Goal: Task Accomplishment & Management: Manage account settings

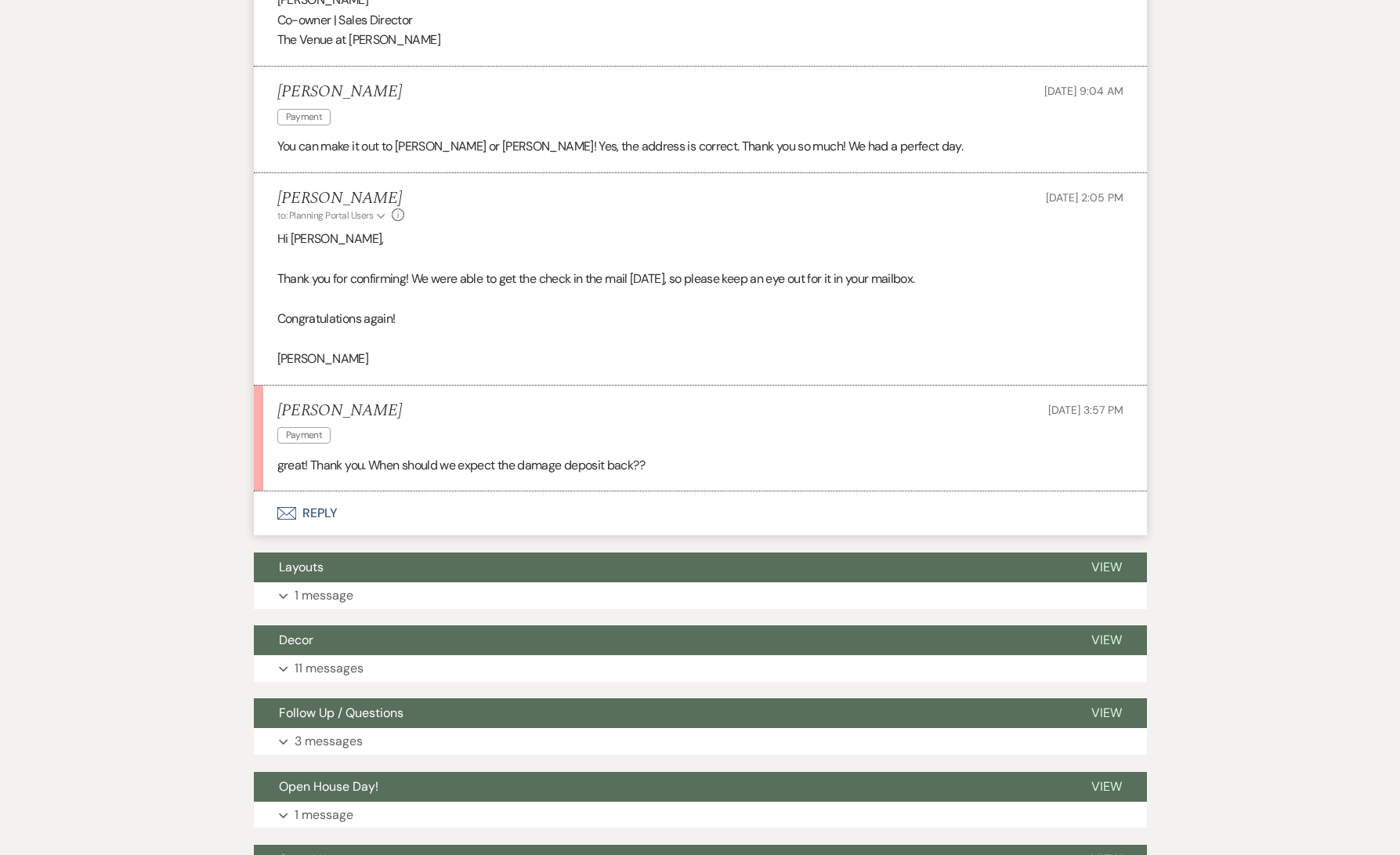
click at [240, 354] on div "Messages Tasks Payments Vendors Rental Overview Timeline Docs & Files Contacts …" at bounding box center [700, 399] width 1400 height 3972
click at [439, 518] on button "Envelope Reply" at bounding box center [700, 513] width 894 height 43
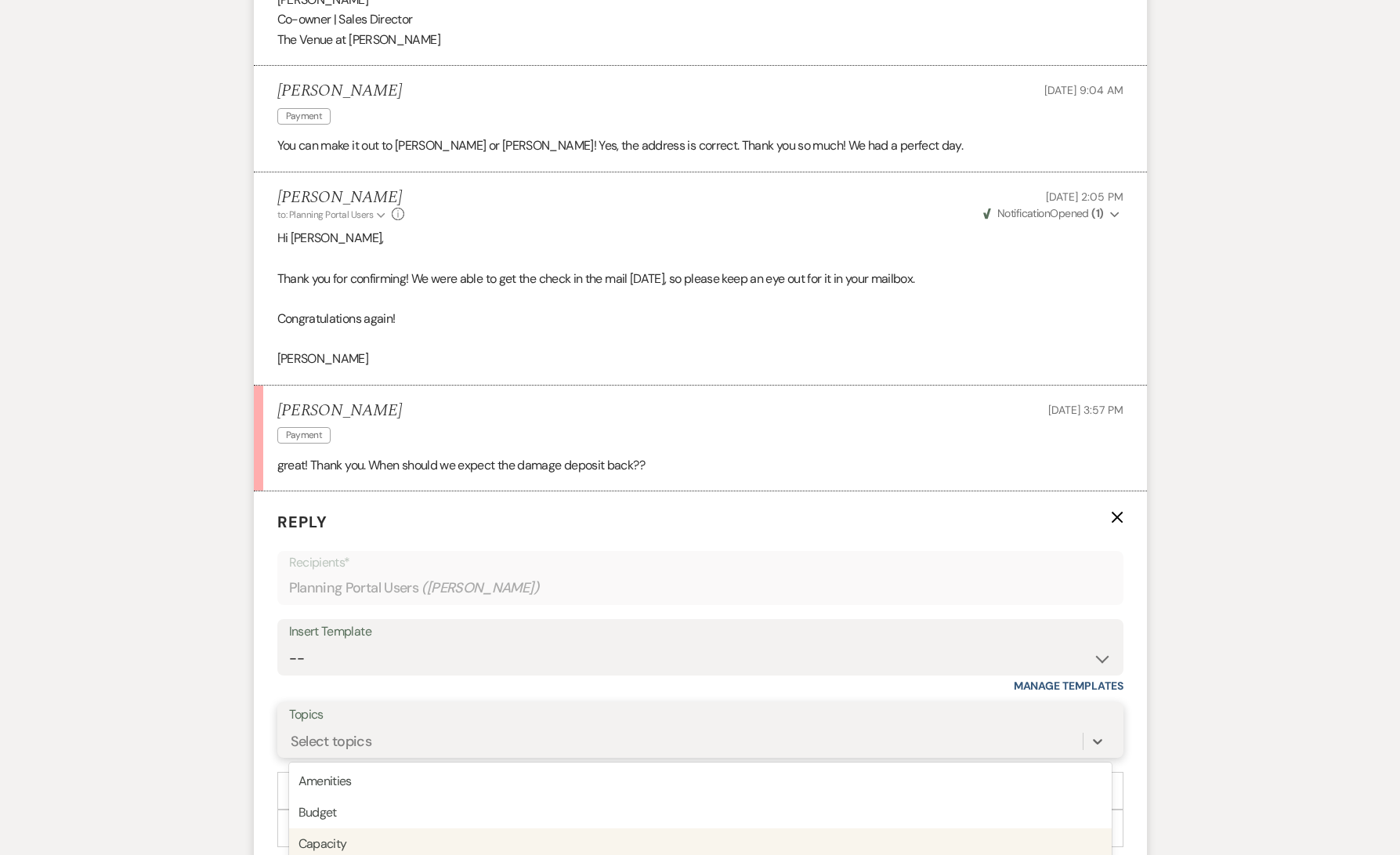
click at [347, 749] on div "option Capacity focused, 3 of 20. 20 results available. Use Up and Down to choo…" at bounding box center [700, 741] width 822 height 30
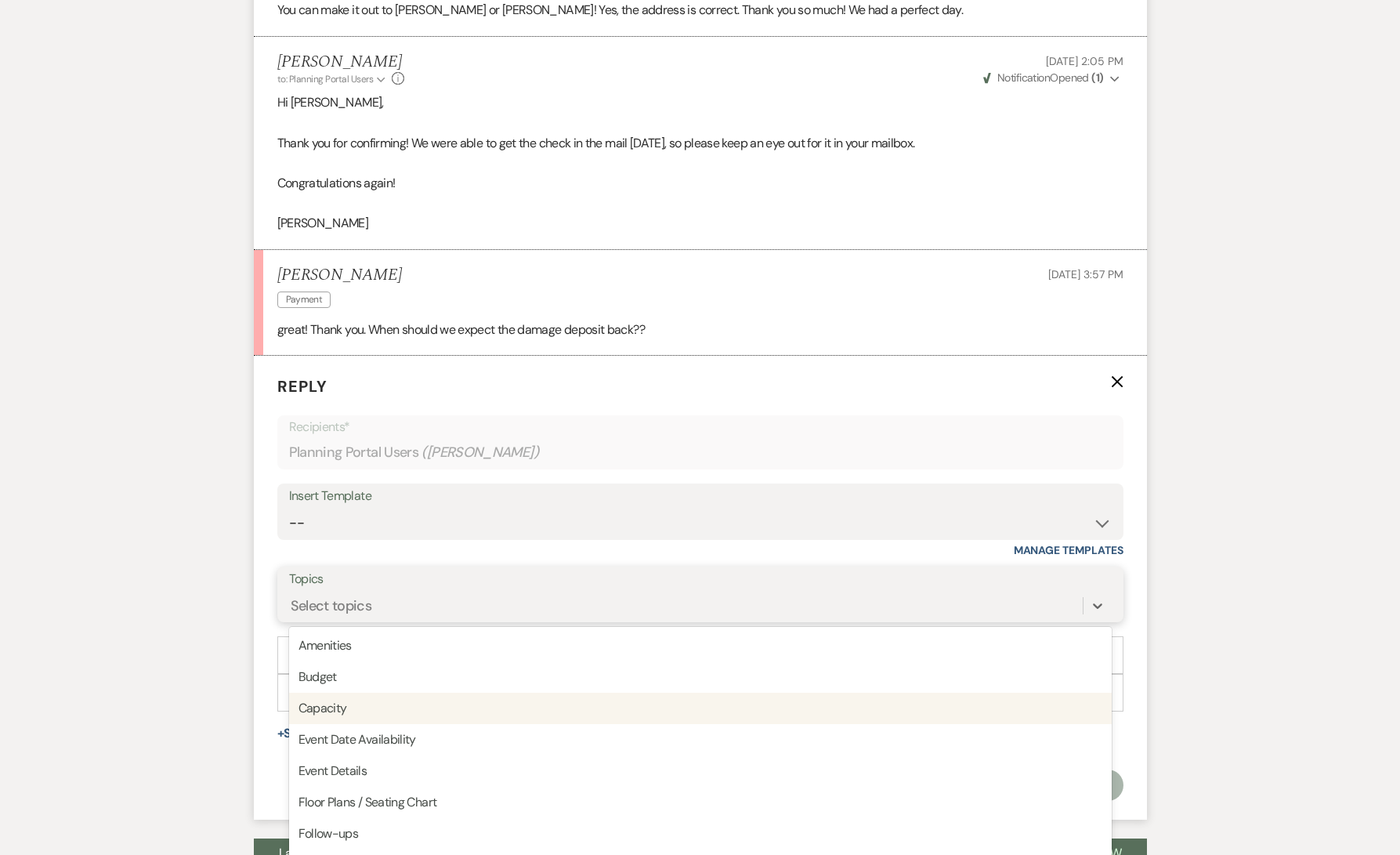
scroll to position [2056, 0]
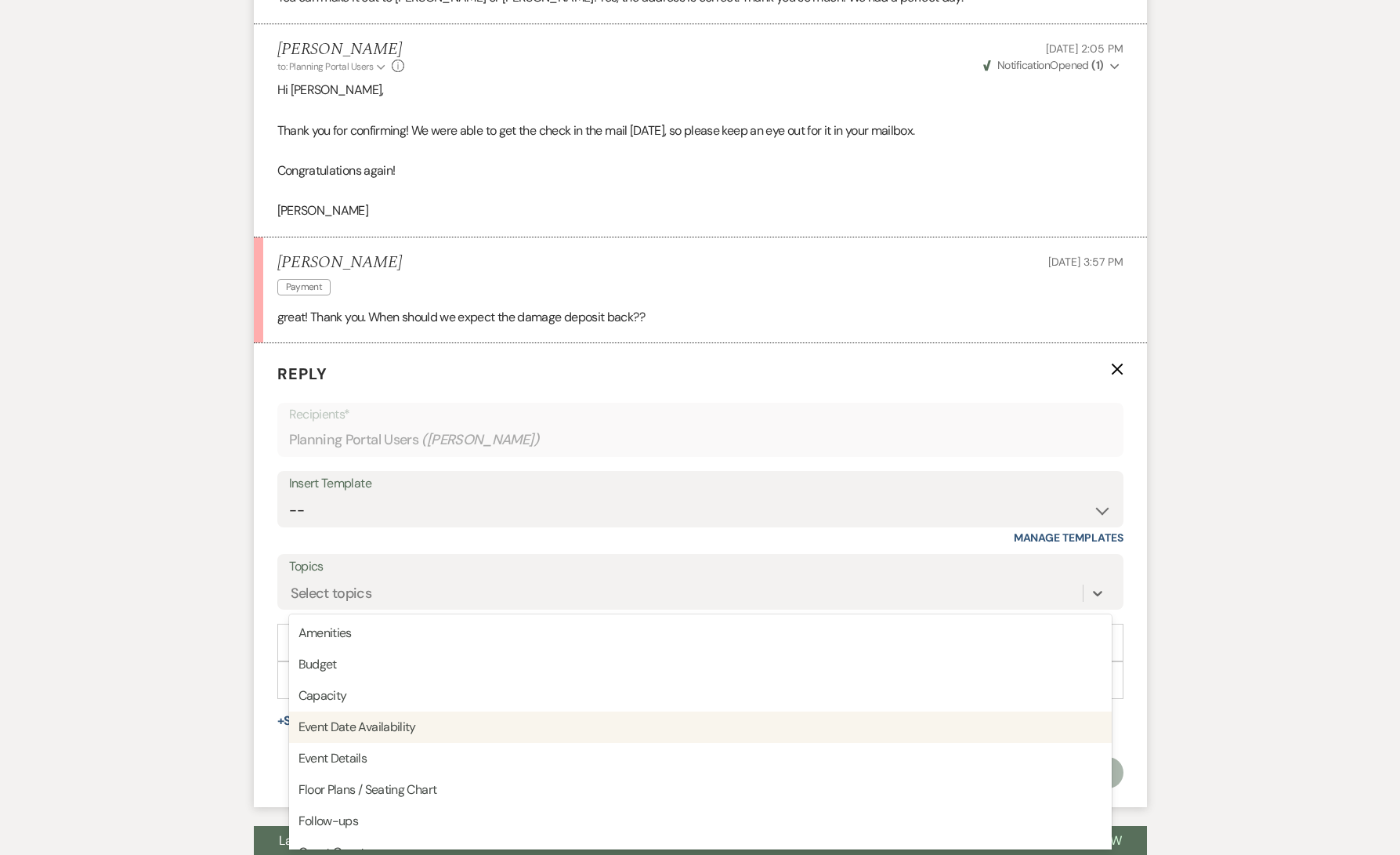
click at [216, 707] on div "Messages Tasks Payments Vendors Rental Overview Timeline Docs & Files Contacts …" at bounding box center [700, 461] width 1400 height 4395
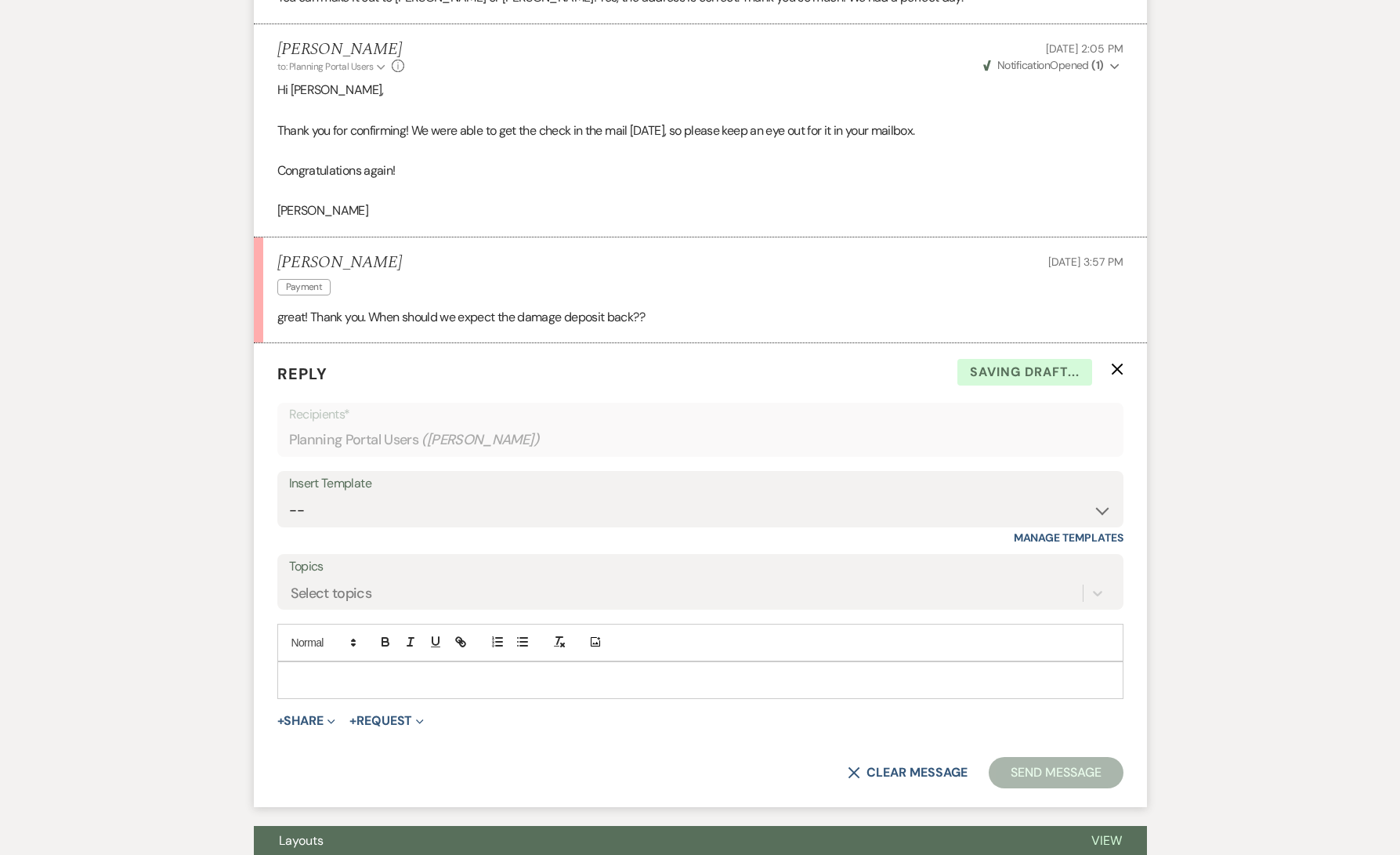
click at [331, 694] on div at bounding box center [700, 680] width 845 height 36
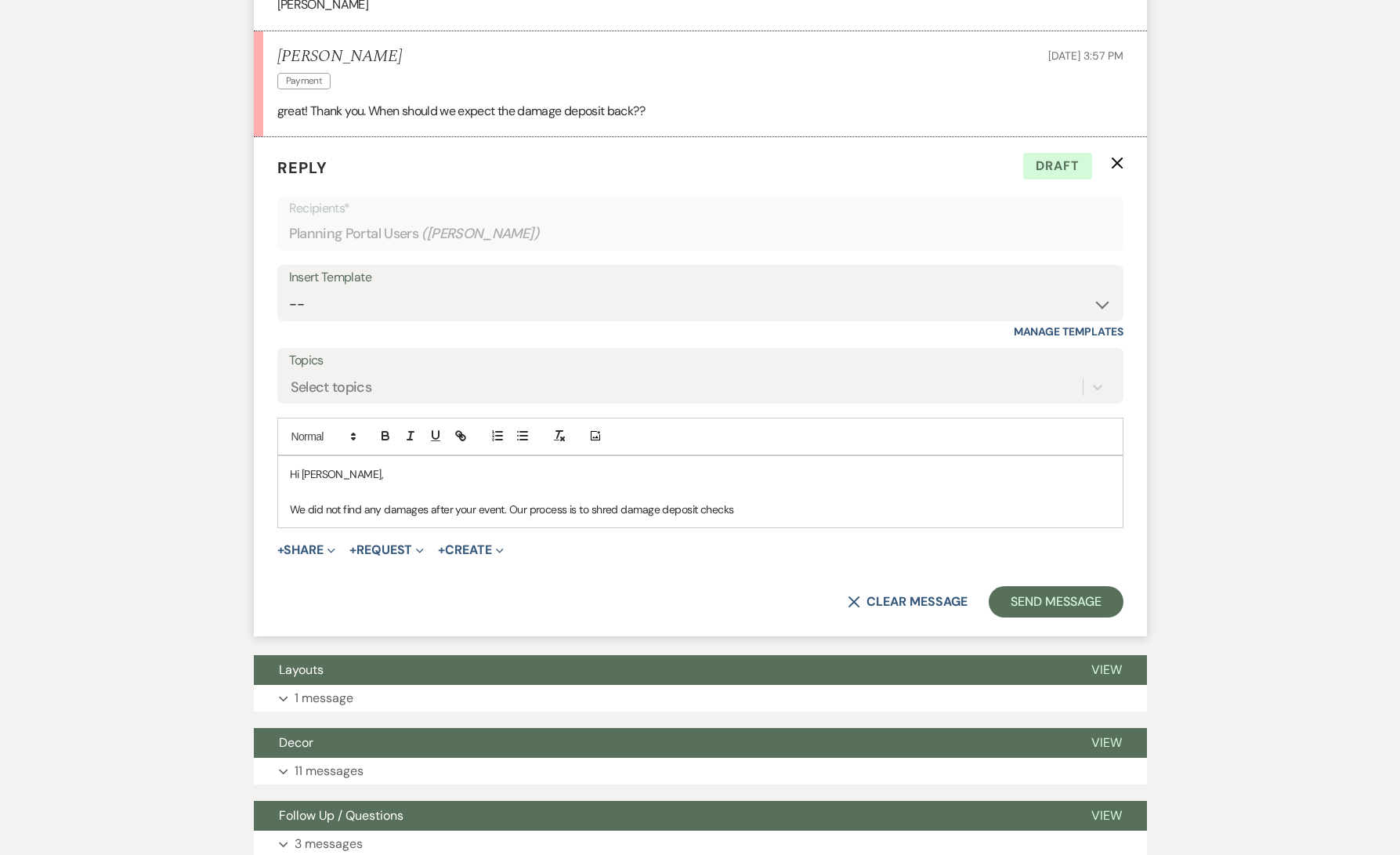
scroll to position [2303, 0]
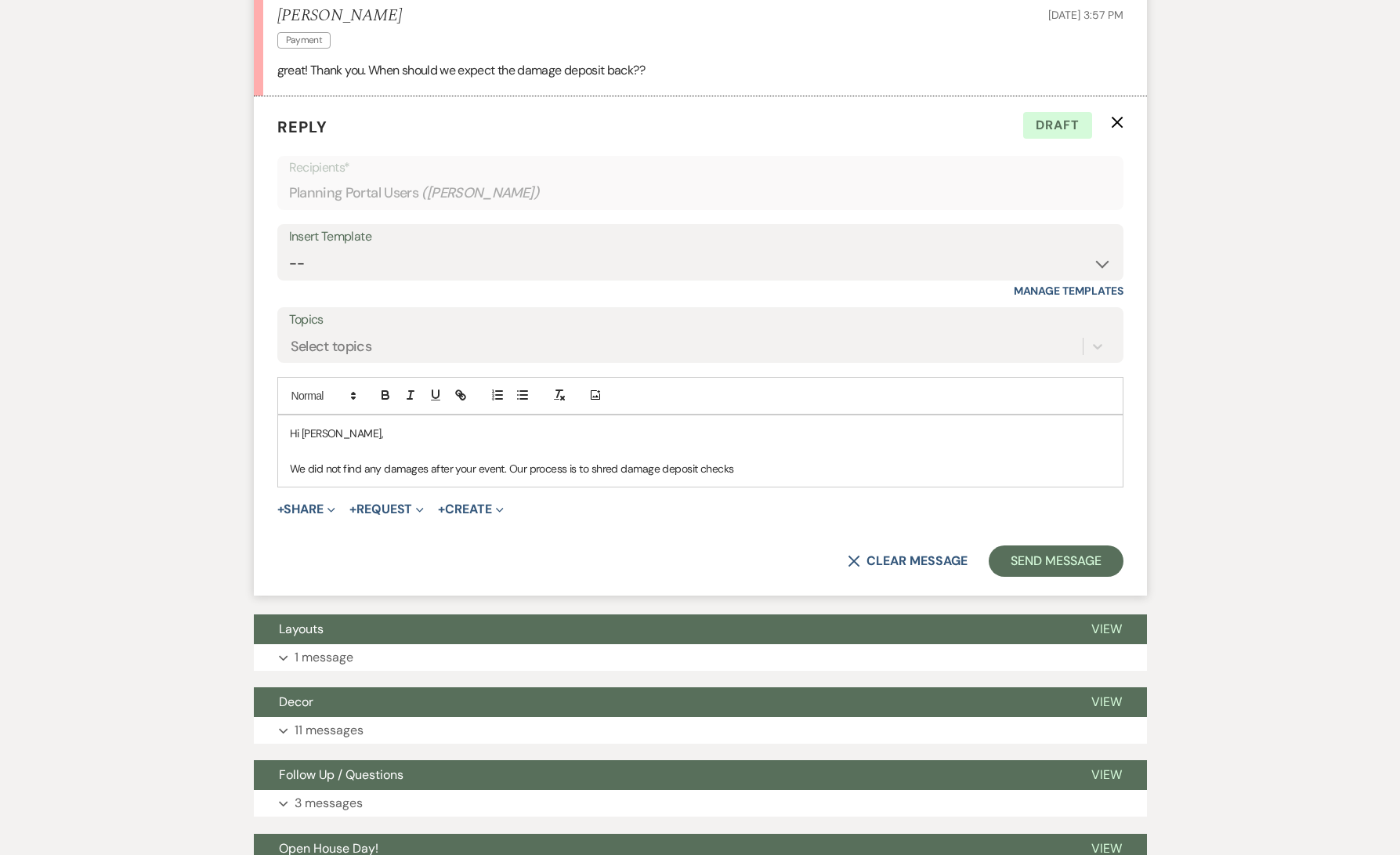
click at [799, 477] on div "Hi Nichole, We did not find any damages after your event. Our process is to shr…" at bounding box center [700, 450] width 845 height 71
click at [512, 470] on p "We did not find any damages after your event. Our process is to shred damage de…" at bounding box center [700, 469] width 822 height 18
drag, startPoint x: 991, startPoint y: 470, endPoint x: 936, endPoint y: 469, distance: 55.0
click at [936, 469] on p "We did not find any damages after your event. In the case that no damages are f…" at bounding box center [700, 469] width 822 height 18
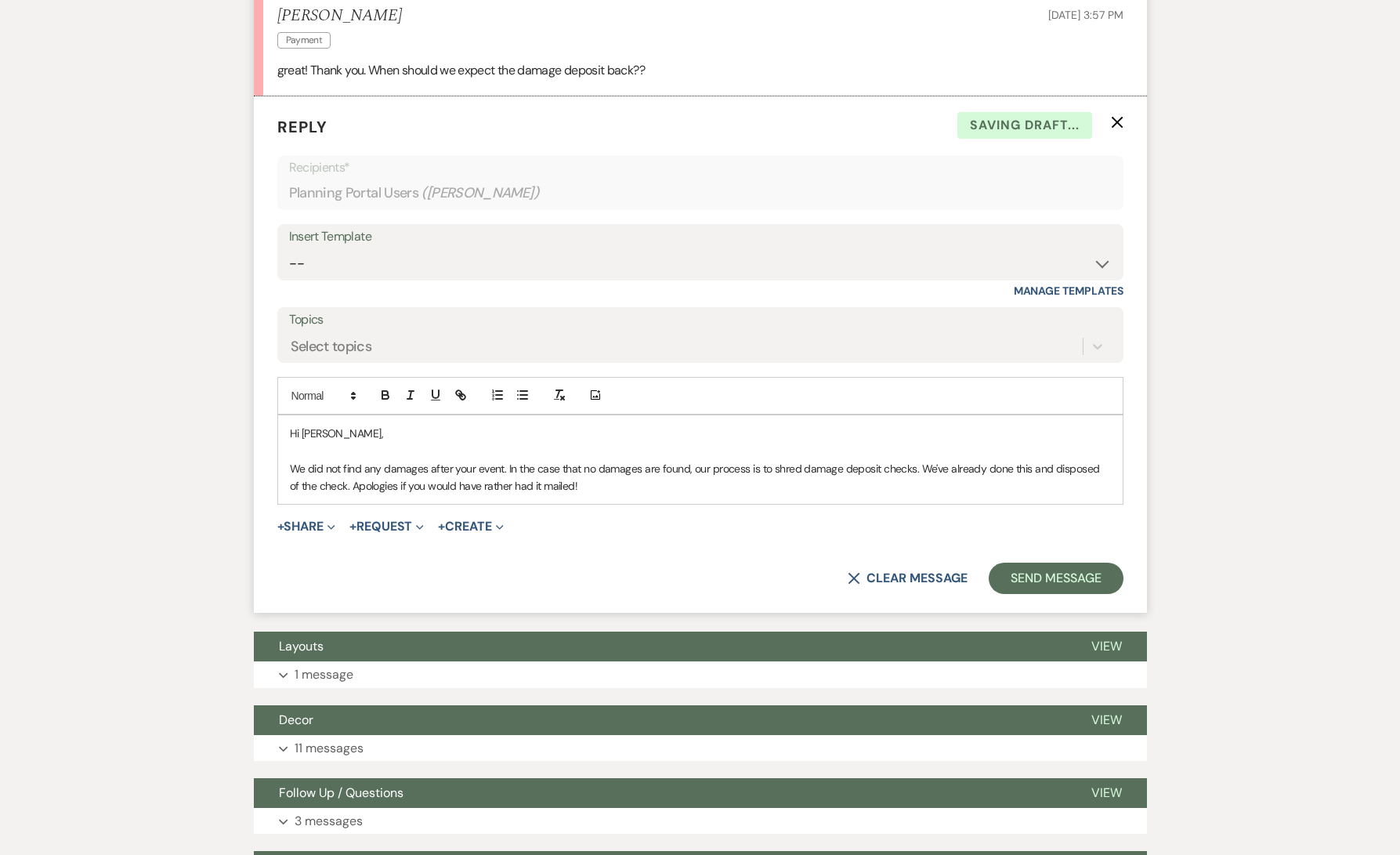
click at [400, 486] on p "We did not find any damages after your event. In the case that no damages are f…" at bounding box center [700, 478] width 822 height 35
click at [576, 485] on p "We did not find any damages after your event. In the case that no damages are f…" at bounding box center [700, 478] width 822 height 35
click at [700, 477] on p "We did not find any damages after your event. In the case that no damages are f…" at bounding box center [700, 478] width 822 height 35
click at [346, 482] on p "We did not find any damages after your event. In the case that no damages are f…" at bounding box center [700, 478] width 822 height 35
click at [462, 460] on p "We did not find any damages after your event. In the case that no damages are f…" at bounding box center [700, 478] width 822 height 35
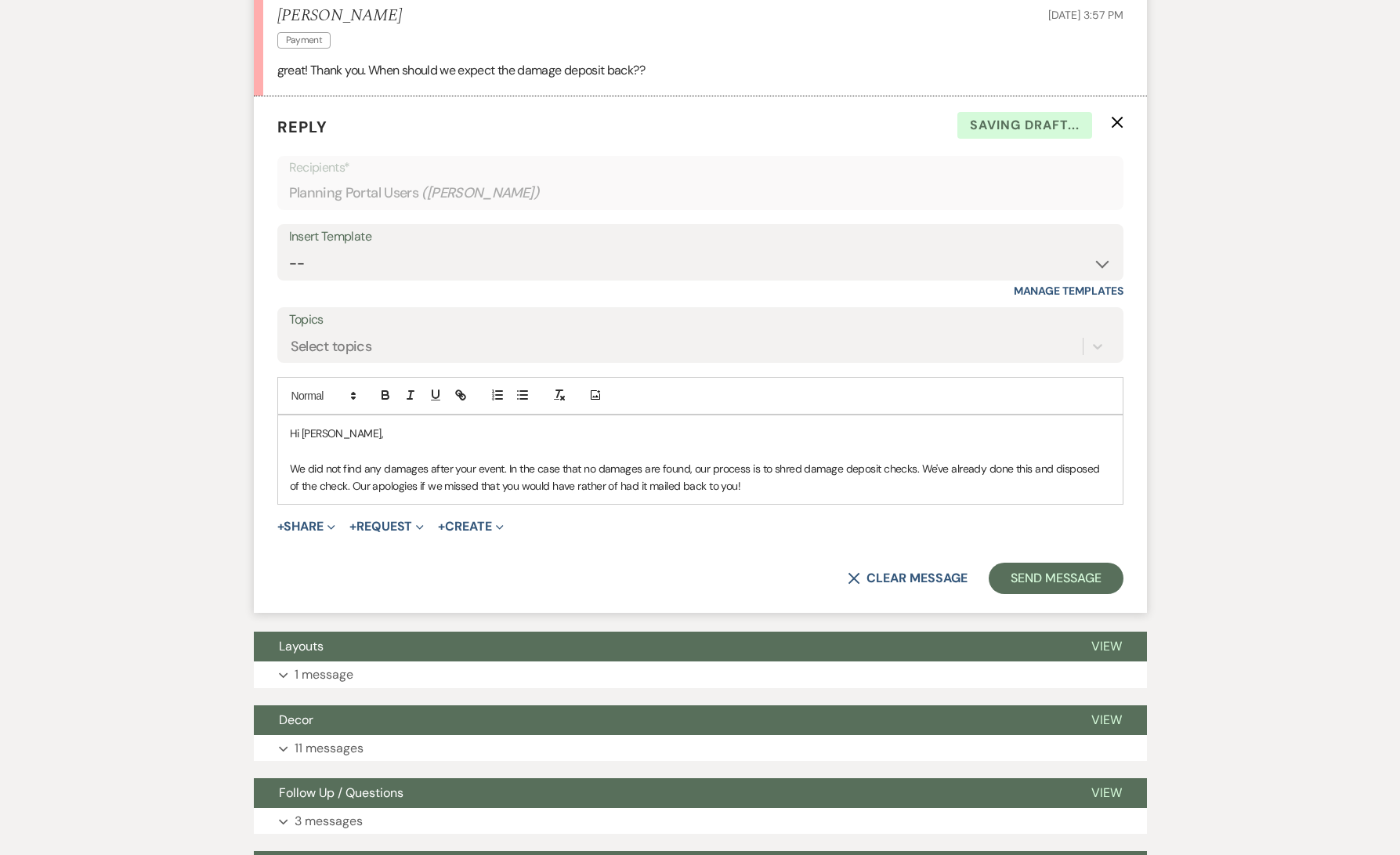
click at [531, 482] on p "We did not find any damages after your event. In the case that no damages are f…" at bounding box center [700, 478] width 822 height 35
click at [780, 482] on p "We did not find any damages after your event. In the case that no damages are f…" at bounding box center [700, 478] width 822 height 35
click at [1236, 460] on div "Messages Tasks Payments Vendors Rental Overview Timeline Docs & Files Contacts …" at bounding box center [700, 240] width 1400 height 4448
click at [718, 443] on p at bounding box center [700, 450] width 822 height 18
click at [841, 482] on p "We did not find any damages after your event. In the case that no damages are f…" at bounding box center [700, 478] width 822 height 35
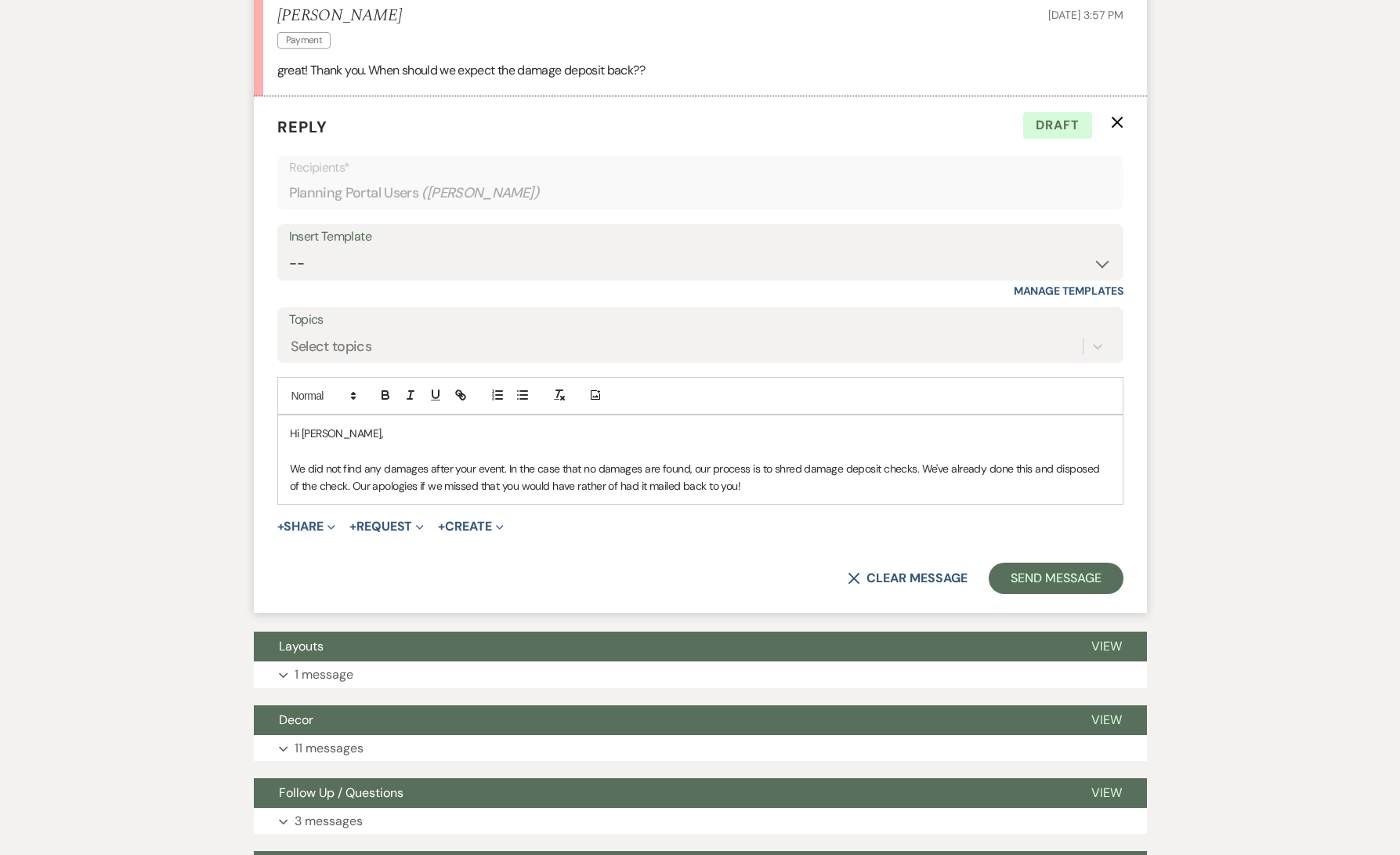
click at [307, 486] on p "We did not find any damages after your event. In the case that no damages are f…" at bounding box center [700, 478] width 822 height 35
click at [517, 481] on p "We did not find any damages after your event. In the case that no damages are f…" at bounding box center [700, 478] width 822 height 35
click at [422, 482] on p "We did not find any damages after your event. In the case that no damages are f…" at bounding box center [700, 478] width 822 height 35
click at [871, 492] on p "We did not find any damages after your event. In the case that no damages are f…" at bounding box center [700, 478] width 822 height 35
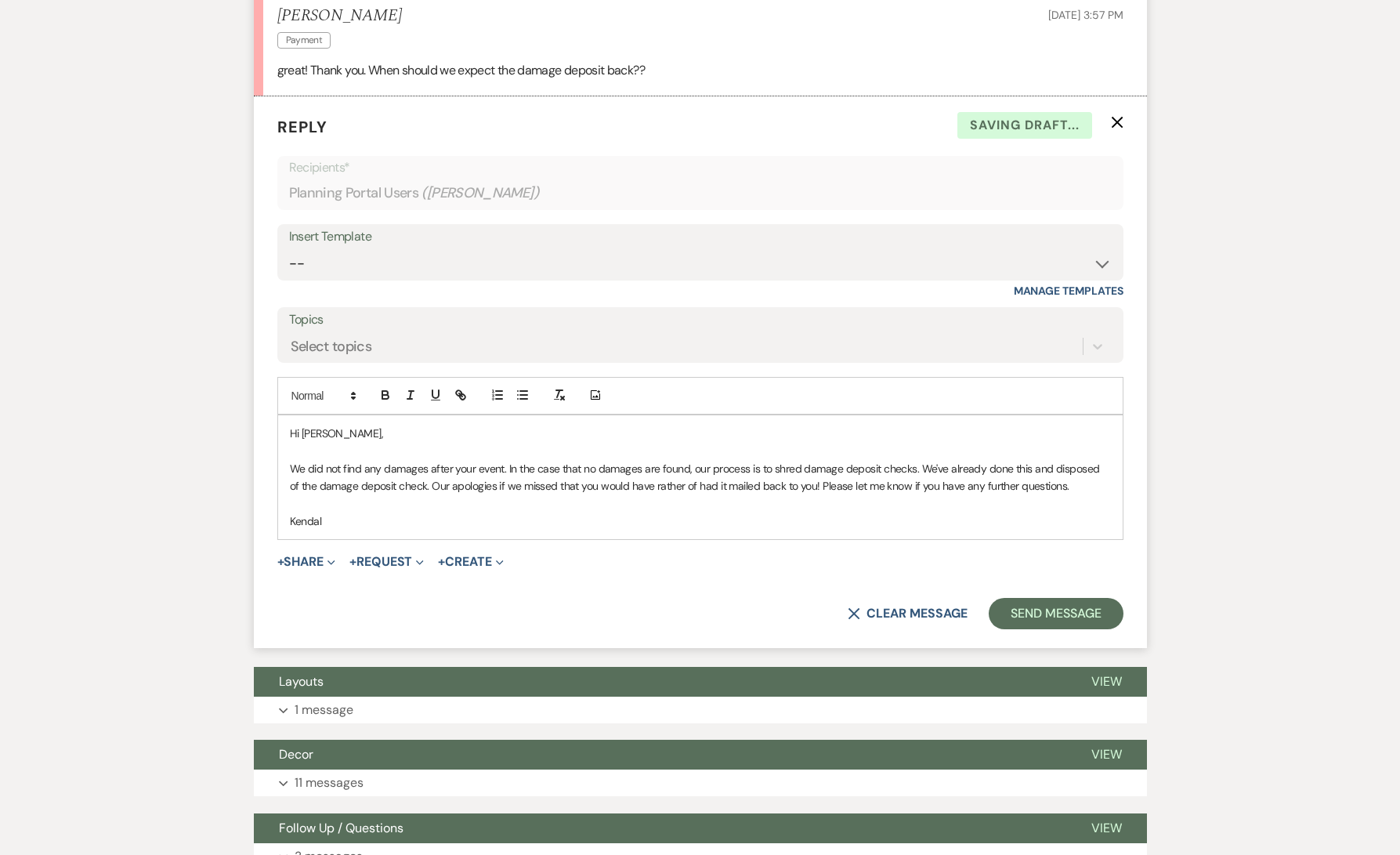
click at [547, 450] on p at bounding box center [700, 450] width 822 height 18
click at [566, 508] on p at bounding box center [700, 503] width 822 height 18
click at [575, 519] on p "Kendal" at bounding box center [700, 521] width 822 height 18
click at [594, 460] on p "We did not find any damages after your event. In the case that no damages are f…" at bounding box center [700, 478] width 822 height 35
click at [594, 503] on p at bounding box center [700, 503] width 822 height 18
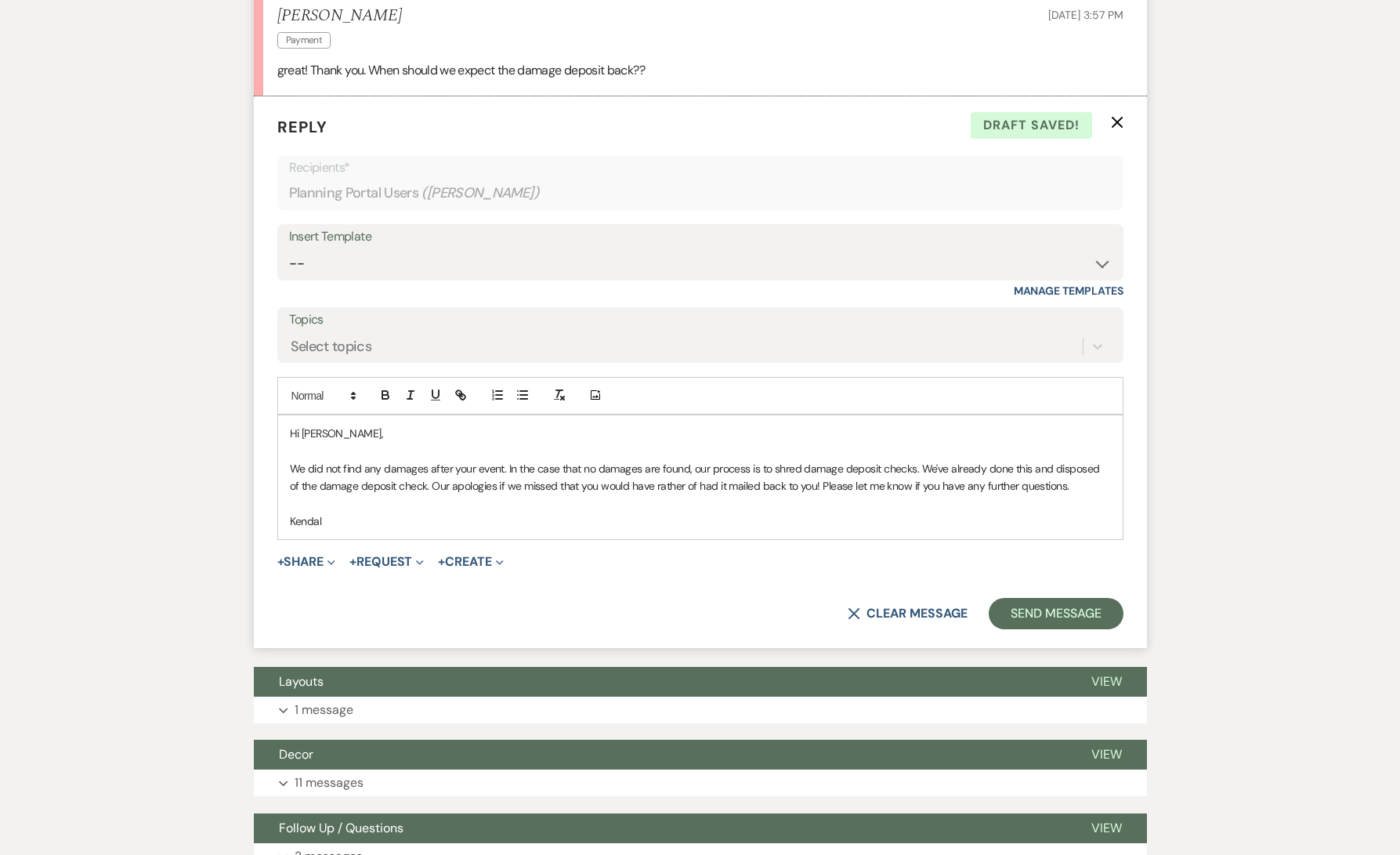
click at [594, 523] on p "Kendal" at bounding box center [700, 521] width 822 height 18
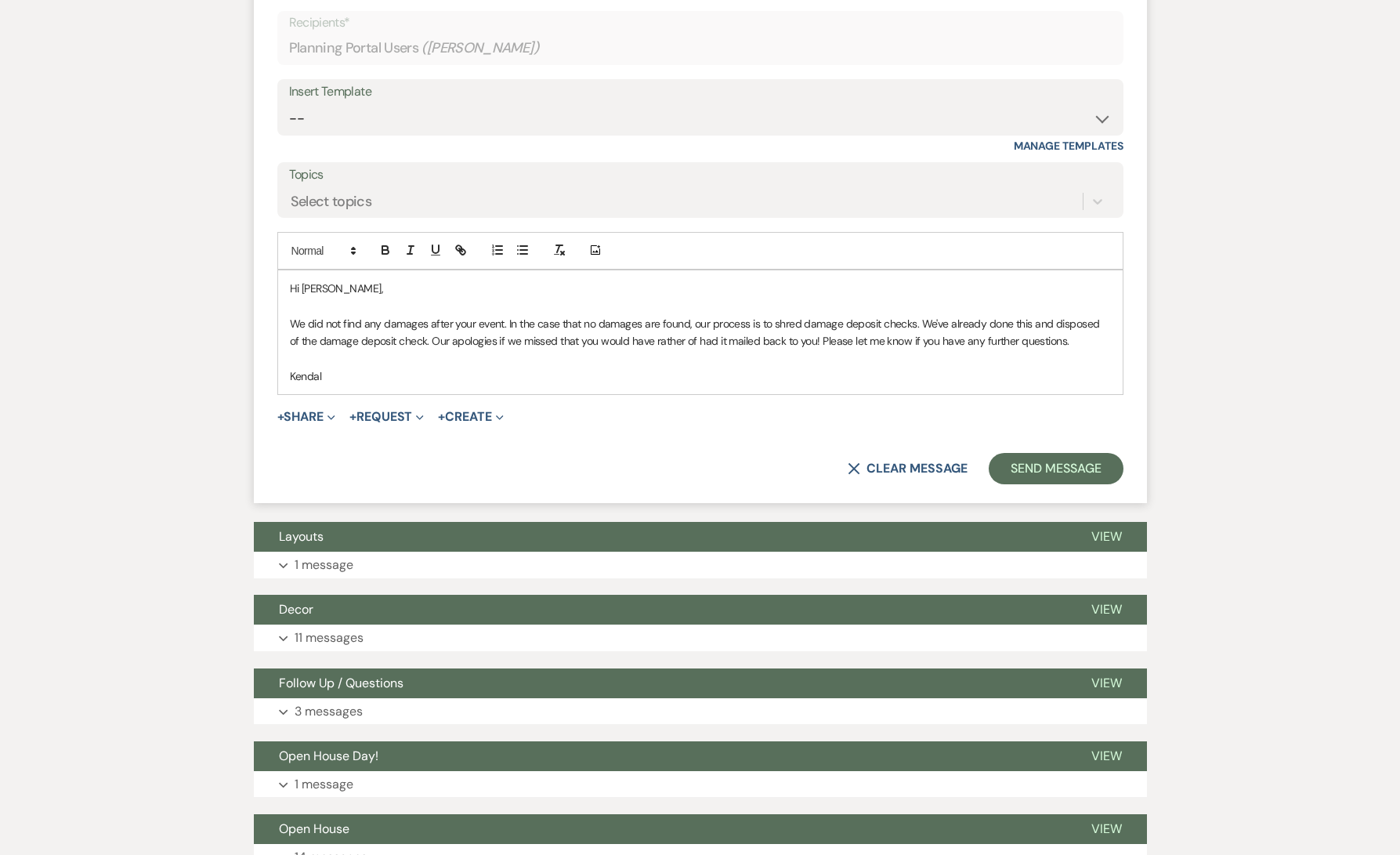
scroll to position [2464, 0]
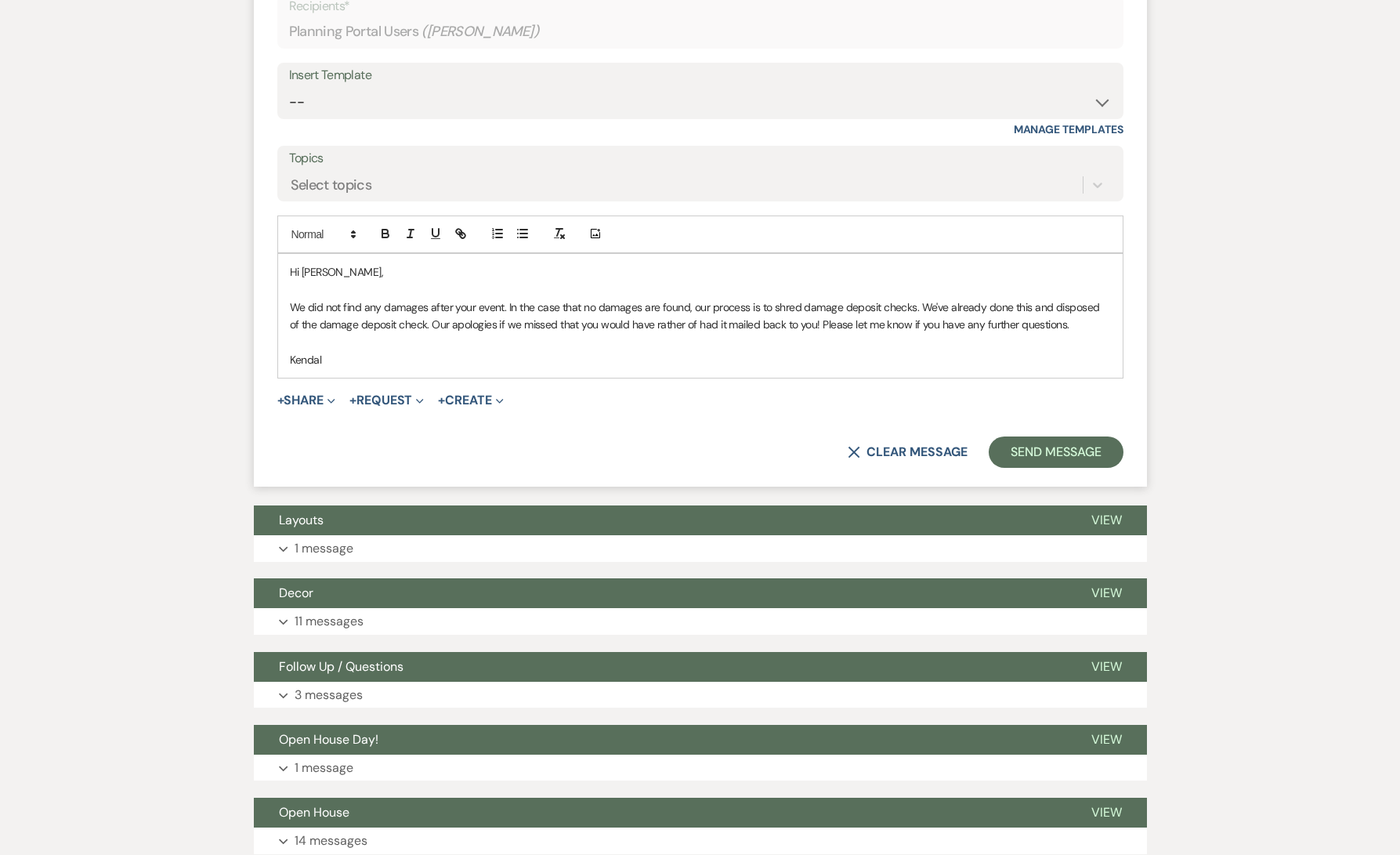
click at [1076, 347] on p at bounding box center [700, 341] width 822 height 18
click at [1086, 452] on button "Send Message" at bounding box center [1055, 452] width 134 height 31
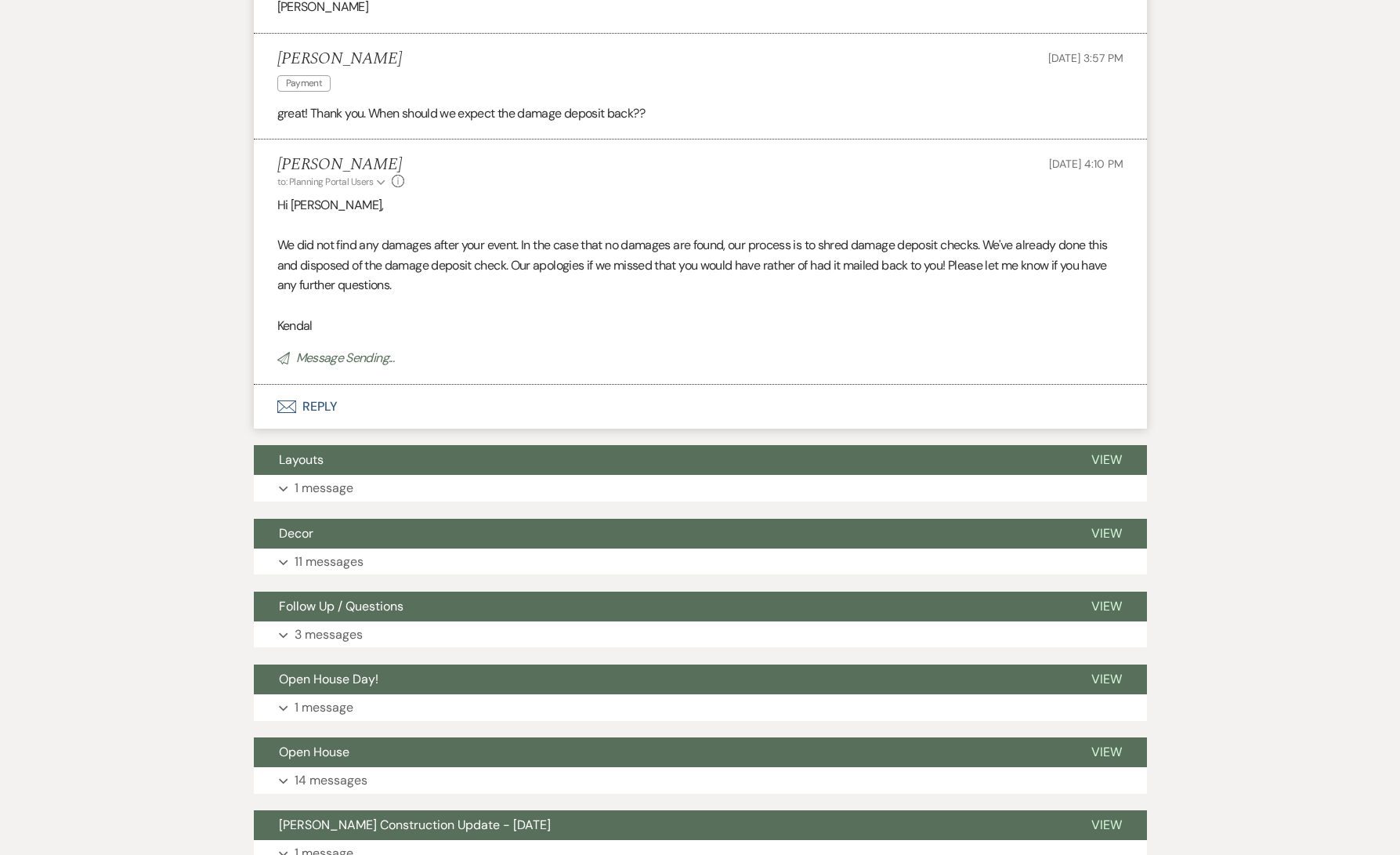
scroll to position [2022, 0]
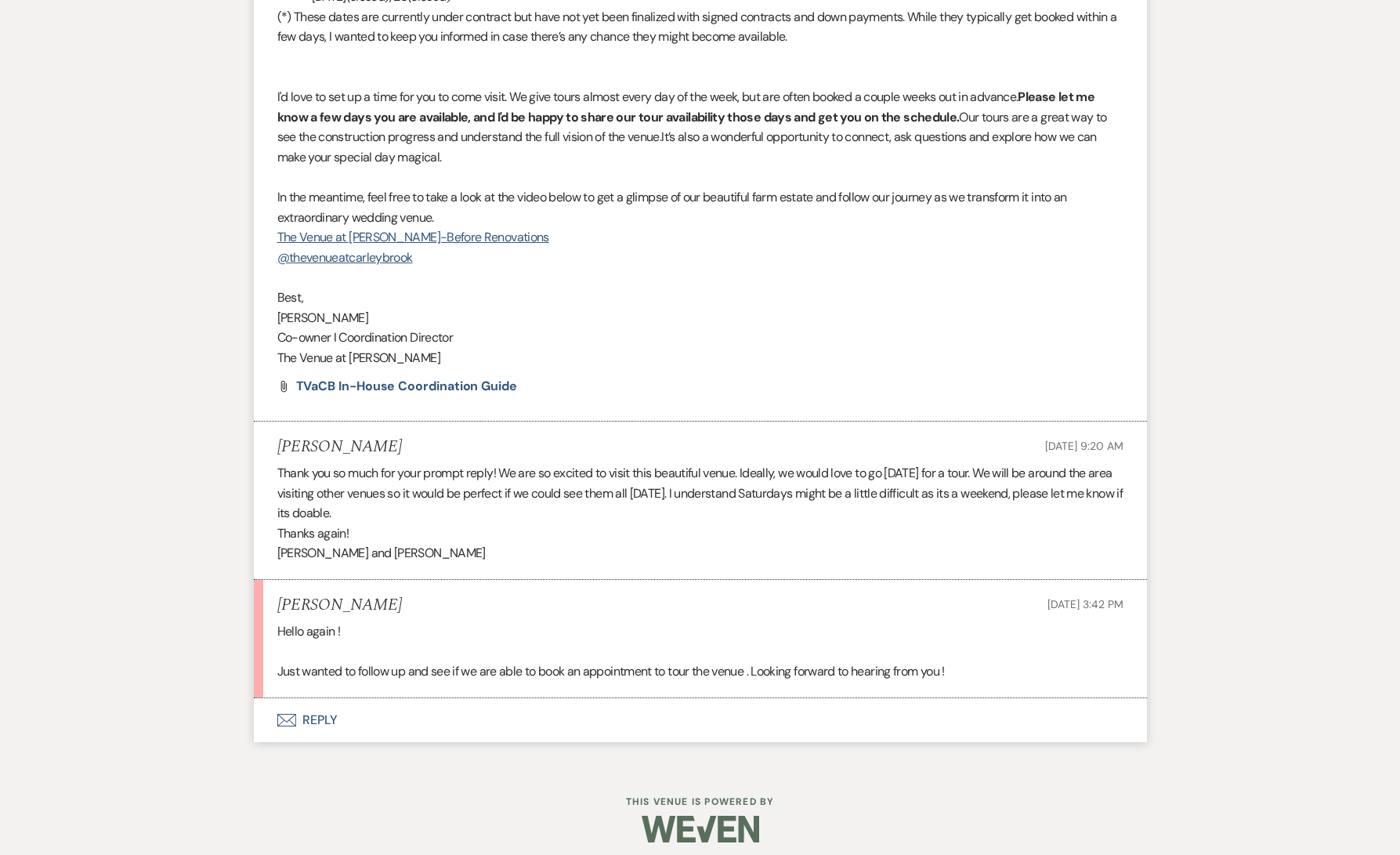
scroll to position [1563, 0]
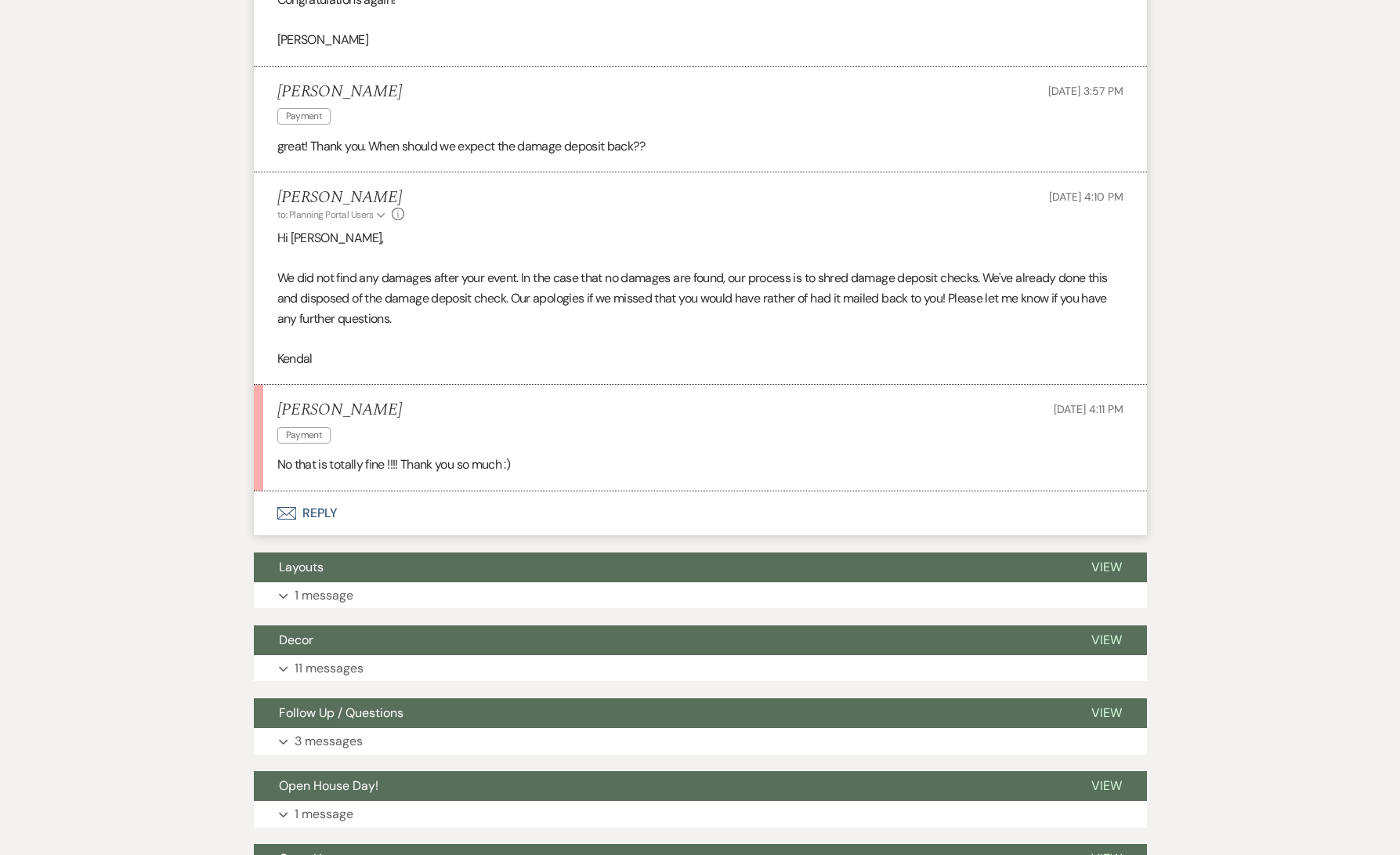
scroll to position [2227, 0]
click at [60, 419] on div "Messages Tasks Payments Vendors Rental Overview Timeline Docs & Files Contacts …" at bounding box center [700, 238] width 1400 height 4292
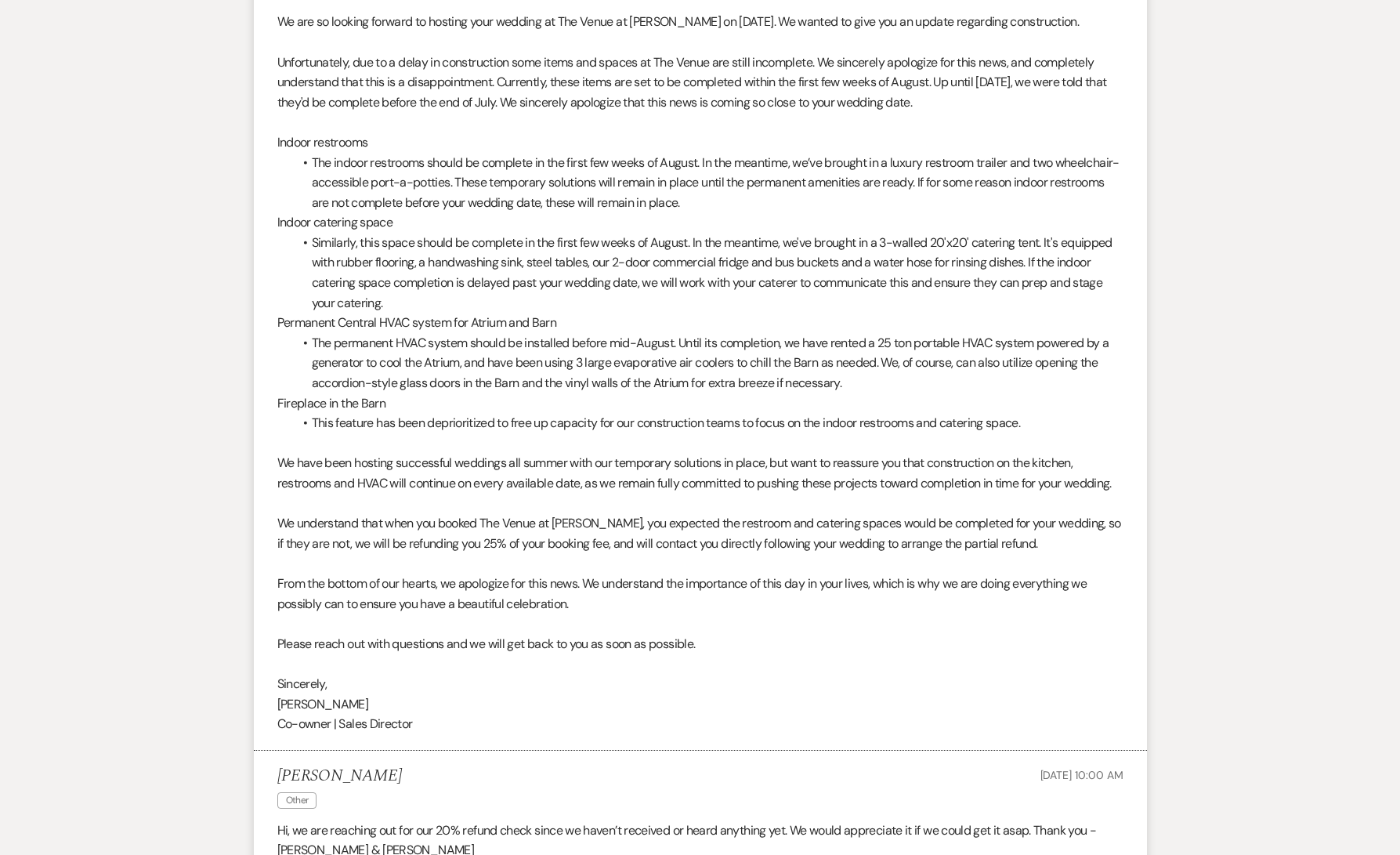
scroll to position [0, 0]
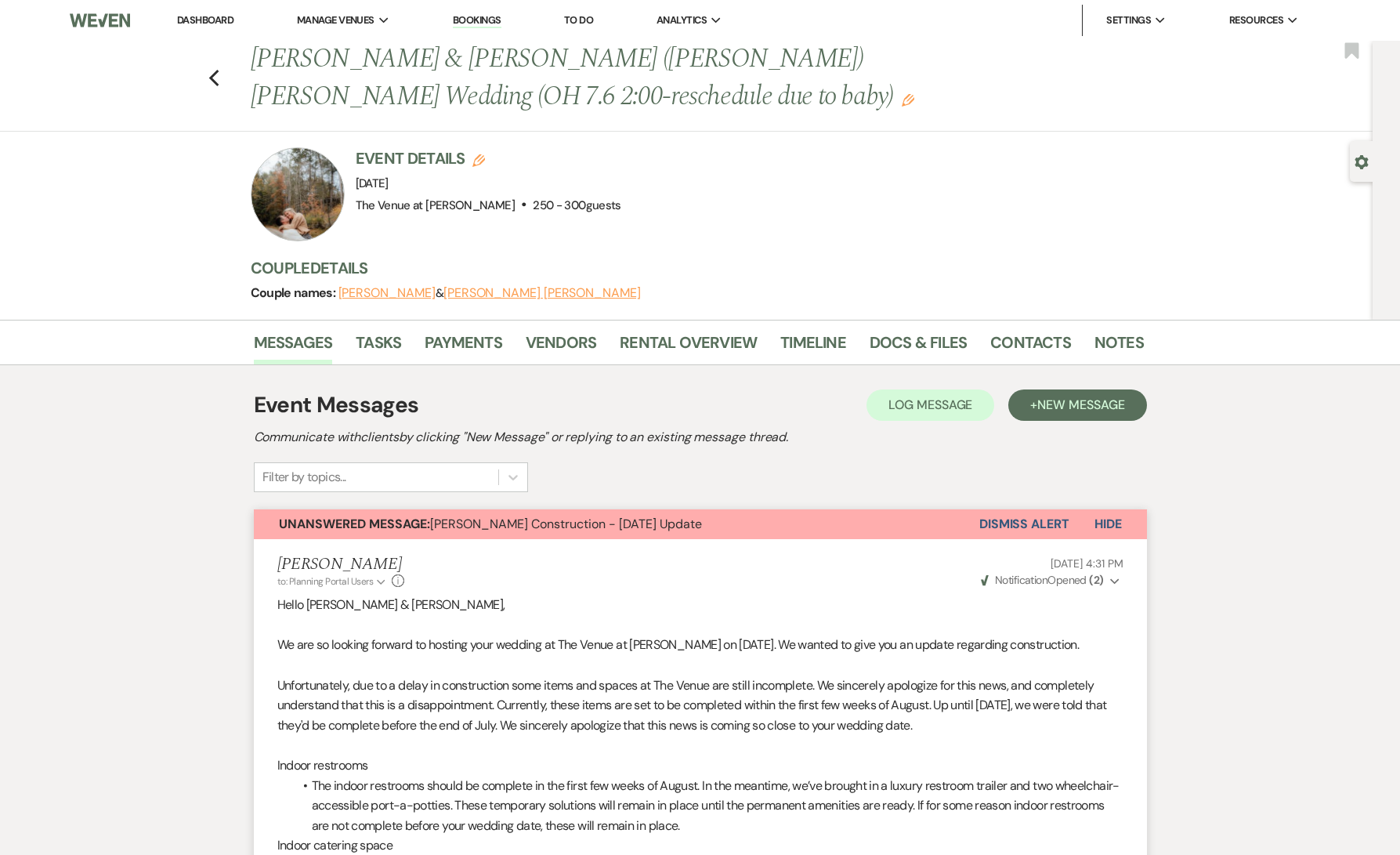
click at [995, 518] on button "Dismiss Alert" at bounding box center [1025, 524] width 91 height 30
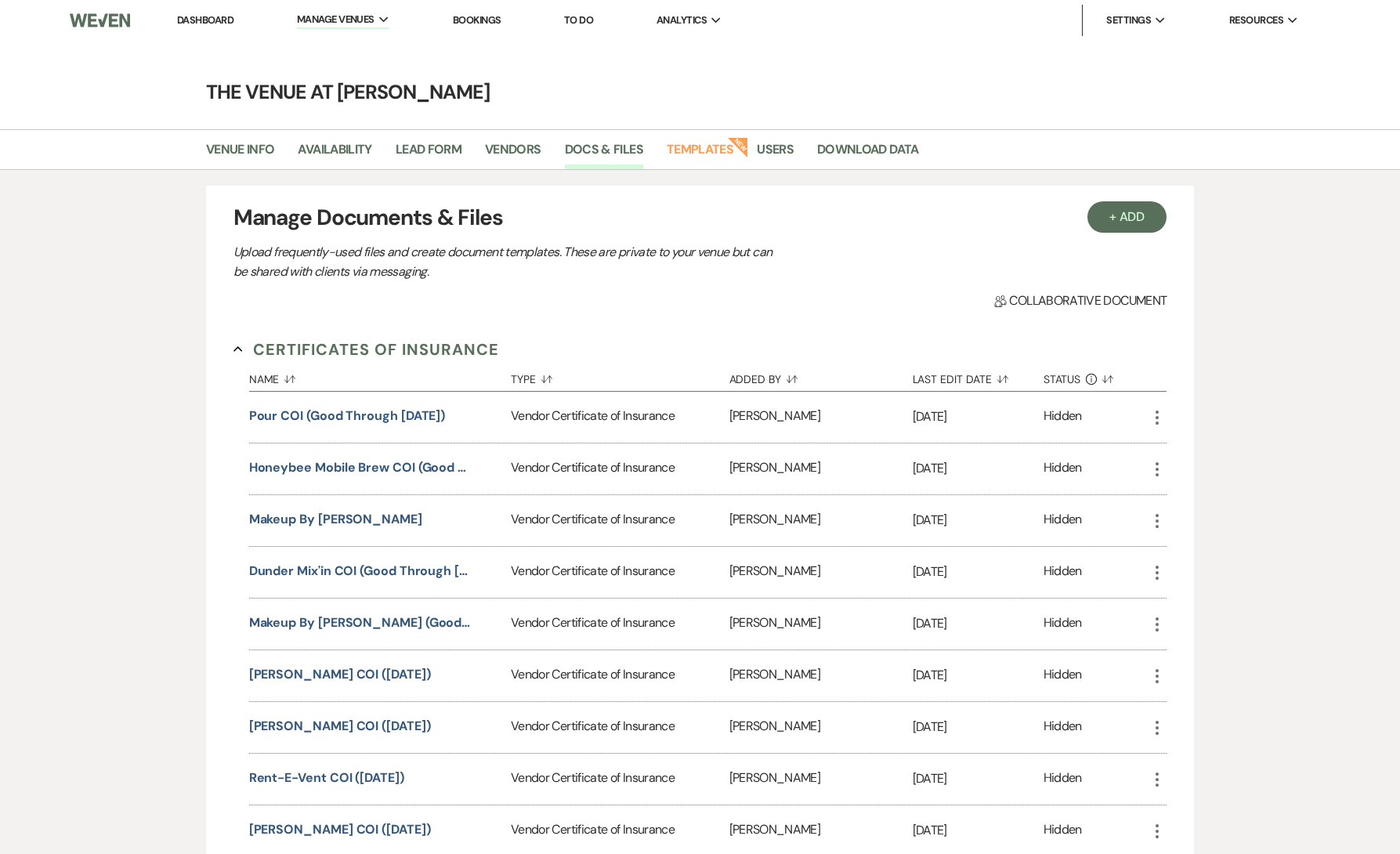
click at [223, 18] on link "Dashboard" at bounding box center [205, 19] width 56 height 13
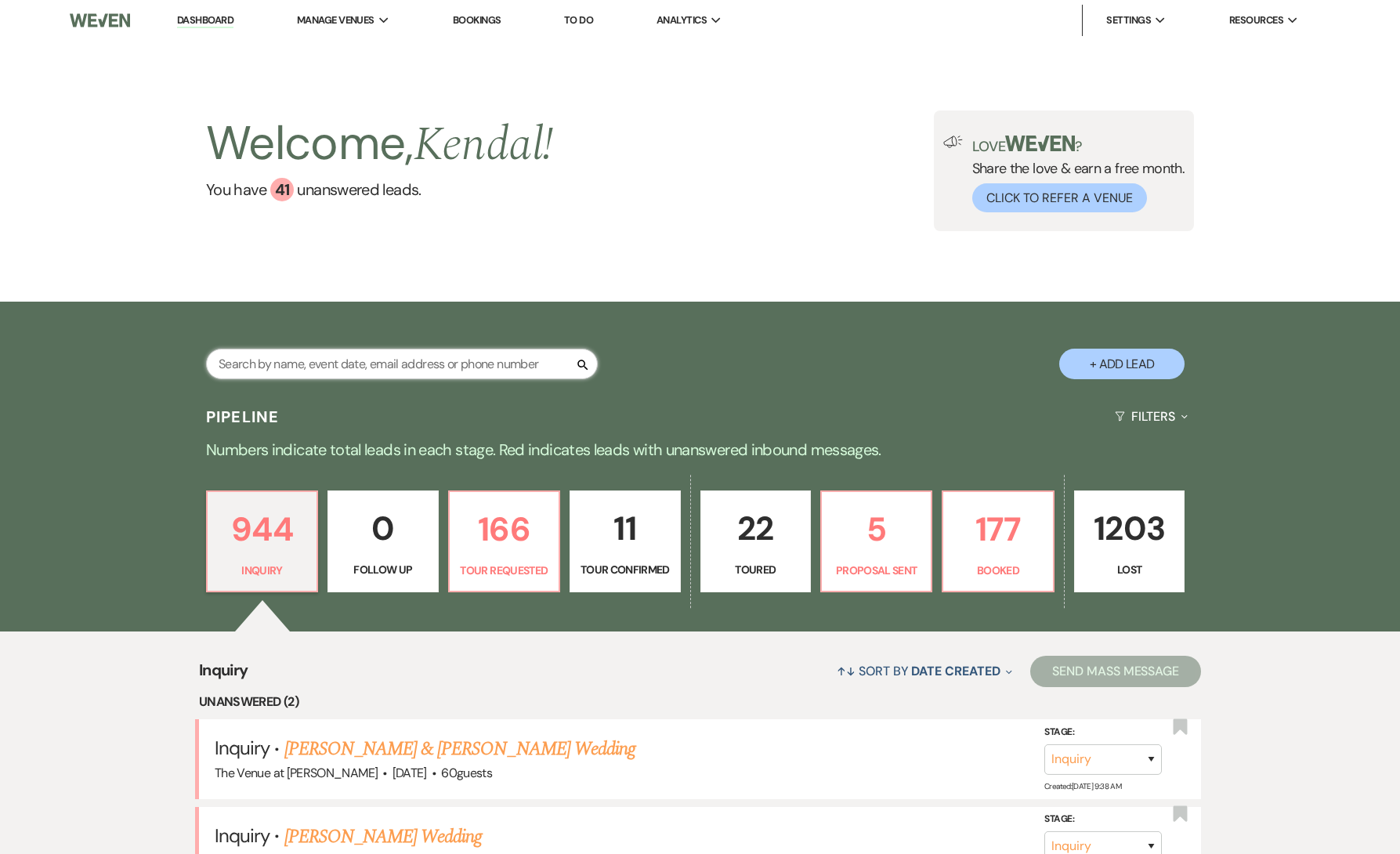
click at [492, 363] on input "text" at bounding box center [402, 363] width 392 height 30
paste input "[PERSON_NAME]"
type input "[PERSON_NAME]"
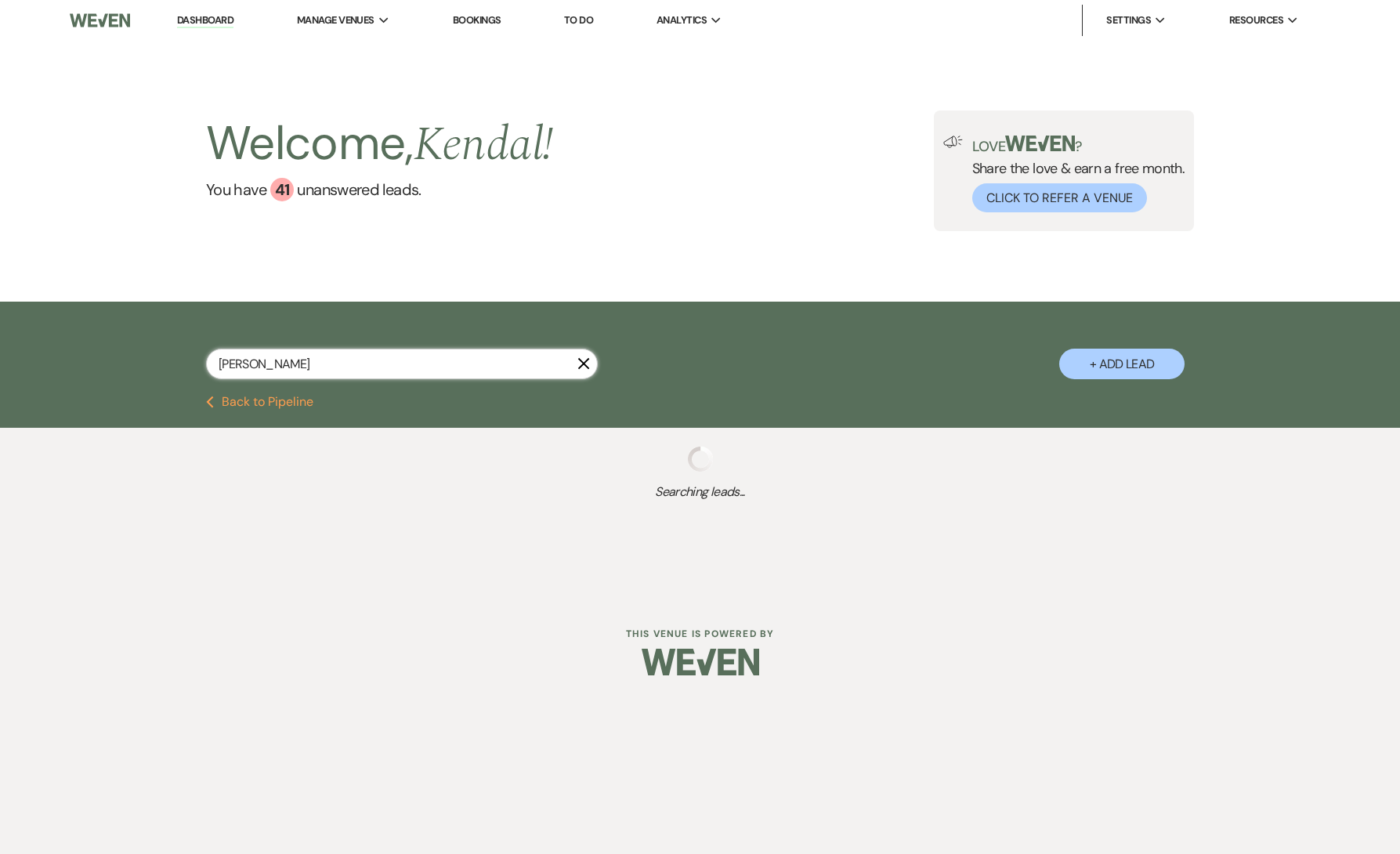
select select "4"
select select "8"
select select "10"
select select "8"
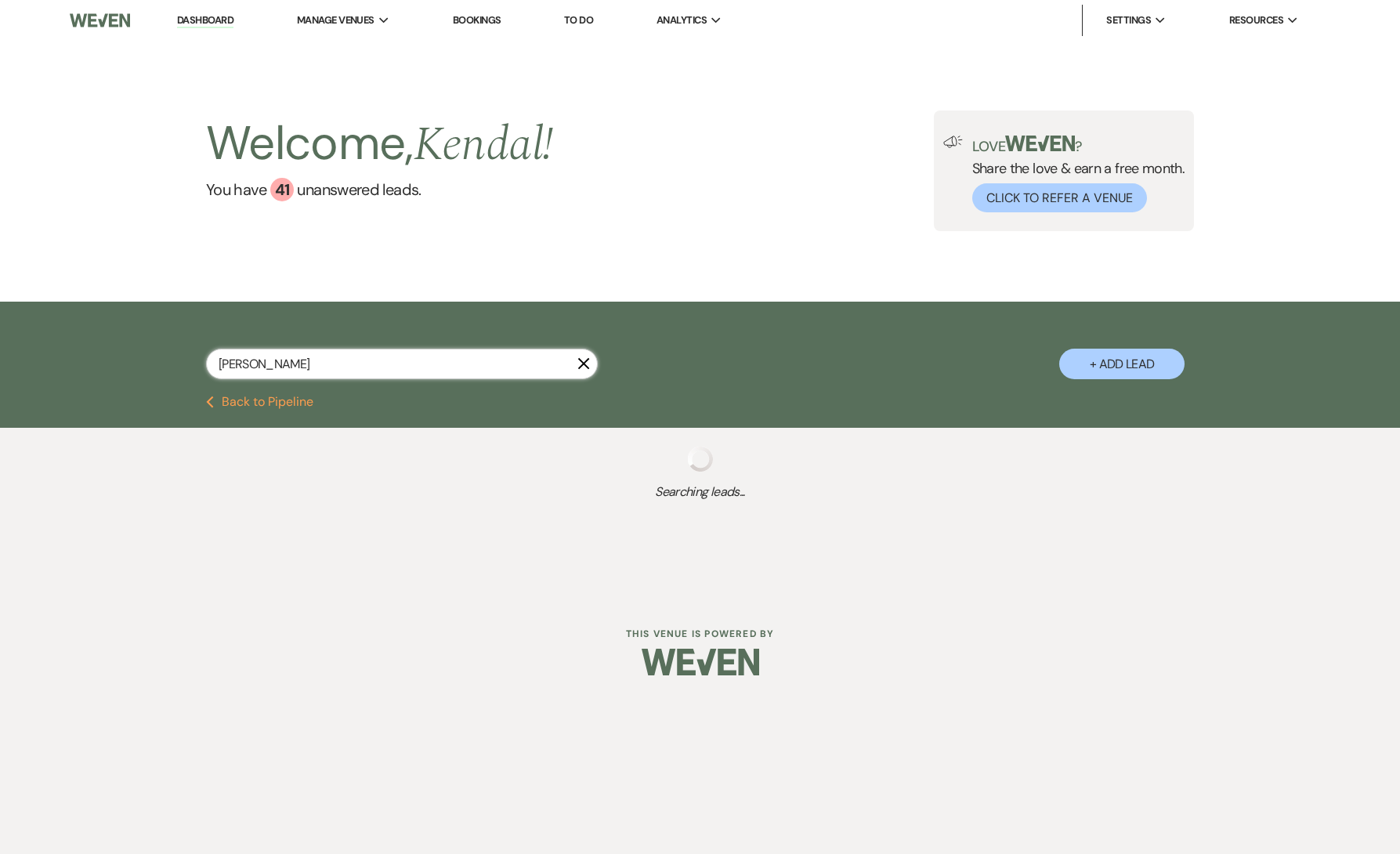
select select "8"
select select "6"
select select "8"
select select "5"
select select "2"
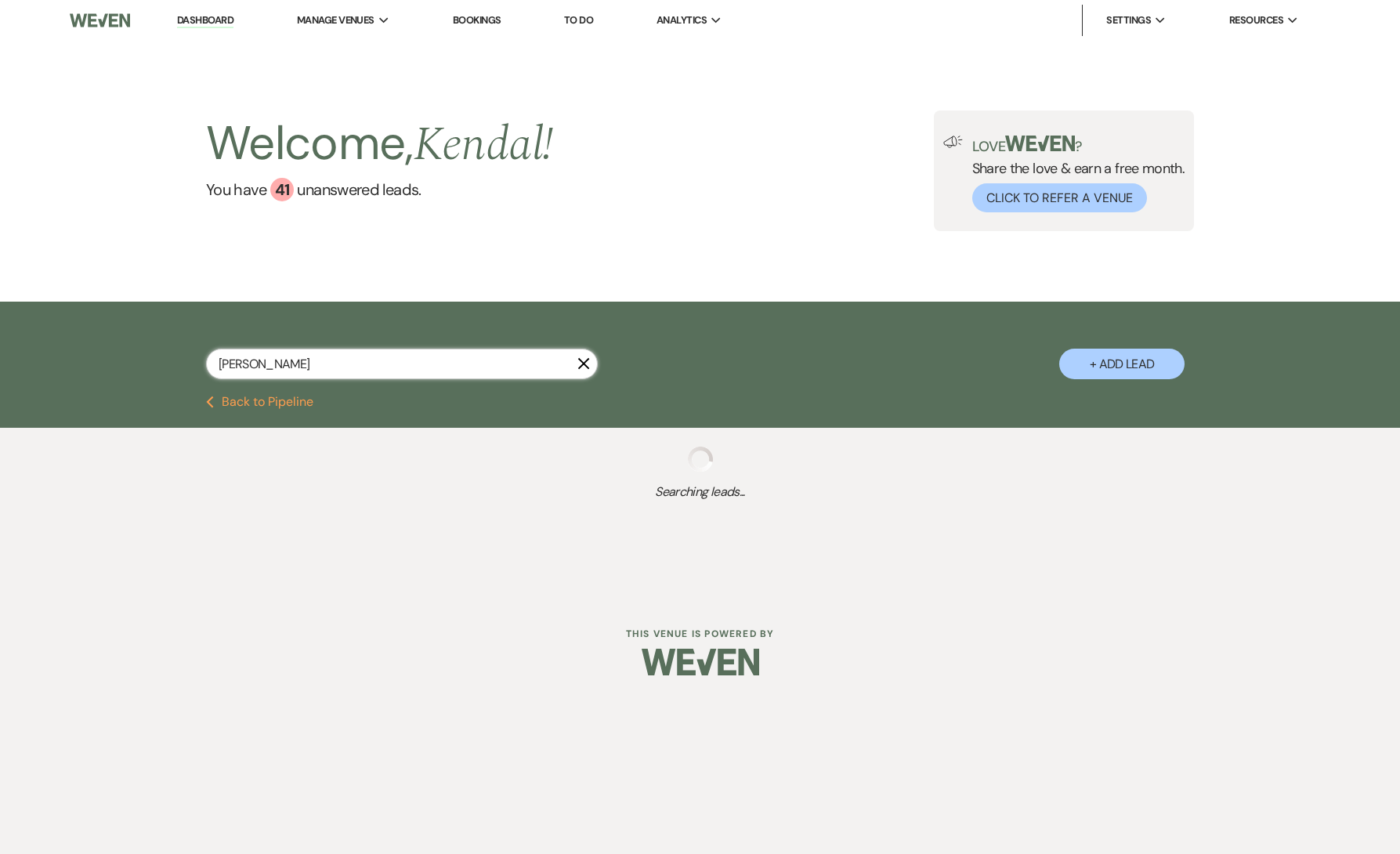
select select "8"
select select "5"
select select "8"
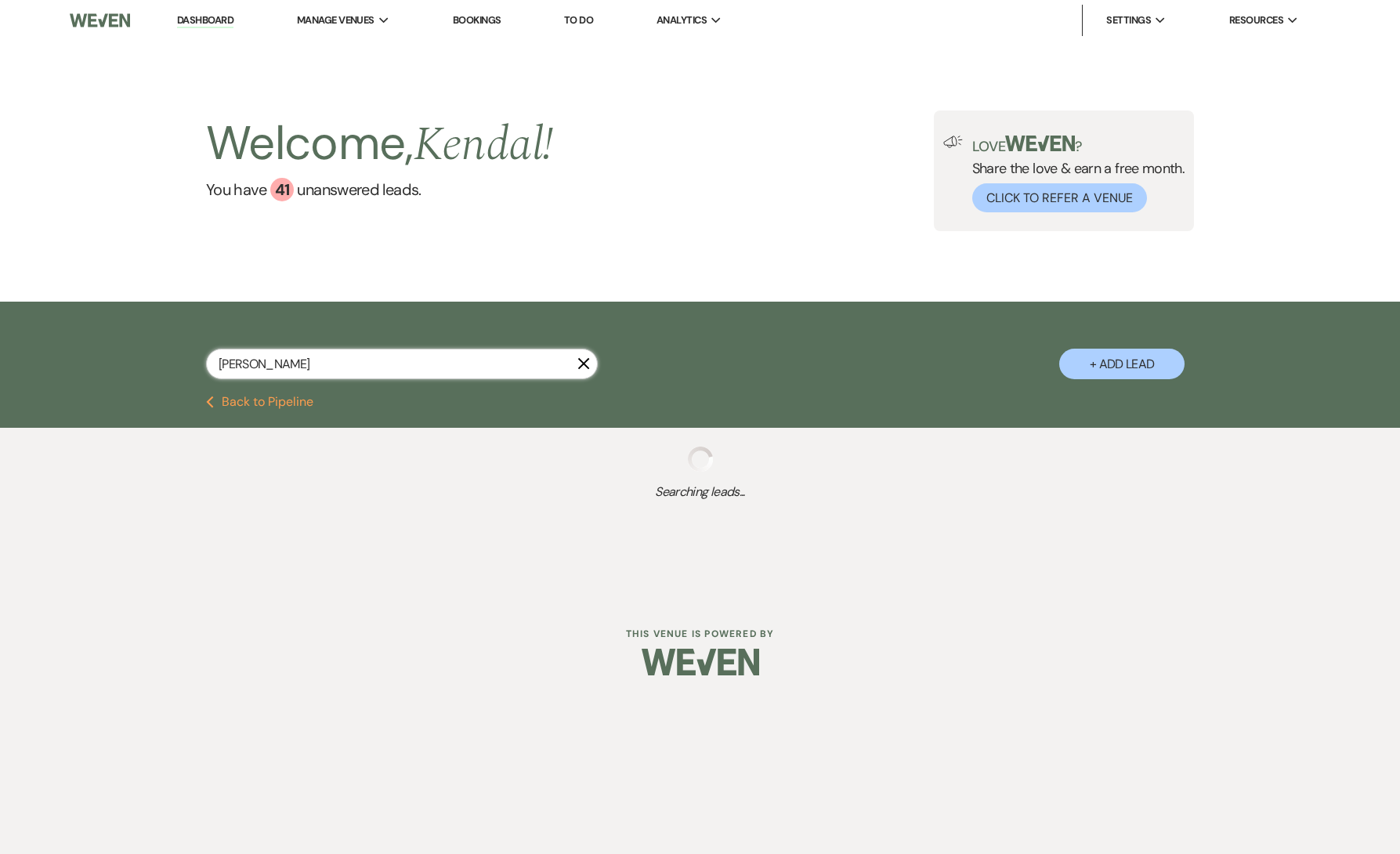
select select "5"
select select "8"
select select "5"
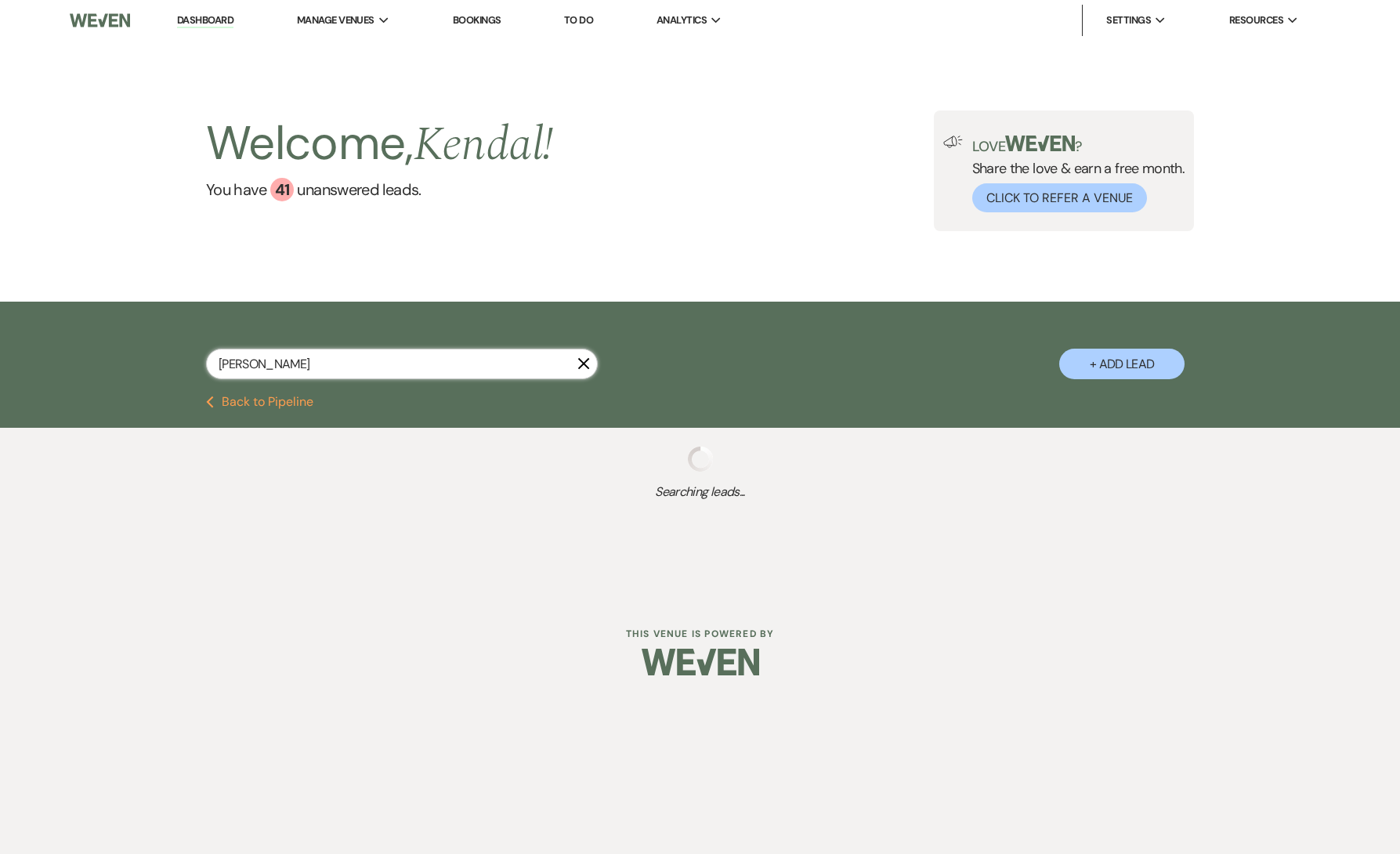
select select "8"
select select "5"
select select "8"
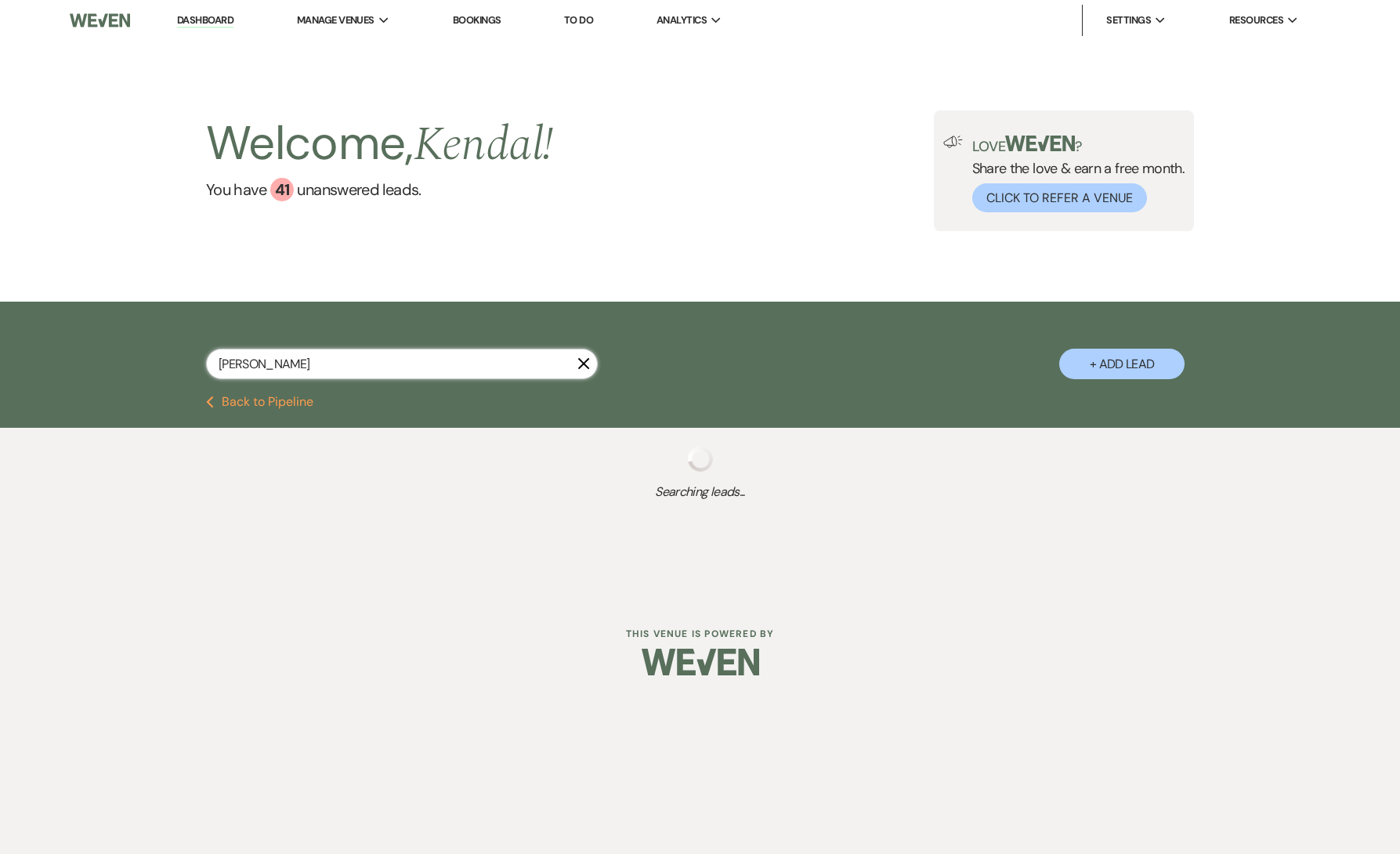
select select "5"
select select "8"
select select "5"
select select "8"
select select "5"
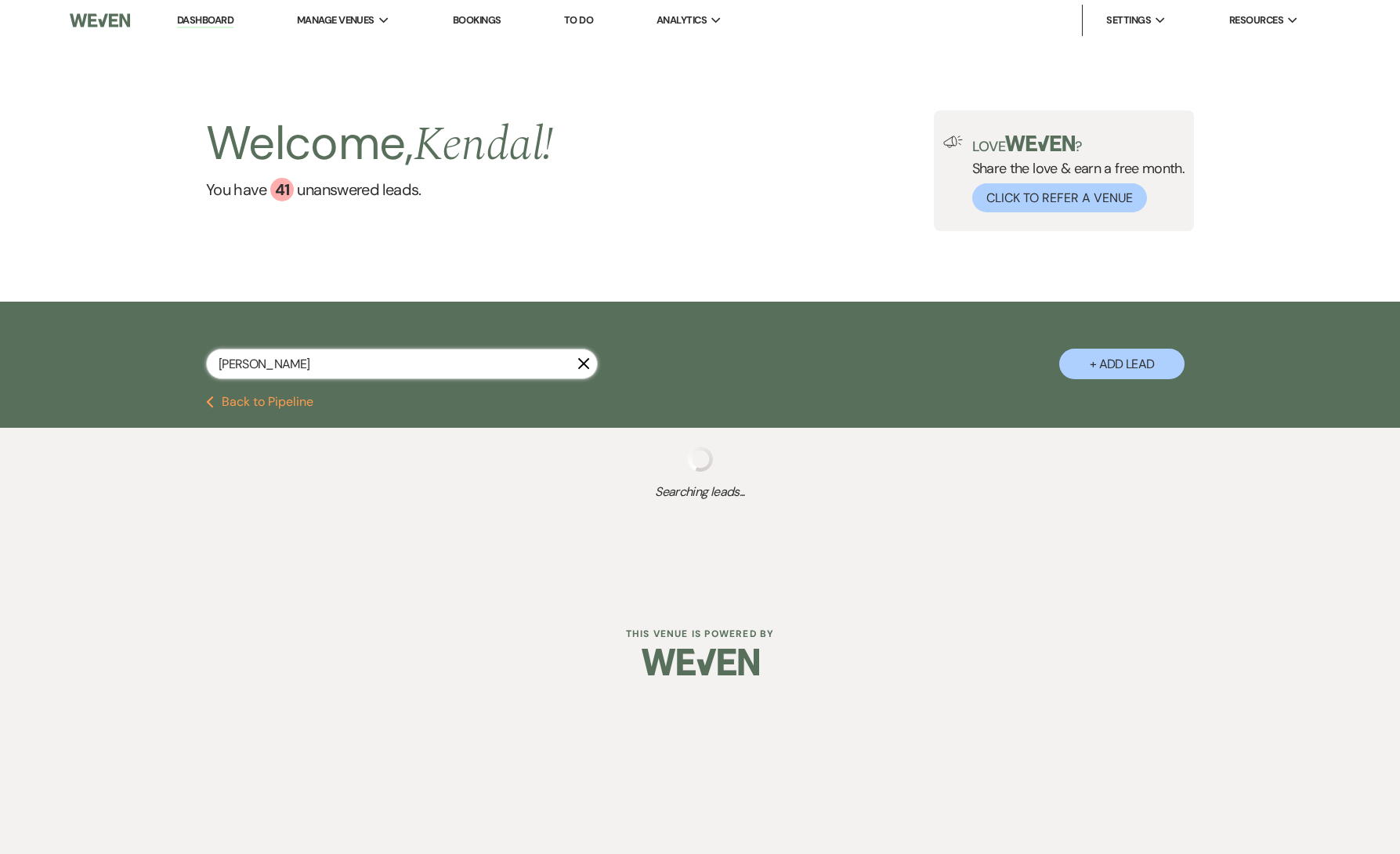
select select "8"
select select "5"
select select "8"
select select "5"
select select "8"
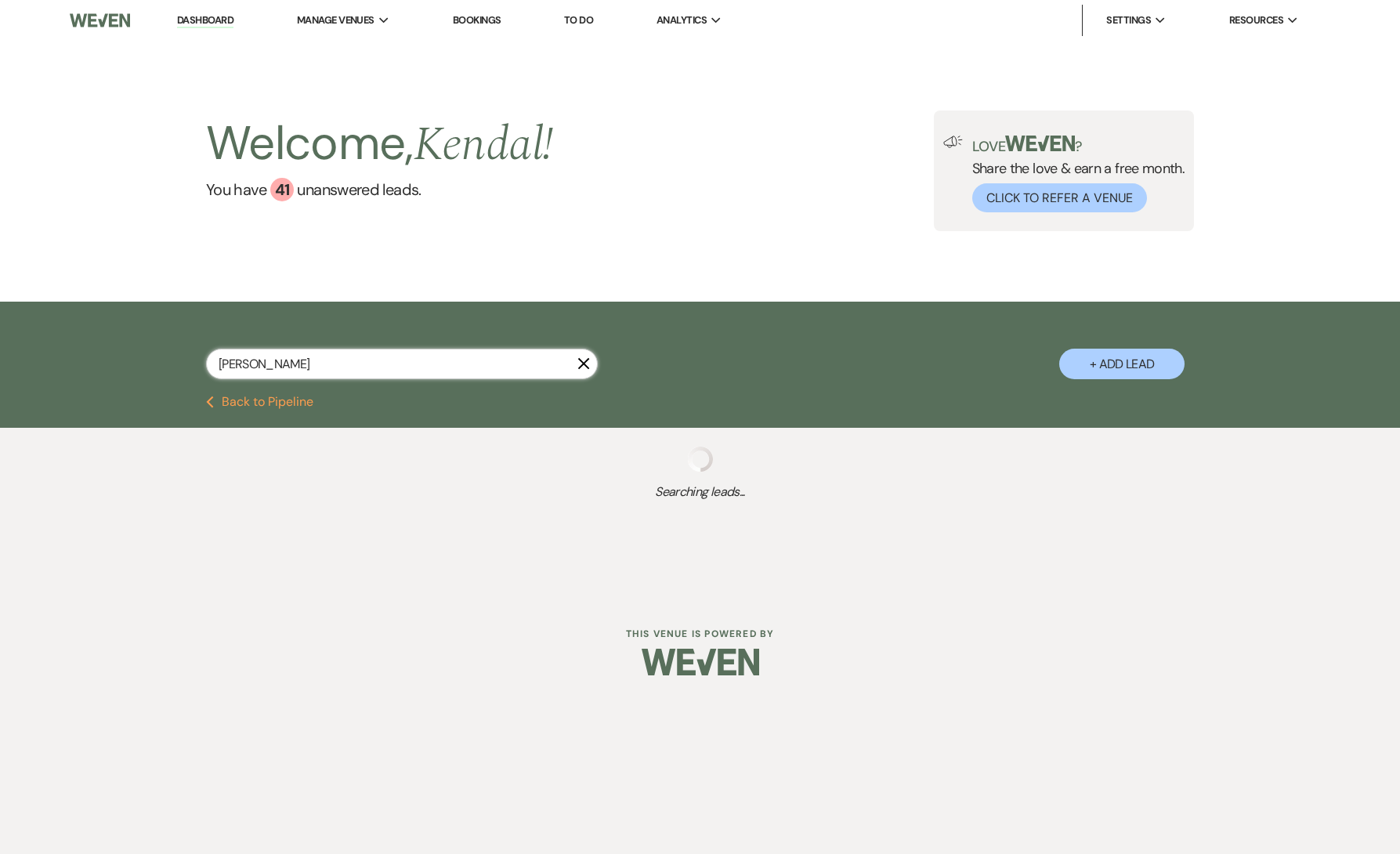
select select "5"
select select "8"
select select "5"
select select "8"
select select "1"
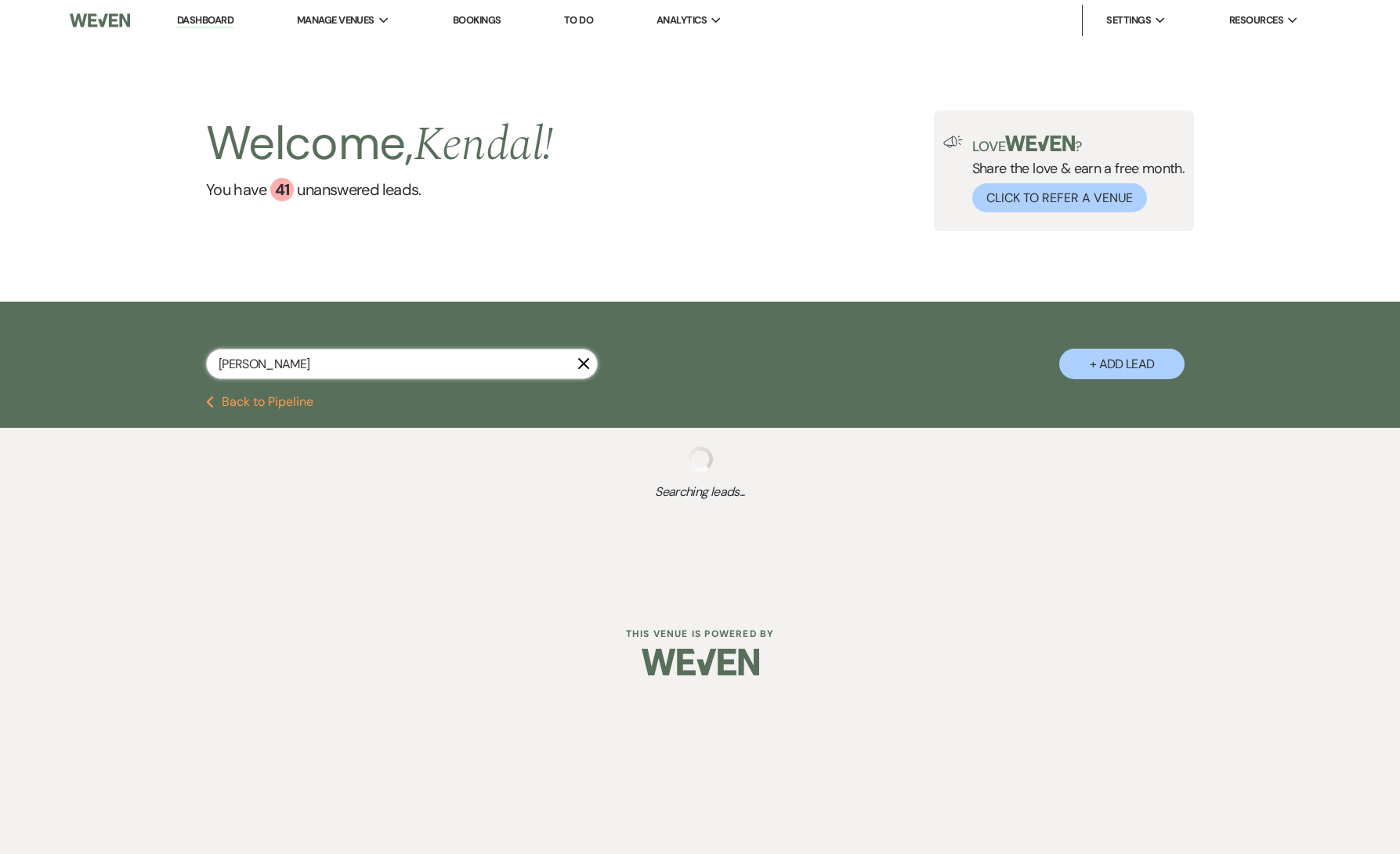
select select "8"
select select "5"
select select "8"
select select "5"
select select "8"
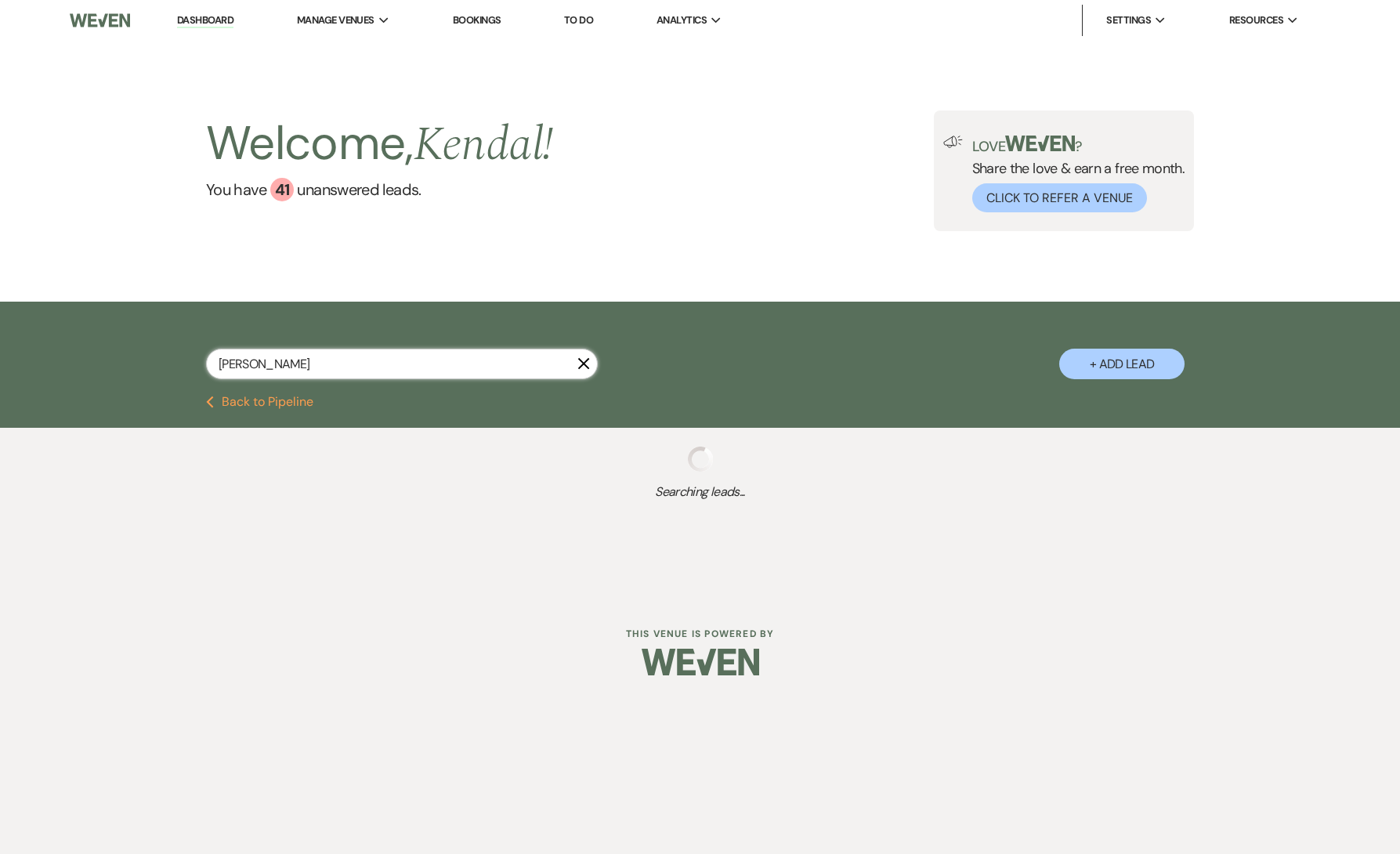
select select "5"
select select "8"
select select "6"
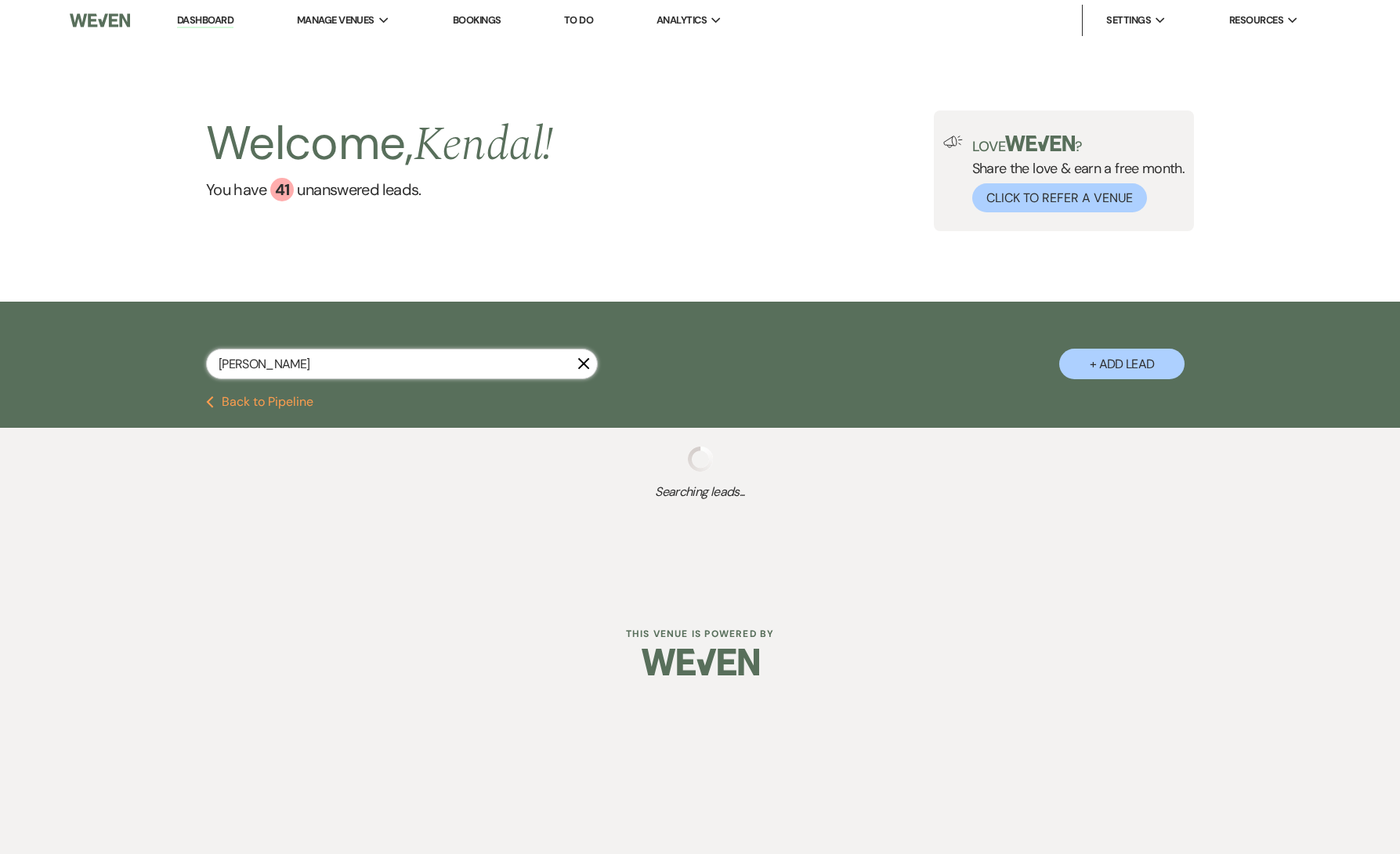
select select "8"
select select "5"
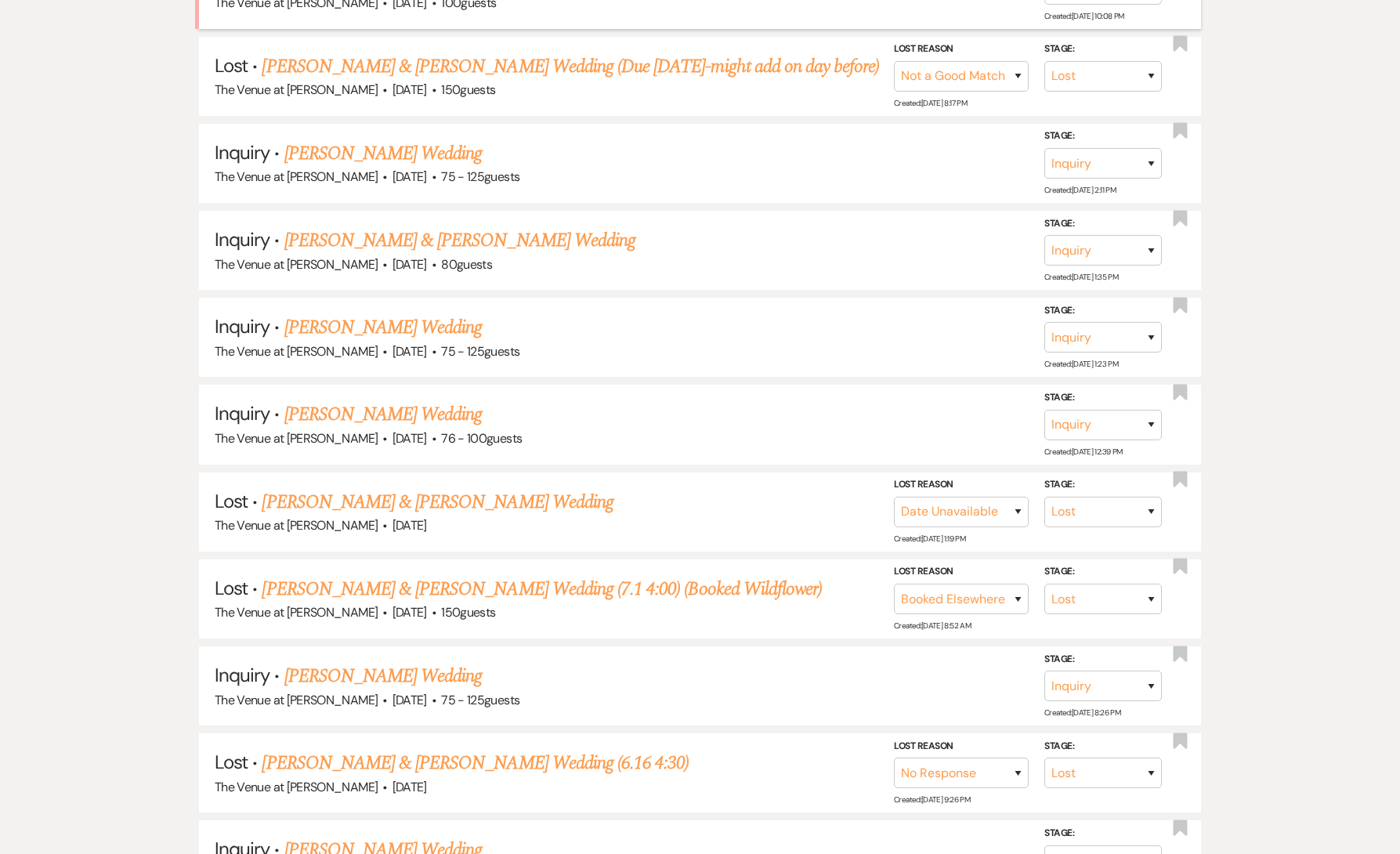
scroll to position [692, 0]
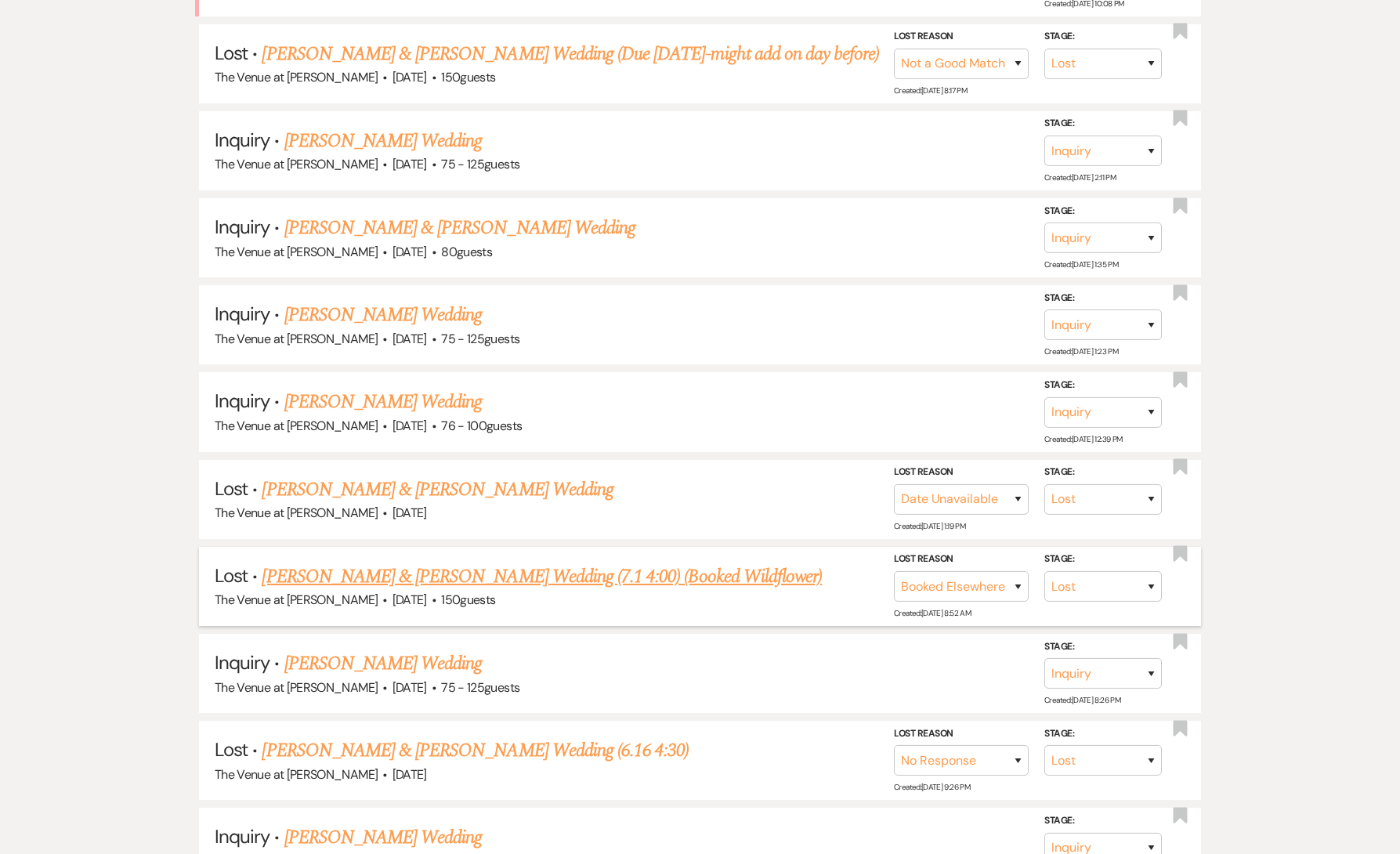
click at [342, 573] on link "[PERSON_NAME] & [PERSON_NAME] Wedding (7.1 4:00) (Booked Wildflower)" at bounding box center [542, 577] width 560 height 29
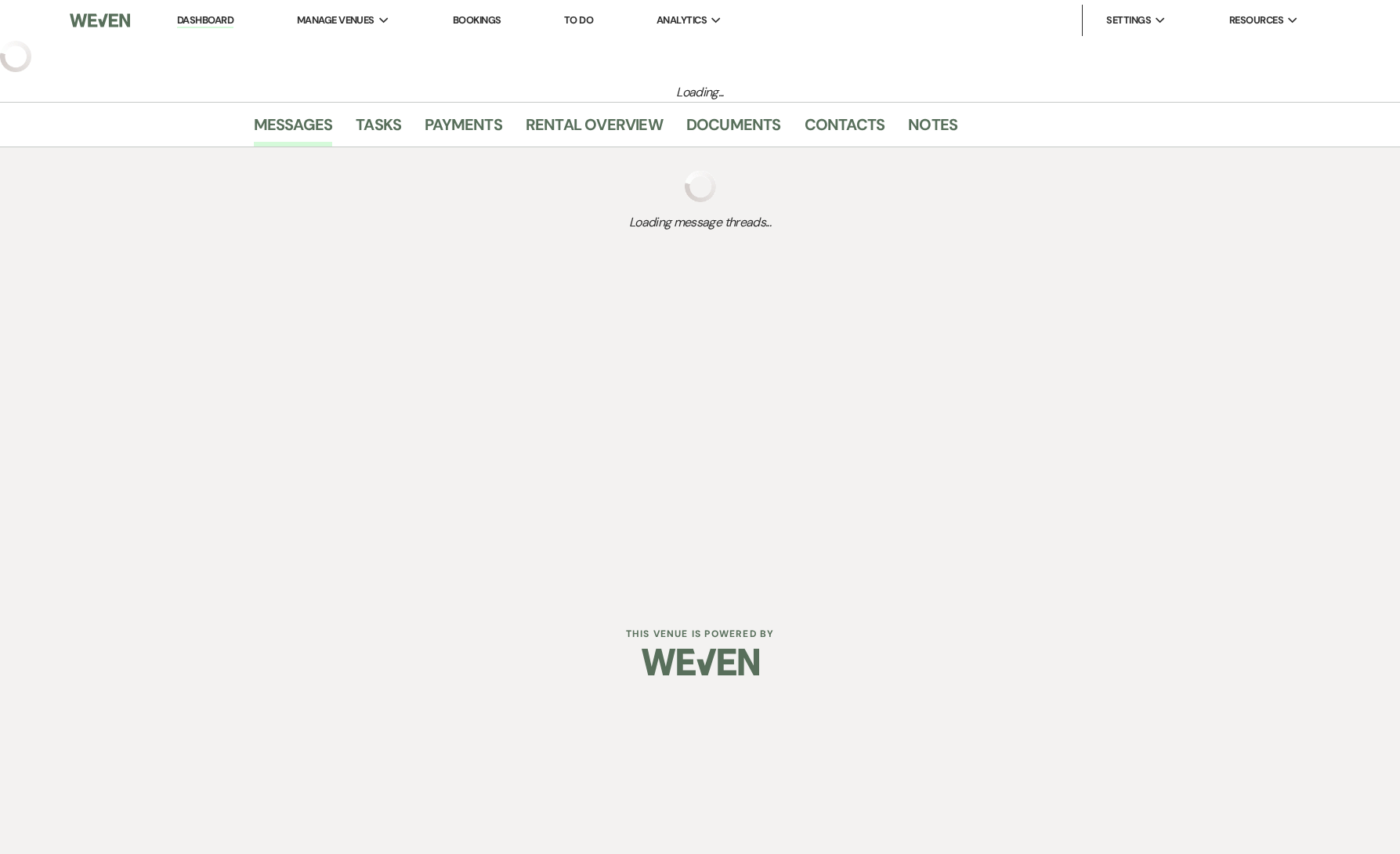
select select "8"
select select "6"
select select "5"
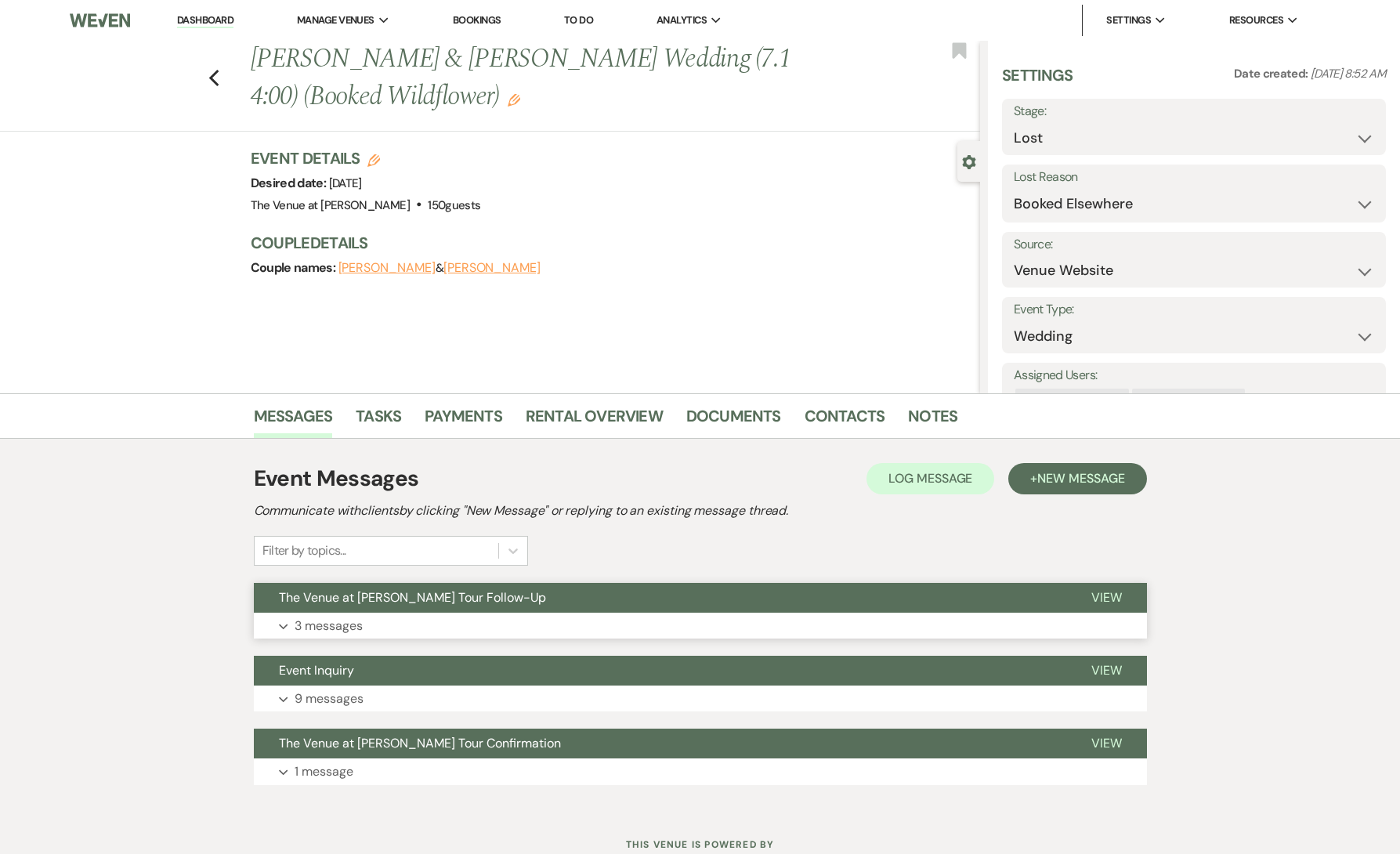
click at [355, 617] on p "3 messages" at bounding box center [329, 627] width 68 height 20
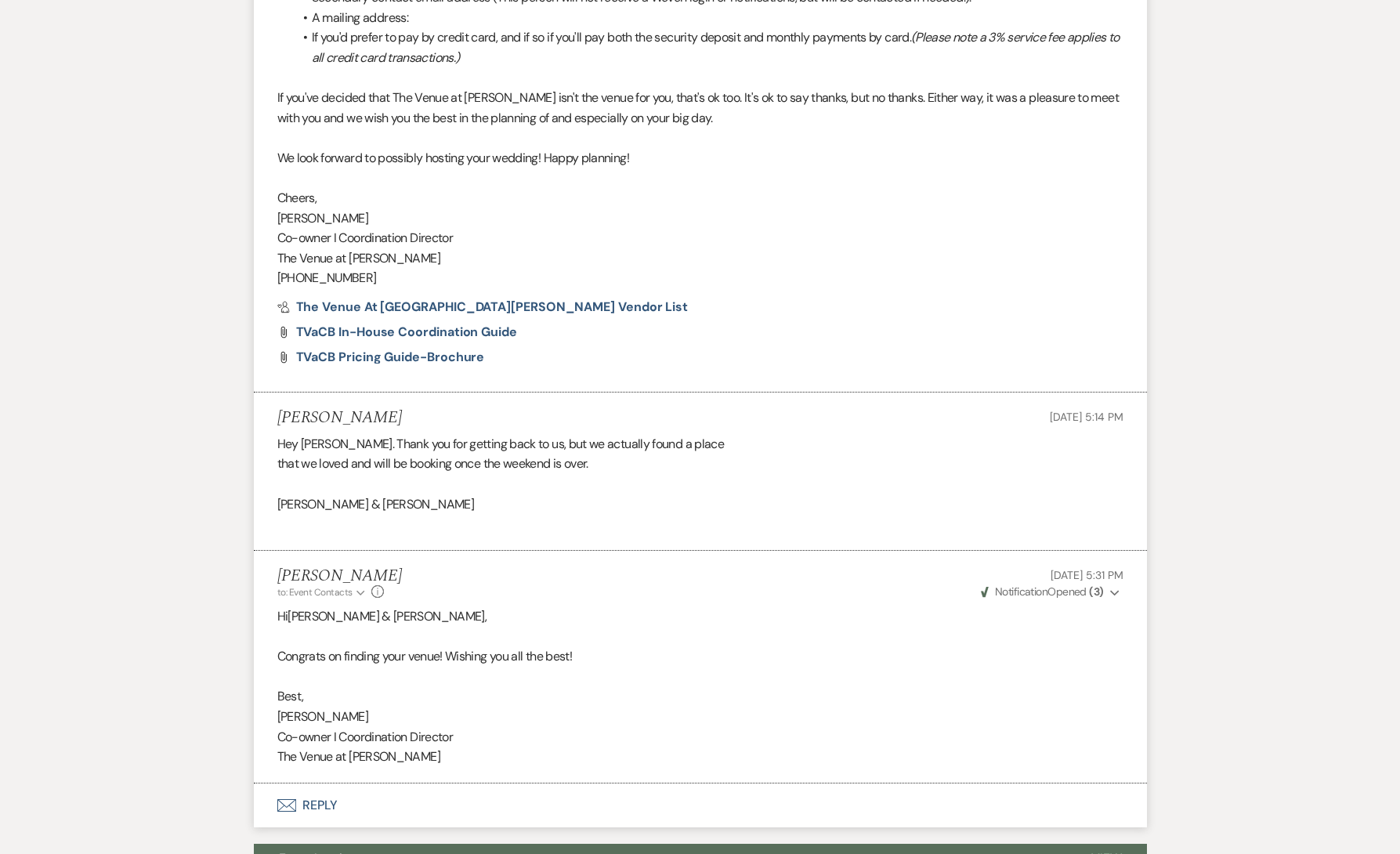
scroll to position [1662, 0]
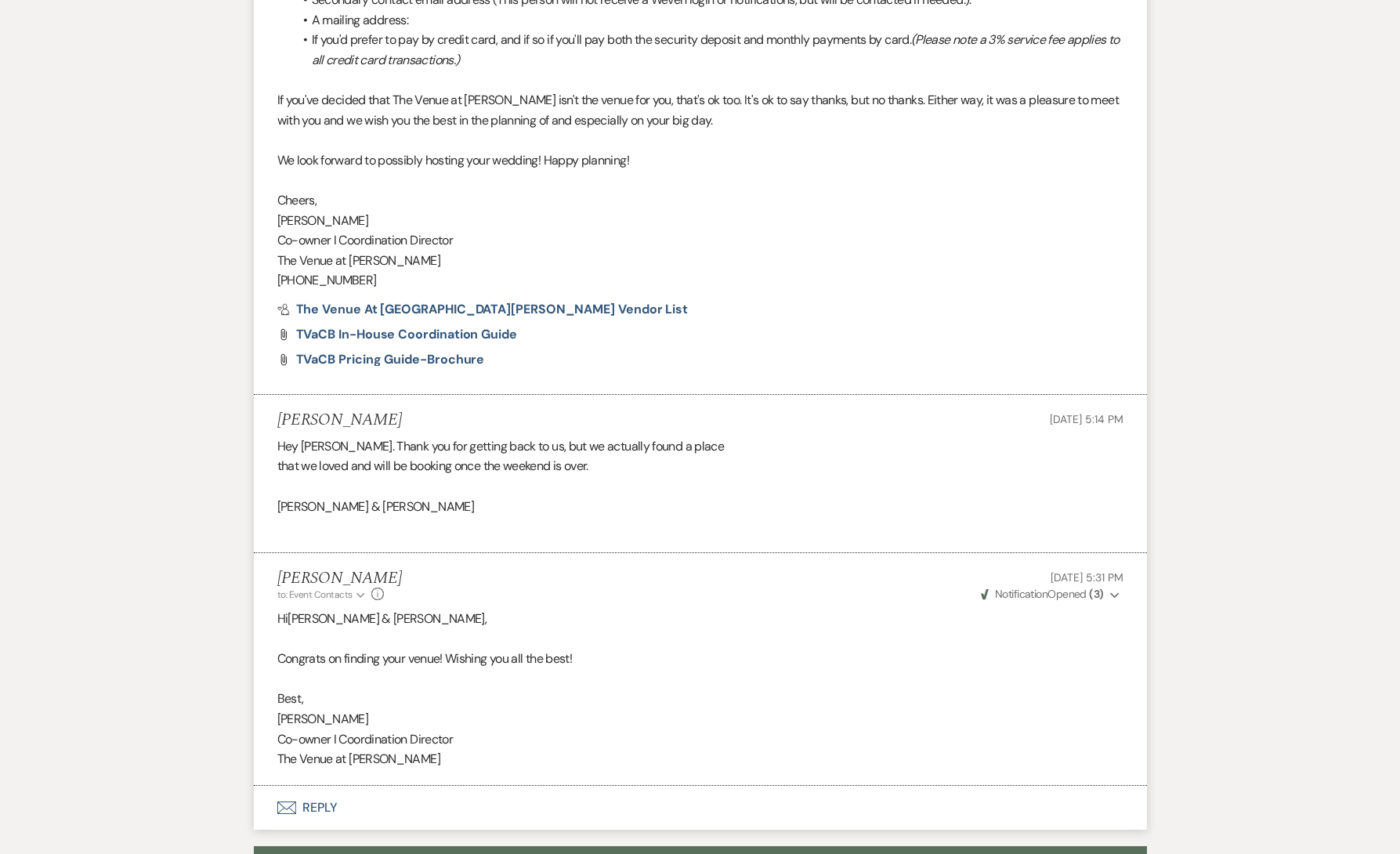
select select "4"
select select "8"
select select "10"
select select "8"
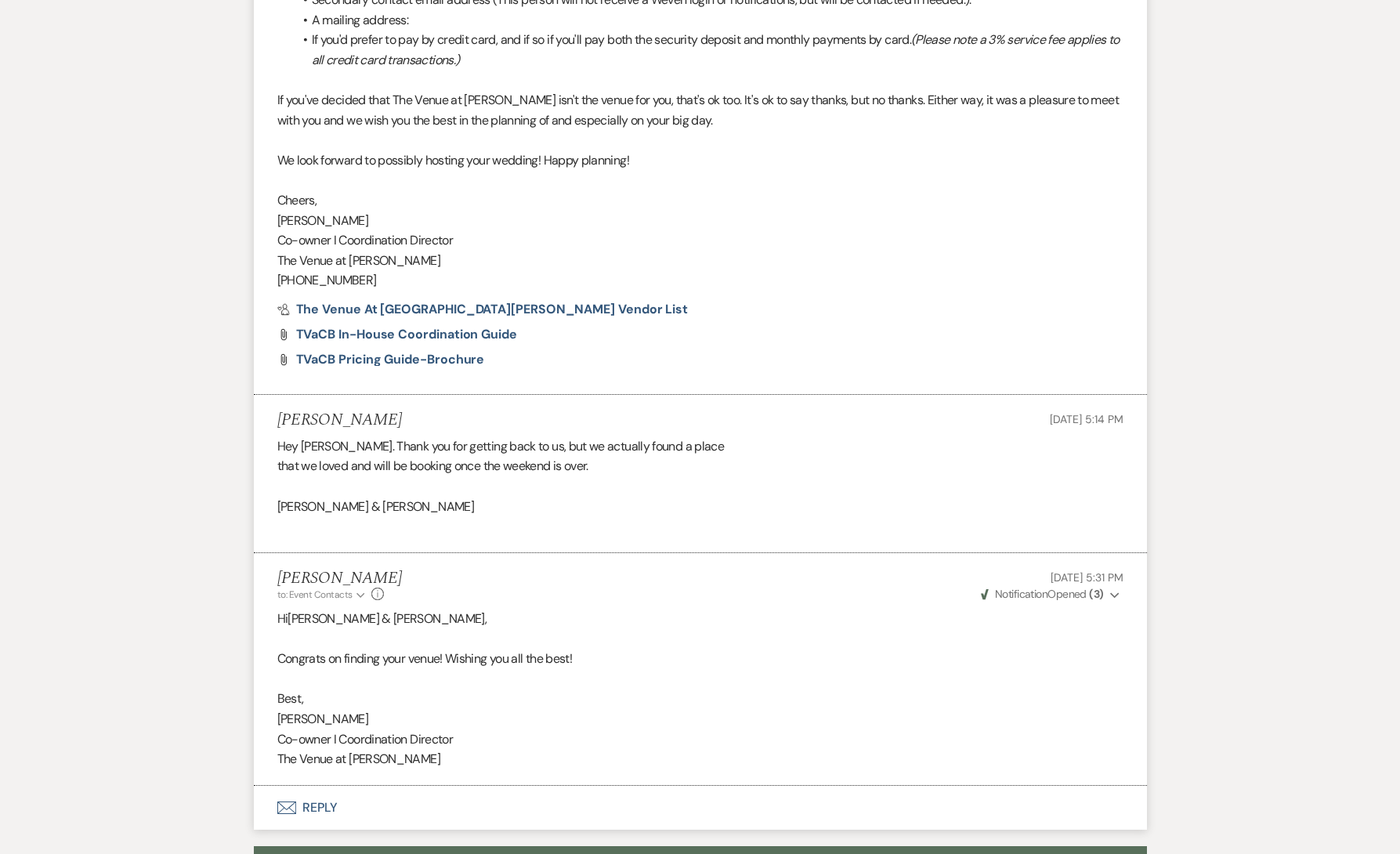
select select "8"
select select "6"
select select "8"
select select "5"
select select "2"
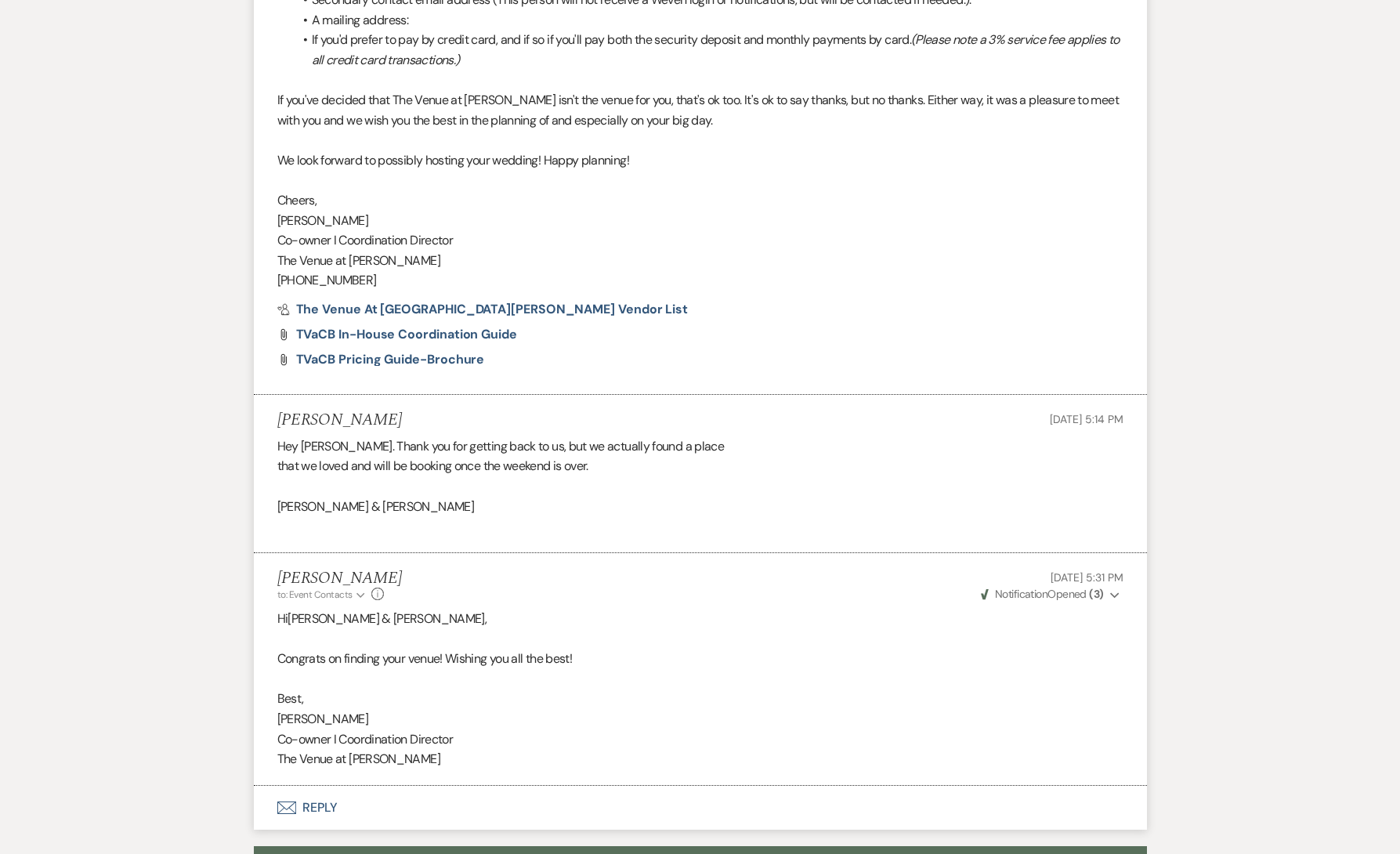
select select "8"
select select "5"
select select "8"
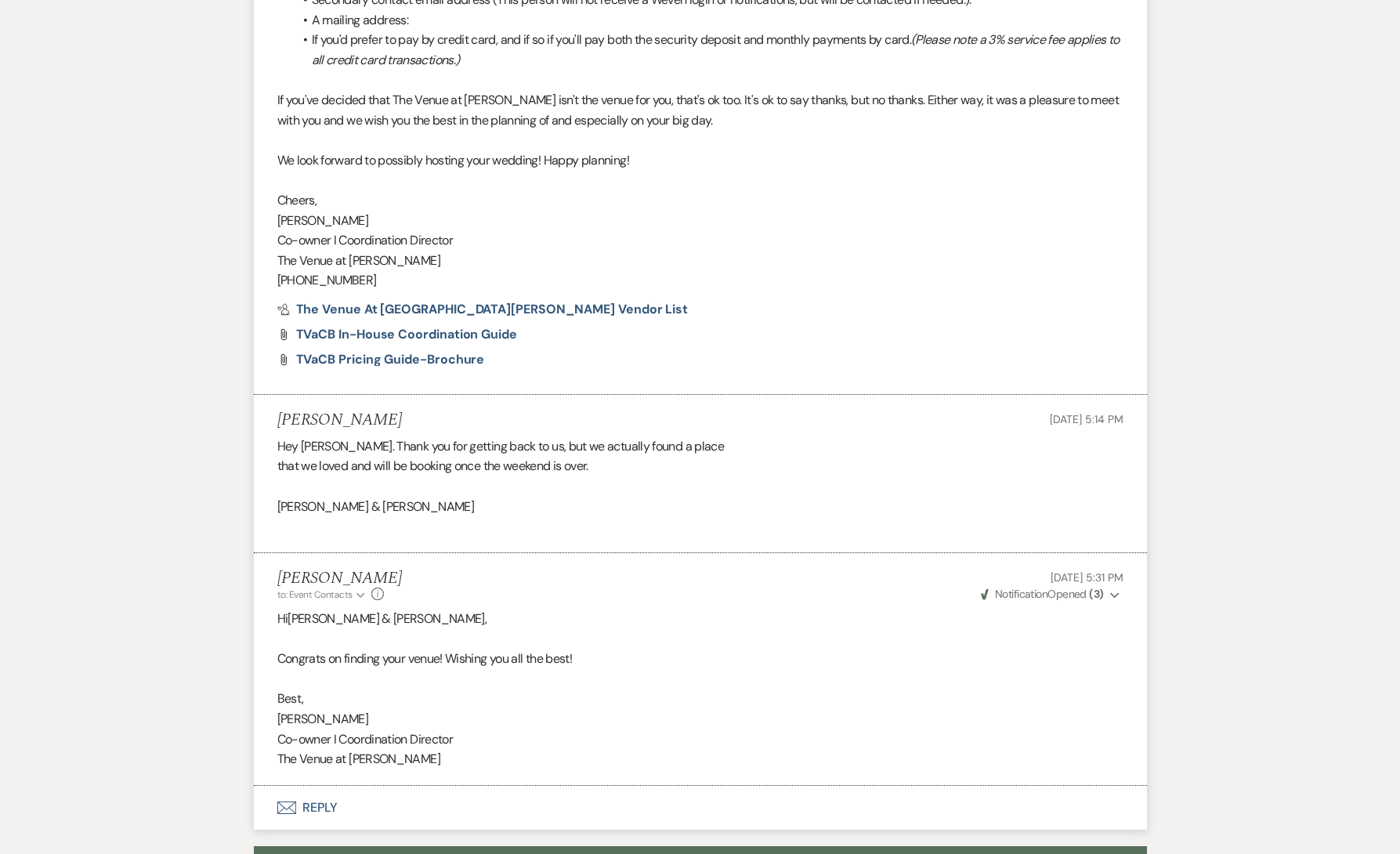
select select "5"
select select "8"
select select "5"
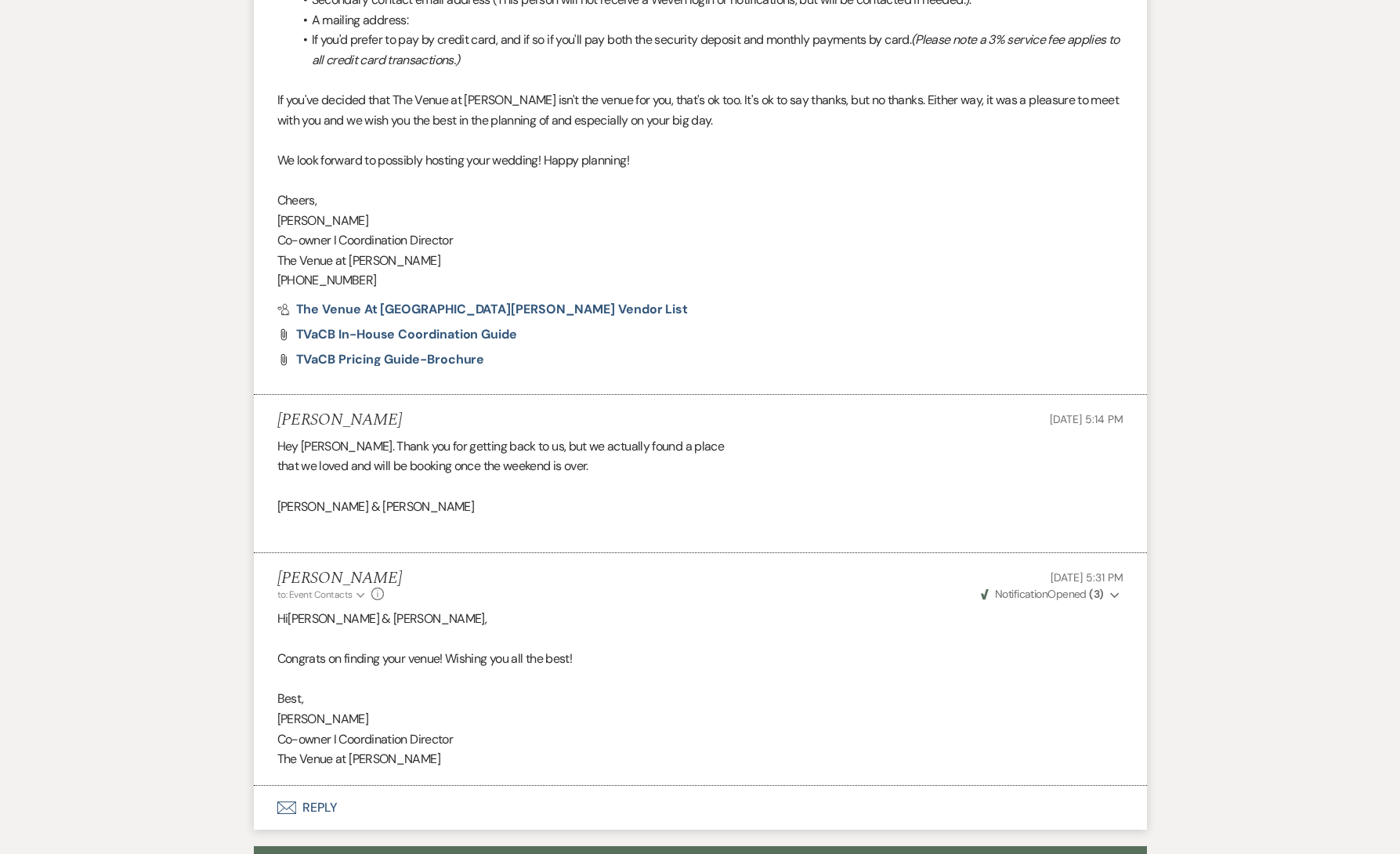
select select "8"
select select "5"
select select "8"
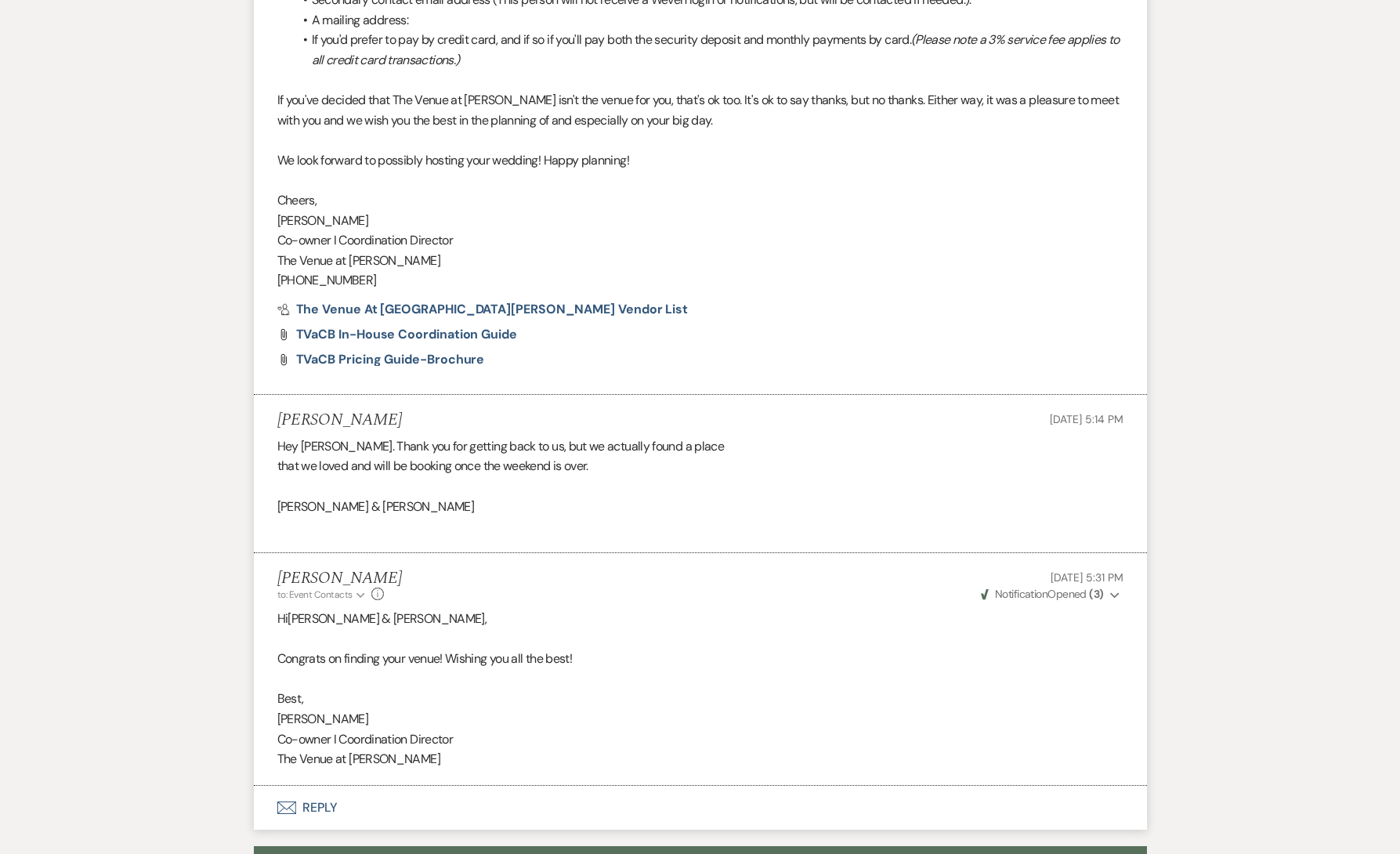
select select "5"
select select "8"
select select "5"
select select "8"
select select "5"
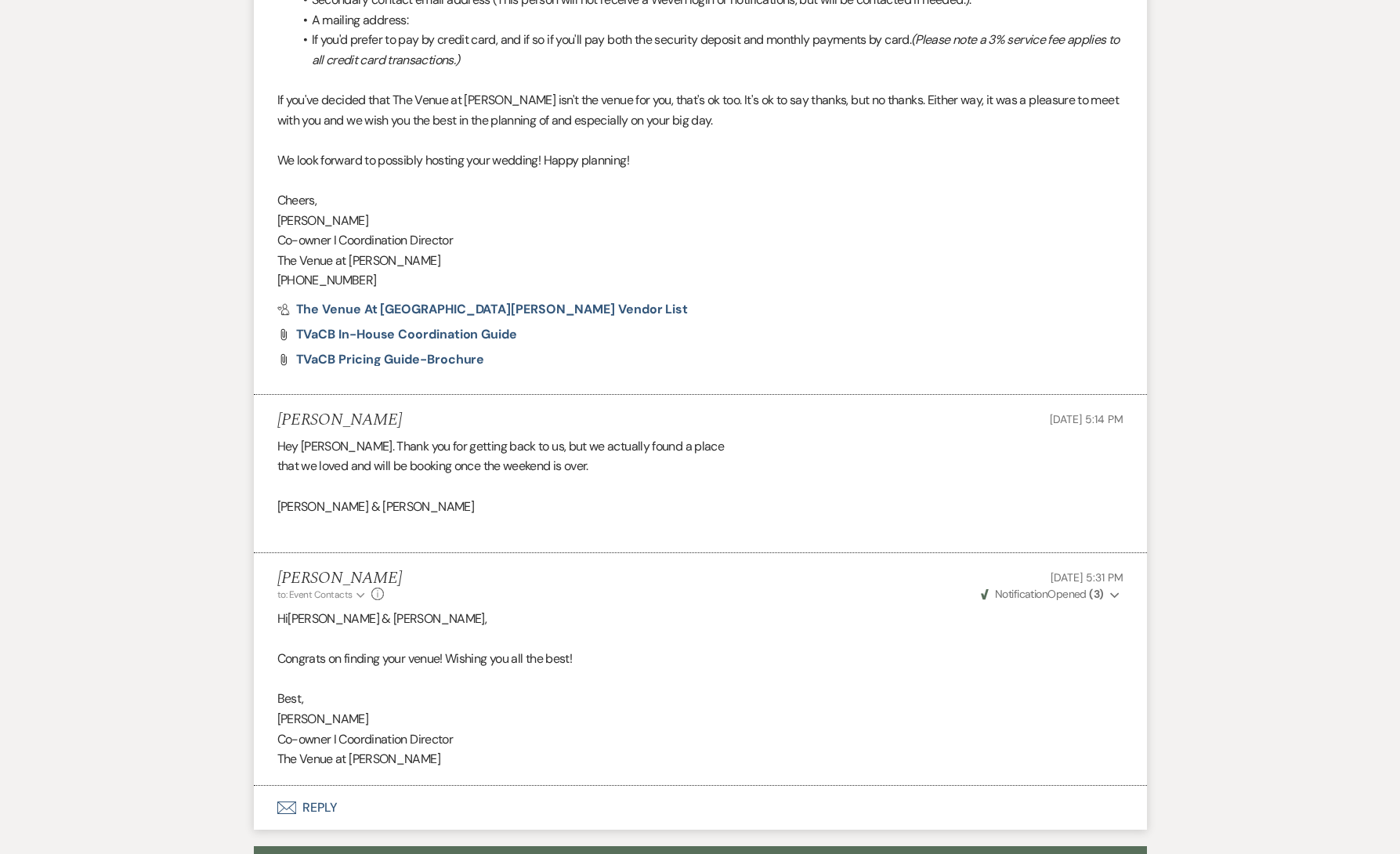
select select "8"
select select "5"
select select "8"
select select "5"
select select "8"
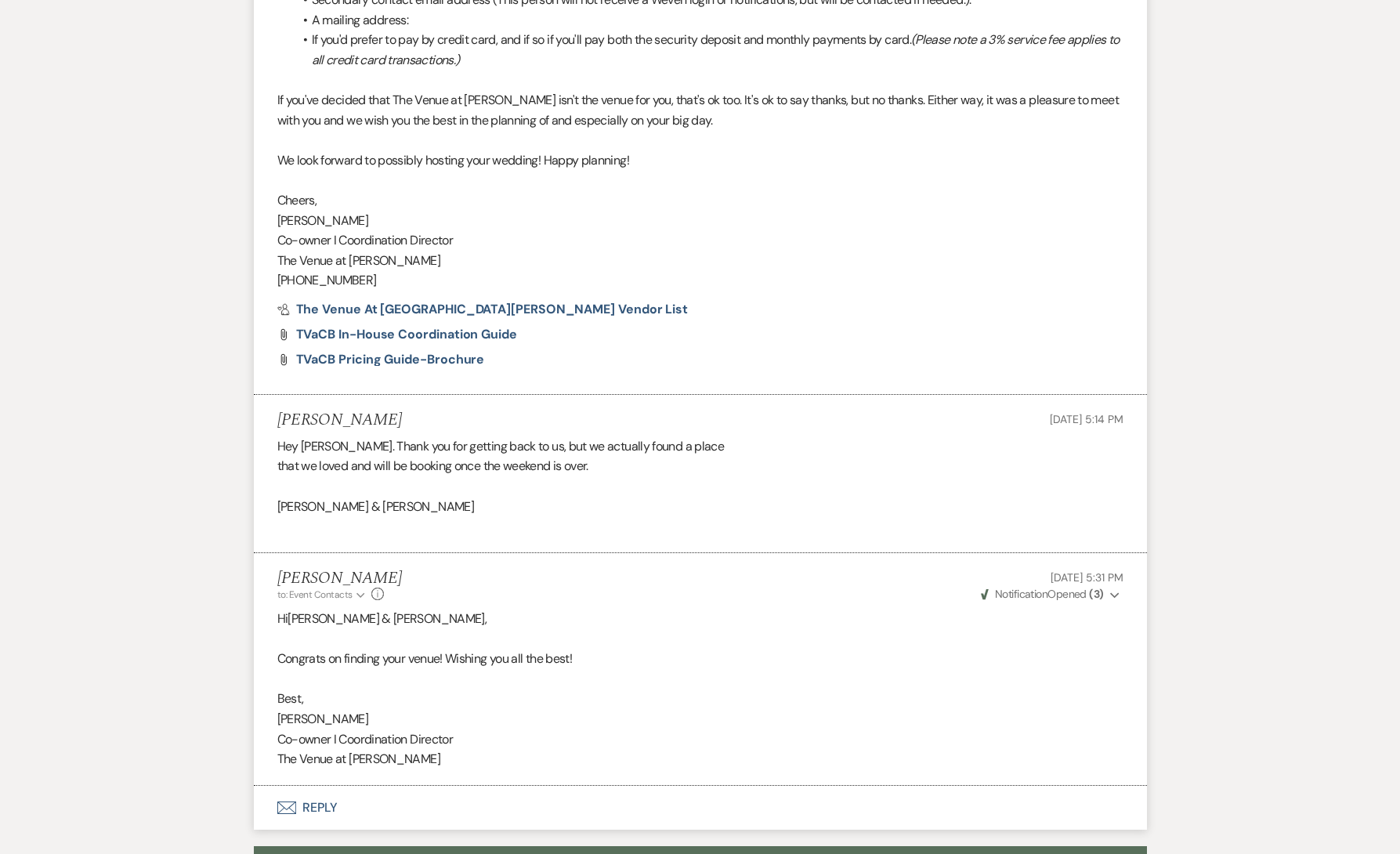
select select "5"
select select "8"
select select "5"
select select "8"
select select "1"
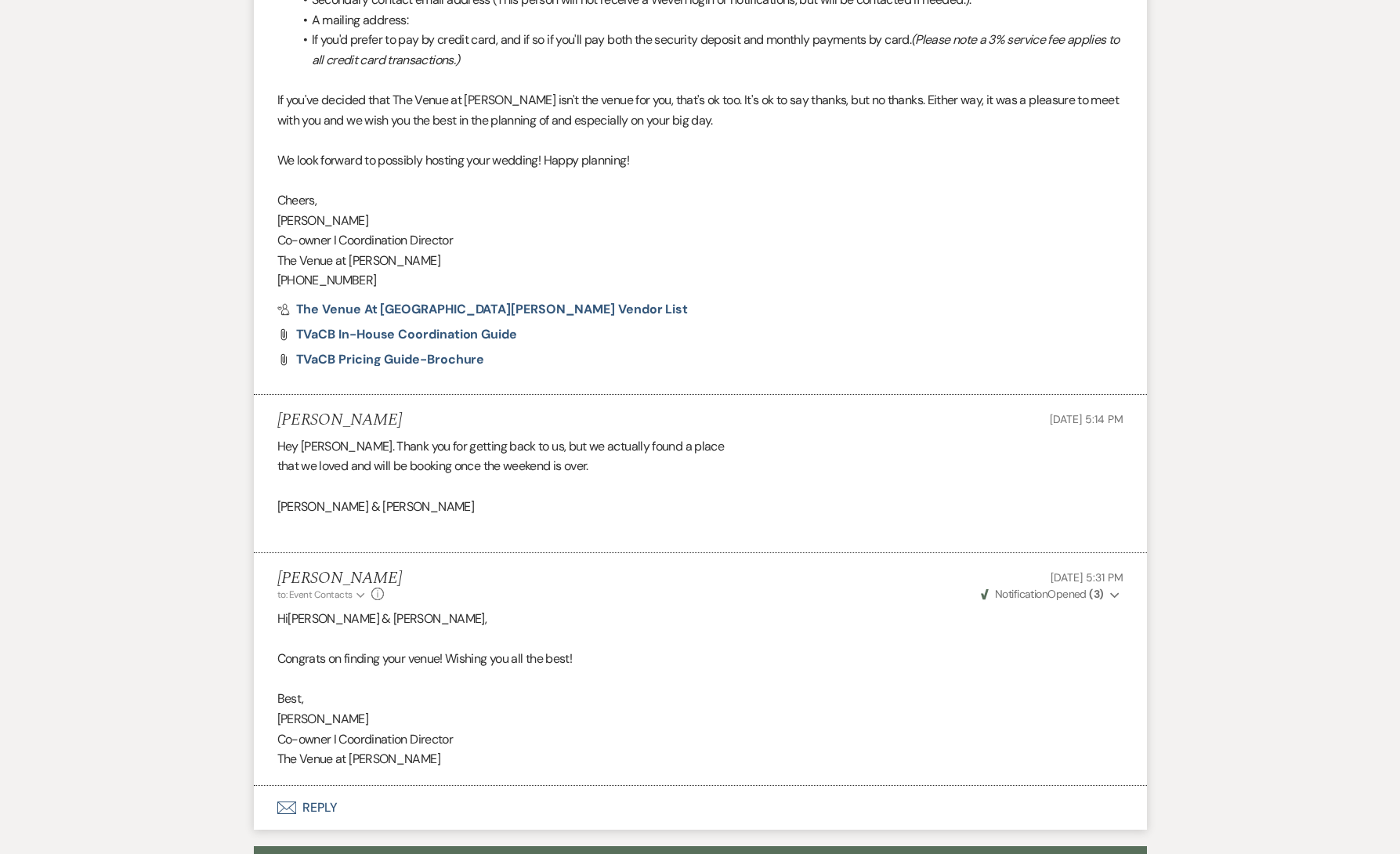
select select "8"
select select "5"
select select "8"
select select "5"
select select "8"
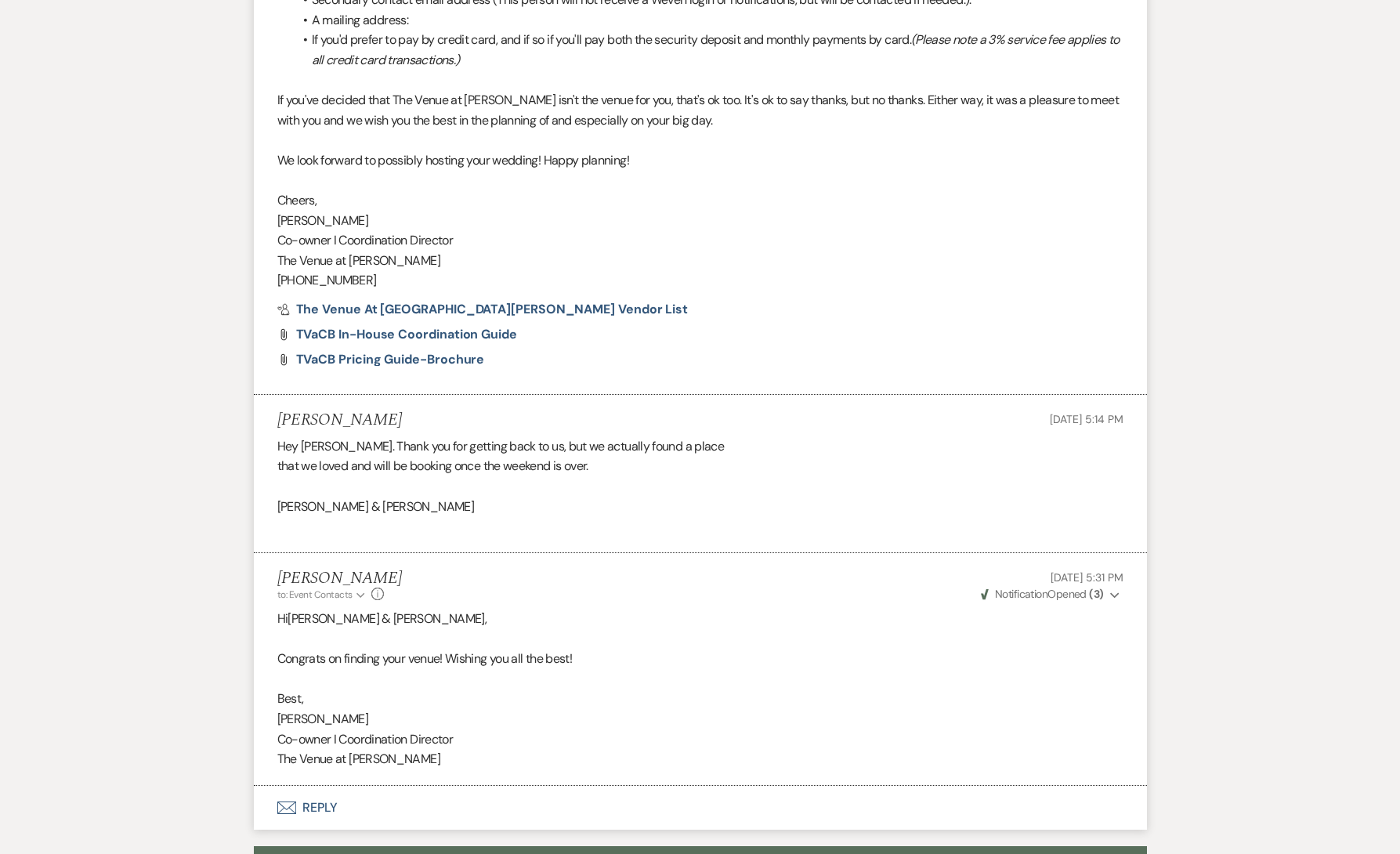
select select "5"
select select "8"
select select "6"
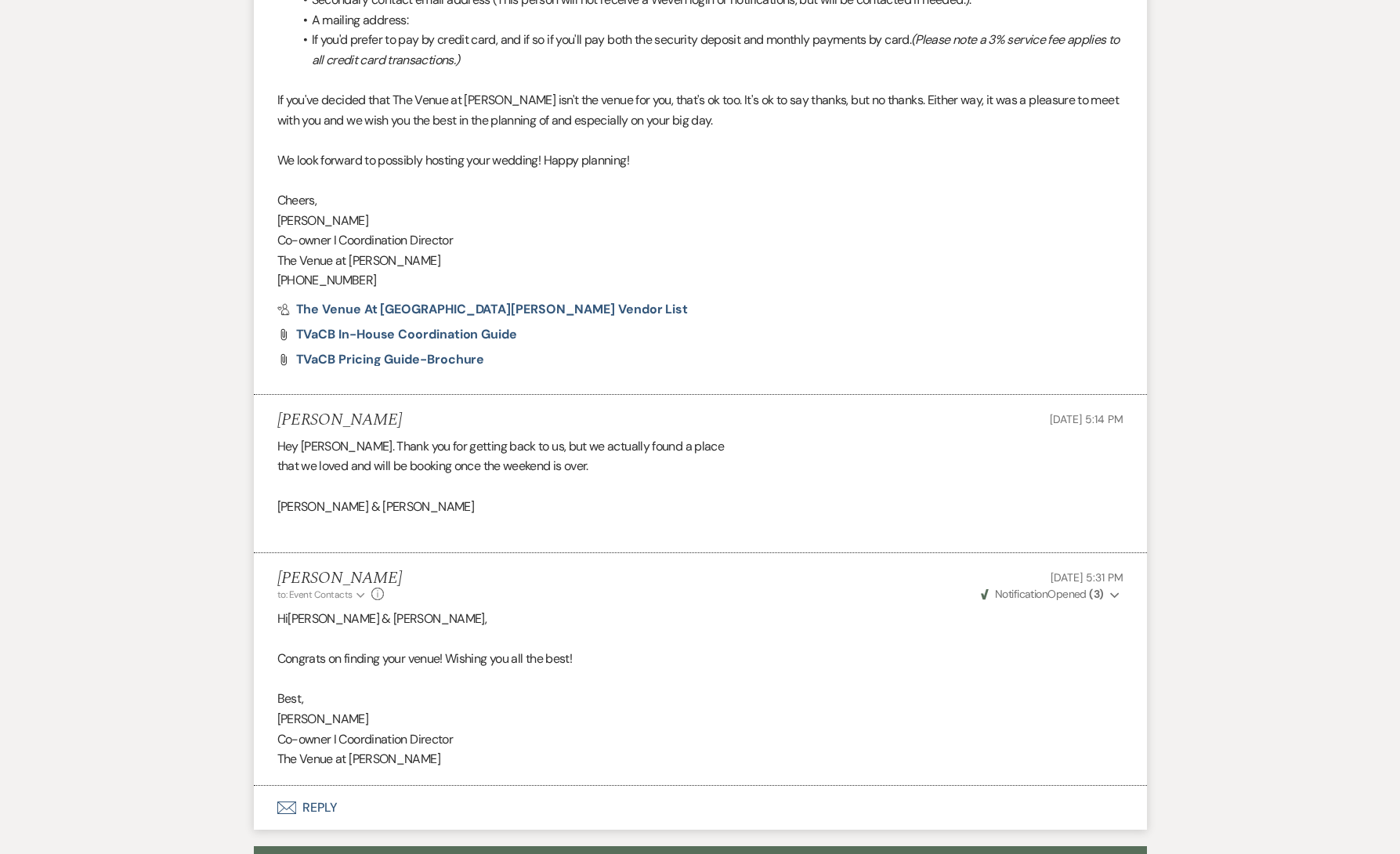
select select "8"
select select "5"
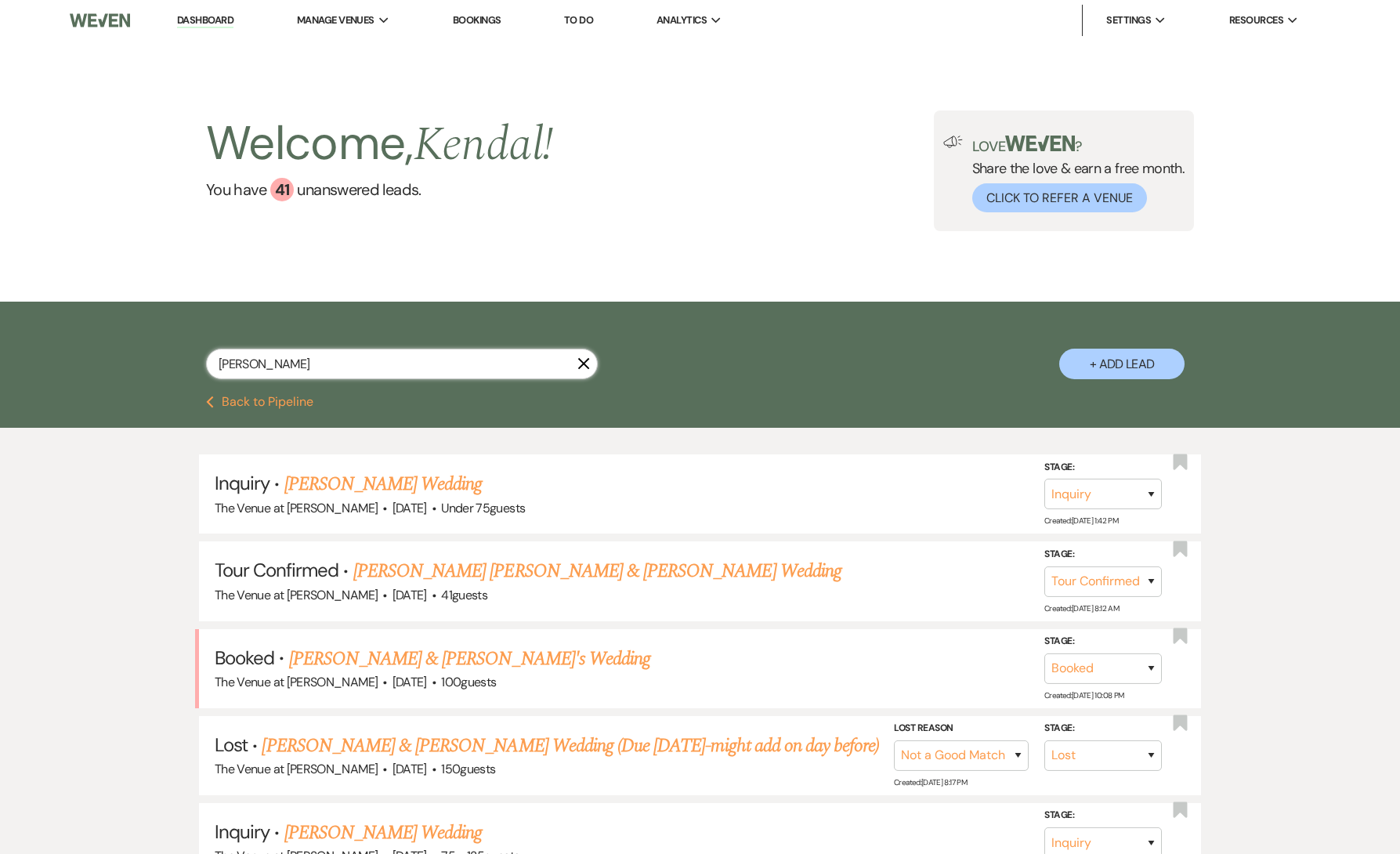
click at [472, 361] on input "[PERSON_NAME]" at bounding box center [402, 363] width 392 height 30
paste input "[PERSON_NAME] & [PERSON_NAME]"
type input "[PERSON_NAME] & [PERSON_NAME]"
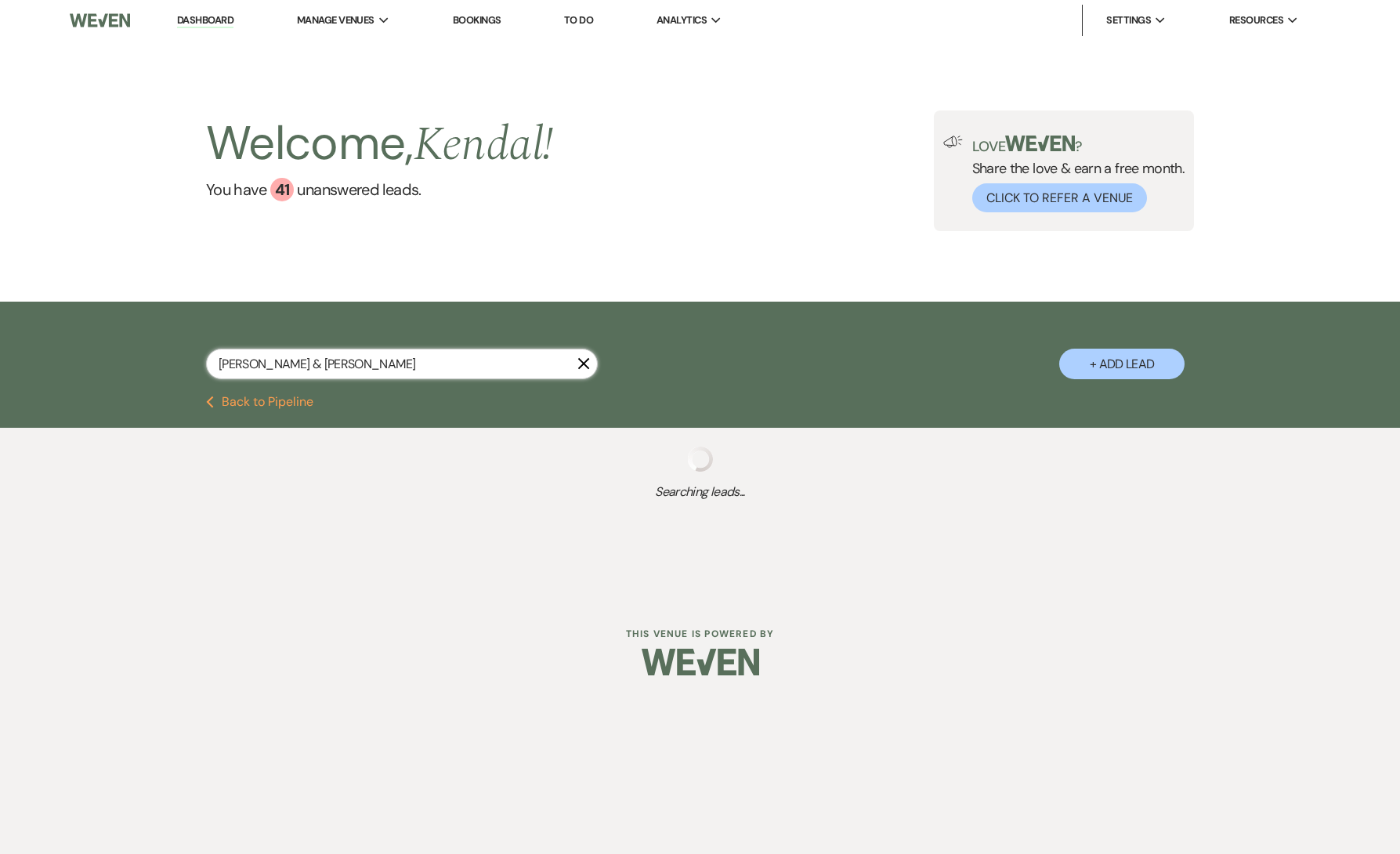
select select "8"
select select "5"
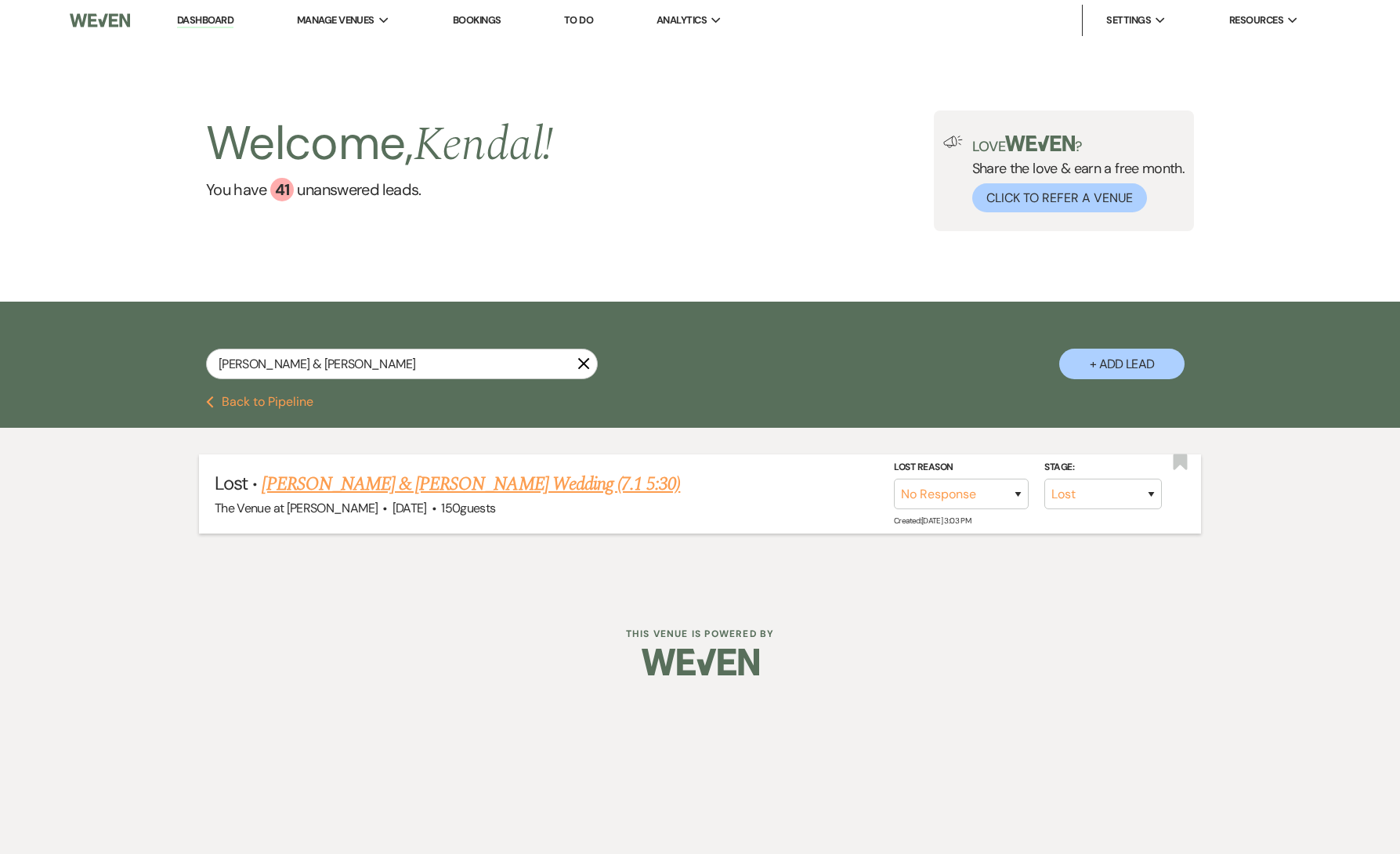
click at [441, 477] on link "[PERSON_NAME] & [PERSON_NAME] Wedding (7.1 5:30)" at bounding box center [470, 484] width 419 height 29
select select "8"
select select "5"
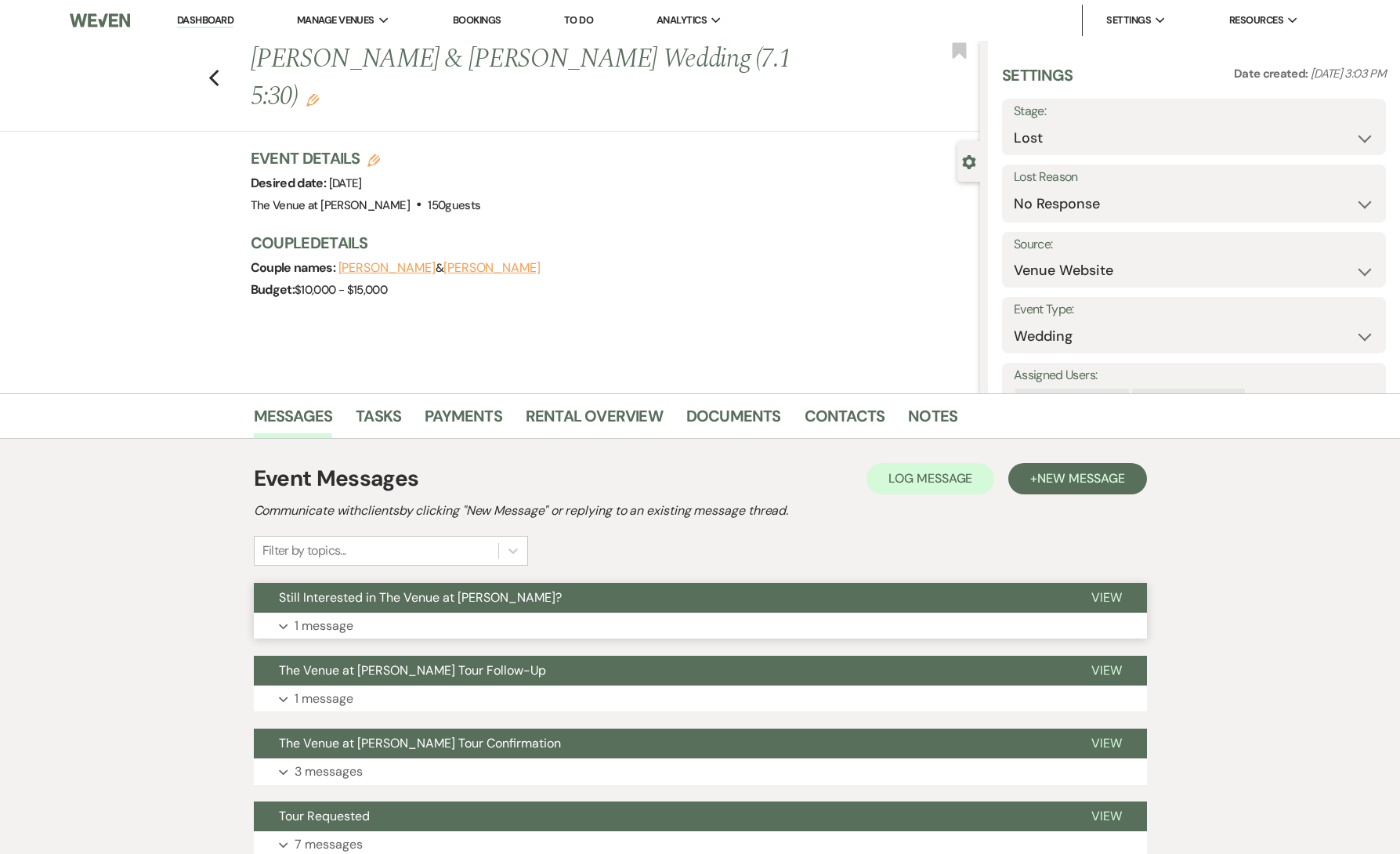
click at [588, 625] on button "Expand 1 message" at bounding box center [700, 626] width 894 height 27
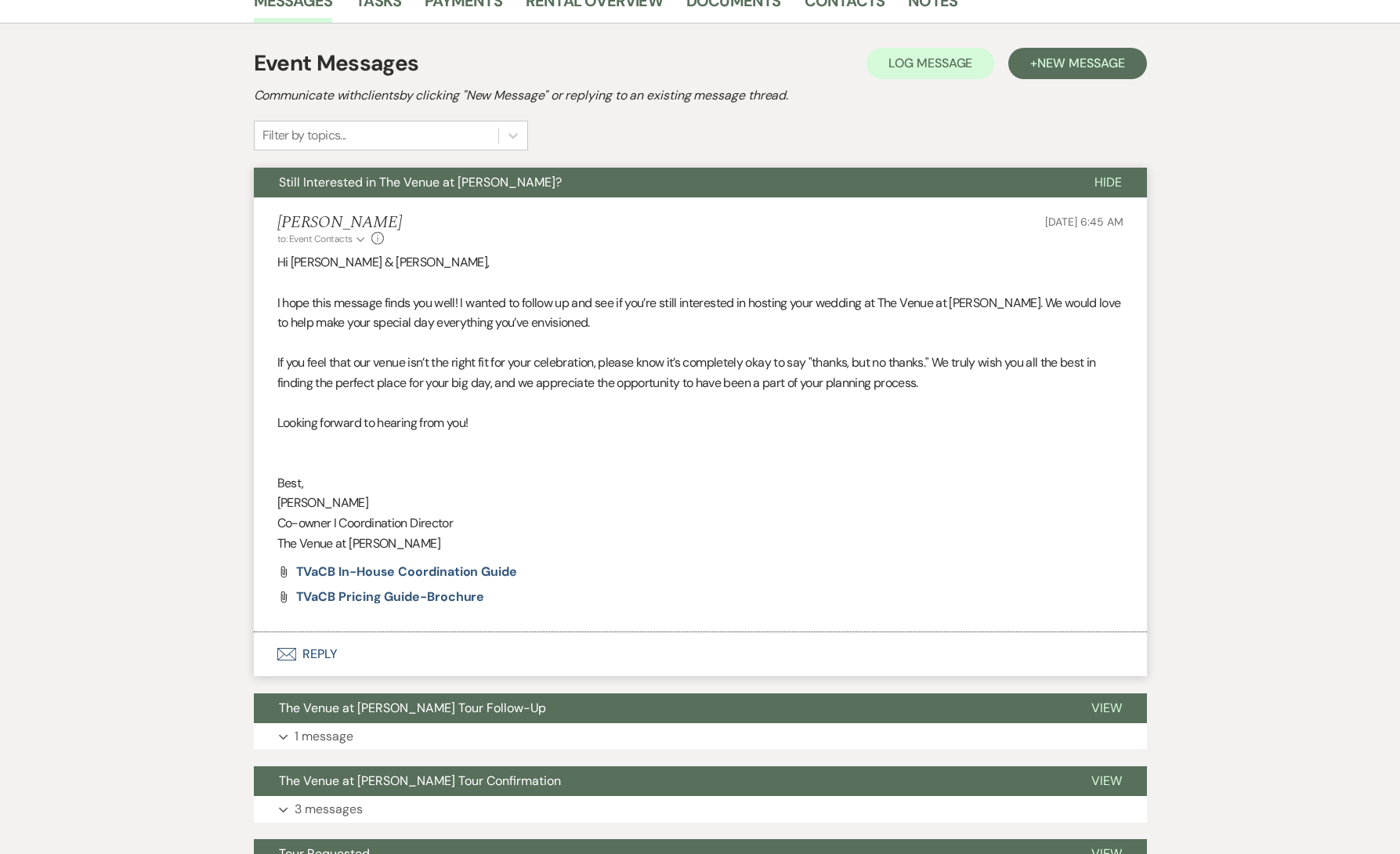
scroll to position [418, 0]
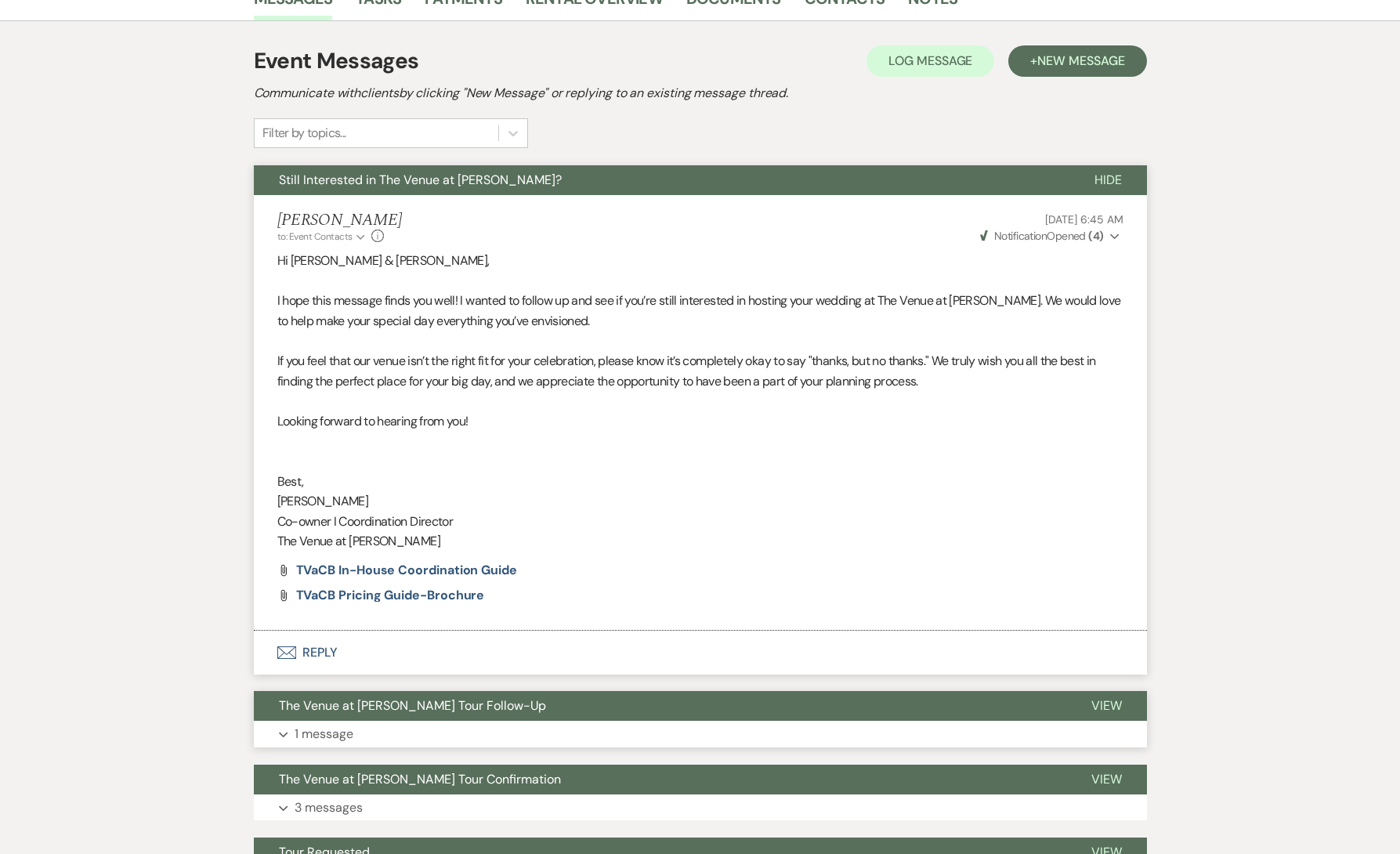
click at [490, 726] on button "Expand 1 message" at bounding box center [700, 734] width 894 height 27
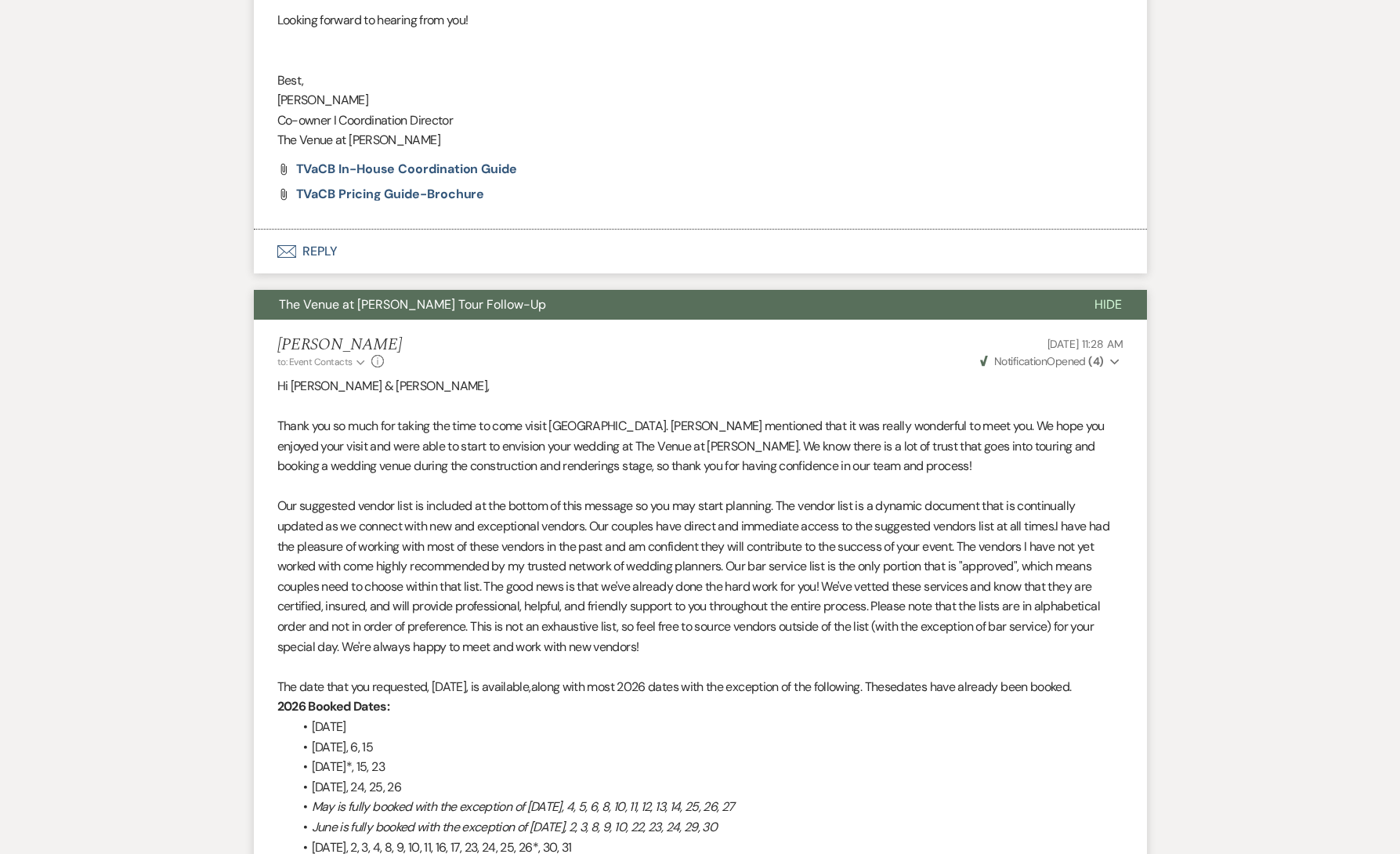
scroll to position [0, 0]
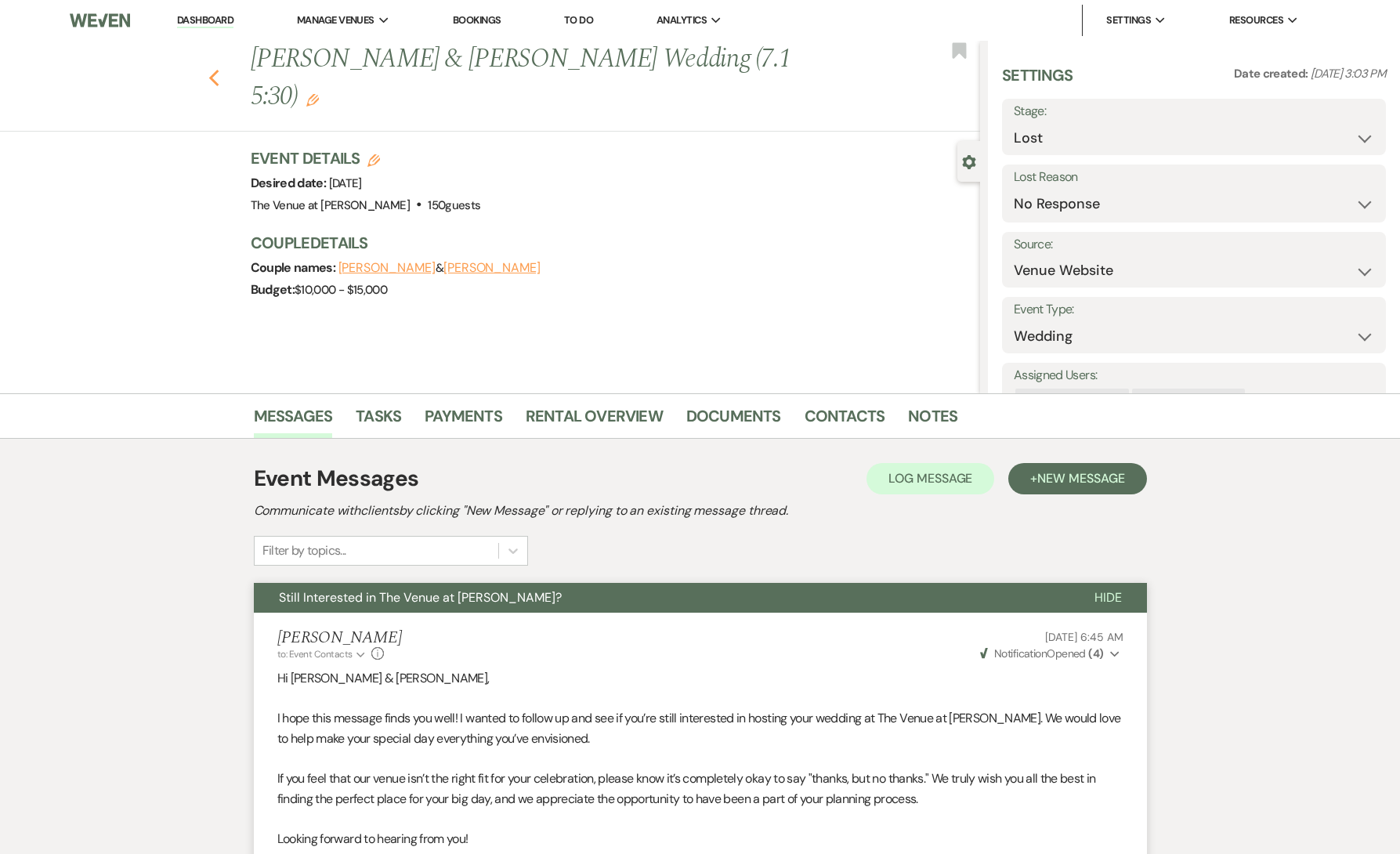
click at [216, 69] on icon "Previous" at bounding box center [214, 79] width 12 height 18
select select "8"
select select "5"
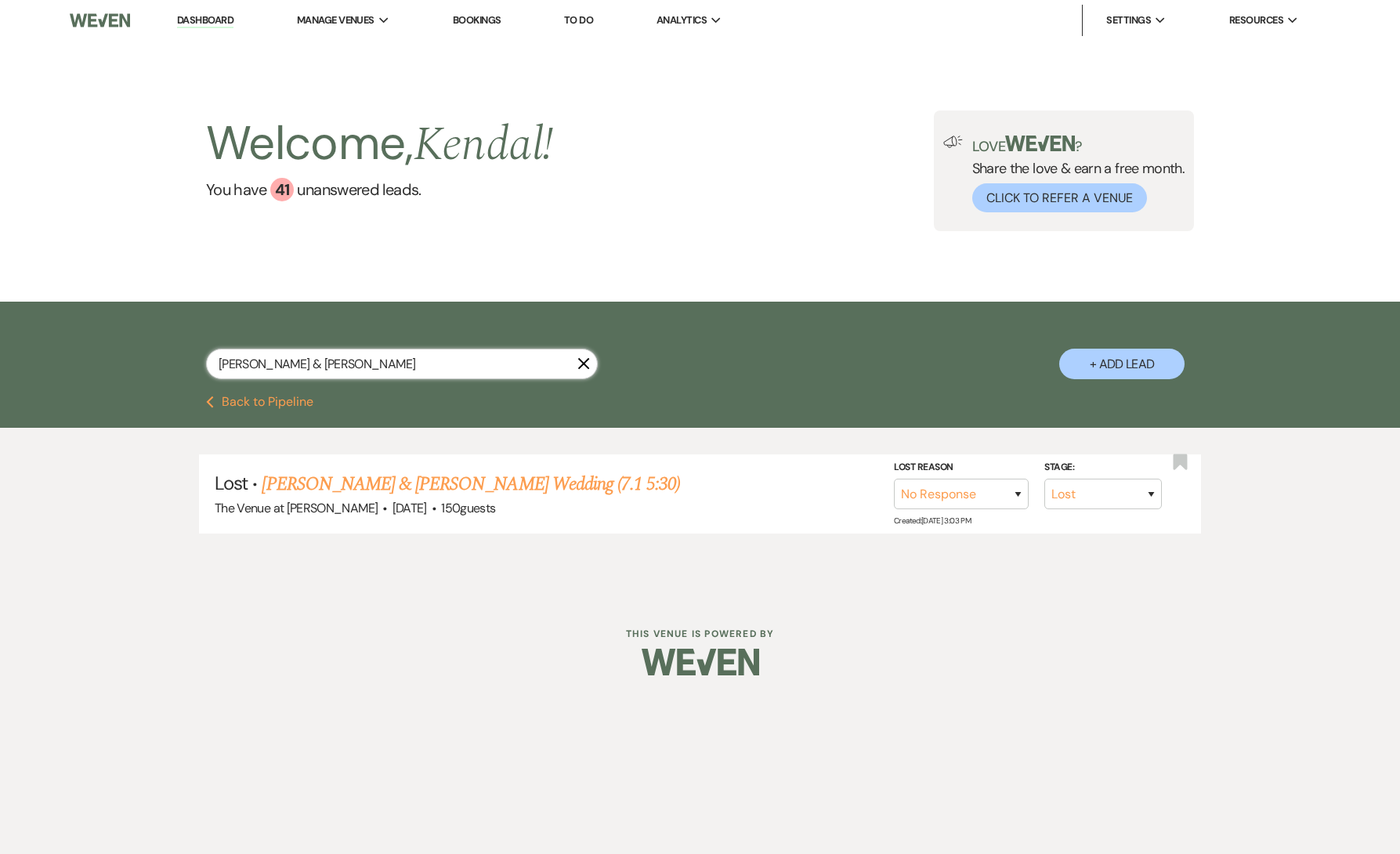
click at [471, 361] on input "[PERSON_NAME] & [PERSON_NAME]" at bounding box center [402, 363] width 392 height 30
paste input "[PERSON_NAME] & [PERSON_NAME]"
type input "[PERSON_NAME] & [PERSON_NAME]"
select select "8"
select select "10"
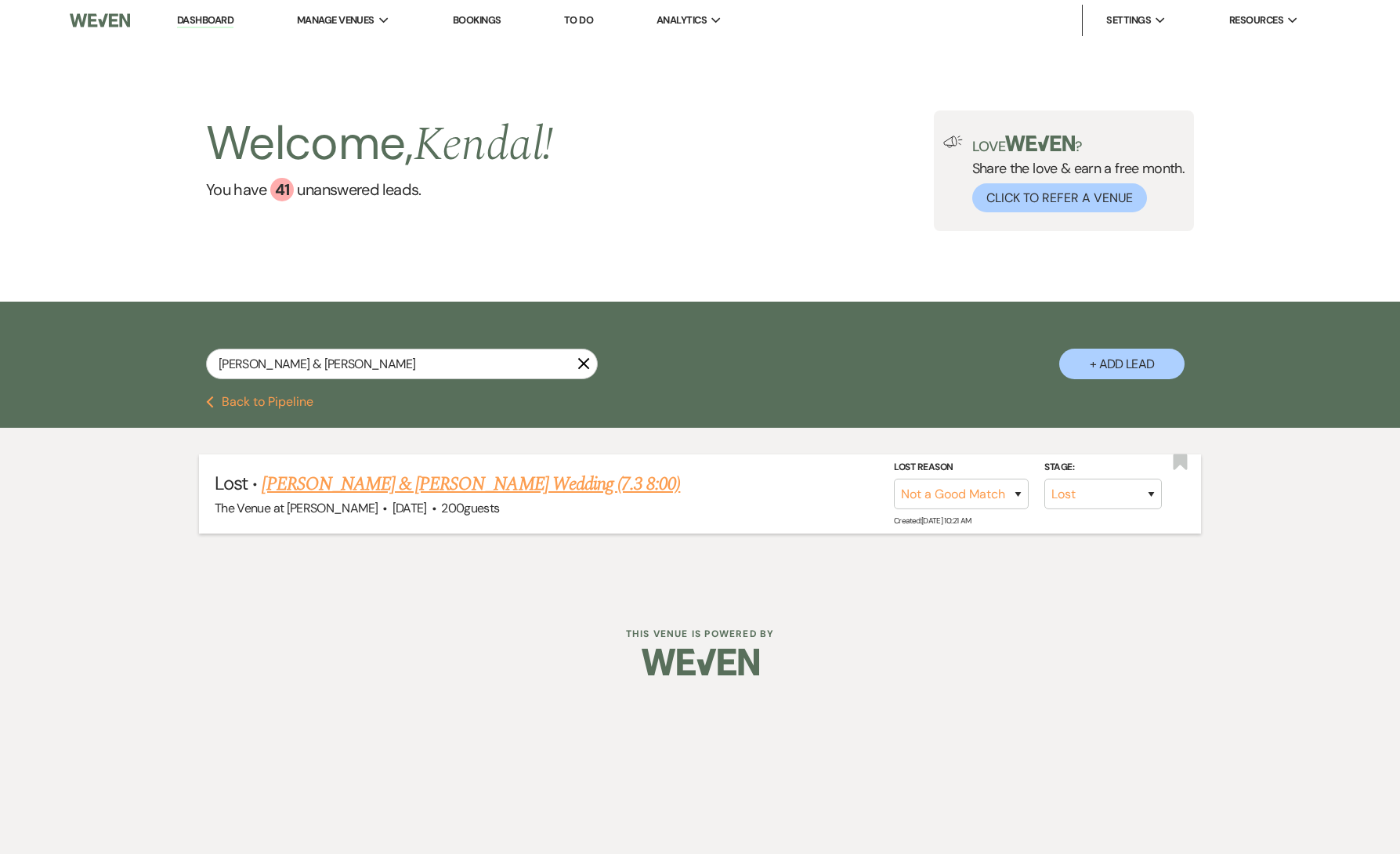
click at [448, 477] on link "[PERSON_NAME] & [PERSON_NAME] Wedding (7.3 8:00)" at bounding box center [470, 484] width 419 height 29
select select "8"
select select "10"
select select "5"
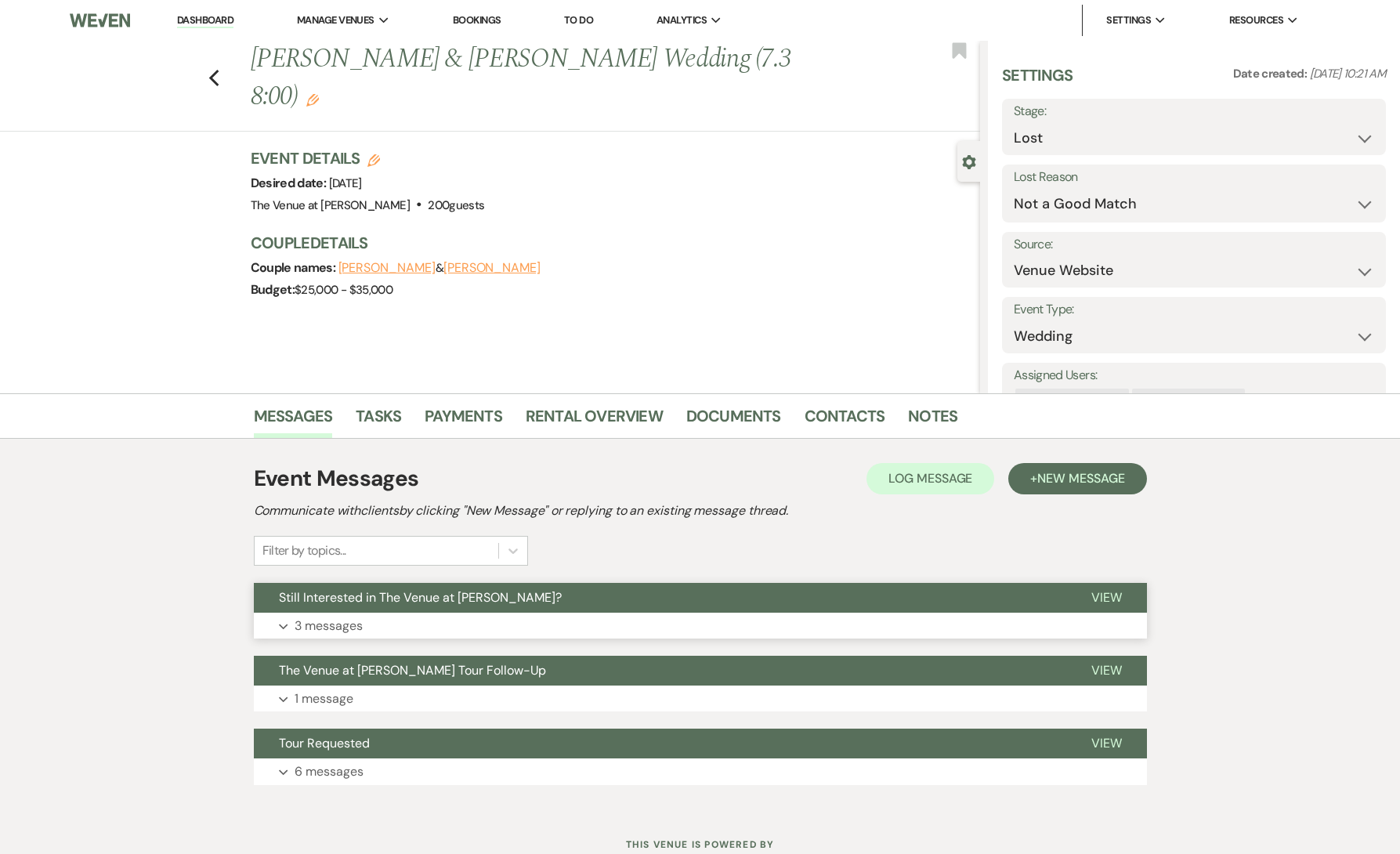
click at [390, 620] on button "Expand 3 messages" at bounding box center [700, 626] width 894 height 27
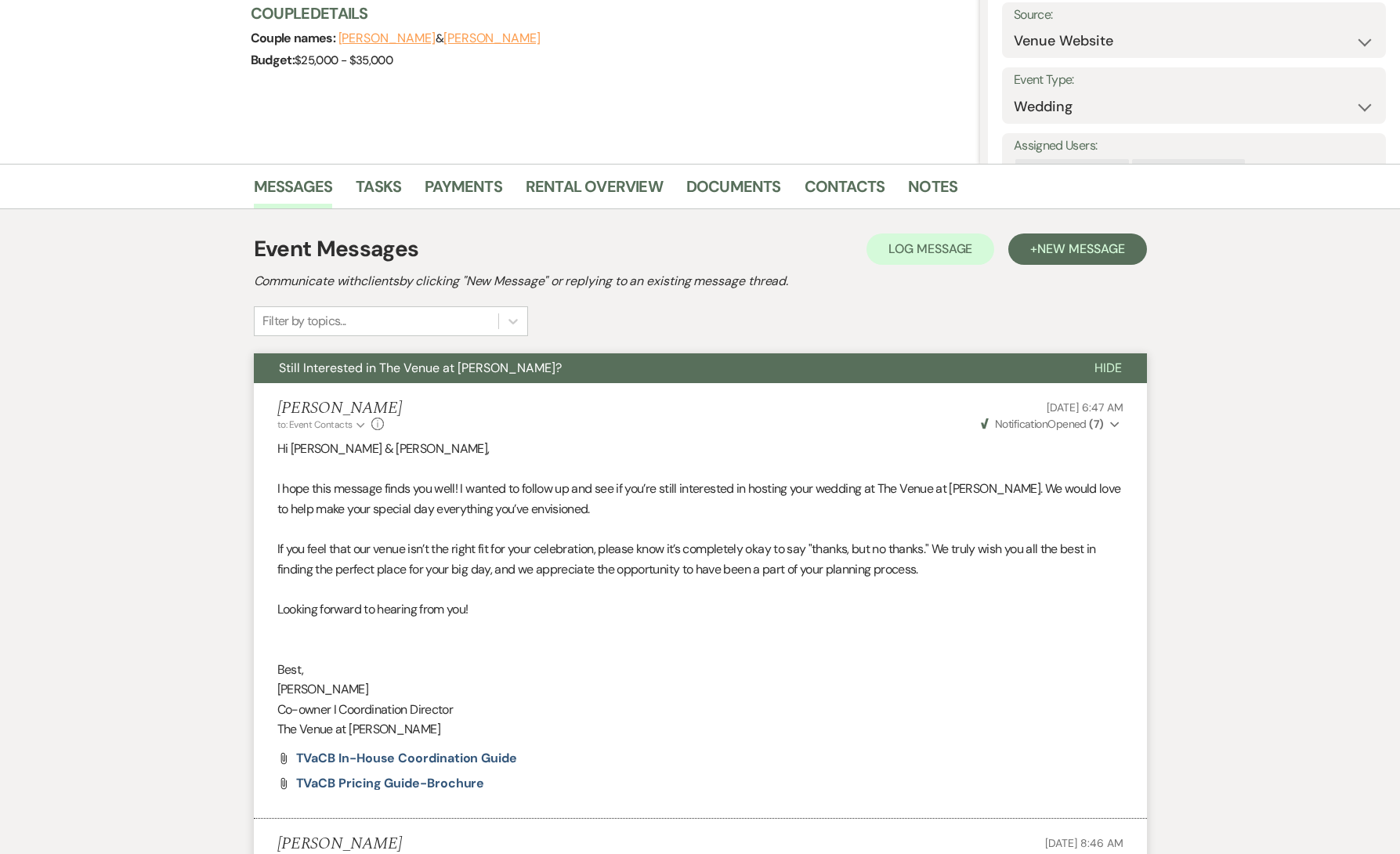
scroll to position [118, 0]
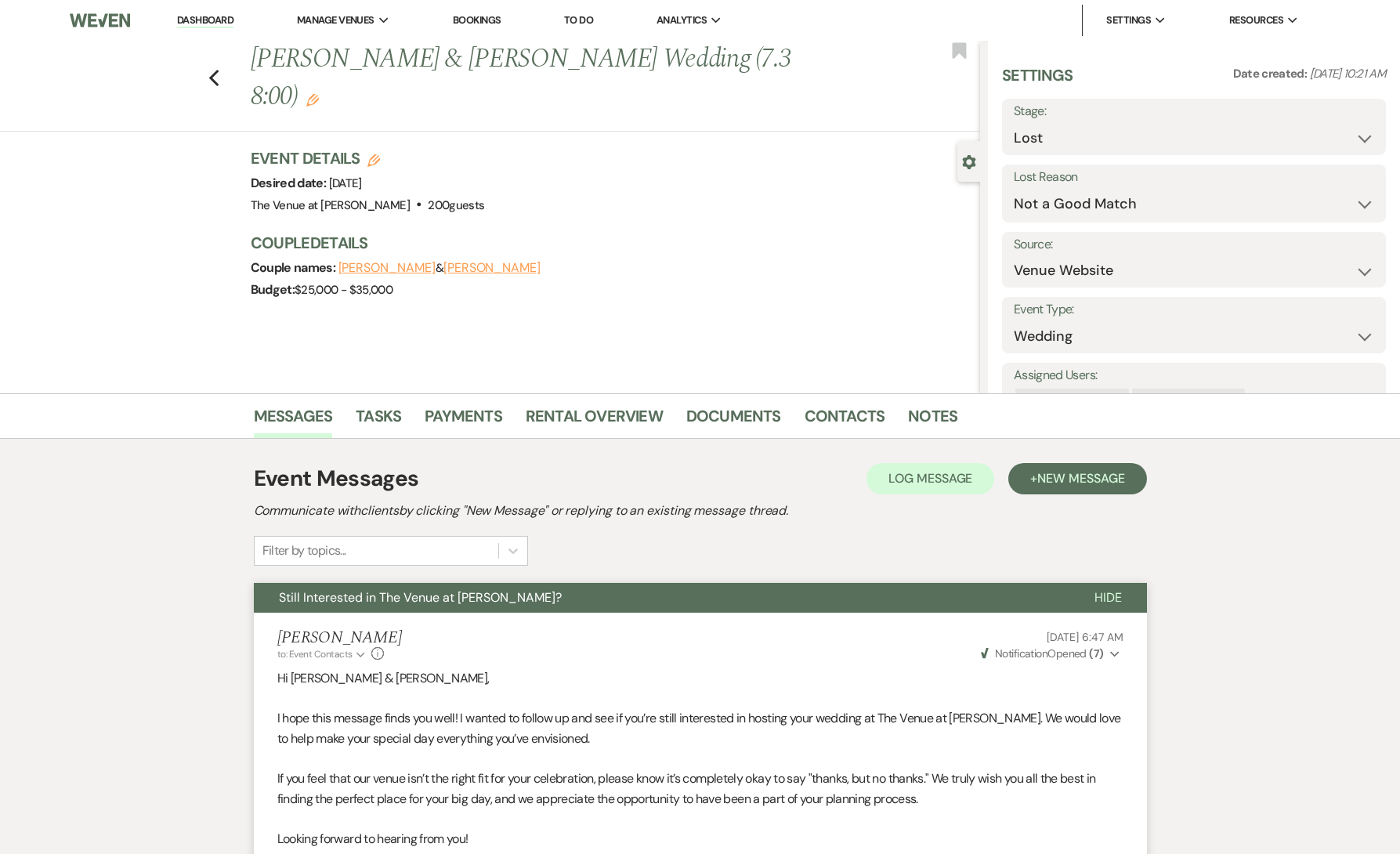
select select "8"
select select "10"
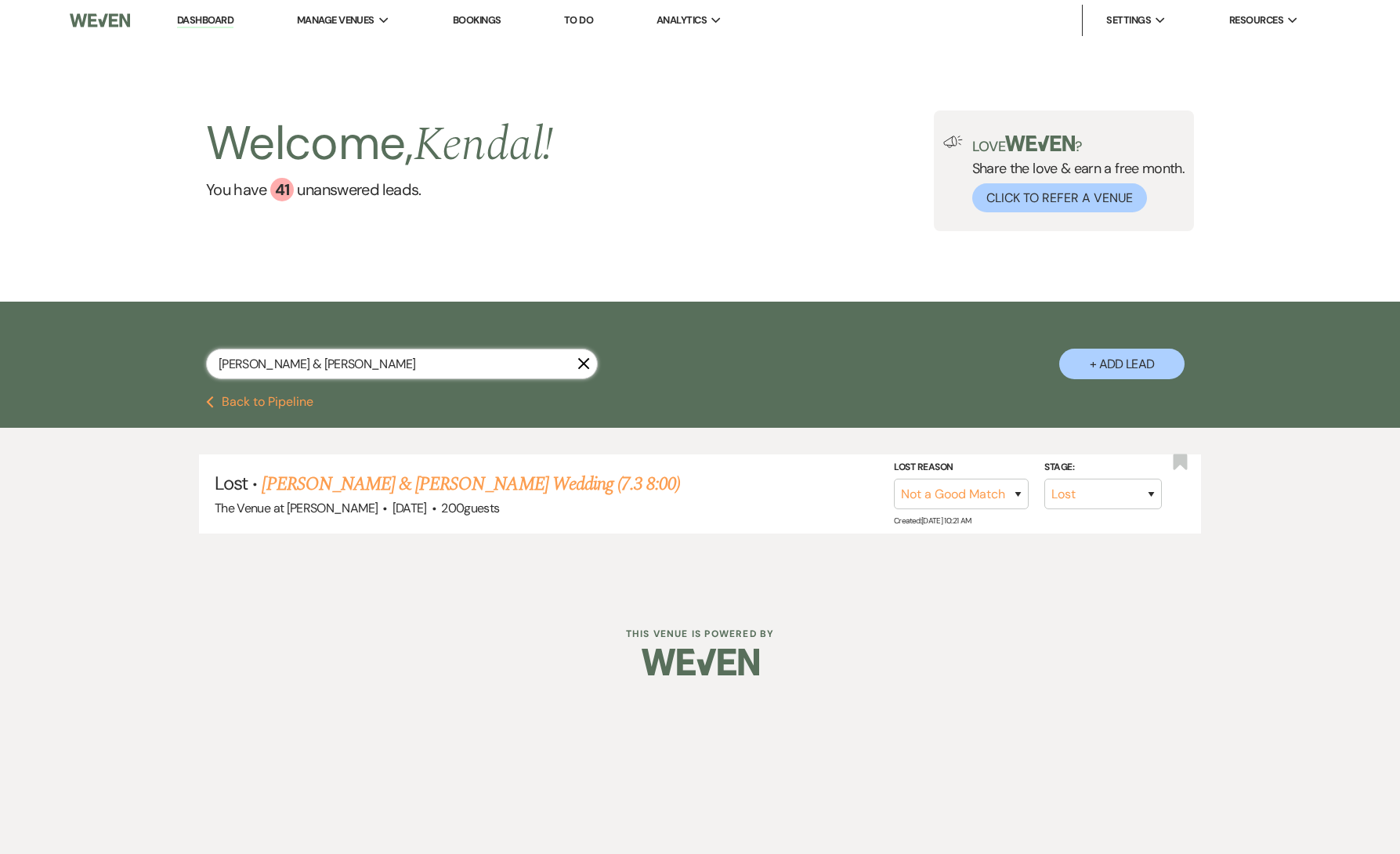
click at [486, 362] on input "[PERSON_NAME] & [PERSON_NAME]" at bounding box center [402, 363] width 392 height 30
paste input "[PERSON_NAME]"
type input "[PERSON_NAME]"
select select "2"
select select "8"
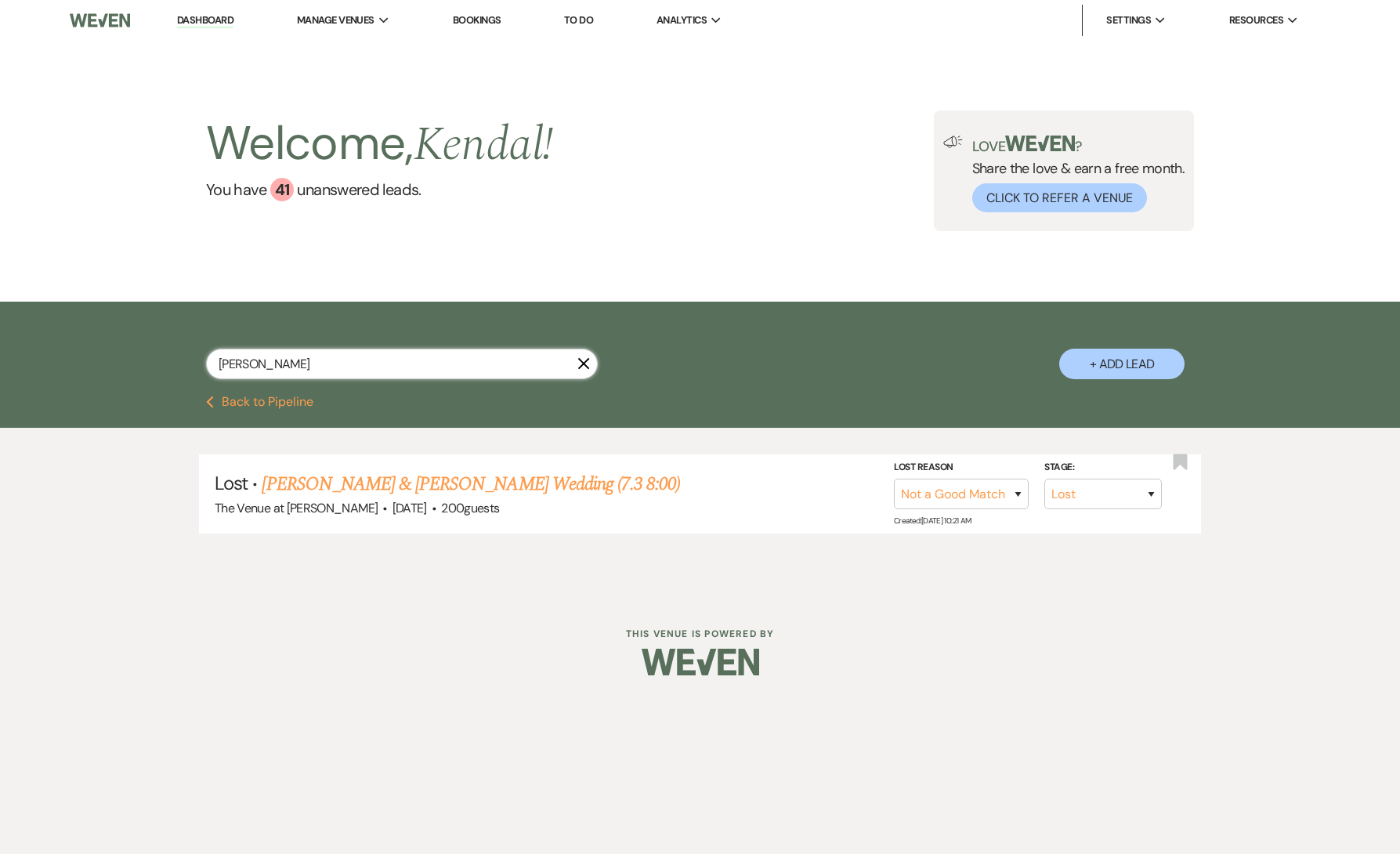
select select "5"
select select "8"
select select "5"
select select "8"
select select "5"
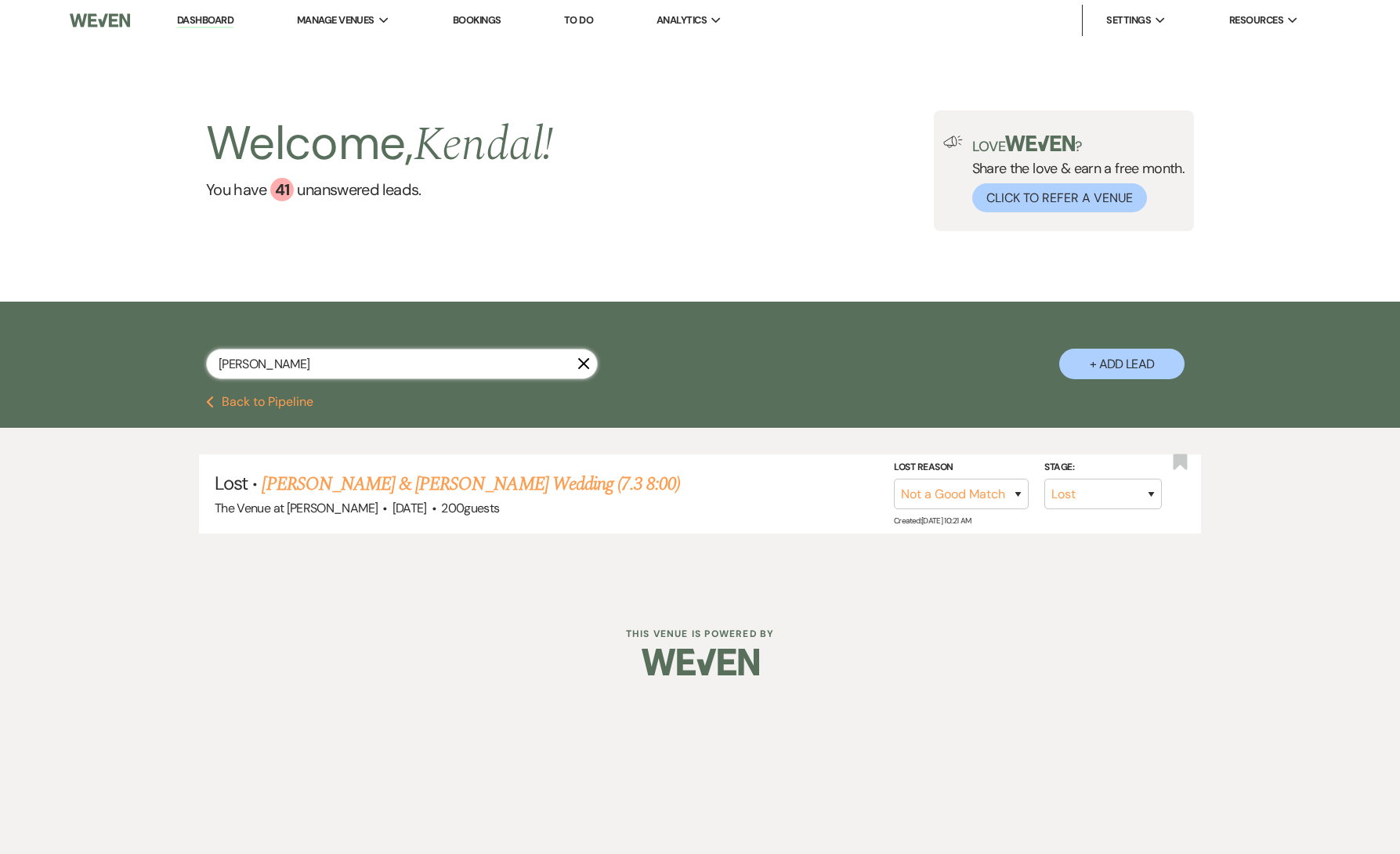
select select "8"
select select "5"
select select "8"
select select "5"
select select "8"
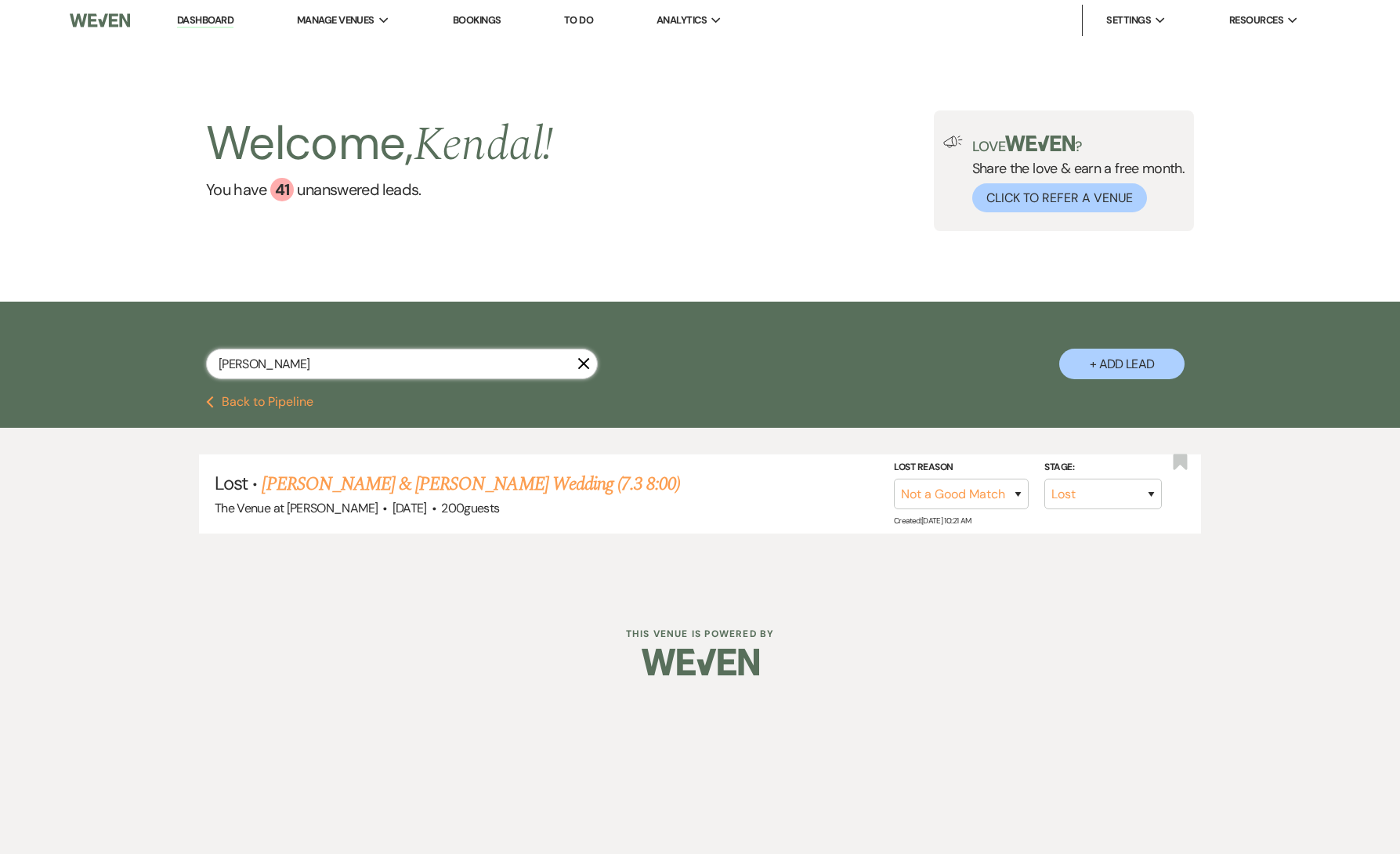
select select "11"
select select "8"
select select "5"
select select "8"
select select "5"
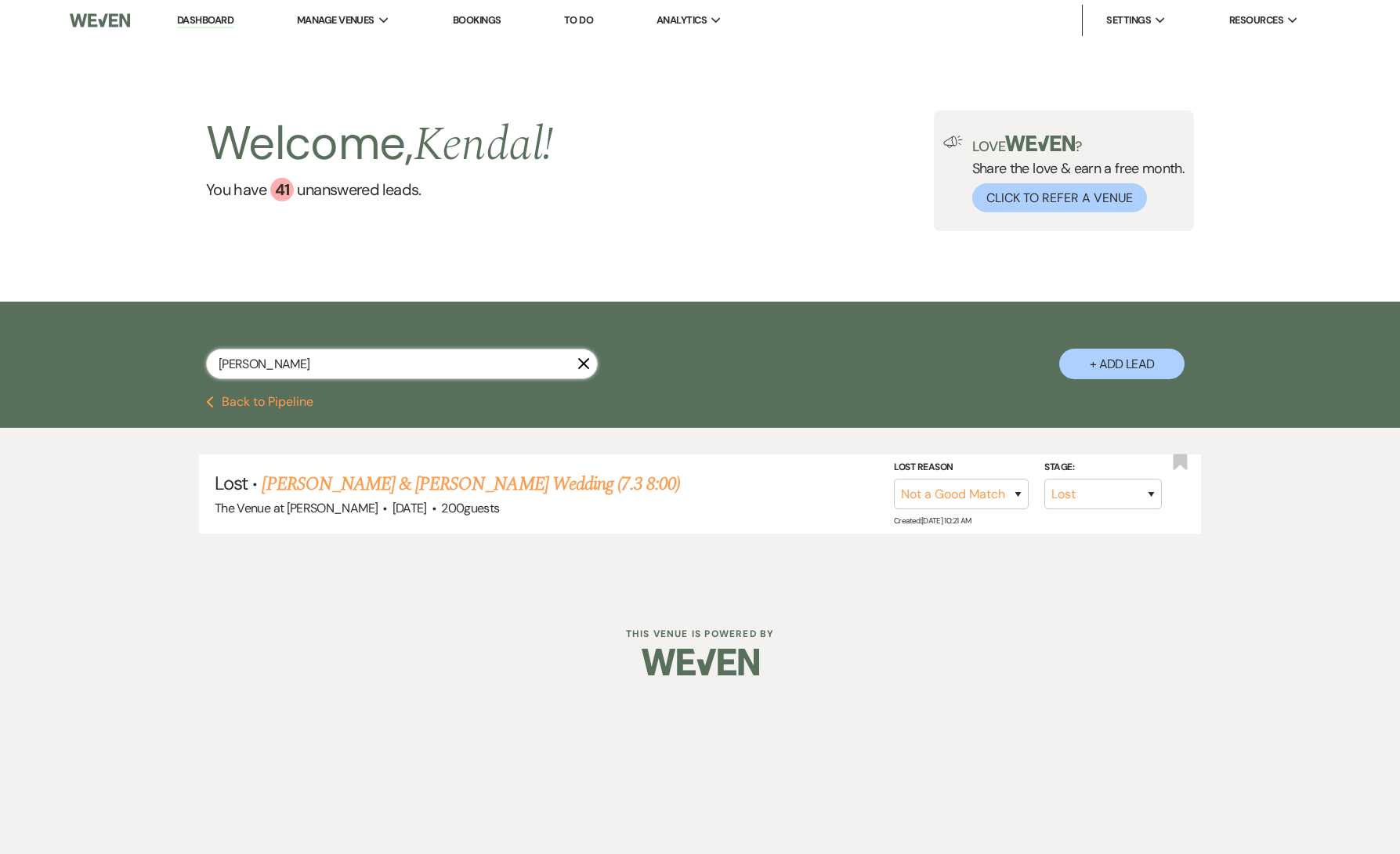
select select "8"
select select "7"
select select "8"
select select "5"
select select "8"
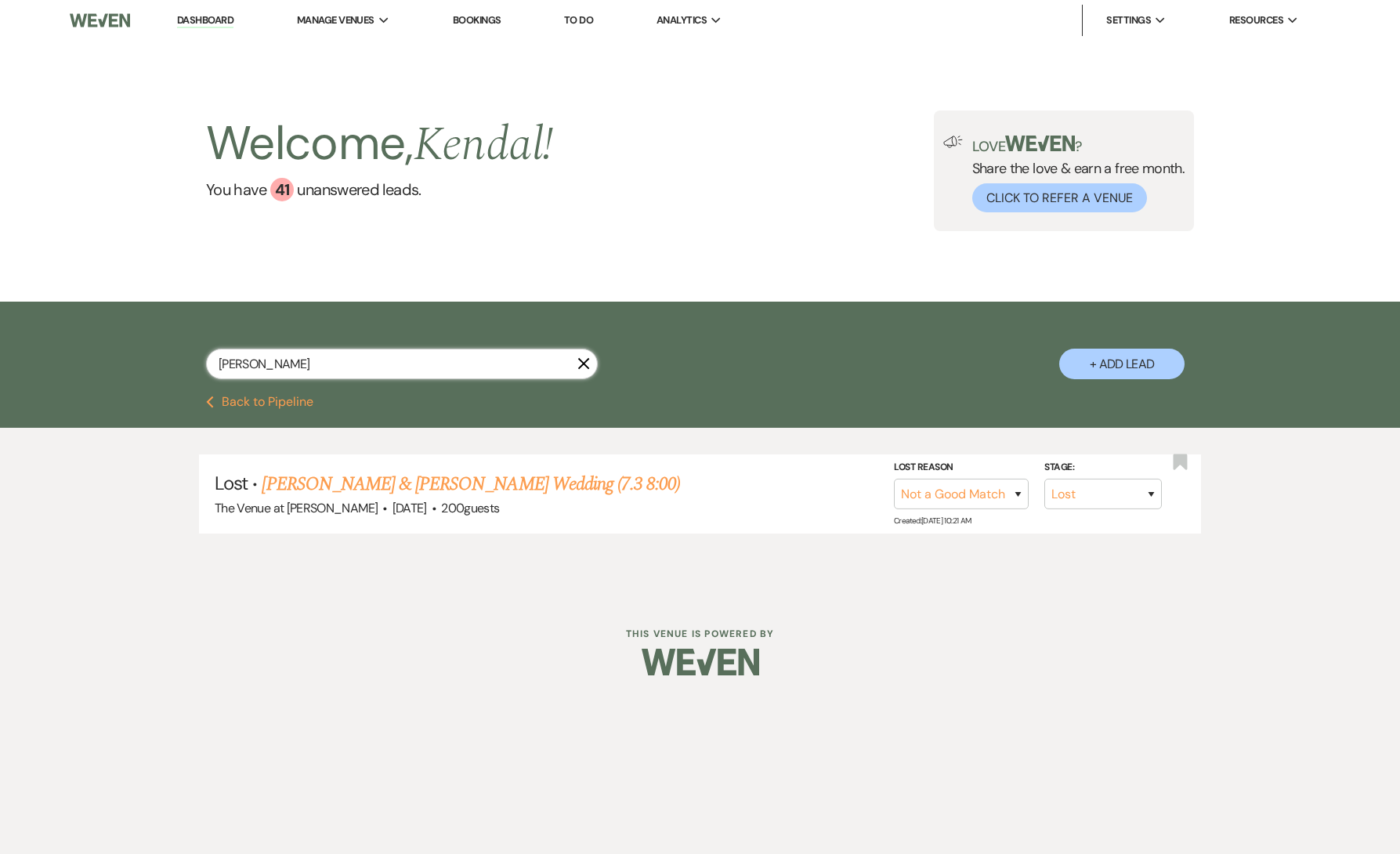
select select "4"
select select "8"
select select "11"
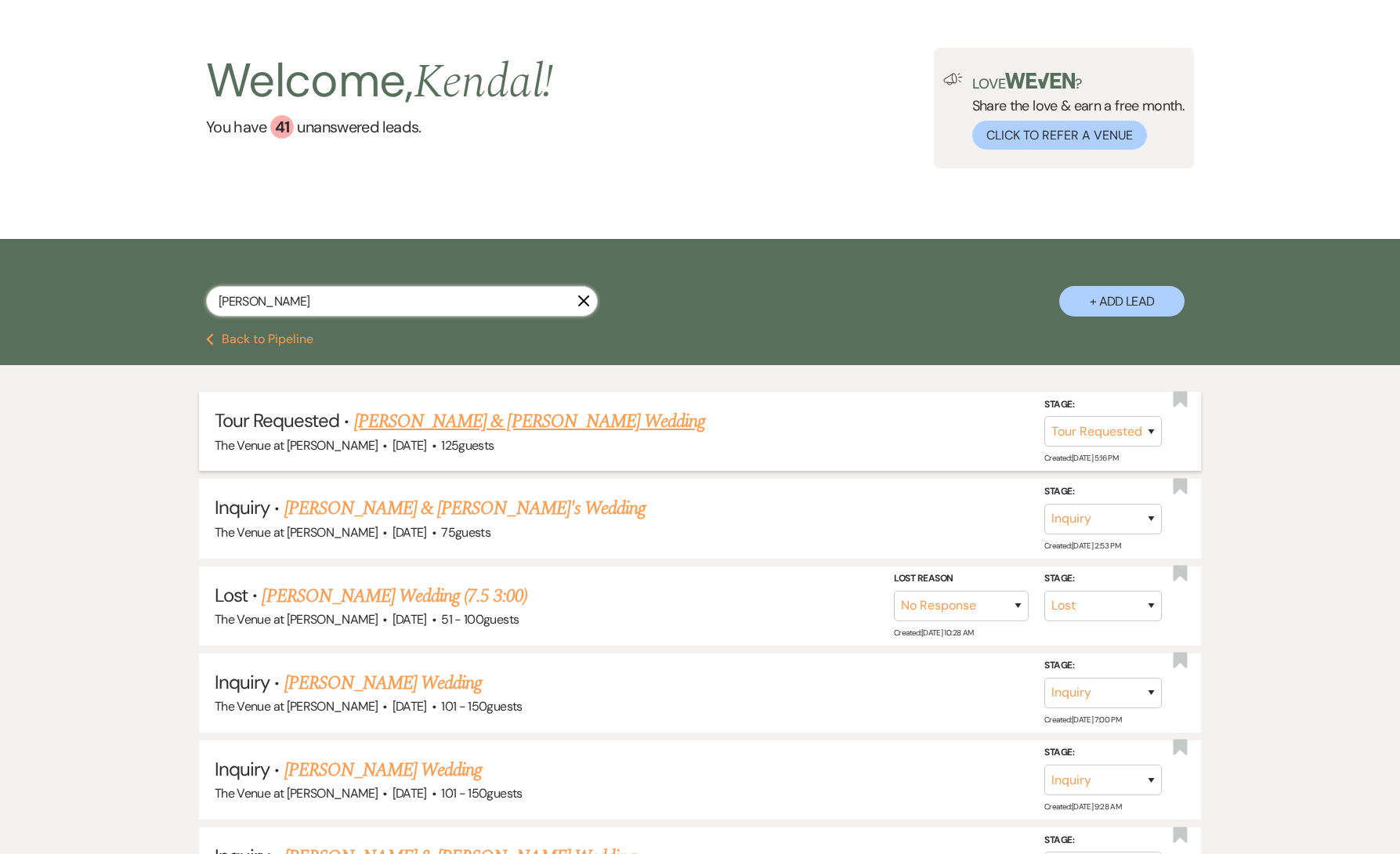
scroll to position [66, 0]
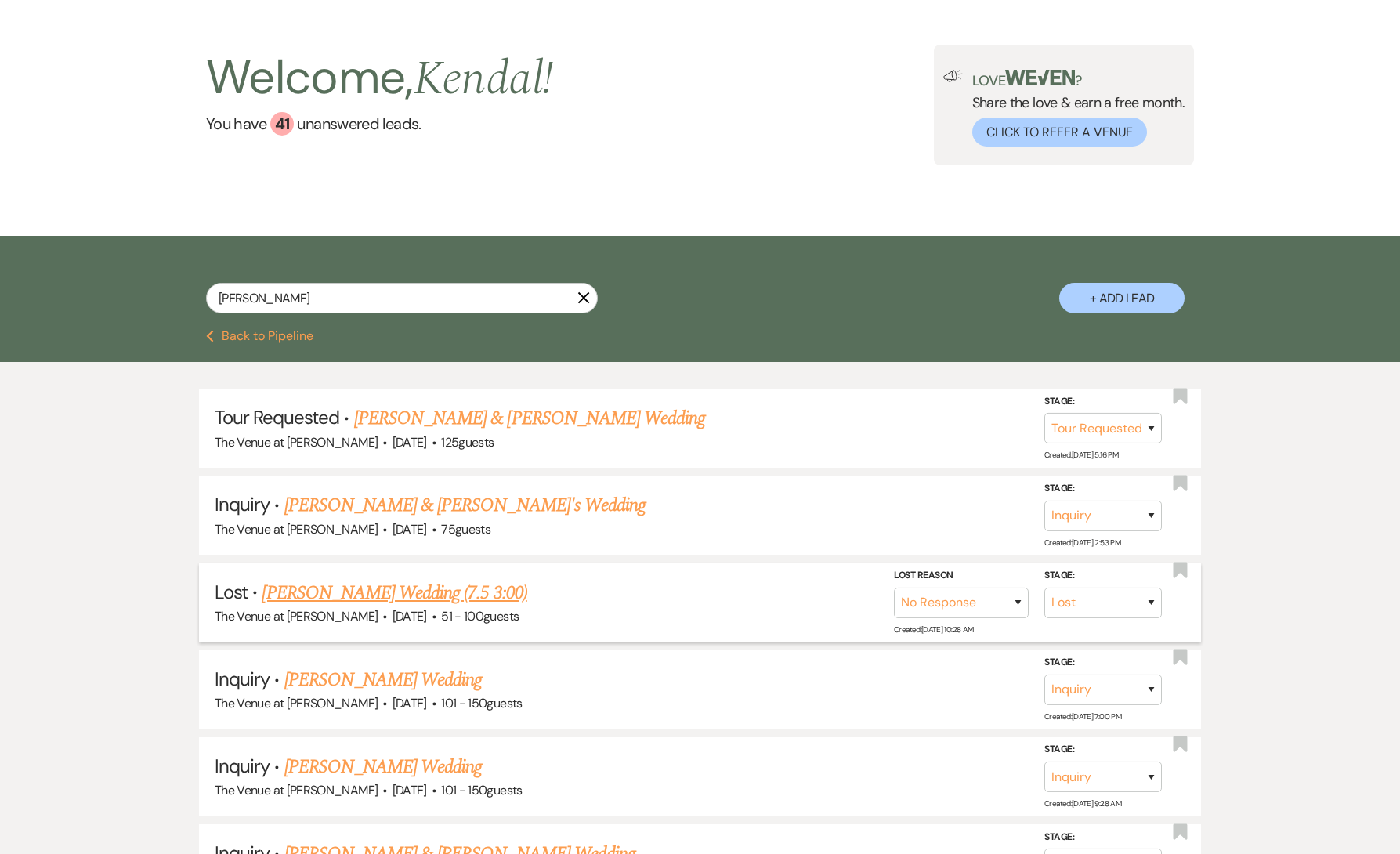
click at [431, 596] on link "[PERSON_NAME] Wedding (7.5 3:00)" at bounding box center [394, 593] width 265 height 29
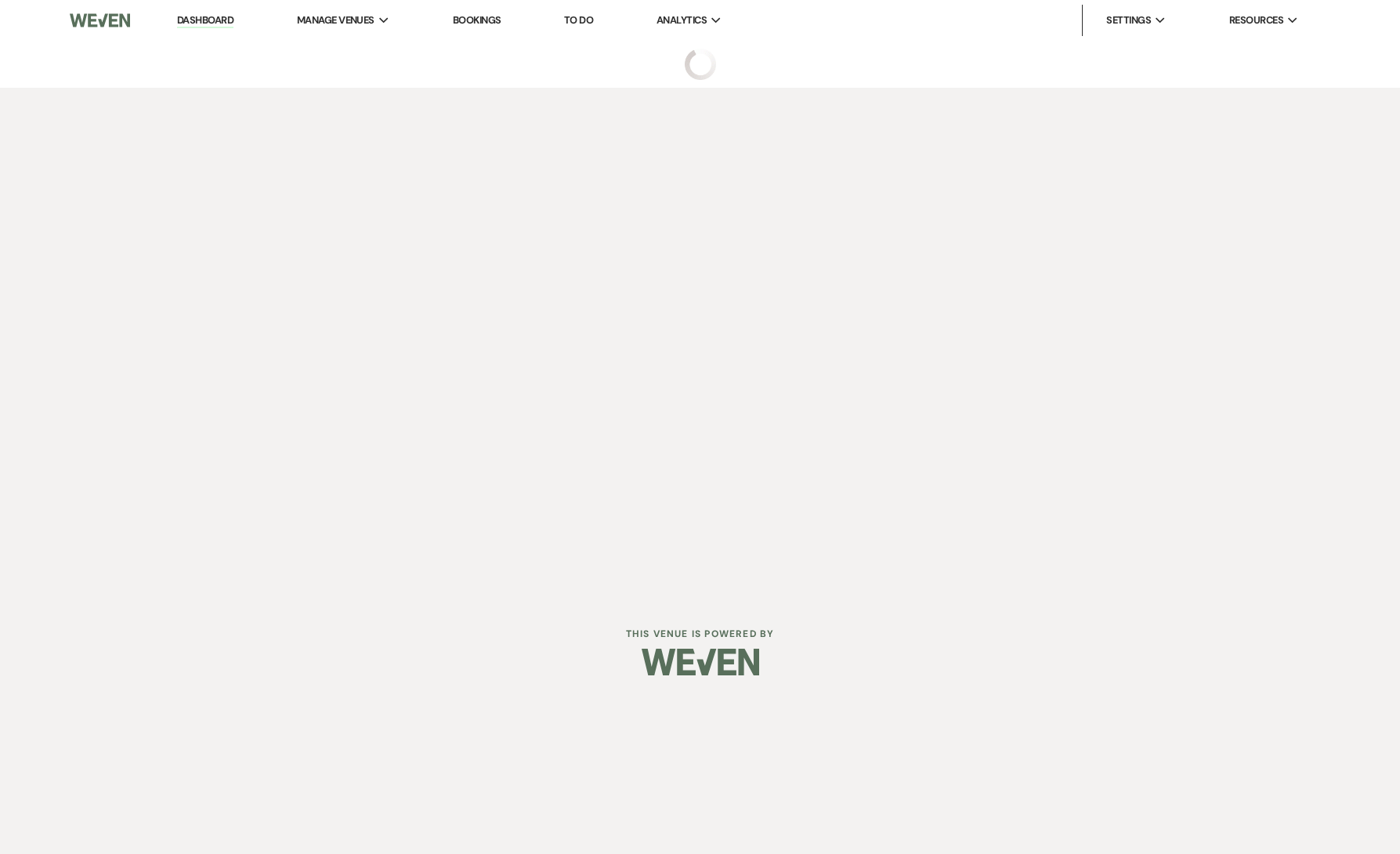
select select "8"
select select "5"
select select "2"
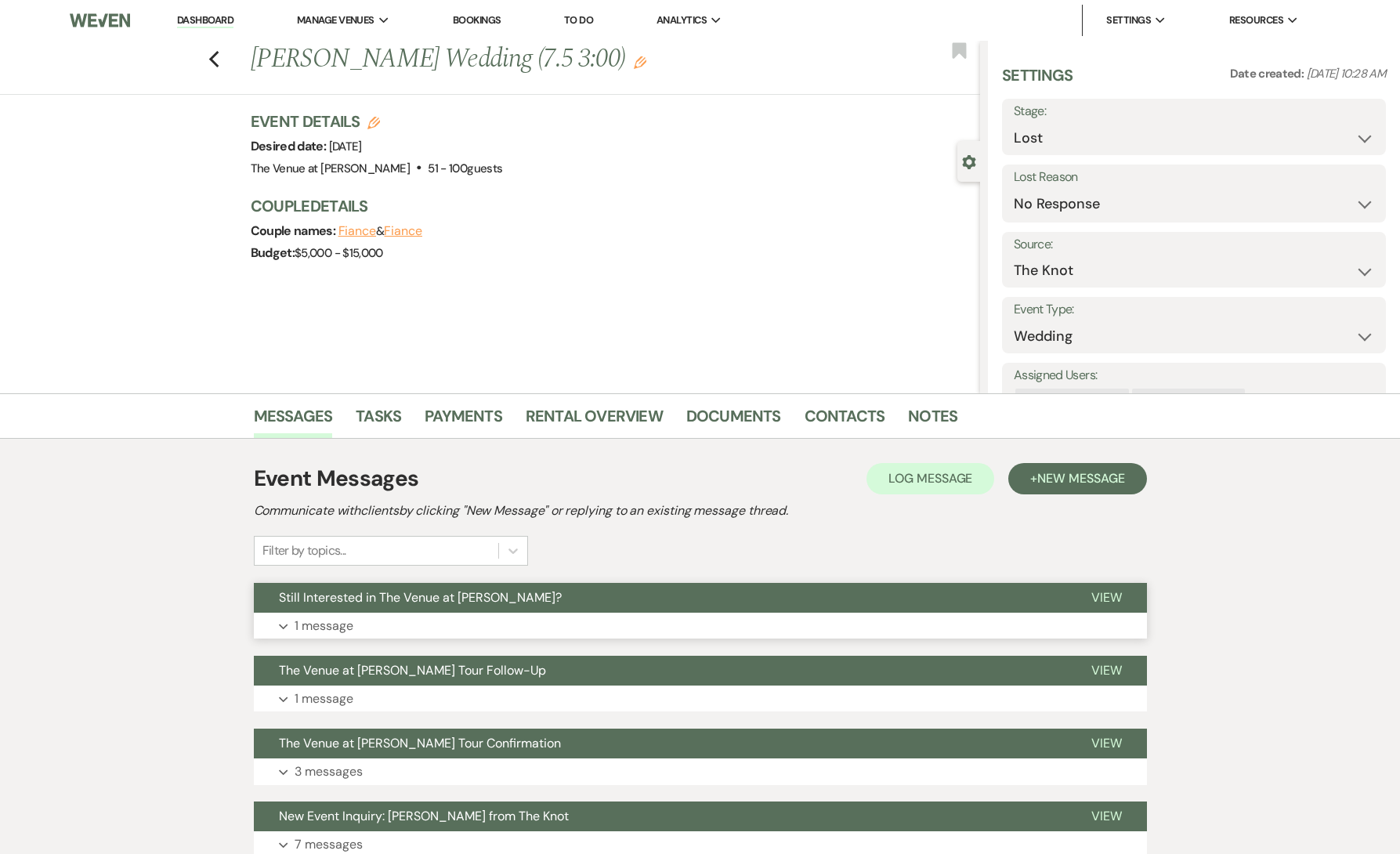
click at [423, 622] on button "Expand 1 message" at bounding box center [700, 626] width 894 height 27
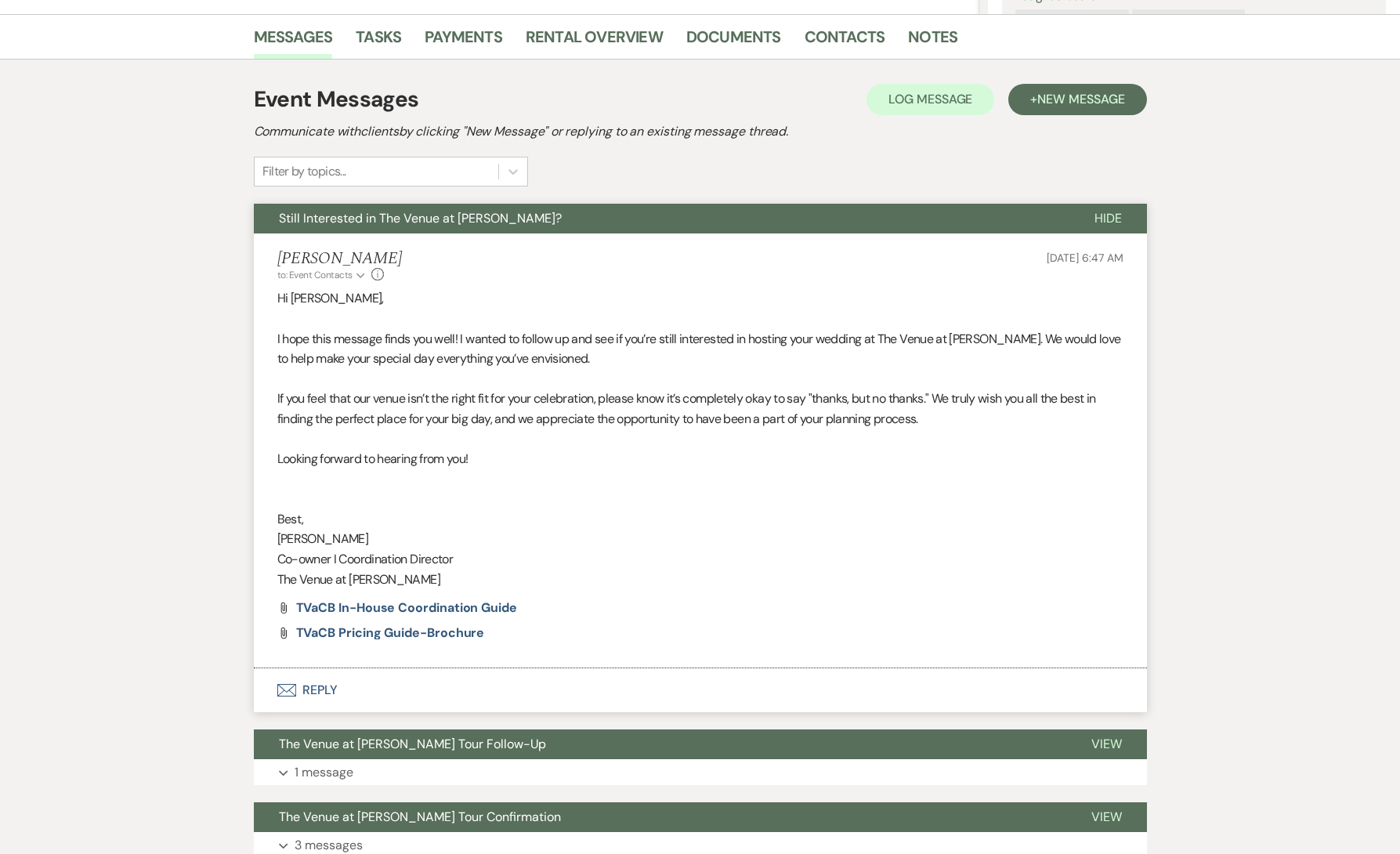
scroll to position [581, 0]
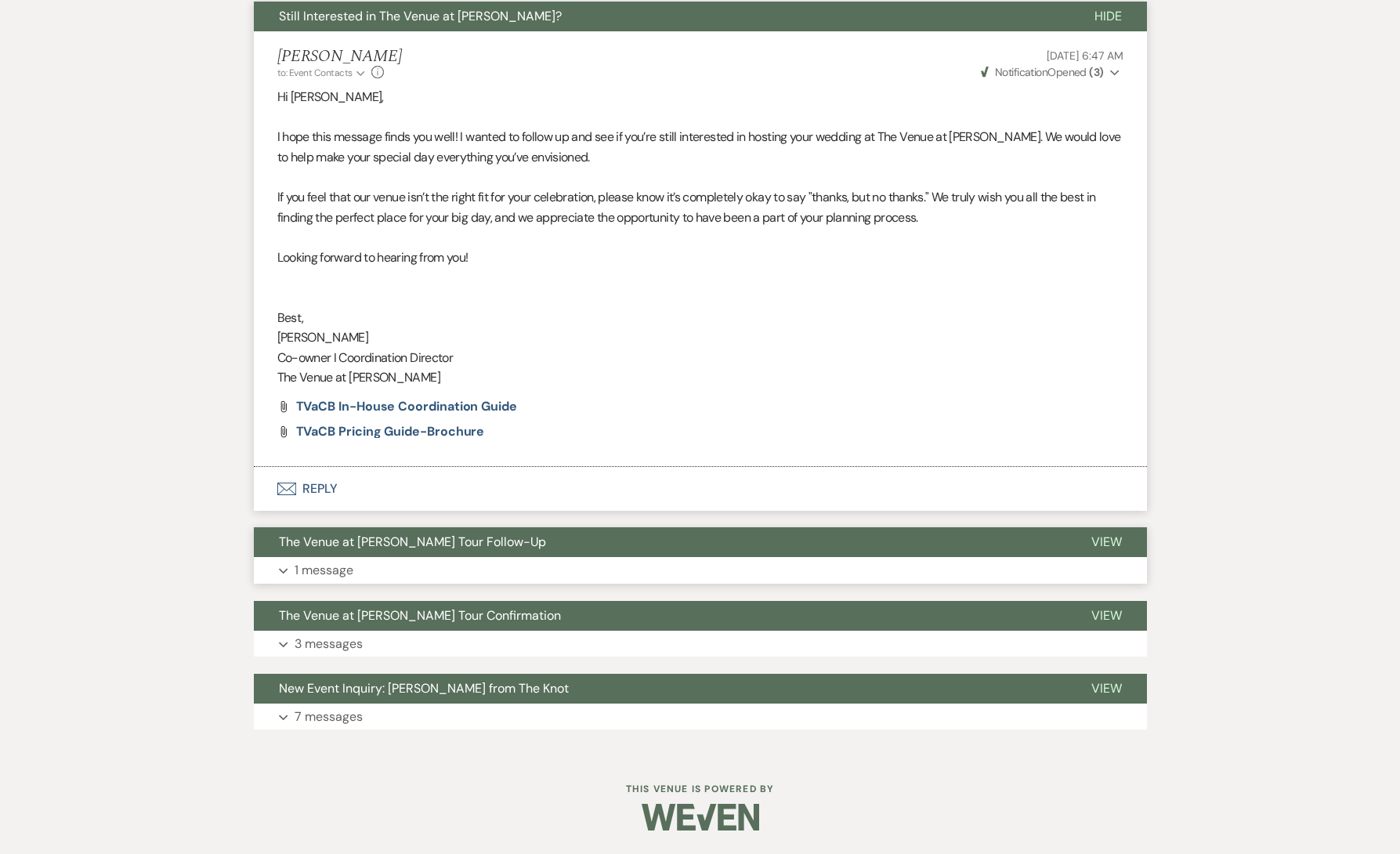
click at [399, 564] on button "Expand 1 message" at bounding box center [700, 570] width 894 height 27
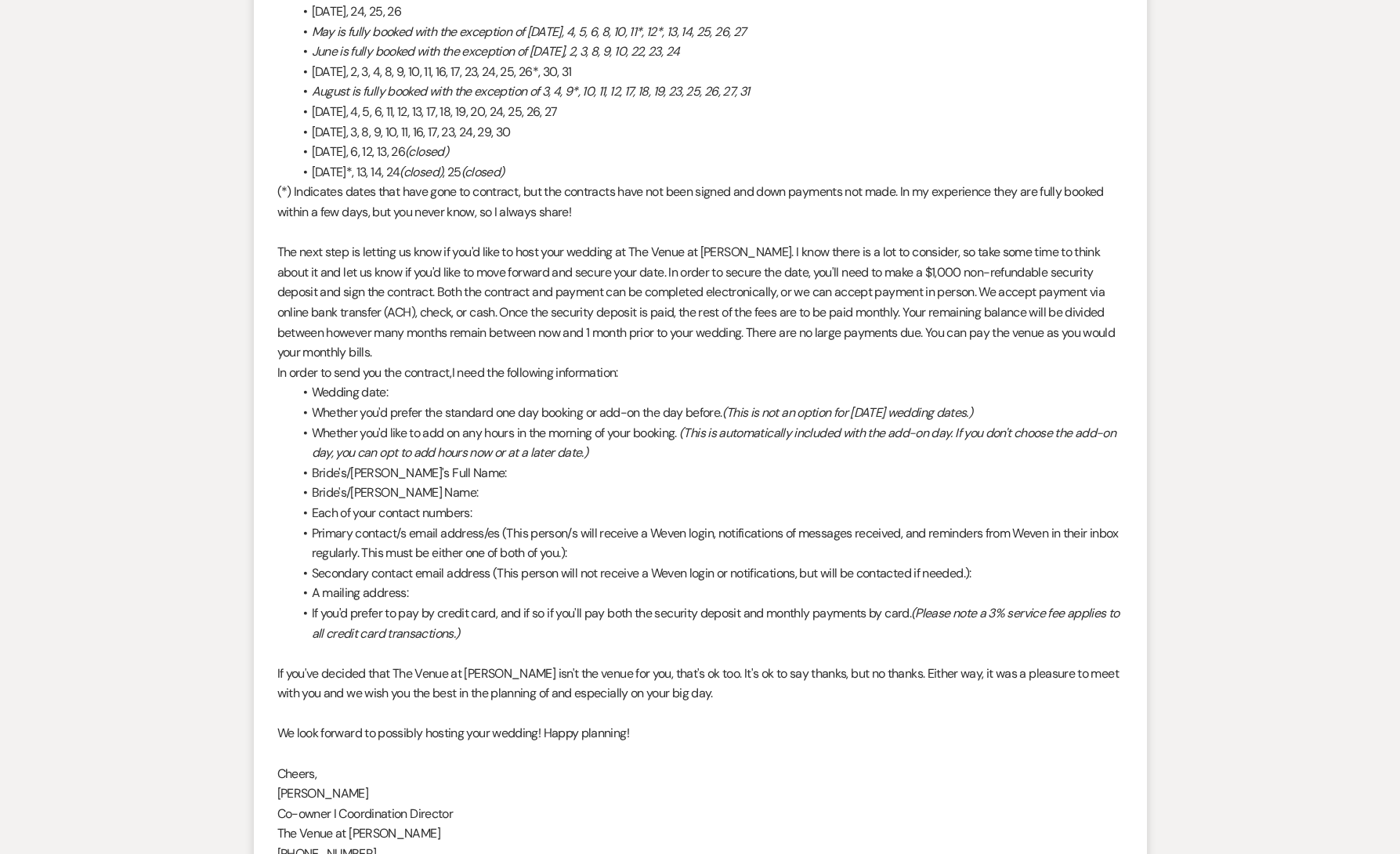
scroll to position [2023, 0]
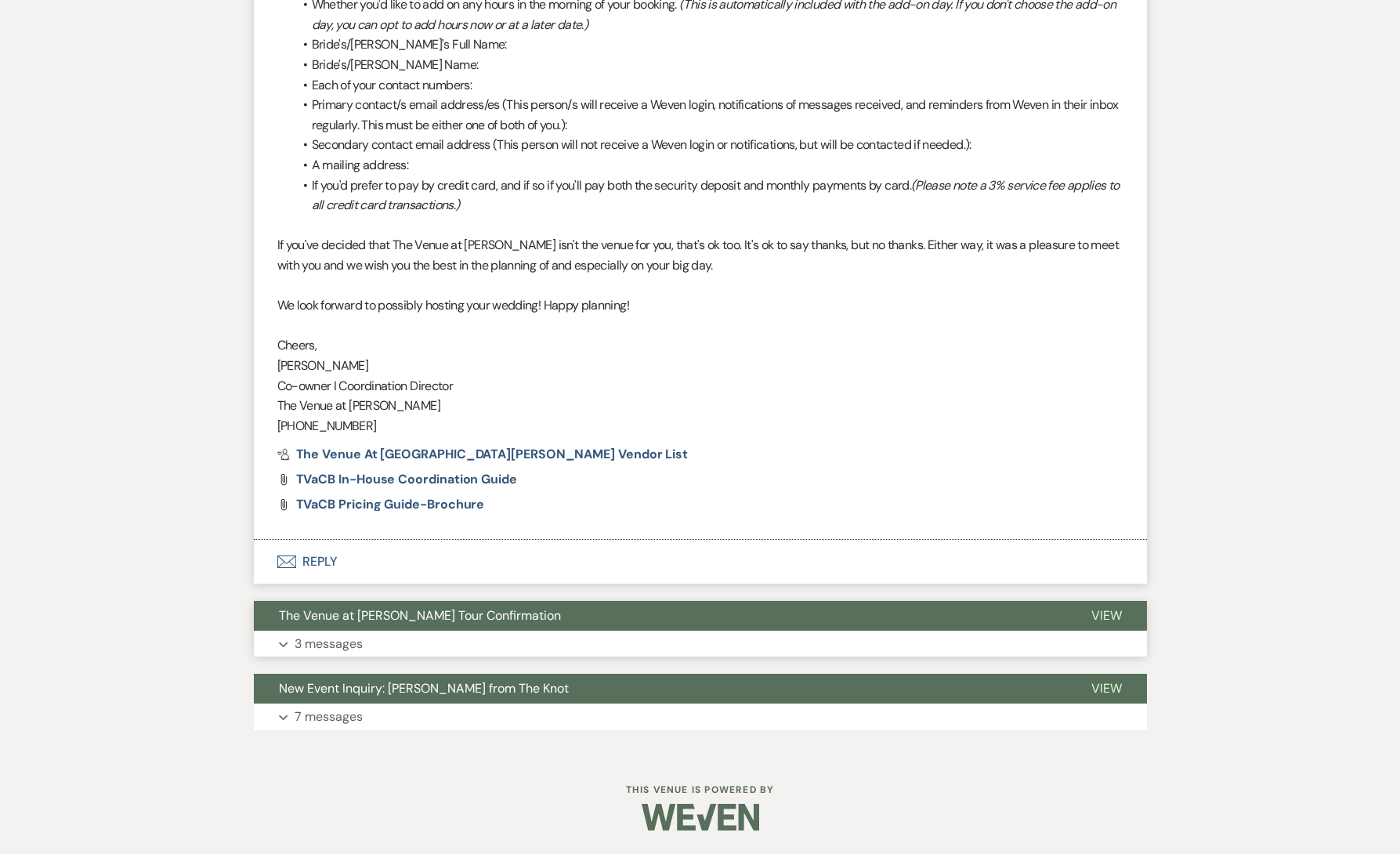
click at [366, 637] on button "Expand 3 messages" at bounding box center [700, 644] width 894 height 27
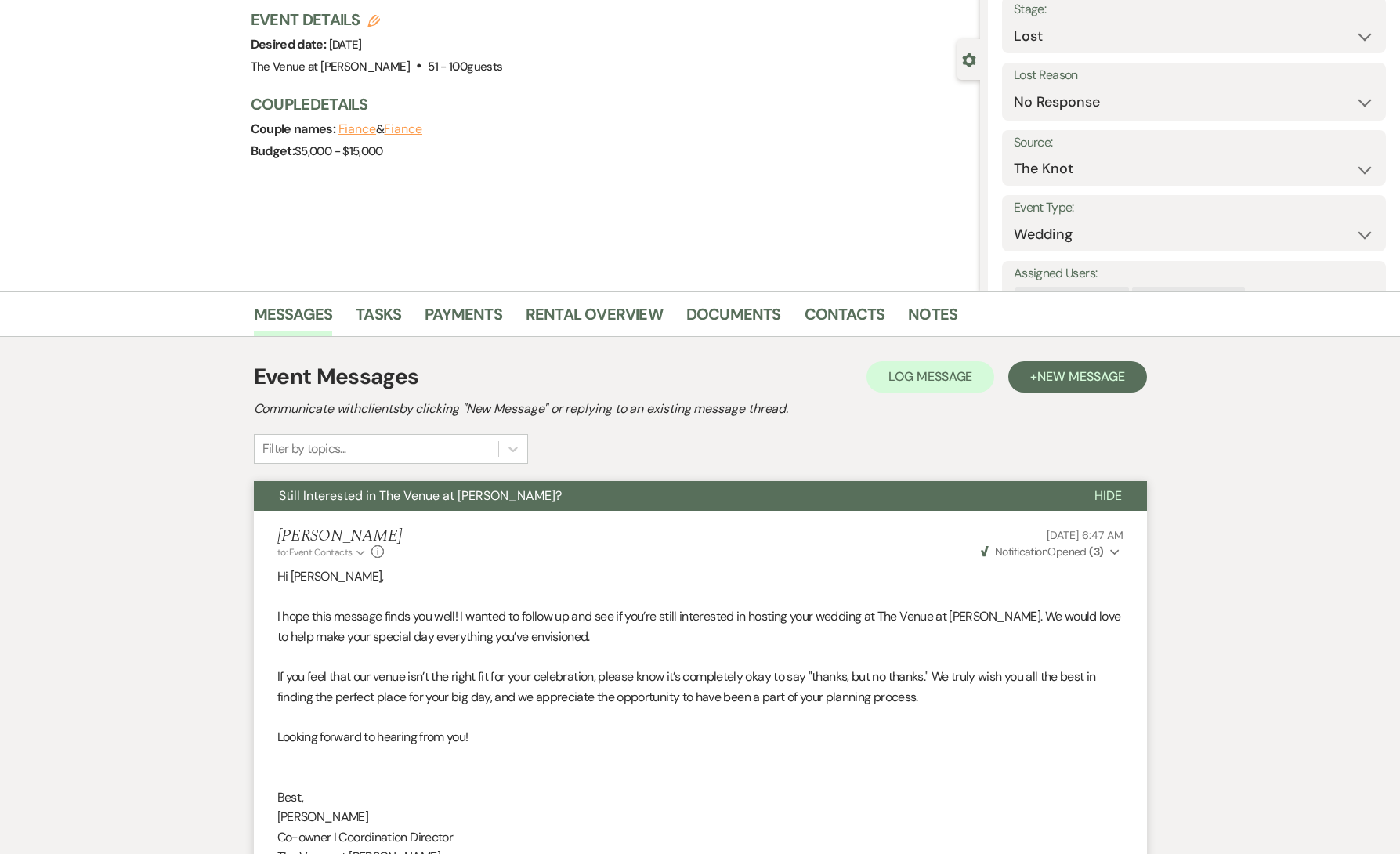
scroll to position [66, 0]
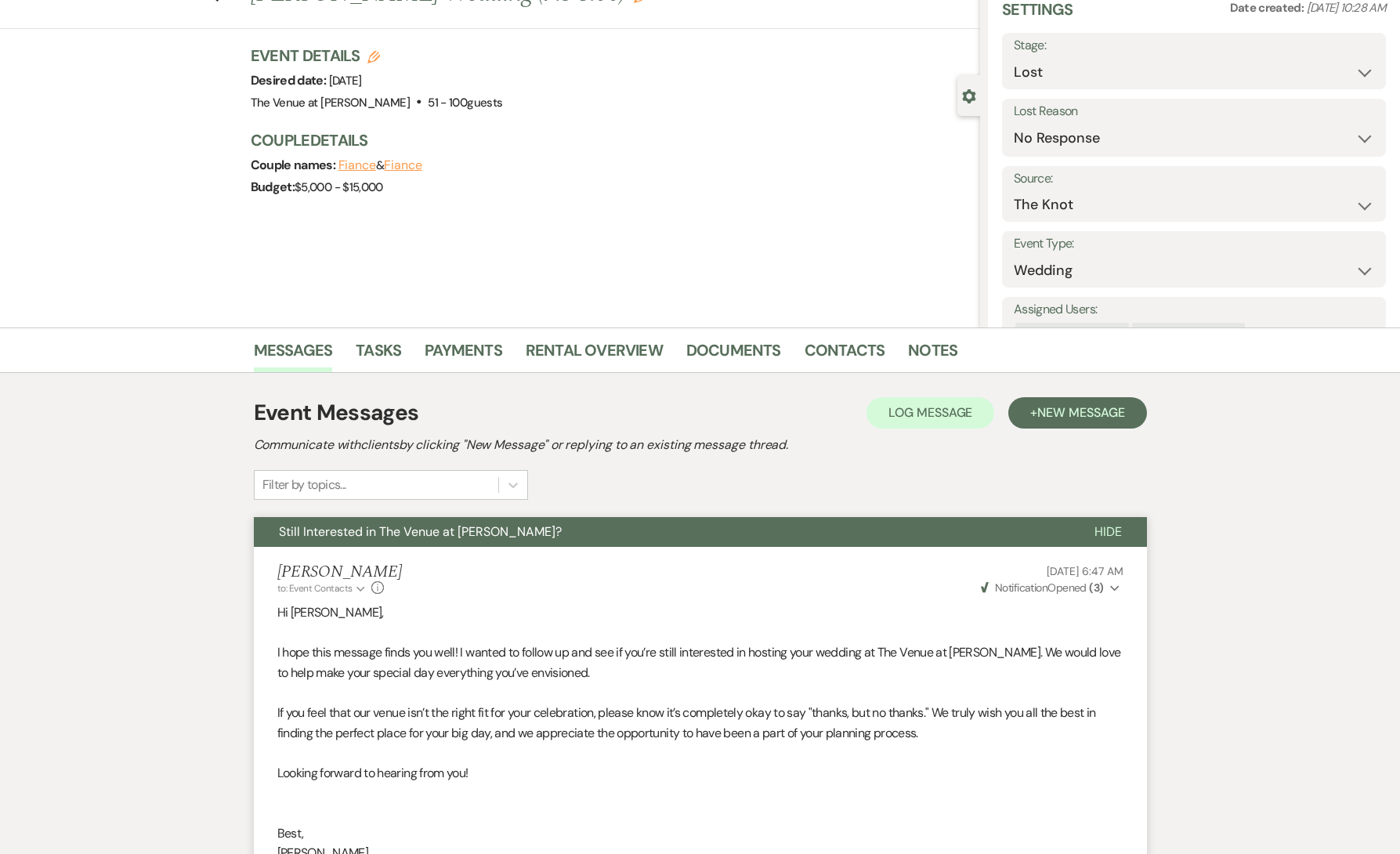
select select "2"
select select "8"
select select "5"
select select "8"
select select "5"
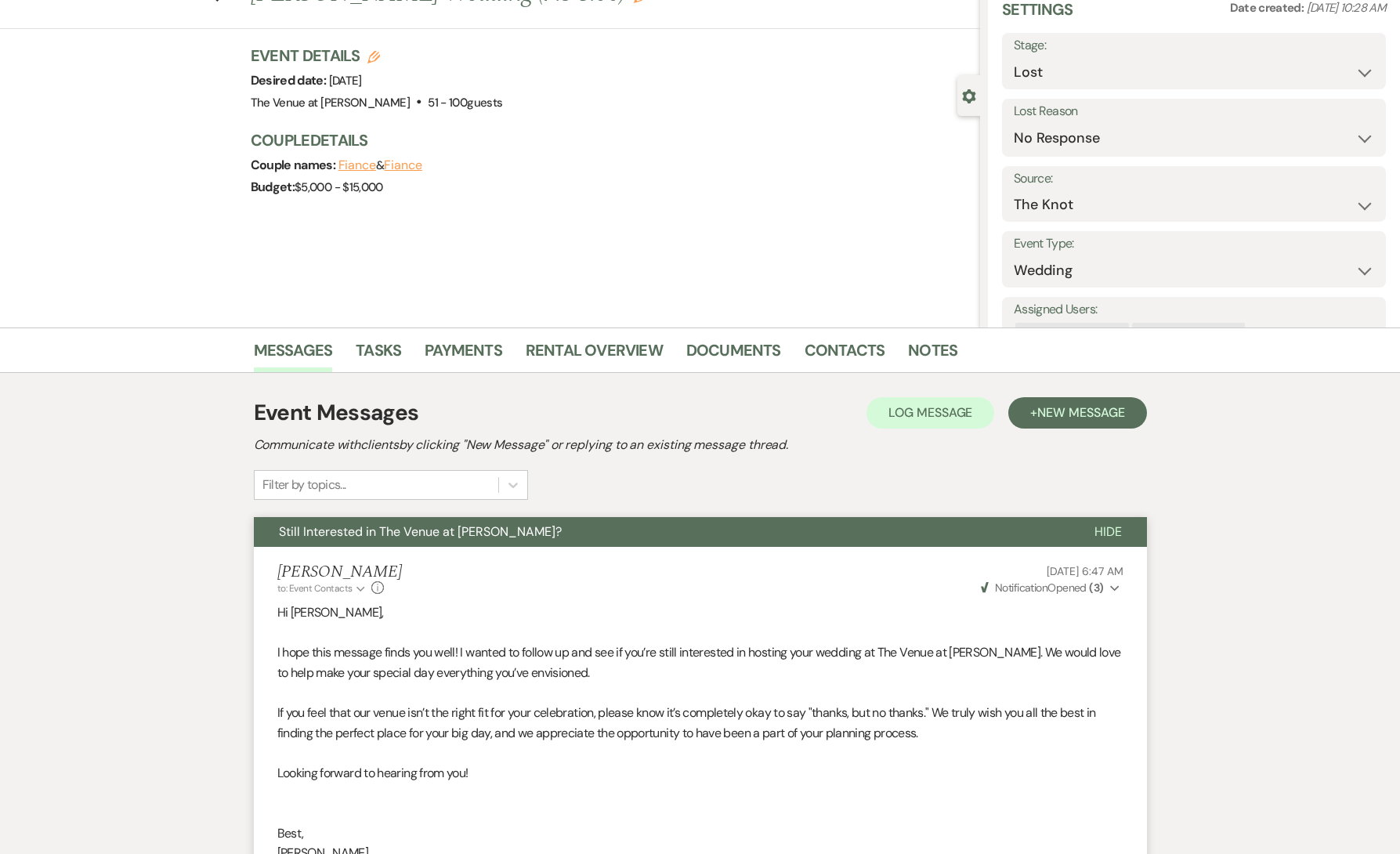
select select "8"
select select "5"
select select "8"
select select "5"
select select "8"
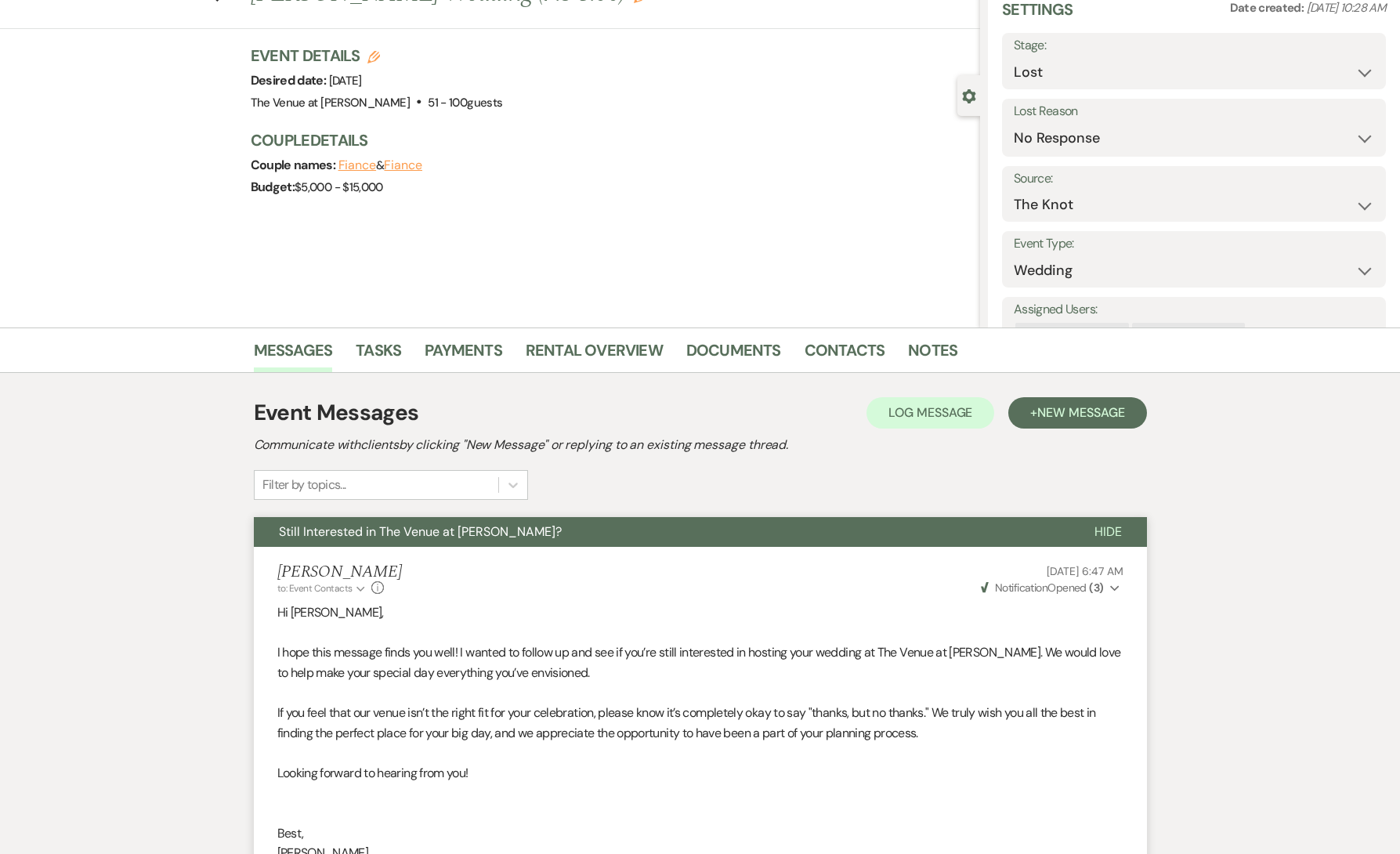
select select "5"
select select "8"
select select "11"
select select "8"
select select "5"
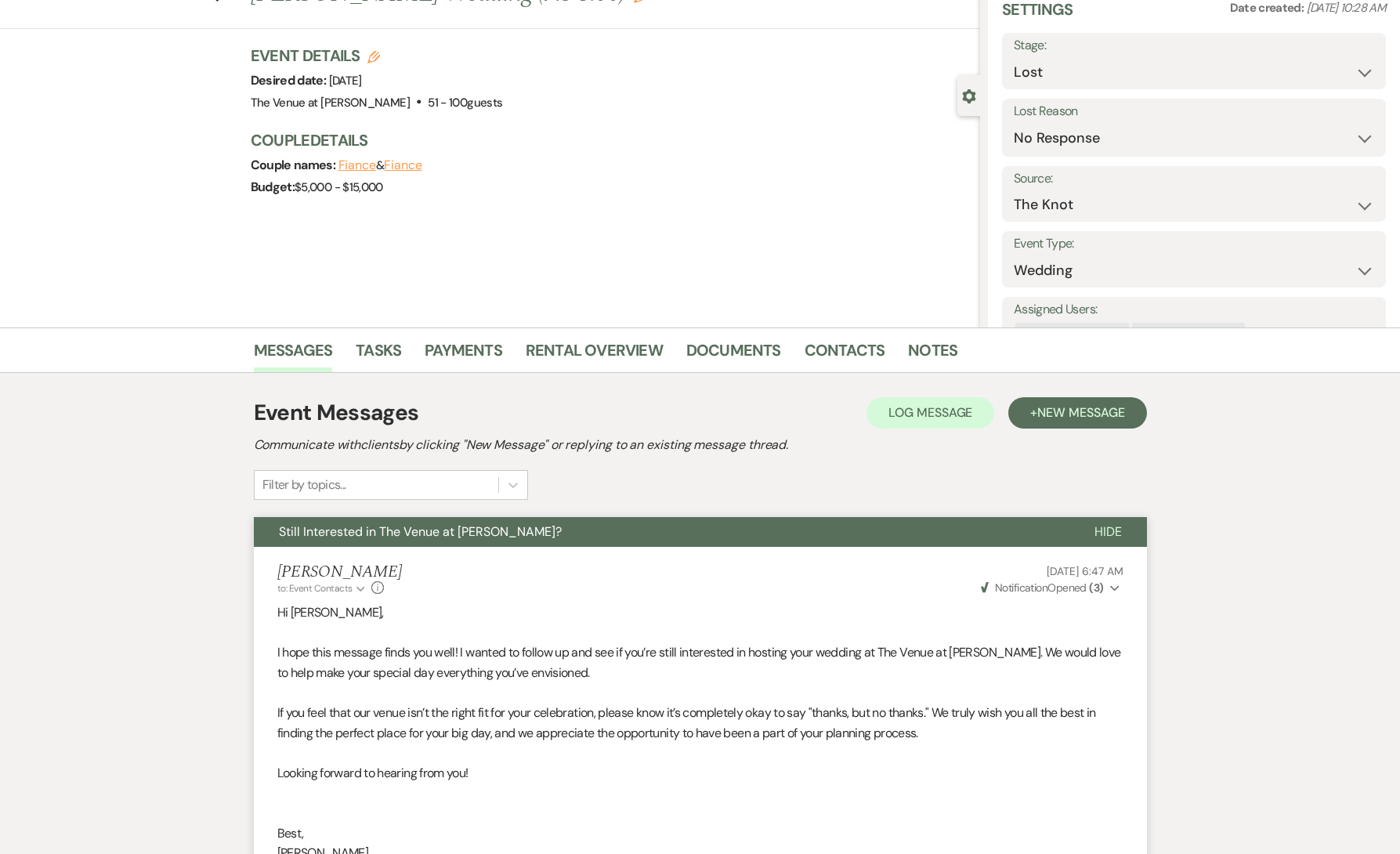
select select "8"
select select "5"
select select "8"
select select "7"
select select "8"
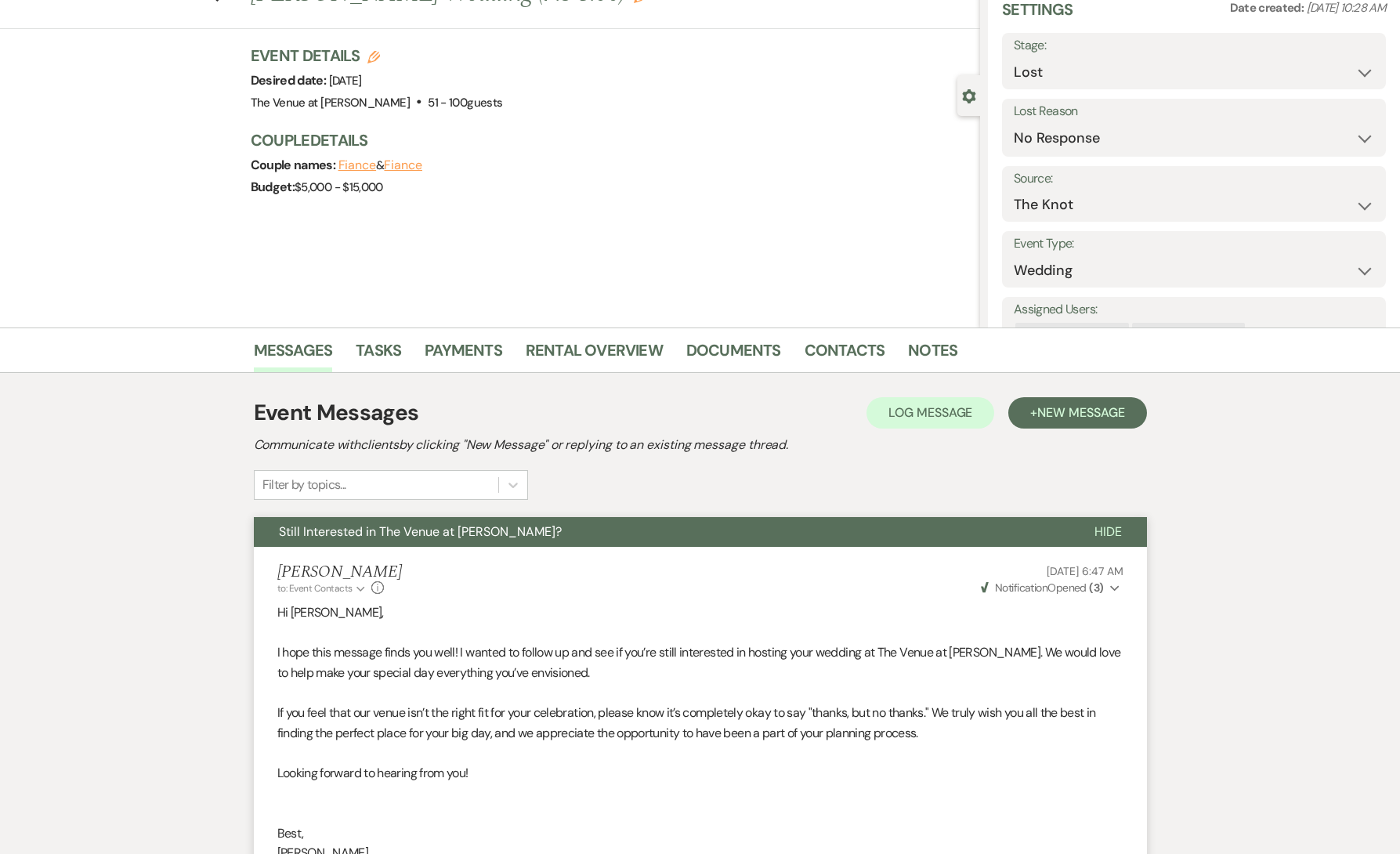
select select "5"
select select "8"
select select "4"
select select "8"
select select "11"
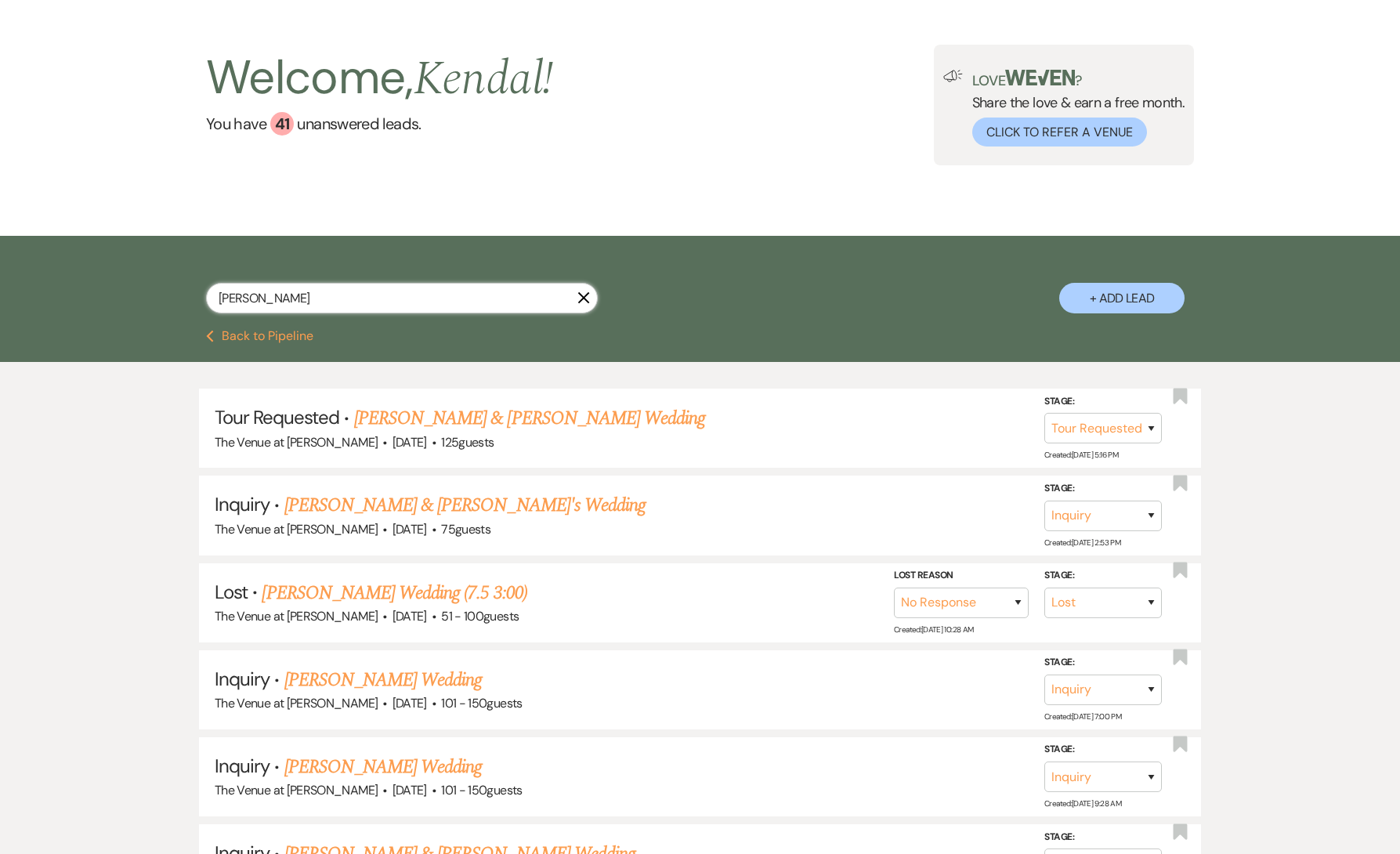
click at [529, 300] on input "[PERSON_NAME]" at bounding box center [402, 298] width 392 height 30
paste input "[PERSON_NAME]"
type input "[PERSON_NAME]"
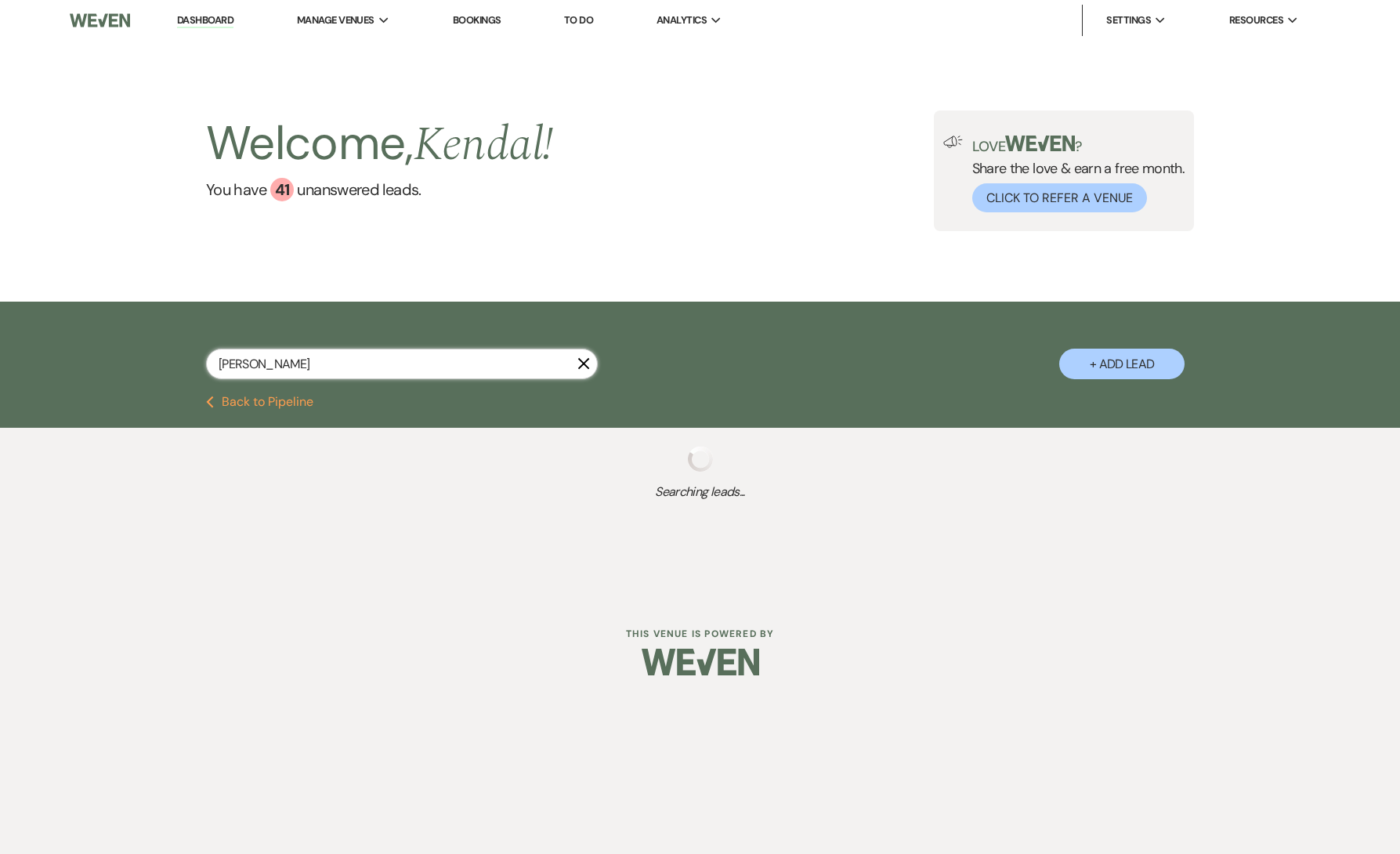
select select "8"
select select "6"
select select "8"
select select "5"
select select "8"
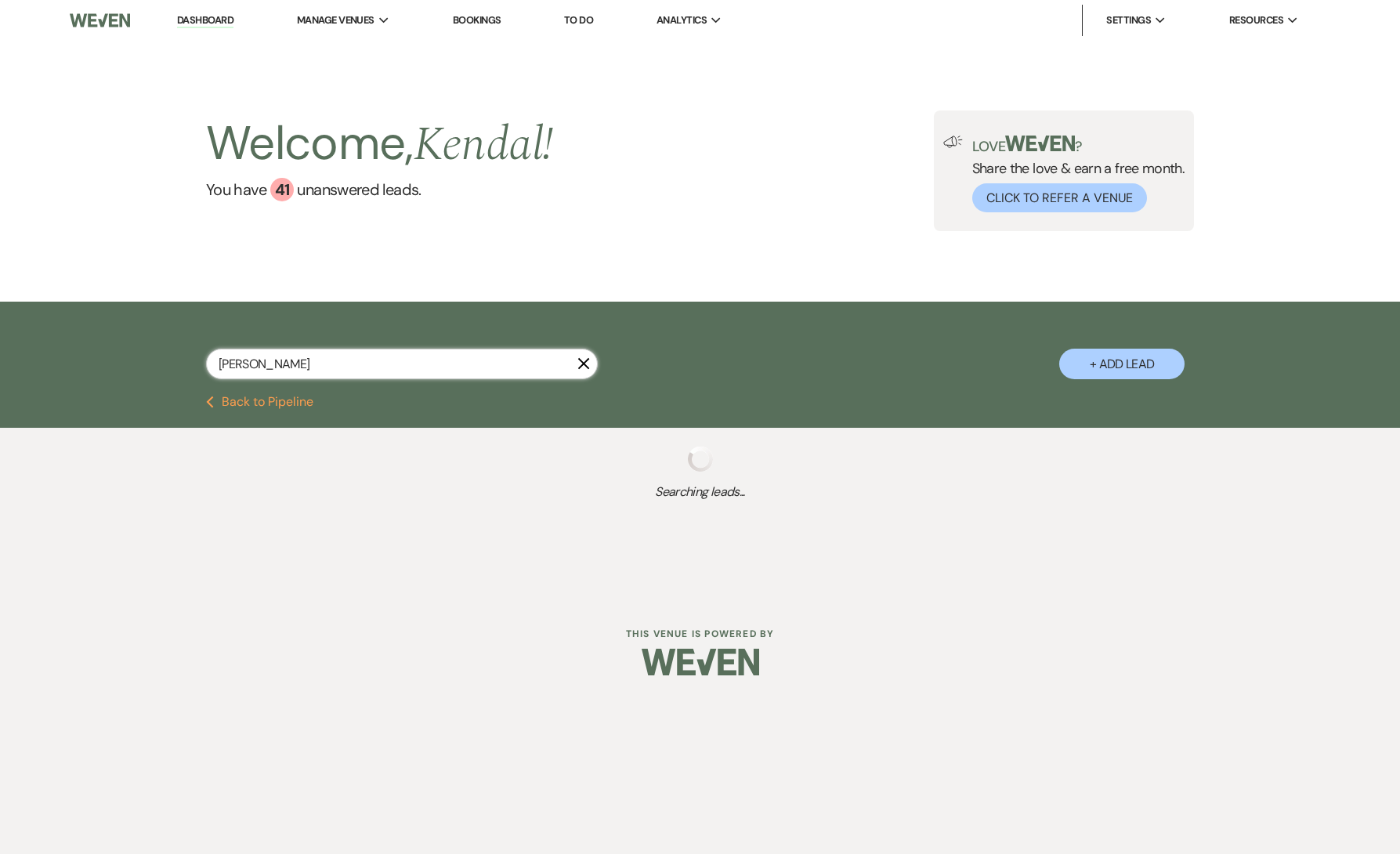
select select "5"
select select "8"
select select "5"
select select "8"
select select "5"
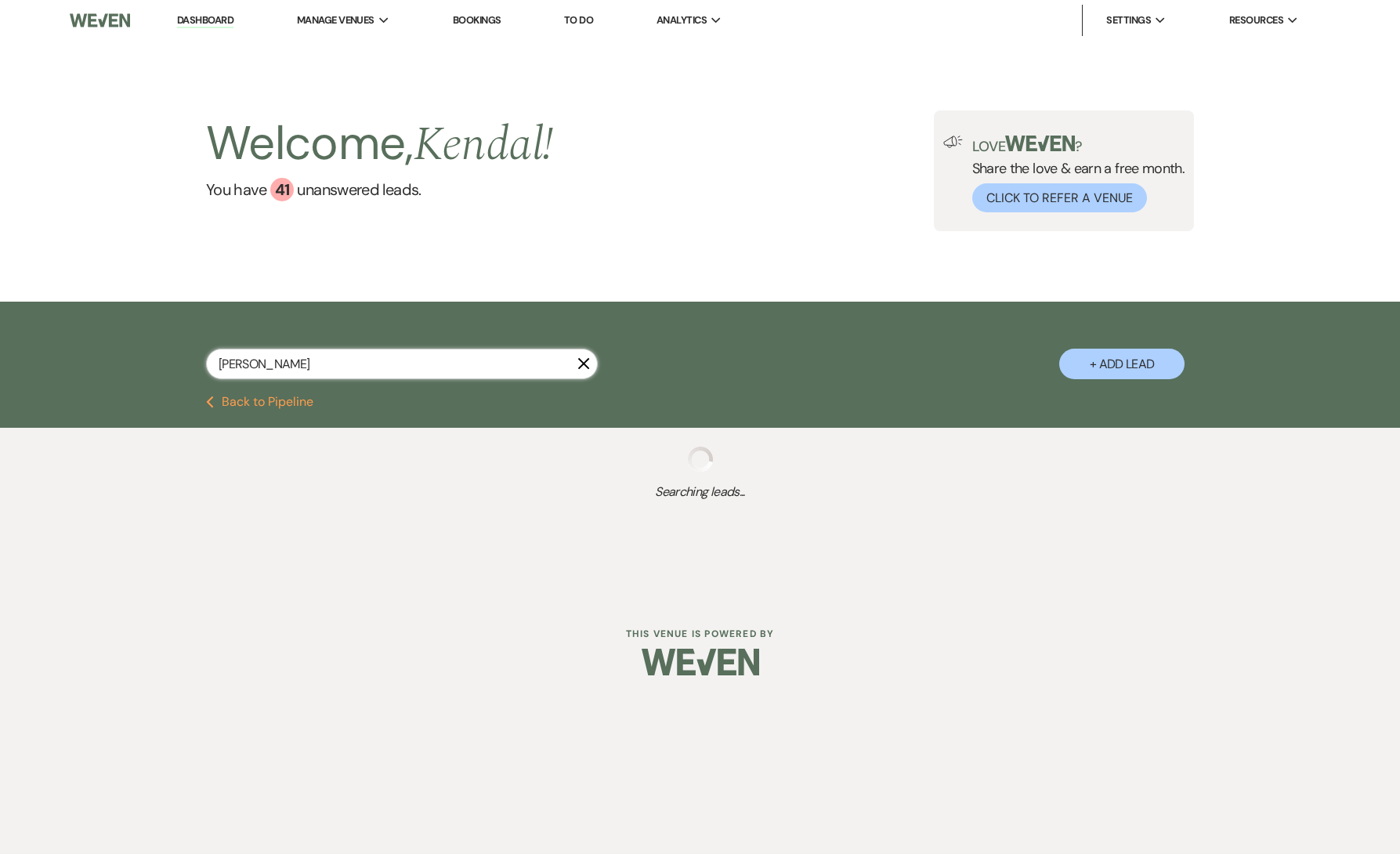
select select "8"
select select "5"
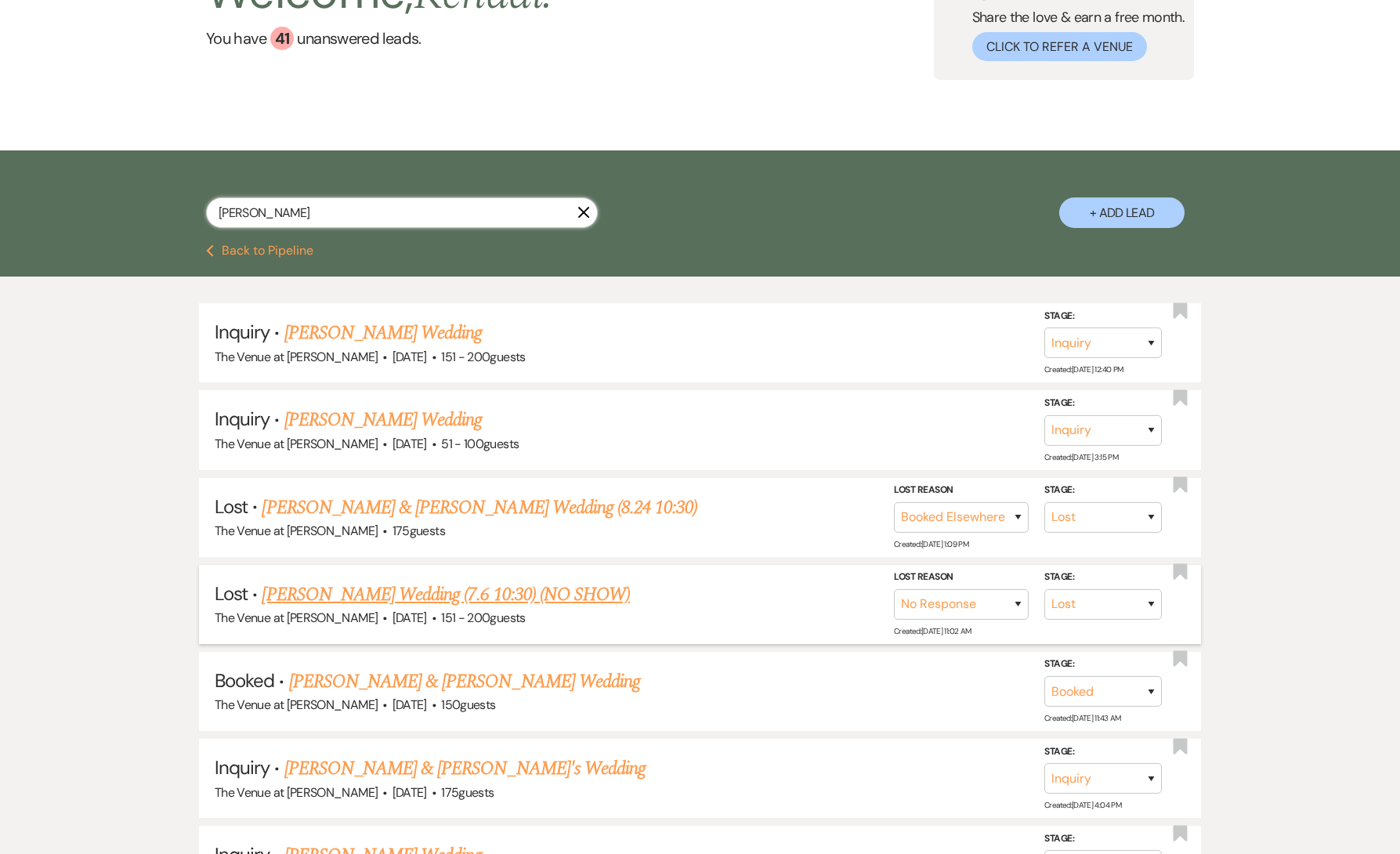
scroll to position [175, 0]
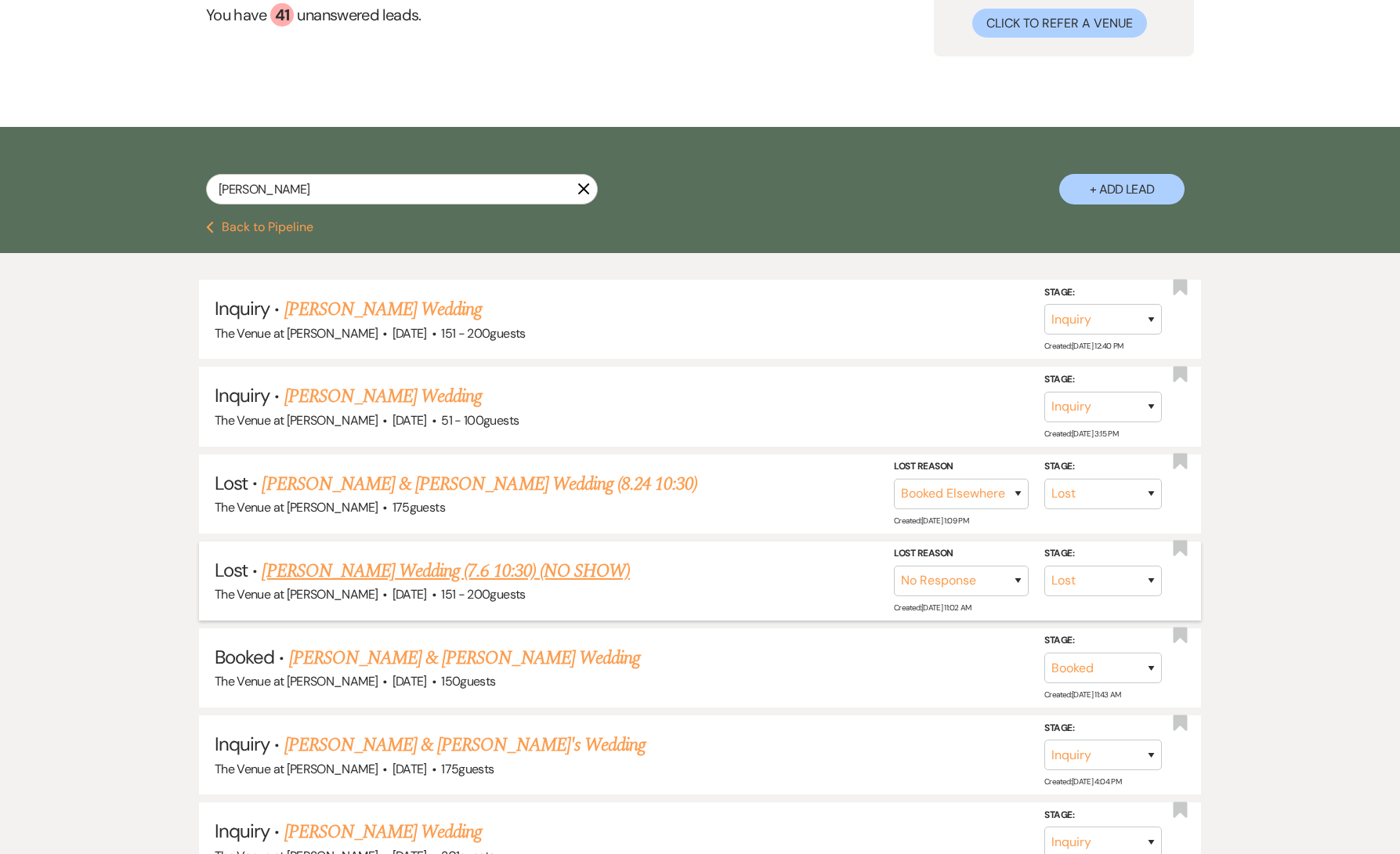
click at [435, 569] on link "[PERSON_NAME] Wedding (7.6 10:30) (NO SHOW)" at bounding box center [445, 571] width 369 height 29
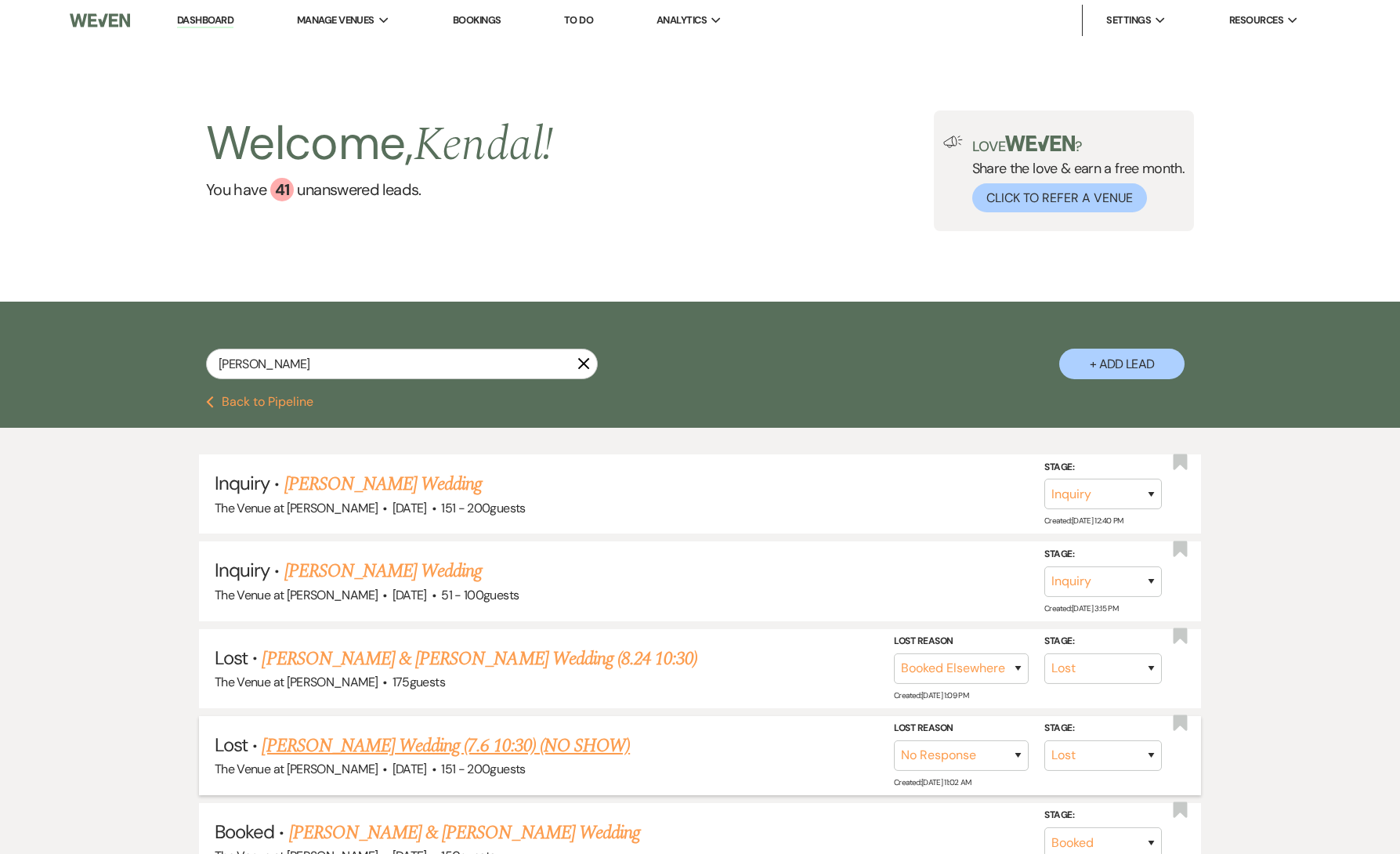
select select "8"
select select "5"
select select "2"
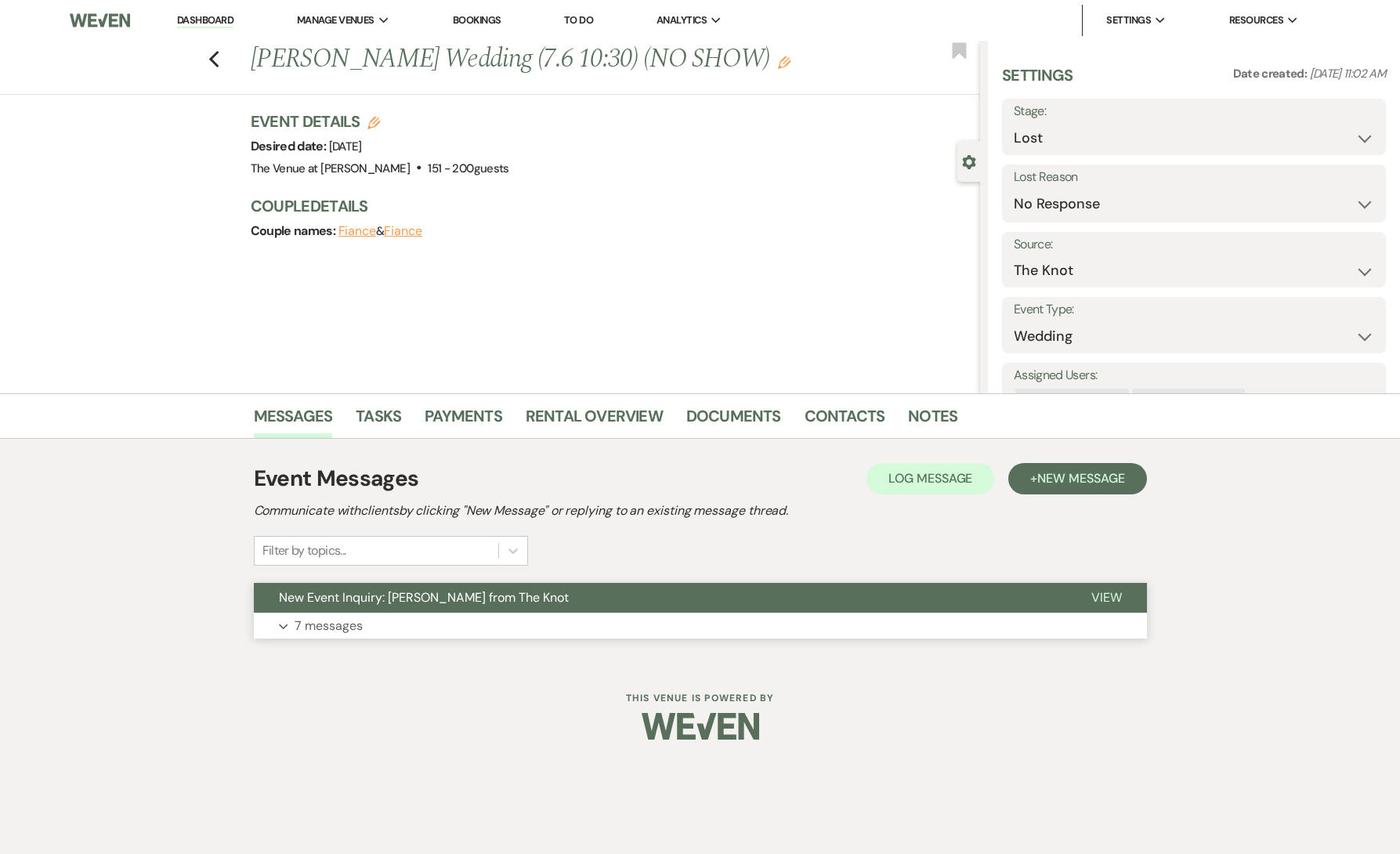
click at [412, 627] on button "Expand 7 messages" at bounding box center [700, 626] width 894 height 27
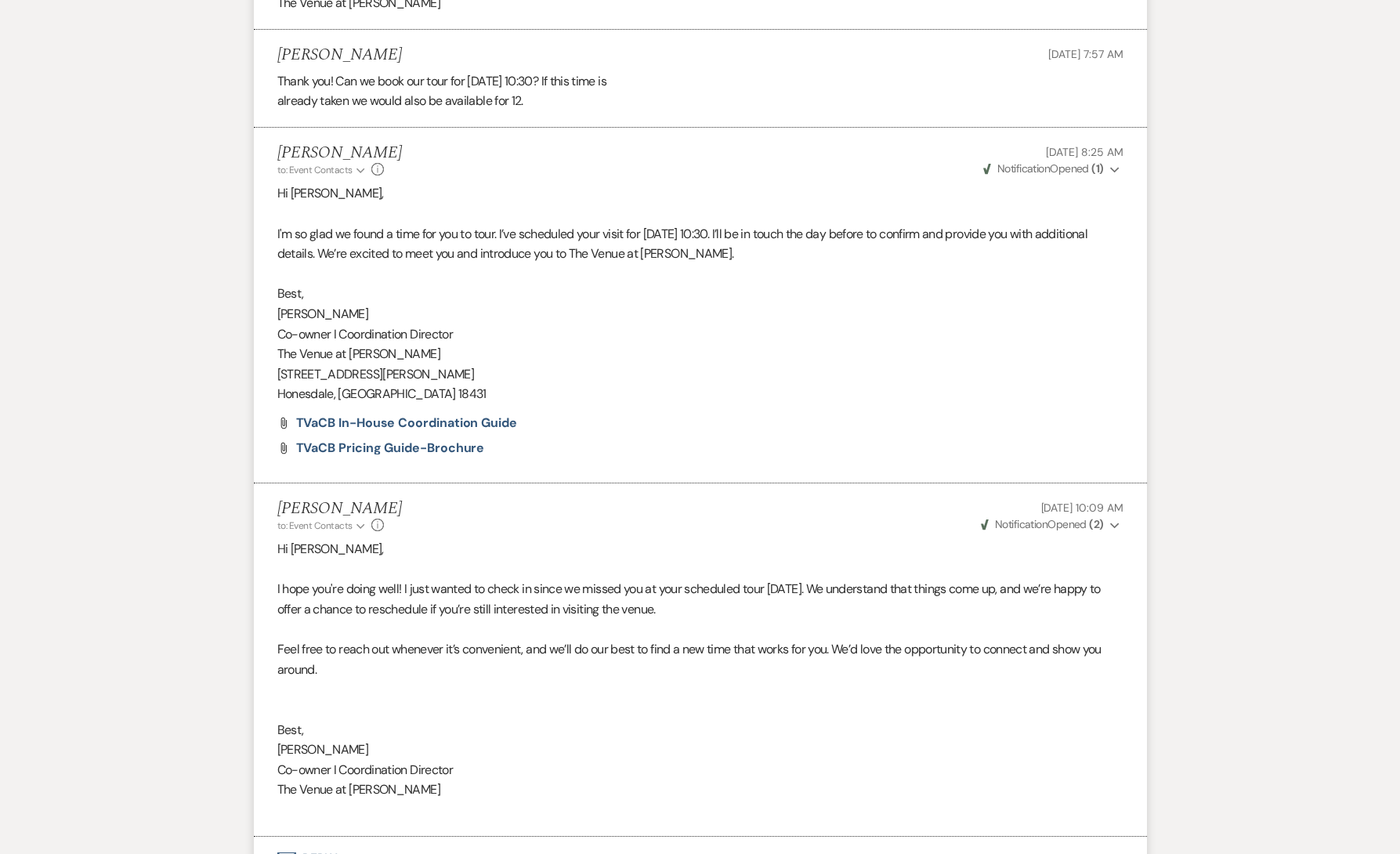
scroll to position [4243, 0]
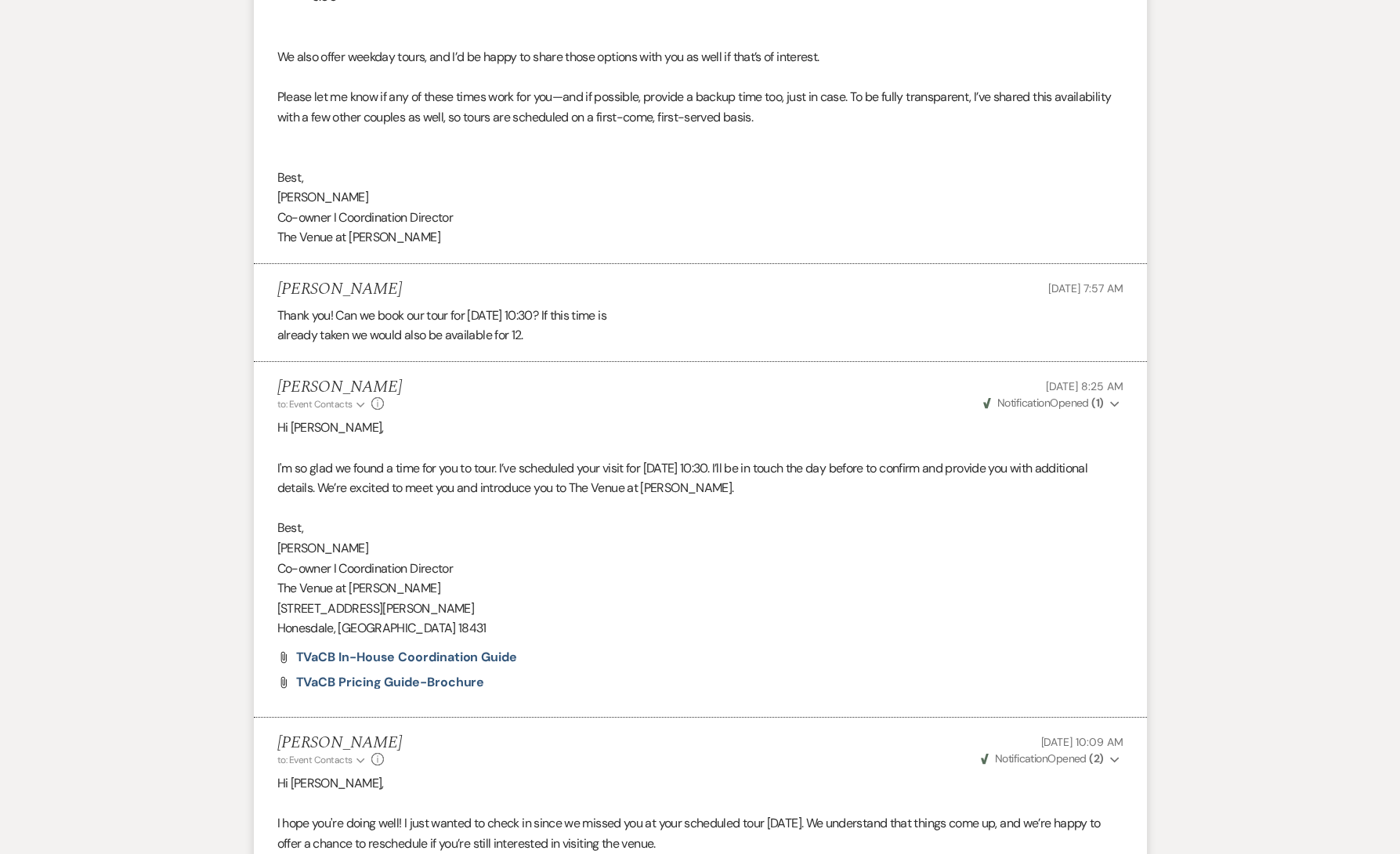
scroll to position [3975, 0]
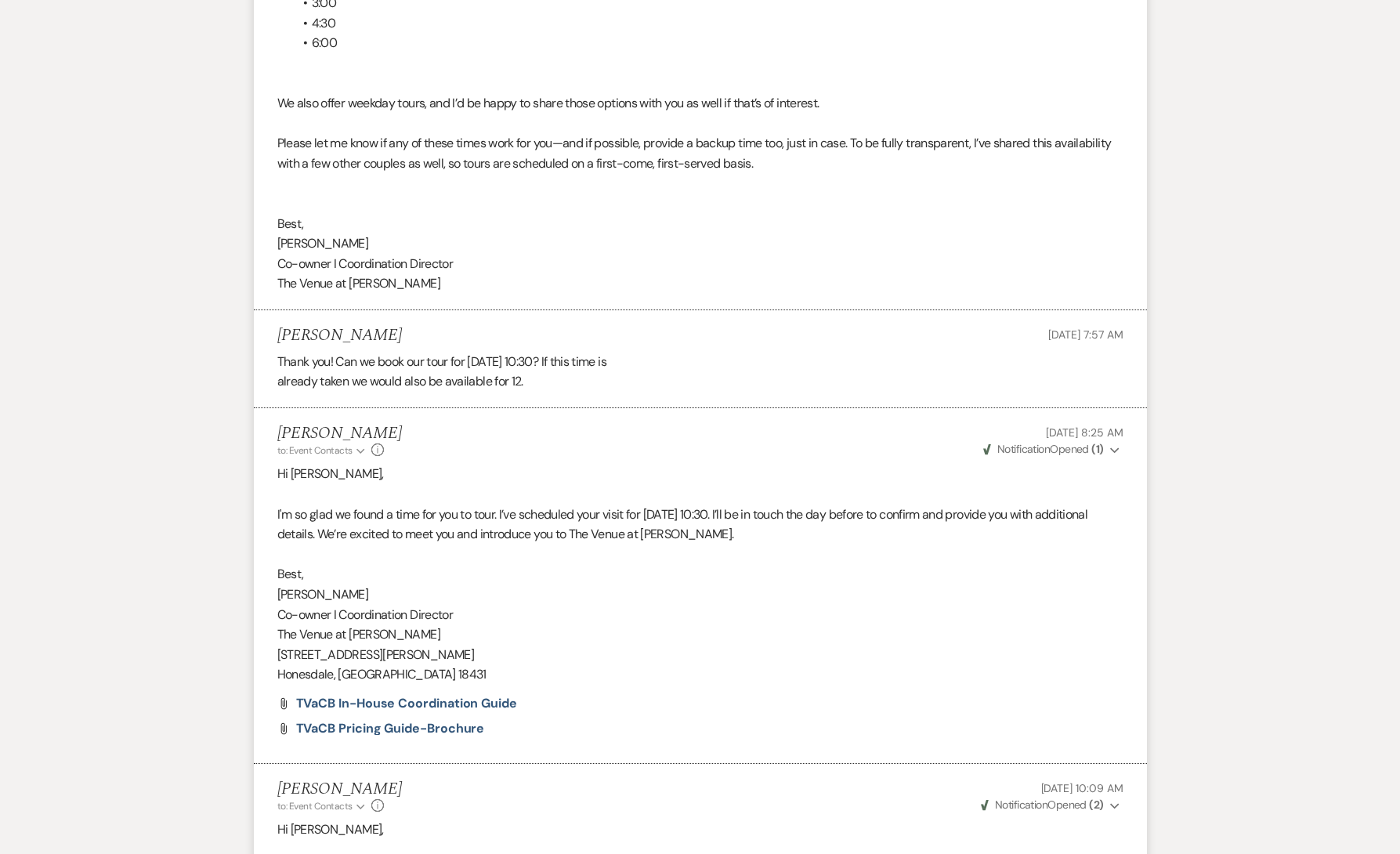
scroll to position [175, 0]
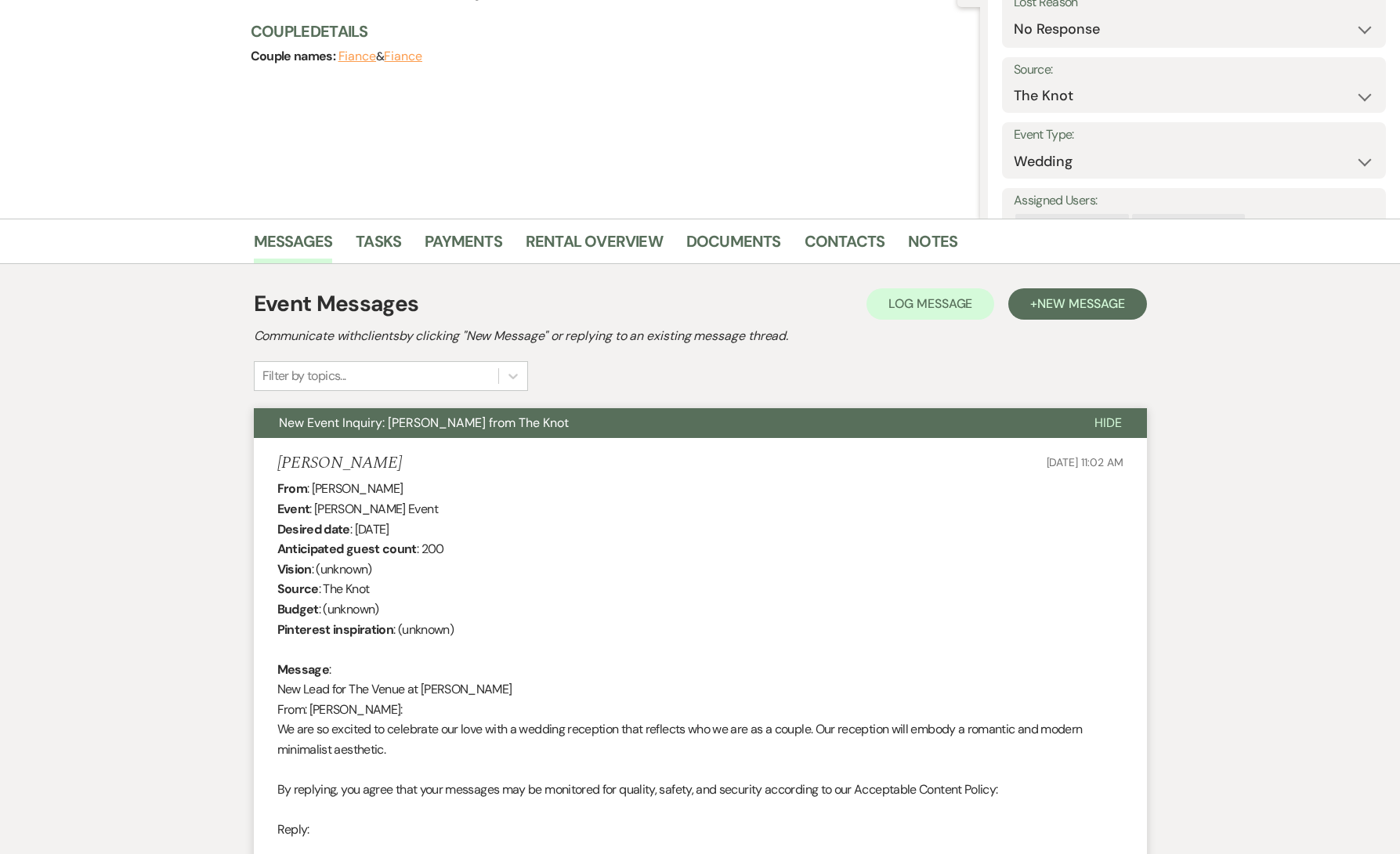
select select "8"
select select "6"
select select "8"
select select "5"
select select "8"
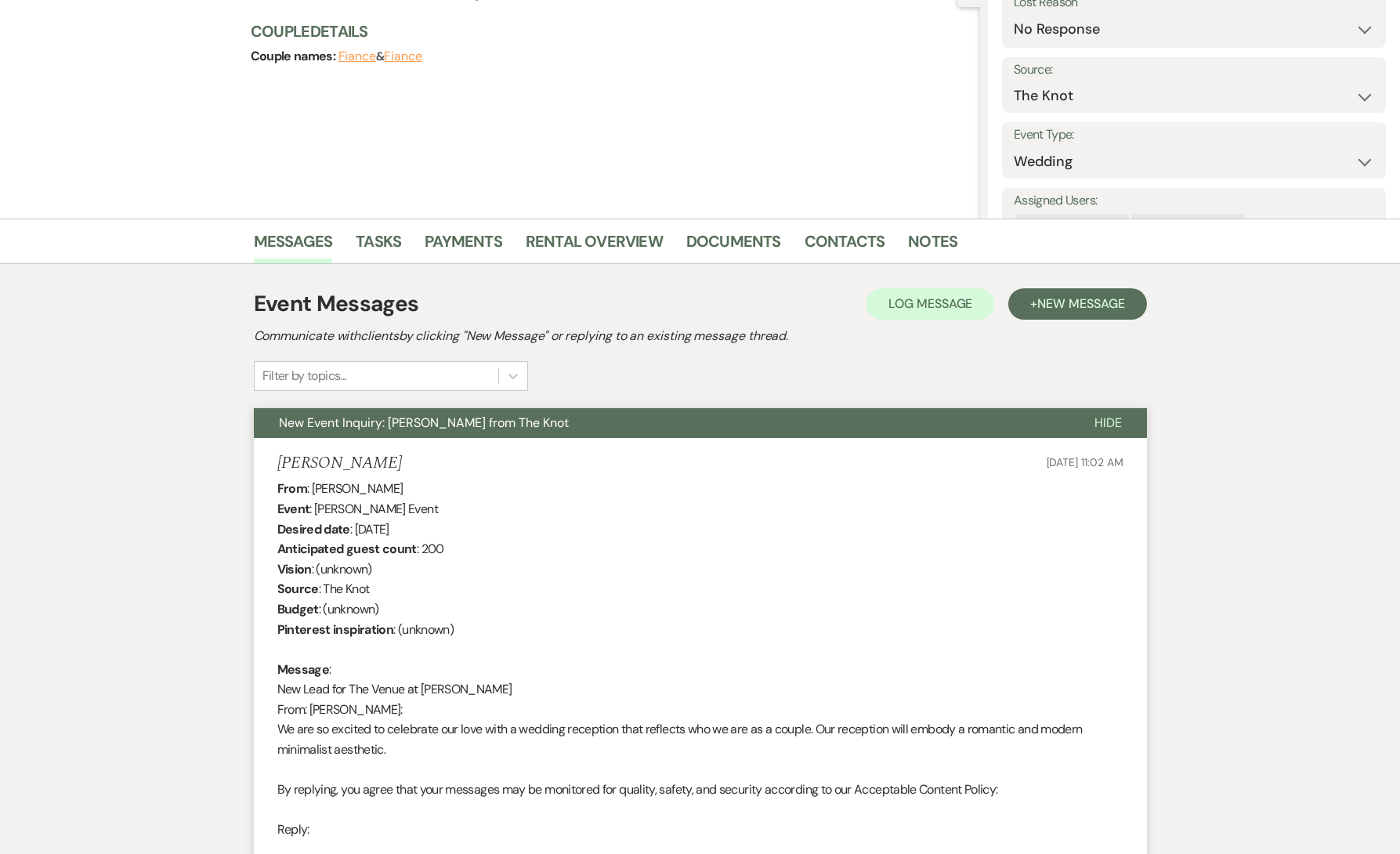
select select "5"
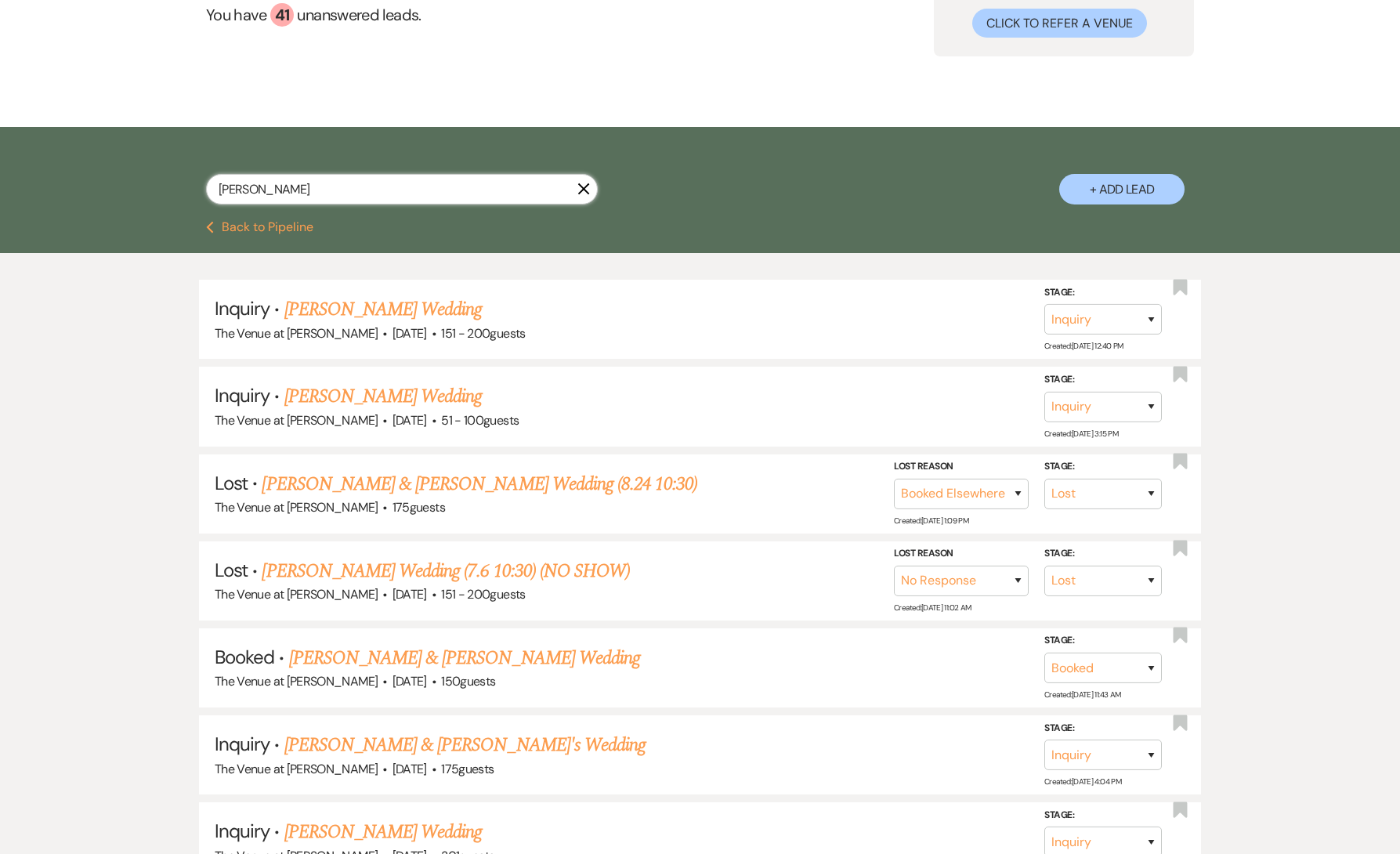
click at [292, 199] on input "[PERSON_NAME]" at bounding box center [402, 189] width 392 height 30
paste input "[PERSON_NAME]"
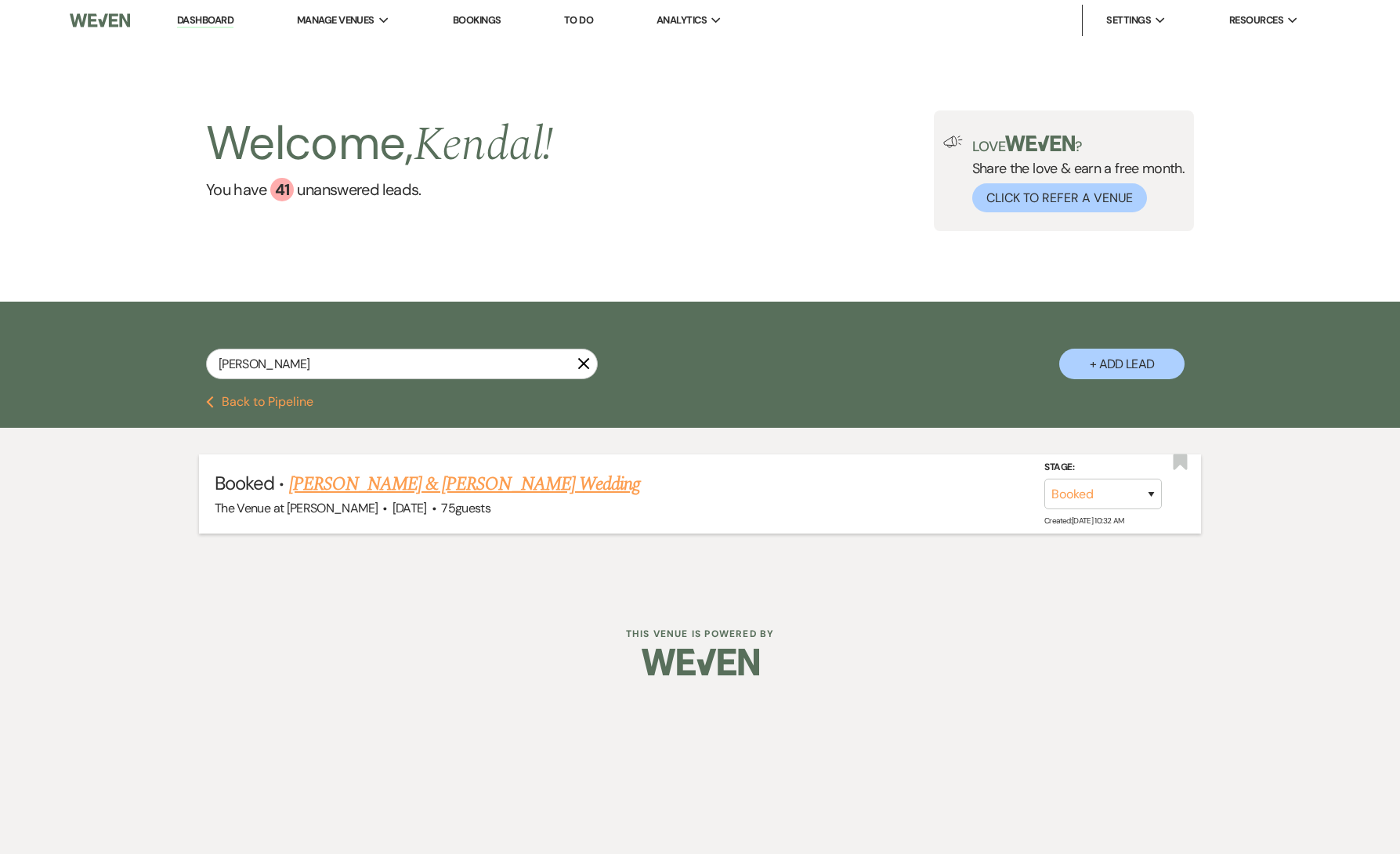
click at [352, 482] on link "[PERSON_NAME] & [PERSON_NAME] Wedding" at bounding box center [465, 484] width 351 height 29
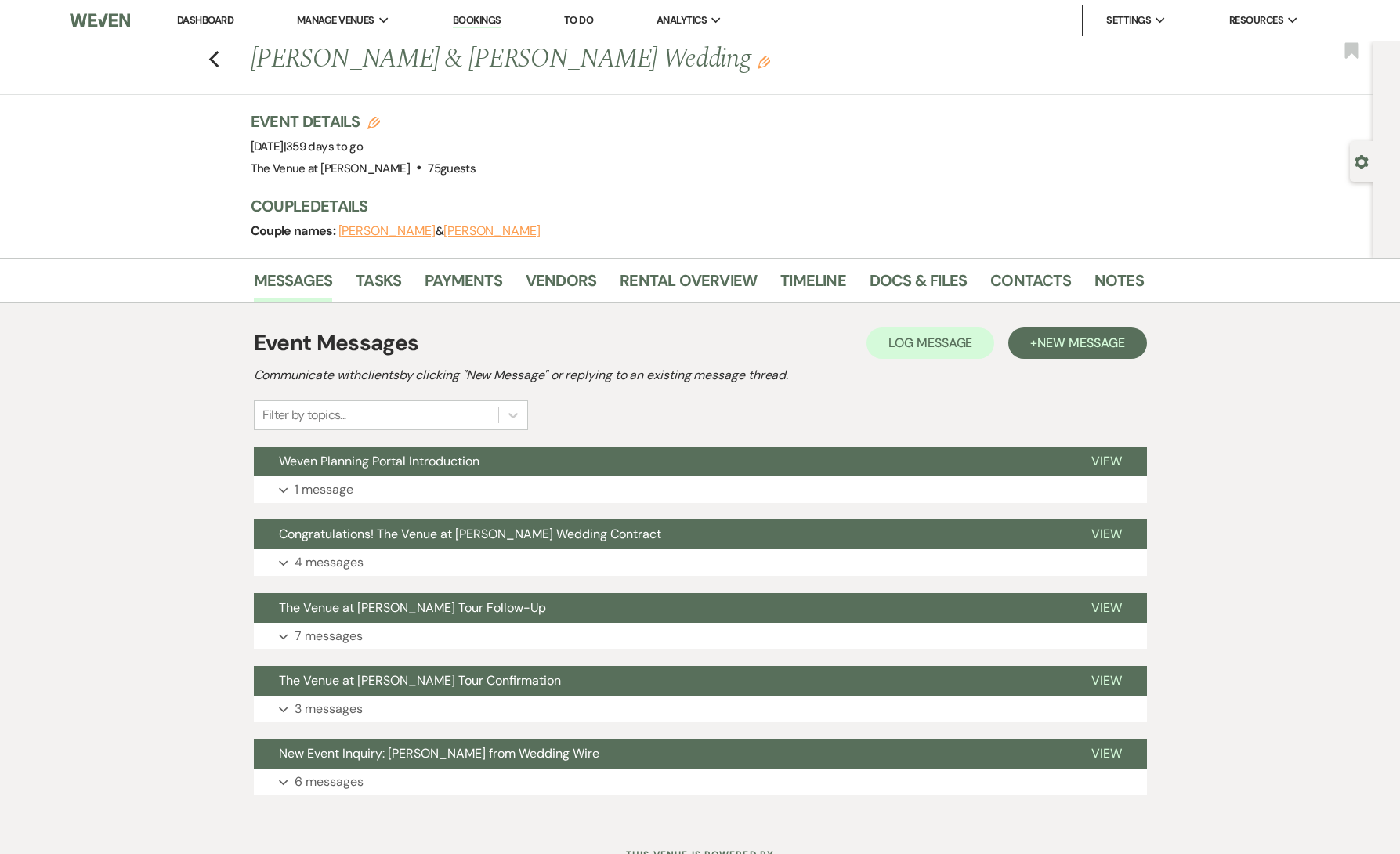
click at [1367, 157] on icon "Gear" at bounding box center [1361, 162] width 14 height 14
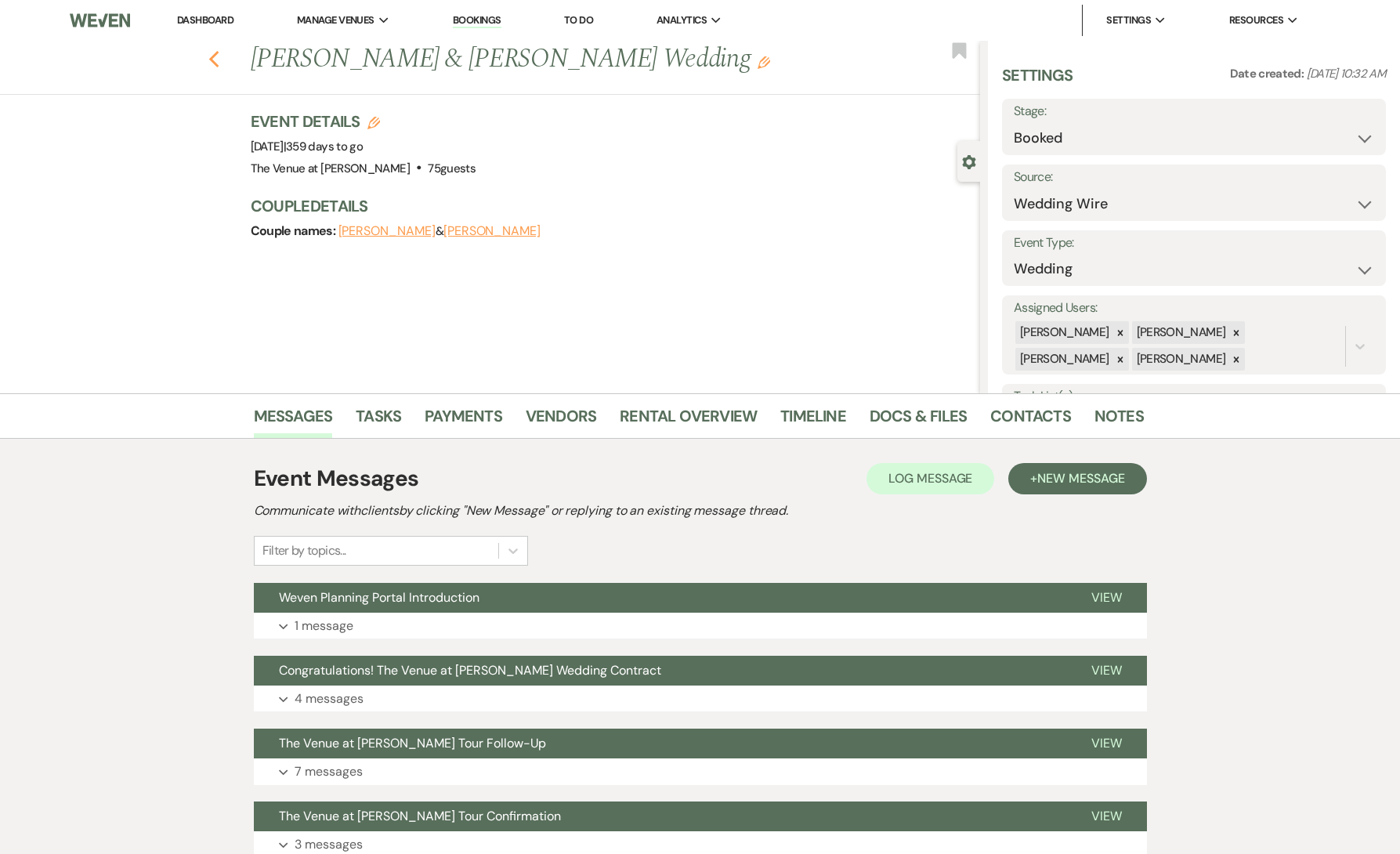
click at [216, 63] on icon "Previous" at bounding box center [214, 59] width 12 height 18
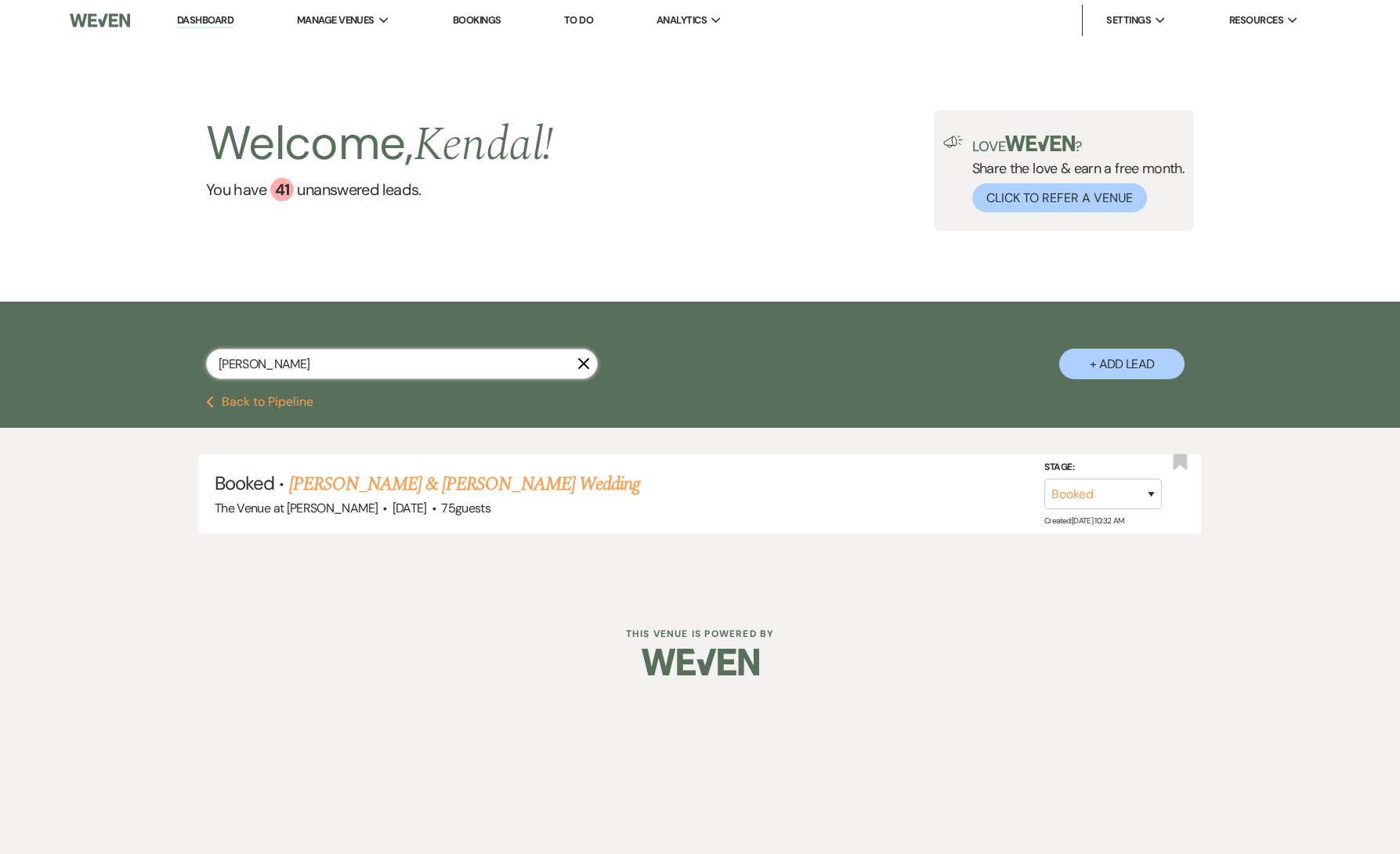
click at [315, 363] on input "[PERSON_NAME]" at bounding box center [402, 363] width 392 height 30
paste input "[PERSON_NAME]"
click at [445, 482] on link "[PERSON_NAME] Wedding (7.6 3:00-LAST MINUTE RESCHEDULE)" at bounding box center [603, 484] width 500 height 29
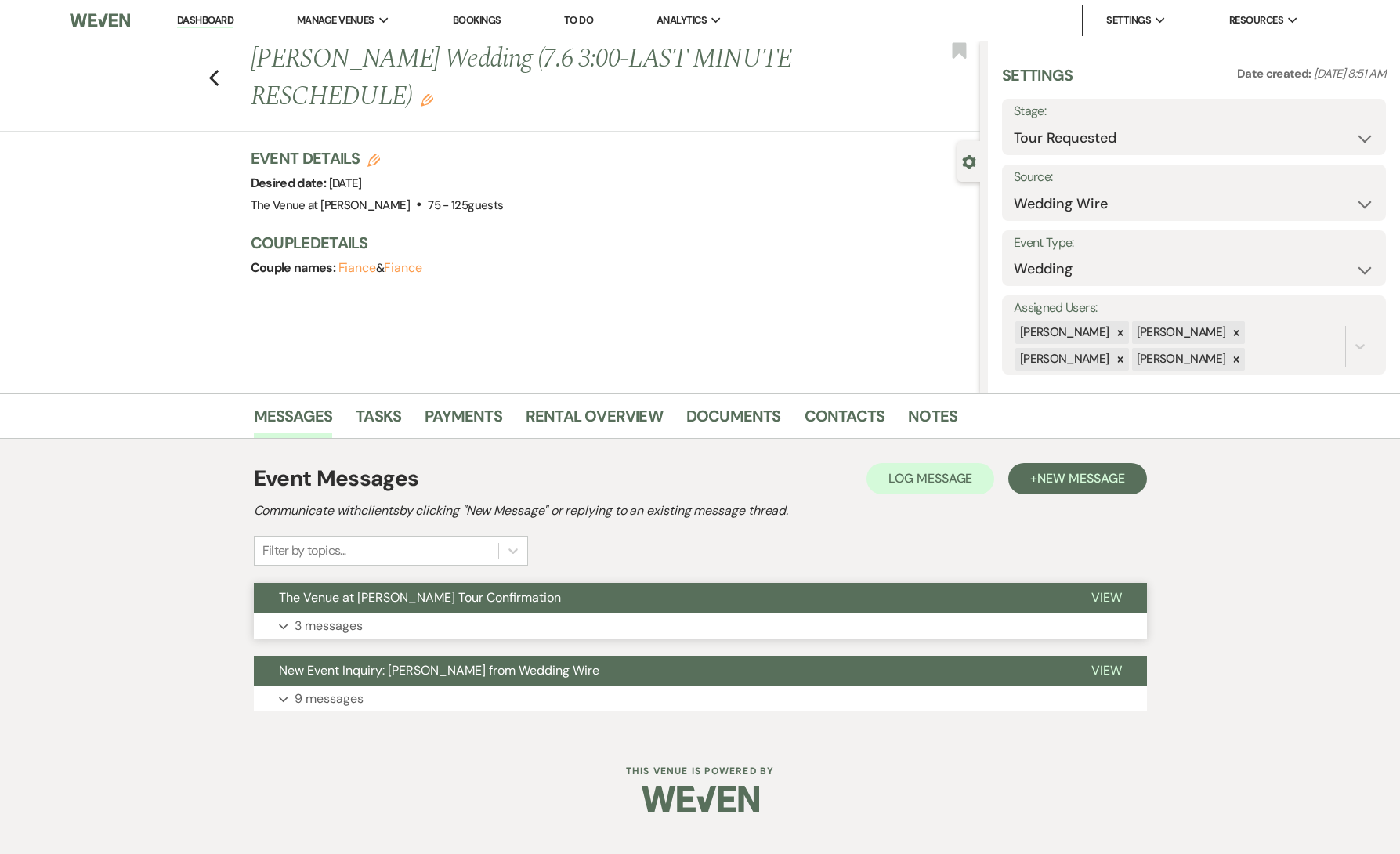
click at [363, 629] on button "Expand 3 messages" at bounding box center [700, 626] width 894 height 27
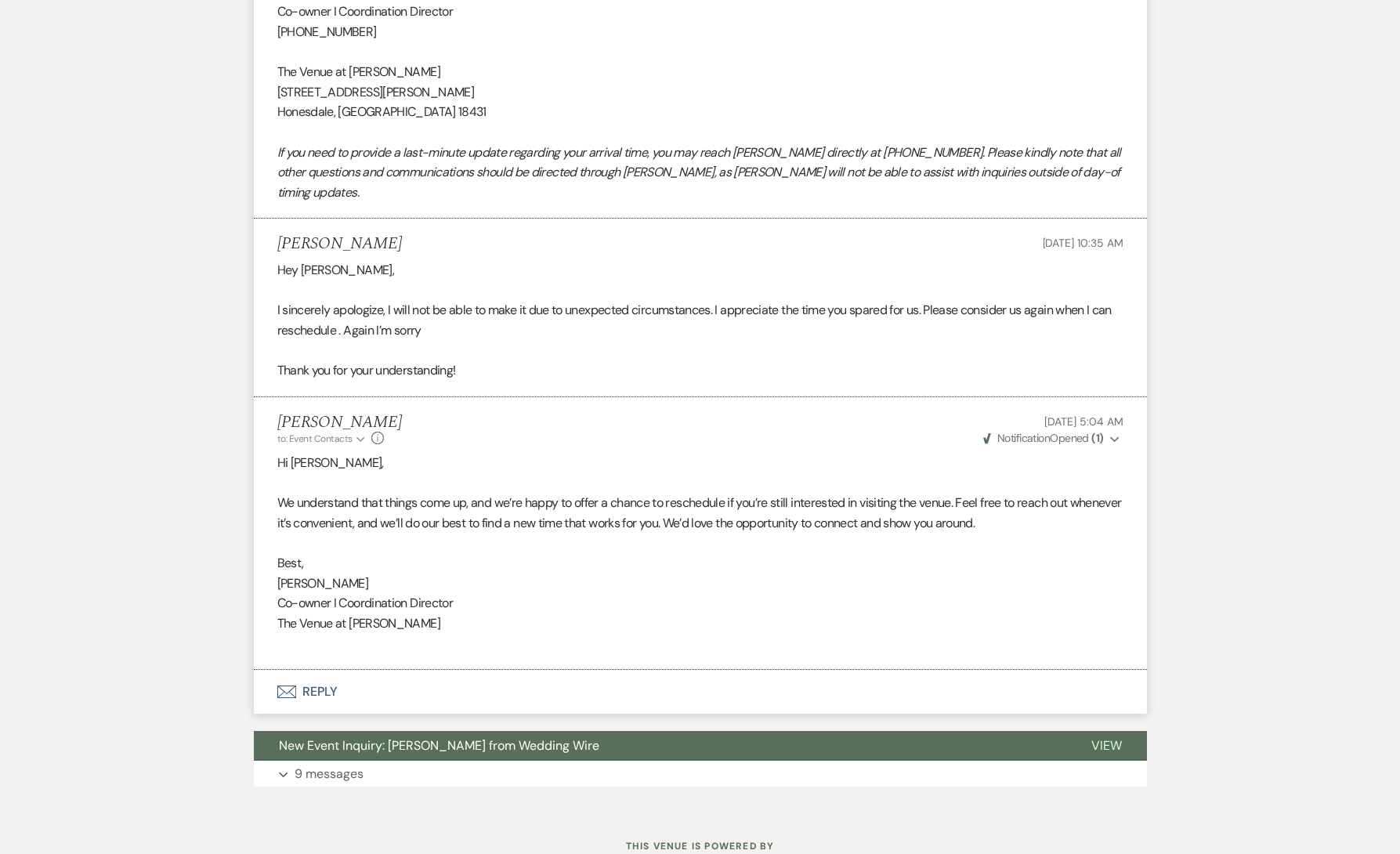
scroll to position [1203, 0]
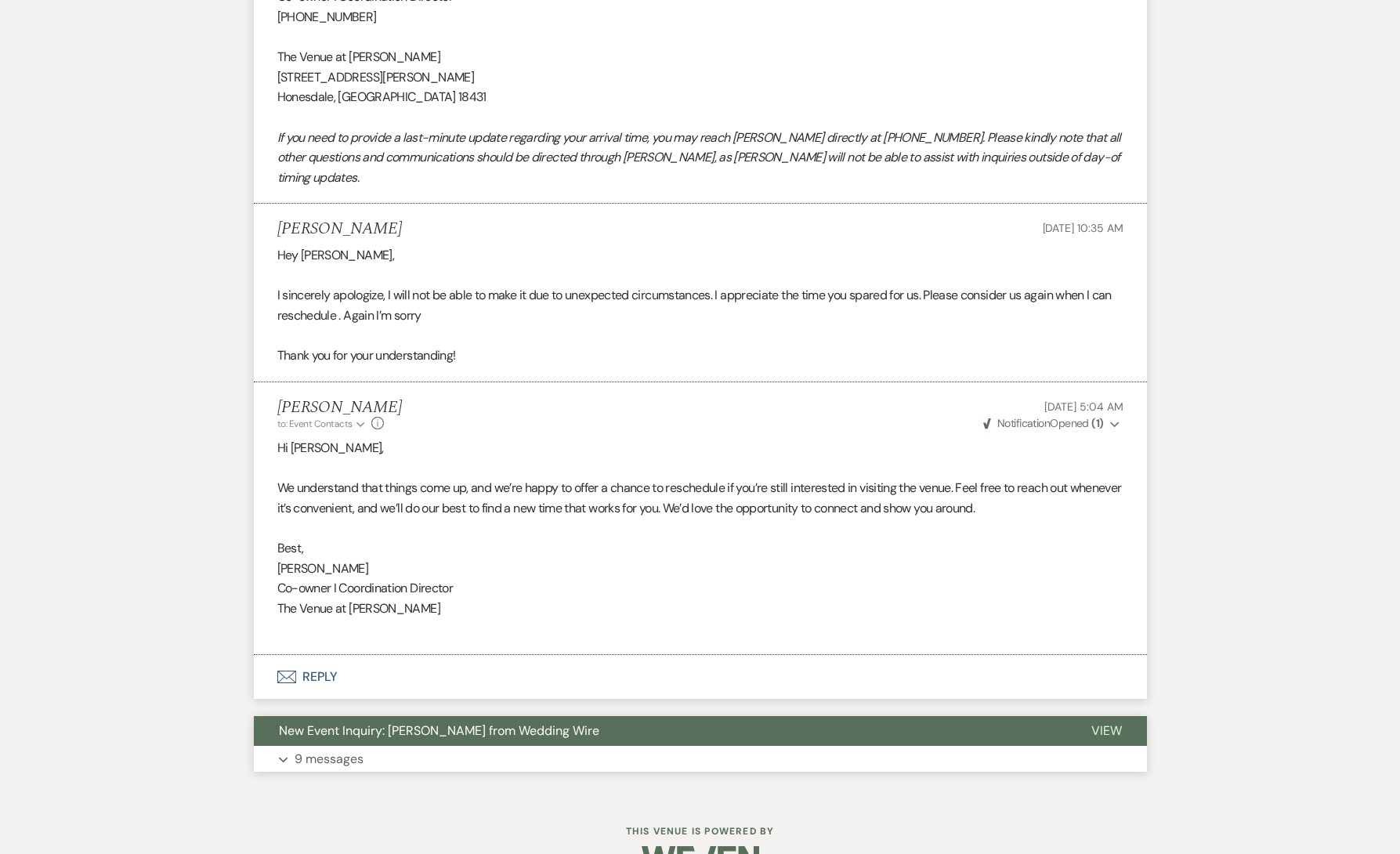
click at [590, 746] on button "Expand 9 messages" at bounding box center [700, 759] width 894 height 27
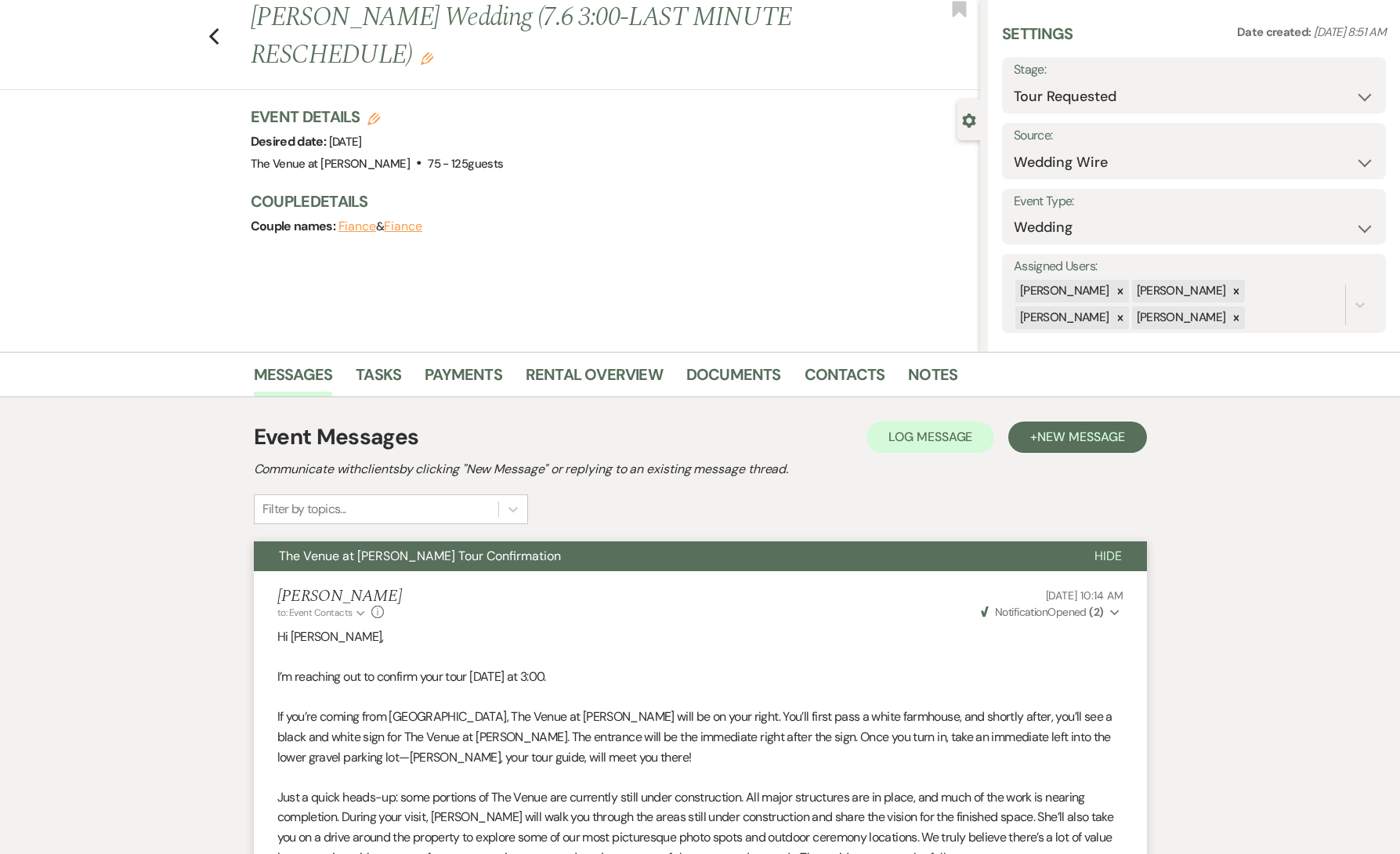
scroll to position [0, 0]
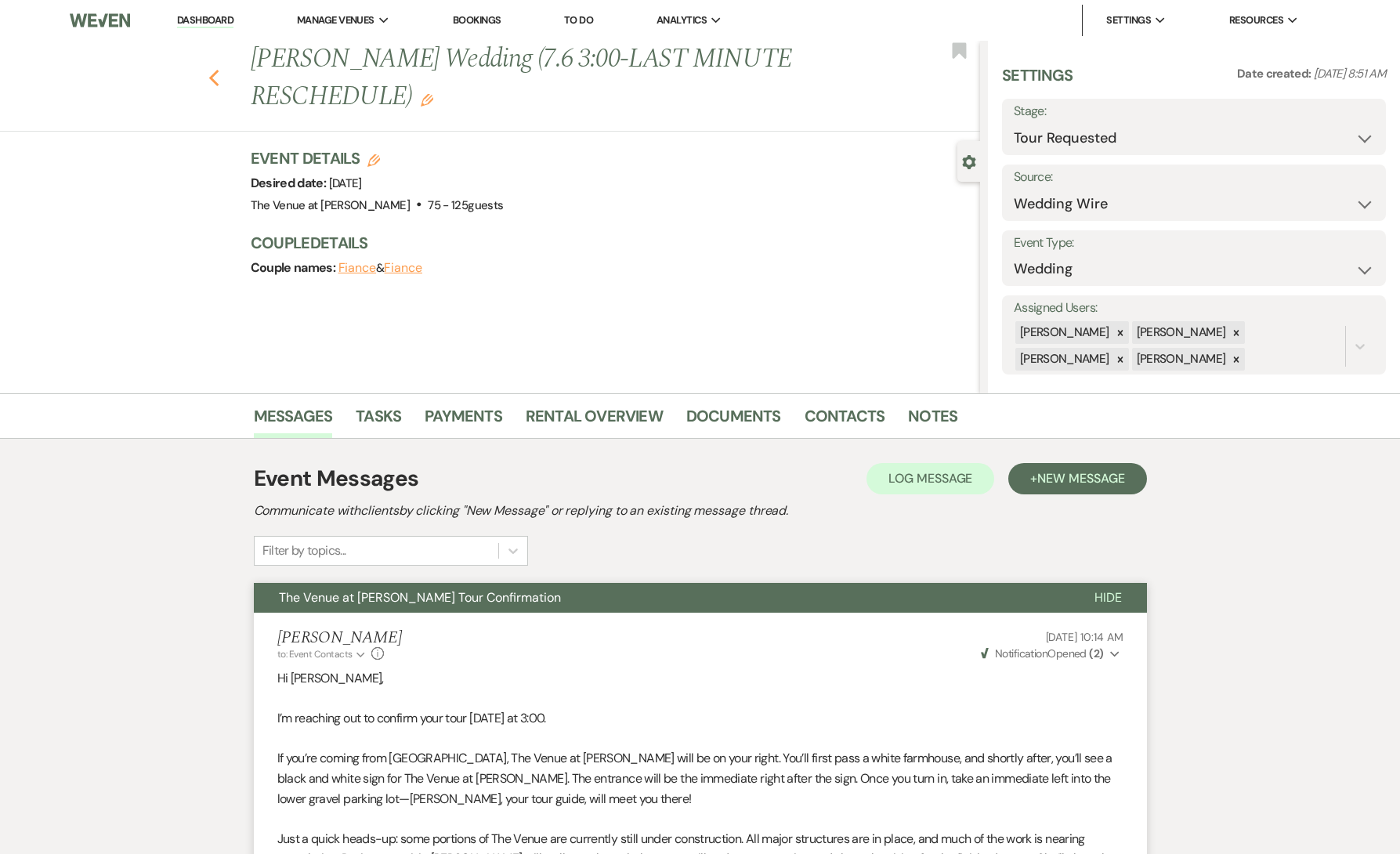
click at [214, 82] on use "button" at bounding box center [213, 78] width 10 height 18
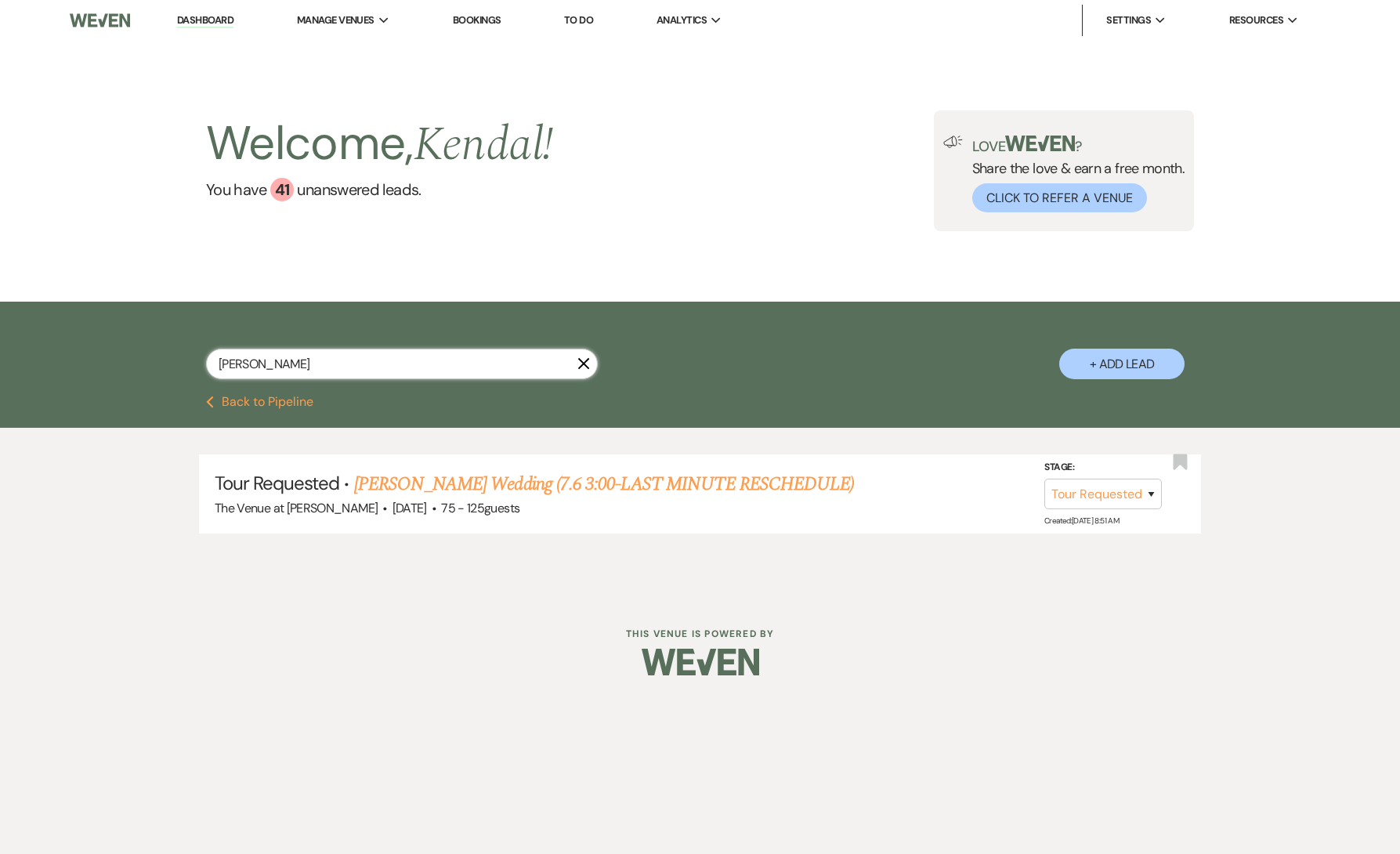
click at [309, 366] on input "[PERSON_NAME]" at bounding box center [402, 363] width 392 height 30
paste input "[PERSON_NAME]"
click at [351, 490] on link "[PERSON_NAME] & [PERSON_NAME] Wedding (Engagement photos 10.19 5:30)" at bounding box center [577, 484] width 575 height 29
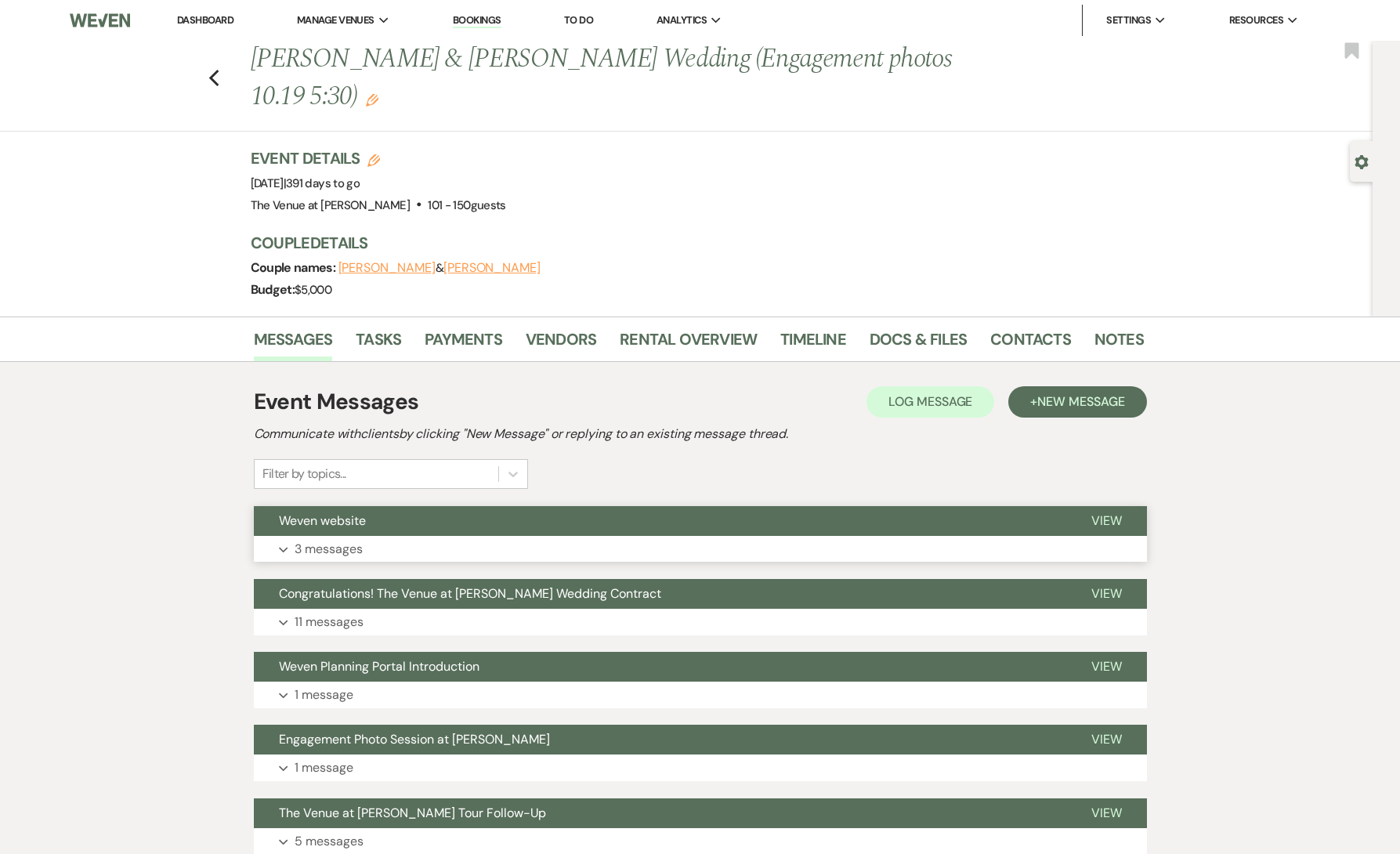
click at [365, 552] on button "Expand 3 messages" at bounding box center [700, 549] width 894 height 27
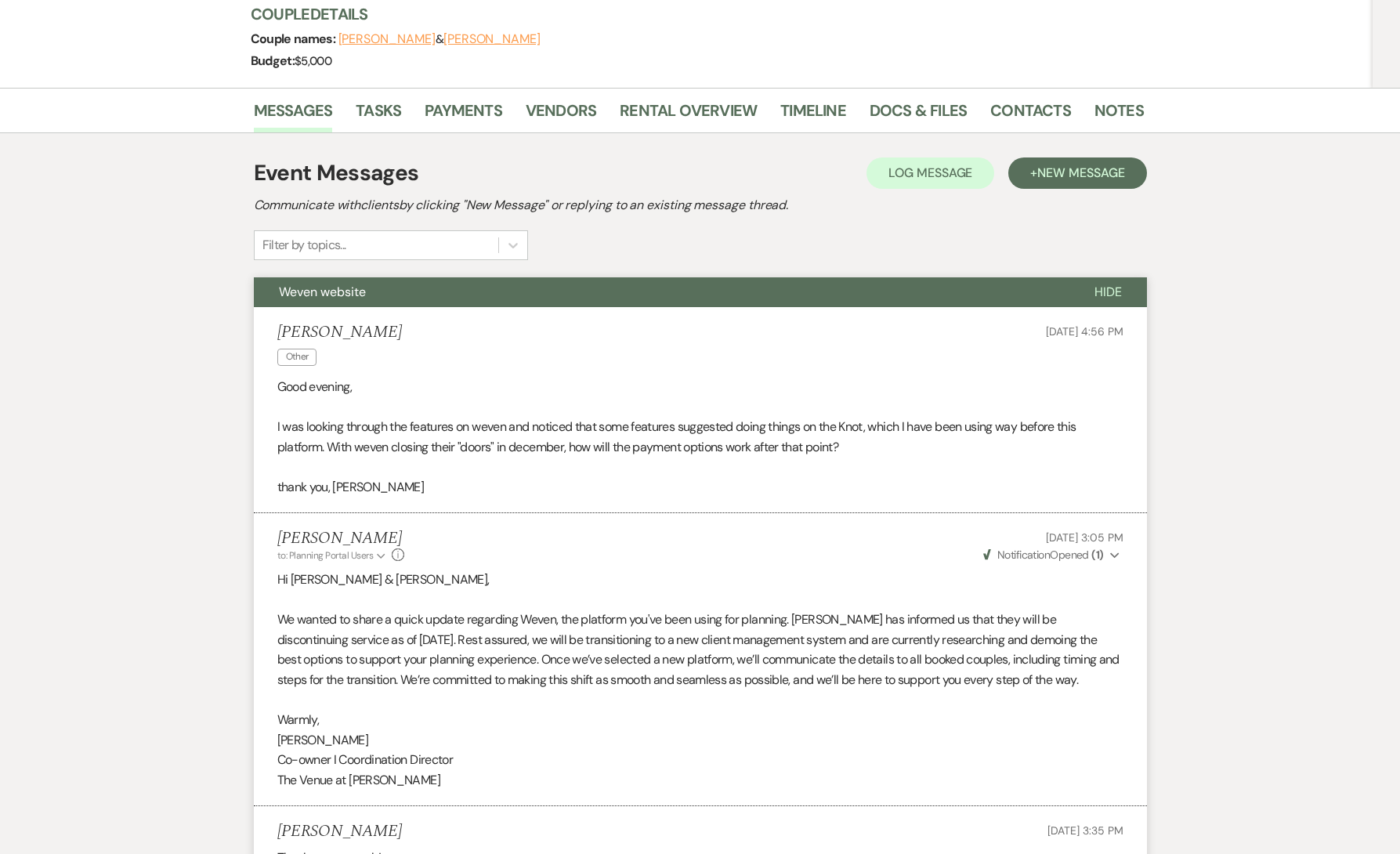
scroll to position [229, 0]
click at [438, 114] on link "Payments" at bounding box center [464, 114] width 78 height 34
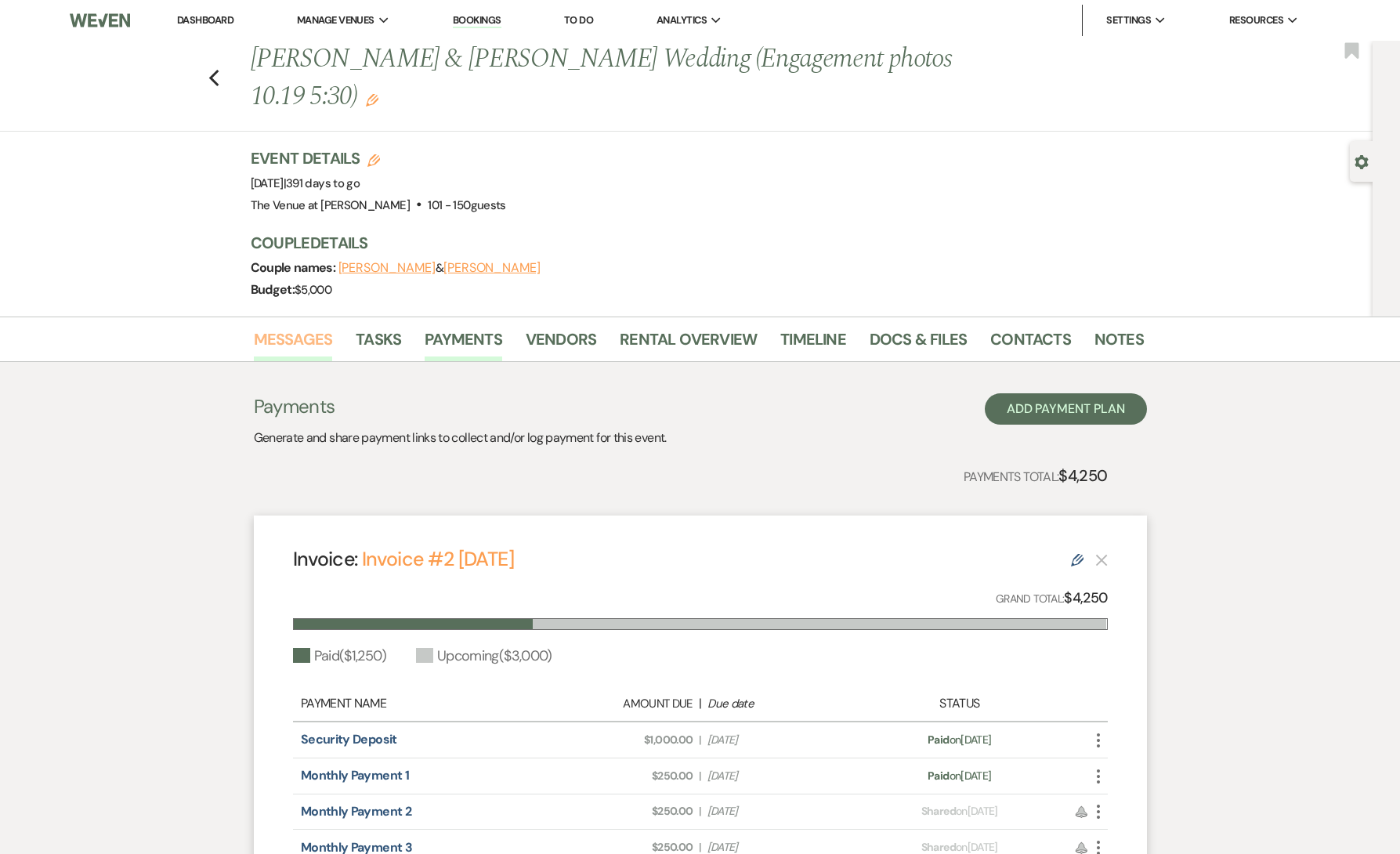
click at [287, 346] on link "Messages" at bounding box center [294, 344] width 79 height 34
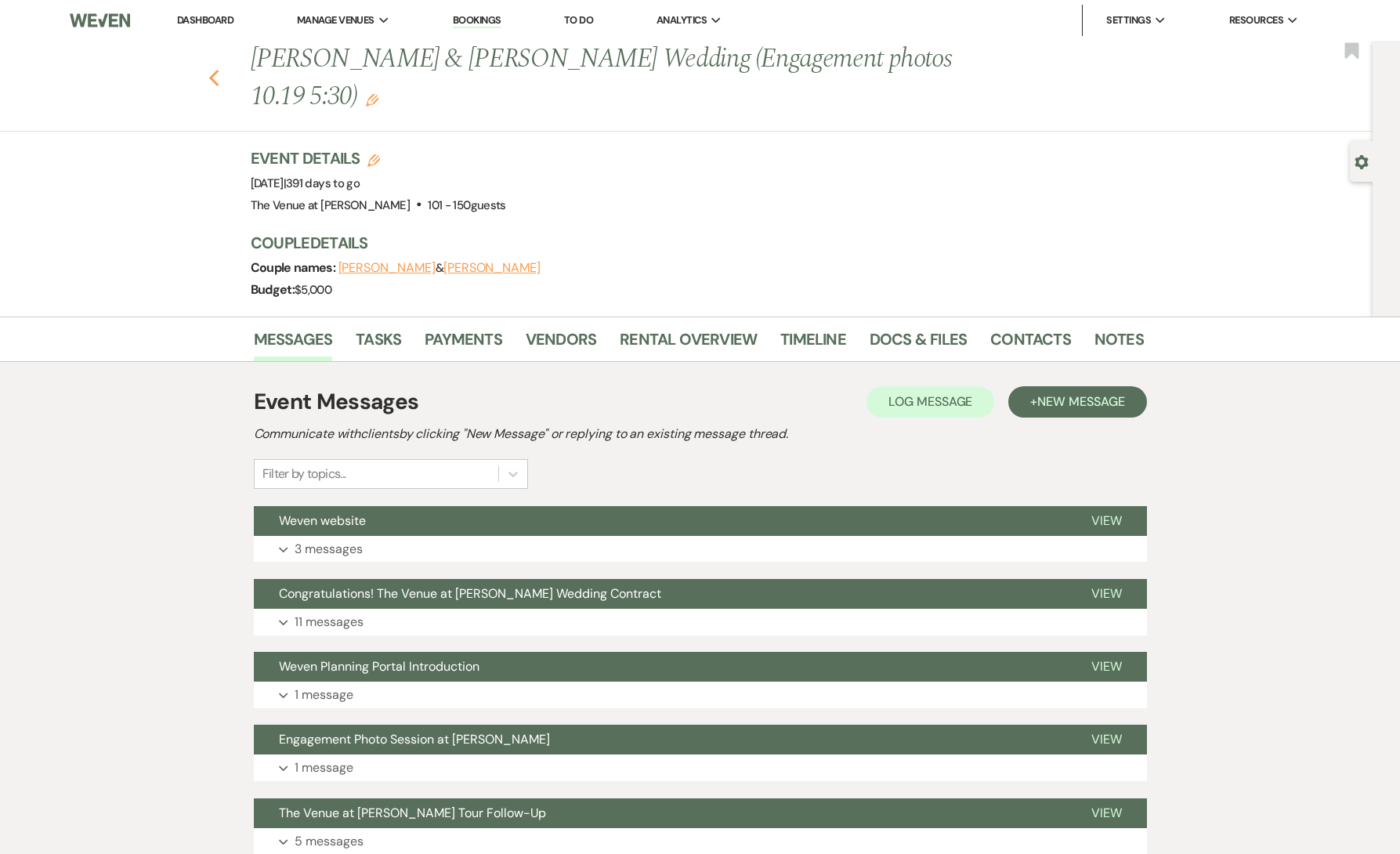
click at [214, 79] on icon "Previous" at bounding box center [214, 79] width 12 height 18
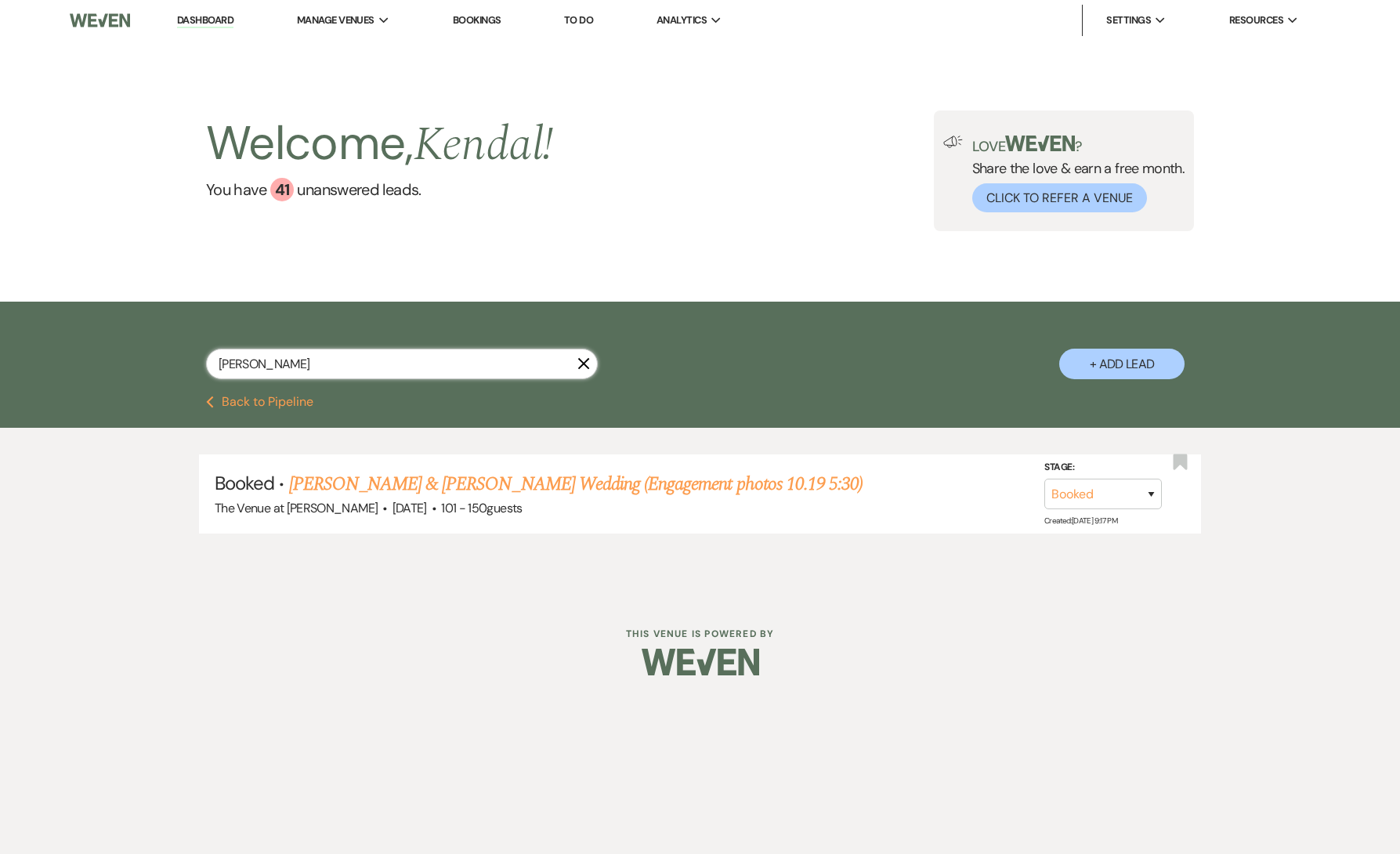
click at [343, 355] on input "[PERSON_NAME]" at bounding box center [402, 363] width 392 height 30
paste input "[PERSON_NAME] & [PERSON_NAME]"
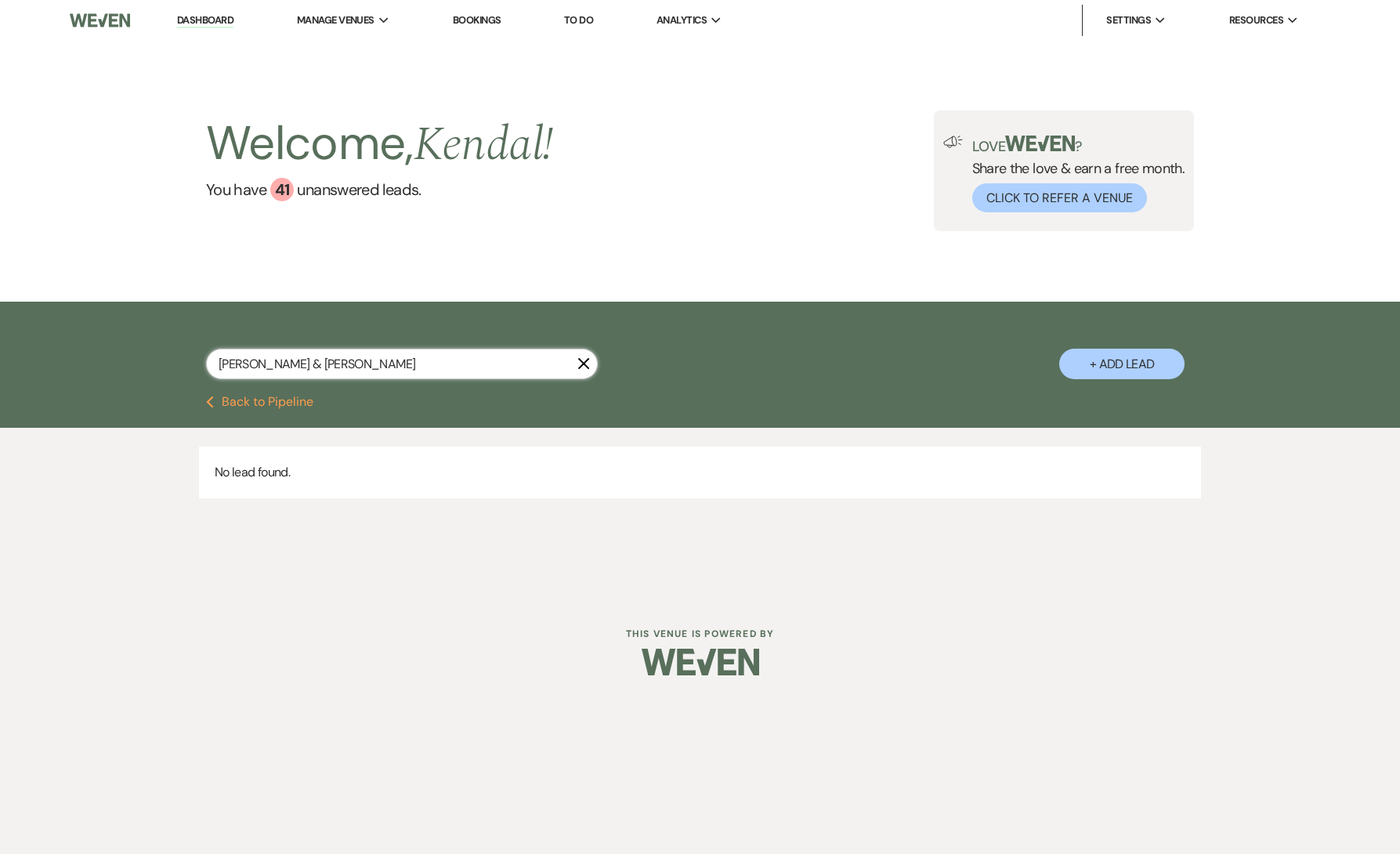
drag, startPoint x: 294, startPoint y: 361, endPoint x: 575, endPoint y: 363, distance: 281.0
click at [574, 365] on input "[PERSON_NAME] & [PERSON_NAME]" at bounding box center [402, 363] width 392 height 30
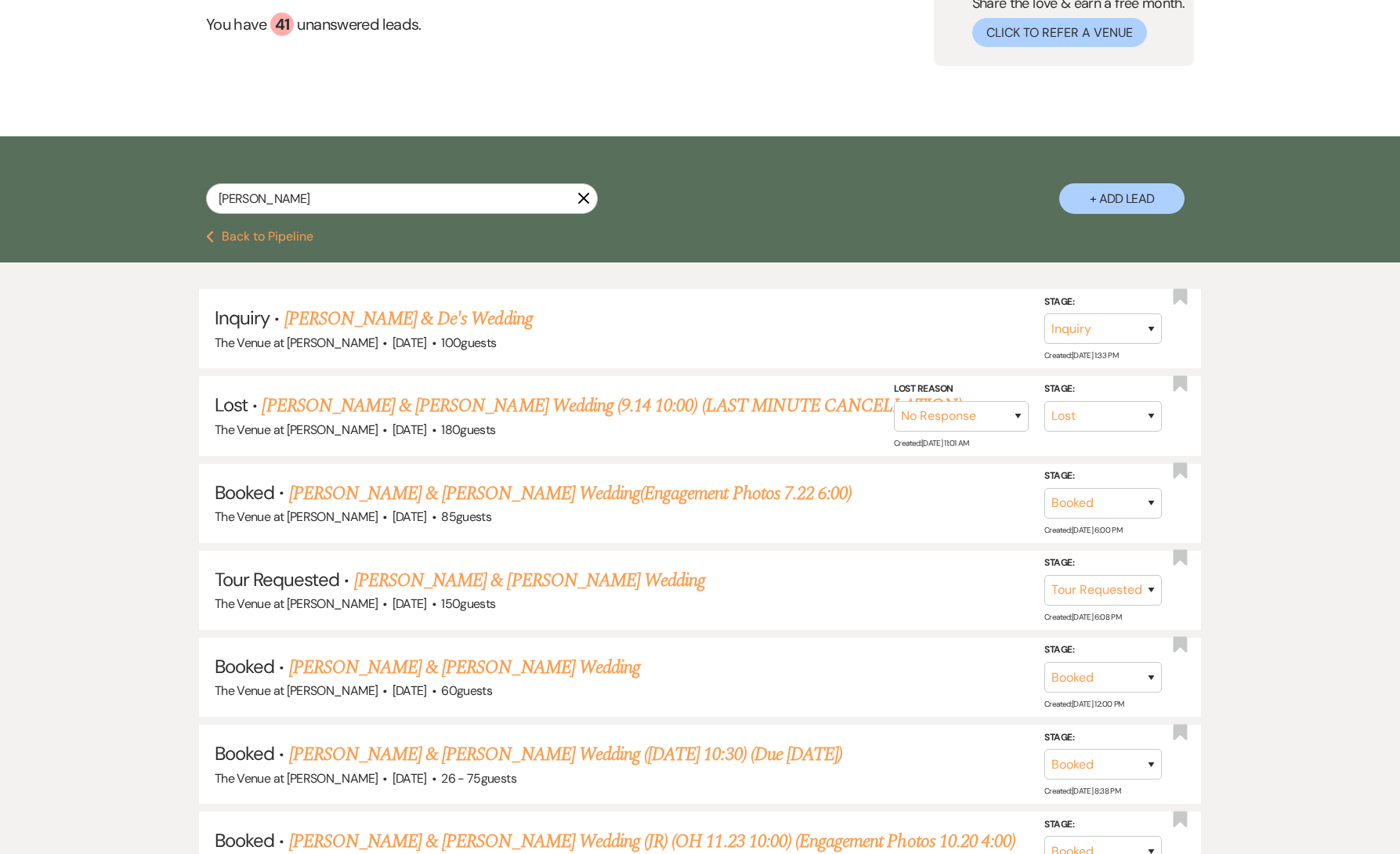
scroll to position [174, 0]
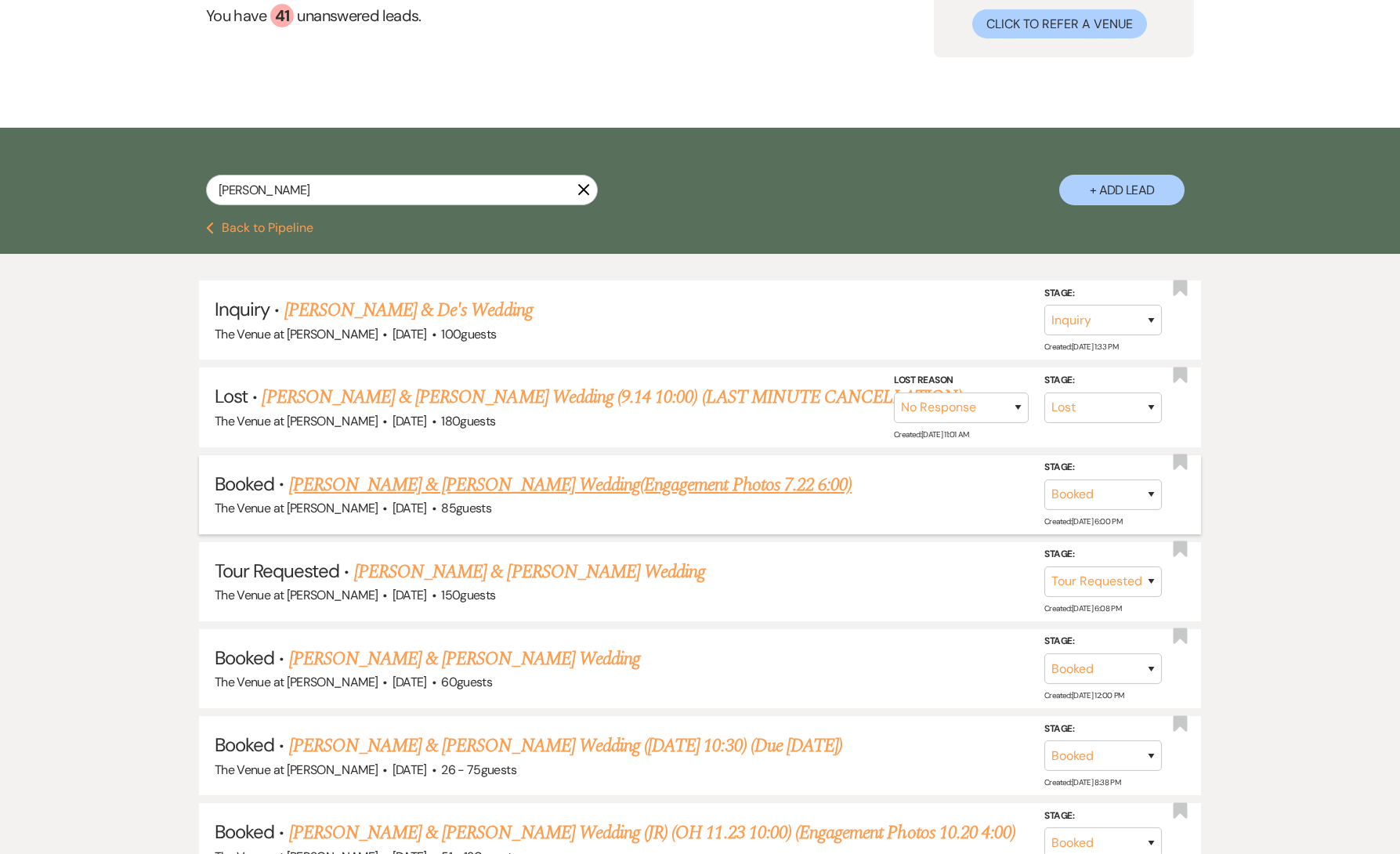
click at [367, 477] on link "[PERSON_NAME] & [PERSON_NAME] Wedding(Engagement Photos 7.22 6:00)" at bounding box center [571, 485] width 564 height 29
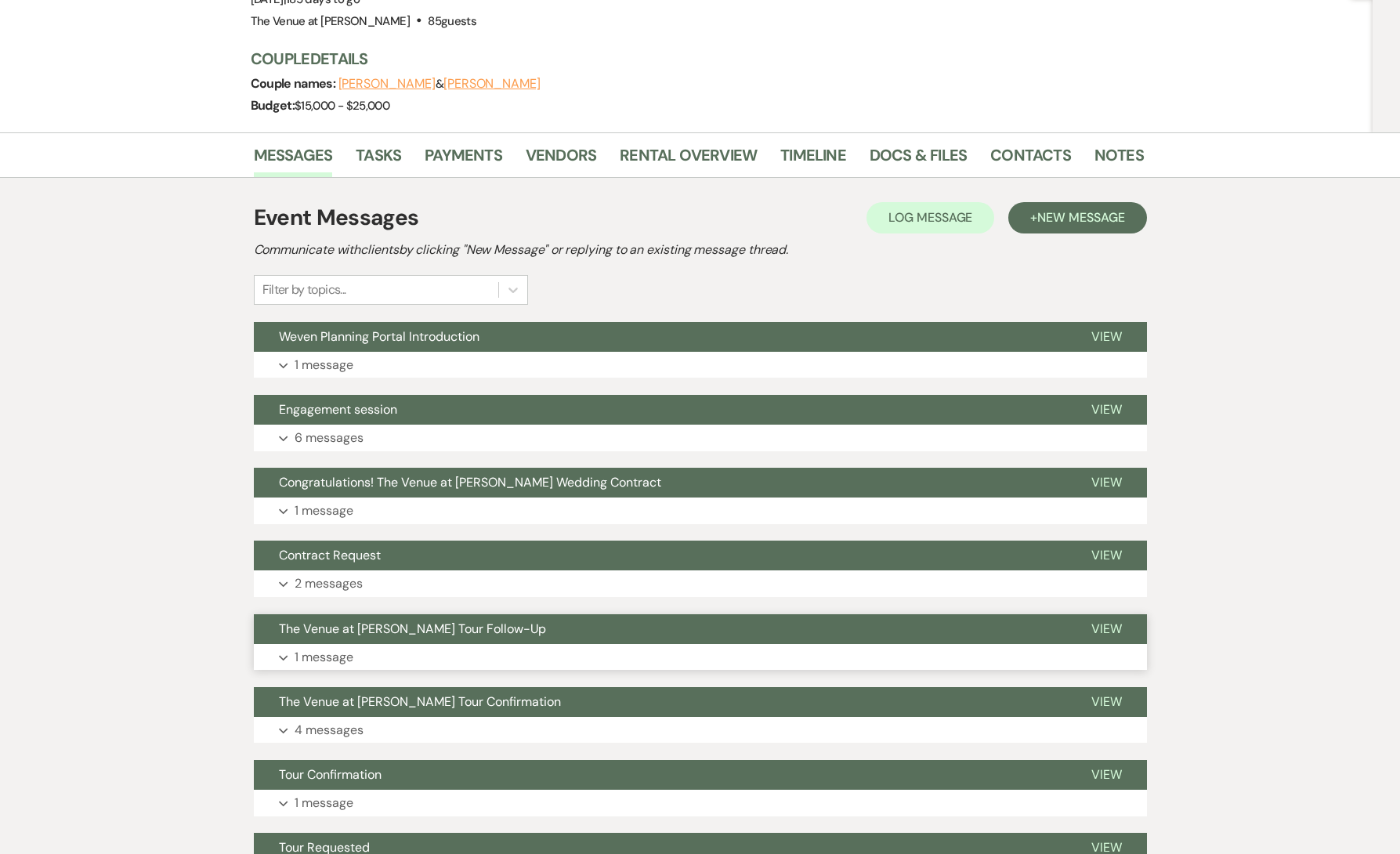
scroll to position [187, 0]
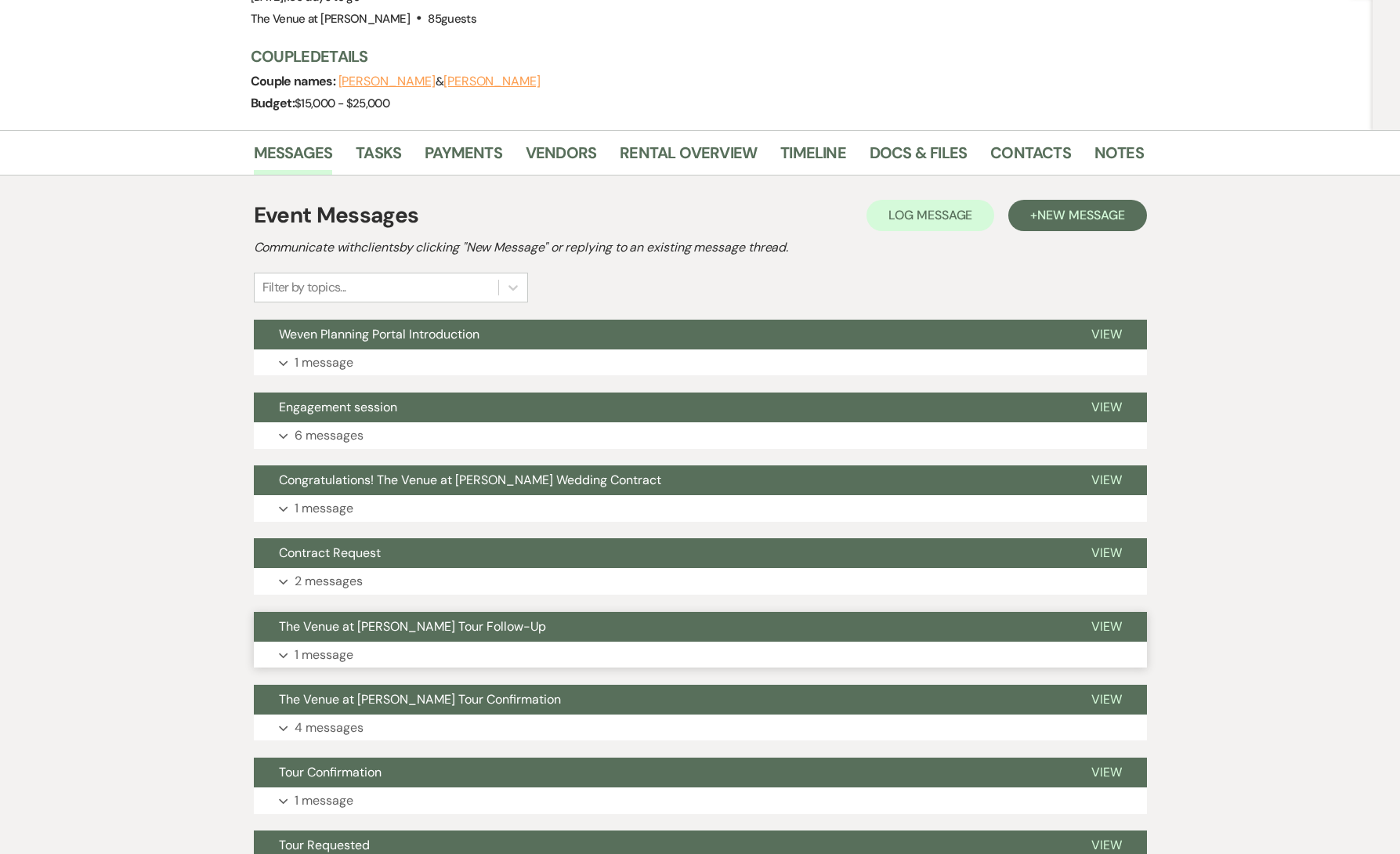
click at [369, 651] on button "Expand 1 message" at bounding box center [700, 655] width 894 height 27
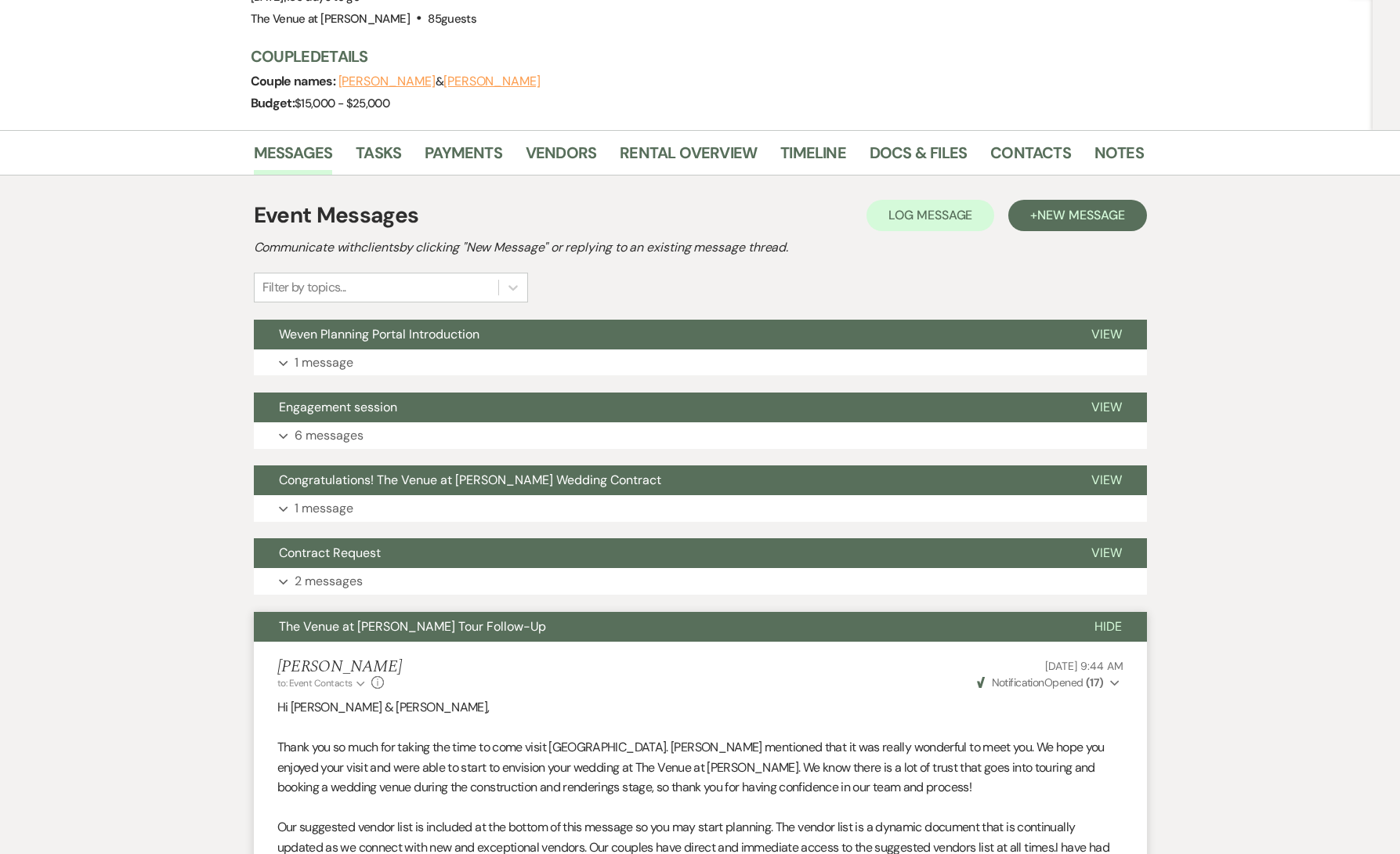
scroll to position [0, 0]
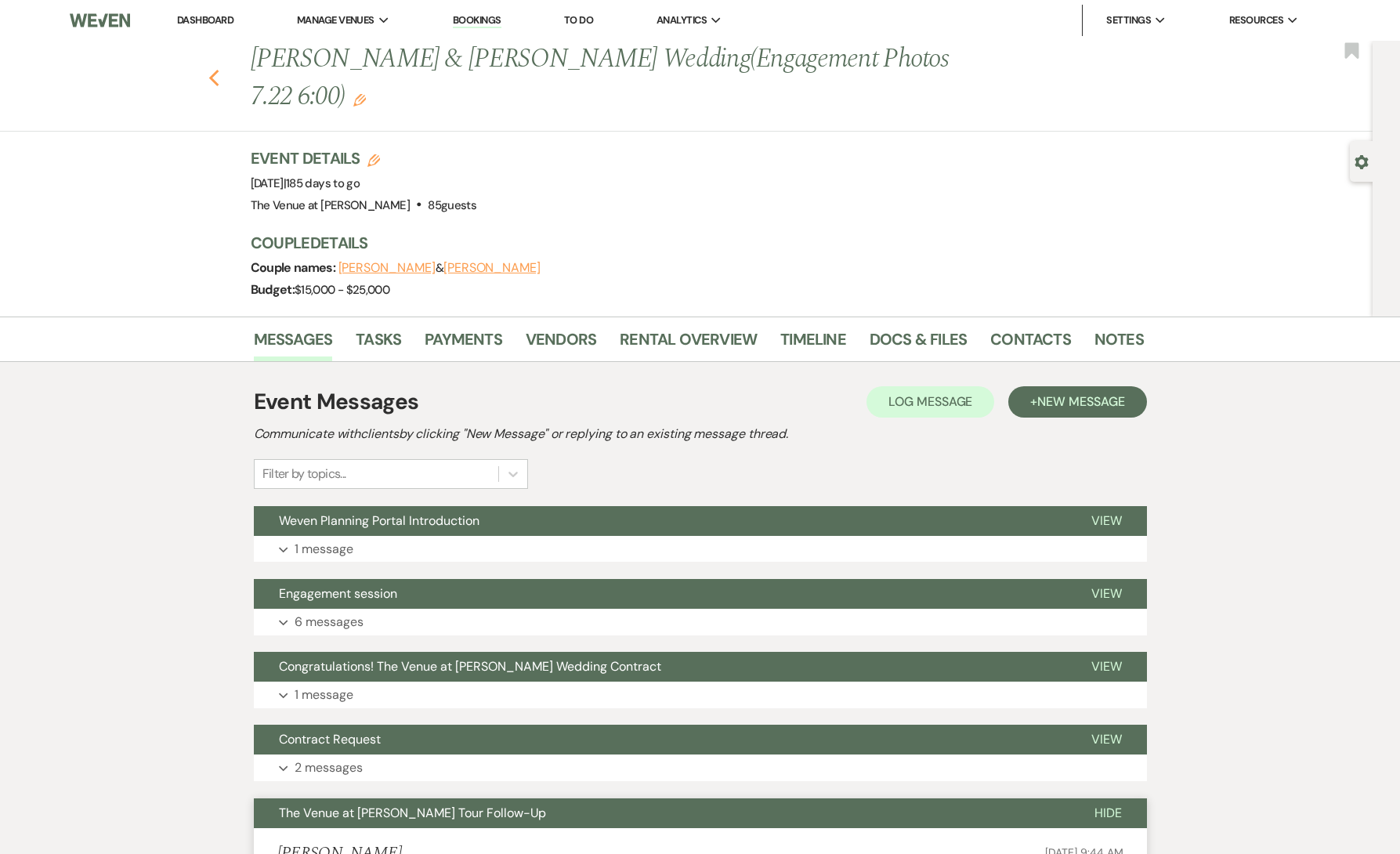
click at [217, 81] on icon "Previous" at bounding box center [214, 79] width 12 height 18
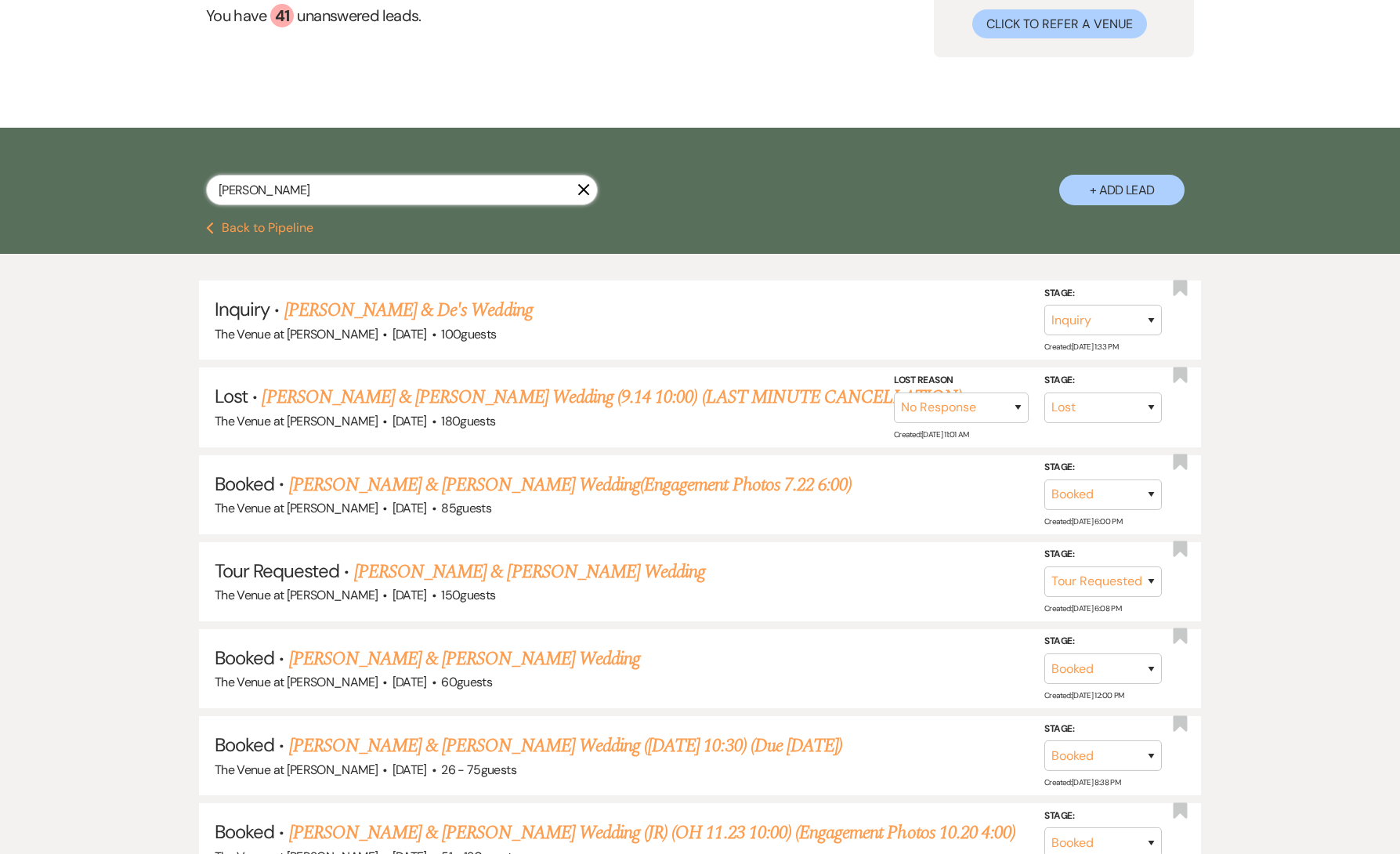
click at [310, 193] on input "[PERSON_NAME]" at bounding box center [402, 189] width 392 height 30
paste input "[PERSON_NAME] & [PERSON_NAME]"
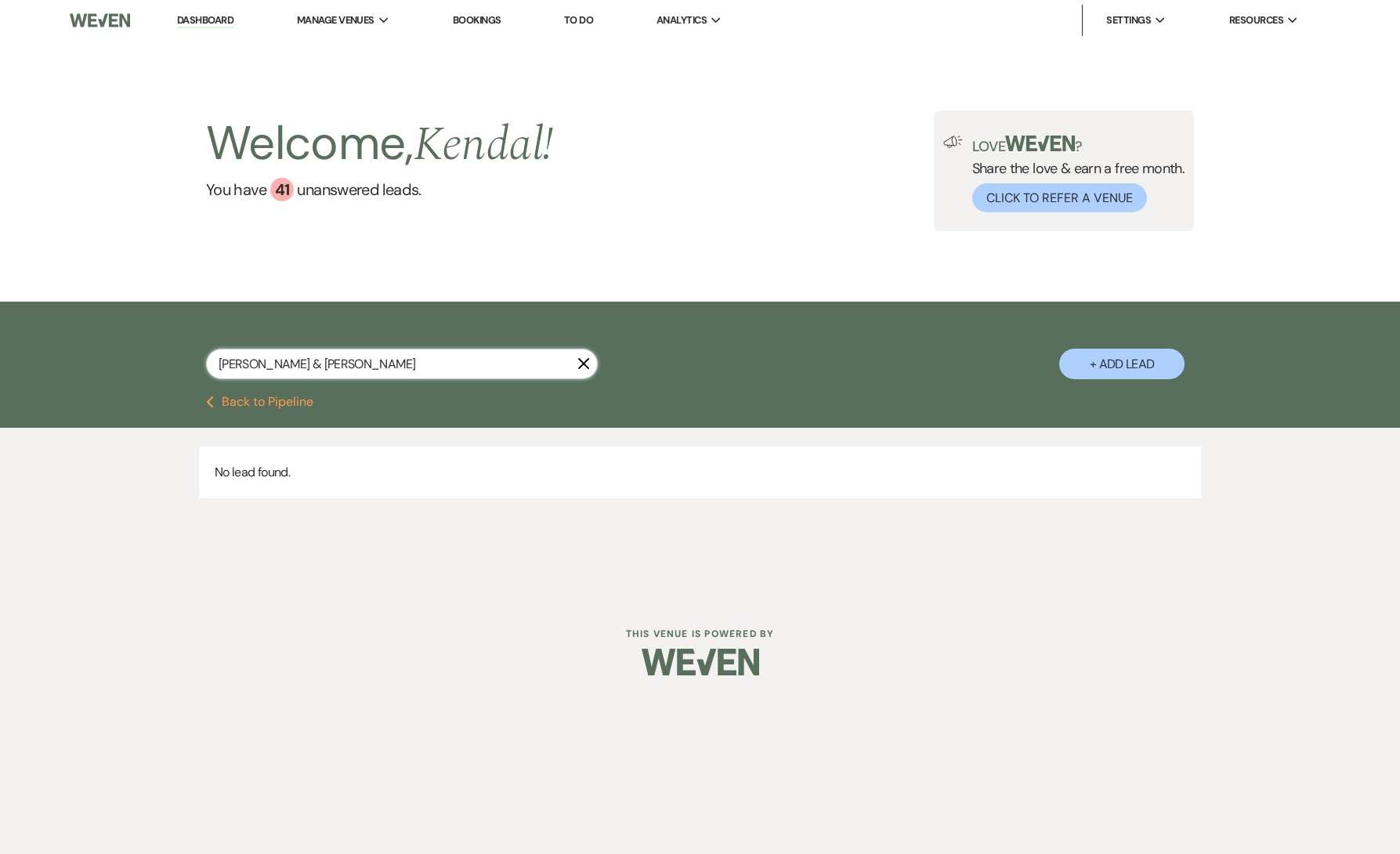
drag, startPoint x: 310, startPoint y: 363, endPoint x: 554, endPoint y: 359, distance: 244.0
click at [554, 362] on input "[PERSON_NAME] & [PERSON_NAME]" at bounding box center [402, 363] width 392 height 30
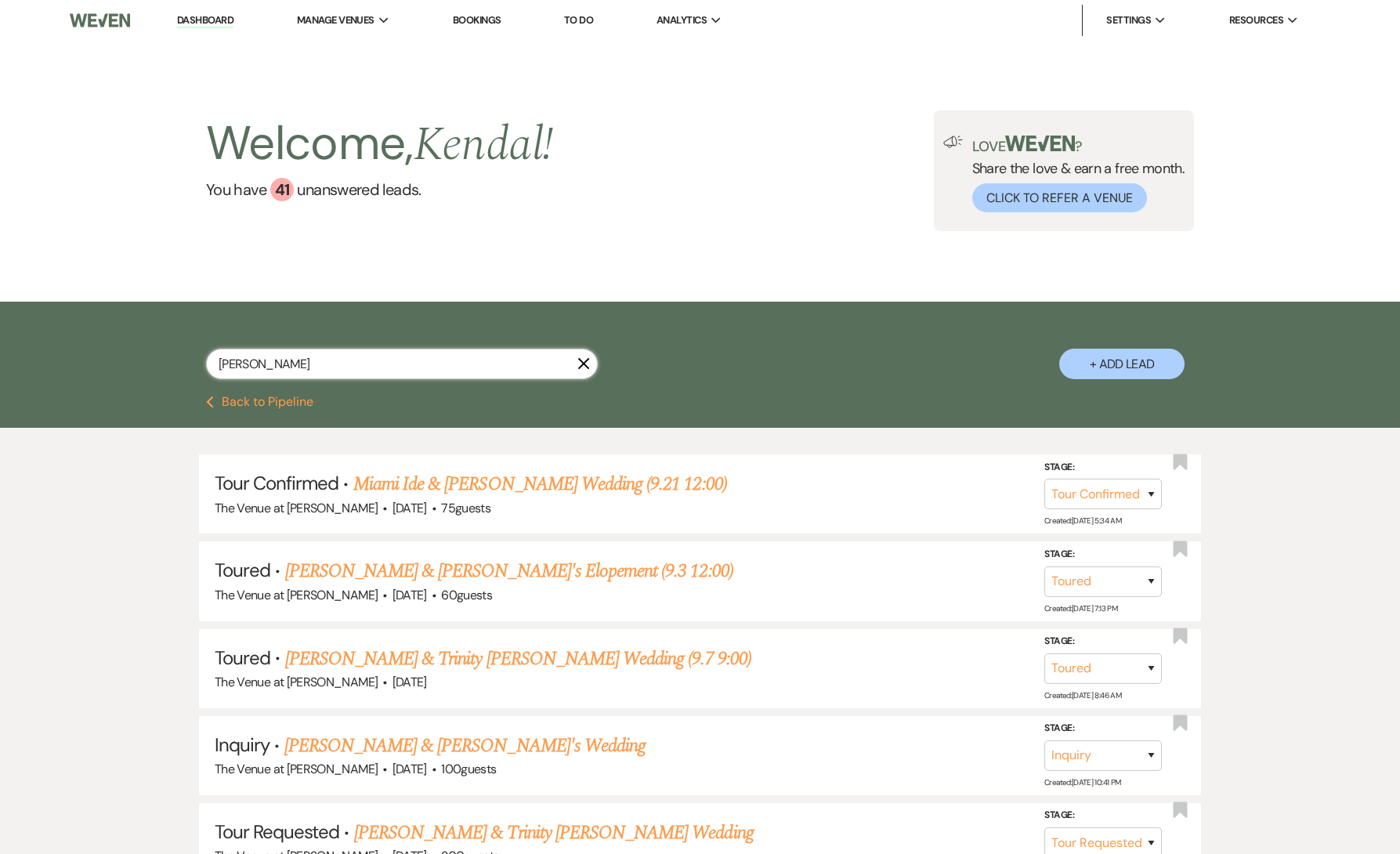
click at [301, 362] on input "[PERSON_NAME]" at bounding box center [402, 363] width 392 height 30
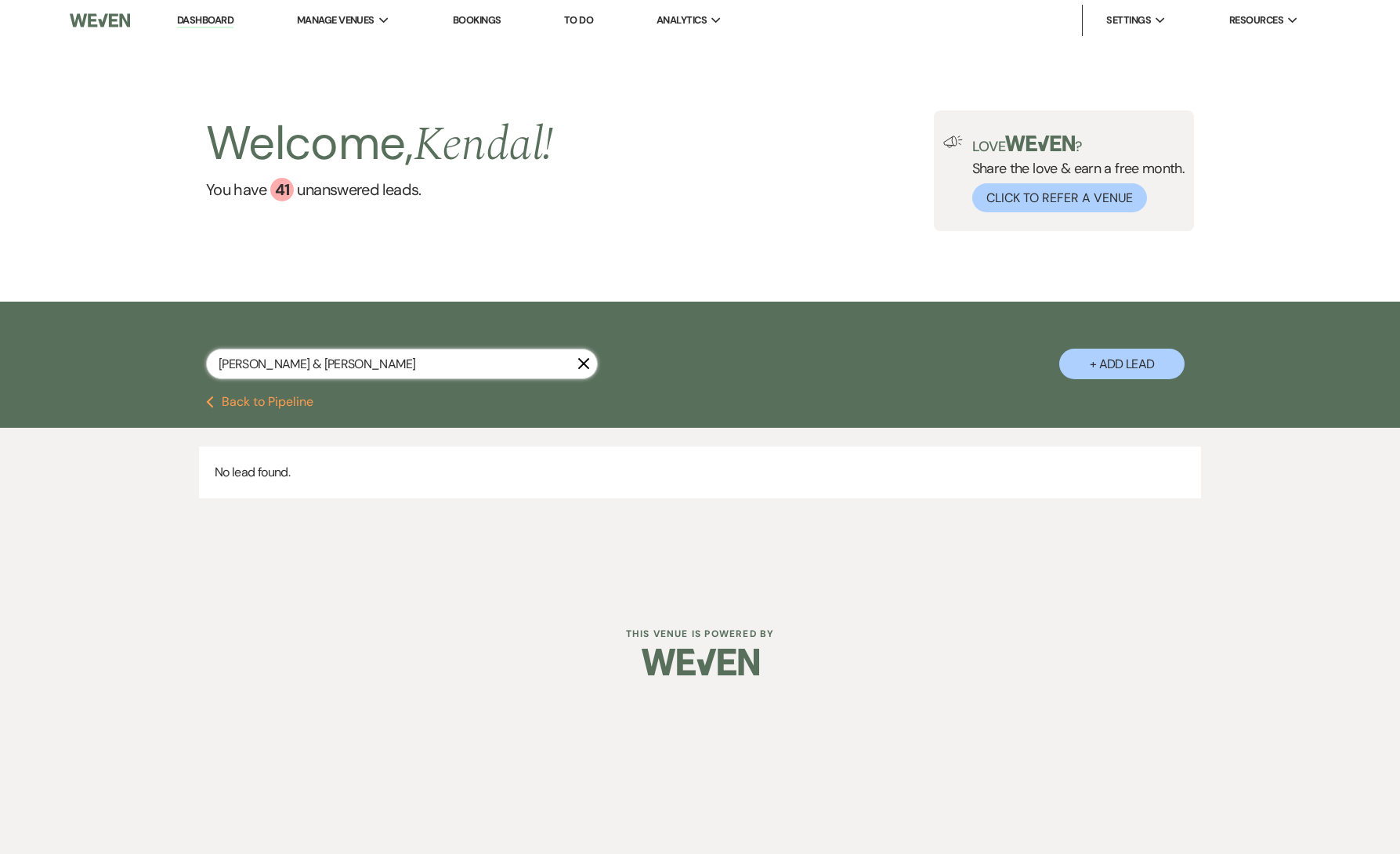
drag, startPoint x: 323, startPoint y: 366, endPoint x: 168, endPoint y: 362, distance: 155.1
click at [173, 364] on div "[PERSON_NAME] & [PERSON_NAME] X + Add Lead" at bounding box center [700, 350] width 1128 height 82
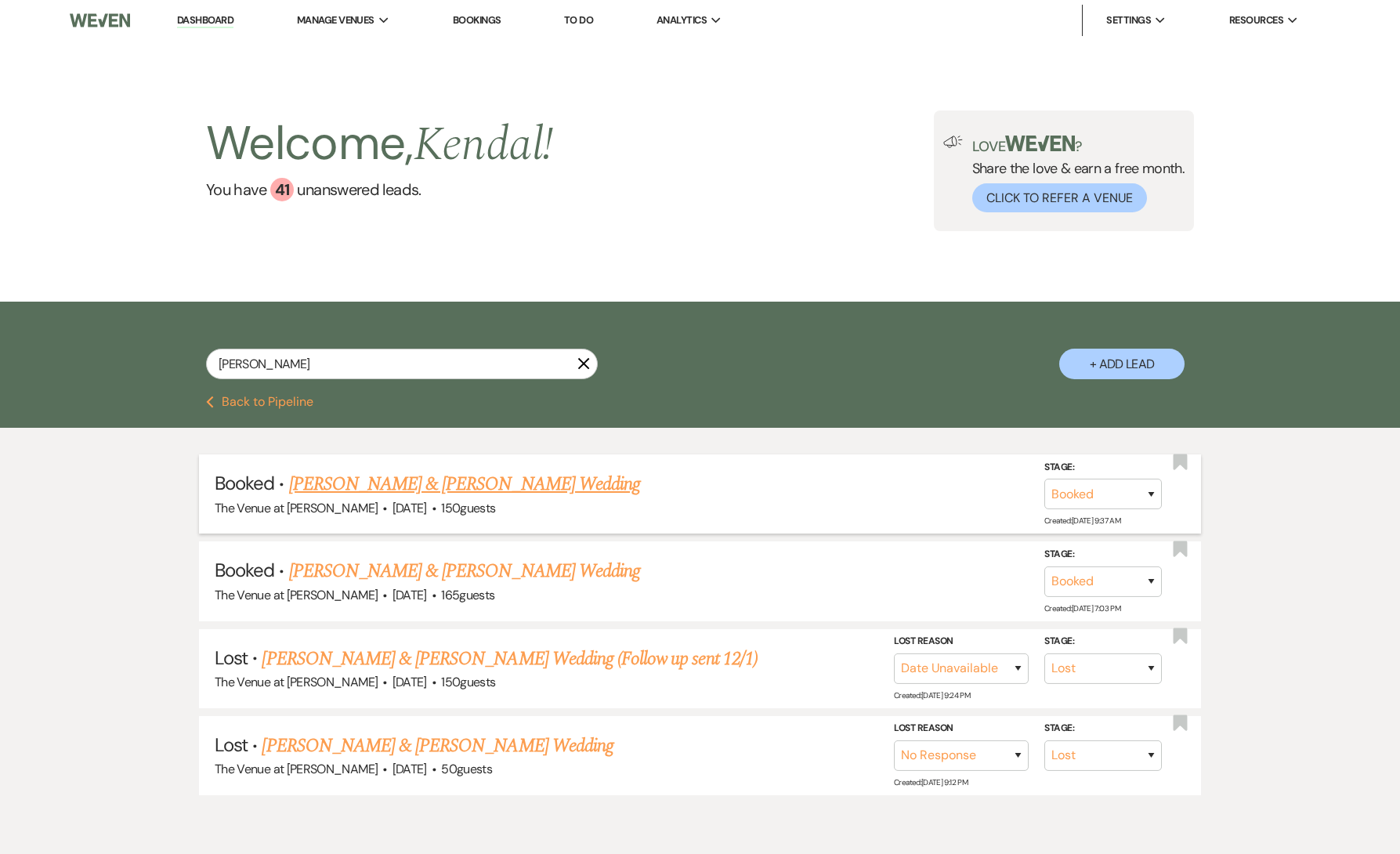
click at [366, 484] on link "[PERSON_NAME] & [PERSON_NAME] Wedding" at bounding box center [465, 484] width 351 height 29
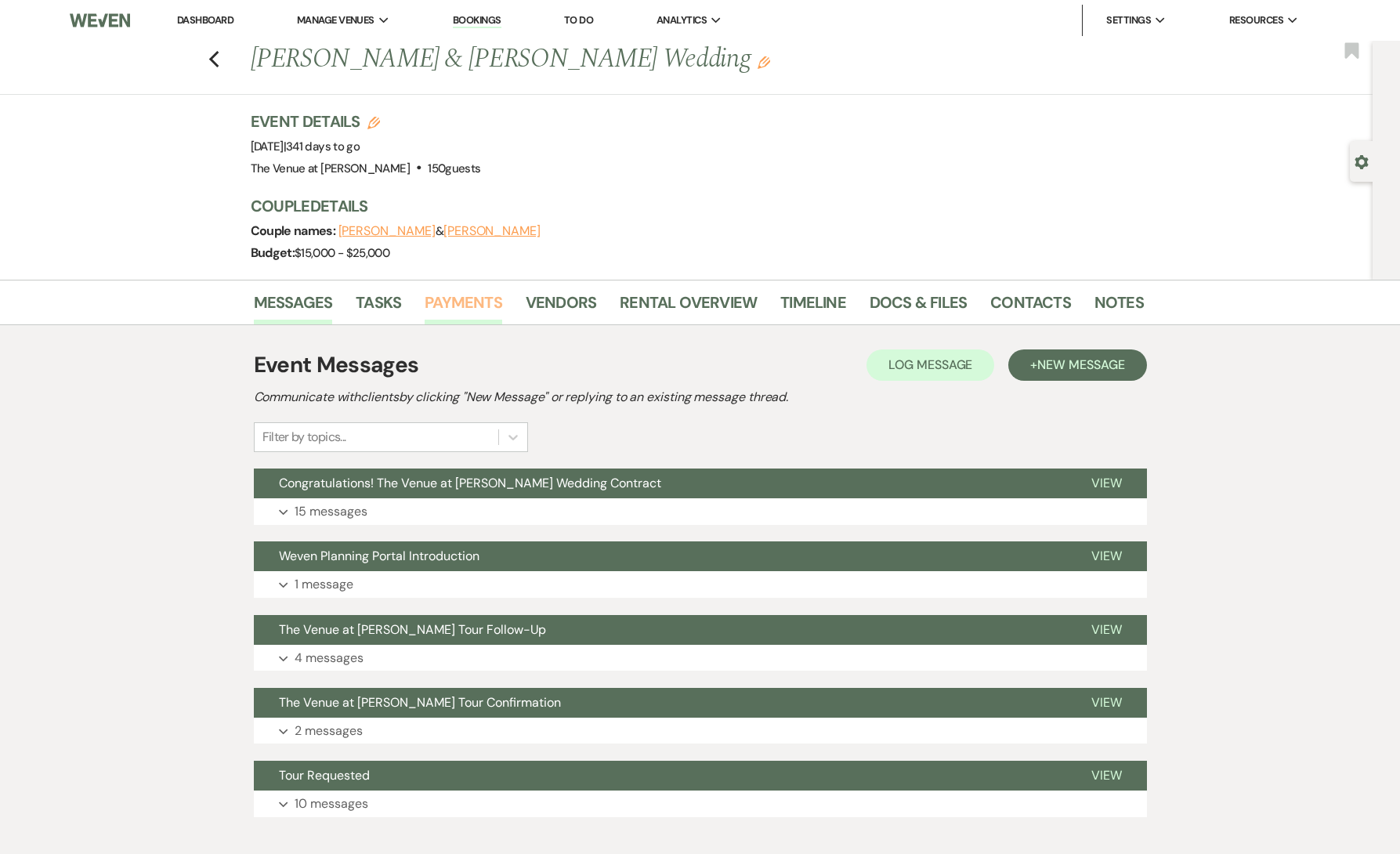
click at [455, 302] on link "Payments" at bounding box center [464, 307] width 78 height 34
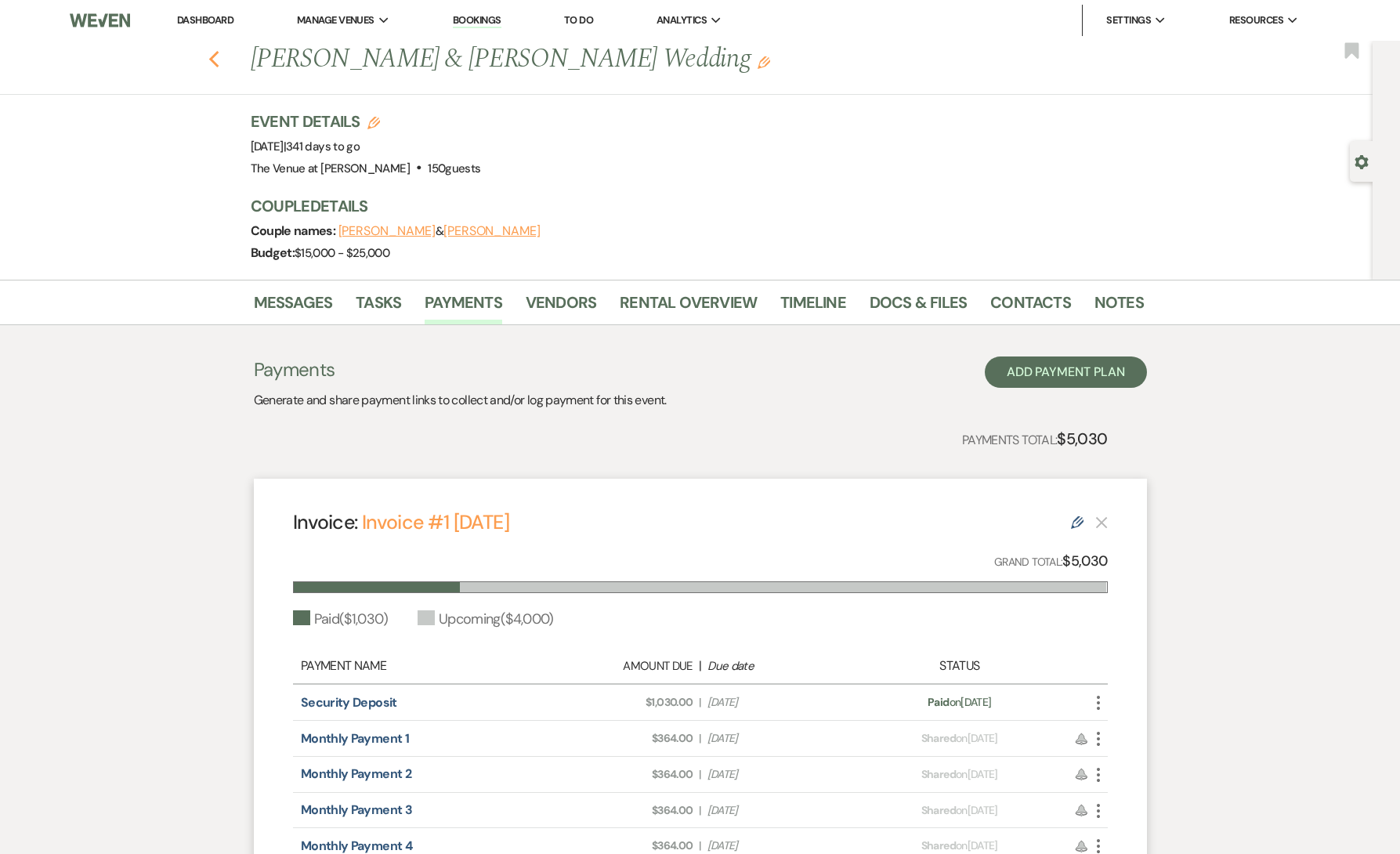
click at [211, 60] on use "button" at bounding box center [213, 59] width 10 height 18
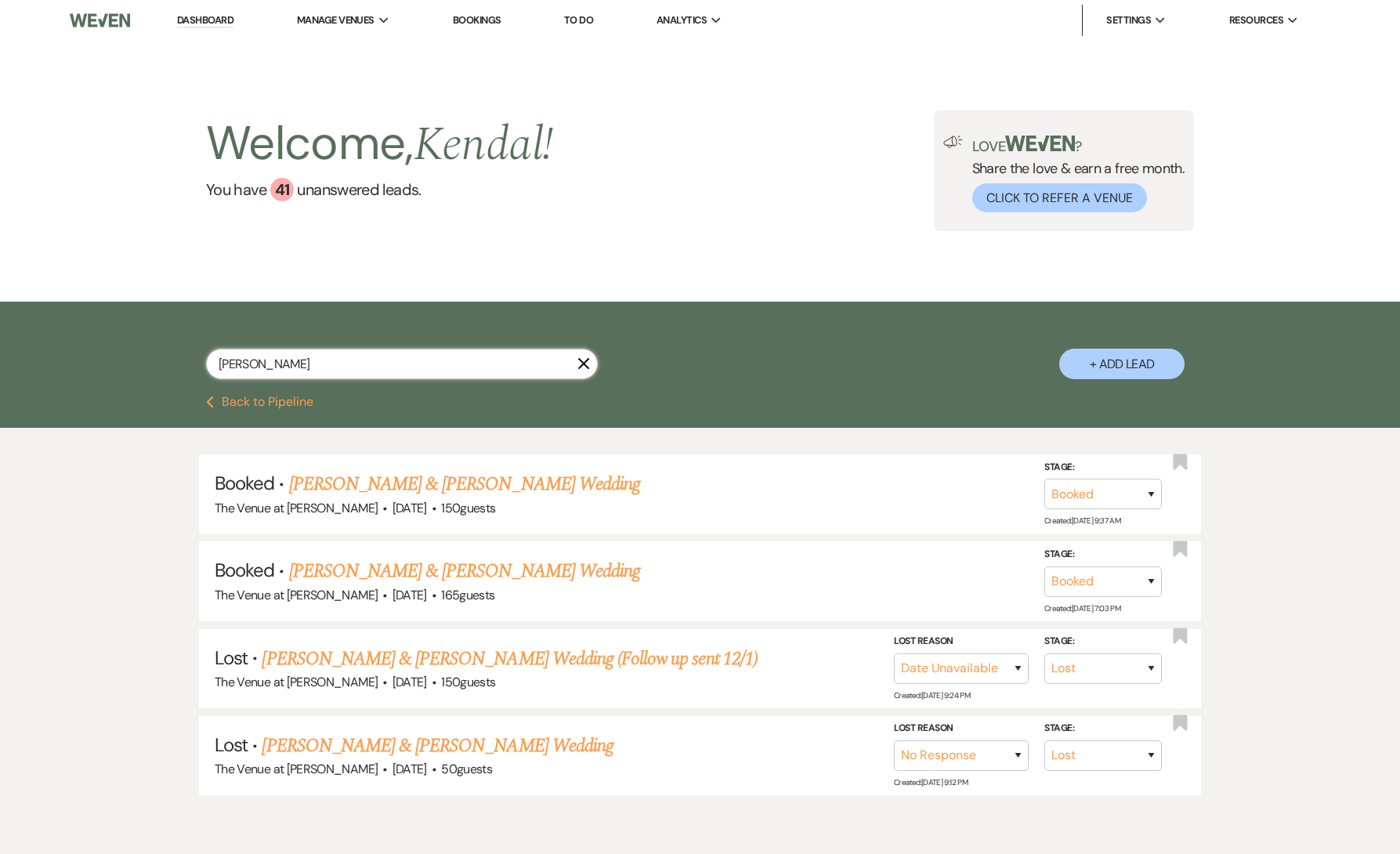
click at [281, 360] on input "[PERSON_NAME]" at bounding box center [402, 363] width 392 height 30
paste input "[PERSON_NAME]"
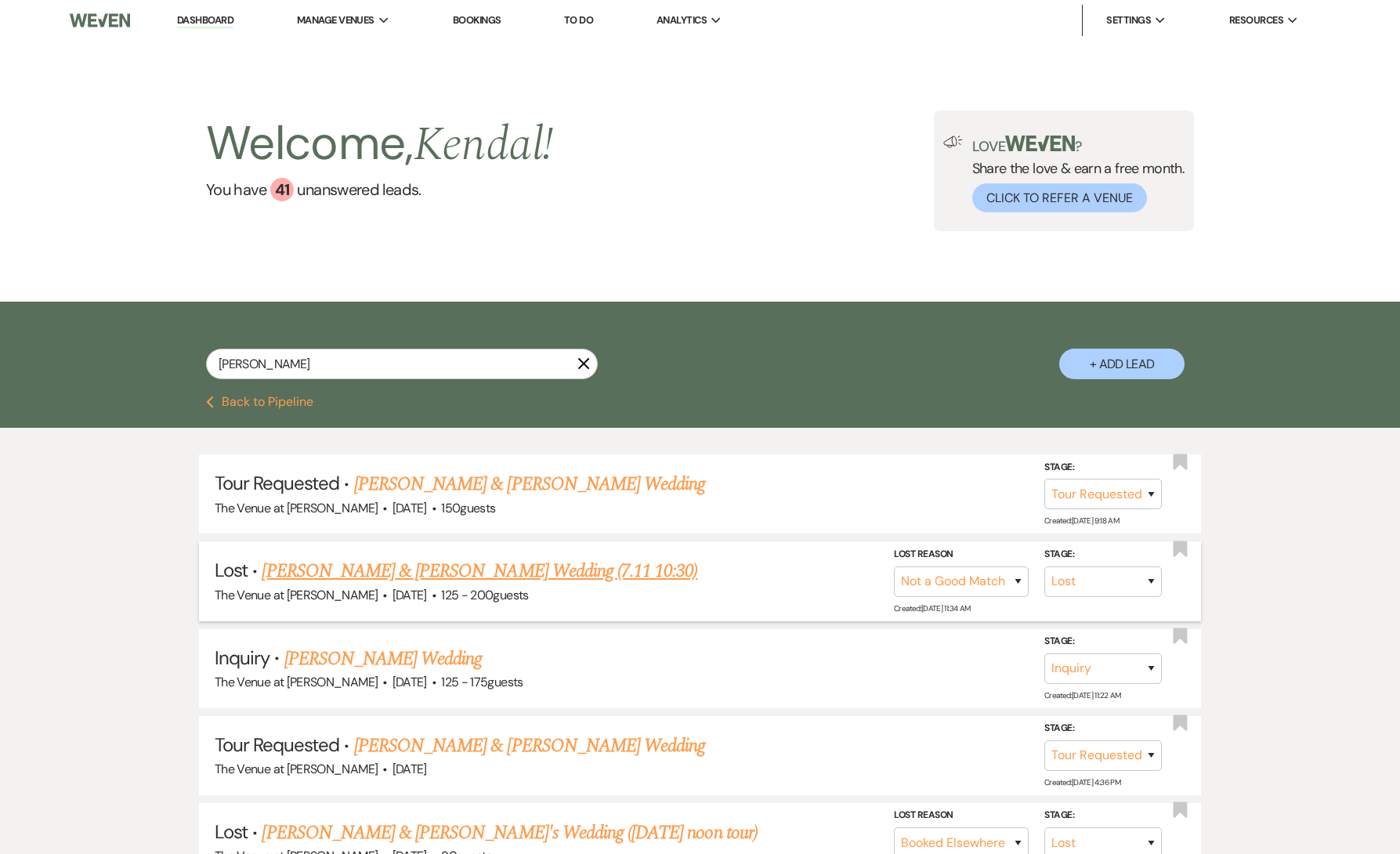
click at [451, 564] on link "[PERSON_NAME] & [PERSON_NAME] Wedding (7.11 10:30)" at bounding box center [480, 571] width 436 height 29
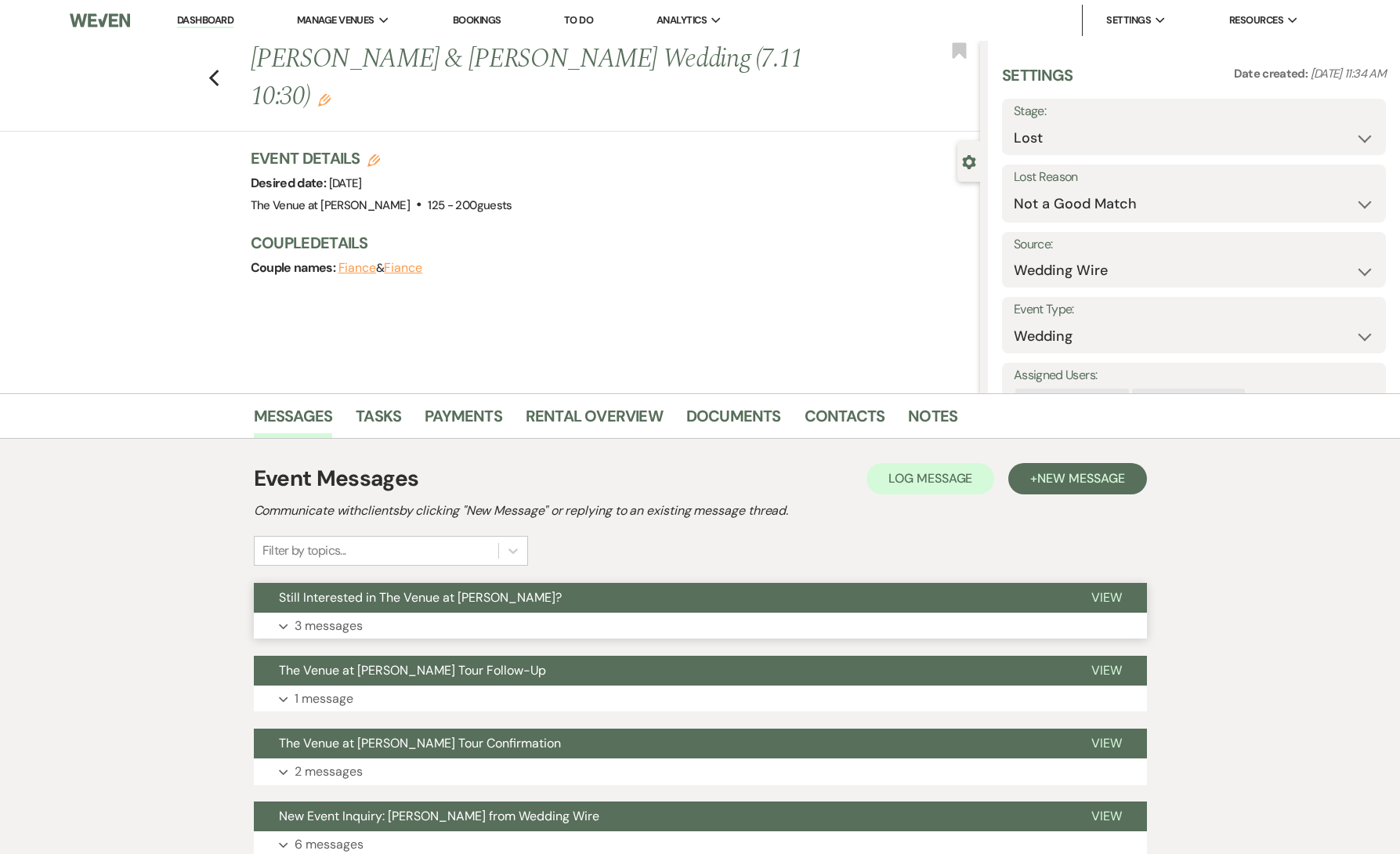
click at [442, 623] on button "Expand 3 messages" at bounding box center [700, 626] width 894 height 27
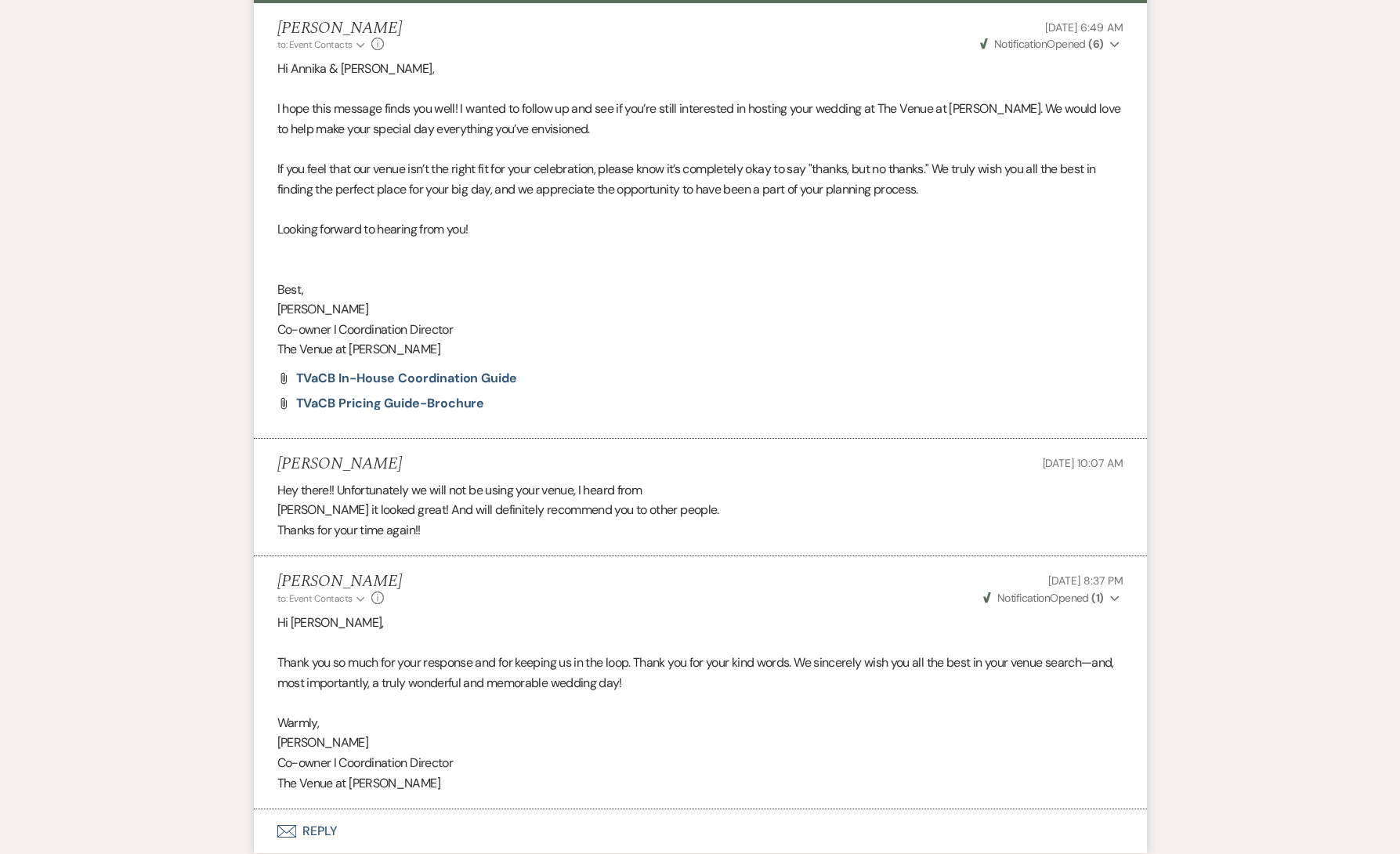
scroll to position [611, 0]
click at [199, 334] on div "Messages Tasks Payments Rental Overview Documents Contacts Notes Event Messages…" at bounding box center [700, 438] width 1400 height 1312
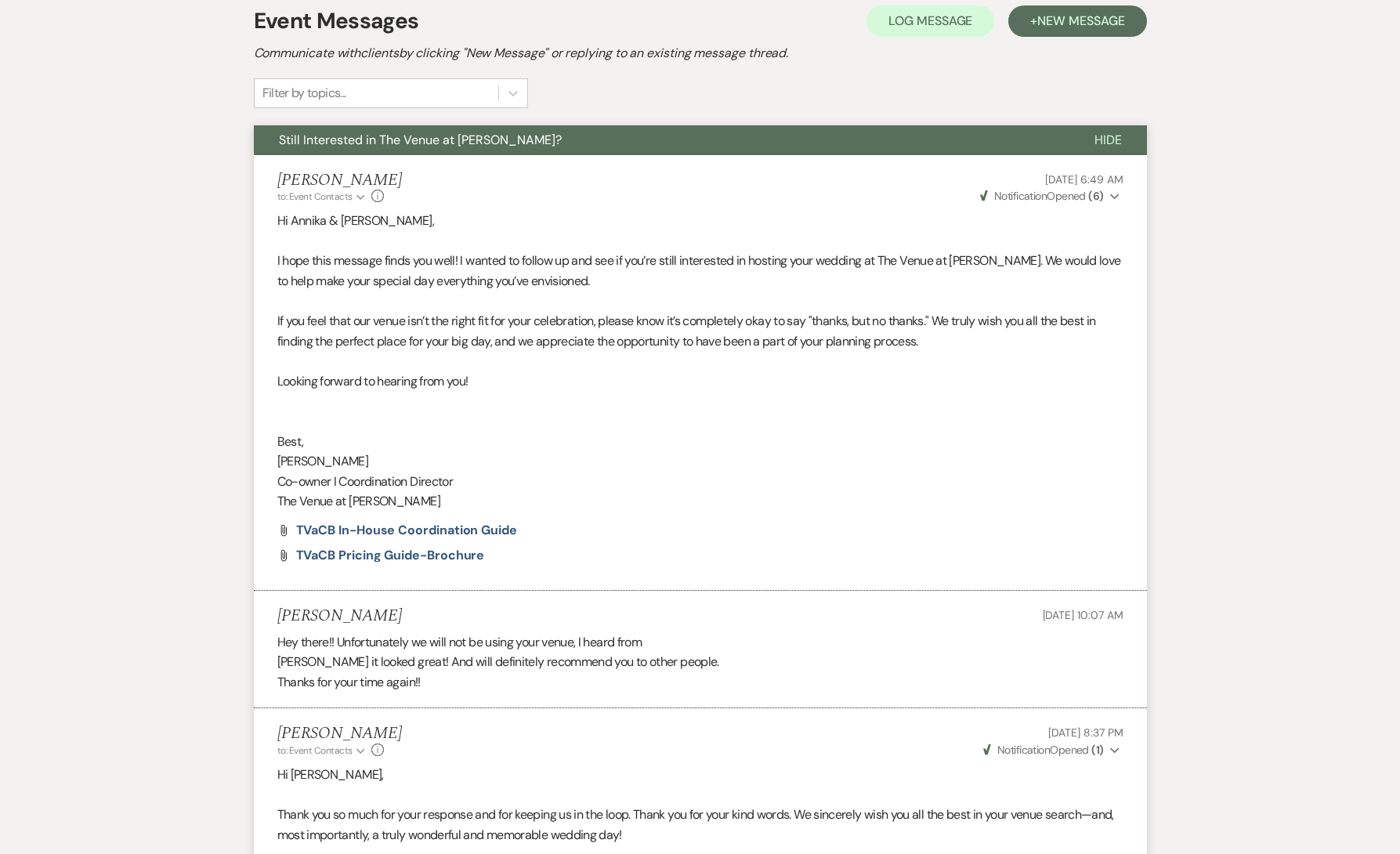
scroll to position [0, 0]
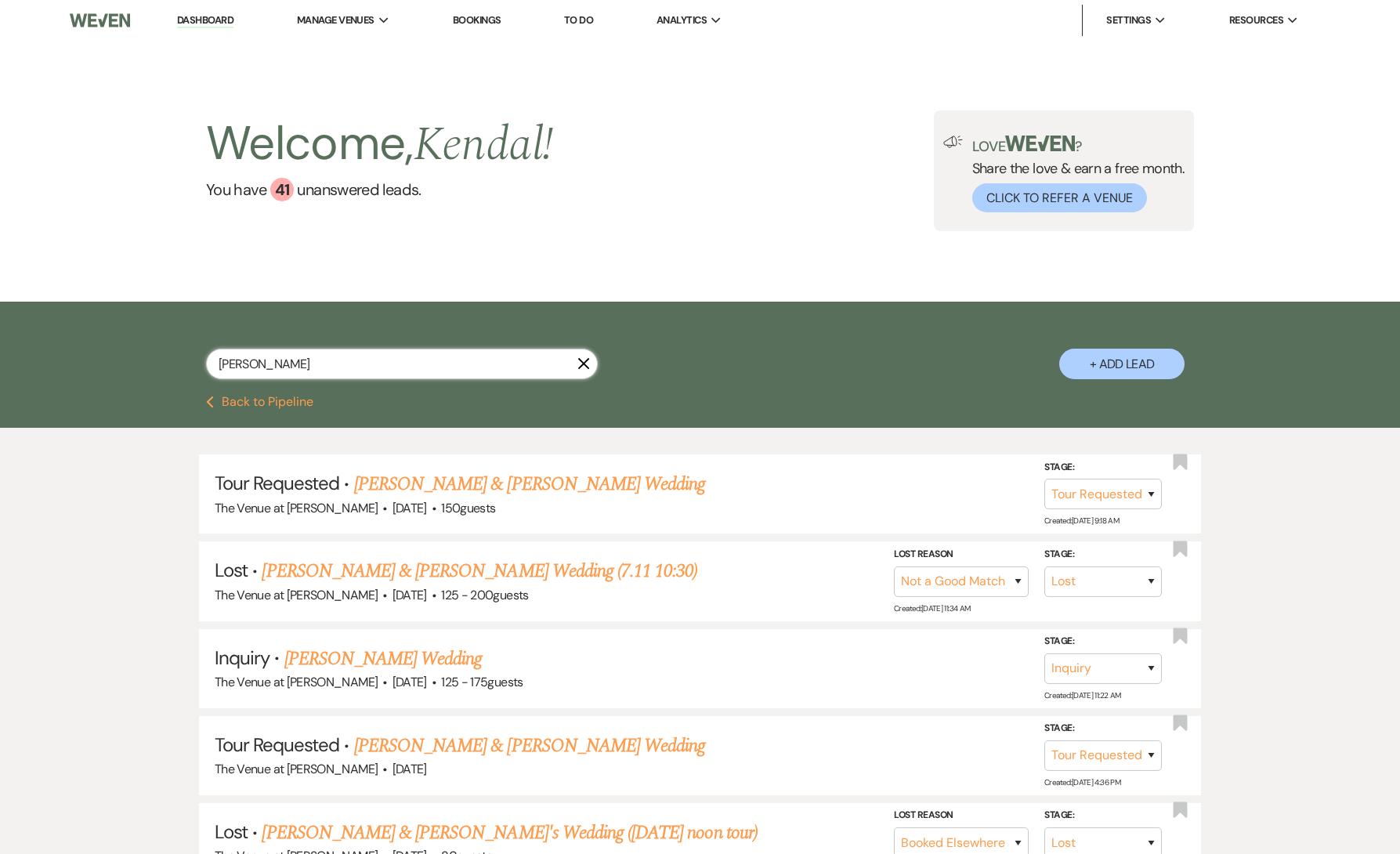
click at [322, 362] on input "[PERSON_NAME]" at bounding box center [402, 363] width 392 height 30
paste input "[PERSON_NAME]"
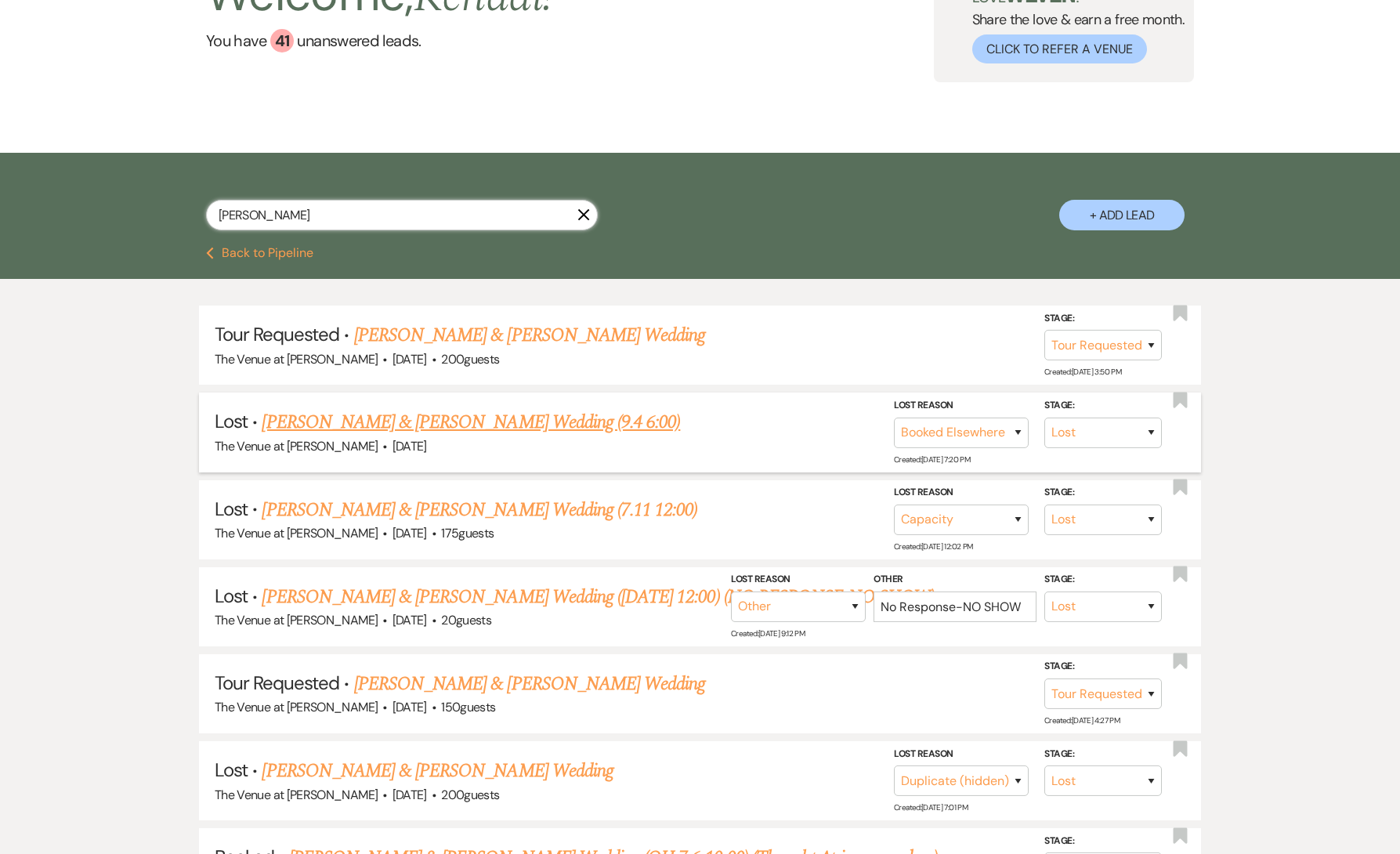
scroll to position [220, 0]
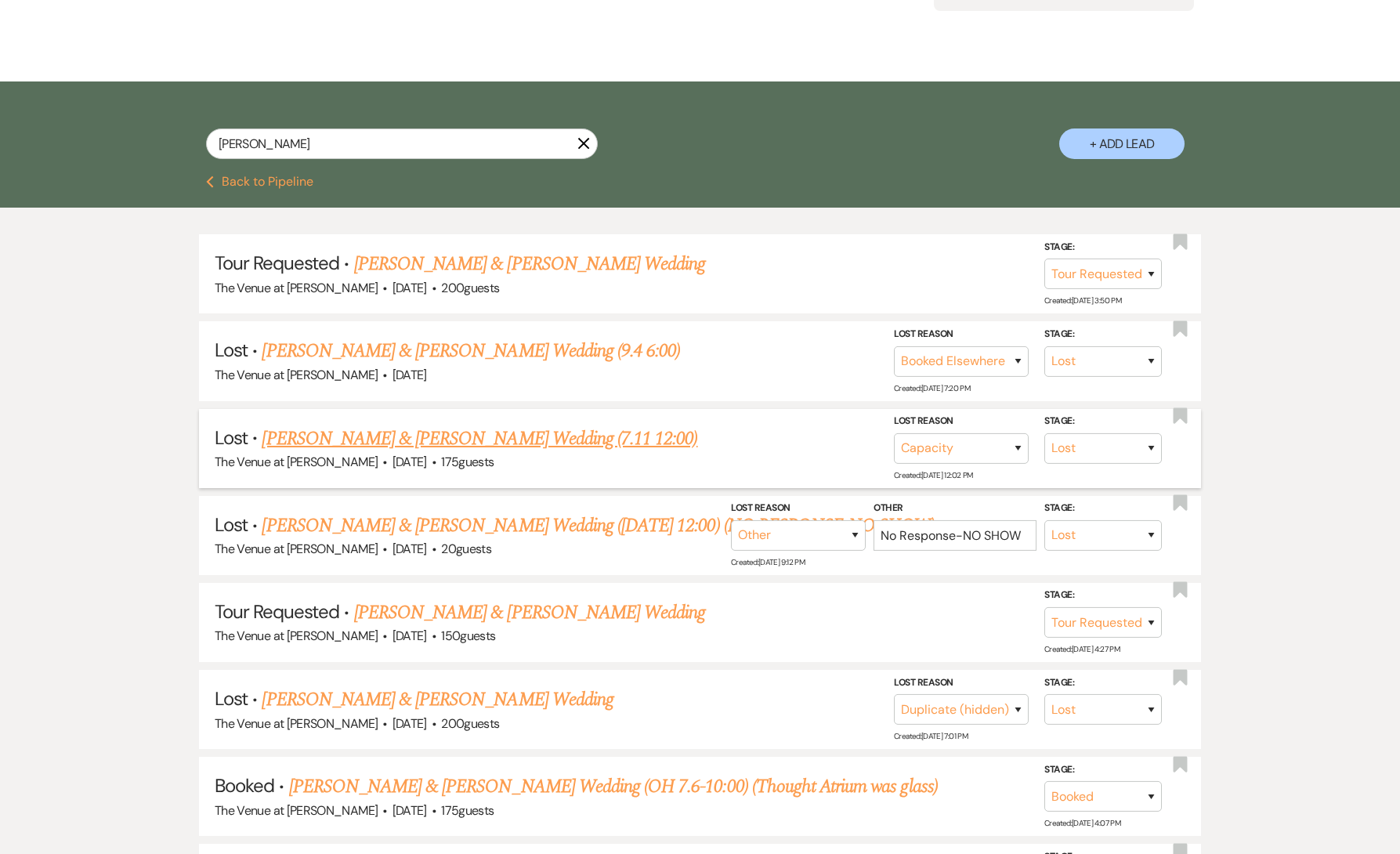
click at [450, 443] on link "[PERSON_NAME] & [PERSON_NAME] Wedding (7.11 12:00)" at bounding box center [480, 439] width 436 height 29
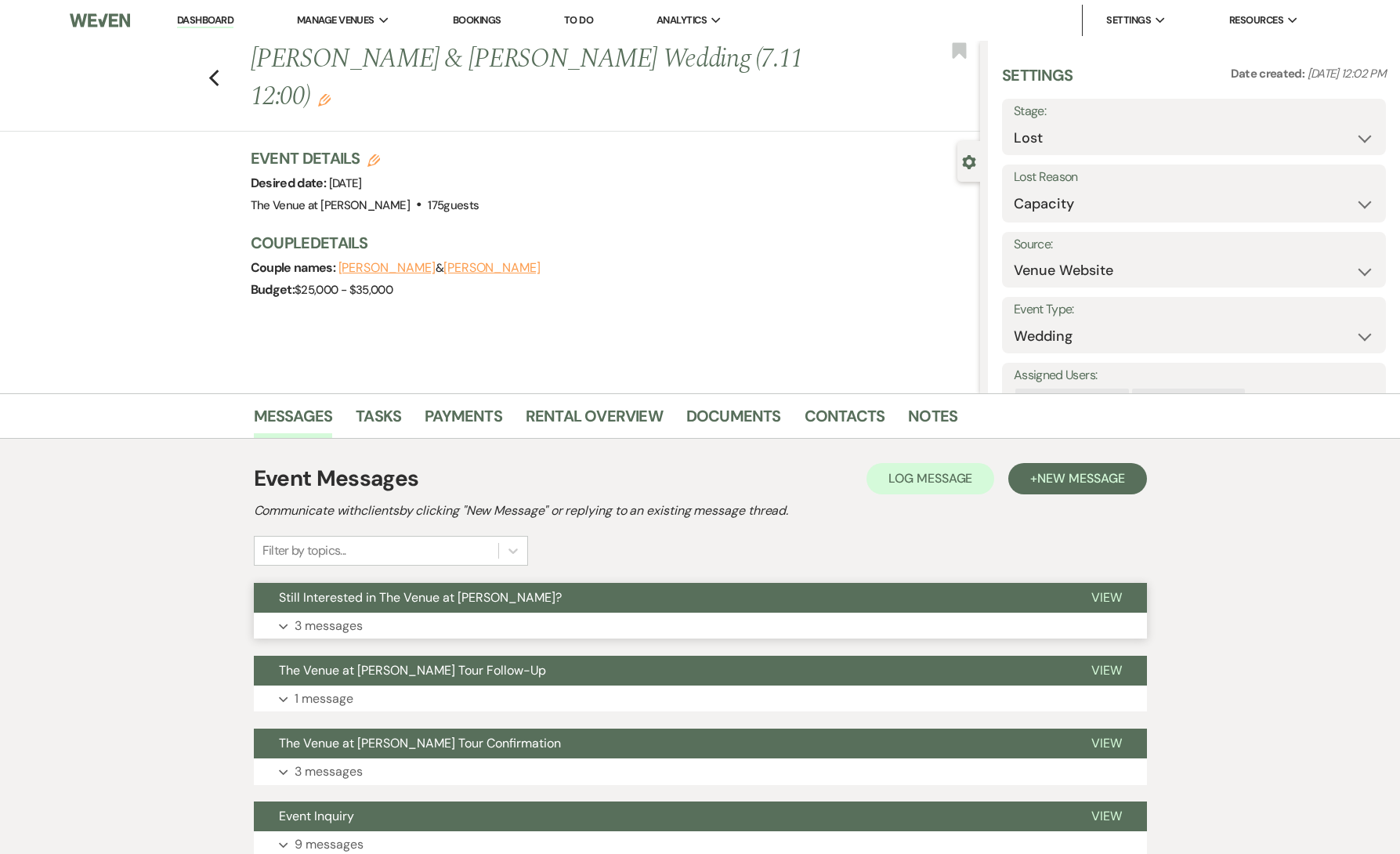
click at [390, 611] on button "Still Interested in The Venue at [PERSON_NAME]?" at bounding box center [660, 598] width 812 height 30
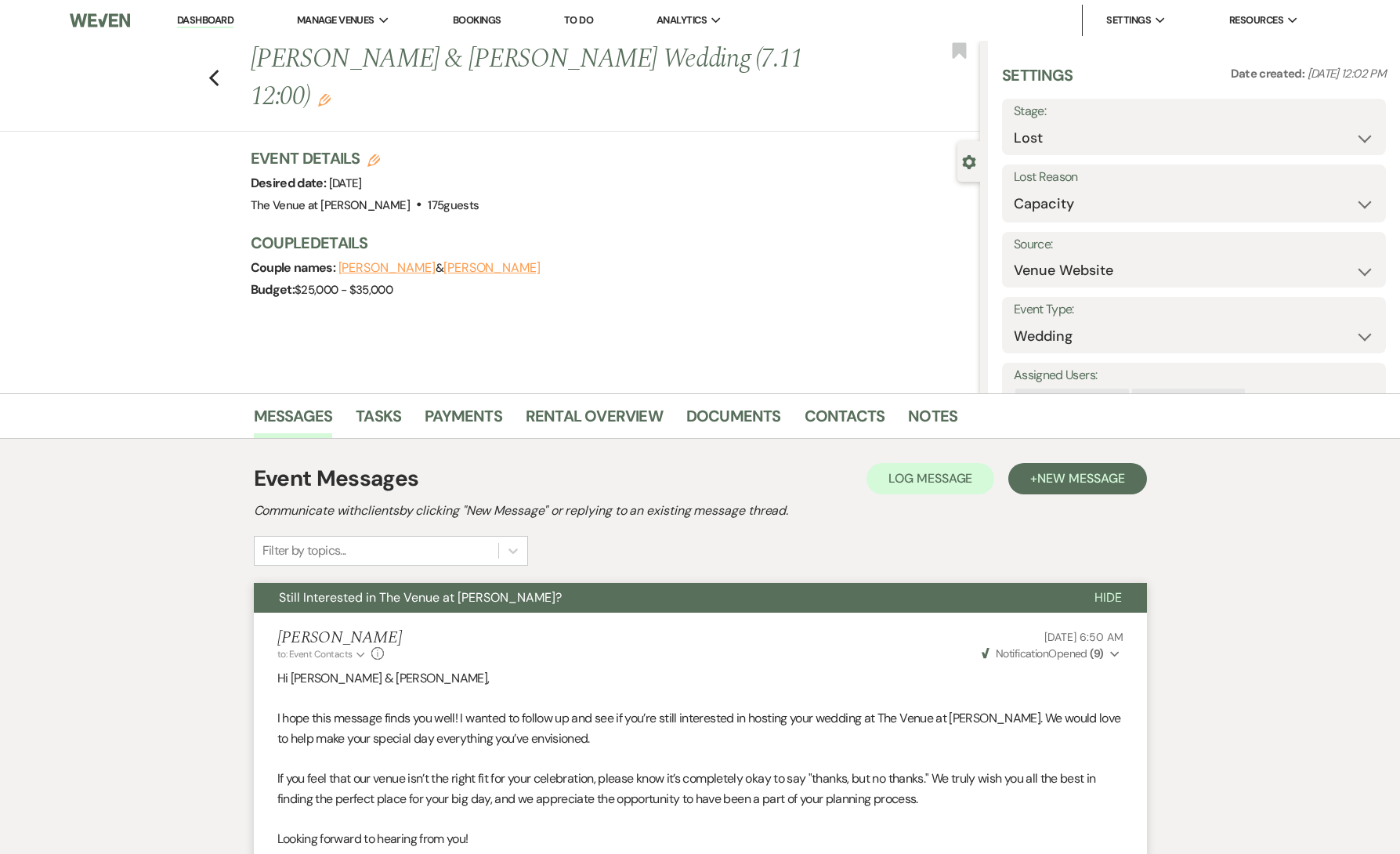
scroll to position [220, 0]
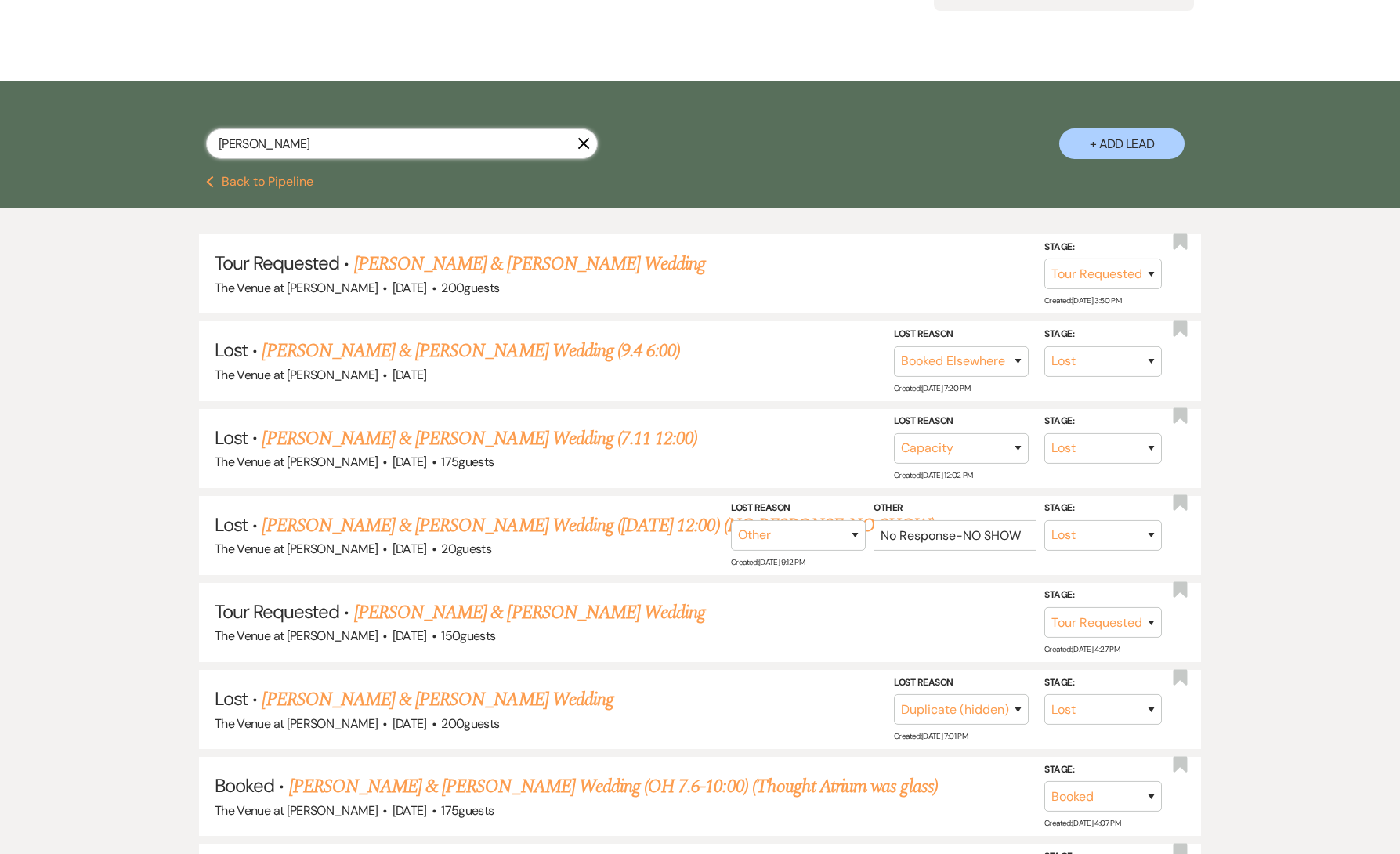
click at [470, 144] on input "[PERSON_NAME]" at bounding box center [402, 143] width 392 height 30
paste input "[PERSON_NAME]"
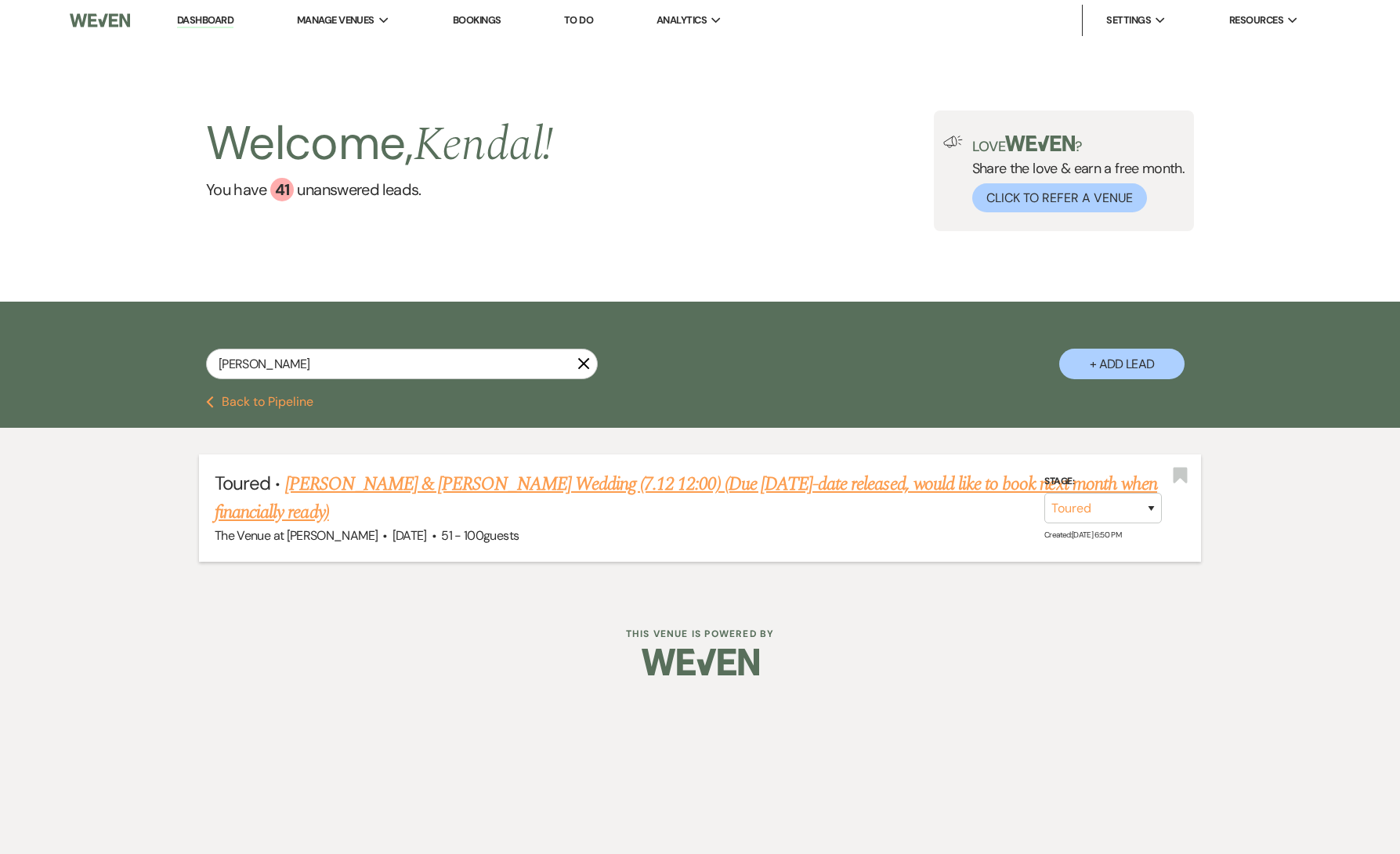
click at [455, 482] on link "[PERSON_NAME] & [PERSON_NAME] Wedding (7.12 12:00) (Due [DATE]-date released, w…" at bounding box center [686, 498] width 943 height 56
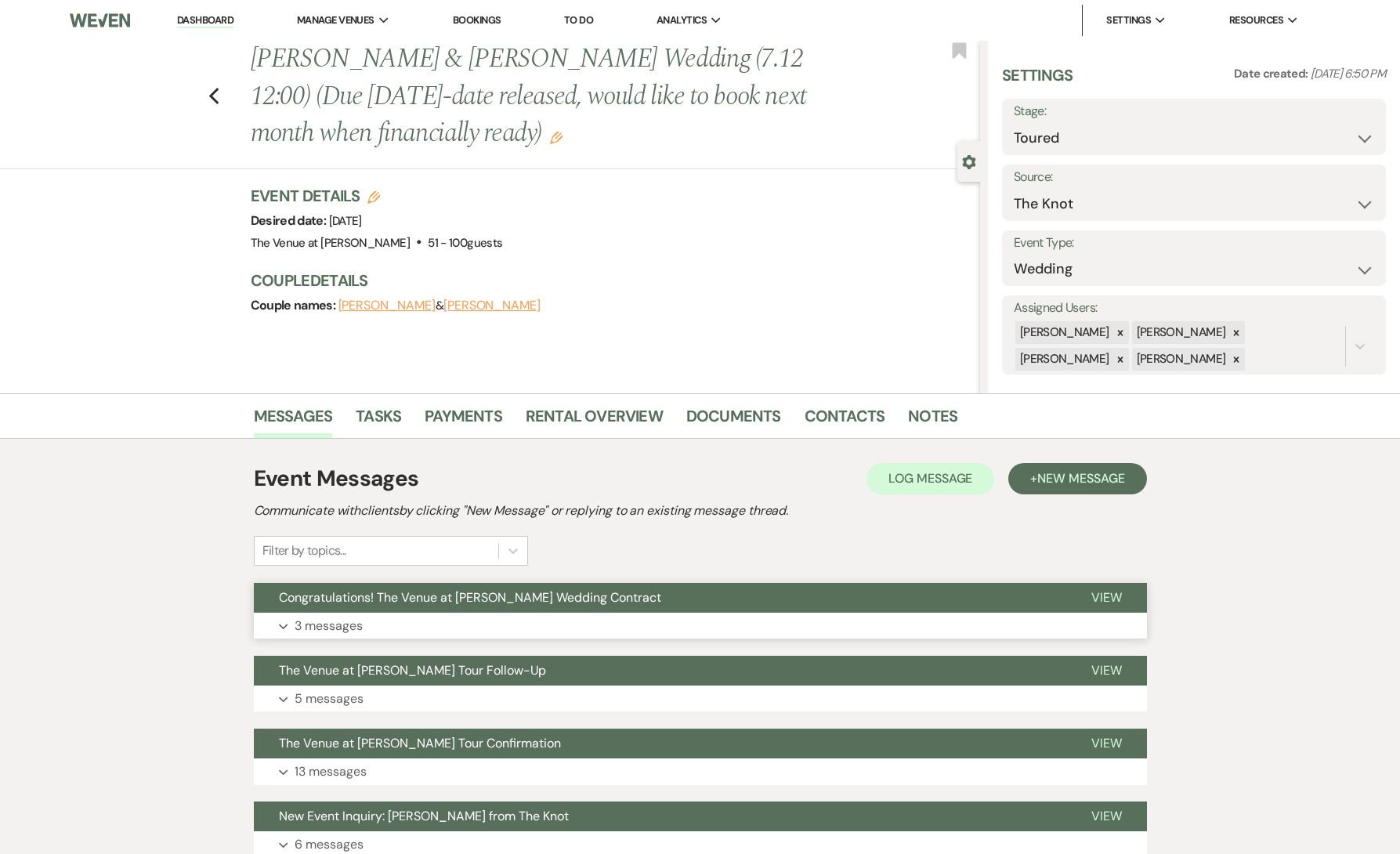
click at [410, 627] on button "Expand 3 messages" at bounding box center [700, 626] width 894 height 27
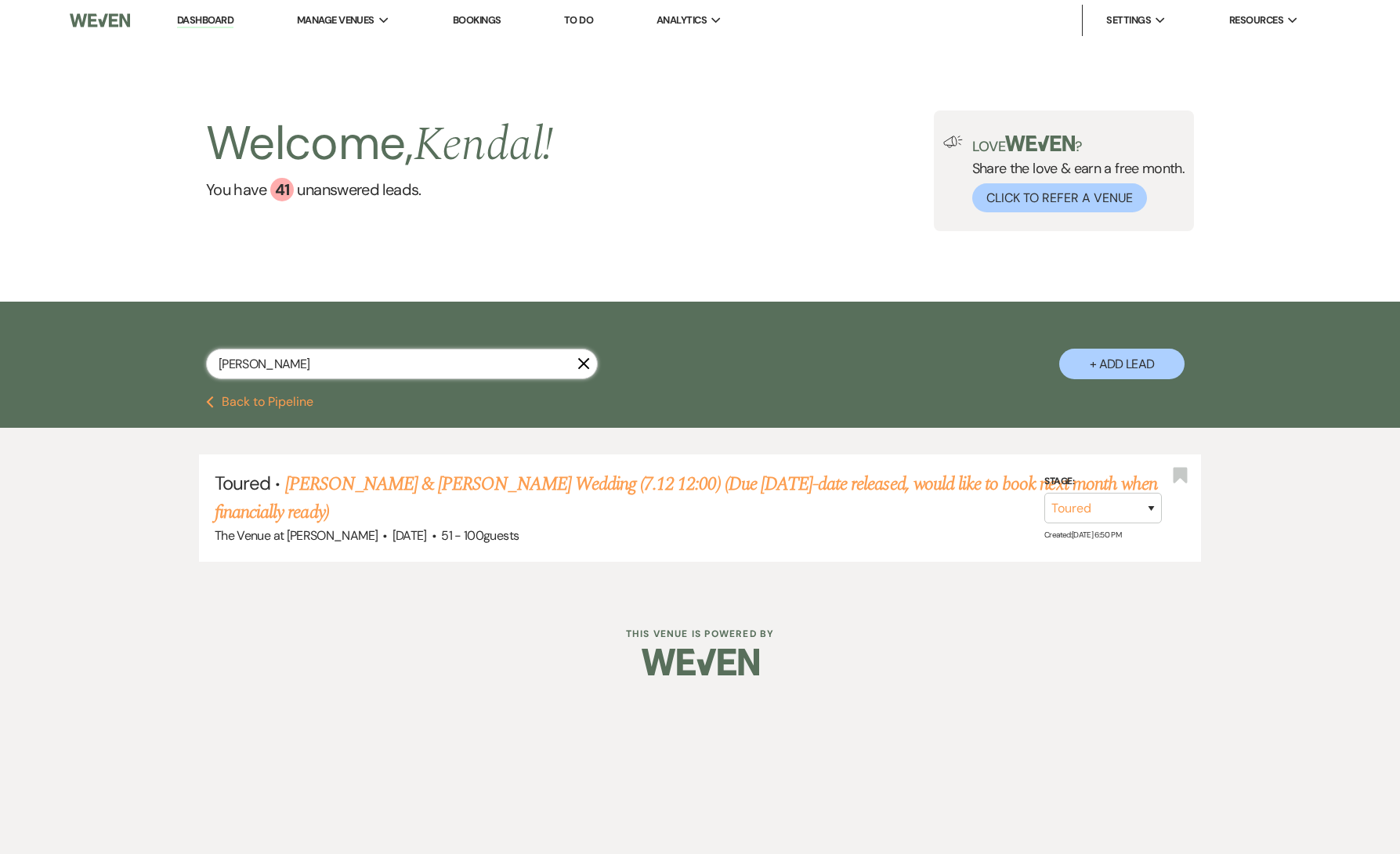
click at [396, 360] on input "[PERSON_NAME]" at bounding box center [402, 363] width 392 height 30
paste input "[PERSON_NAME]"
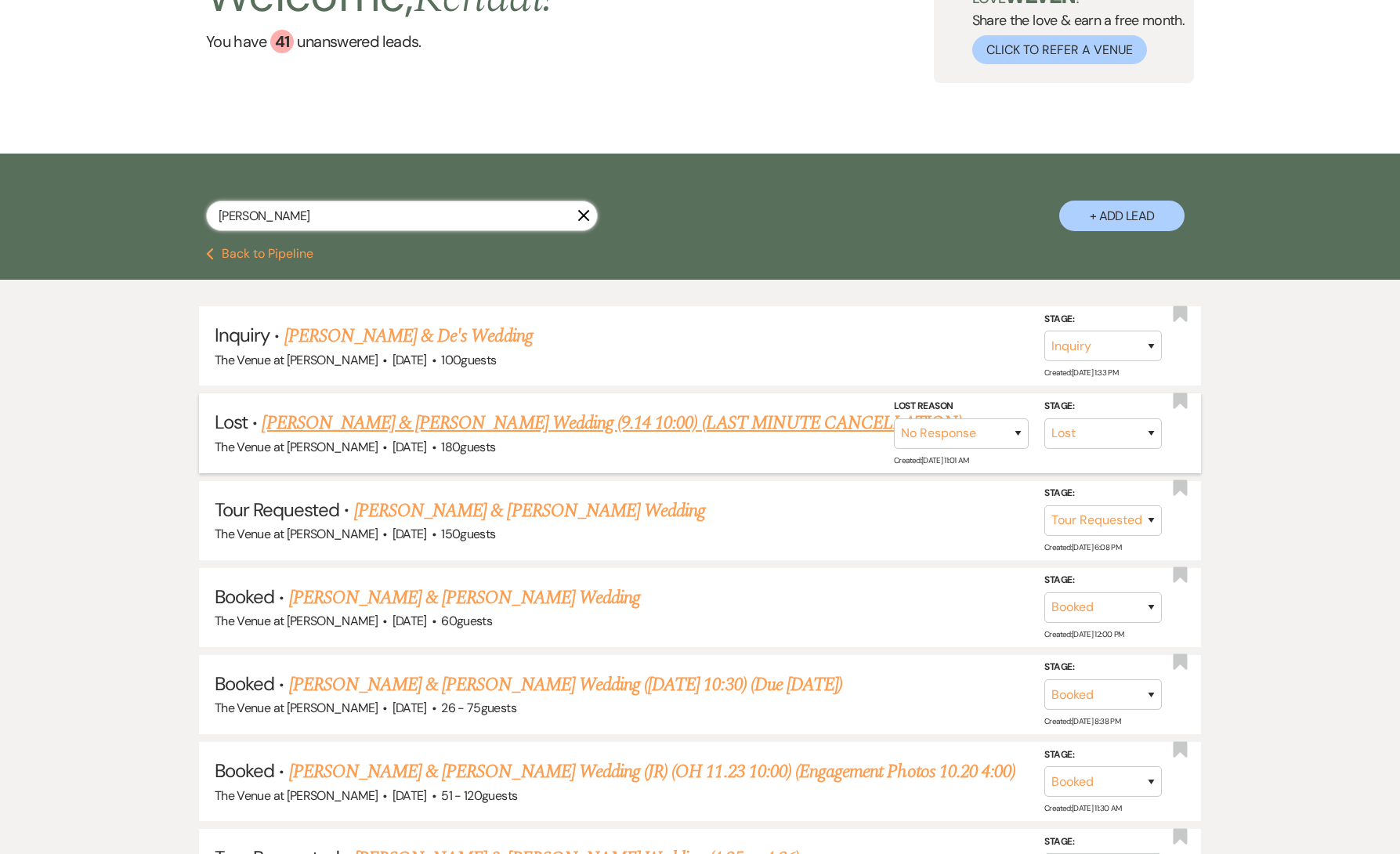
scroll to position [155, 0]
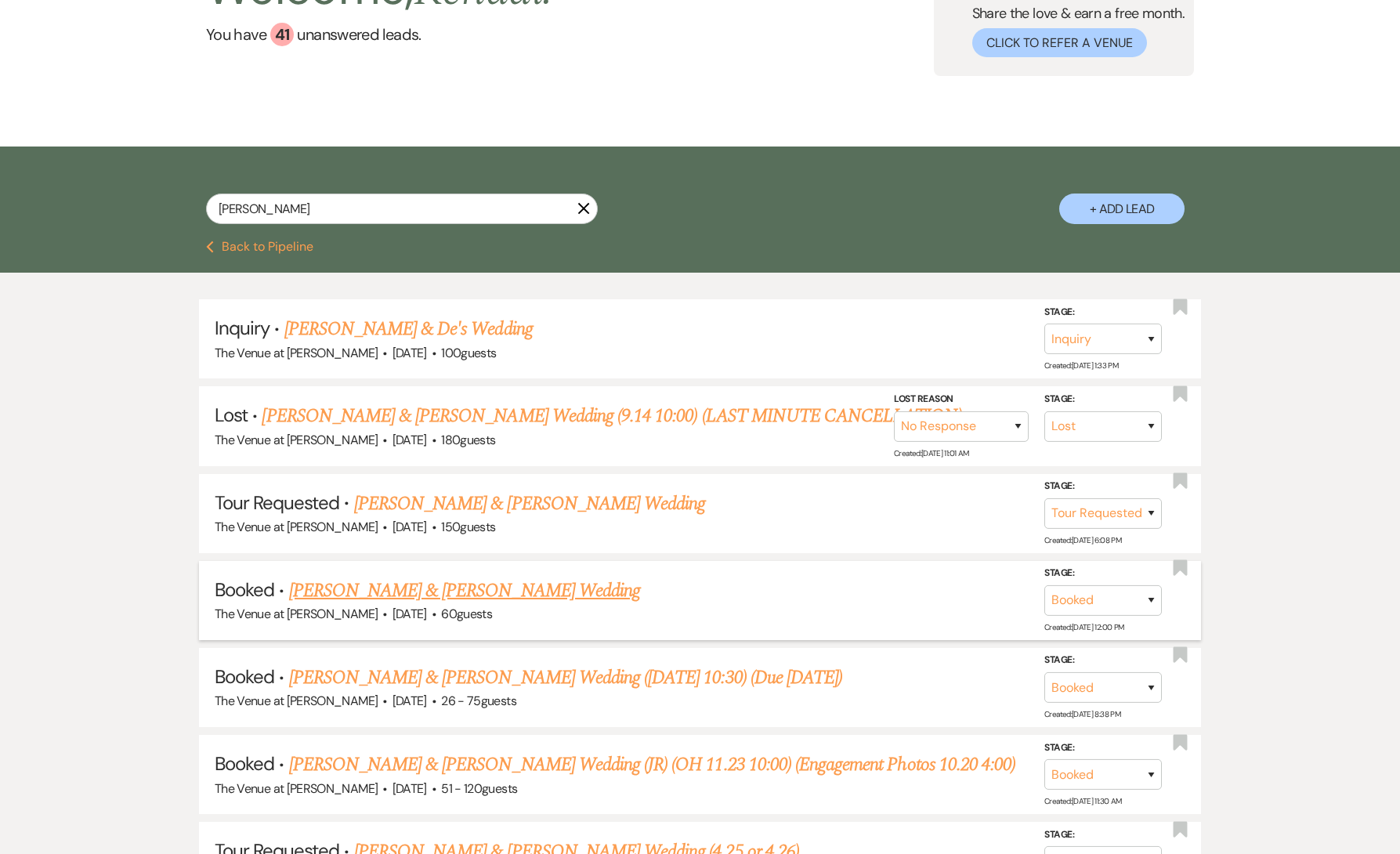
click at [432, 592] on link "[PERSON_NAME] & [PERSON_NAME] Wedding" at bounding box center [465, 591] width 351 height 29
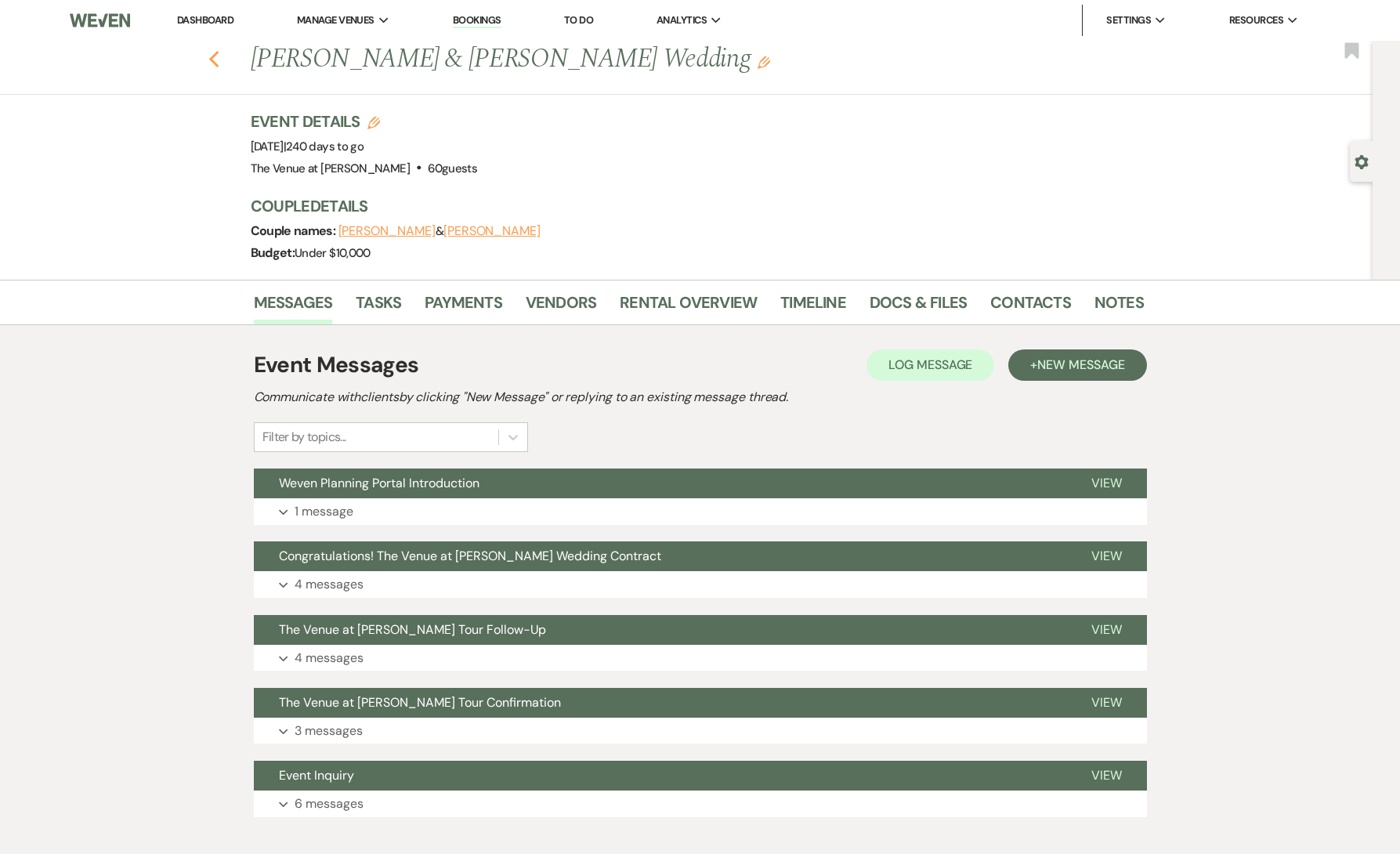
click at [217, 57] on icon "Previous" at bounding box center [214, 59] width 12 height 18
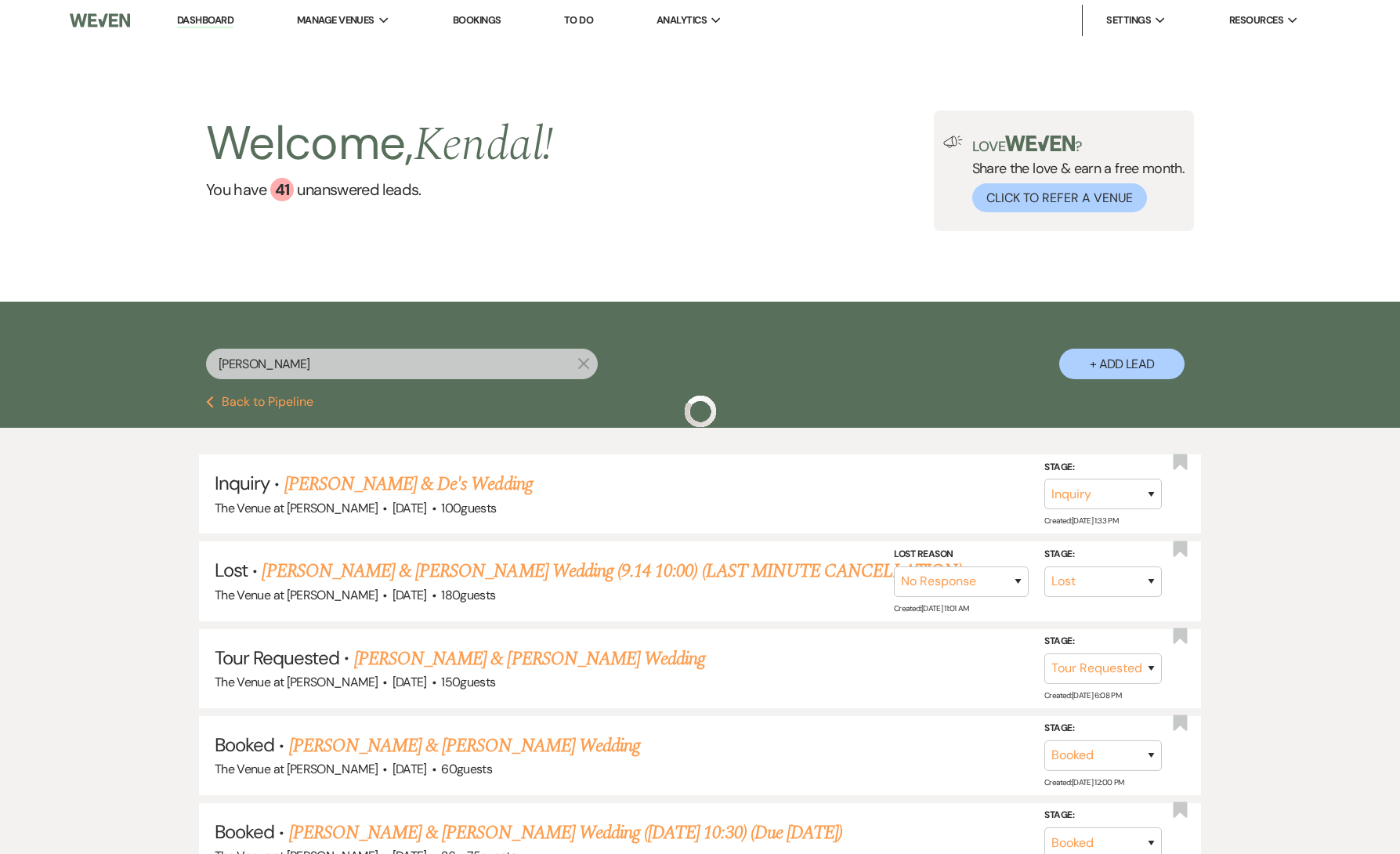
scroll to position [155, 0]
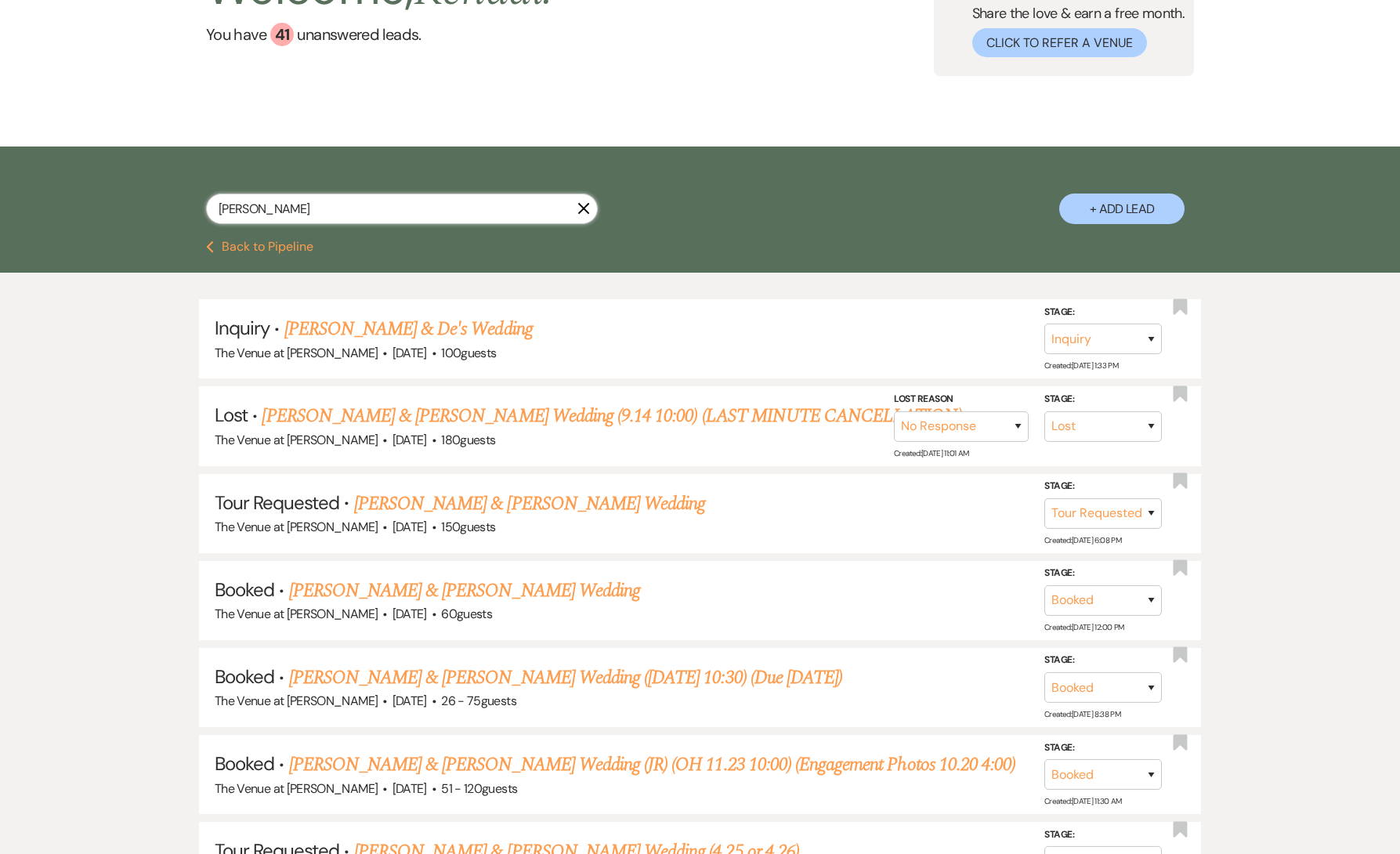
click at [308, 209] on input "[PERSON_NAME]" at bounding box center [402, 208] width 392 height 30
paste input "astagia [PERSON_NAME]"
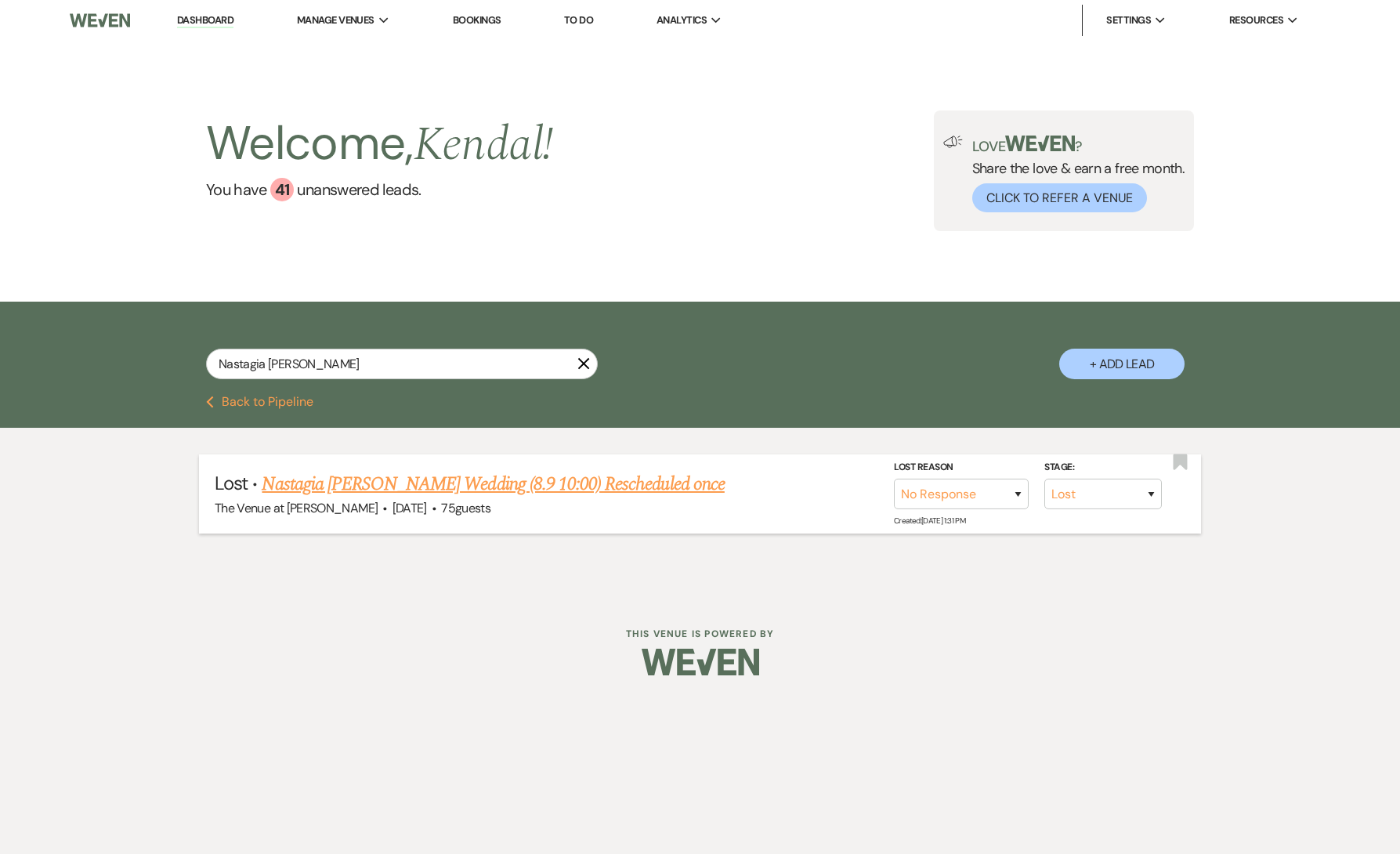
click at [357, 480] on link "Nastagia [PERSON_NAME] Wedding (8.9 10:00) Rescheduled once" at bounding box center [493, 484] width 462 height 29
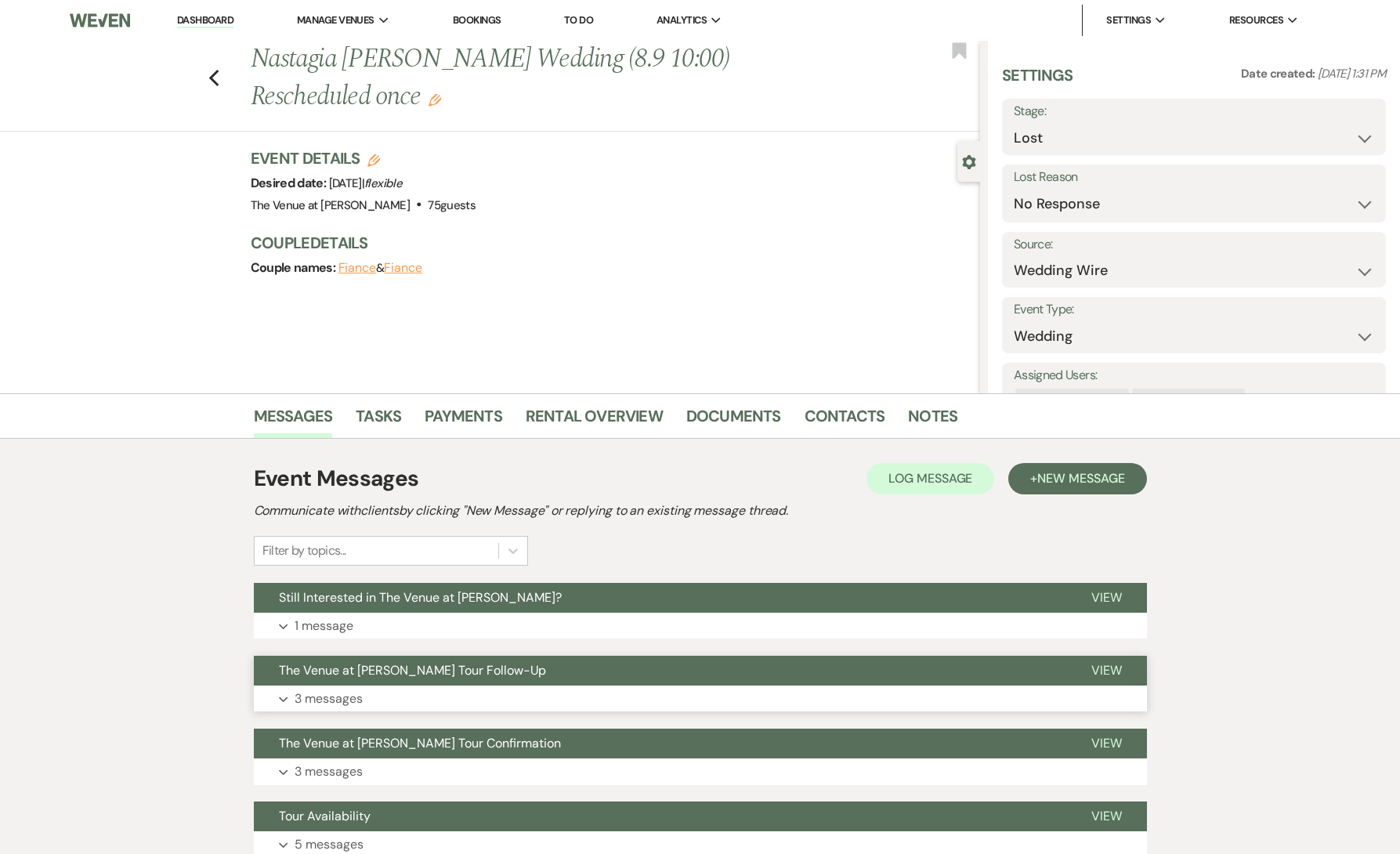
click at [333, 695] on p "3 messages" at bounding box center [329, 699] width 68 height 20
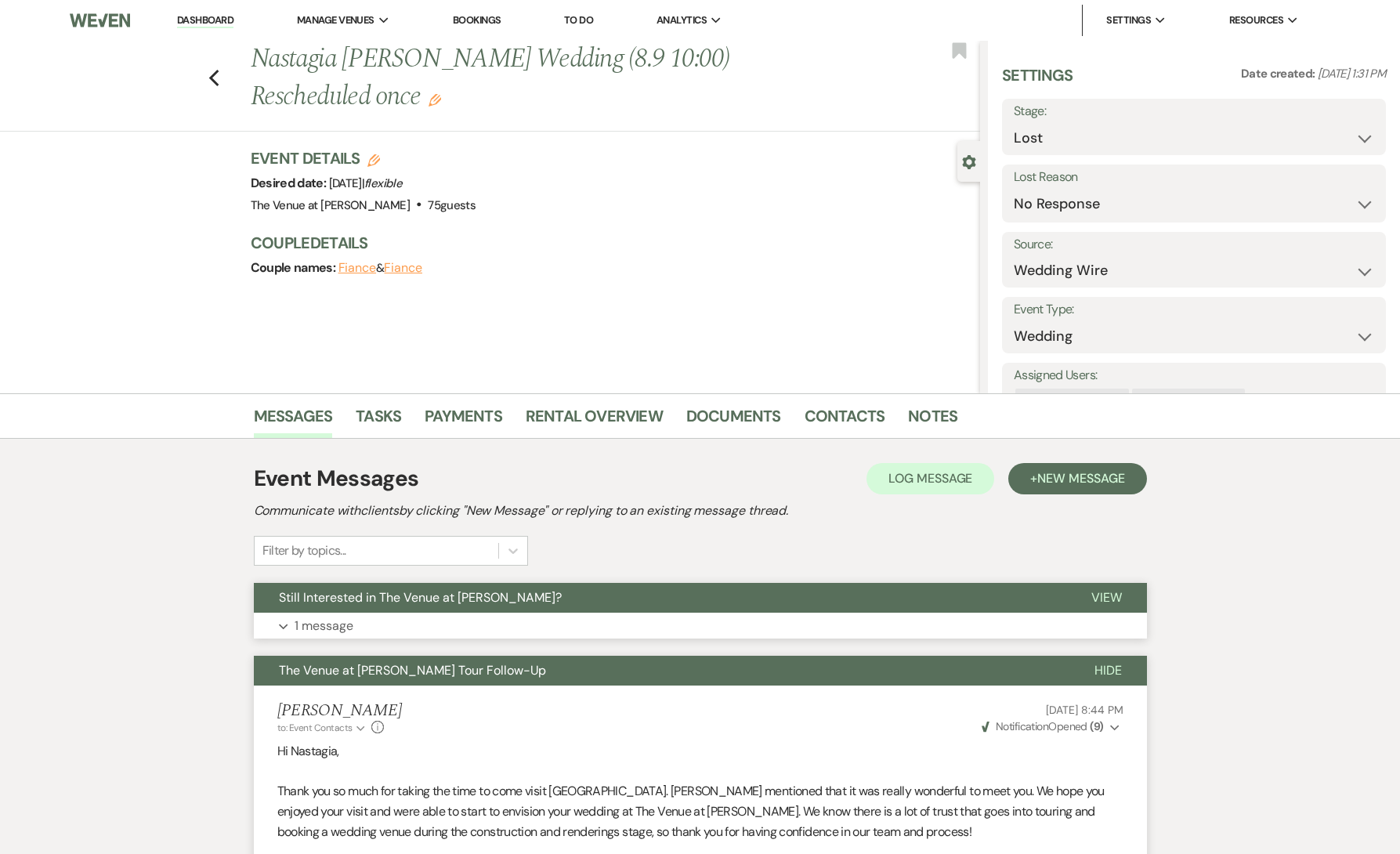
click at [317, 627] on p "1 message" at bounding box center [324, 627] width 59 height 20
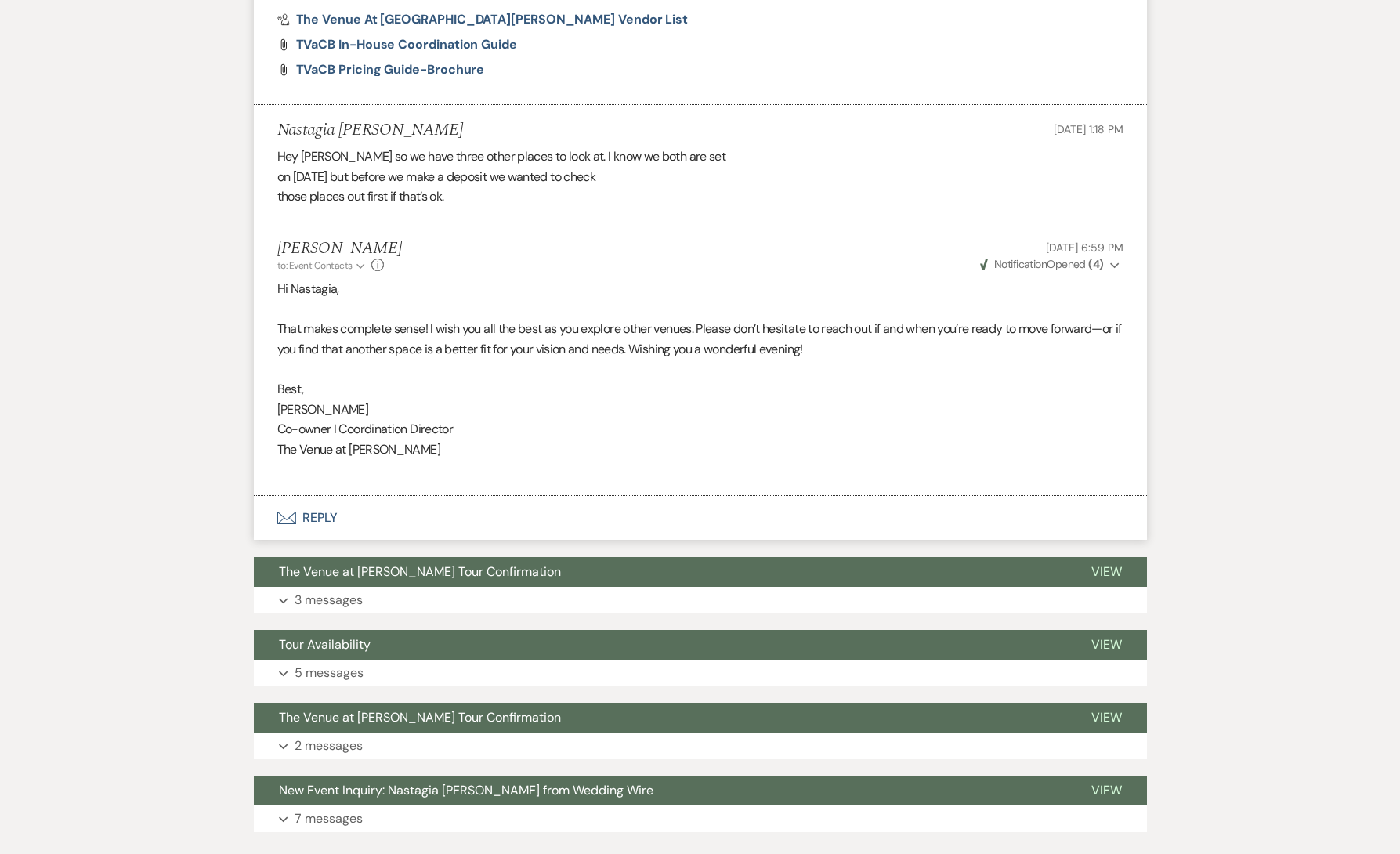
scroll to position [2460, 0]
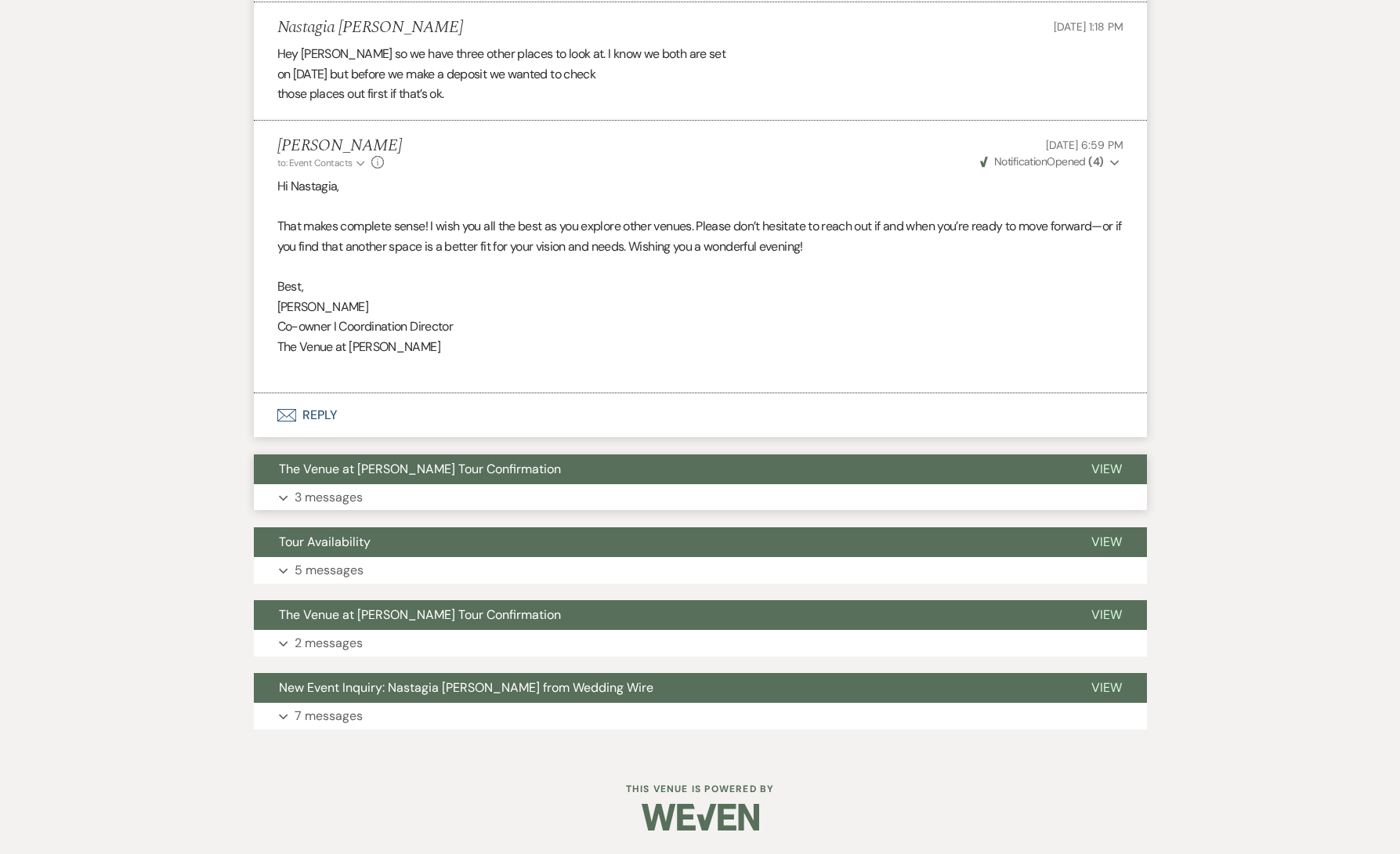
click at [298, 493] on p "3 messages" at bounding box center [329, 497] width 68 height 20
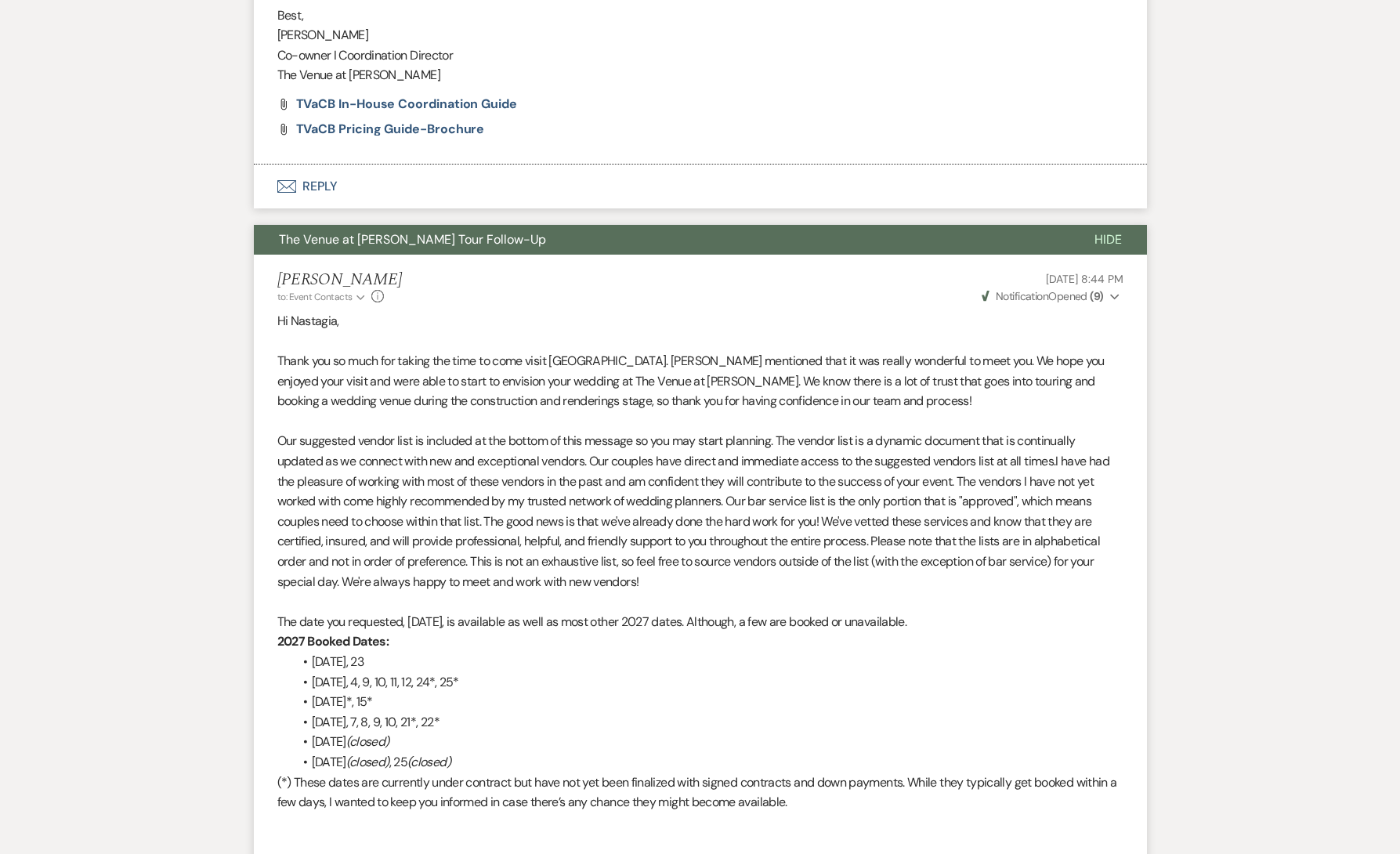
scroll to position [0, 0]
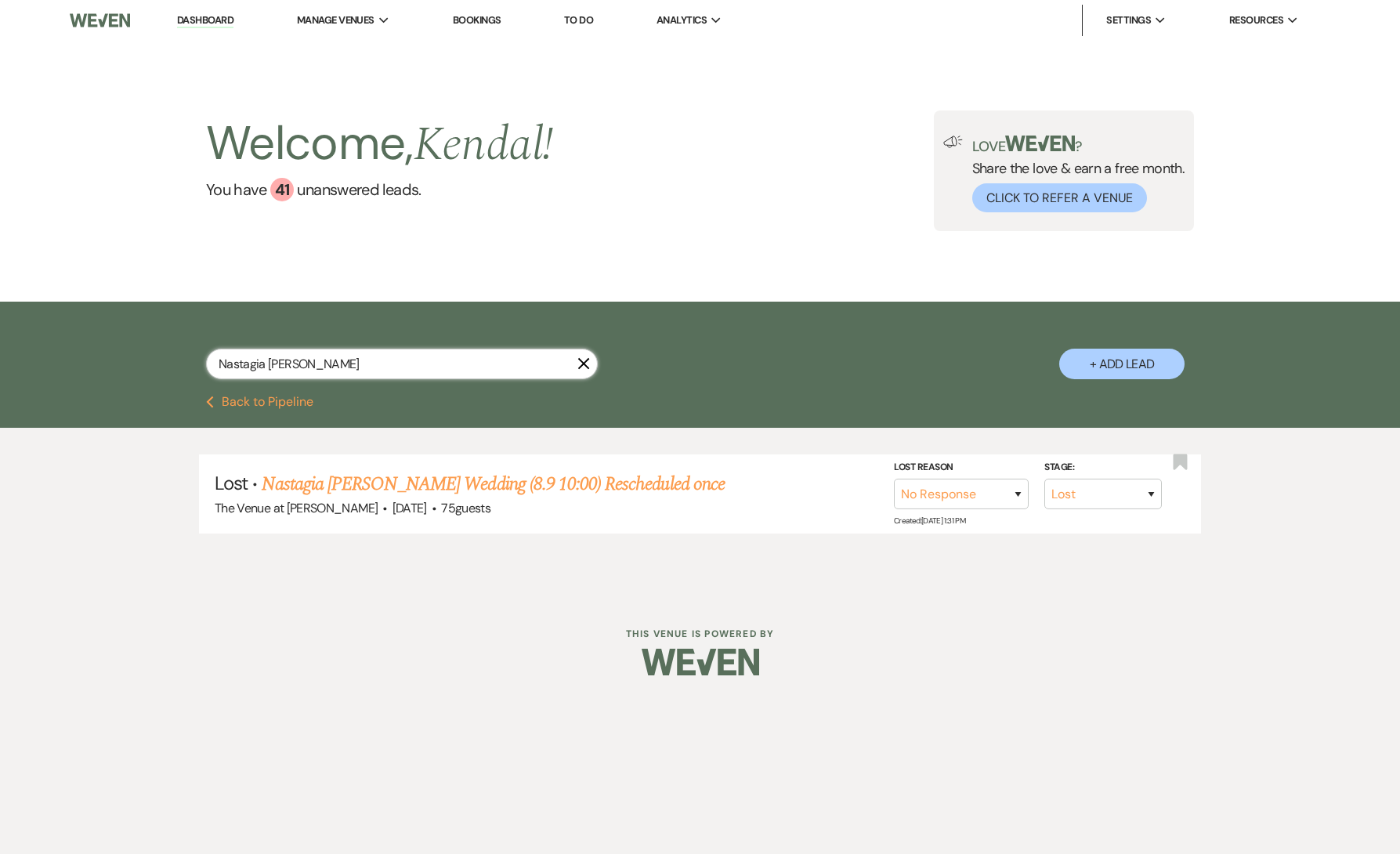
click at [482, 370] on input "Nastagia [PERSON_NAME]" at bounding box center [402, 363] width 392 height 30
paste input "[PERSON_NAME]"
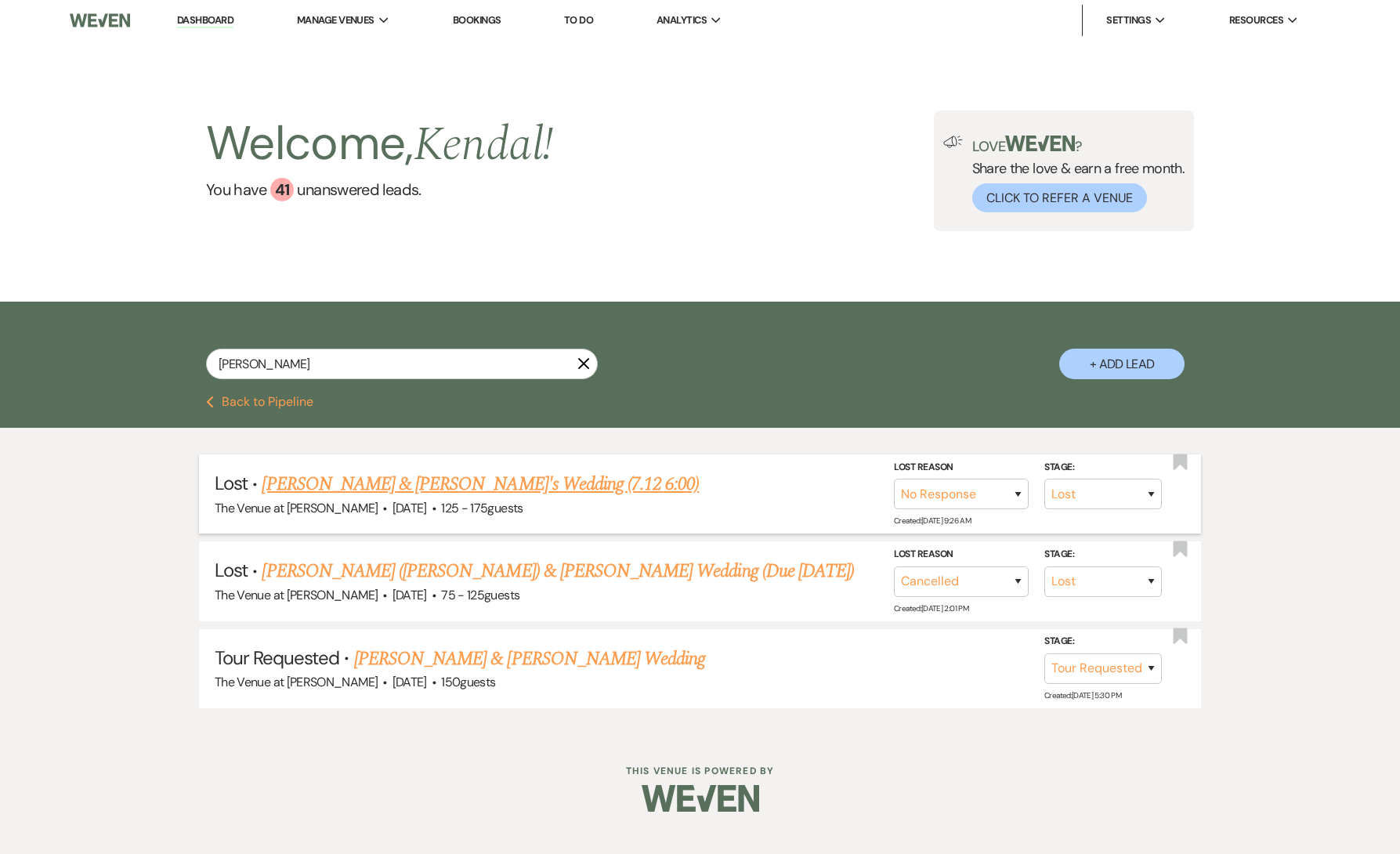
click at [455, 482] on link "[PERSON_NAME] & [PERSON_NAME]'s Wedding (7.12 6:00)" at bounding box center [480, 484] width 437 height 29
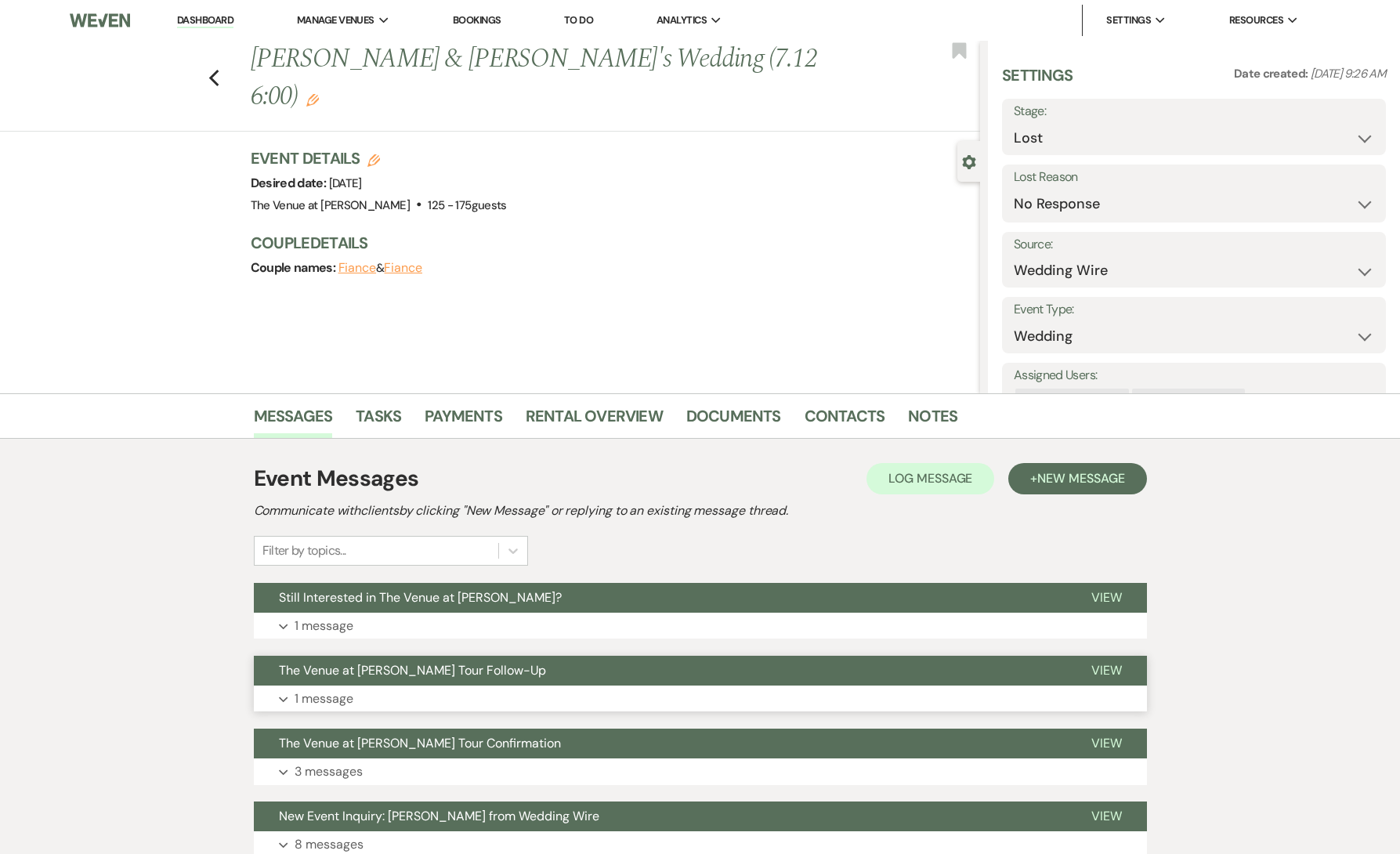
scroll to position [67, 0]
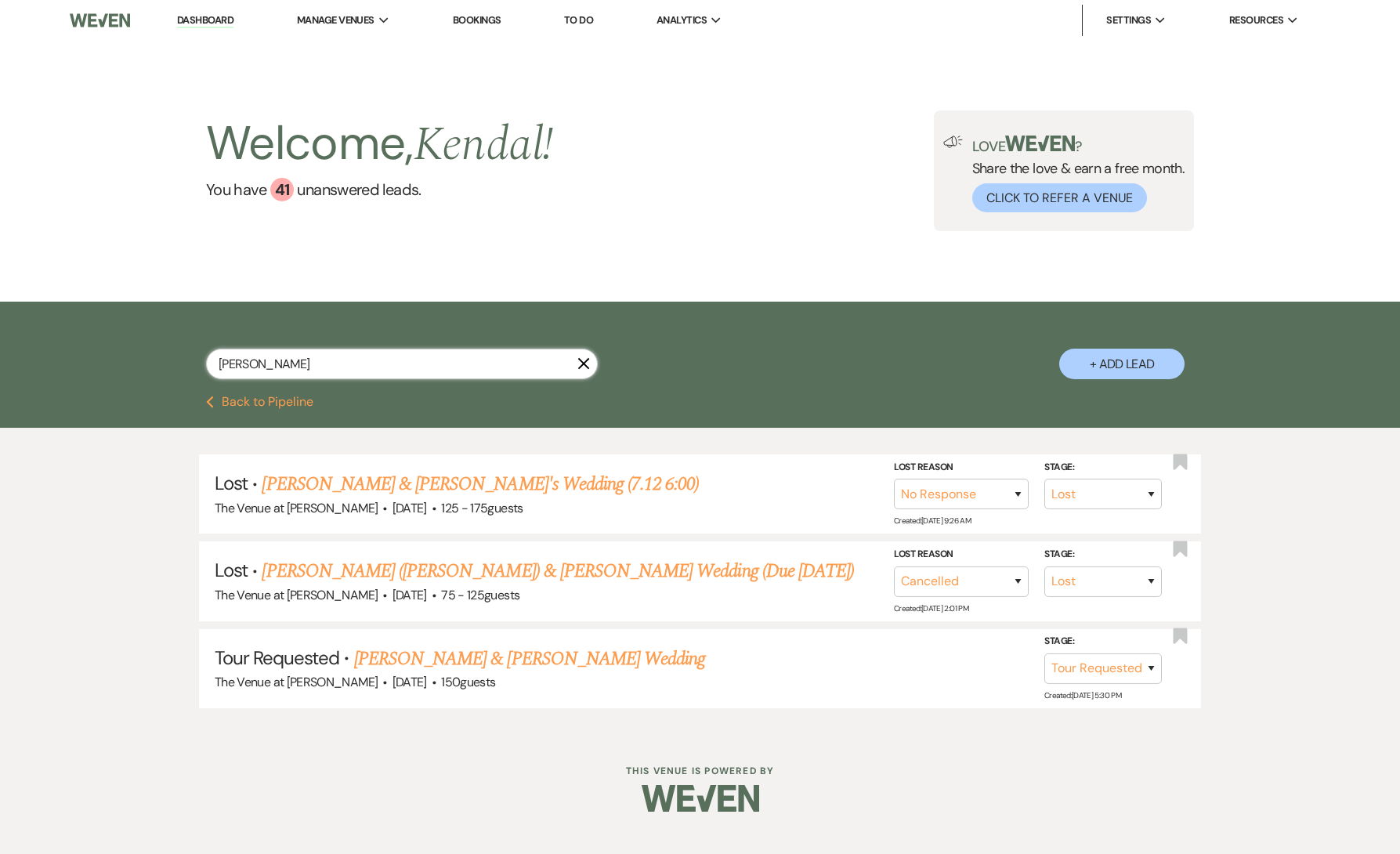
click at [333, 359] on input "[PERSON_NAME]" at bounding box center [402, 363] width 392 height 30
paste input "[PERSON_NAME]"
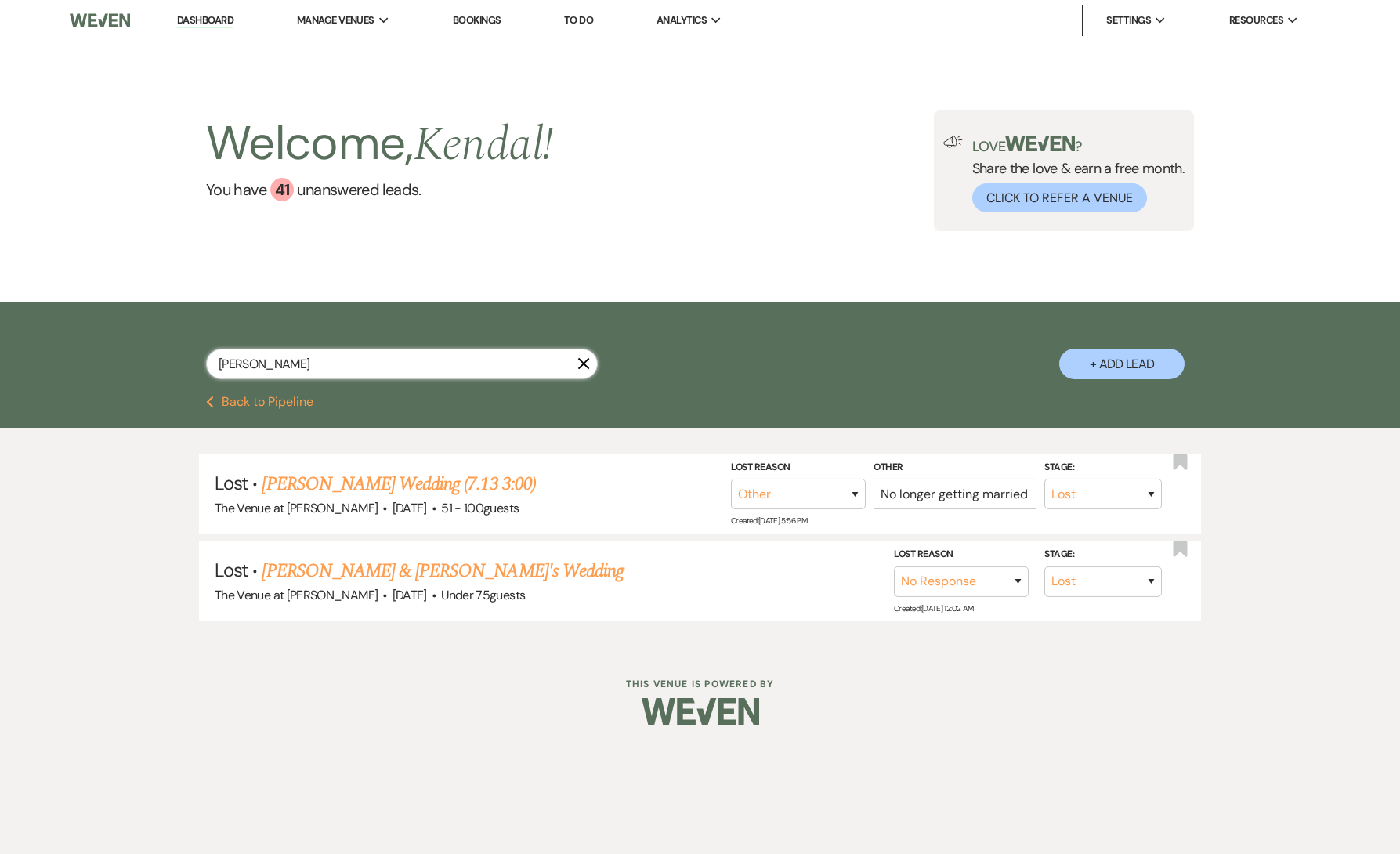
click at [323, 364] on input "[PERSON_NAME]" at bounding box center [402, 363] width 392 height 30
paste input "[PERSON_NAME]"
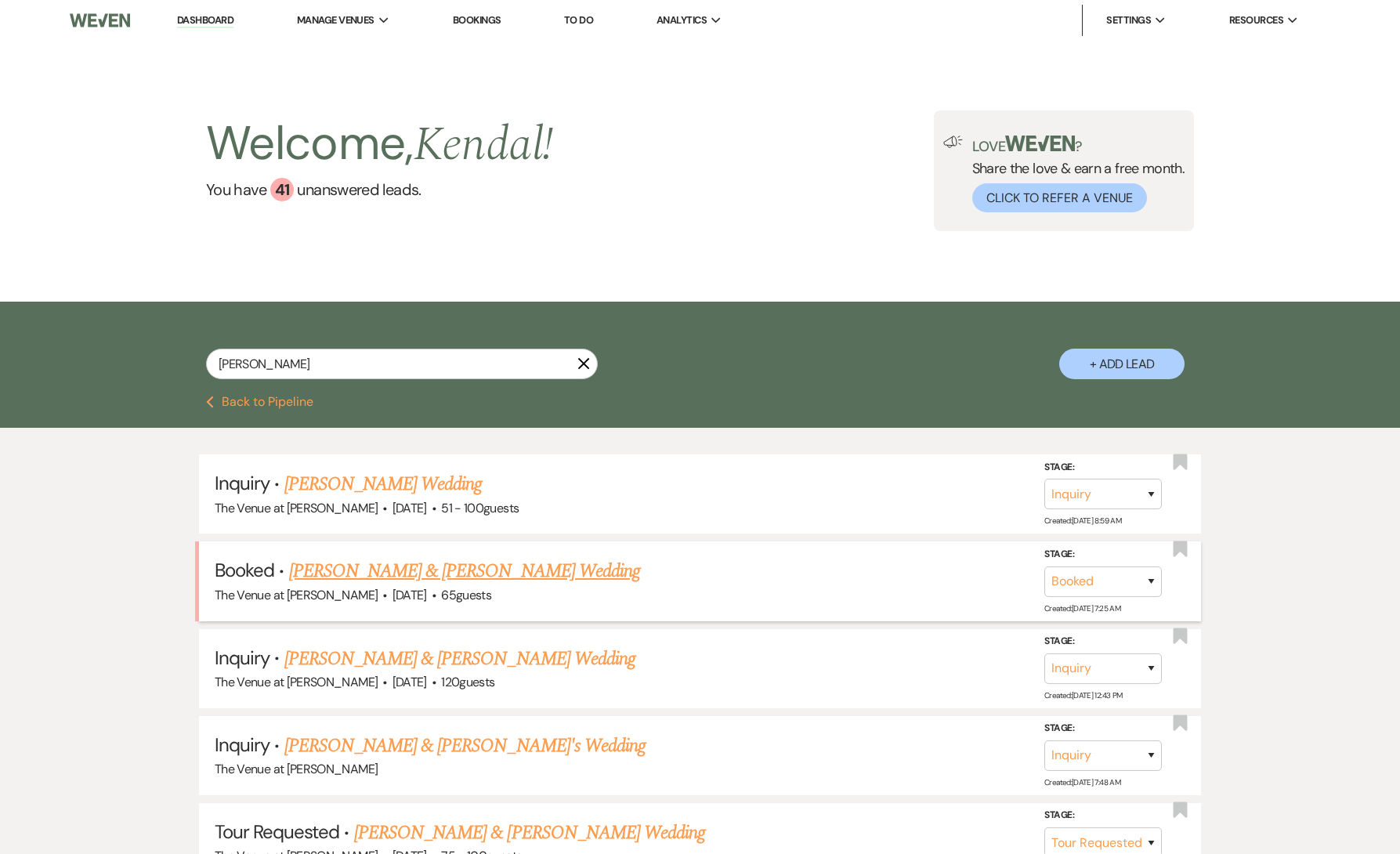
click at [410, 572] on link "[PERSON_NAME] & [PERSON_NAME] Wedding" at bounding box center [465, 571] width 351 height 29
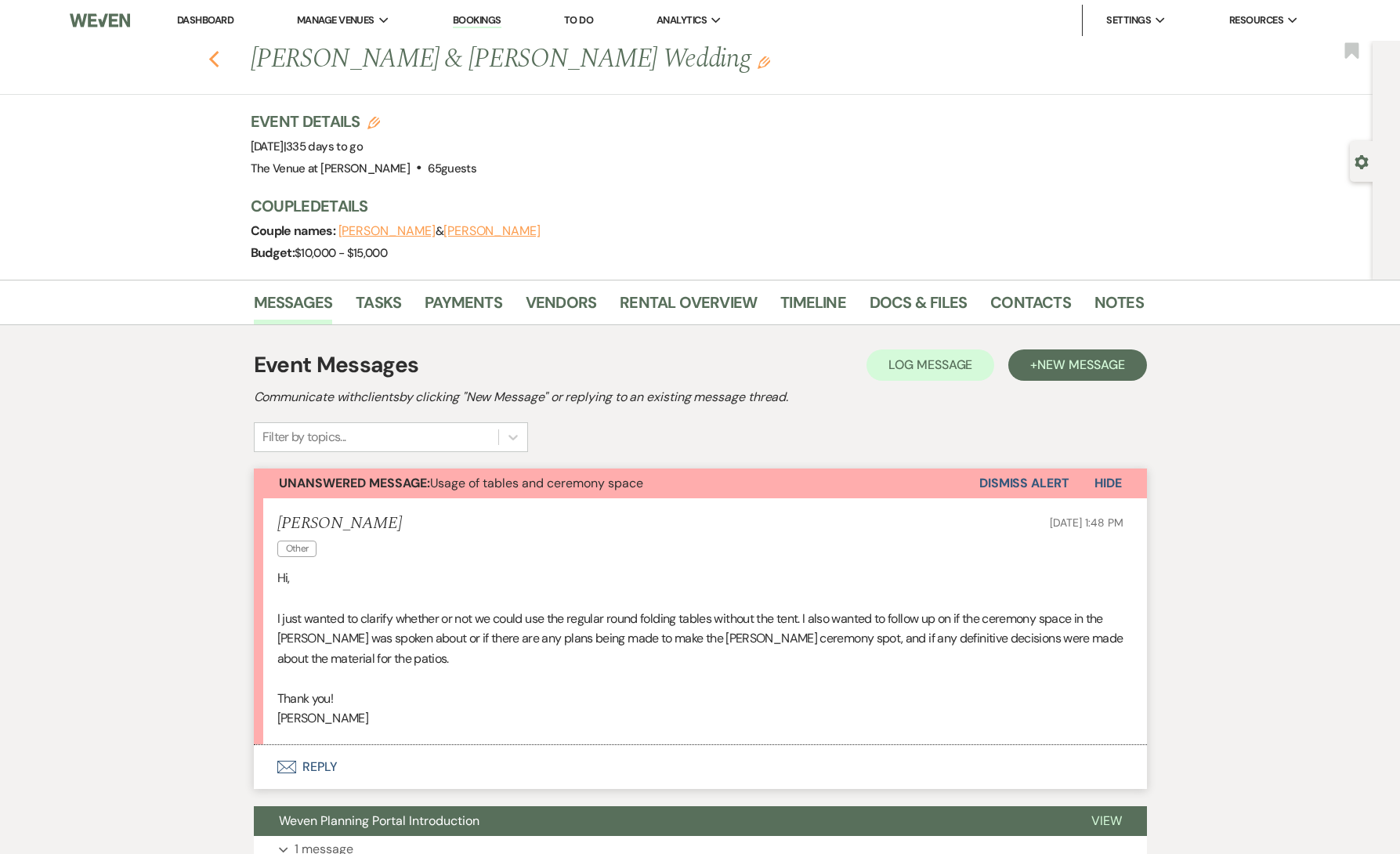
click at [219, 65] on icon "Previous" at bounding box center [214, 59] width 12 height 18
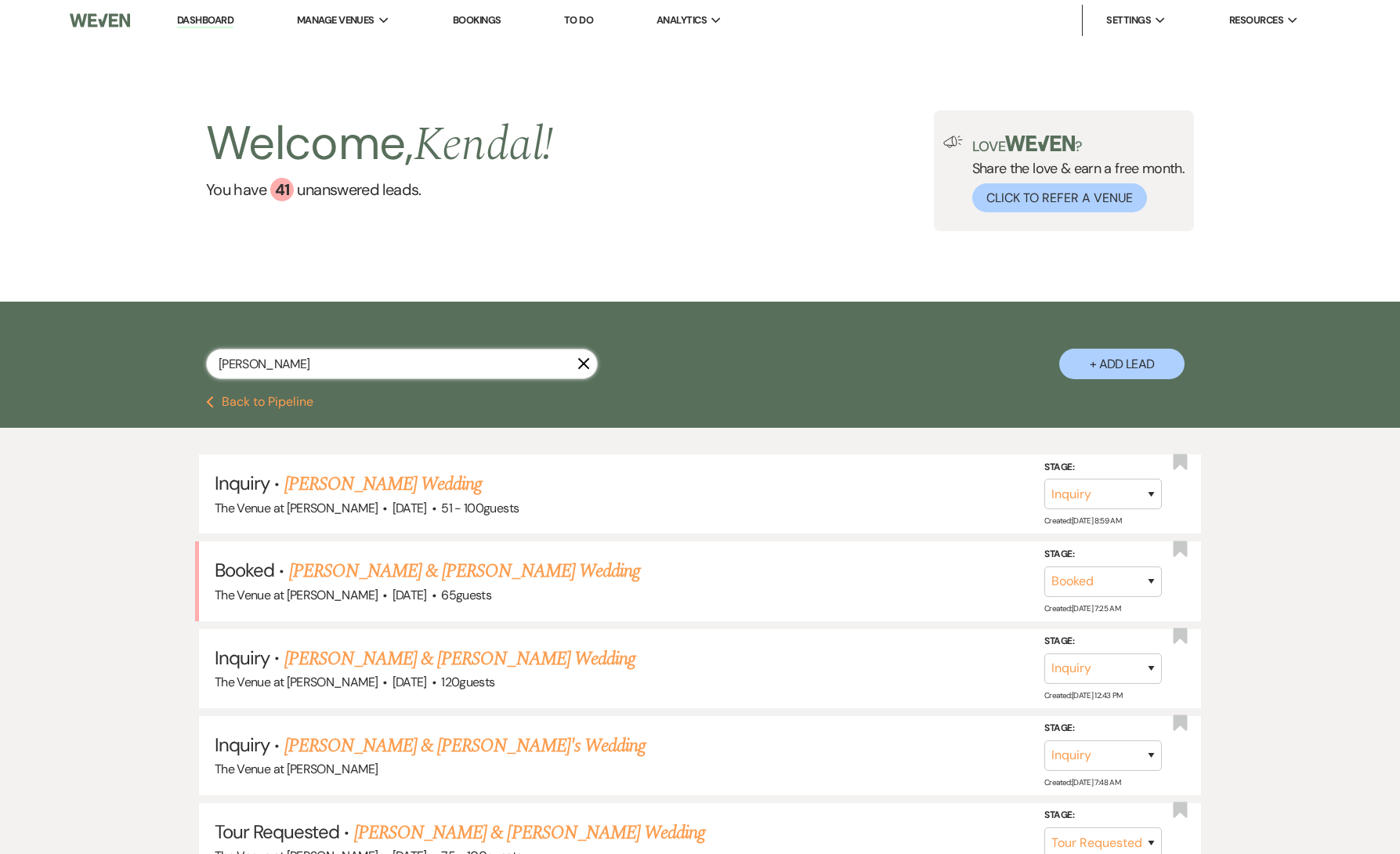
click at [273, 357] on input "[PERSON_NAME]" at bounding box center [402, 363] width 392 height 30
paste input "[PERSON_NAME]"
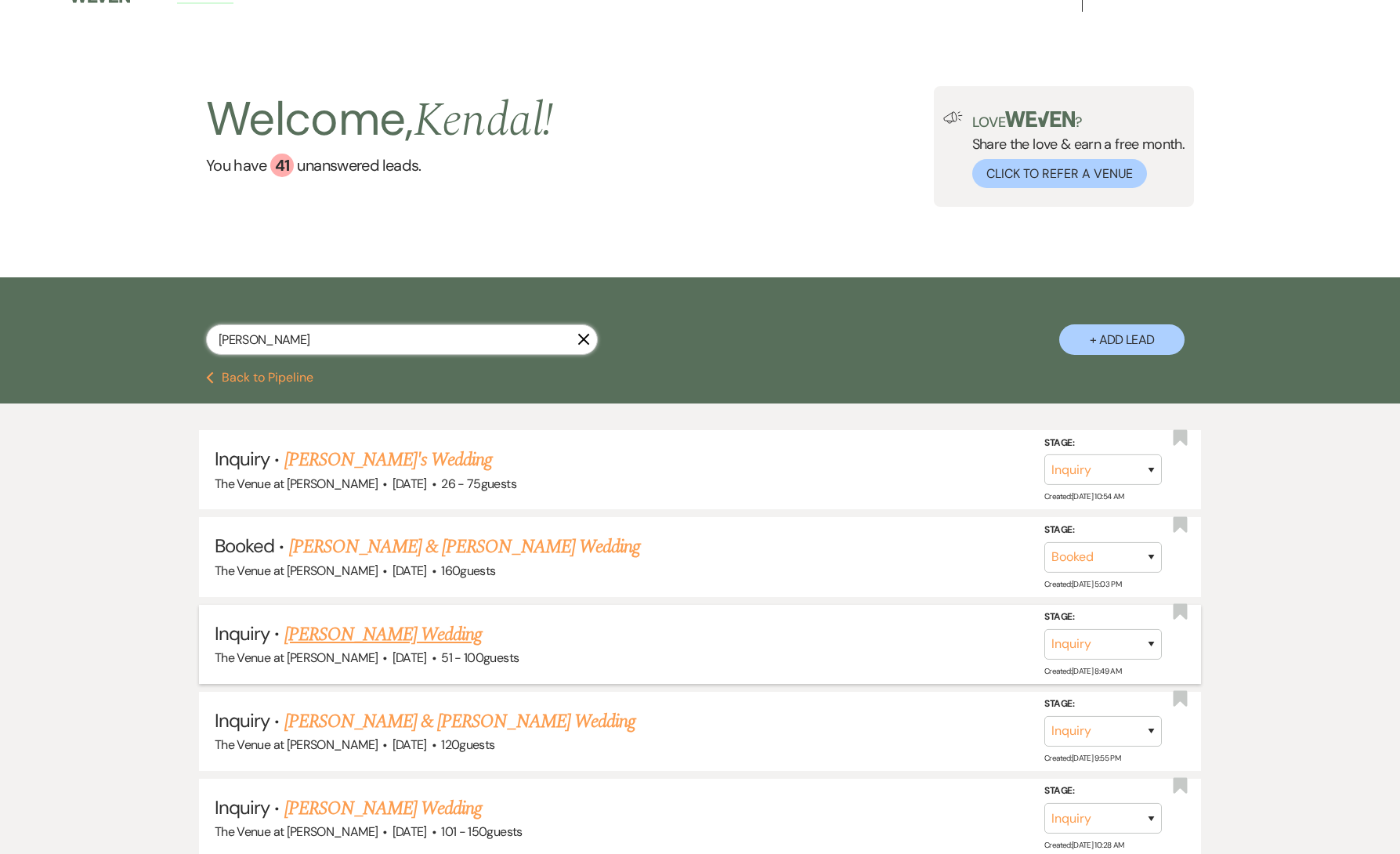
scroll to position [29, 0]
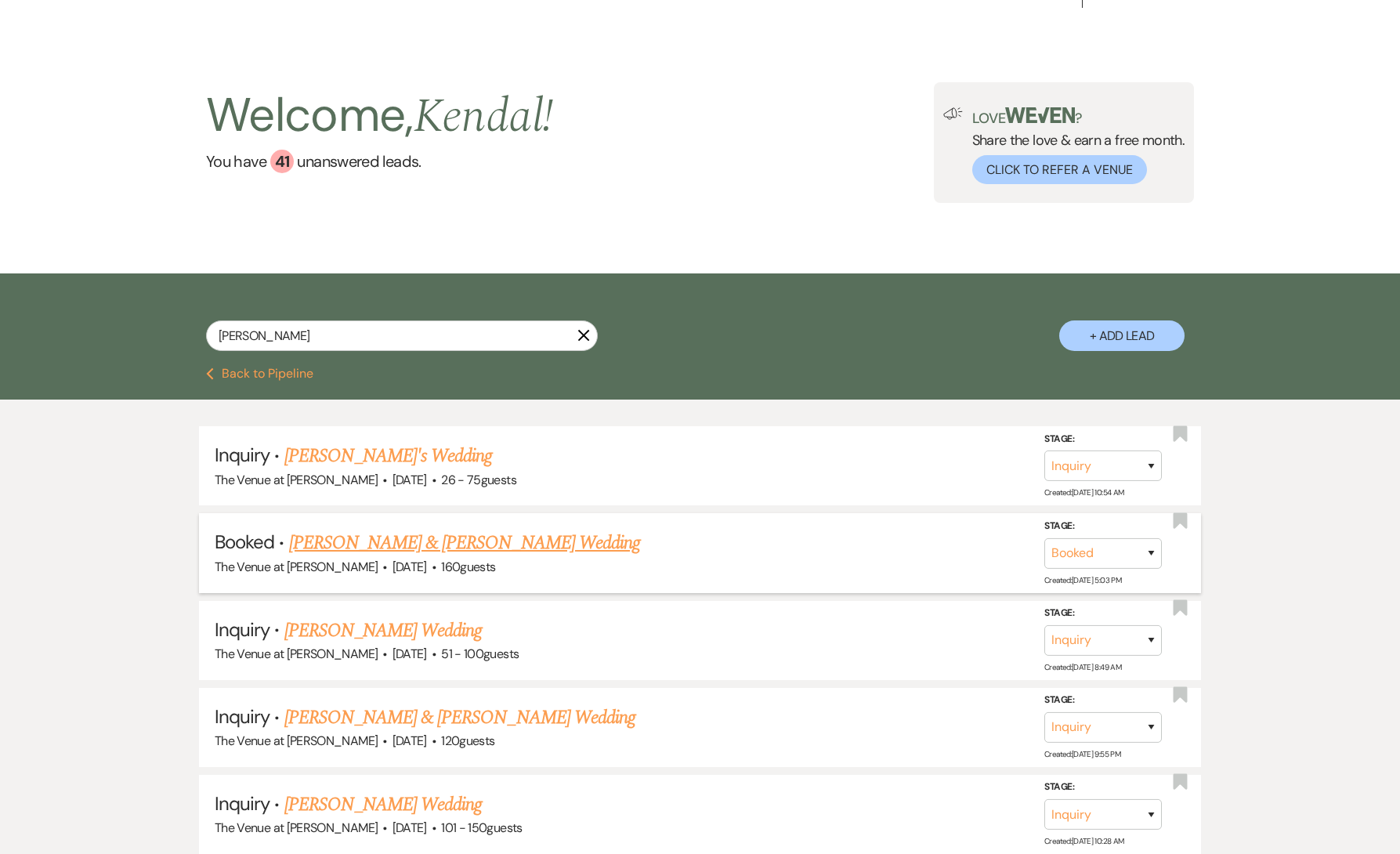
click at [507, 538] on link "[PERSON_NAME] & [PERSON_NAME] Wedding" at bounding box center [465, 543] width 351 height 29
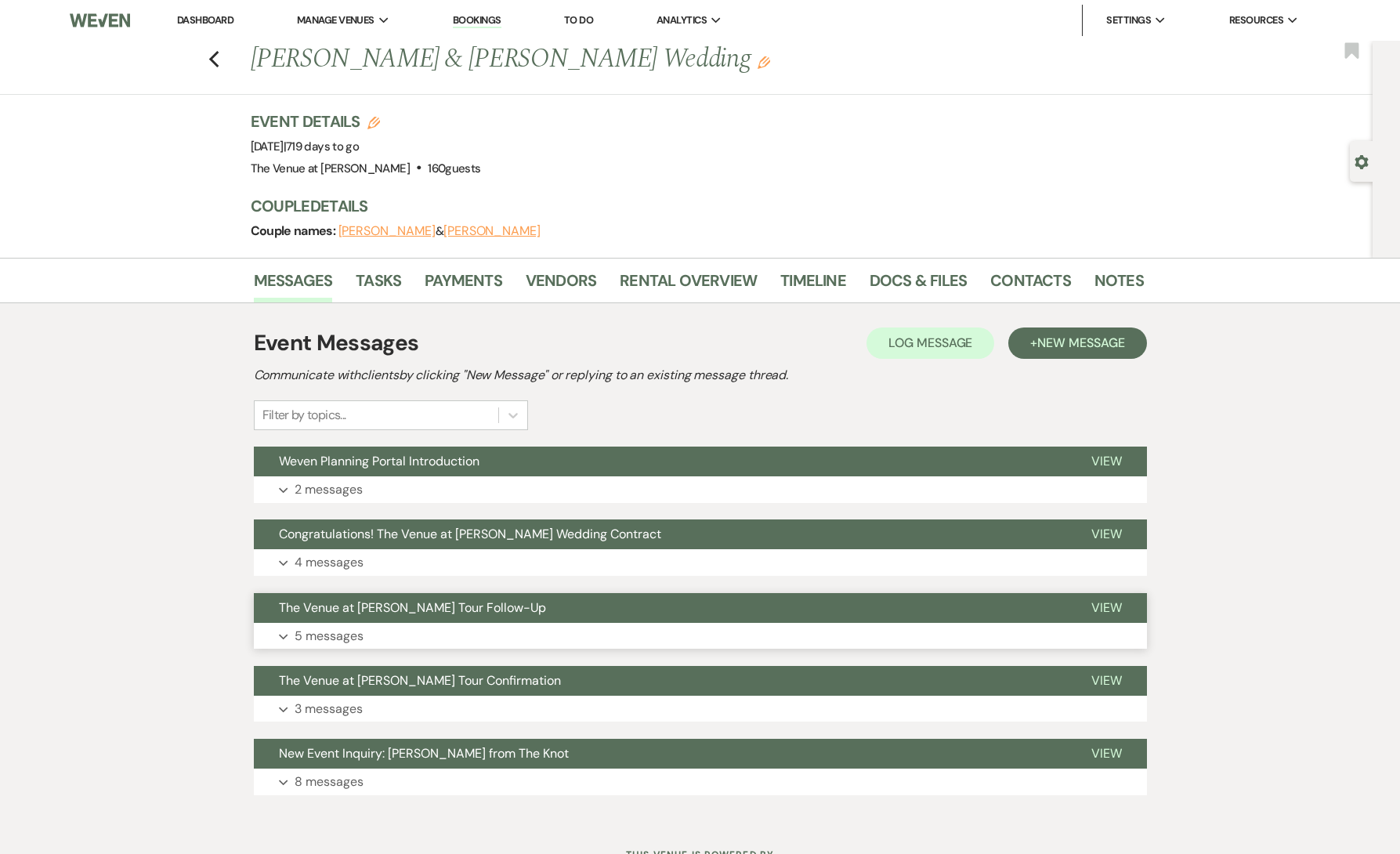
click at [391, 639] on button "Expand 5 messages" at bounding box center [700, 636] width 894 height 27
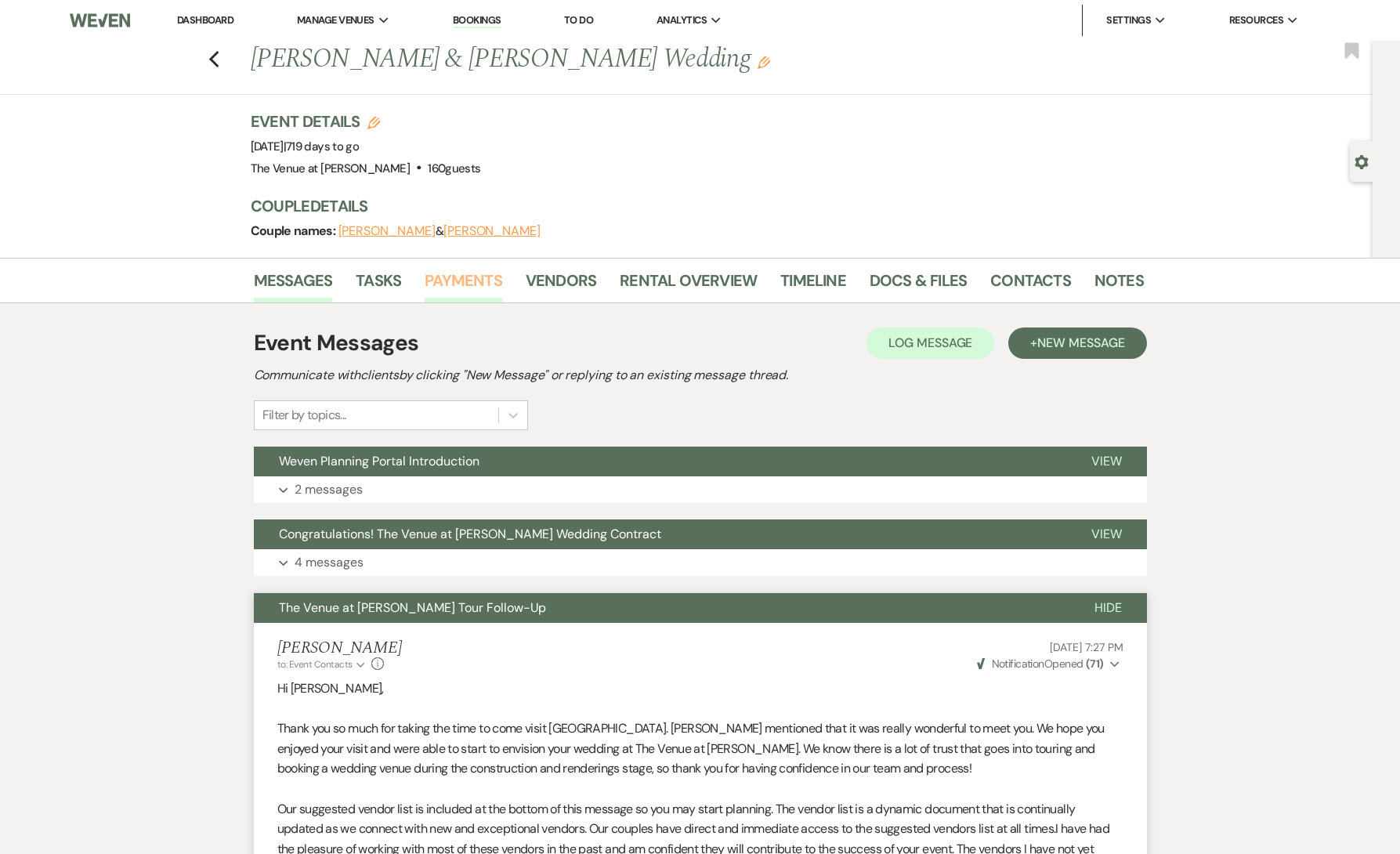
click at [446, 277] on link "Payments" at bounding box center [464, 285] width 78 height 34
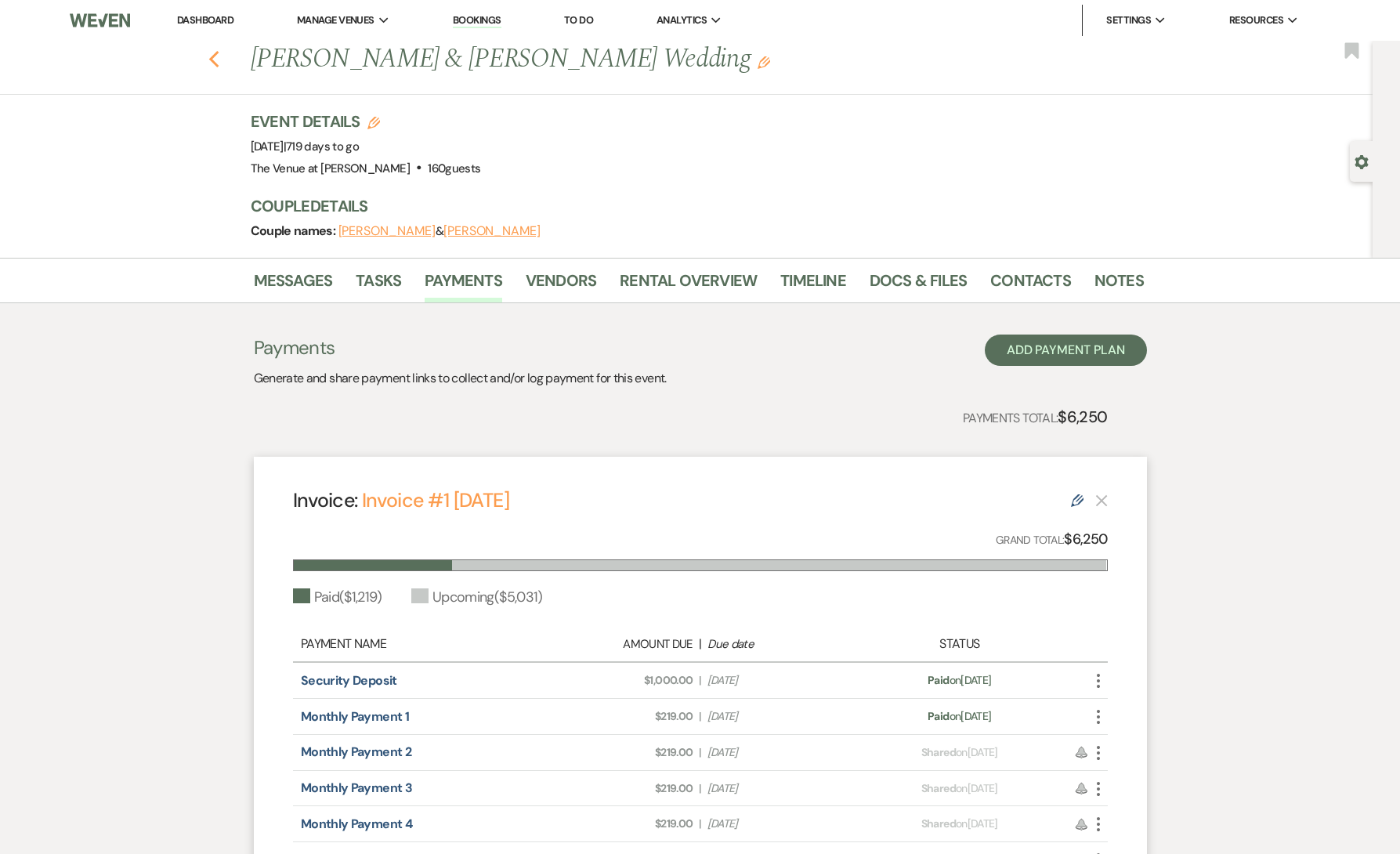
click at [214, 60] on icon "Previous" at bounding box center [214, 59] width 12 height 18
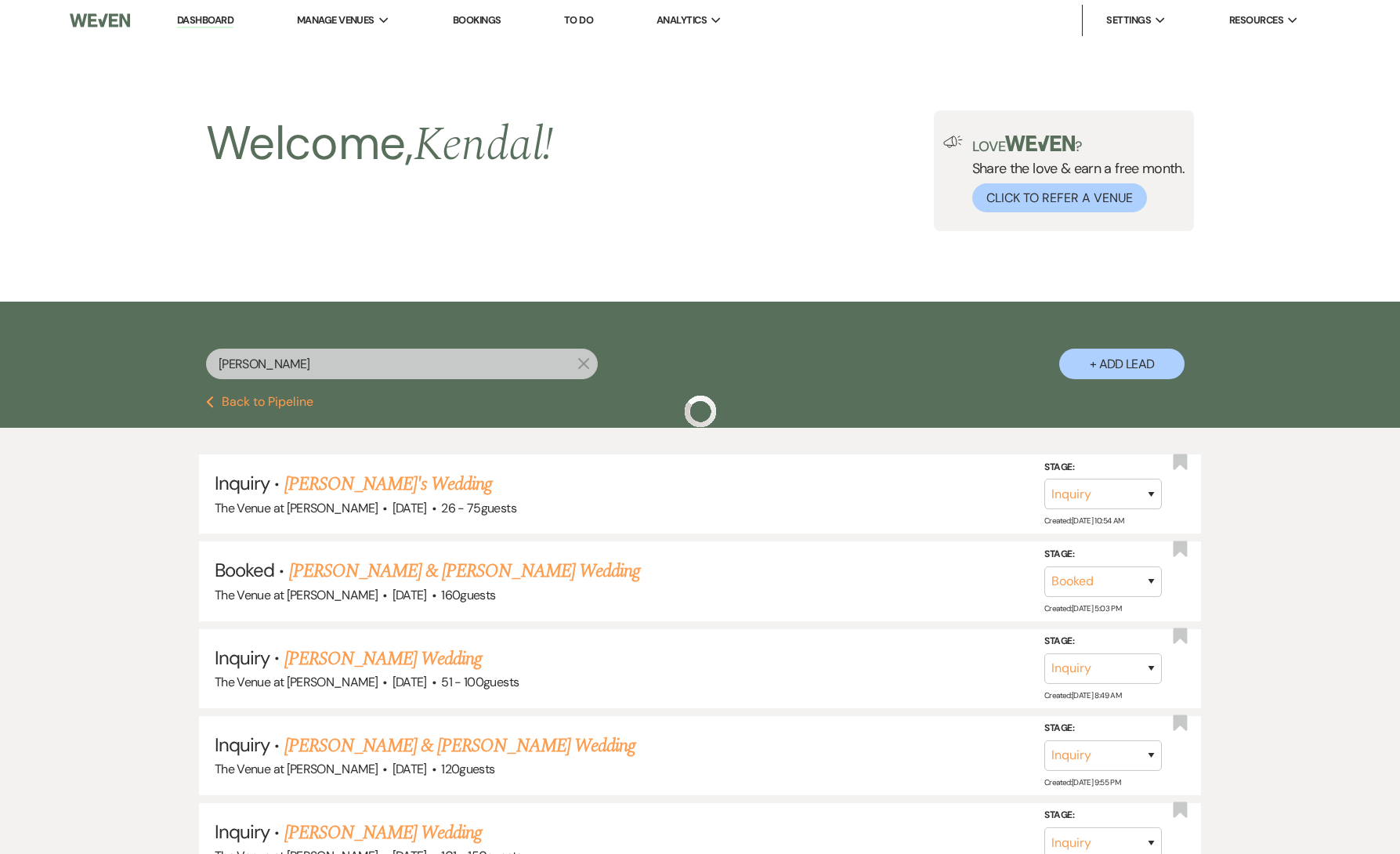
scroll to position [29, 0]
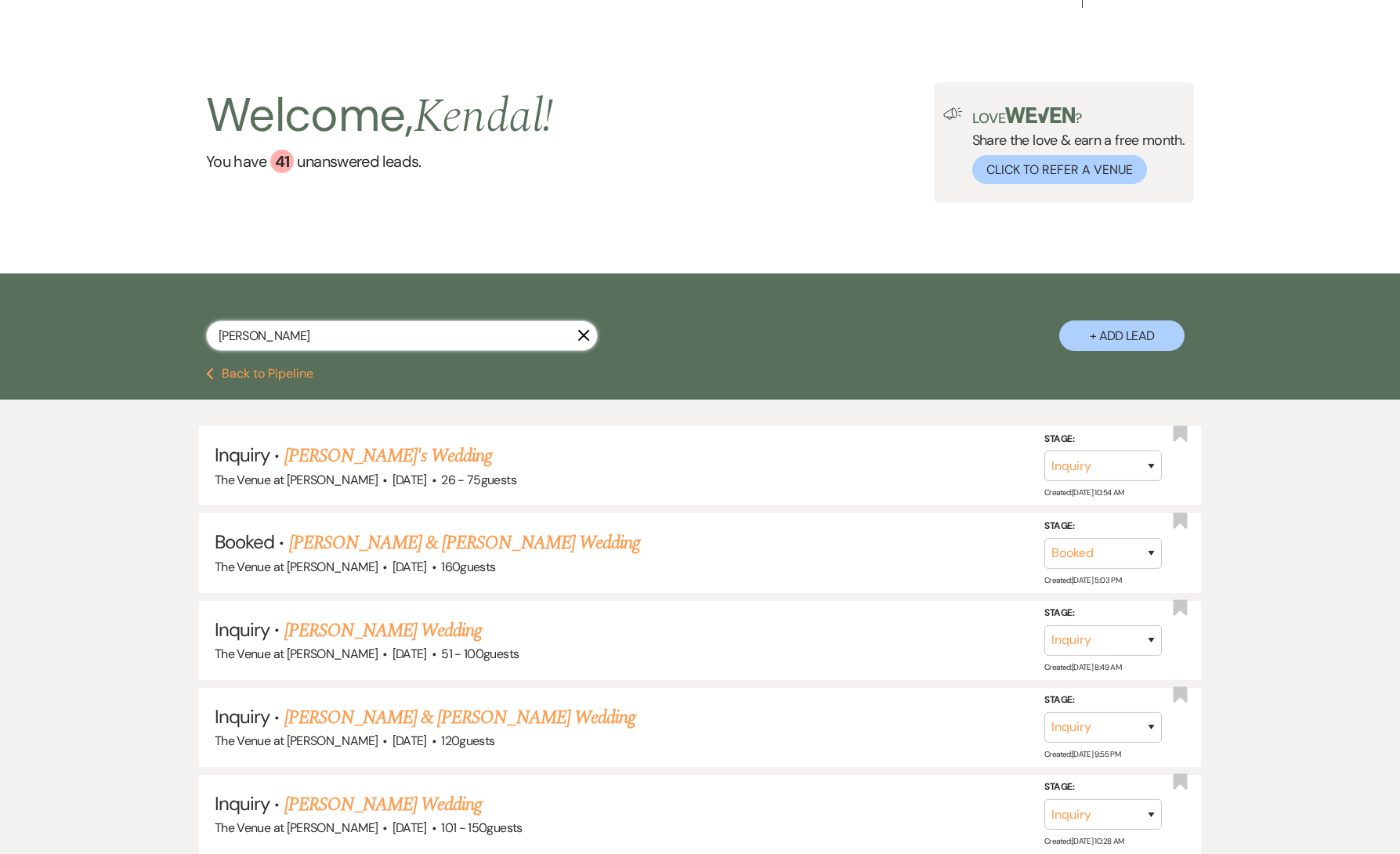
click at [410, 336] on input "[PERSON_NAME]" at bounding box center [402, 336] width 392 height 30
paste input "[PERSON_NAME]"
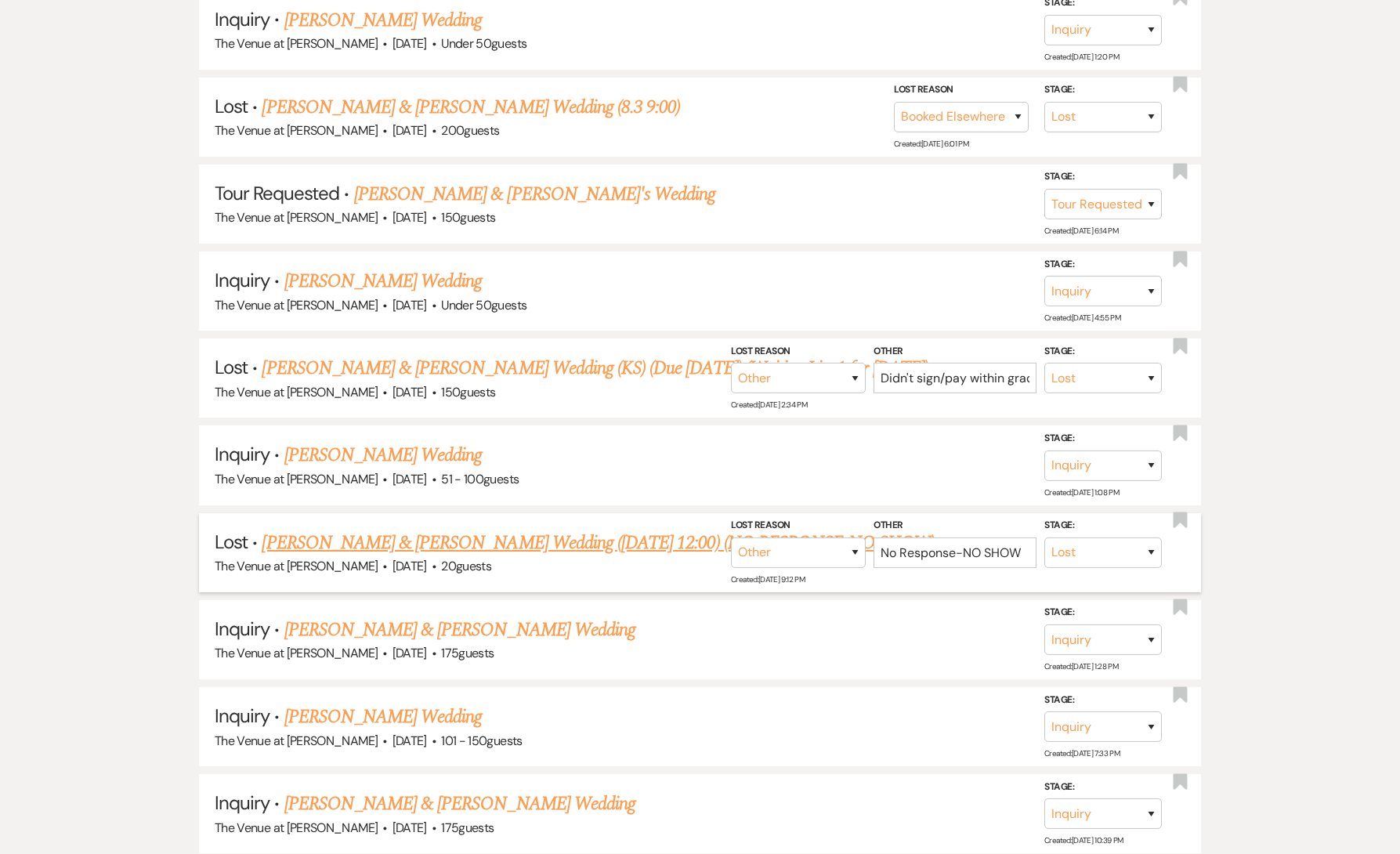
scroll to position [658, 0]
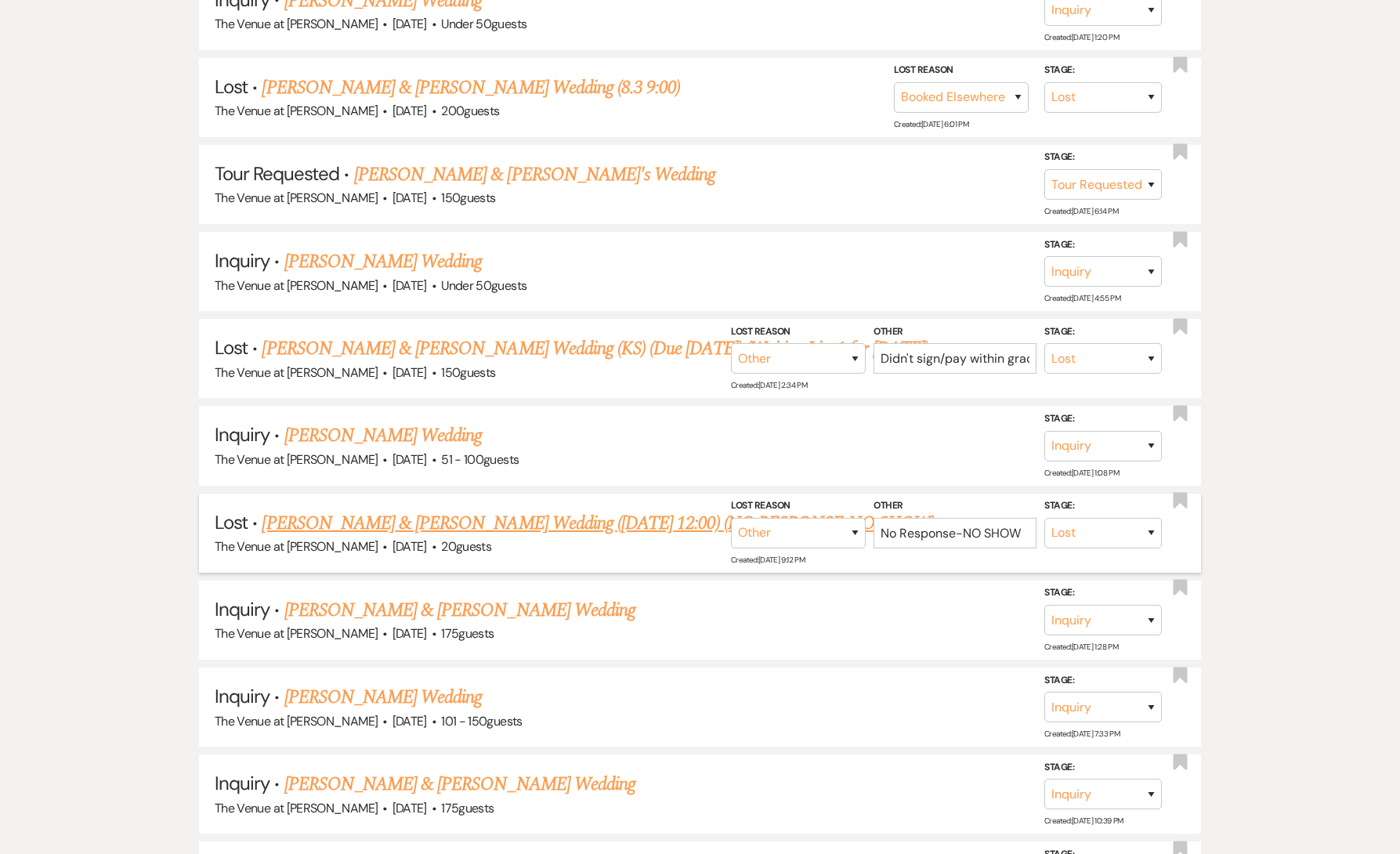
click at [496, 520] on link "[PERSON_NAME] & [PERSON_NAME] Wedding ([DATE] 12:00) (NO RESPONSE-NO SHOW)" at bounding box center [598, 523] width 673 height 29
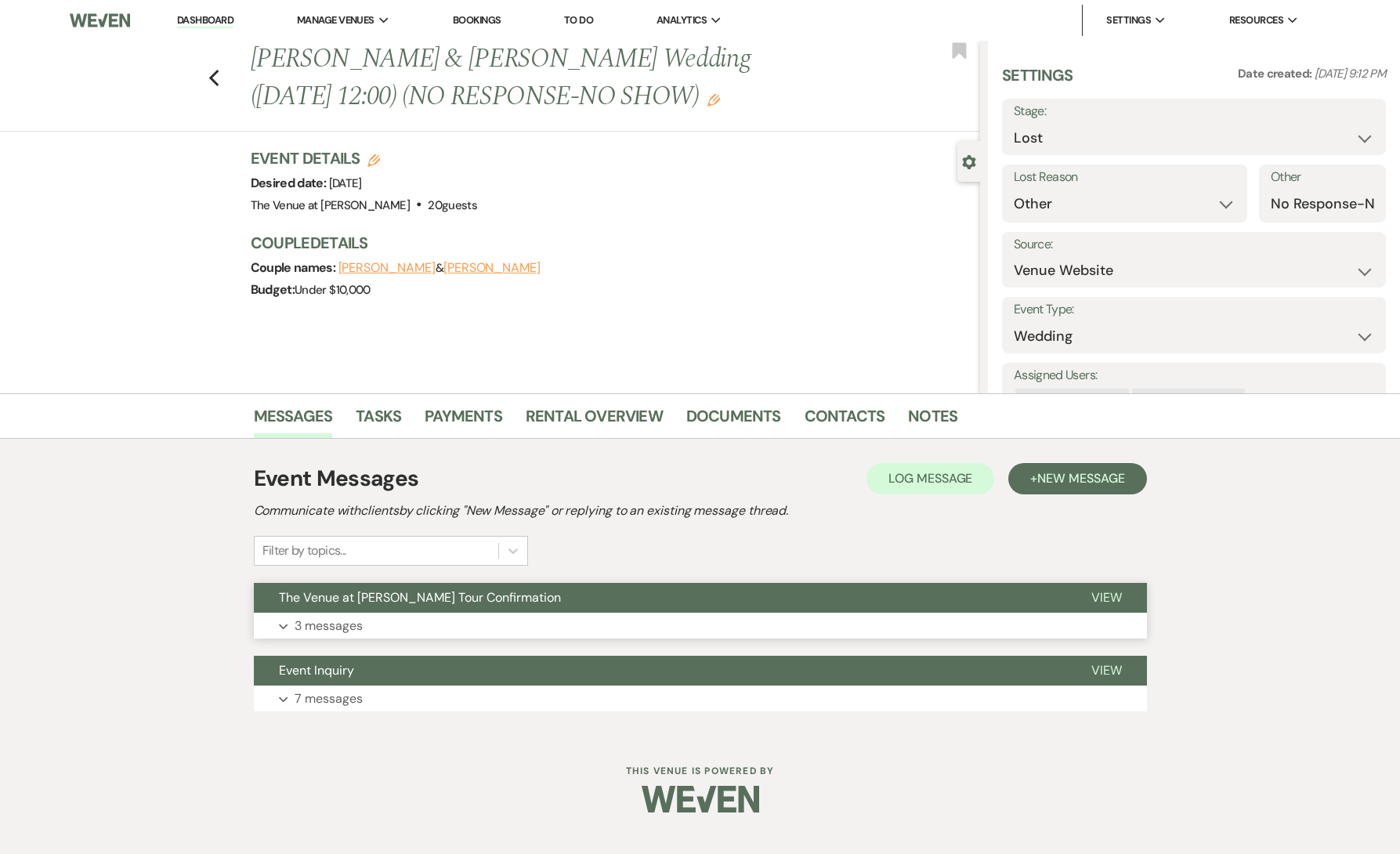
click at [362, 622] on p "3 messages" at bounding box center [329, 627] width 68 height 20
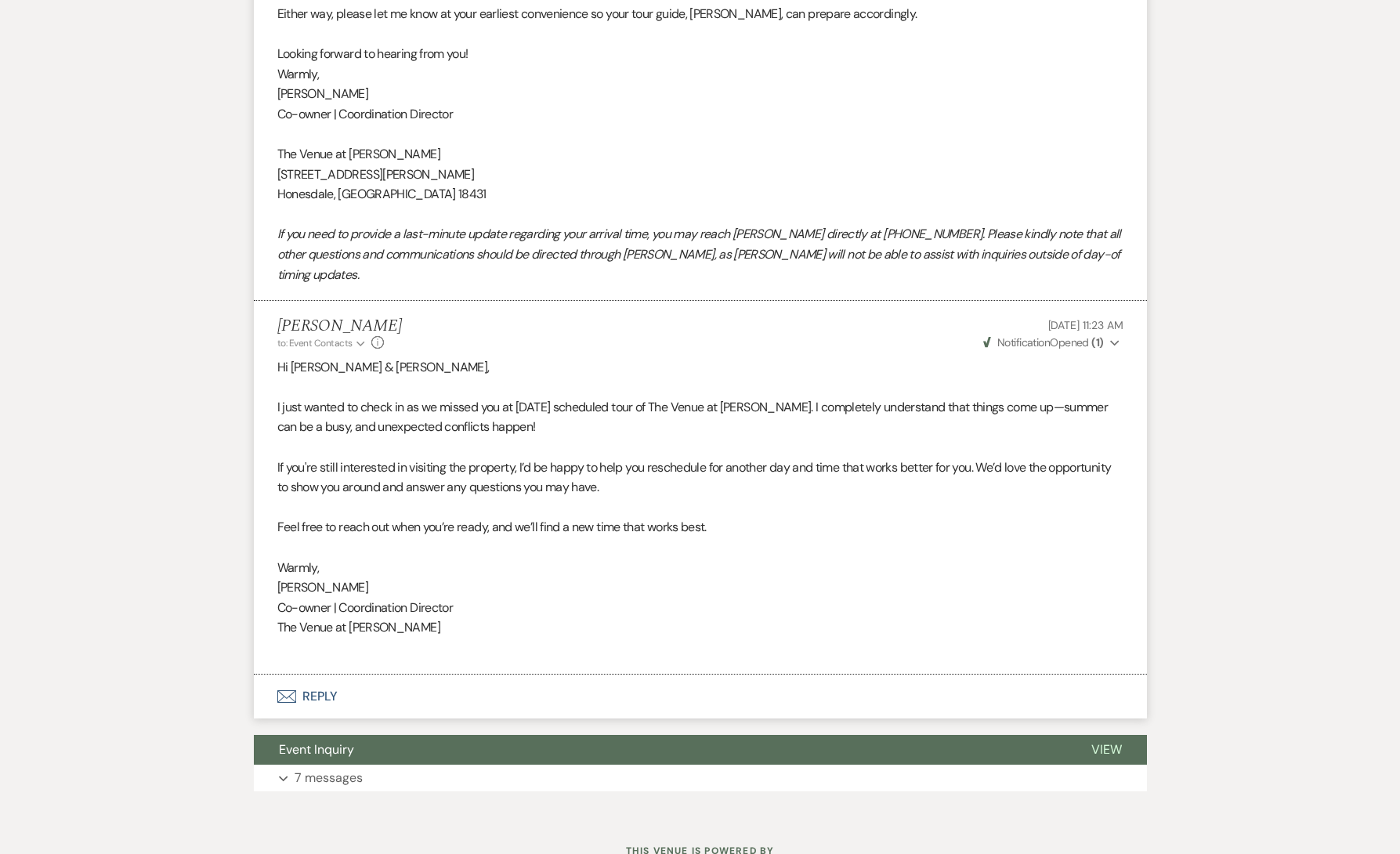
scroll to position [1608, 0]
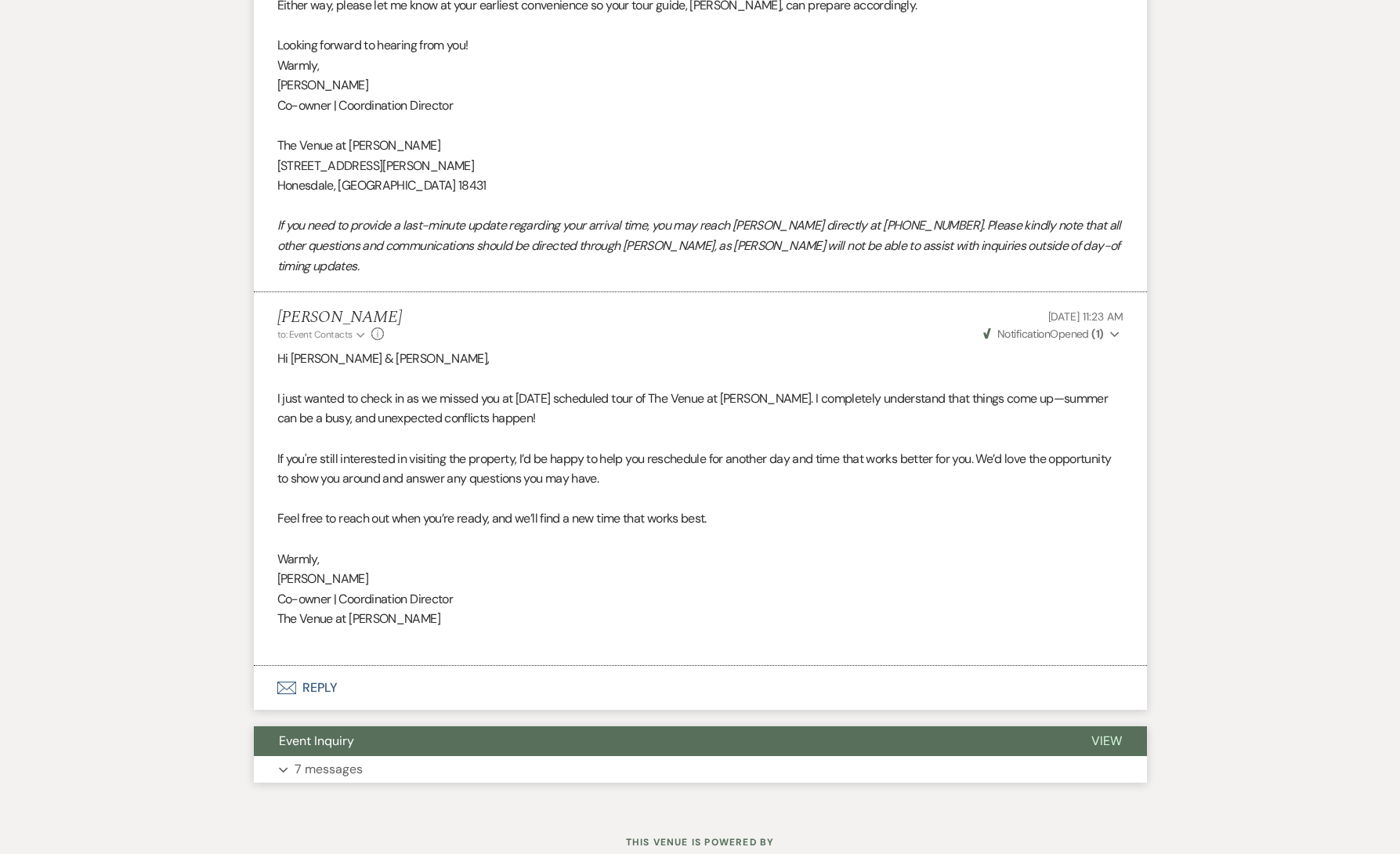
click at [441, 756] on button "Expand 7 messages" at bounding box center [700, 769] width 894 height 27
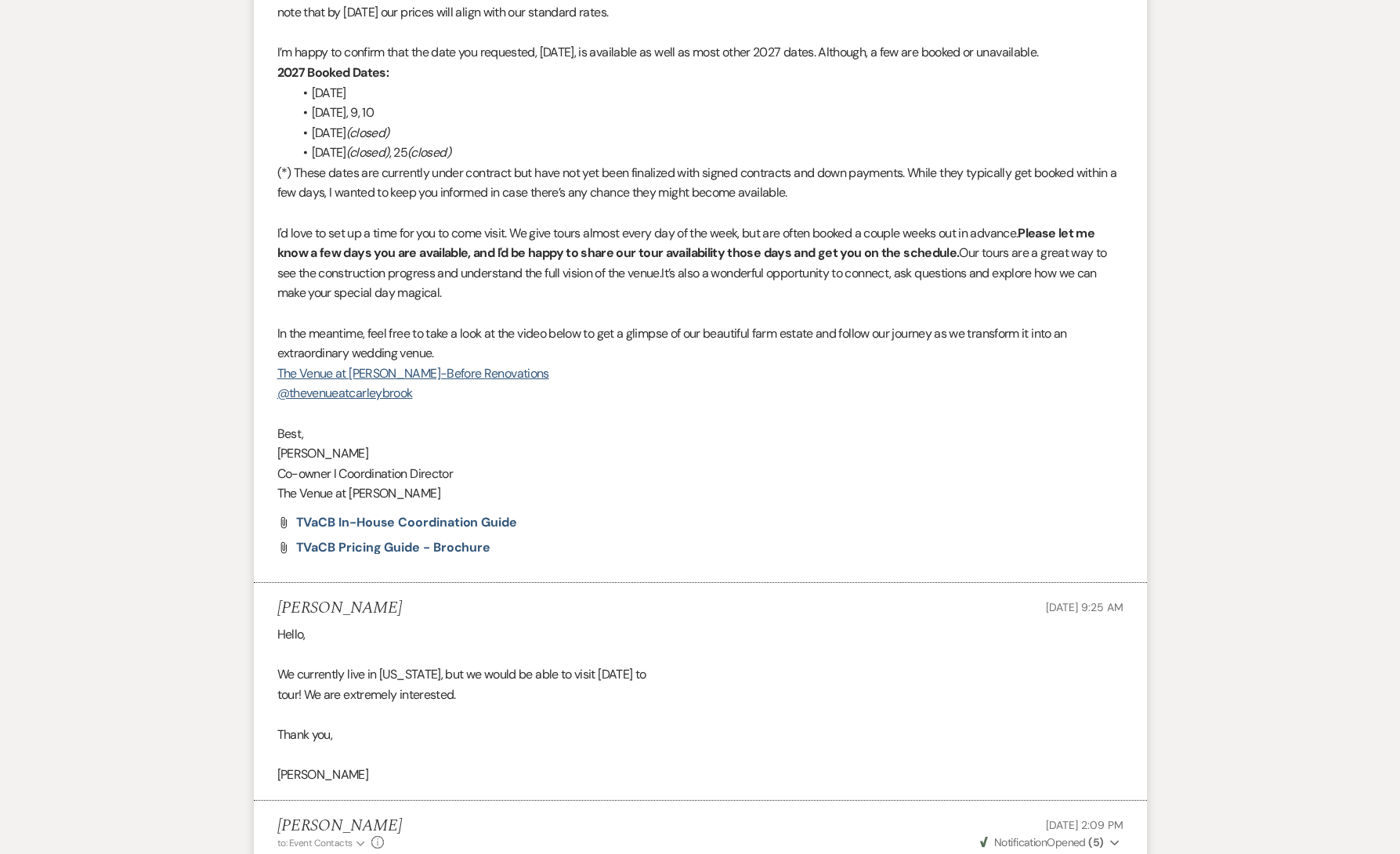
scroll to position [2874, 0]
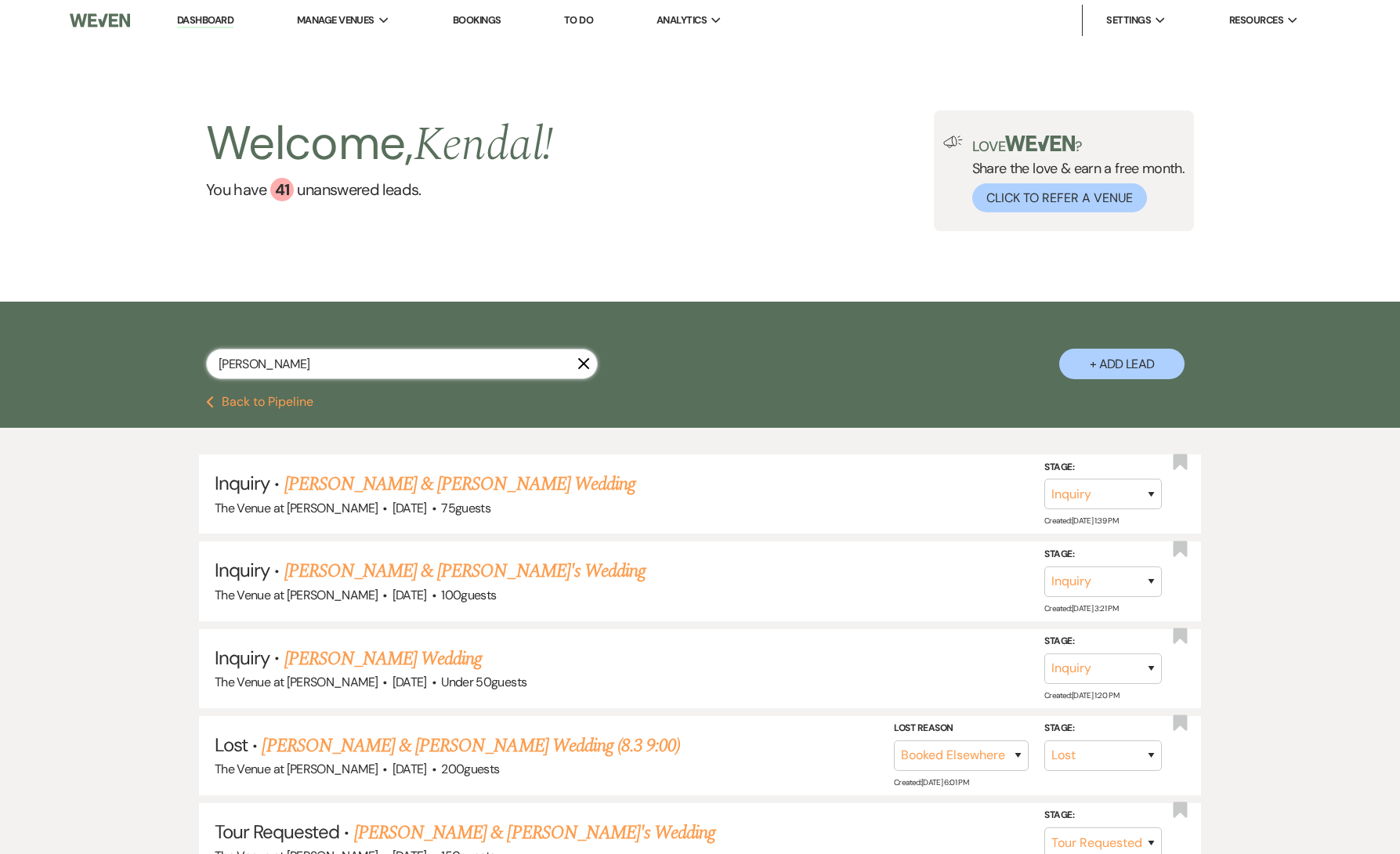
click at [309, 371] on input "[PERSON_NAME]" at bounding box center [402, 363] width 392 height 30
paste input "[PERSON_NAME]"
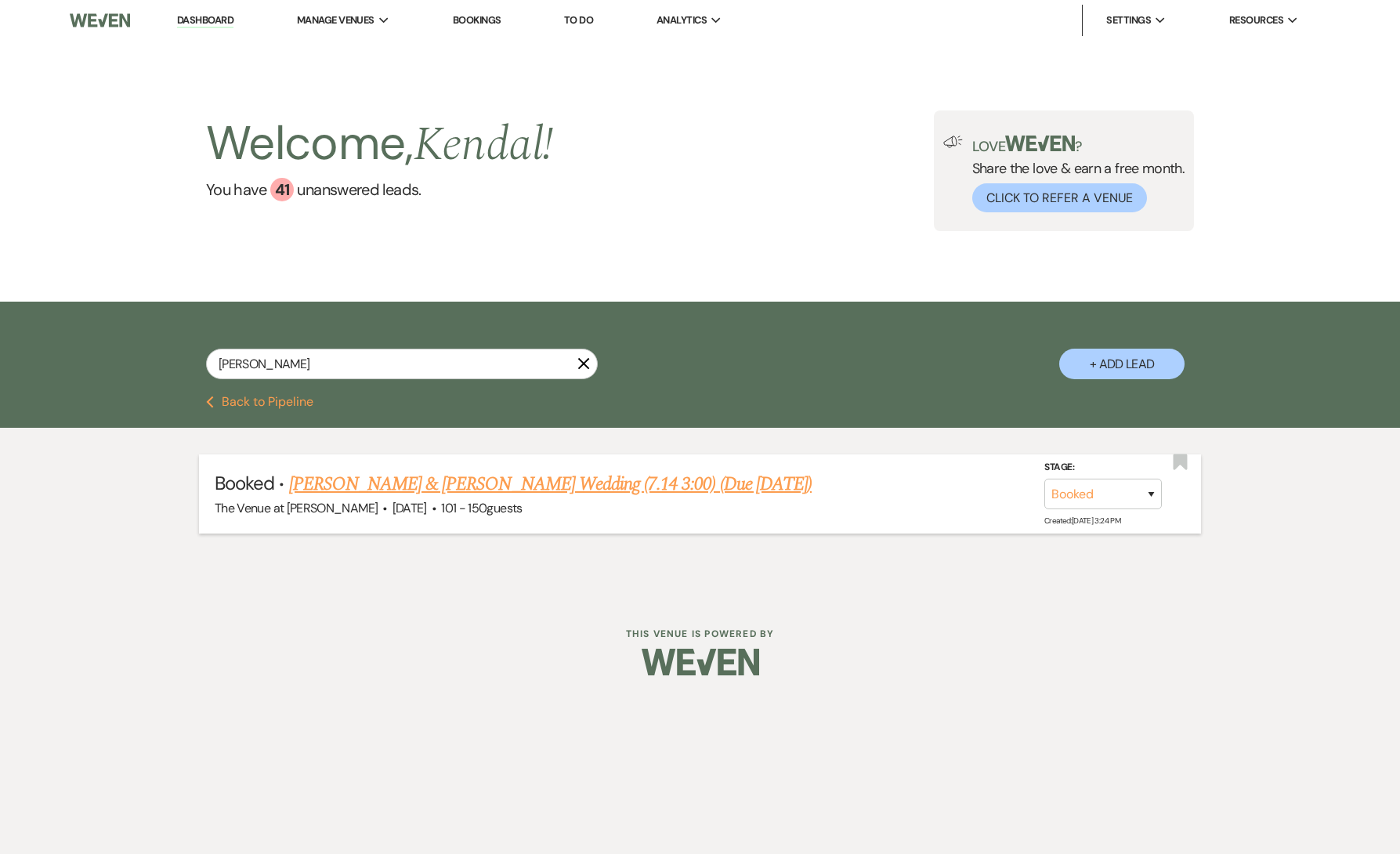
click at [406, 482] on link "[PERSON_NAME] & [PERSON_NAME] Wedding (7.14 3:00) (Due [DATE])" at bounding box center [551, 484] width 523 height 29
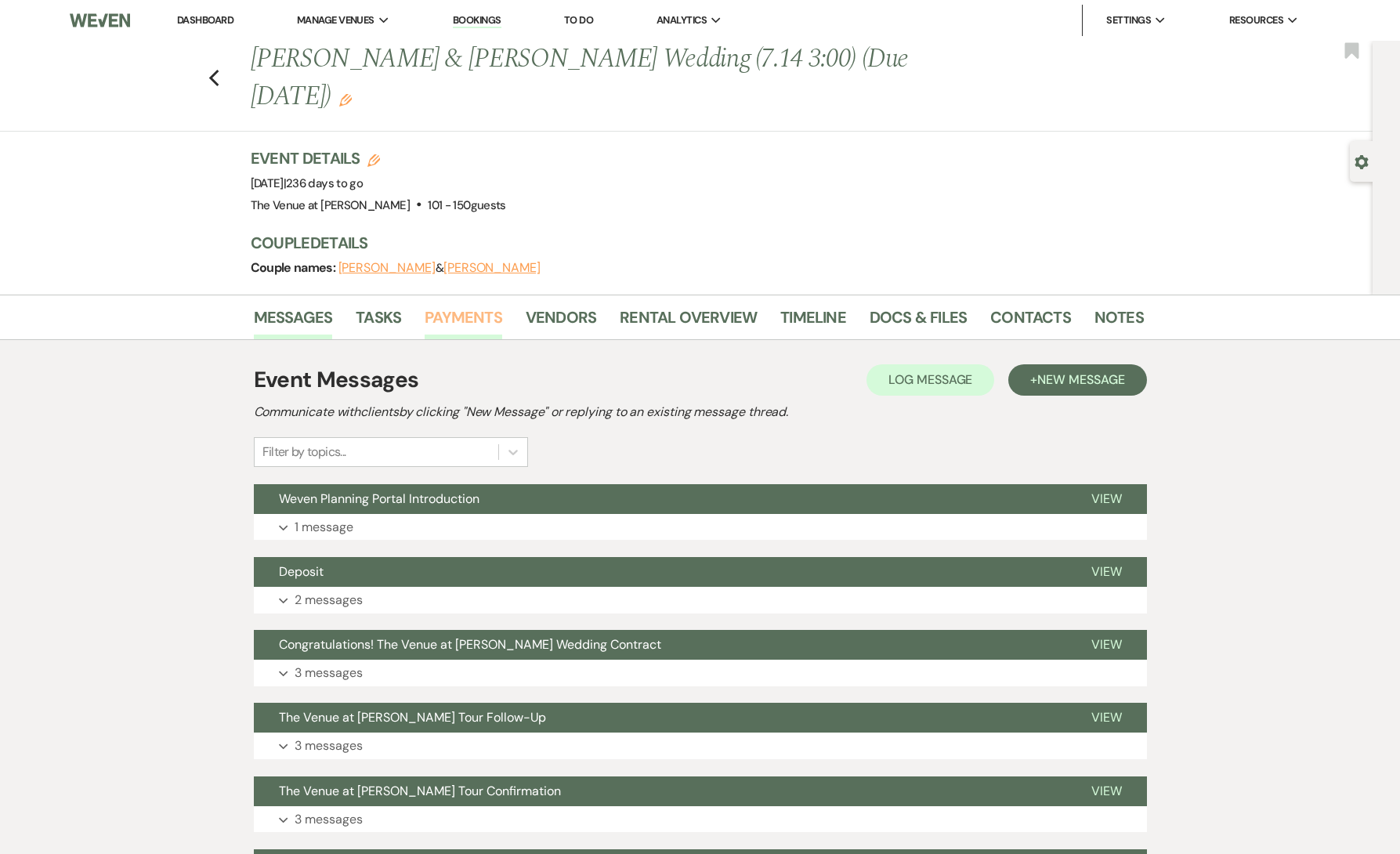
click at [475, 305] on link "Payments" at bounding box center [464, 322] width 78 height 34
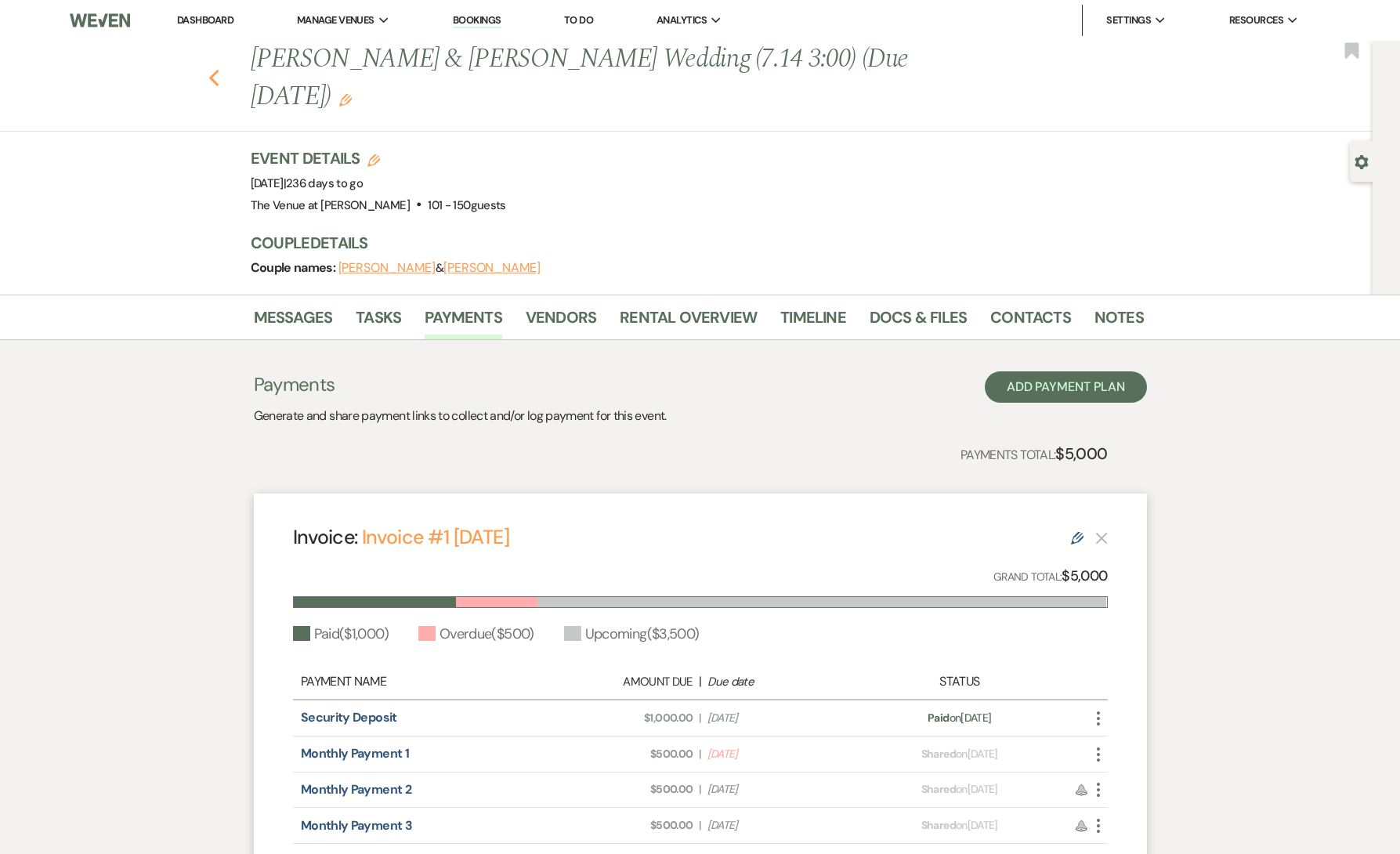
click at [213, 69] on icon "Previous" at bounding box center [214, 79] width 12 height 18
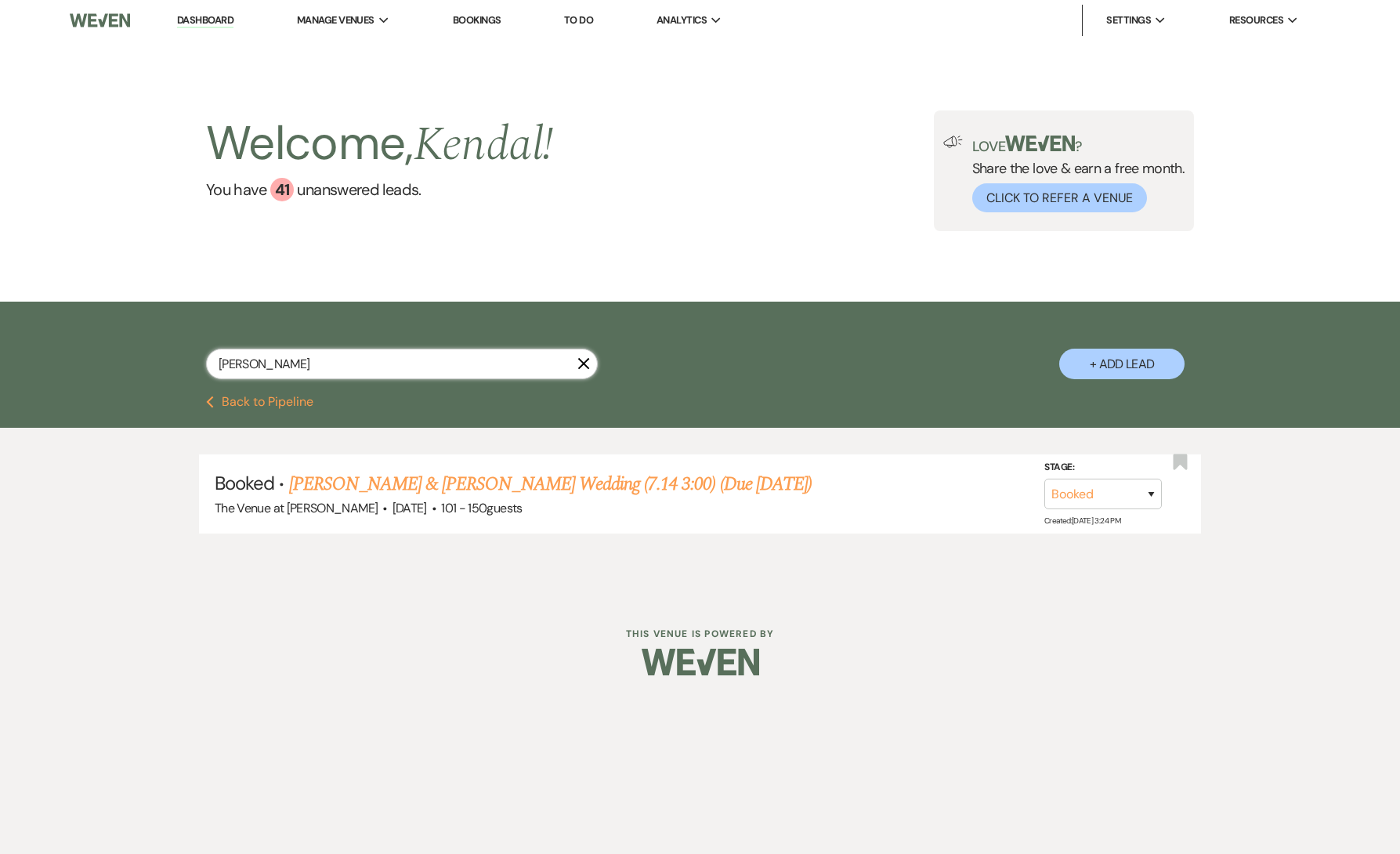
click at [302, 362] on input "[PERSON_NAME]" at bounding box center [402, 363] width 392 height 30
paste input "[PERSON_NAME]"
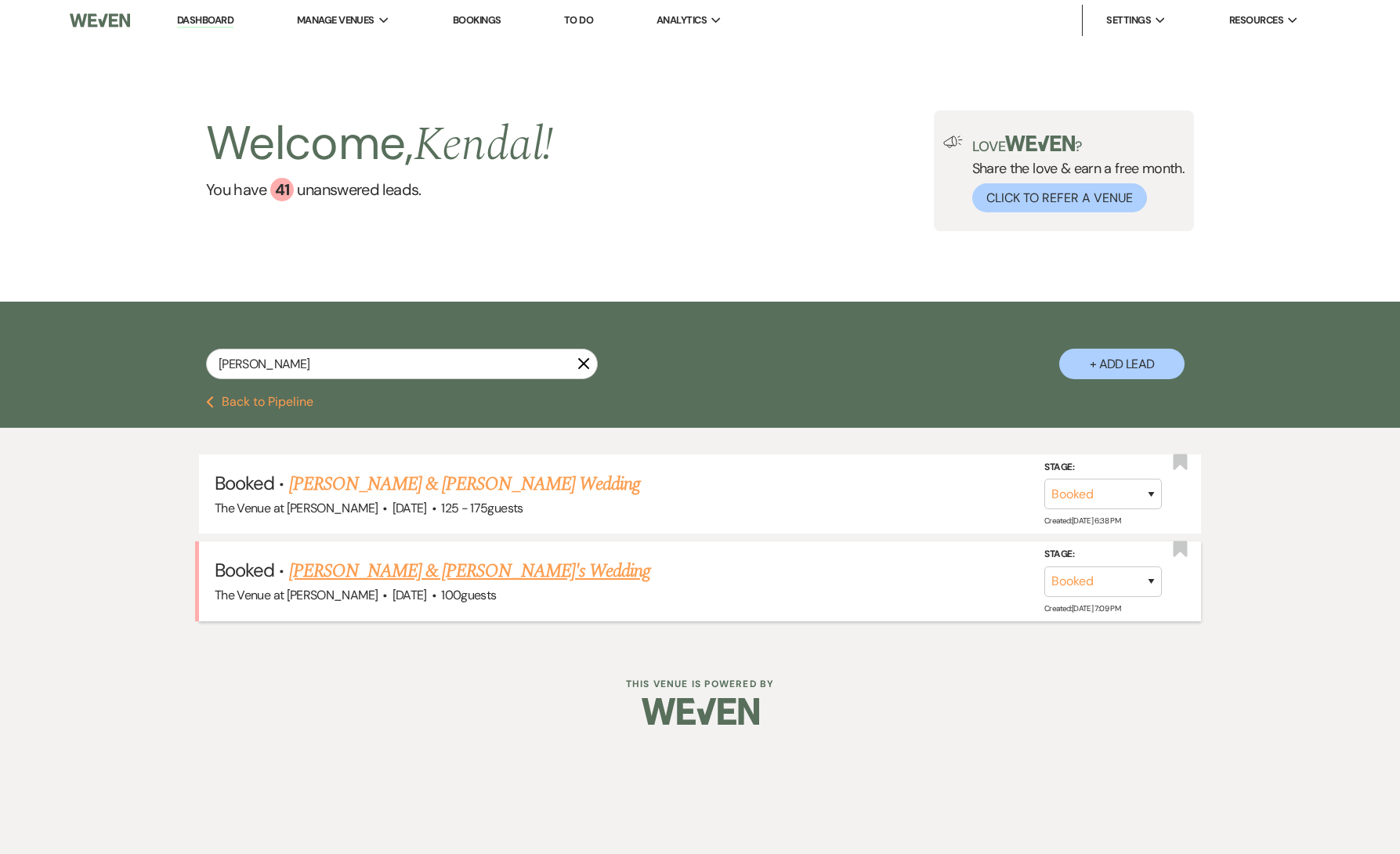
click at [378, 575] on link "[PERSON_NAME] & [PERSON_NAME]'s Wedding" at bounding box center [470, 571] width 362 height 29
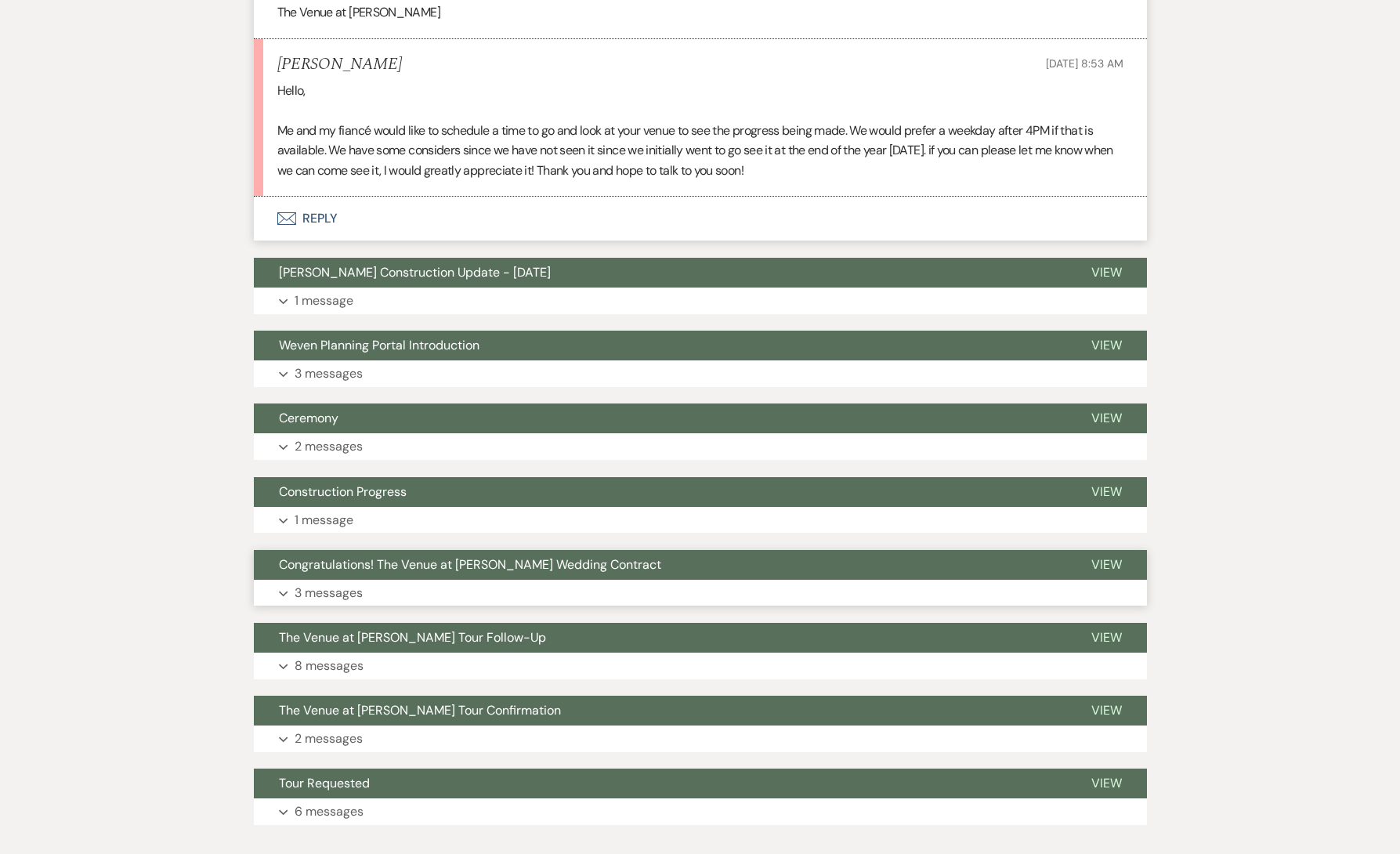
scroll to position [1250, 0]
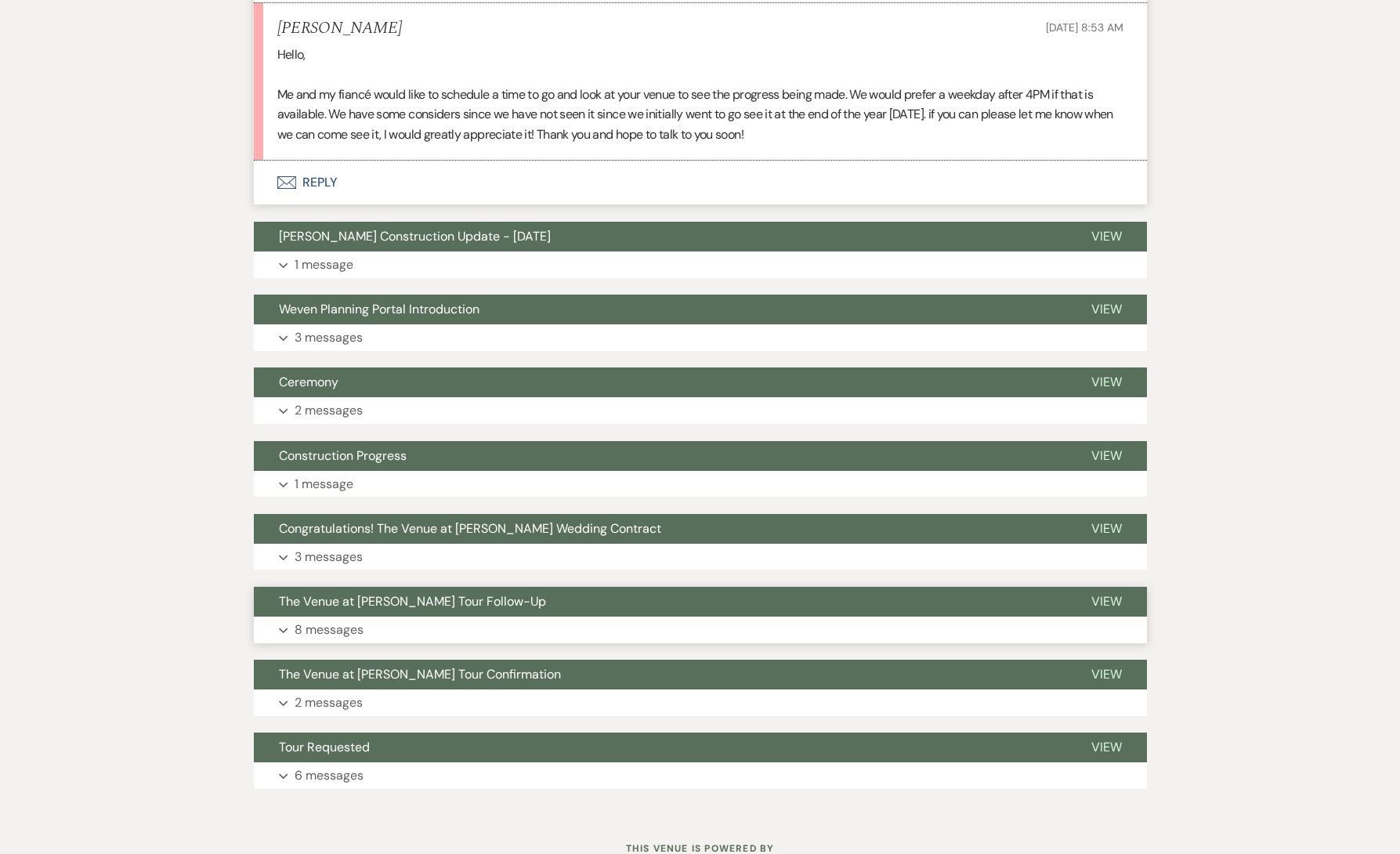
click at [383, 634] on button "Expand 8 messages" at bounding box center [700, 629] width 894 height 27
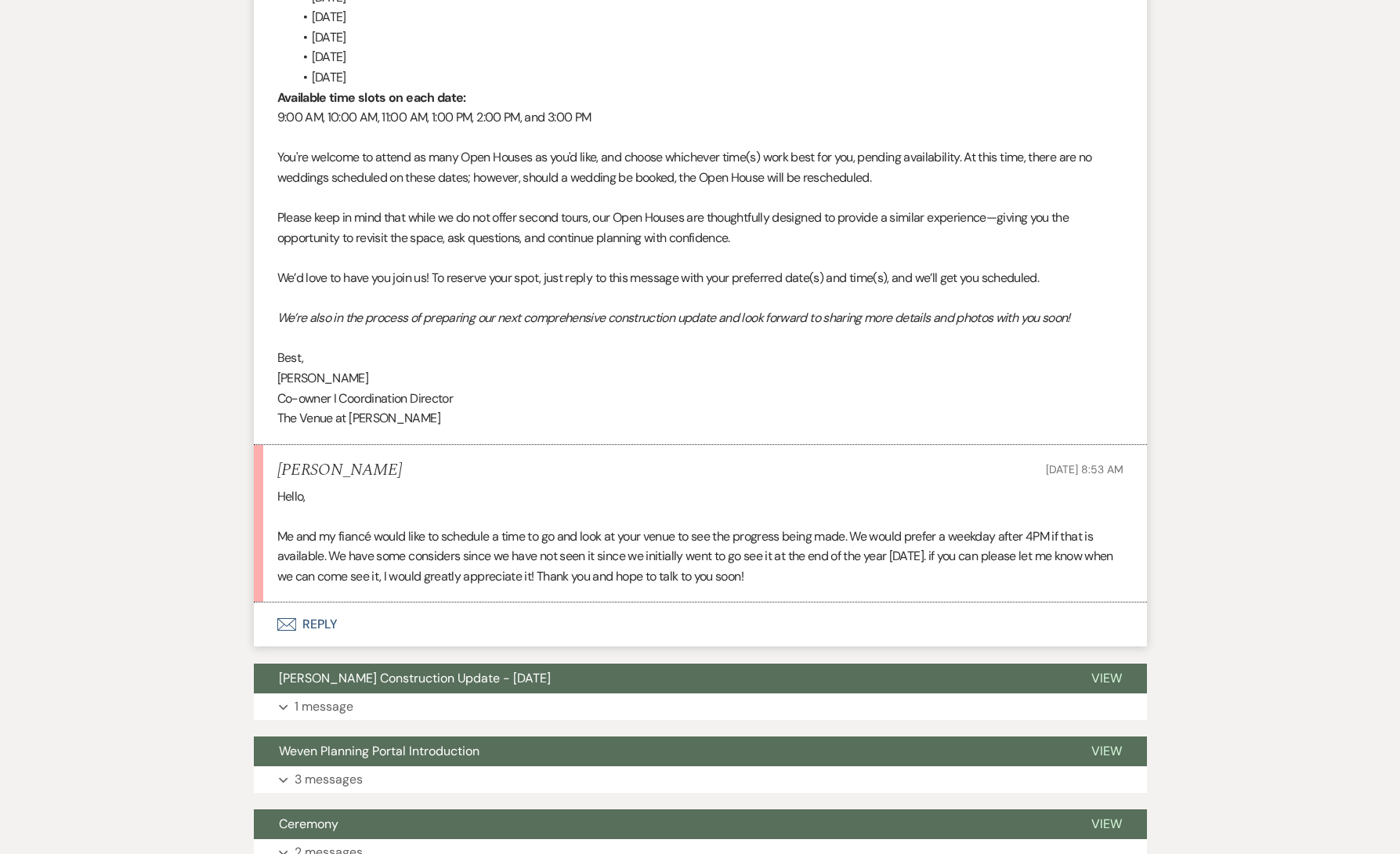
scroll to position [0, 0]
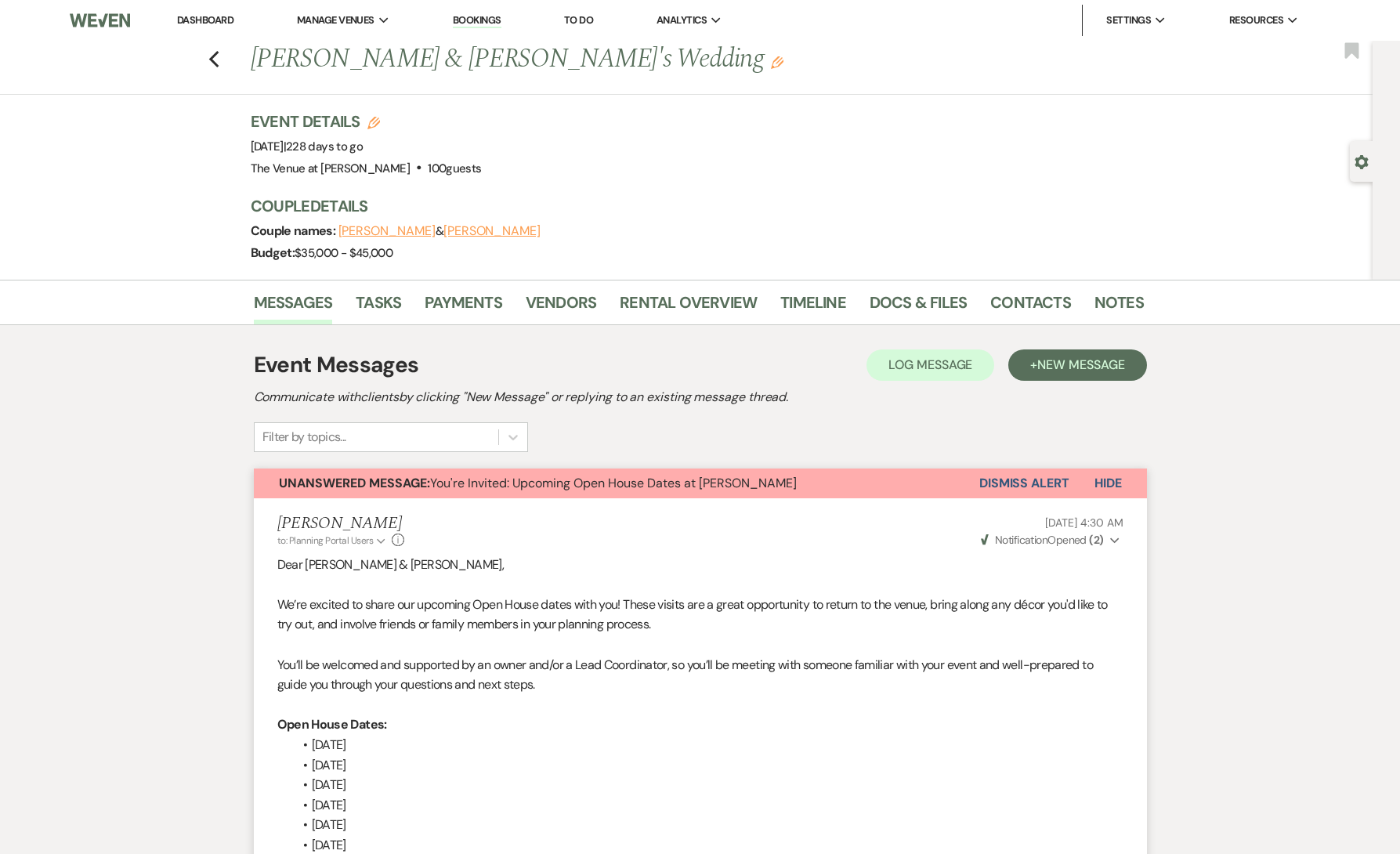
click at [903, 307] on link "Docs & Files" at bounding box center [918, 307] width 97 height 34
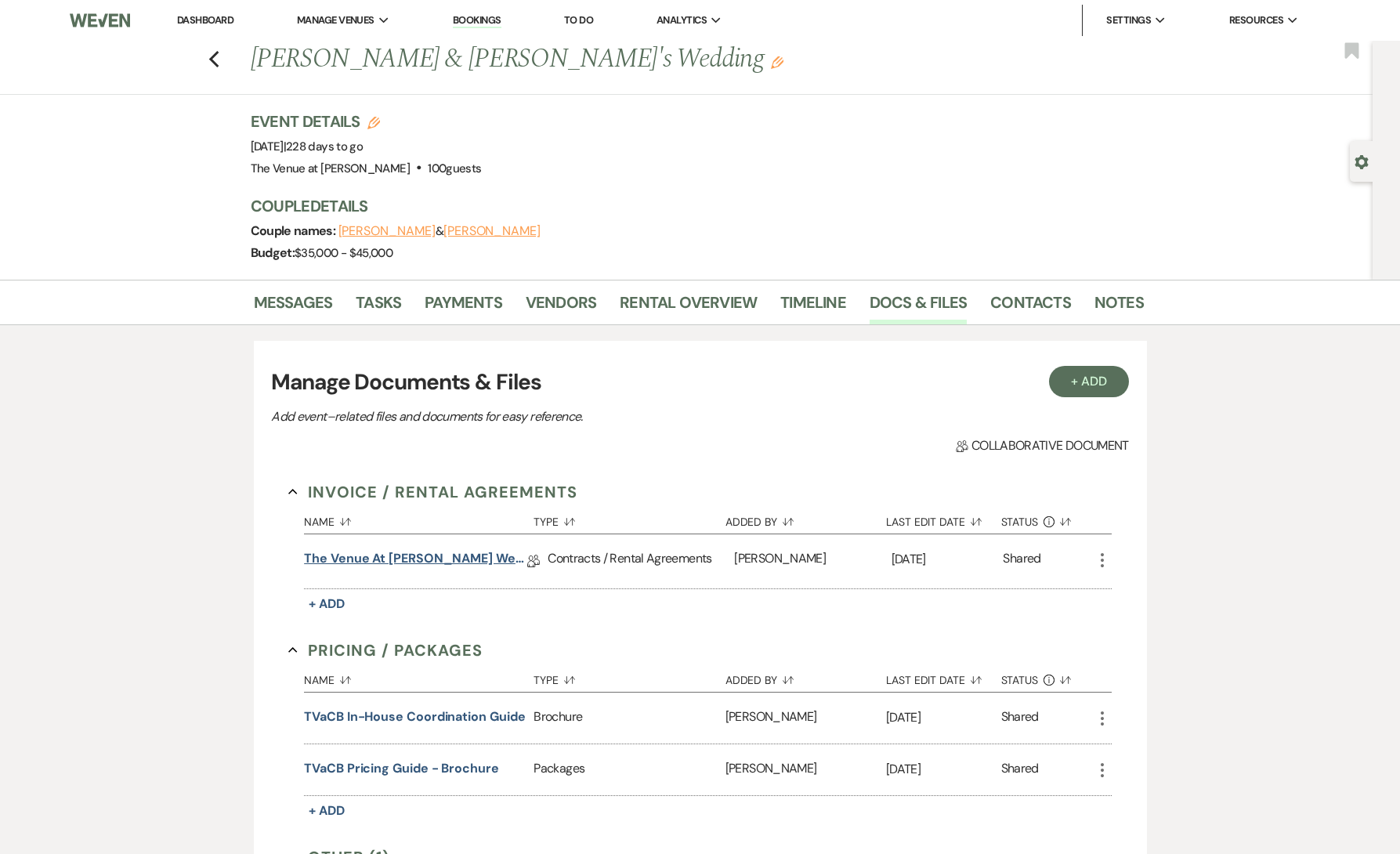
click at [408, 555] on link "The Venue at [PERSON_NAME] Wedding Contract ([DATE] Sposto-Rebar)" at bounding box center [416, 561] width 224 height 24
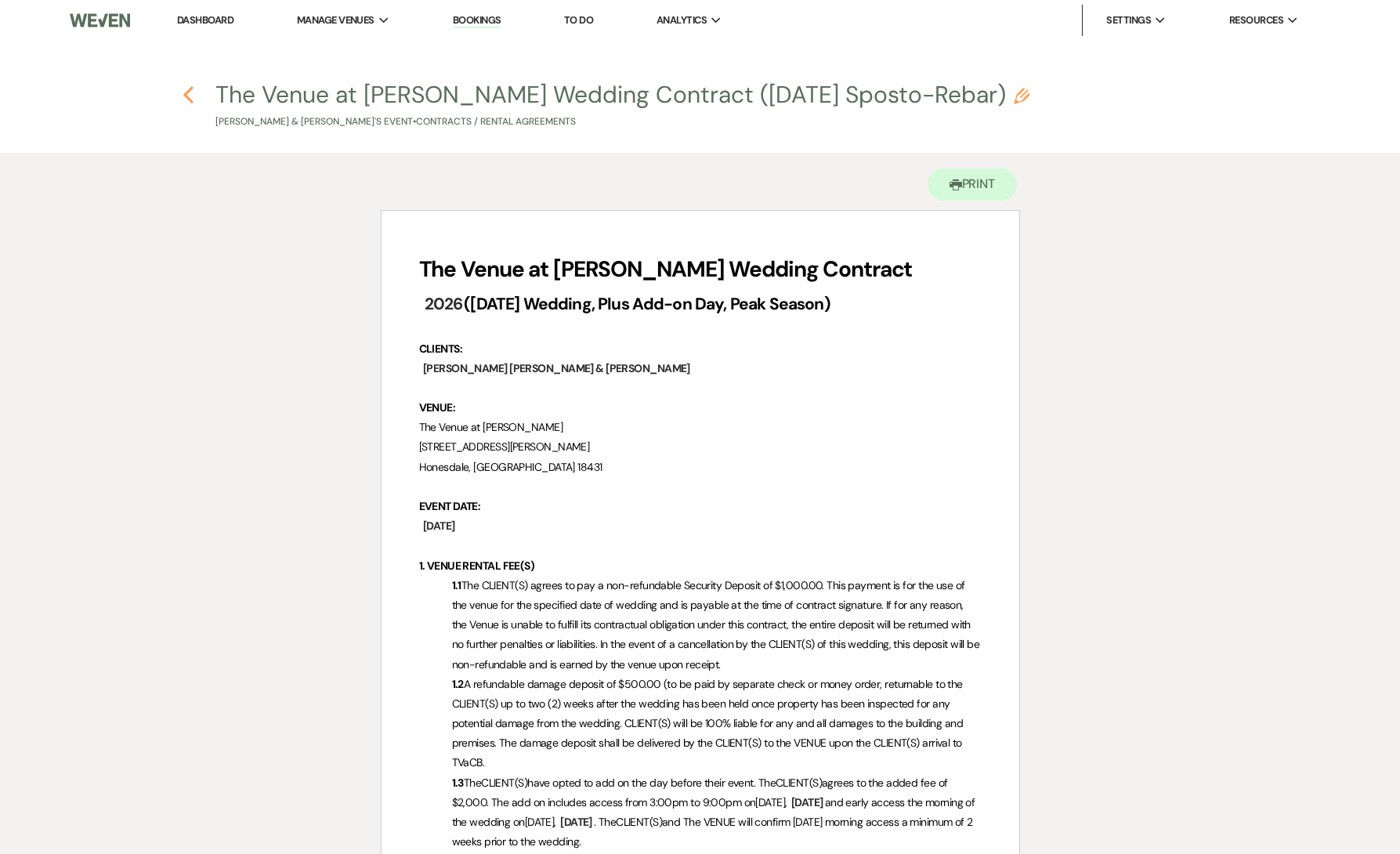
click at [189, 95] on icon "Previous" at bounding box center [189, 94] width 12 height 18
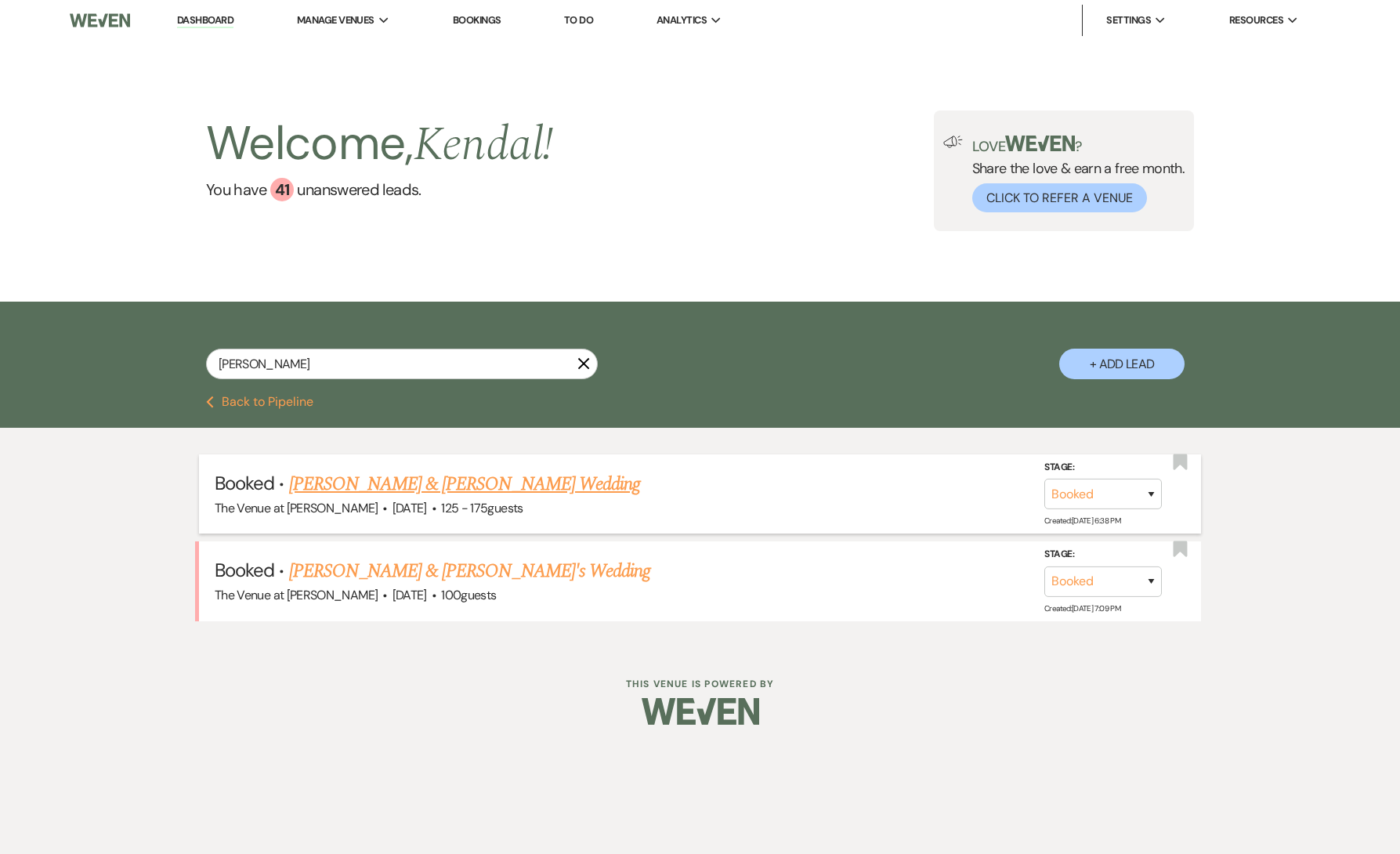
click at [370, 482] on link "[PERSON_NAME] & [PERSON_NAME] Wedding" at bounding box center [465, 484] width 351 height 29
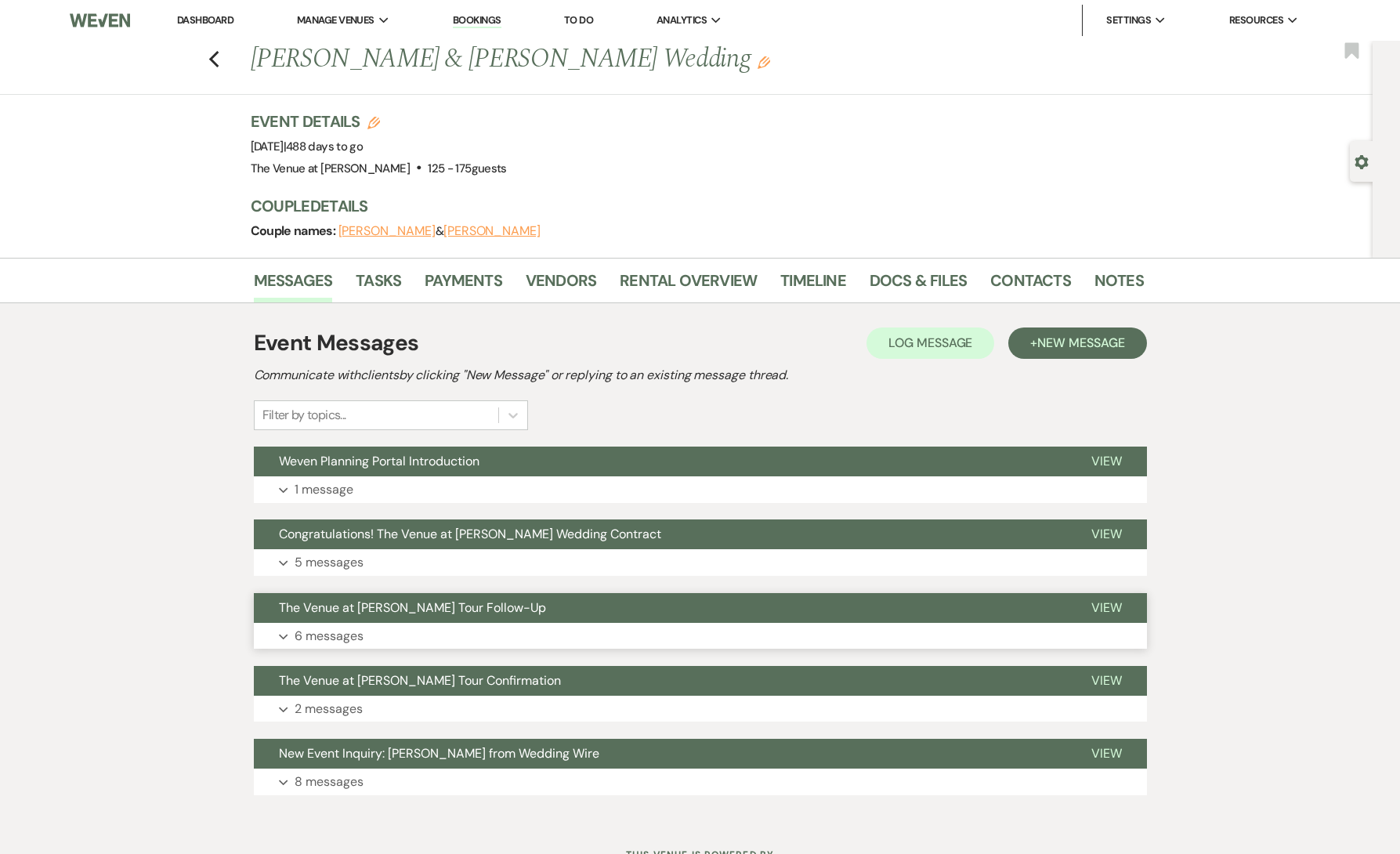
click at [422, 630] on button "Expand 6 messages" at bounding box center [700, 636] width 894 height 27
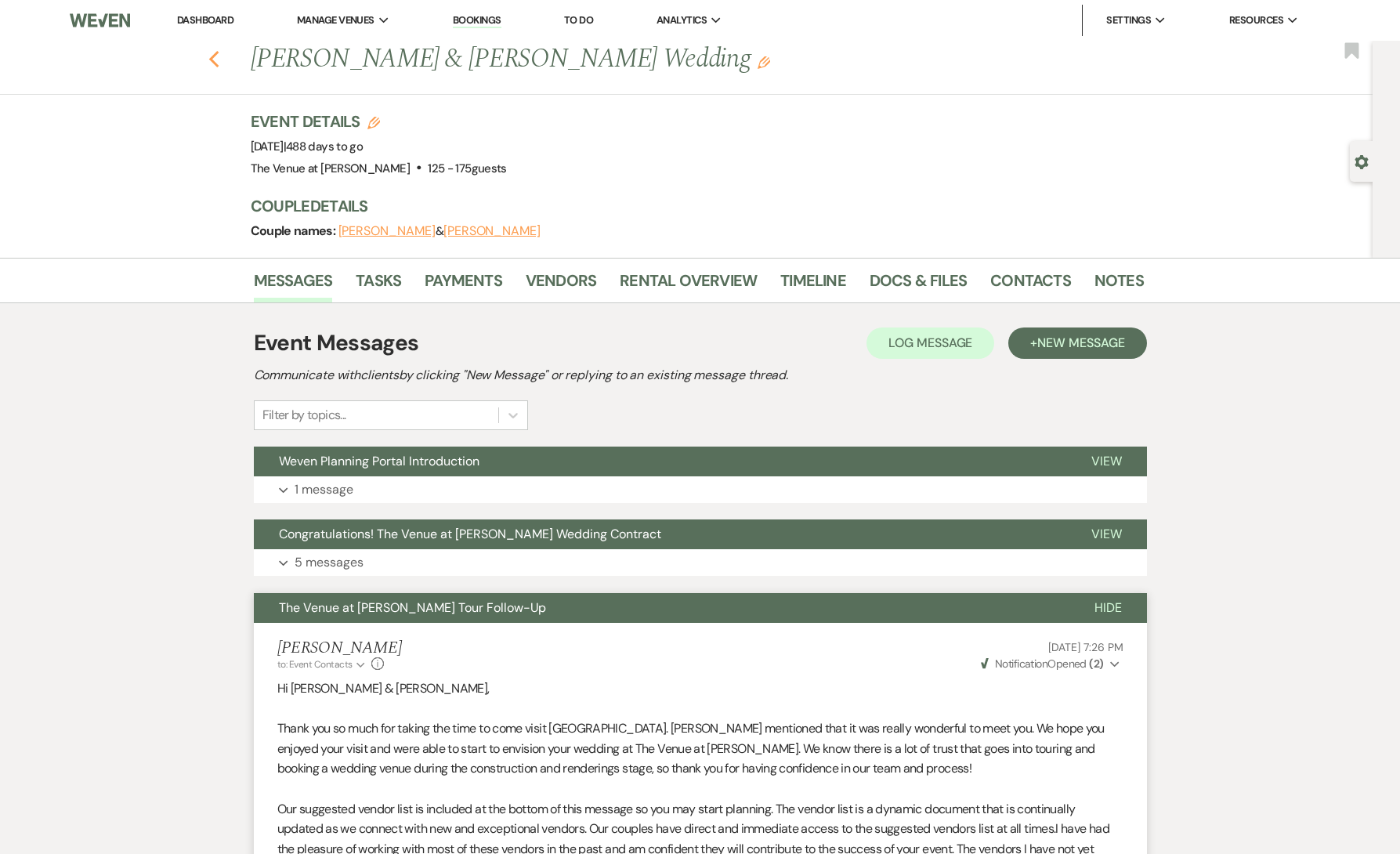
click at [213, 64] on icon "Previous" at bounding box center [214, 59] width 12 height 18
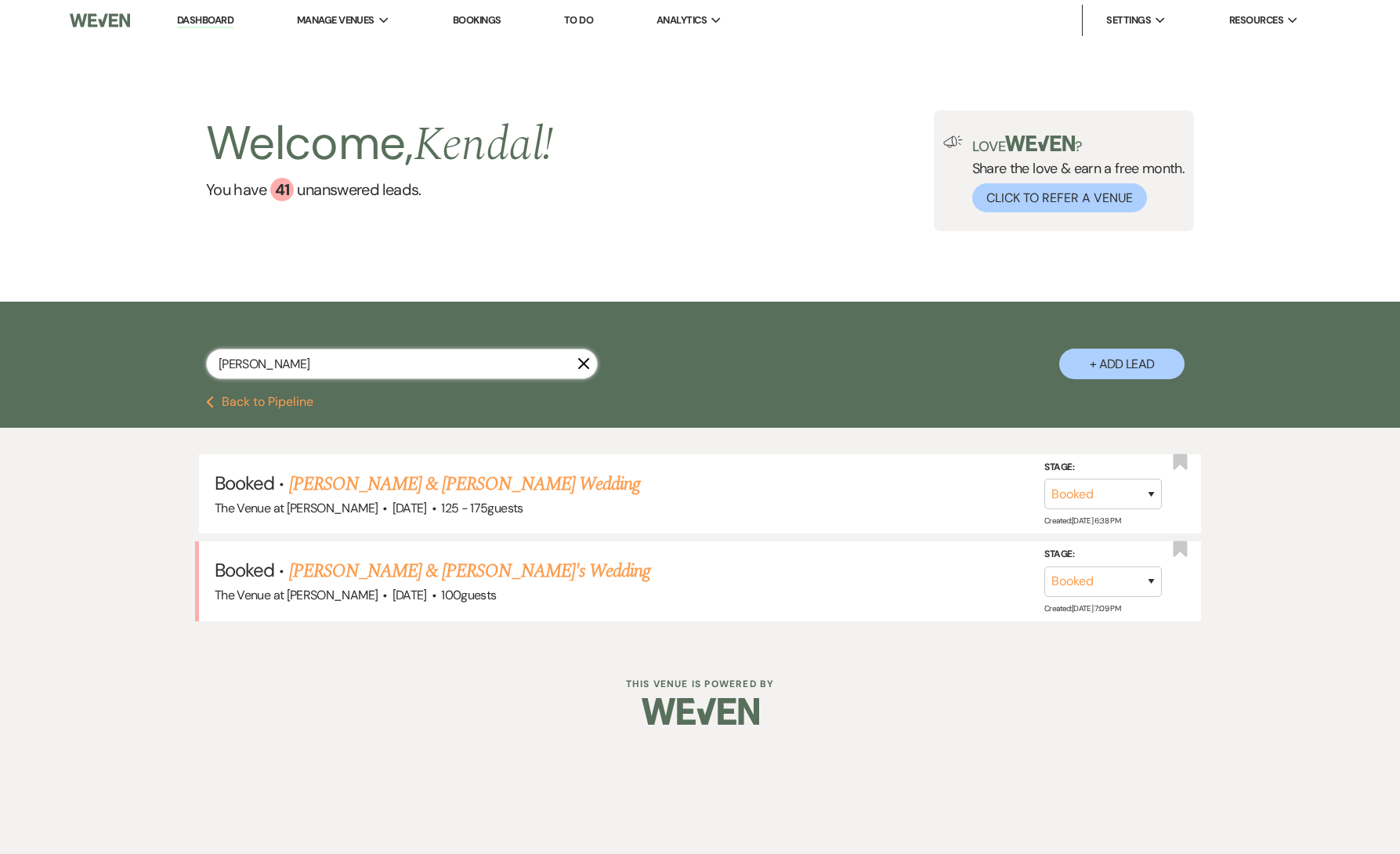
click at [292, 361] on input "[PERSON_NAME]" at bounding box center [402, 363] width 392 height 30
paste input "[PERSON_NAME]"
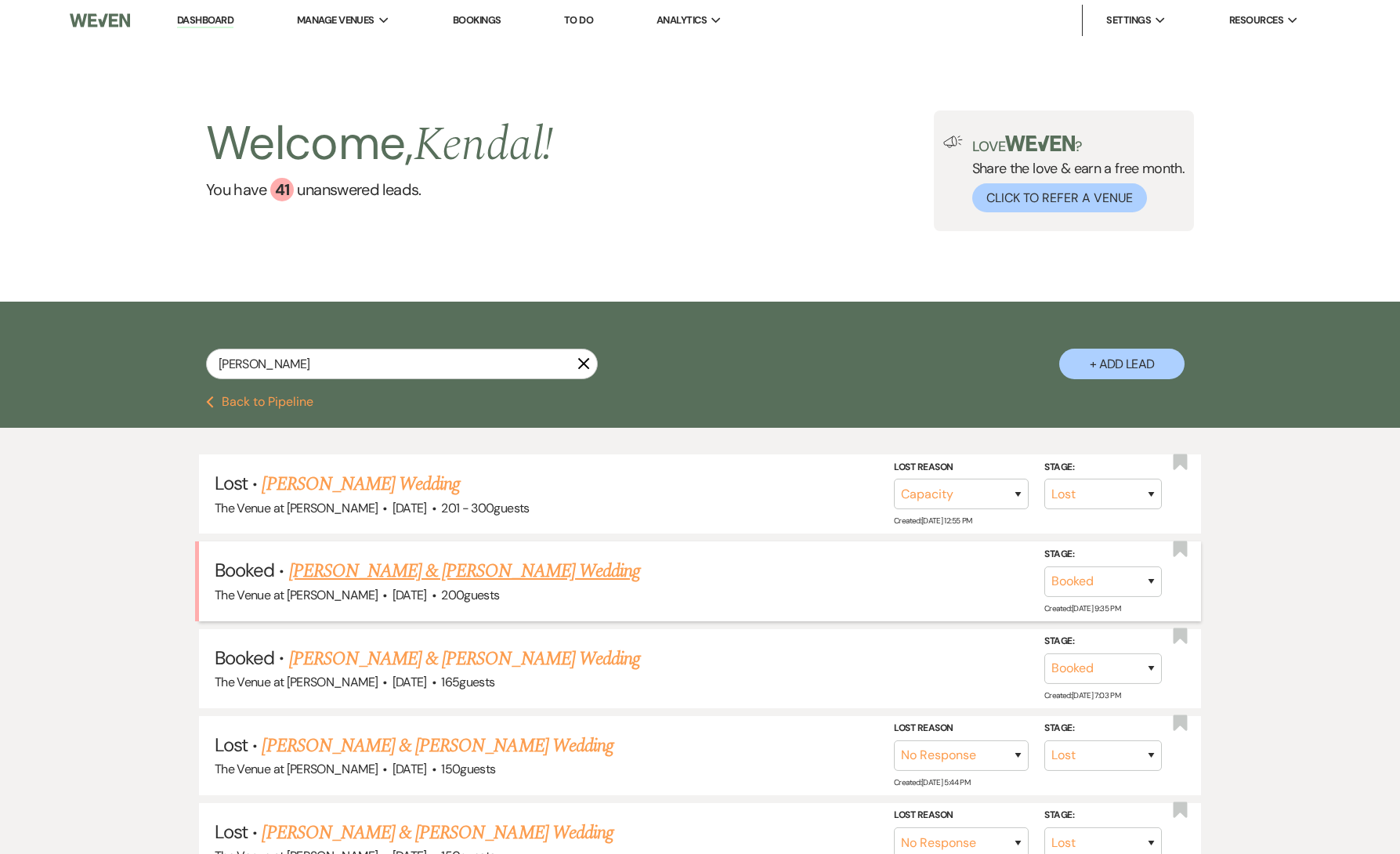
click at [382, 568] on link "[PERSON_NAME] & [PERSON_NAME] Wedding" at bounding box center [465, 571] width 351 height 29
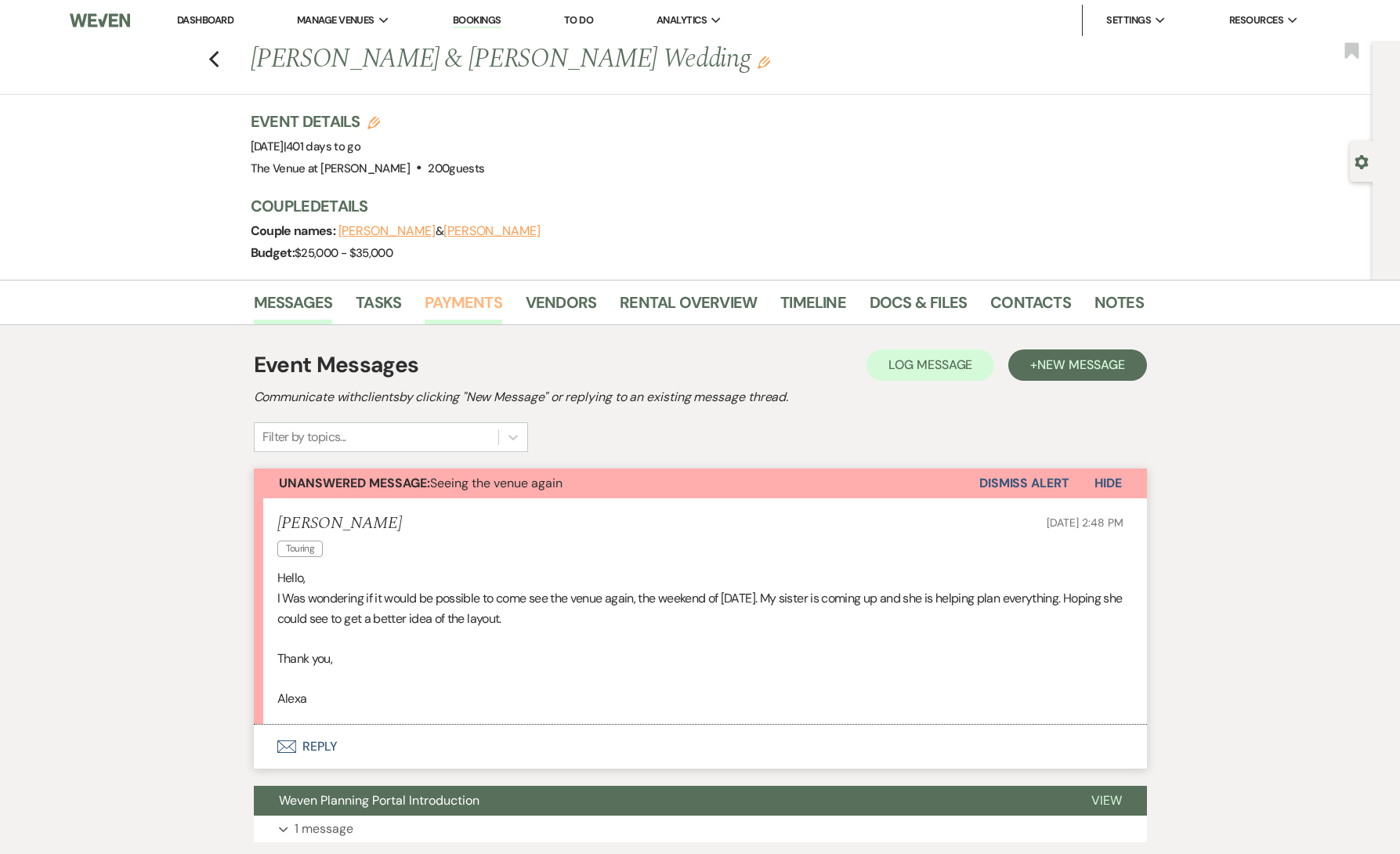
click at [468, 301] on link "Payments" at bounding box center [464, 307] width 78 height 34
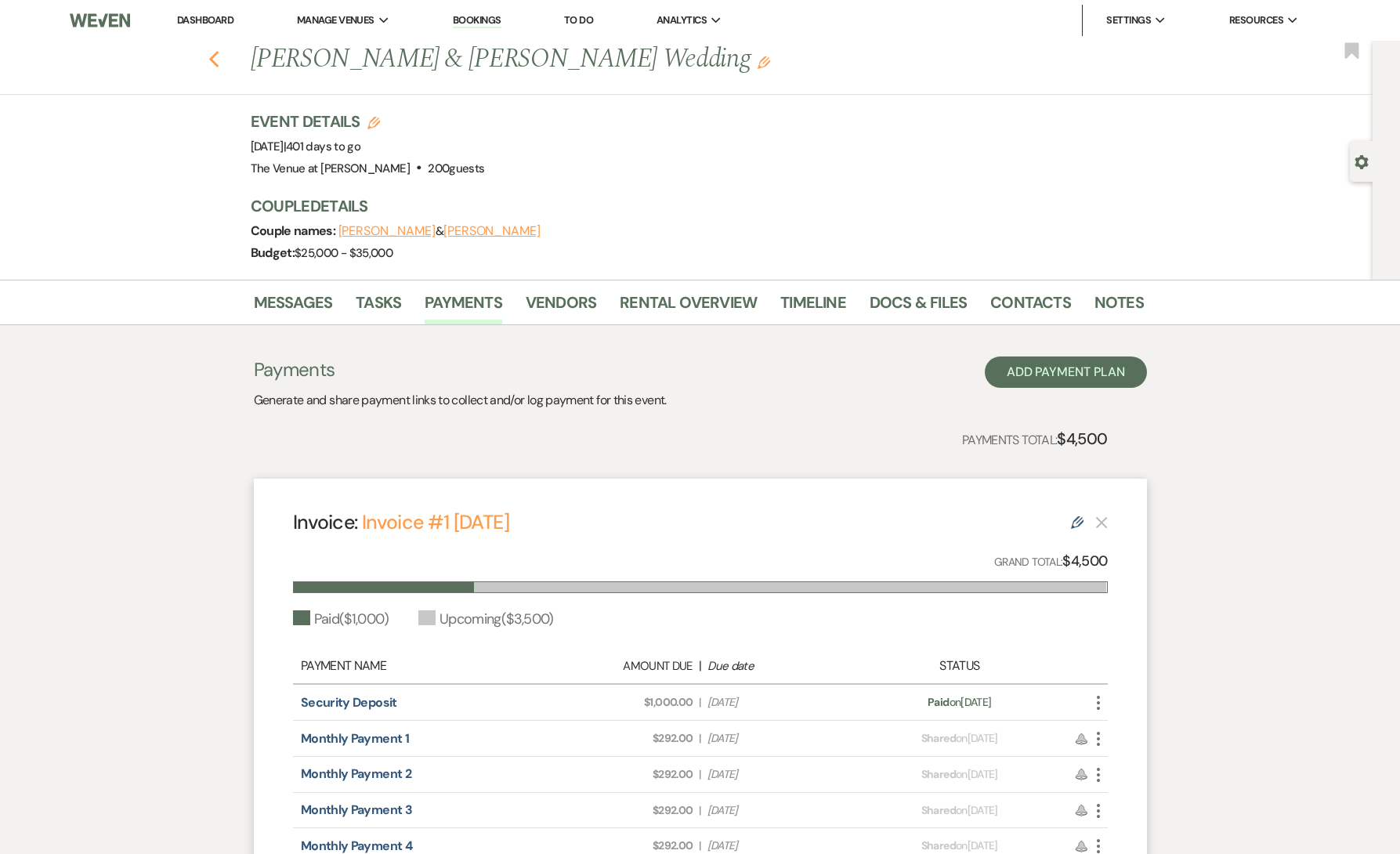
click at [215, 56] on icon "Previous" at bounding box center [214, 59] width 12 height 18
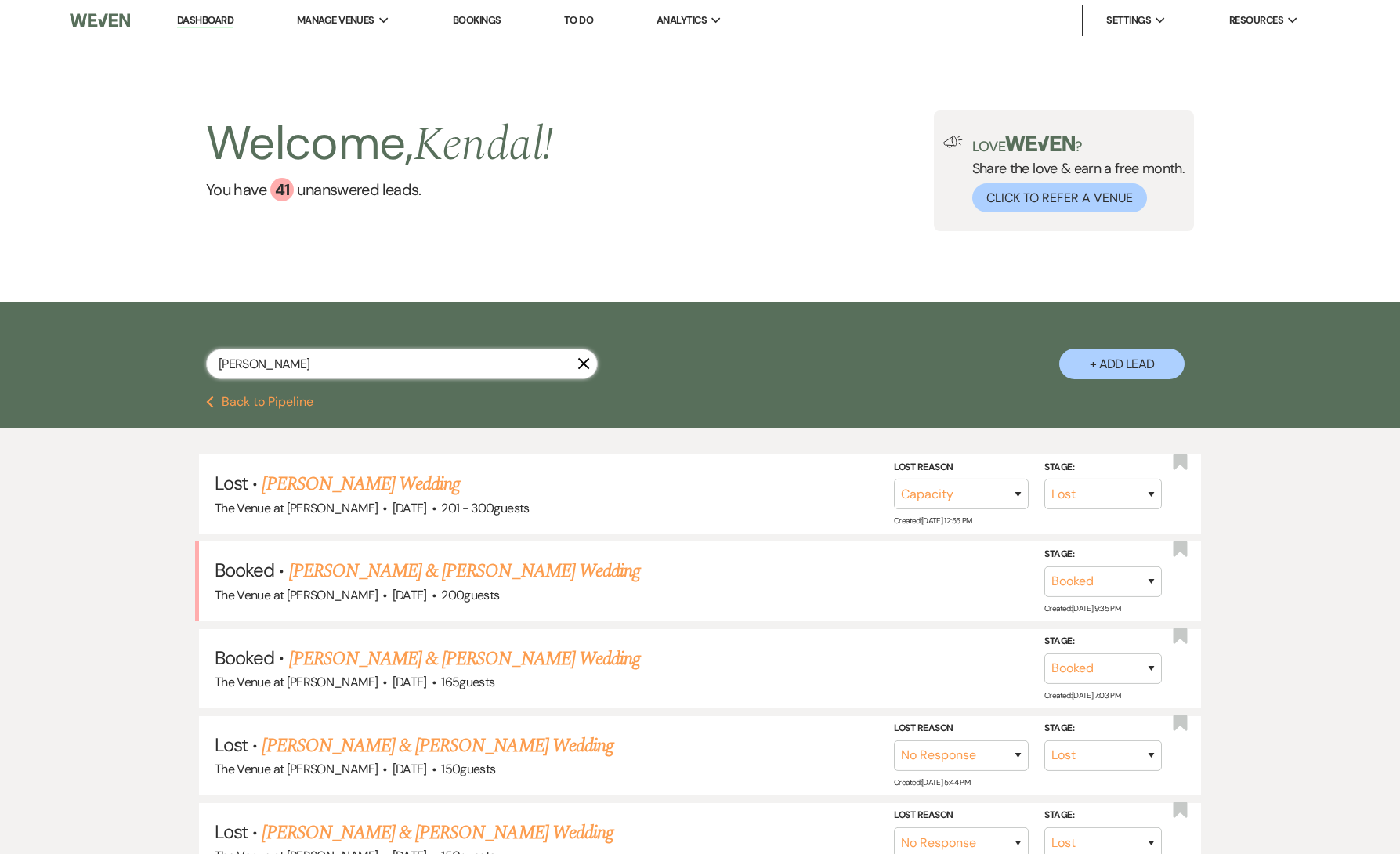
click at [297, 357] on input "[PERSON_NAME]" at bounding box center [402, 363] width 392 height 30
click at [470, 365] on input "[PERSON_NAME]" at bounding box center [402, 363] width 392 height 30
paste input "[PERSON_NAME]"
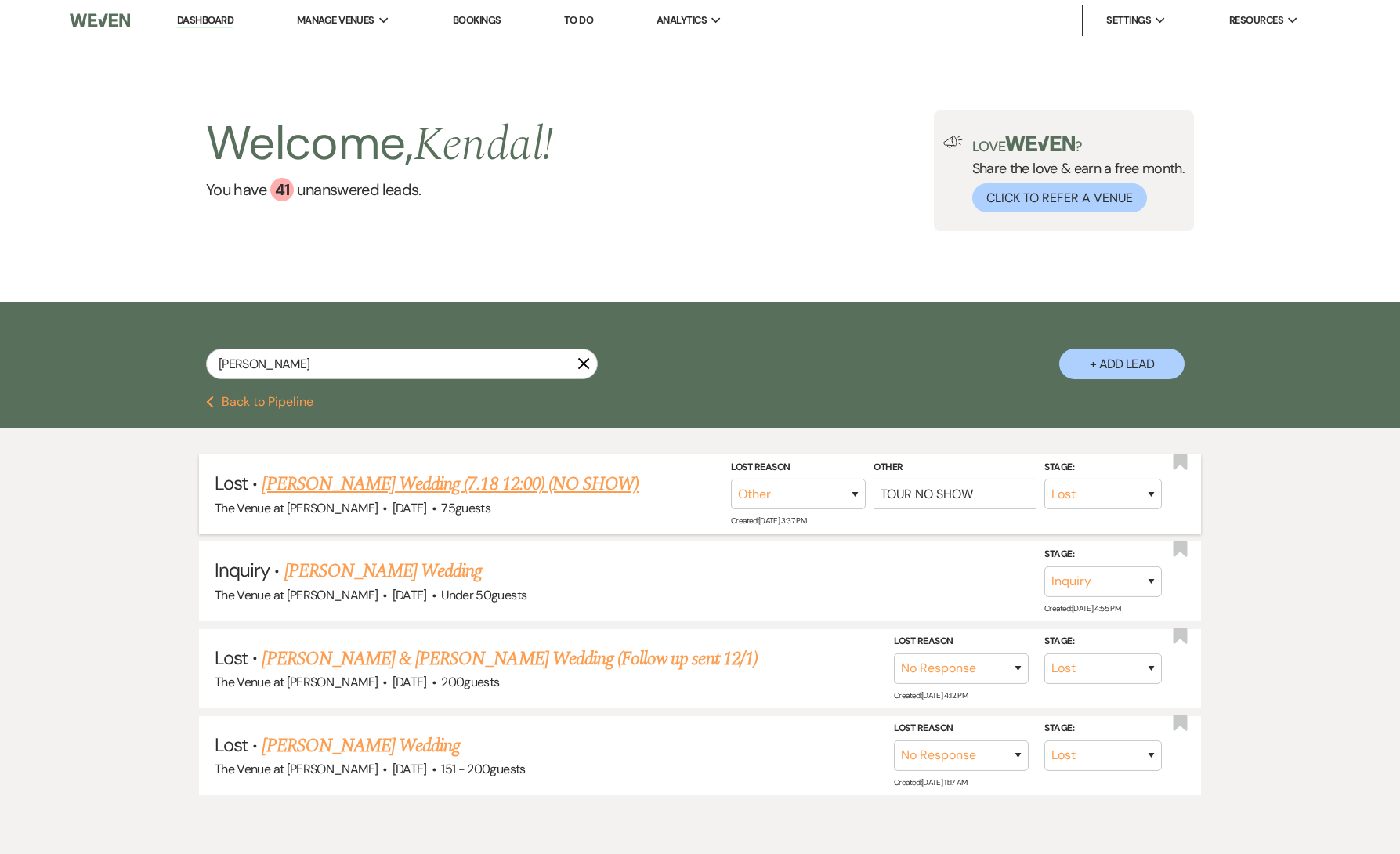
click at [493, 482] on link "[PERSON_NAME] Wedding (7.18 12:00) (NO SHOW)" at bounding box center [450, 484] width 377 height 29
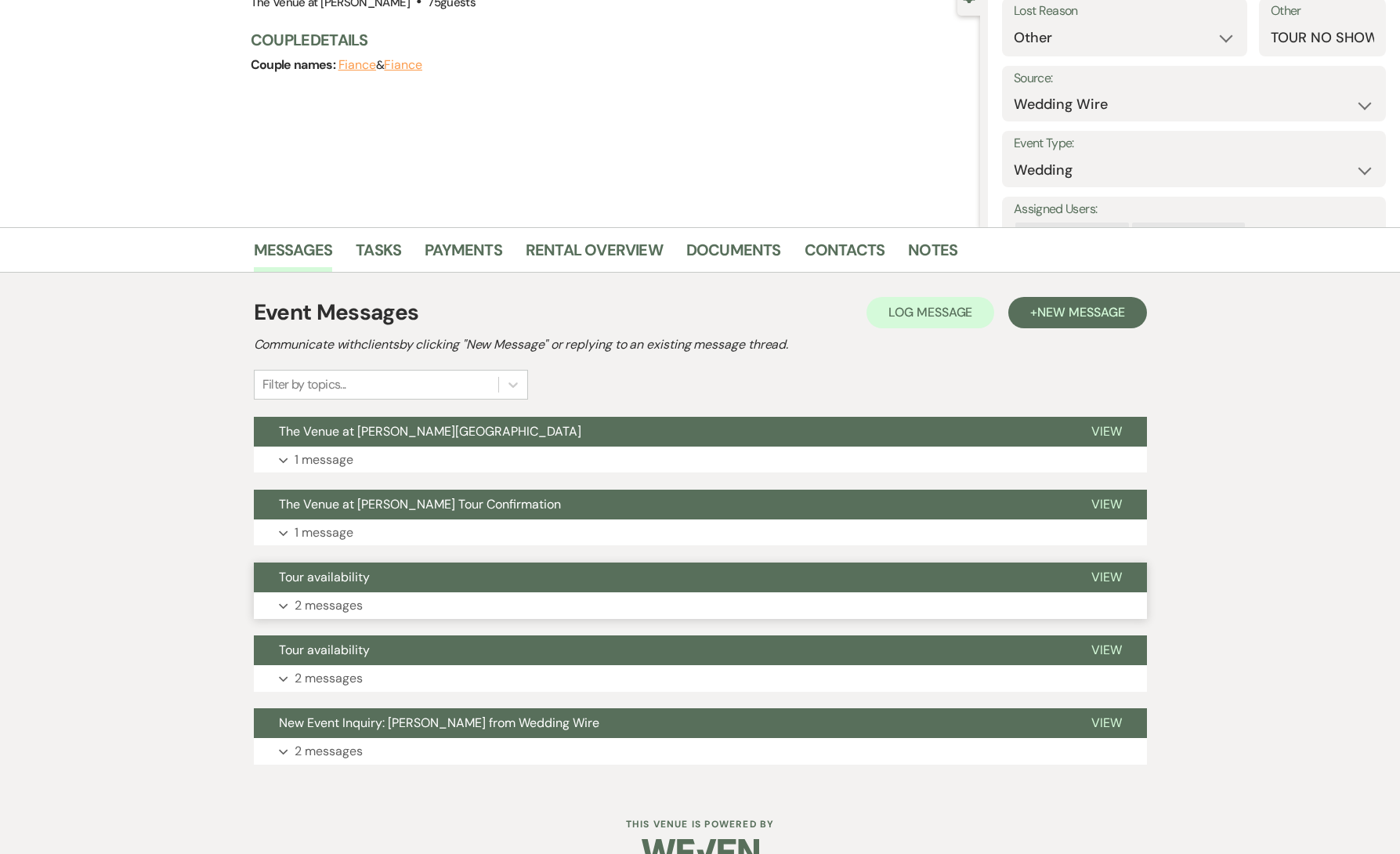
scroll to position [196, 0]
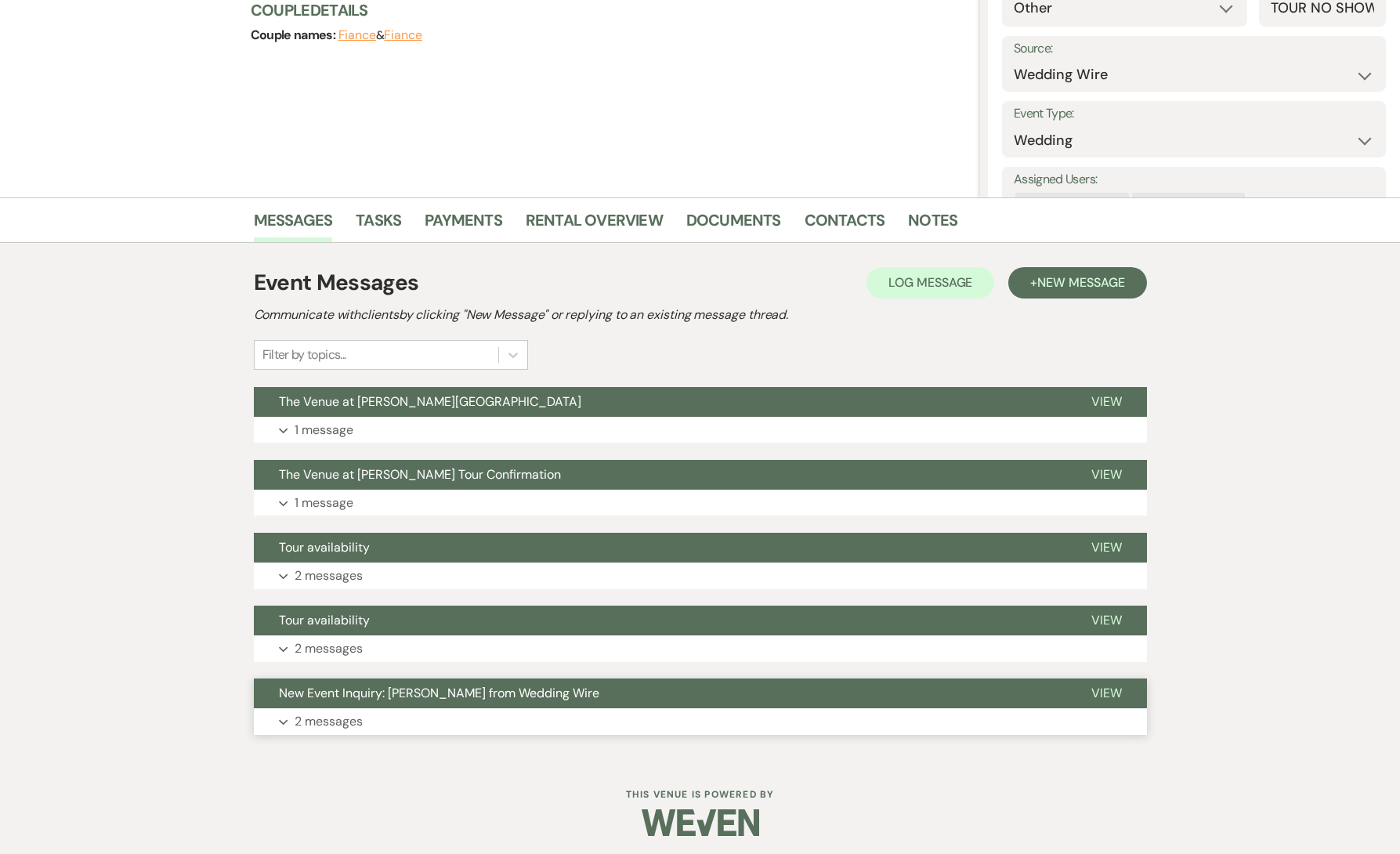
click at [399, 714] on button "Expand 2 messages" at bounding box center [700, 722] width 894 height 27
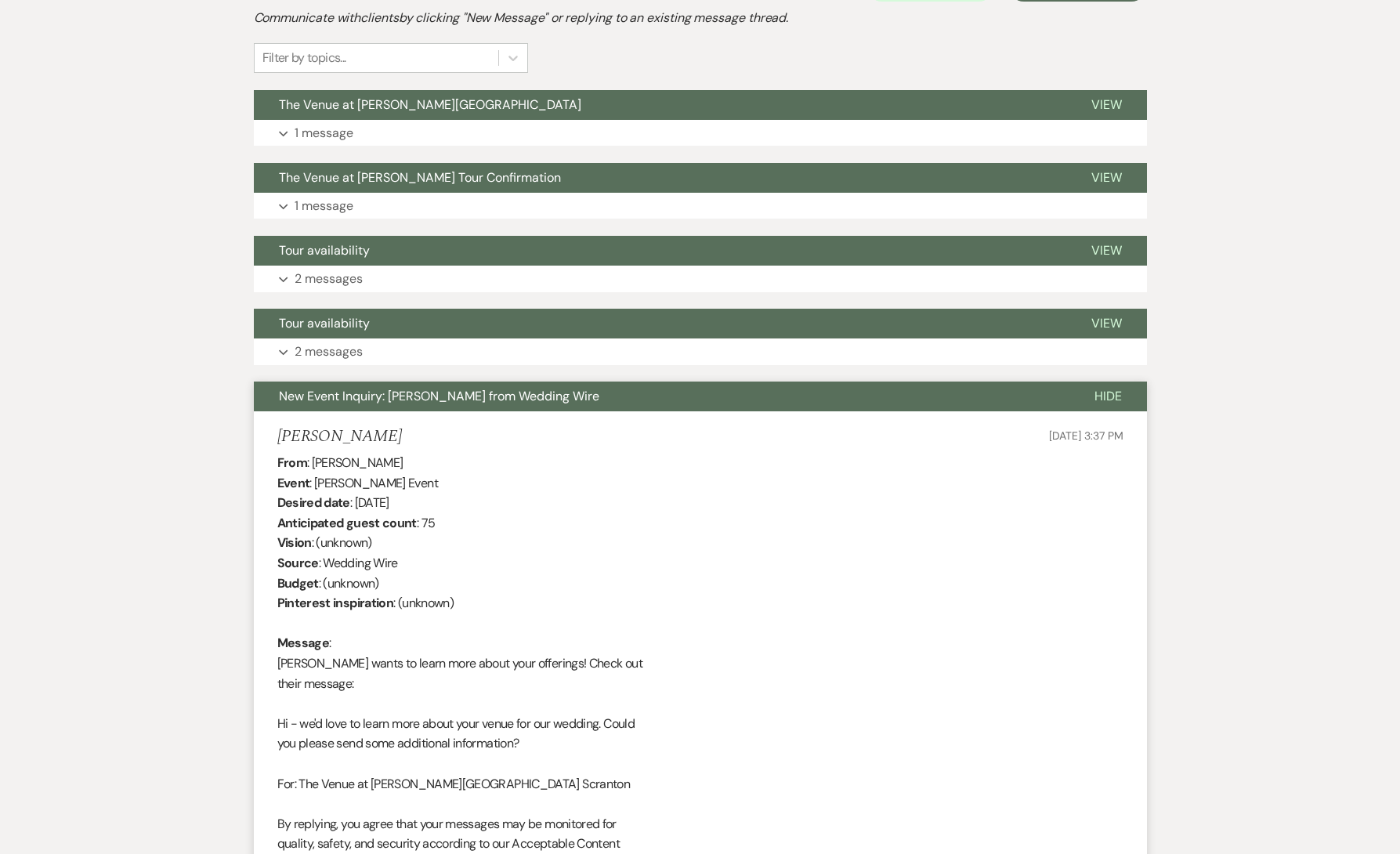
scroll to position [271, 0]
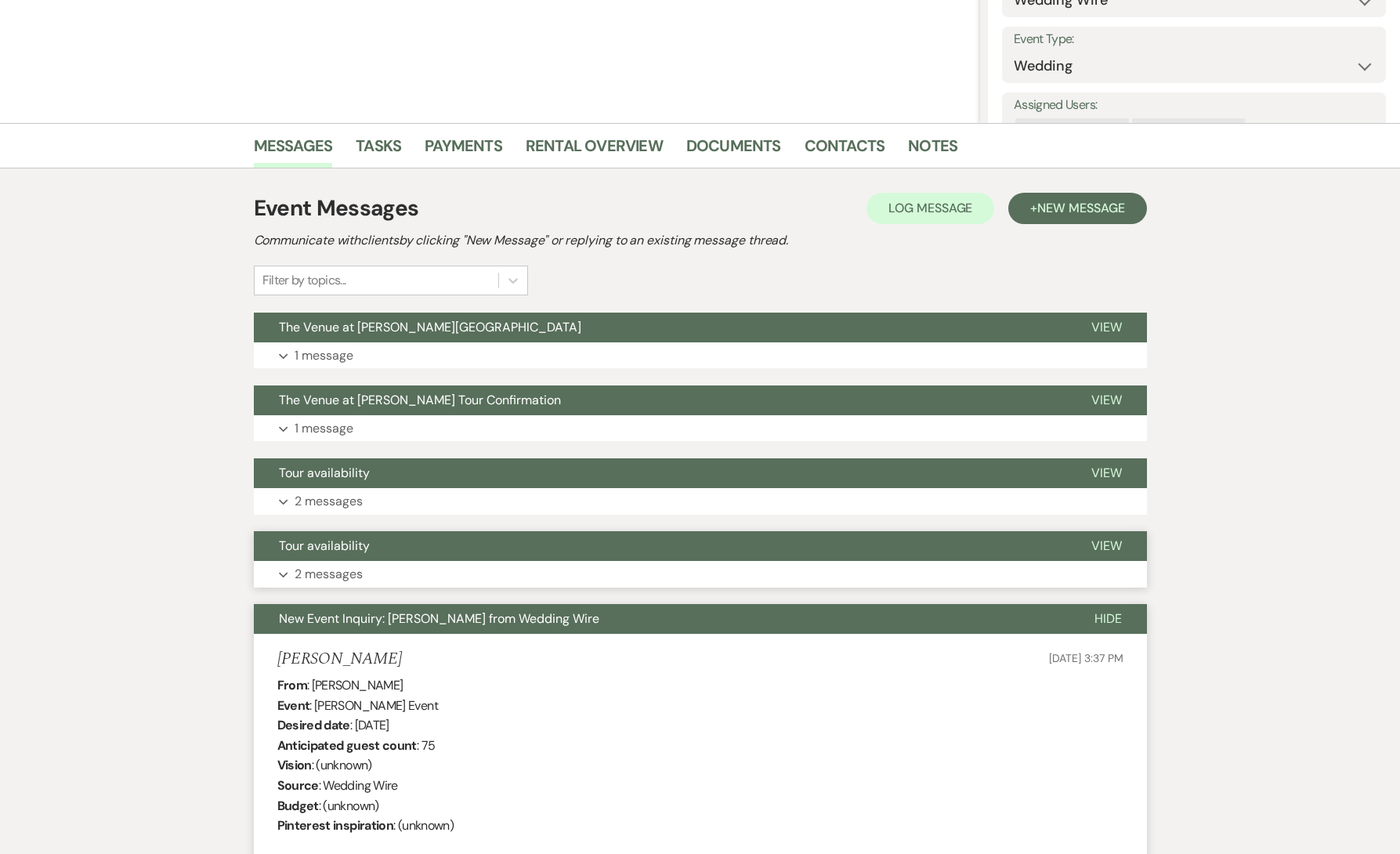
click at [351, 543] on span "Tour availability" at bounding box center [324, 546] width 91 height 17
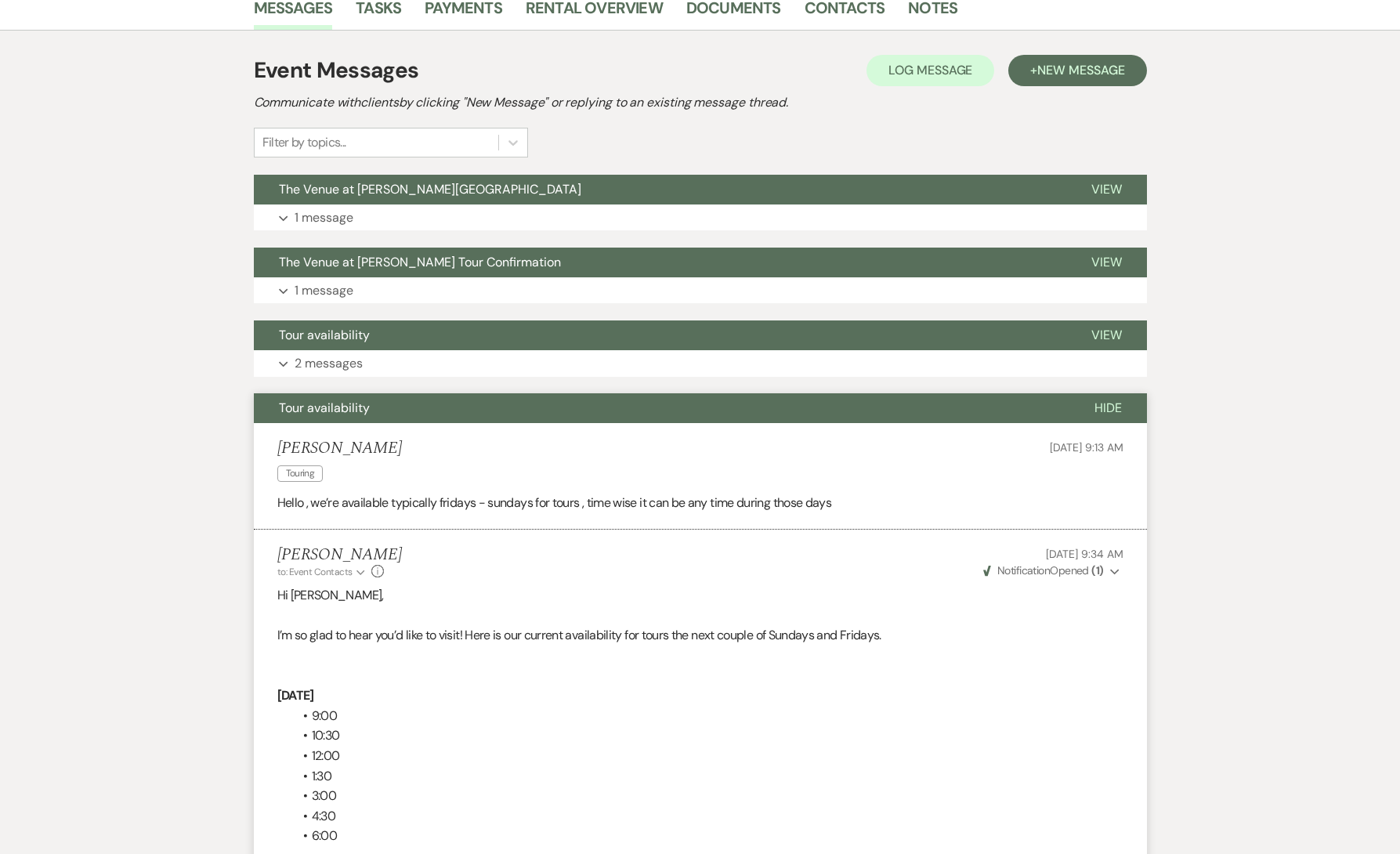
scroll to position [245, 0]
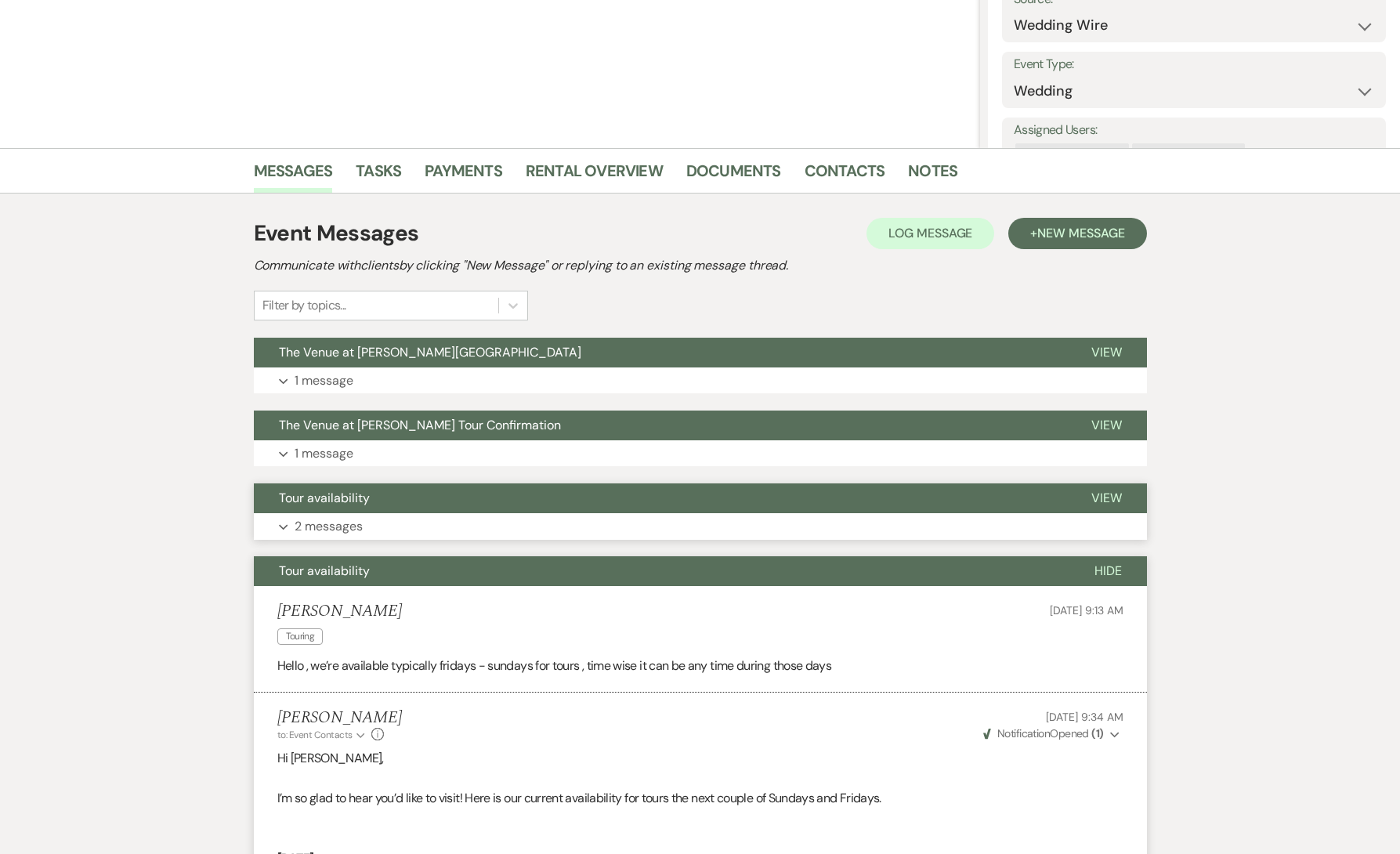
click at [343, 518] on p "2 messages" at bounding box center [329, 527] width 68 height 20
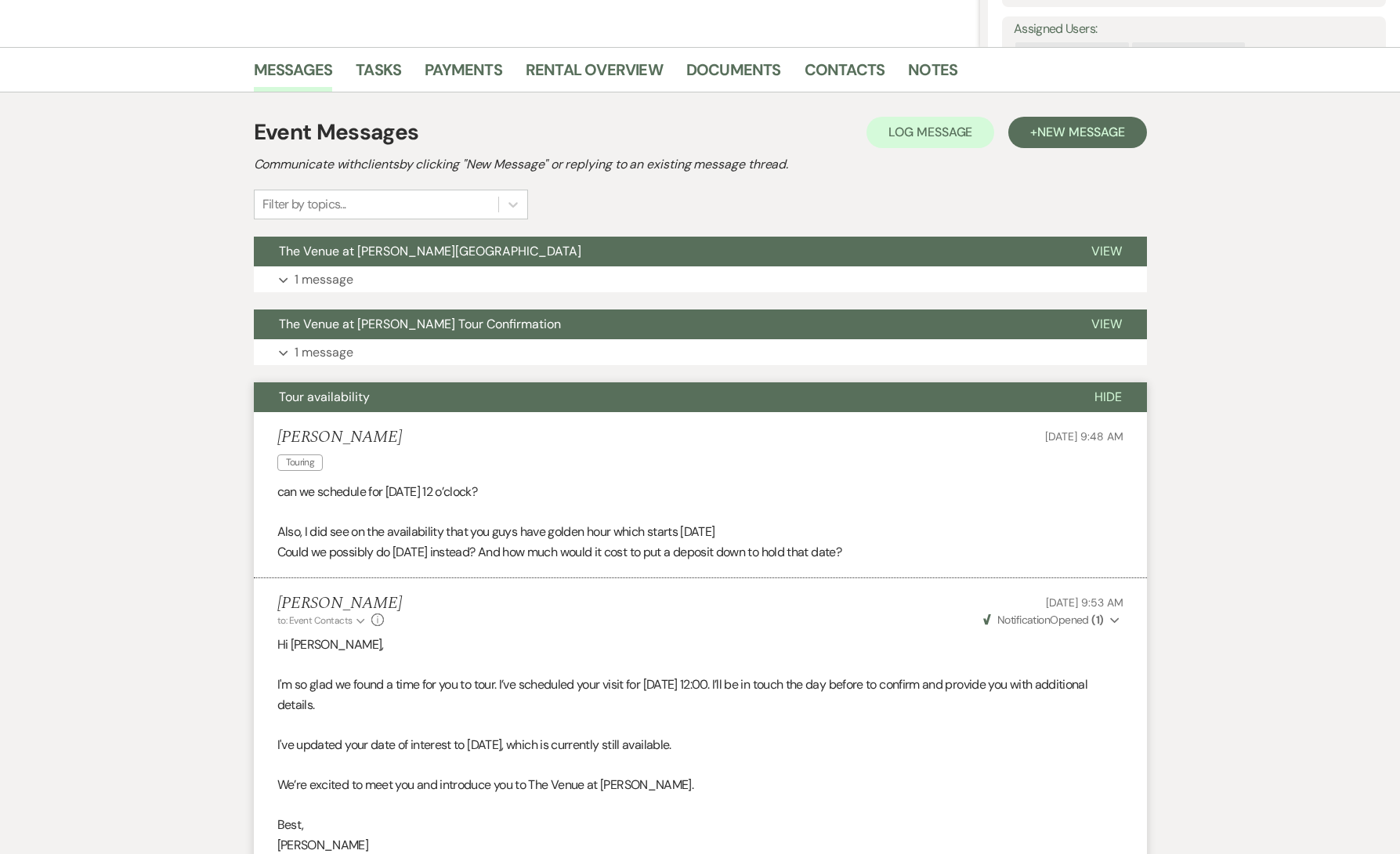
scroll to position [333, 0]
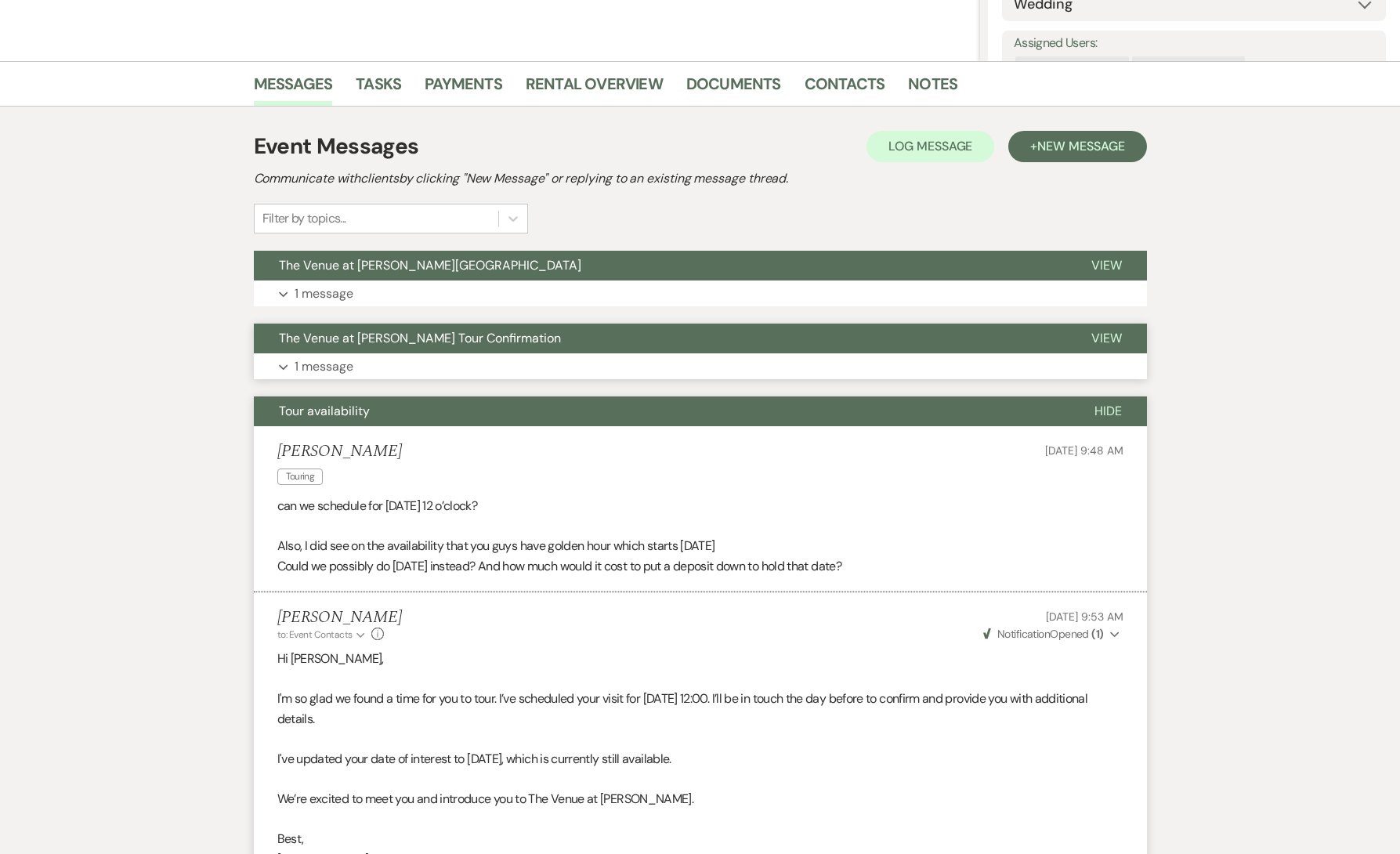
click at [334, 366] on p "1 message" at bounding box center [324, 367] width 59 height 20
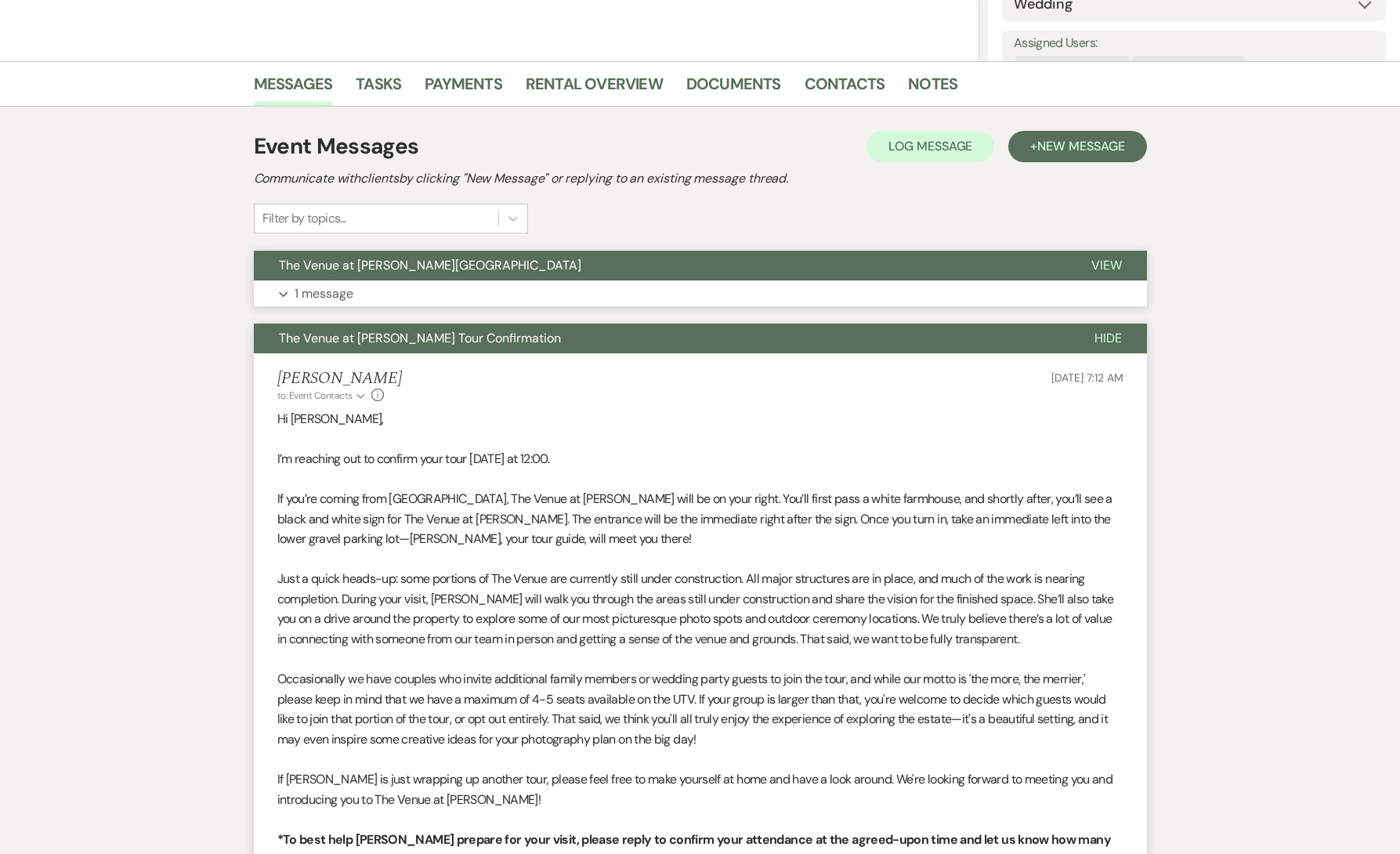
click at [333, 302] on p "1 message" at bounding box center [324, 294] width 59 height 20
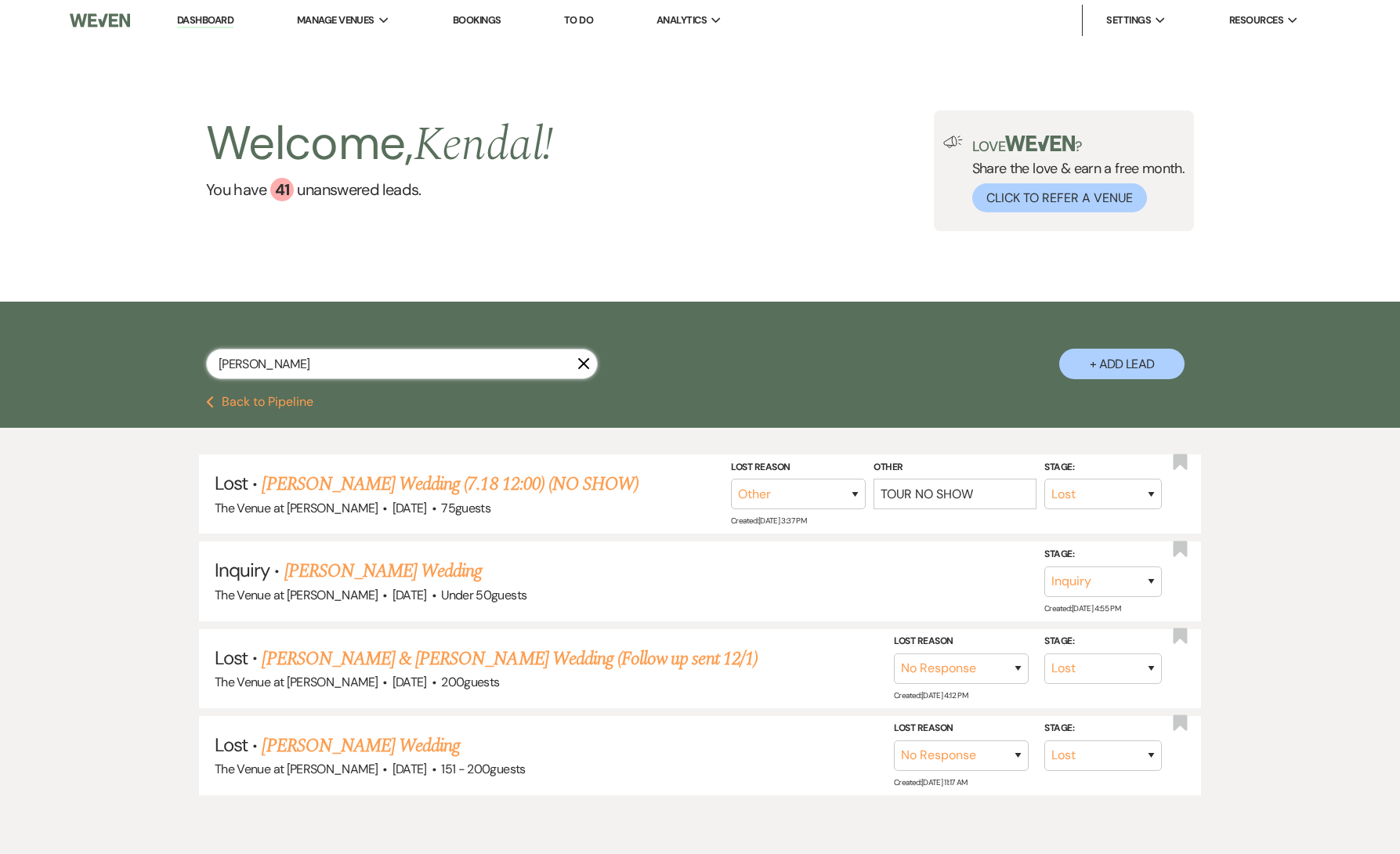
click at [326, 365] on input "[PERSON_NAME]" at bounding box center [402, 363] width 392 height 30
paste input "ngelo [PERSON_NAME]"
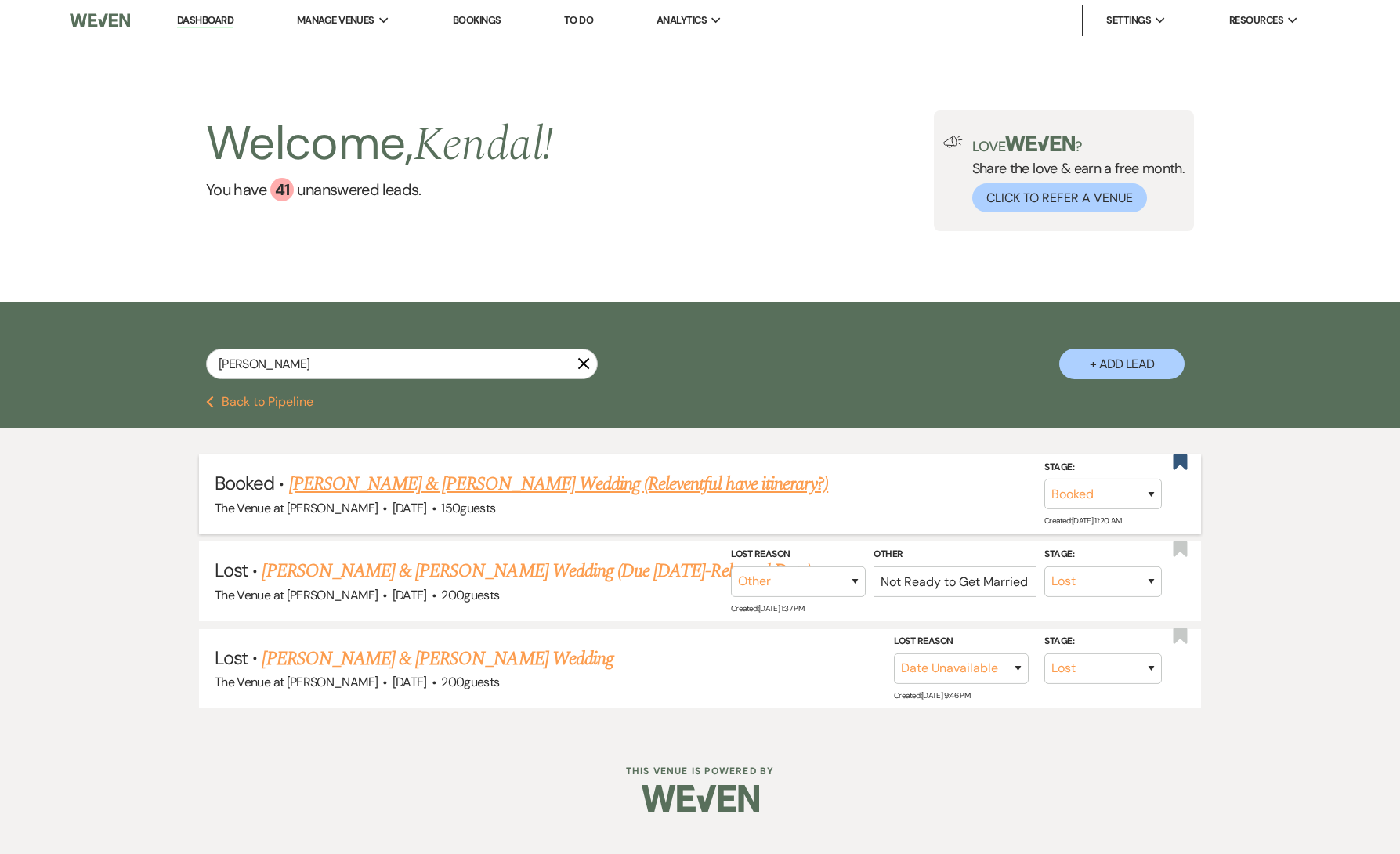
click at [457, 483] on link "[PERSON_NAME] & [PERSON_NAME] Wedding (Releventful have itinerary?)" at bounding box center [559, 484] width 540 height 29
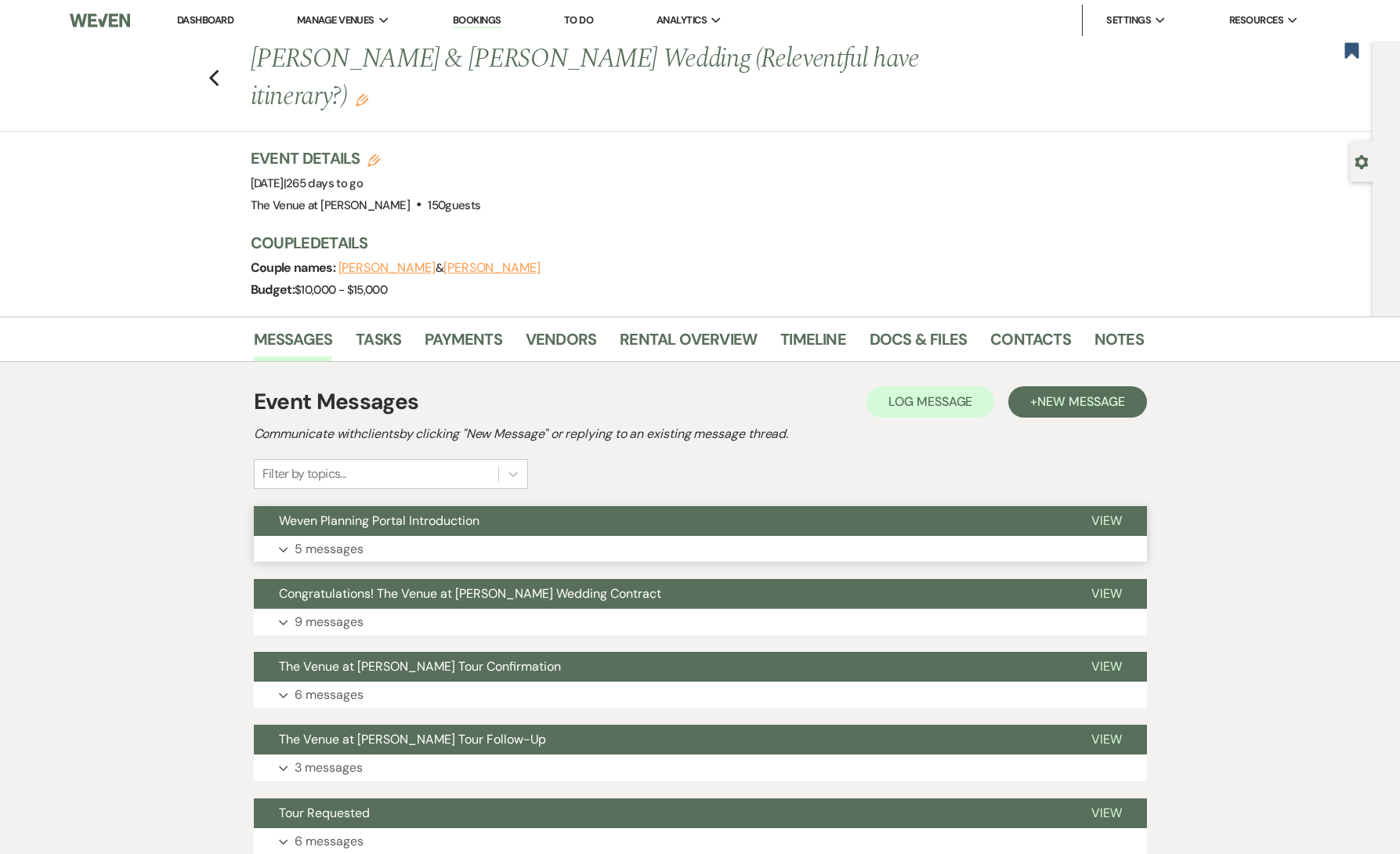
click at [395, 537] on button "Expand 5 messages" at bounding box center [700, 549] width 894 height 27
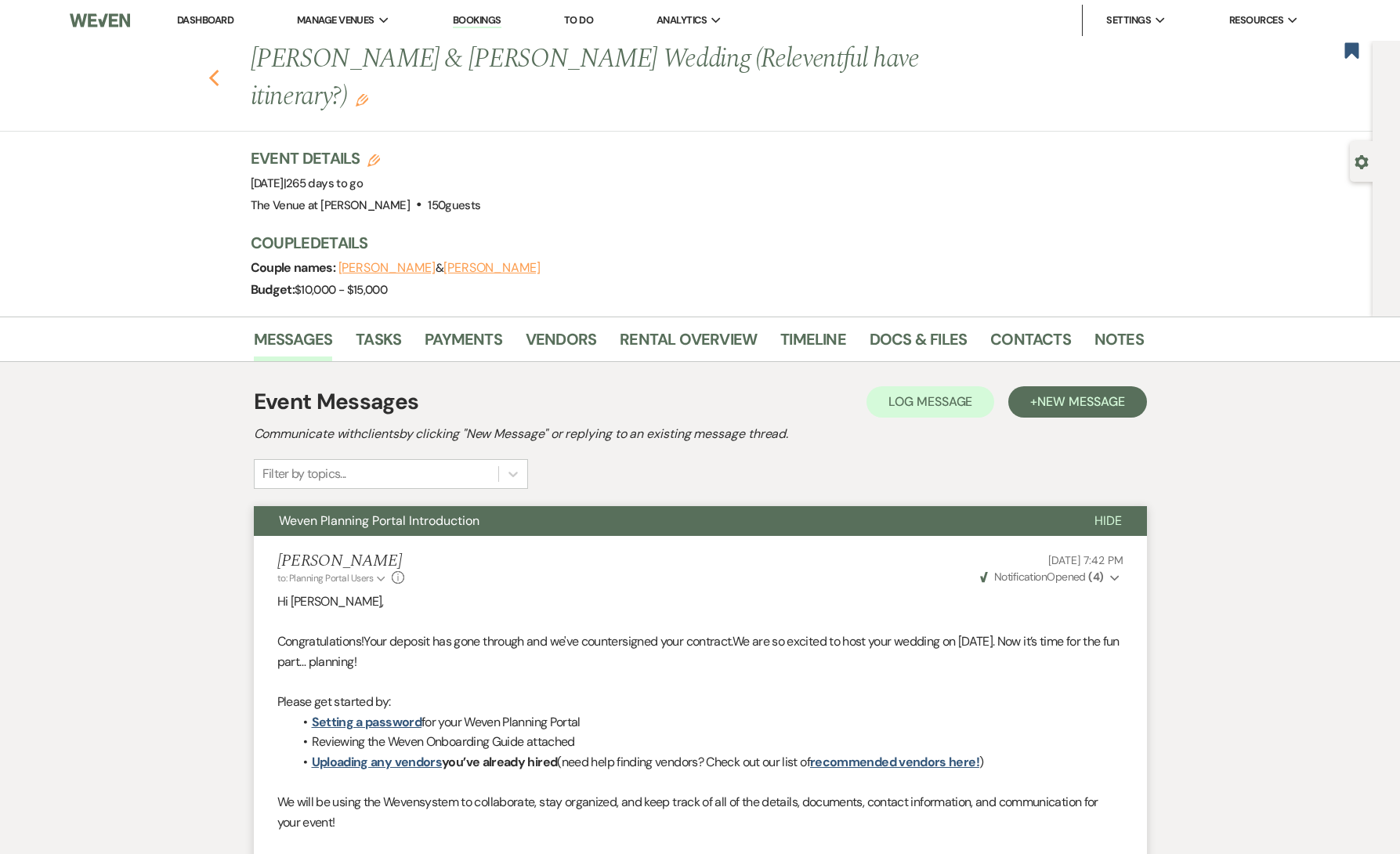
click at [214, 87] on div "Previous [PERSON_NAME] & [PERSON_NAME] Wedding (Releventful have itinerary?) Ed…" at bounding box center [683, 86] width 1381 height 91
click at [216, 79] on icon "Previous" at bounding box center [214, 79] width 12 height 18
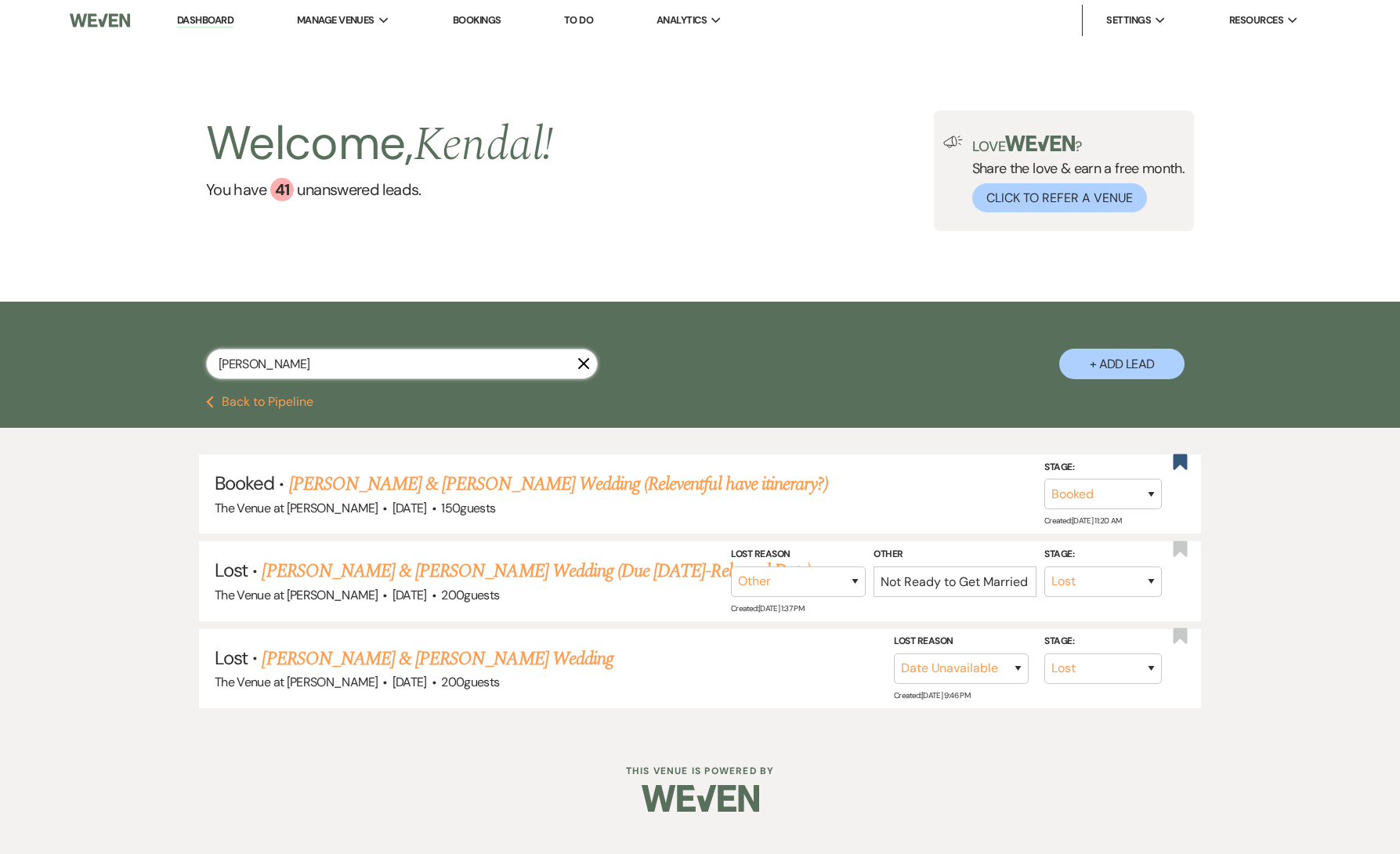
click at [329, 367] on input "[PERSON_NAME]" at bounding box center [402, 363] width 392 height 30
paste input "[PERSON_NAME]"
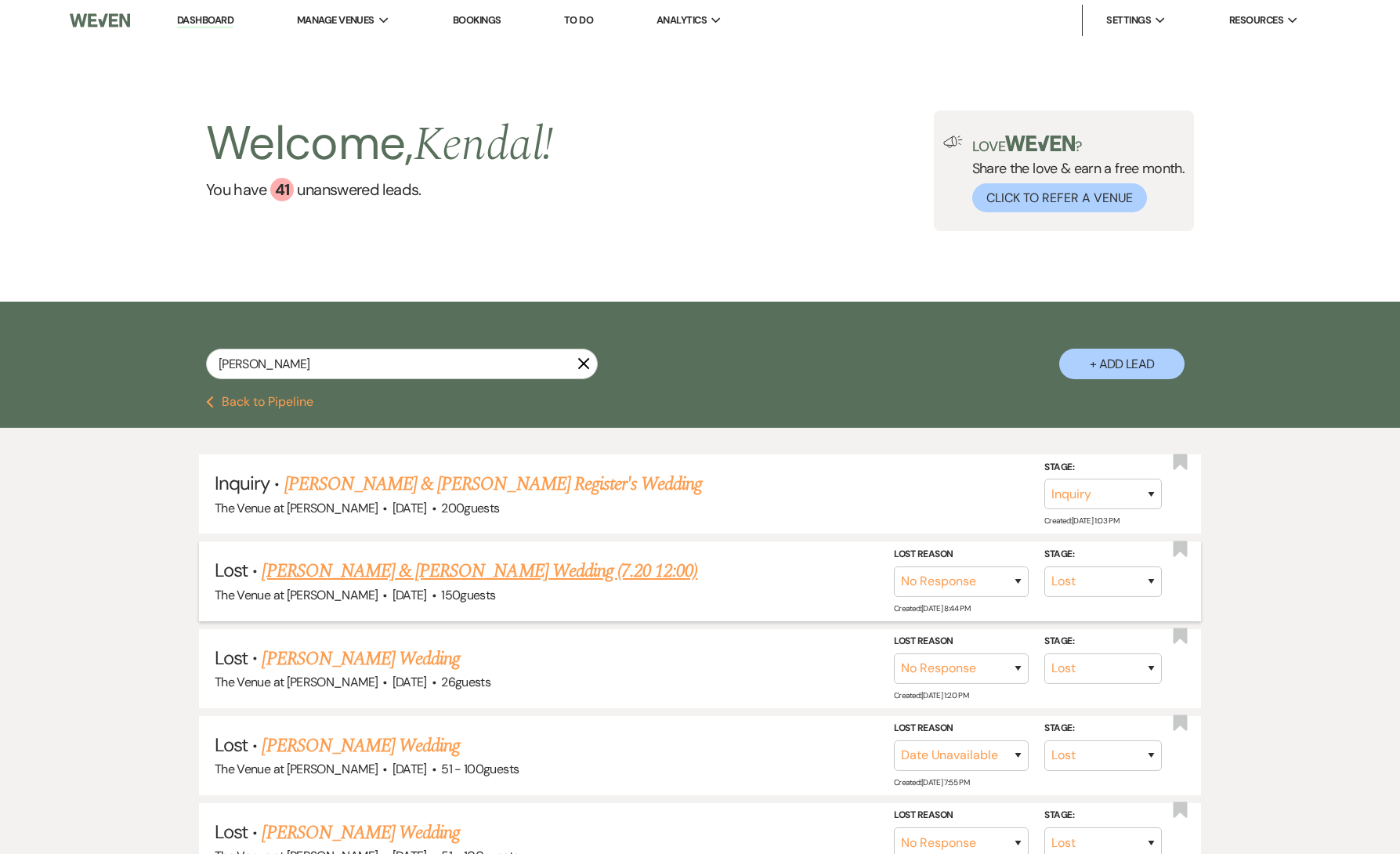
click at [488, 570] on link "[PERSON_NAME] & [PERSON_NAME] Wedding (7.20 12:00)" at bounding box center [480, 571] width 436 height 29
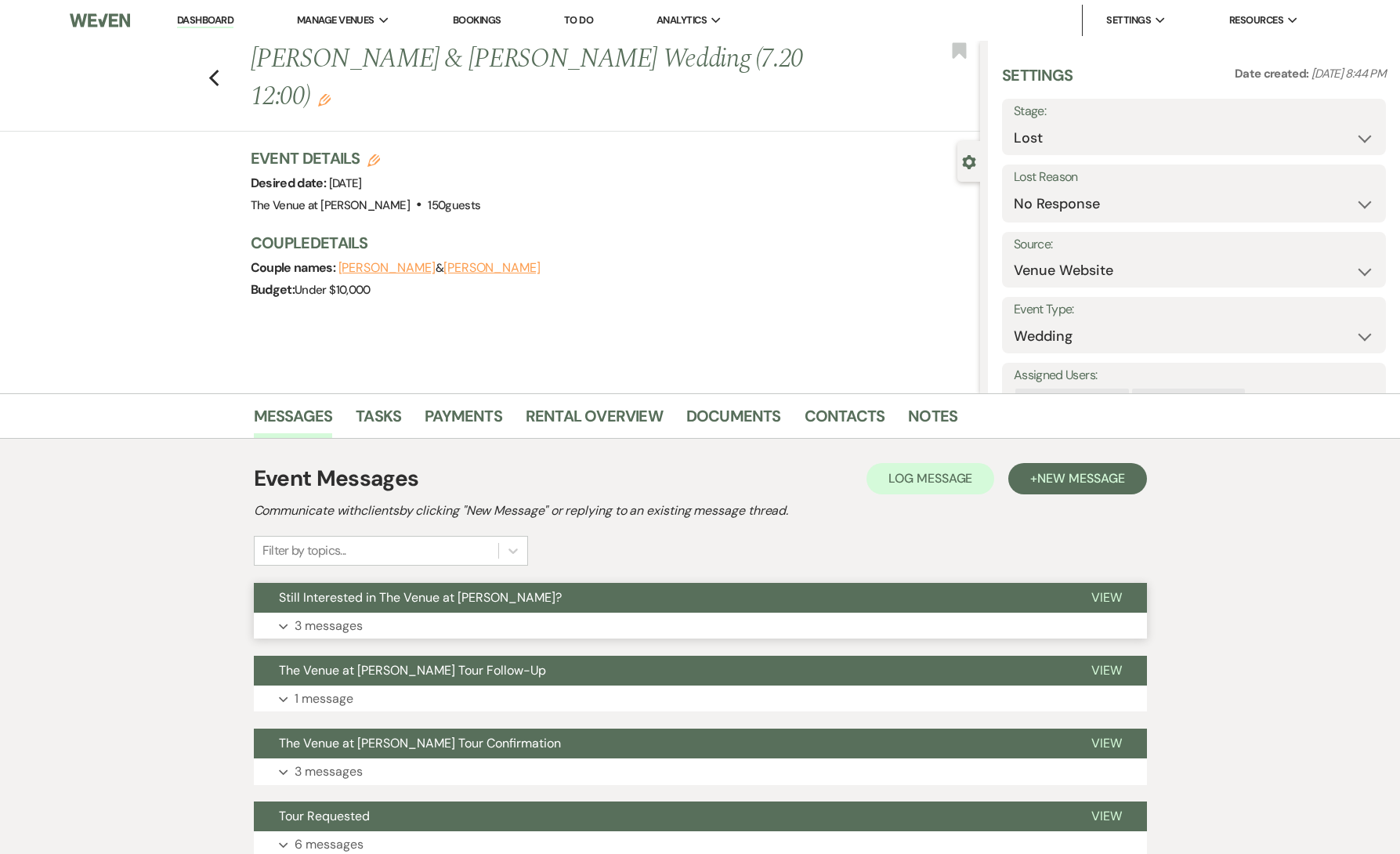
click at [348, 629] on p "3 messages" at bounding box center [329, 627] width 68 height 20
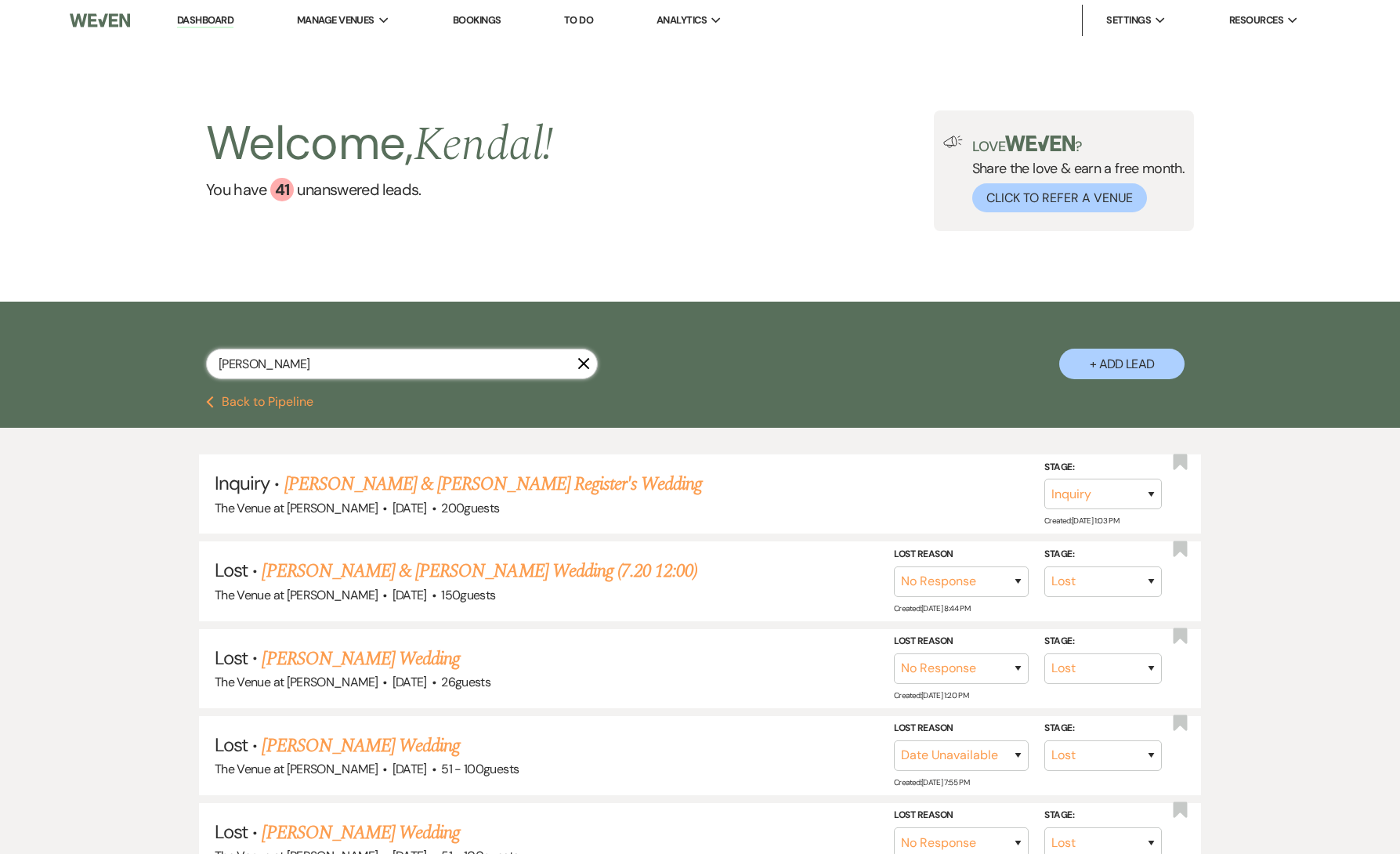
click at [329, 363] on input "[PERSON_NAME]" at bounding box center [402, 363] width 392 height 30
paste input "Chloe & [PERSON_NAME]"
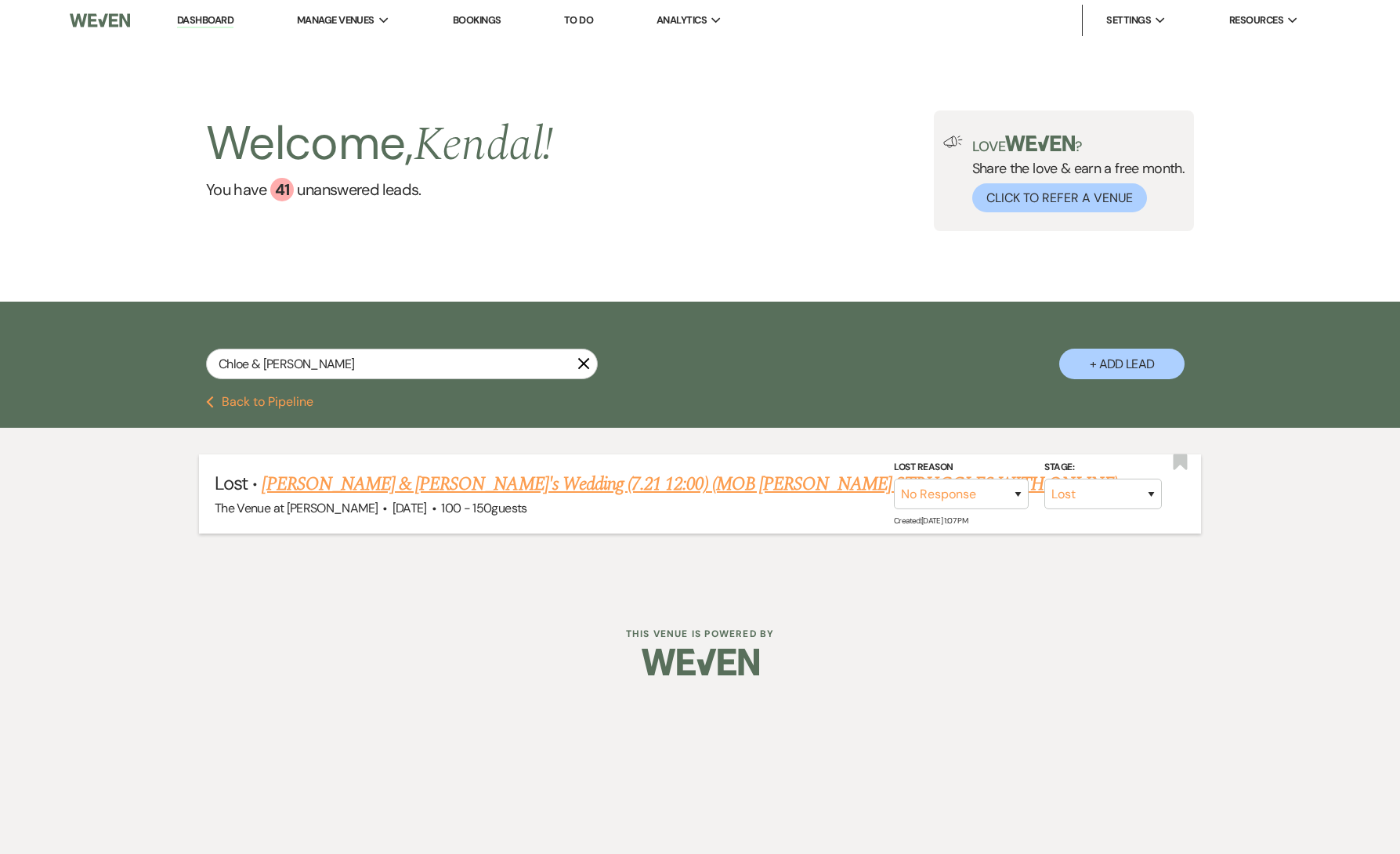
click at [424, 482] on link "[PERSON_NAME] & [PERSON_NAME]'s Wedding (7.21 12:00) (MOB [PERSON_NAME] STRUGGL…" at bounding box center [689, 484] width 857 height 29
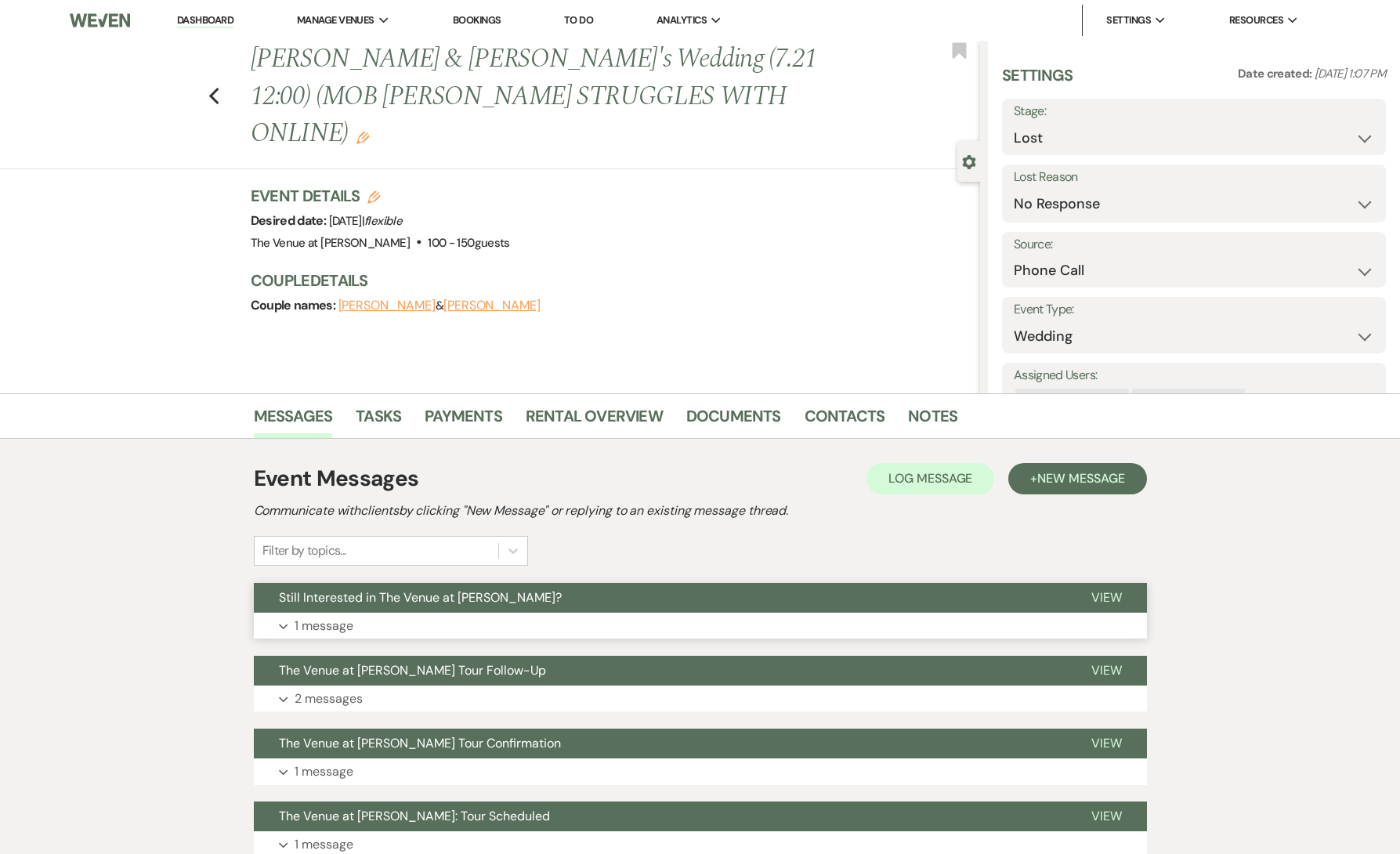
click at [389, 616] on button "Expand 1 message" at bounding box center [700, 626] width 894 height 27
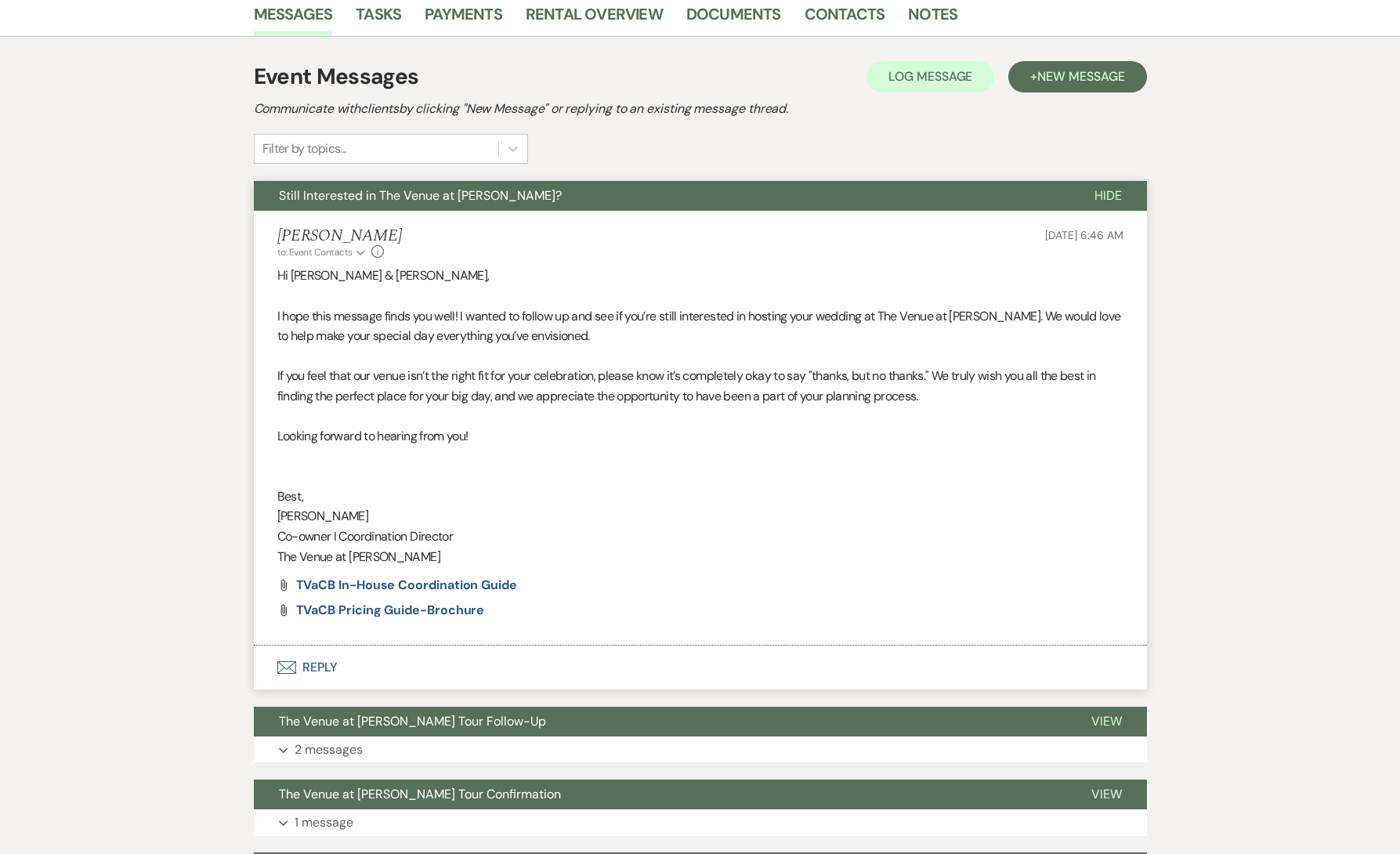
scroll to position [640, 0]
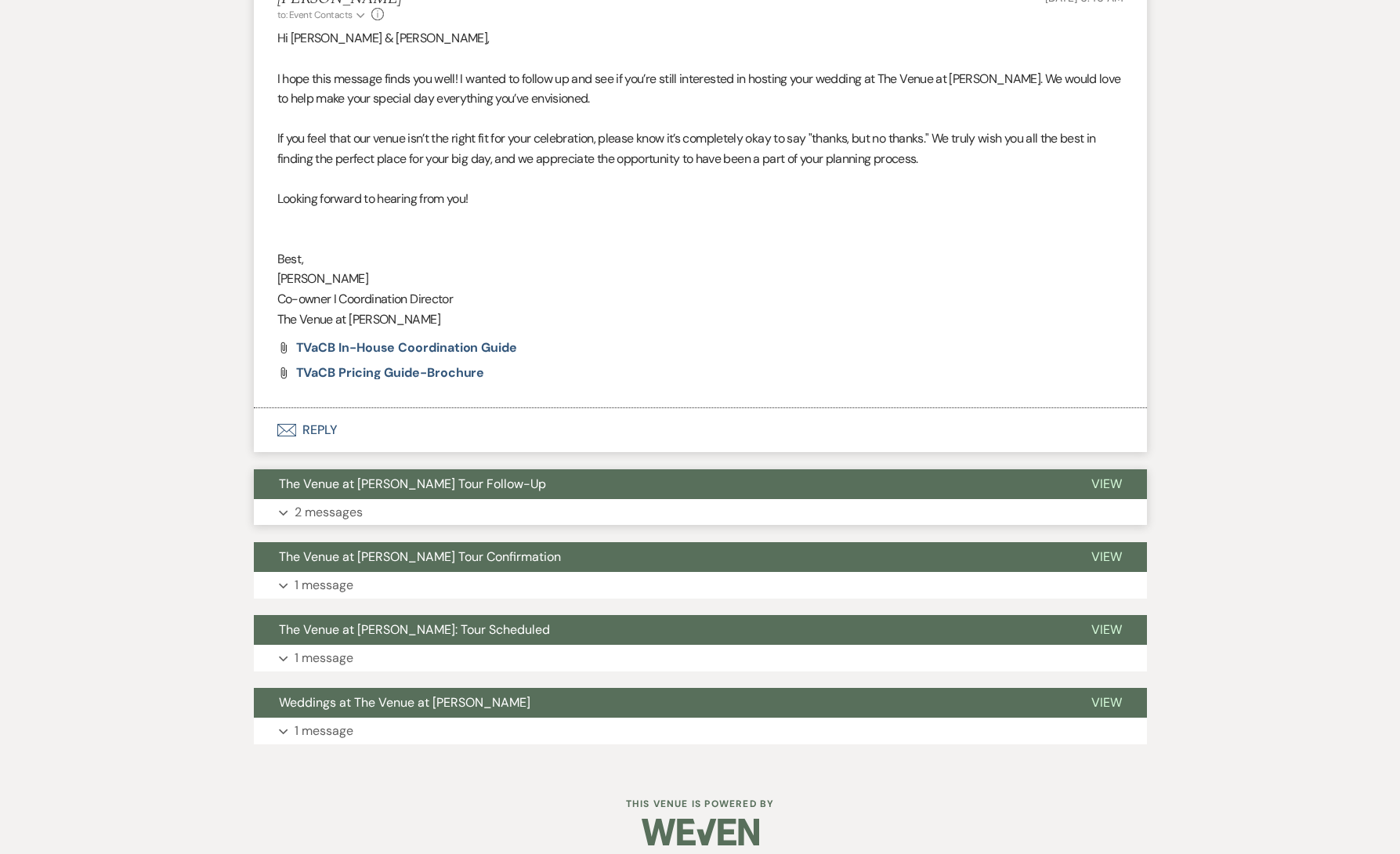
click at [371, 502] on button "Expand 2 messages" at bounding box center [700, 512] width 894 height 27
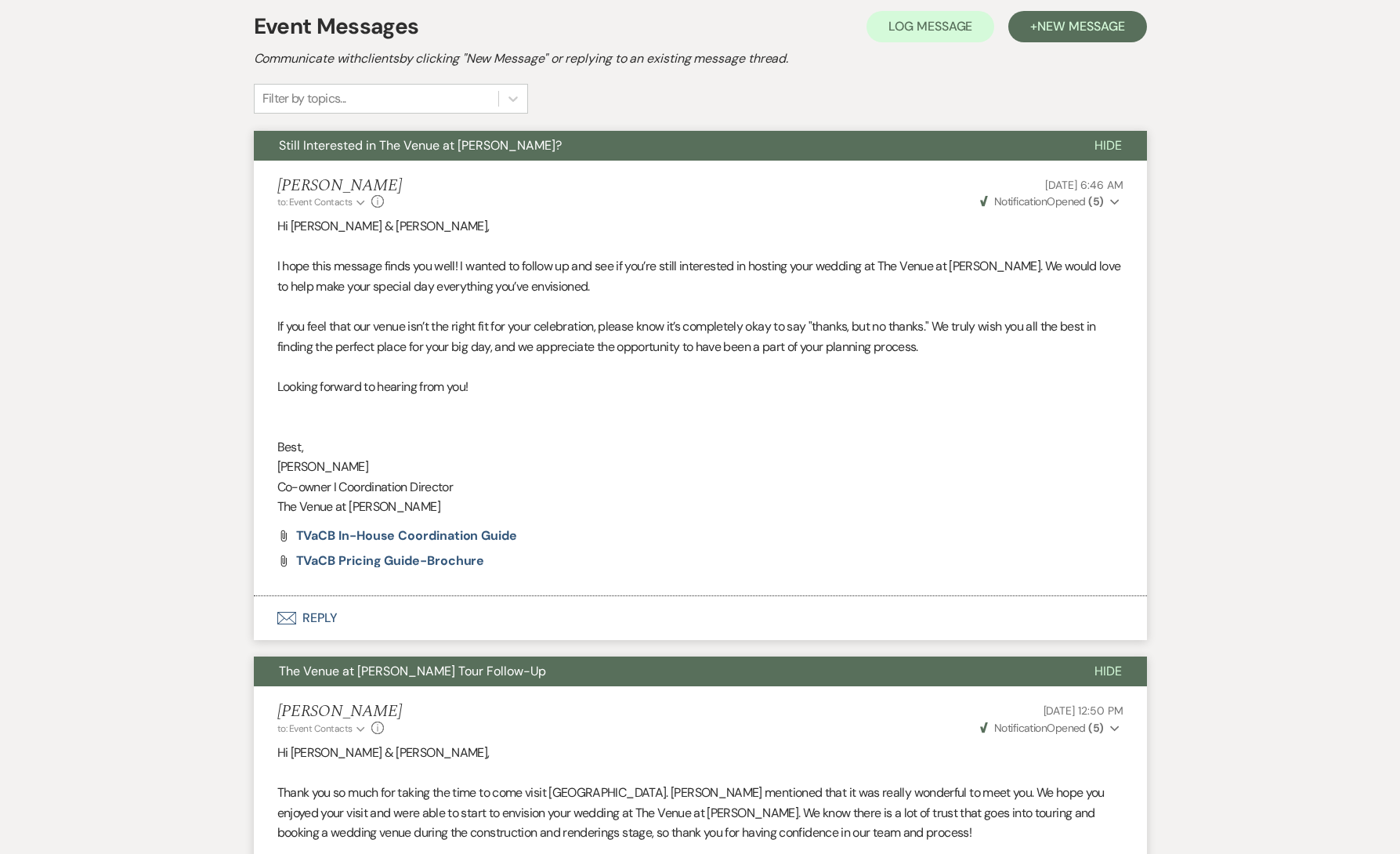
scroll to position [0, 0]
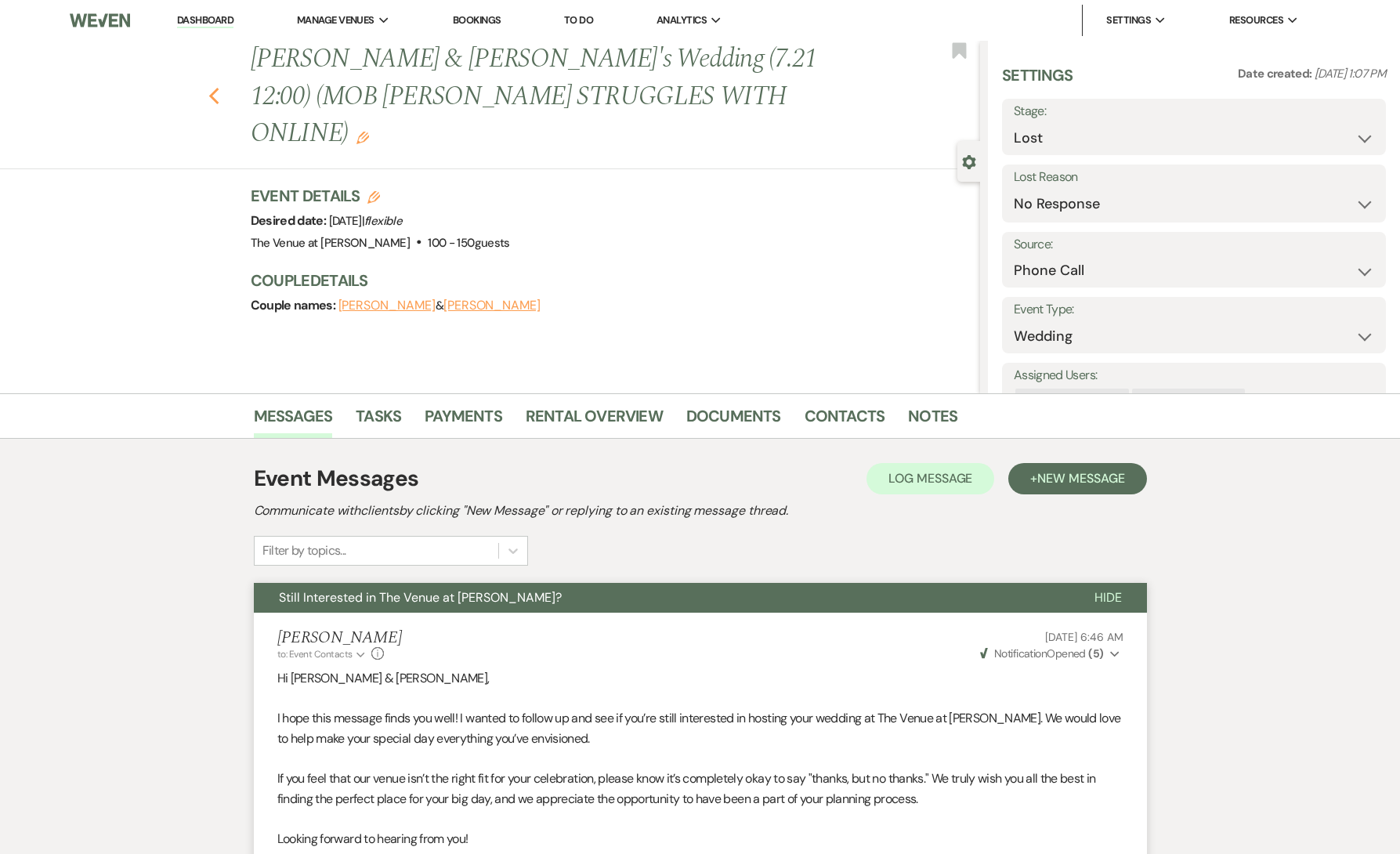
click at [214, 87] on icon "Previous" at bounding box center [214, 96] width 12 height 18
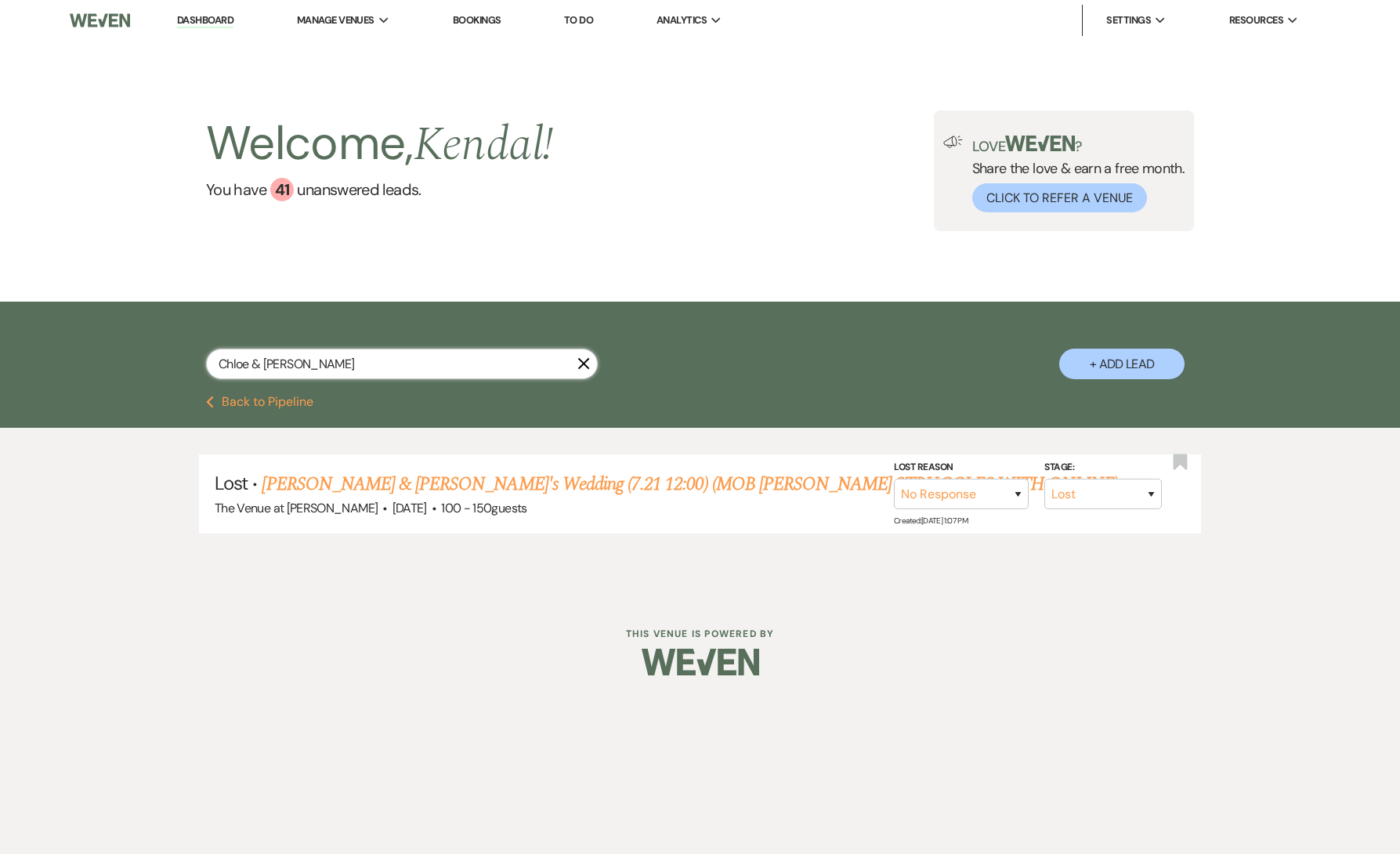
click at [438, 363] on input "Chloe & [PERSON_NAME]" at bounding box center [402, 363] width 392 height 30
paste input "[PERSON_NAME]"
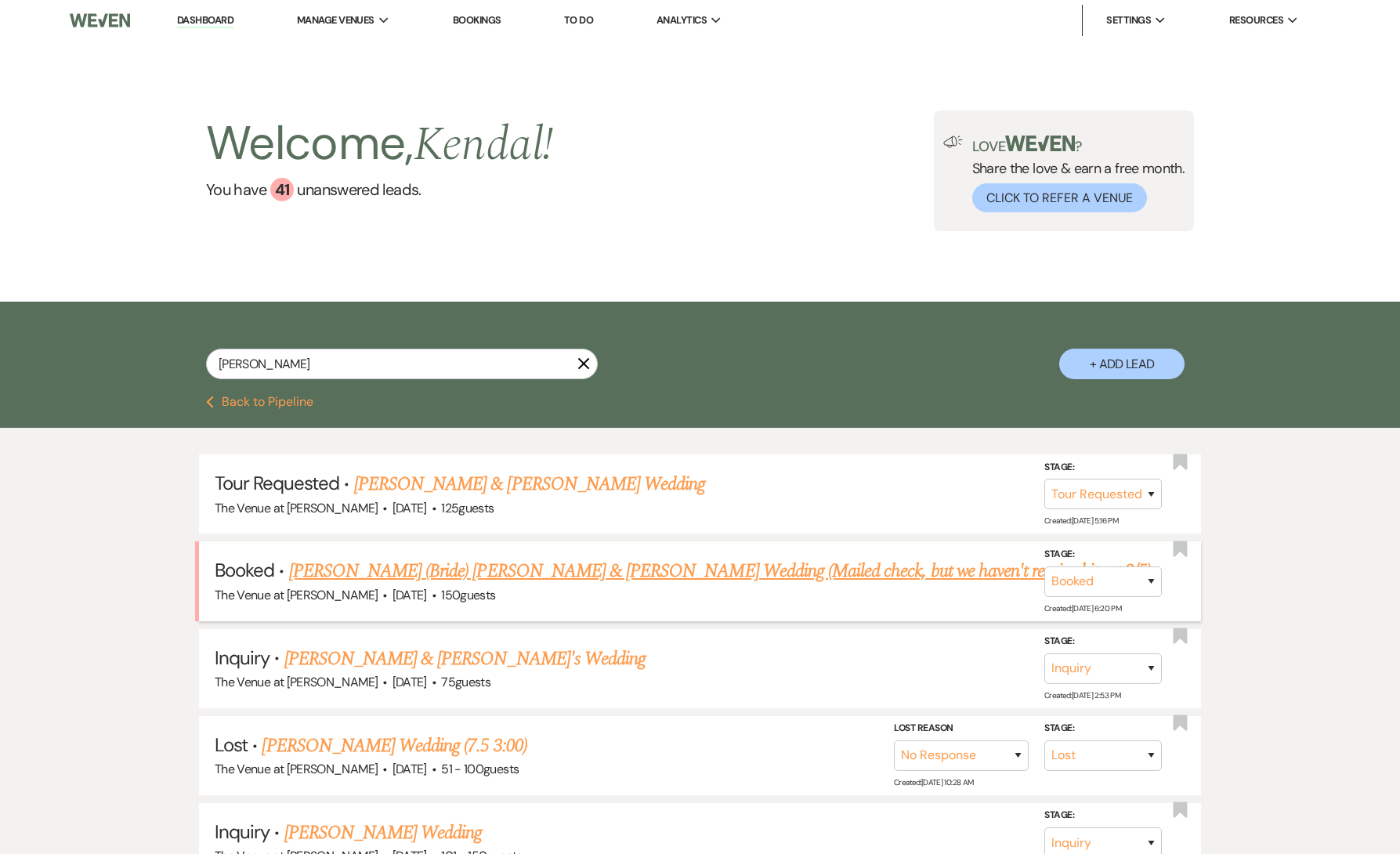
click at [416, 576] on link "[PERSON_NAME] (Bride) [PERSON_NAME] & [PERSON_NAME] Wedding (Mailed check, but …" at bounding box center [720, 571] width 862 height 29
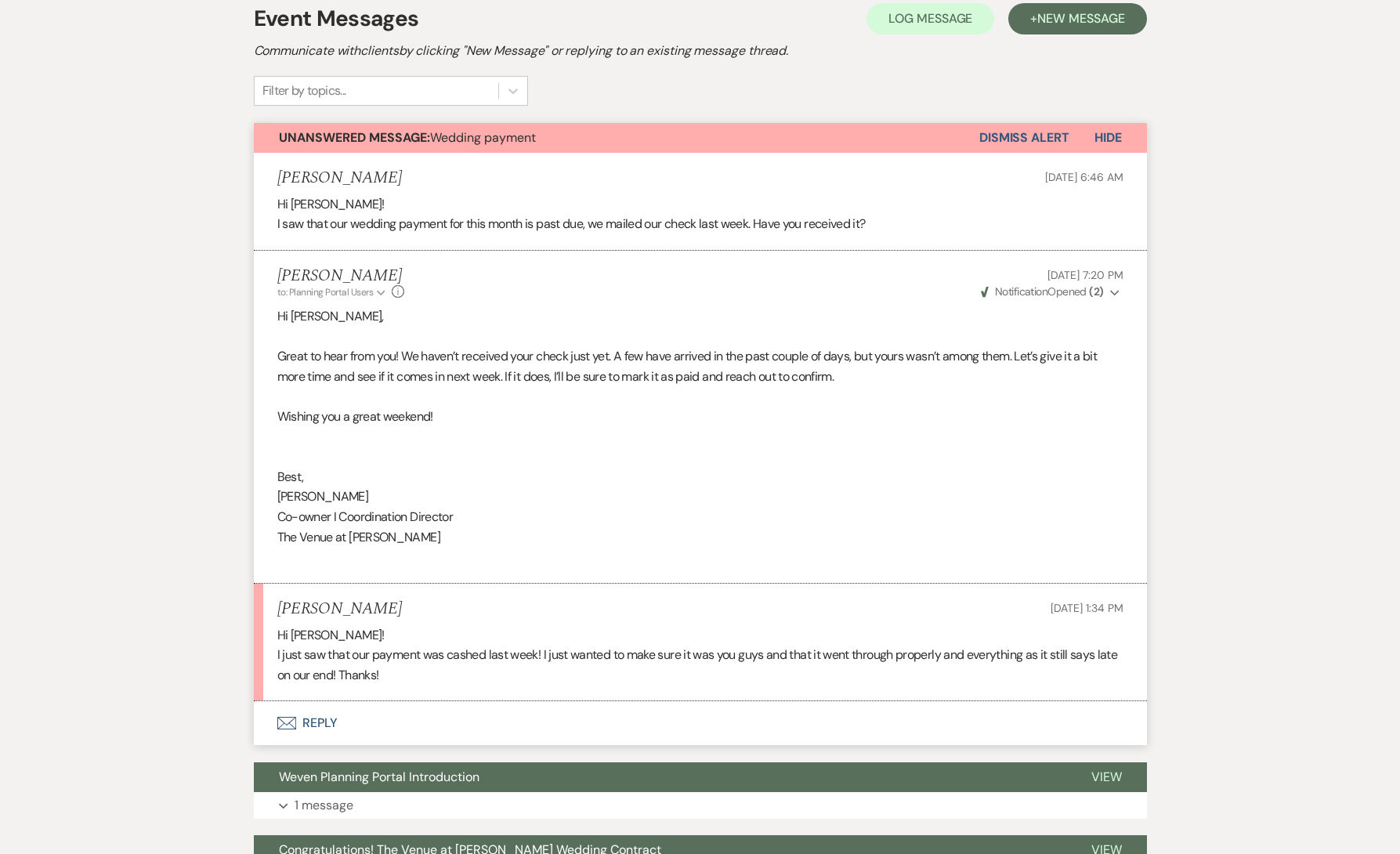
scroll to position [384, 0]
click at [174, 471] on div "Messages Tasks Payments Vendors Rental Overview Timeline Docs & Files Contacts …" at bounding box center [700, 569] width 1400 height 1274
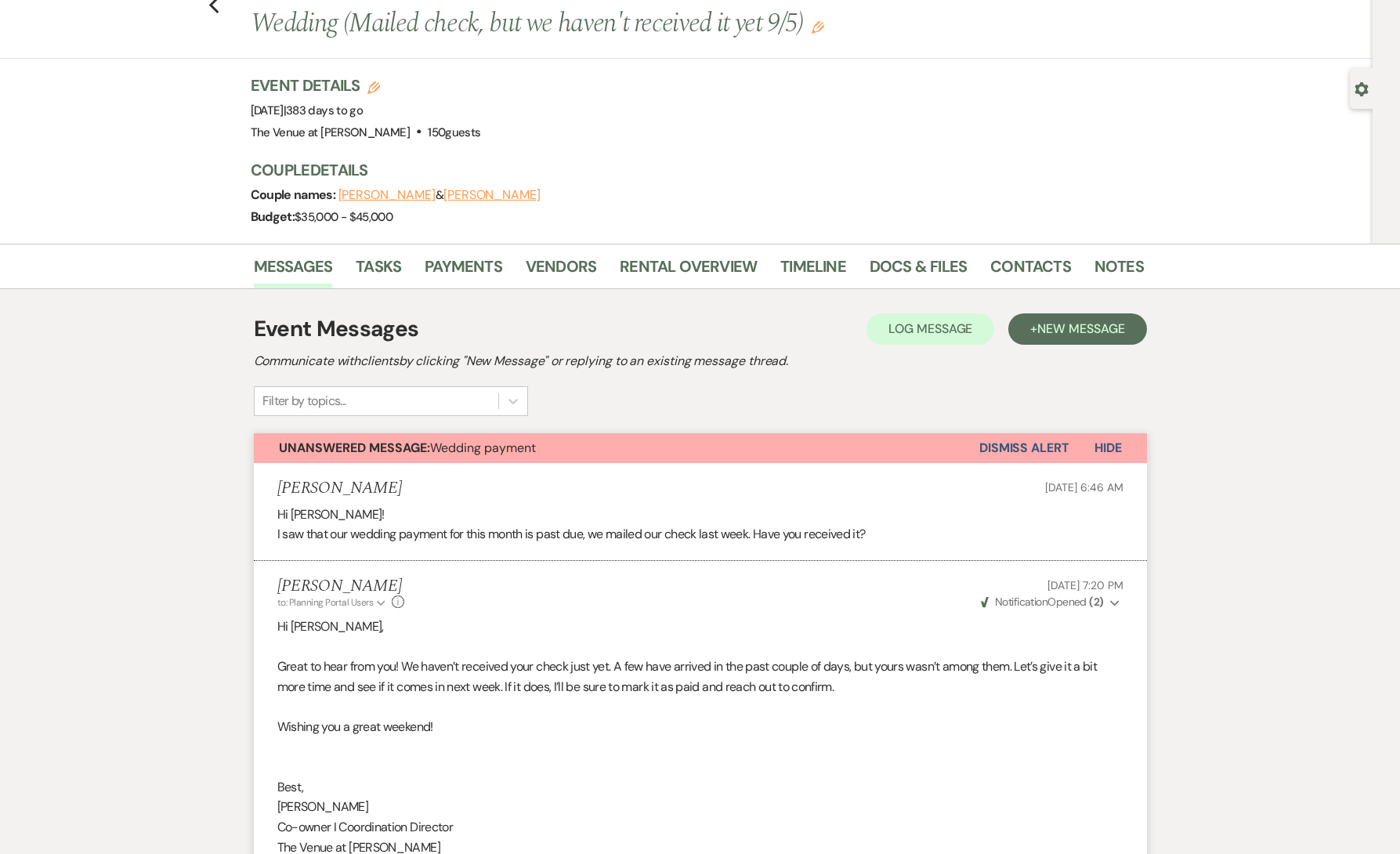
scroll to position [0, 0]
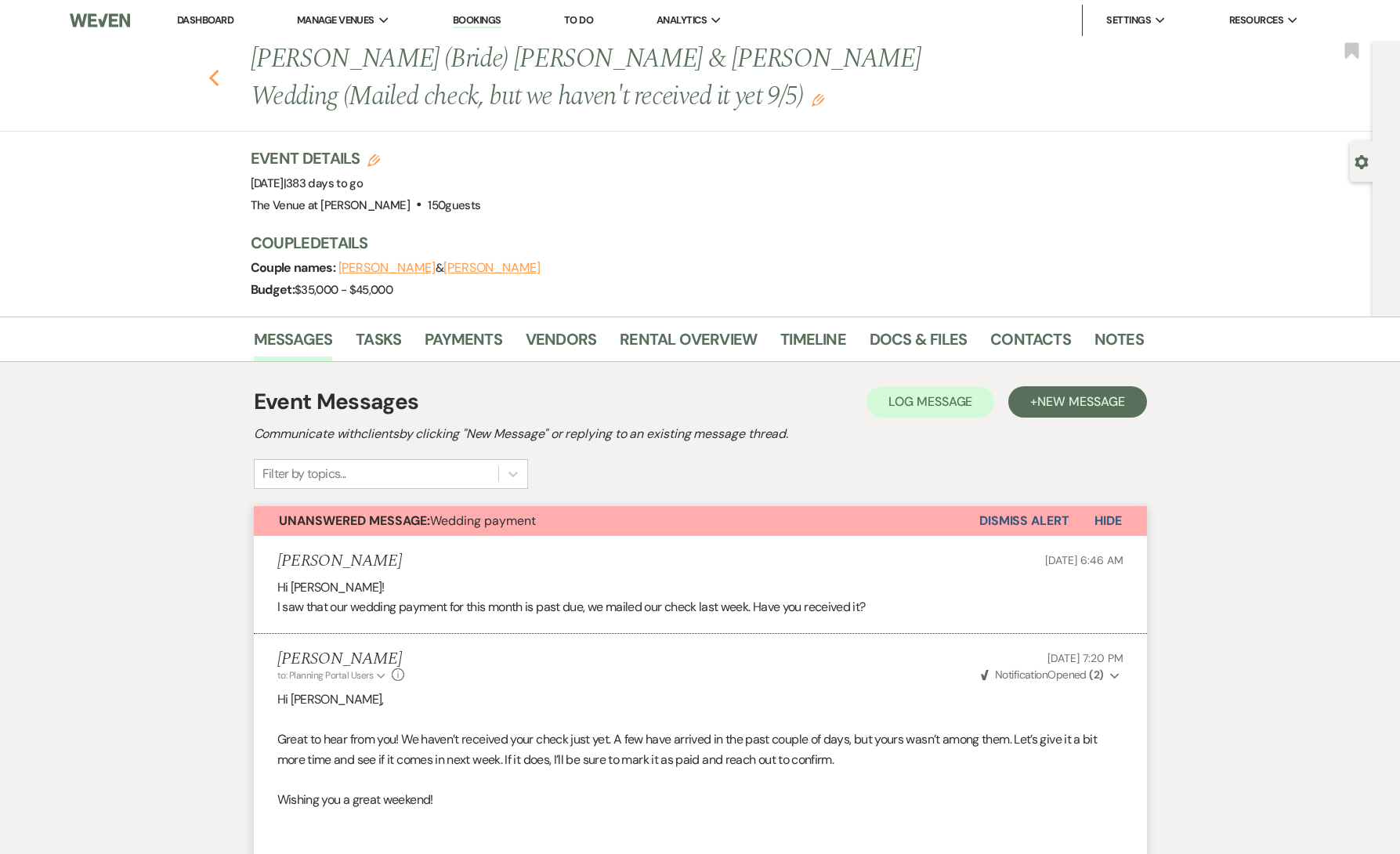
click at [217, 75] on icon "Previous" at bounding box center [214, 79] width 12 height 18
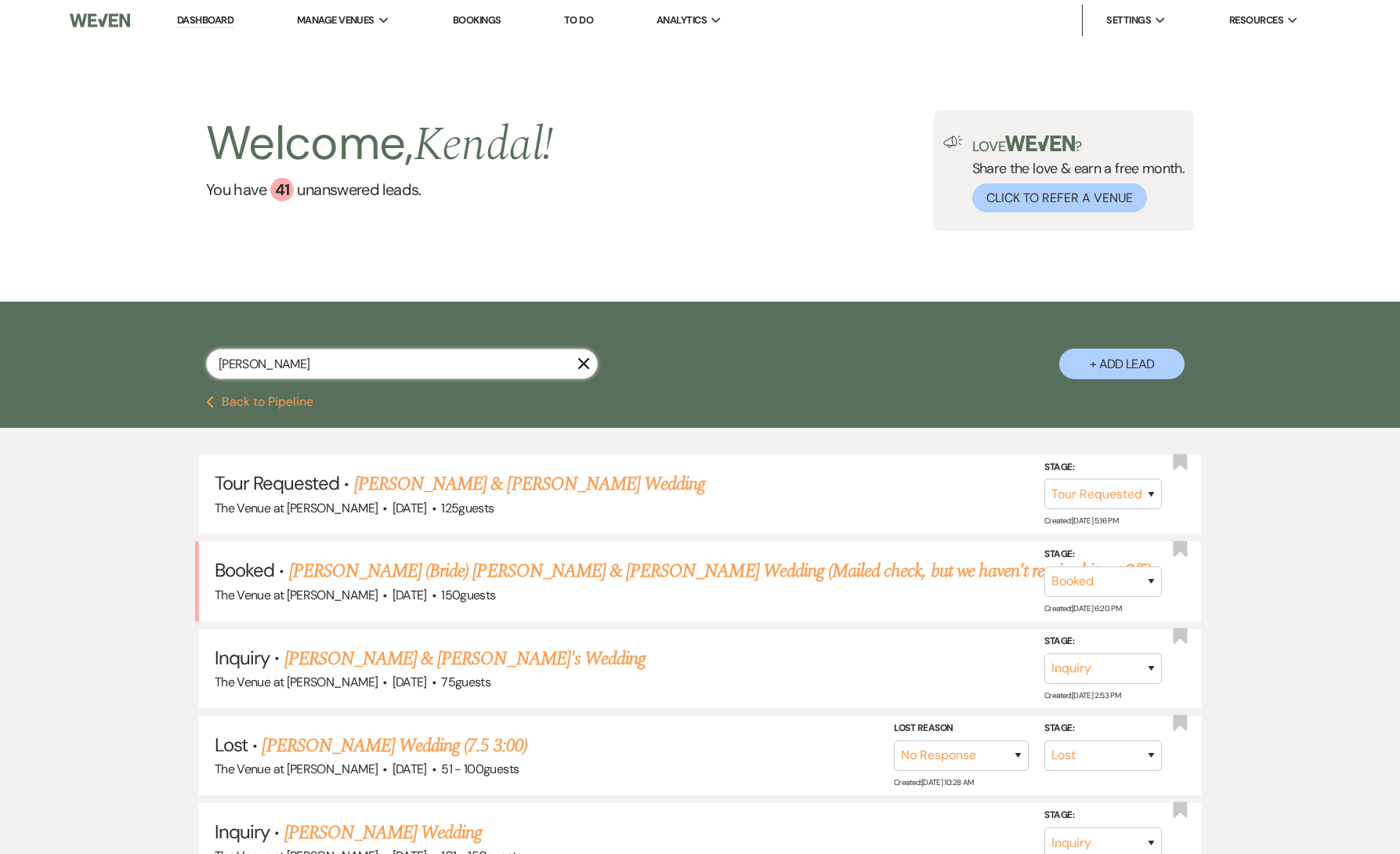
click at [292, 363] on input "[PERSON_NAME]" at bounding box center [402, 363] width 392 height 30
paste input "[PERSON_NAME] & [PERSON_NAME]"
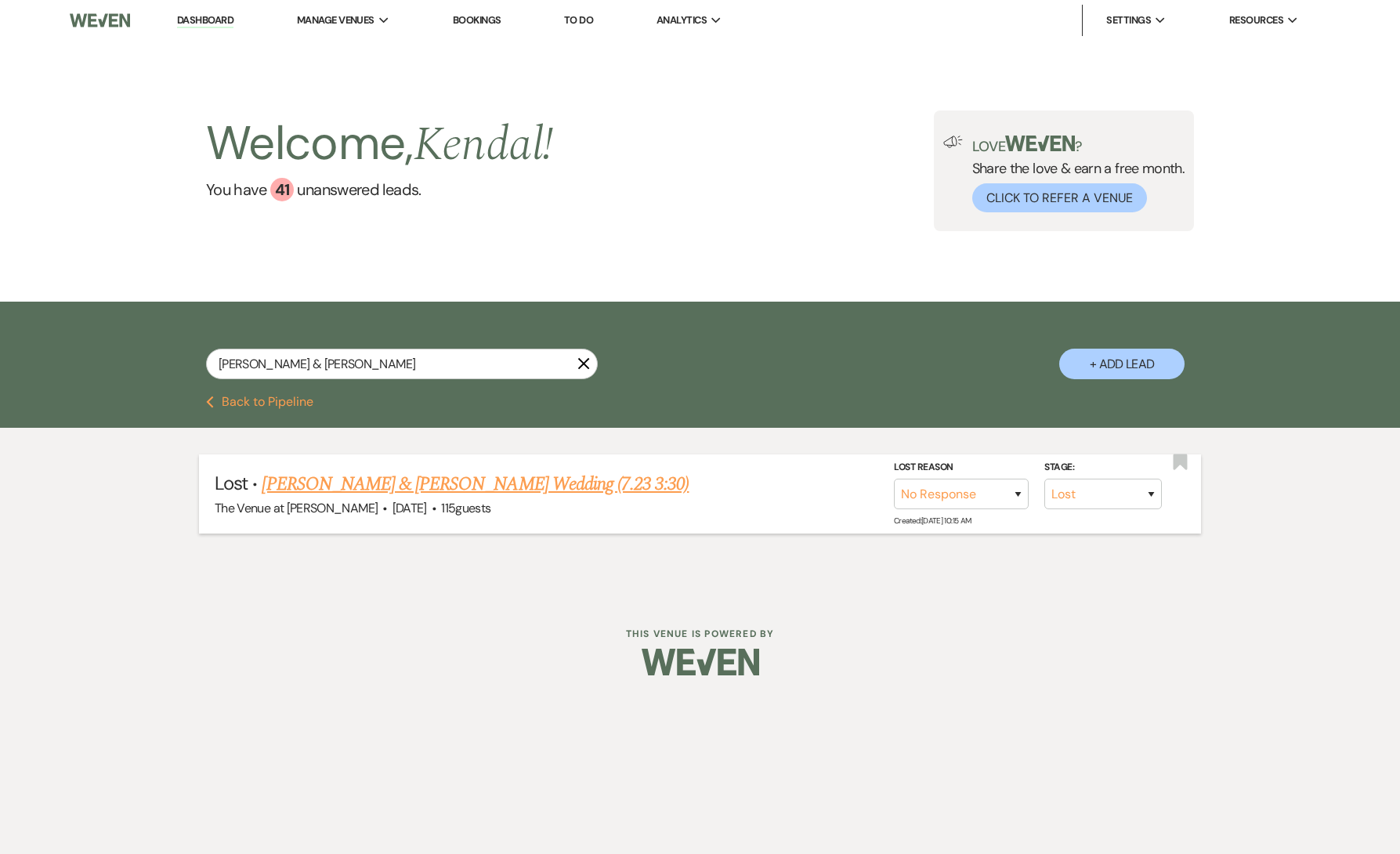
click at [332, 487] on link "[PERSON_NAME] & [PERSON_NAME] Wedding (7.23 3:30)" at bounding box center [475, 484] width 427 height 29
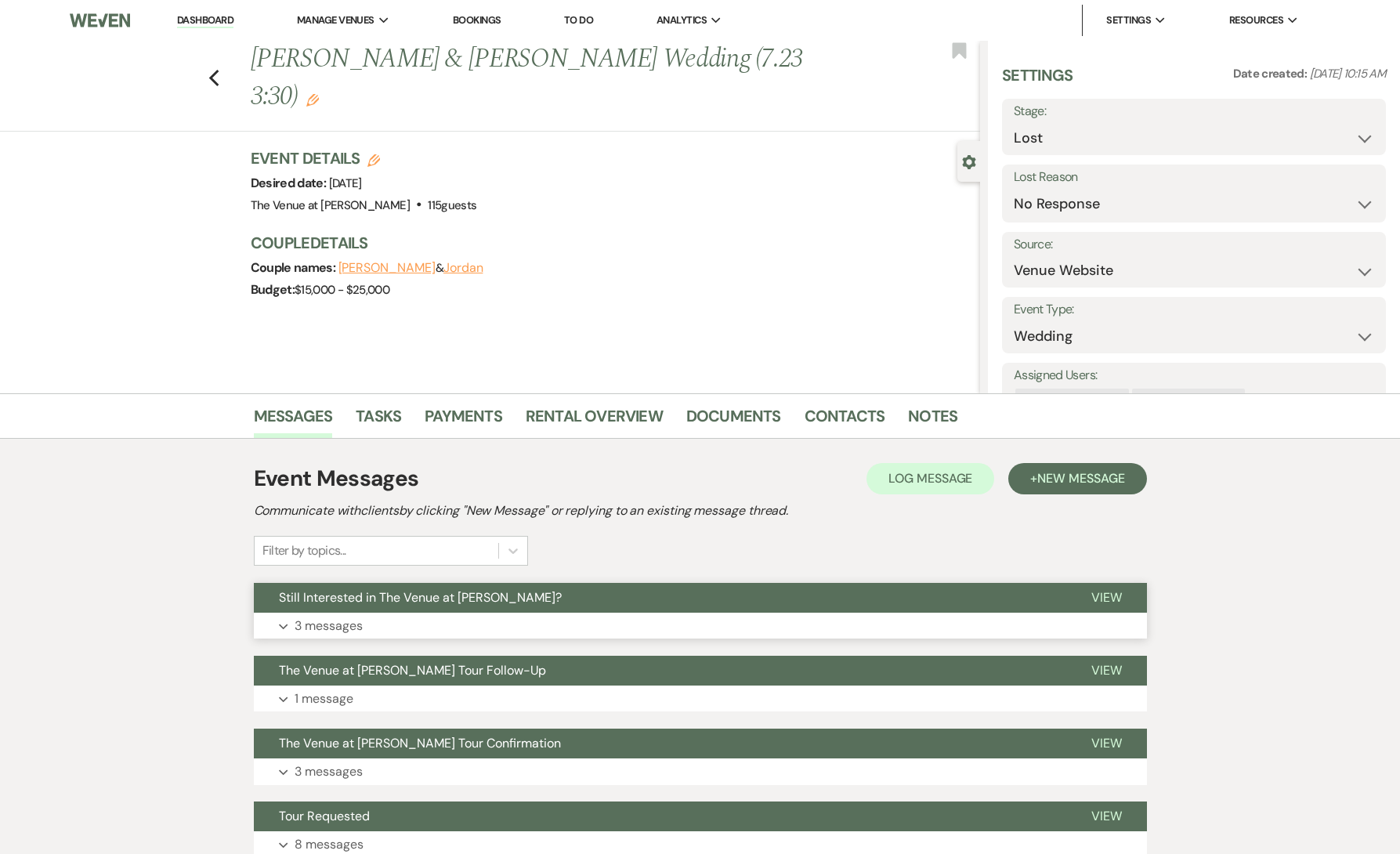
click at [384, 628] on button "Expand 3 messages" at bounding box center [700, 626] width 894 height 27
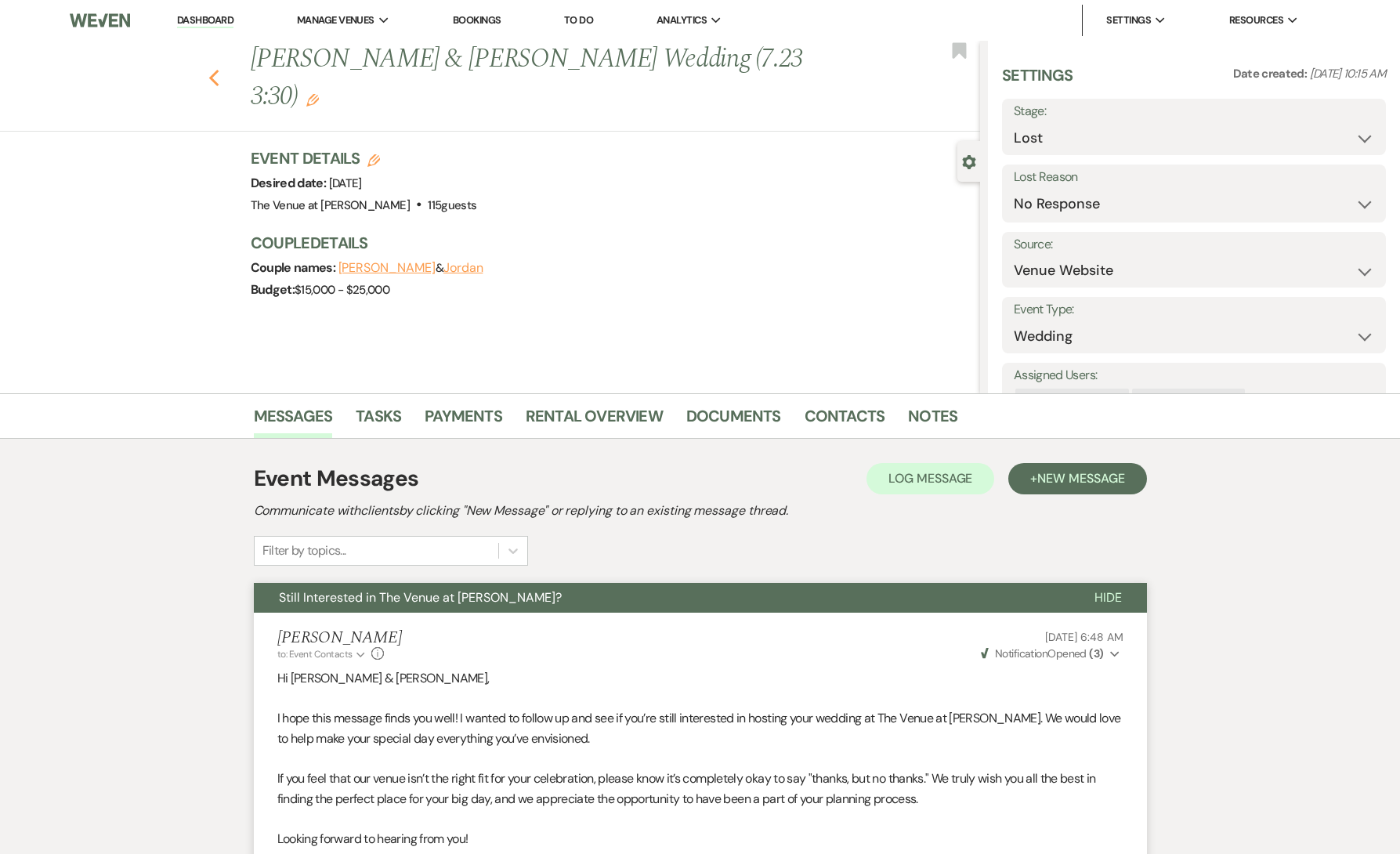
click at [210, 69] on icon "Previous" at bounding box center [214, 79] width 12 height 18
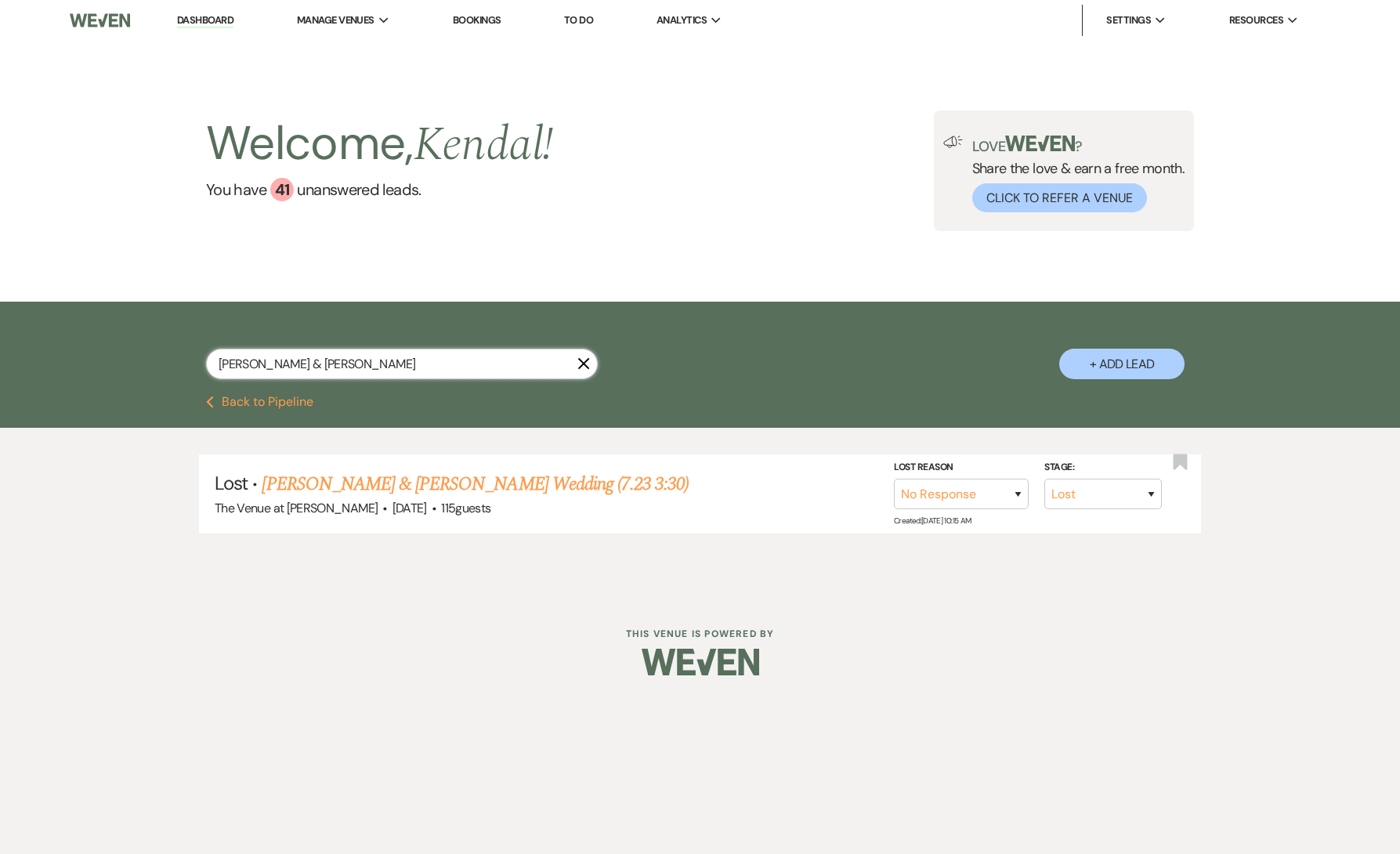
click at [335, 363] on input "[PERSON_NAME] & [PERSON_NAME]" at bounding box center [402, 363] width 392 height 30
paste input "[PERSON_NAME]"
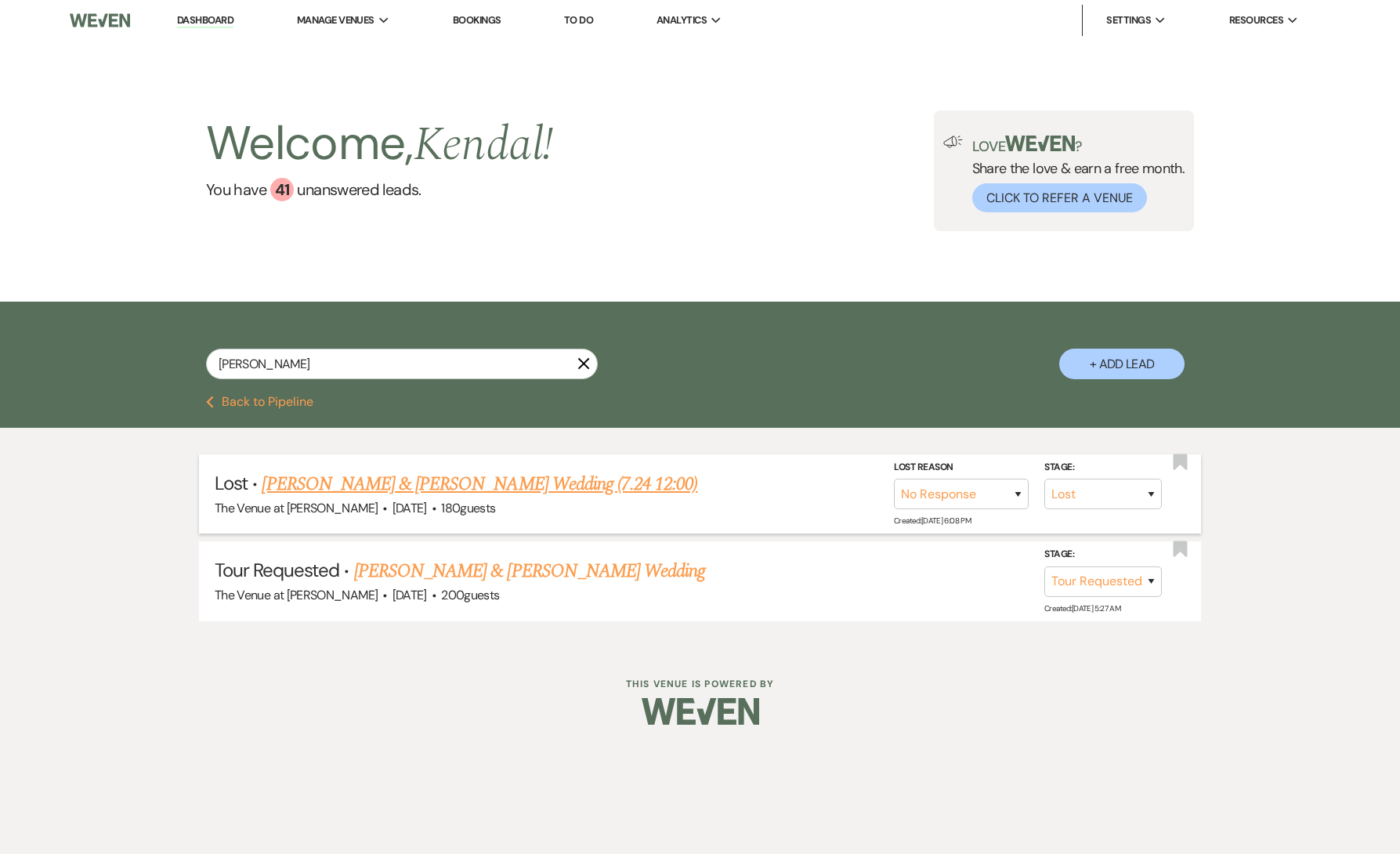
click at [420, 485] on link "[PERSON_NAME] & [PERSON_NAME] Wedding (7.24 12:00)" at bounding box center [480, 484] width 436 height 29
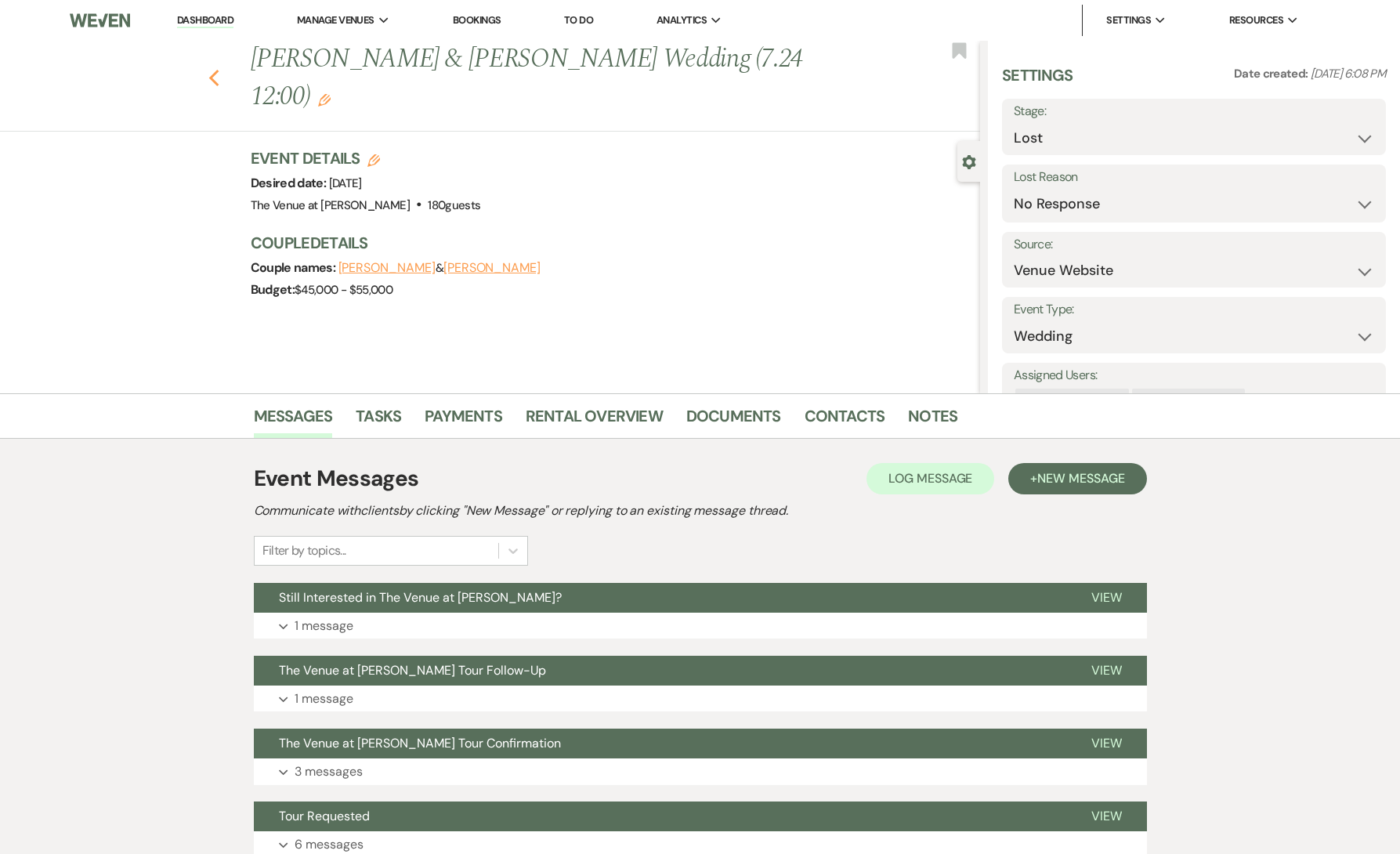
click at [214, 69] on icon "Previous" at bounding box center [214, 79] width 12 height 18
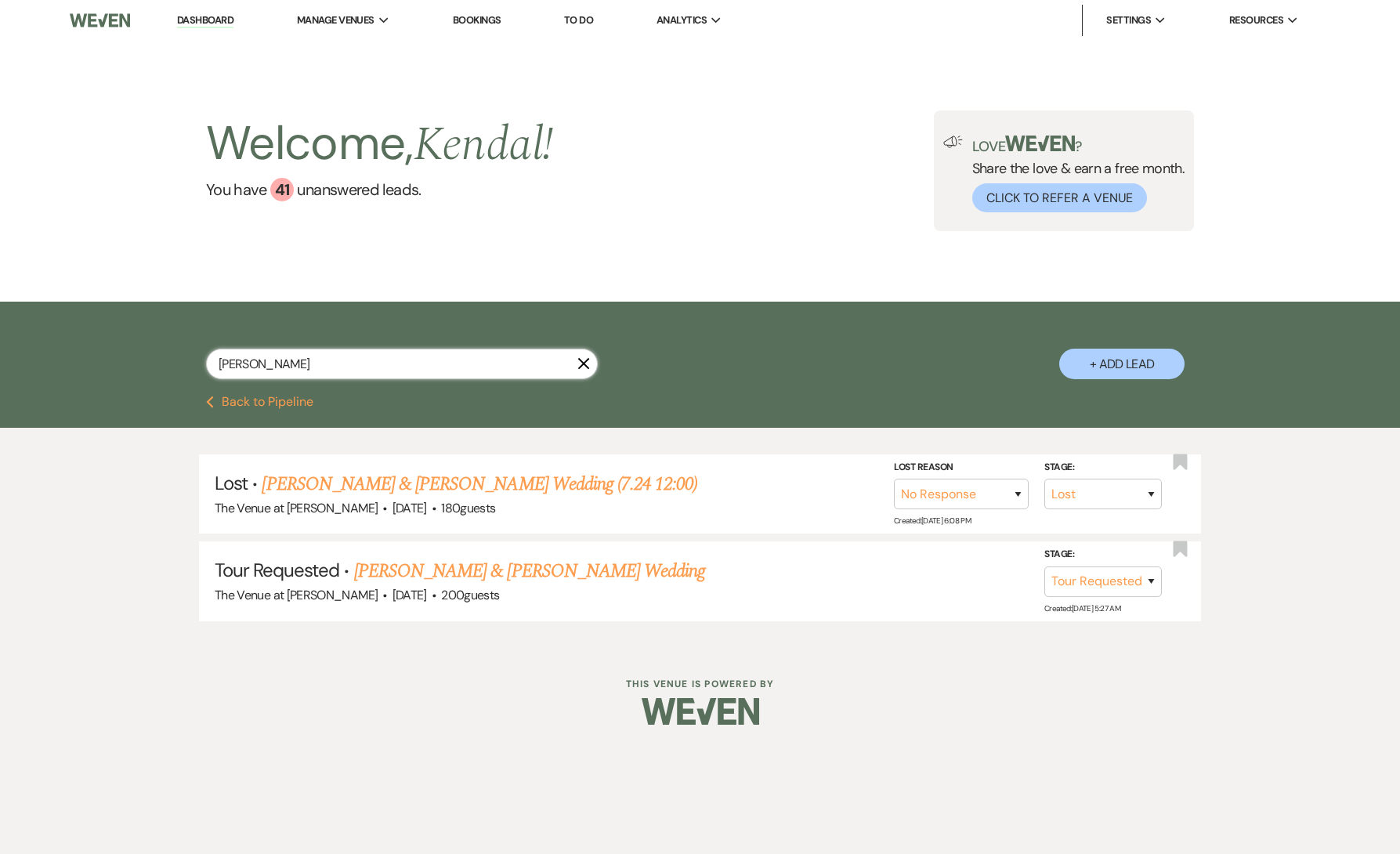
click at [316, 359] on input "[PERSON_NAME]" at bounding box center [402, 363] width 392 height 30
paste input "[PERSON_NAME]"
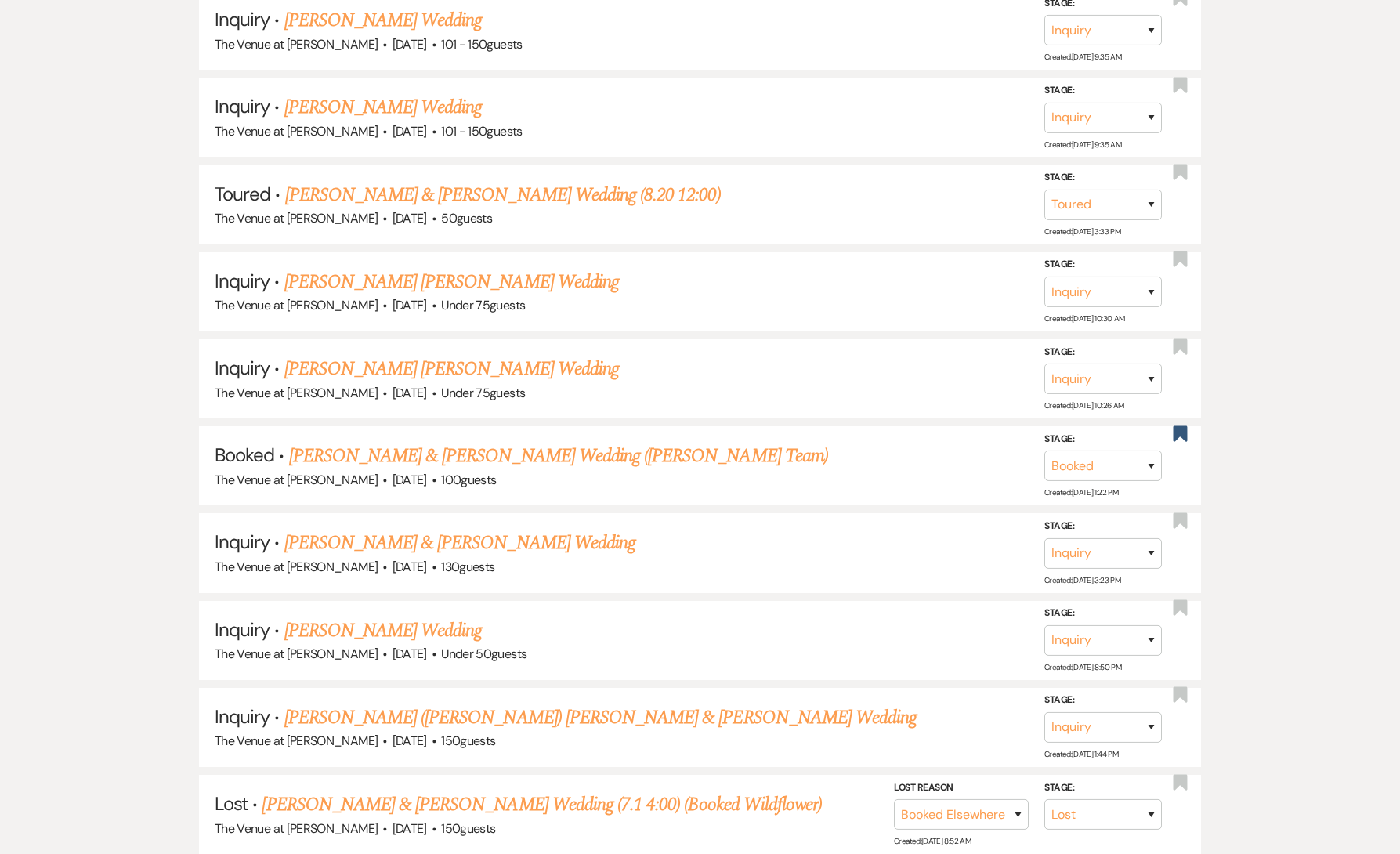
scroll to position [992, 0]
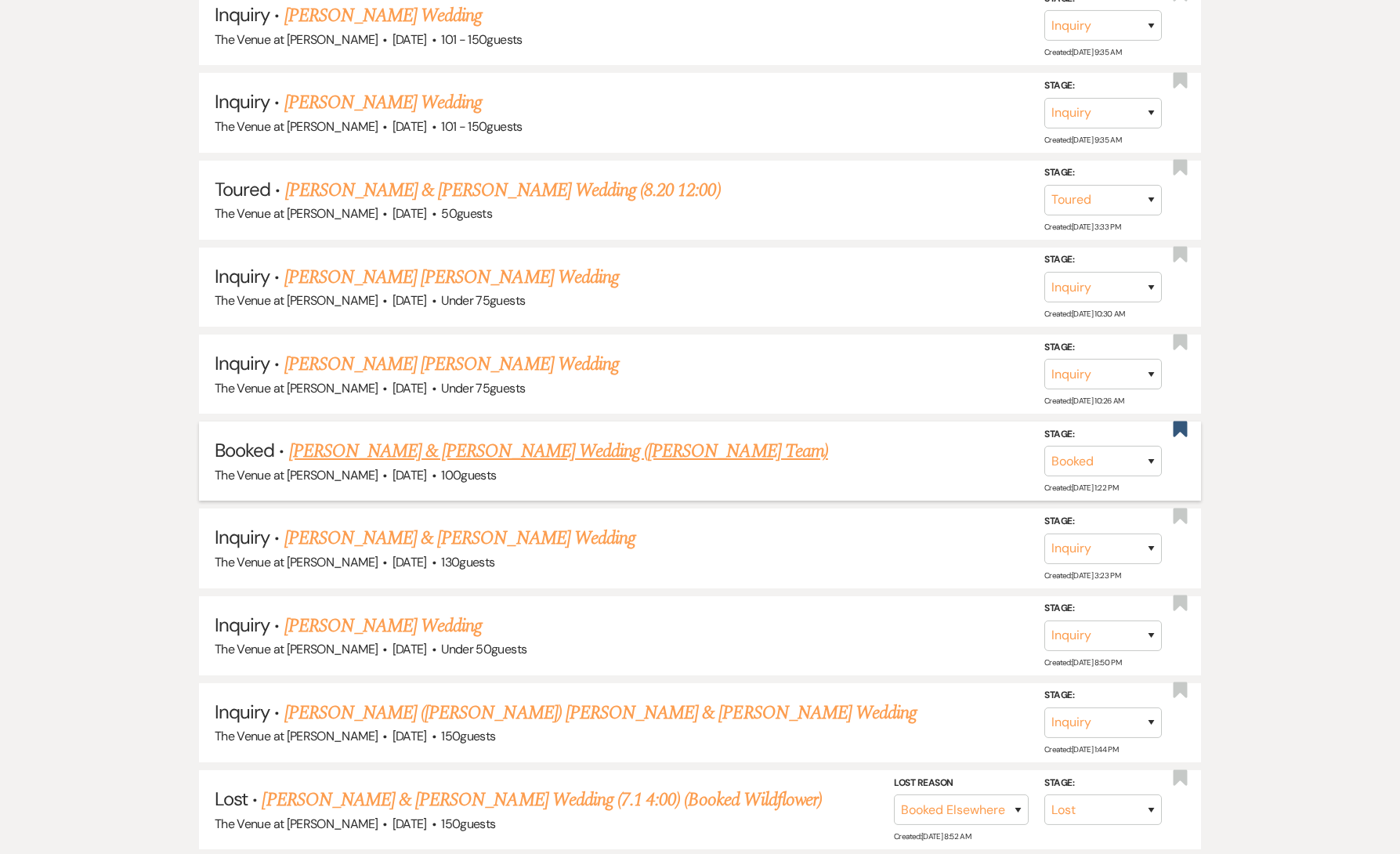
click at [504, 448] on link "[PERSON_NAME] & [PERSON_NAME] Wedding ([PERSON_NAME] Team)" at bounding box center [558, 451] width 539 height 29
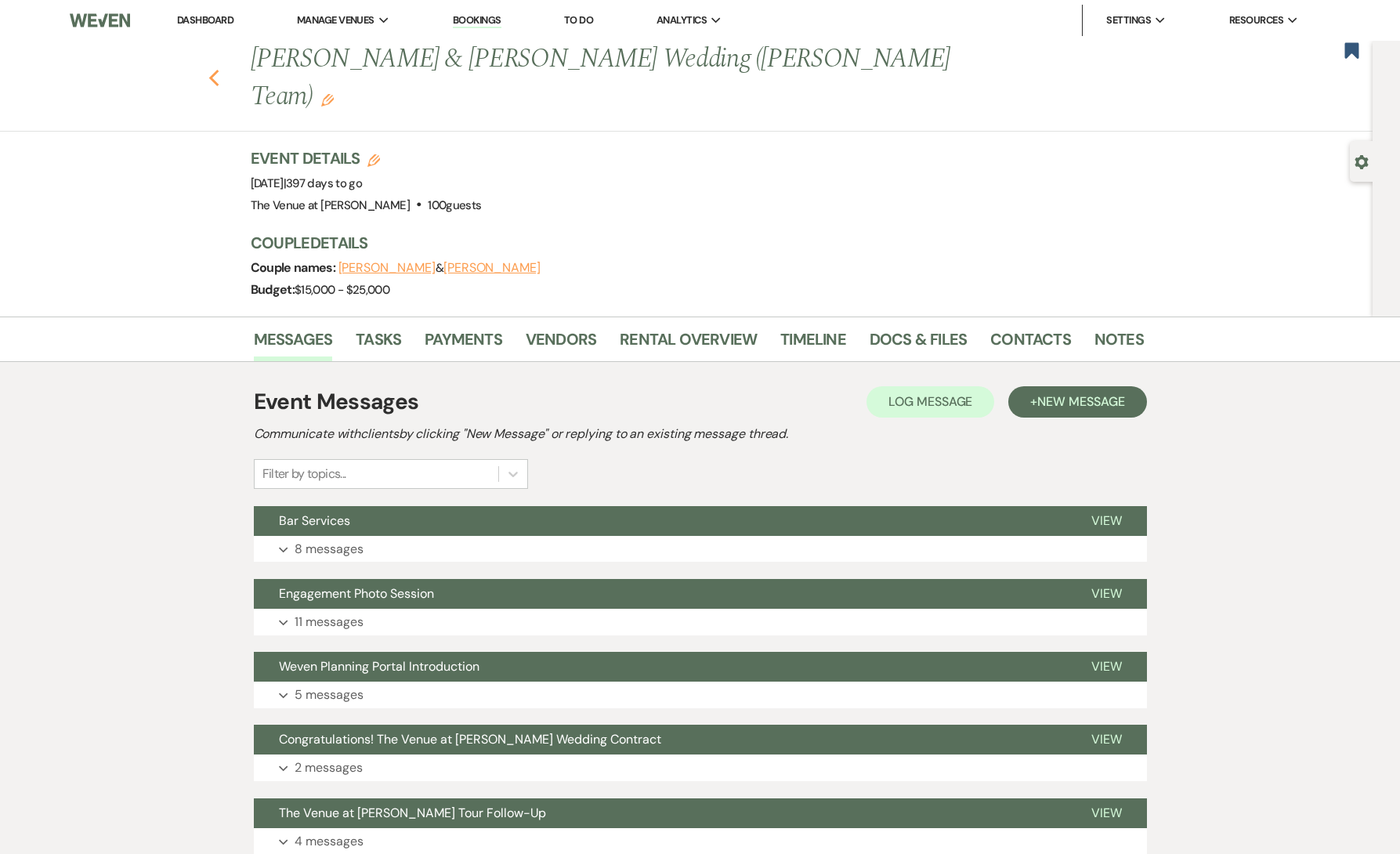
click at [213, 69] on icon "Previous" at bounding box center [214, 79] width 12 height 18
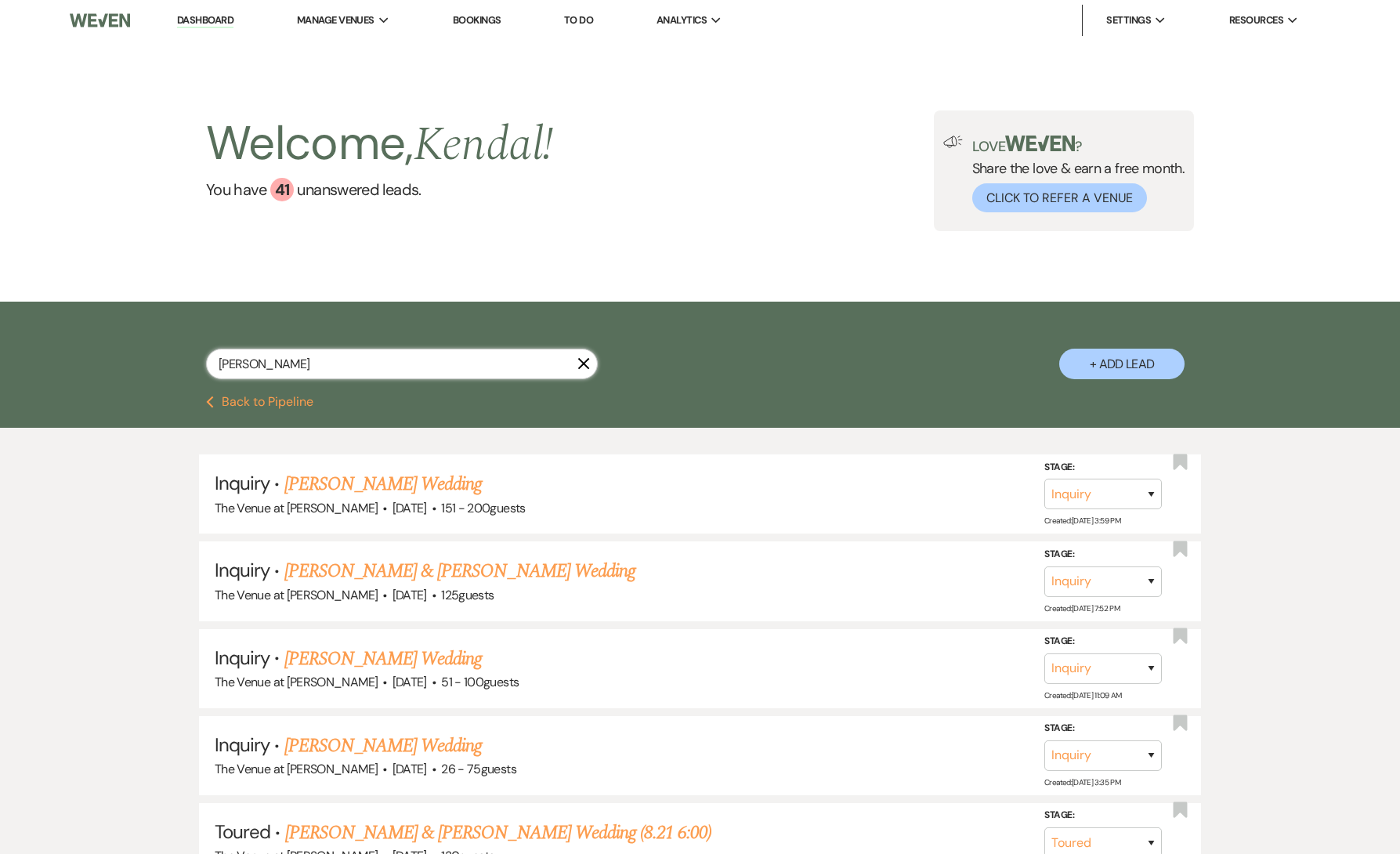
click at [296, 366] on input "[PERSON_NAME]" at bounding box center [402, 363] width 392 height 30
paste input "[PERSON_NAME]"
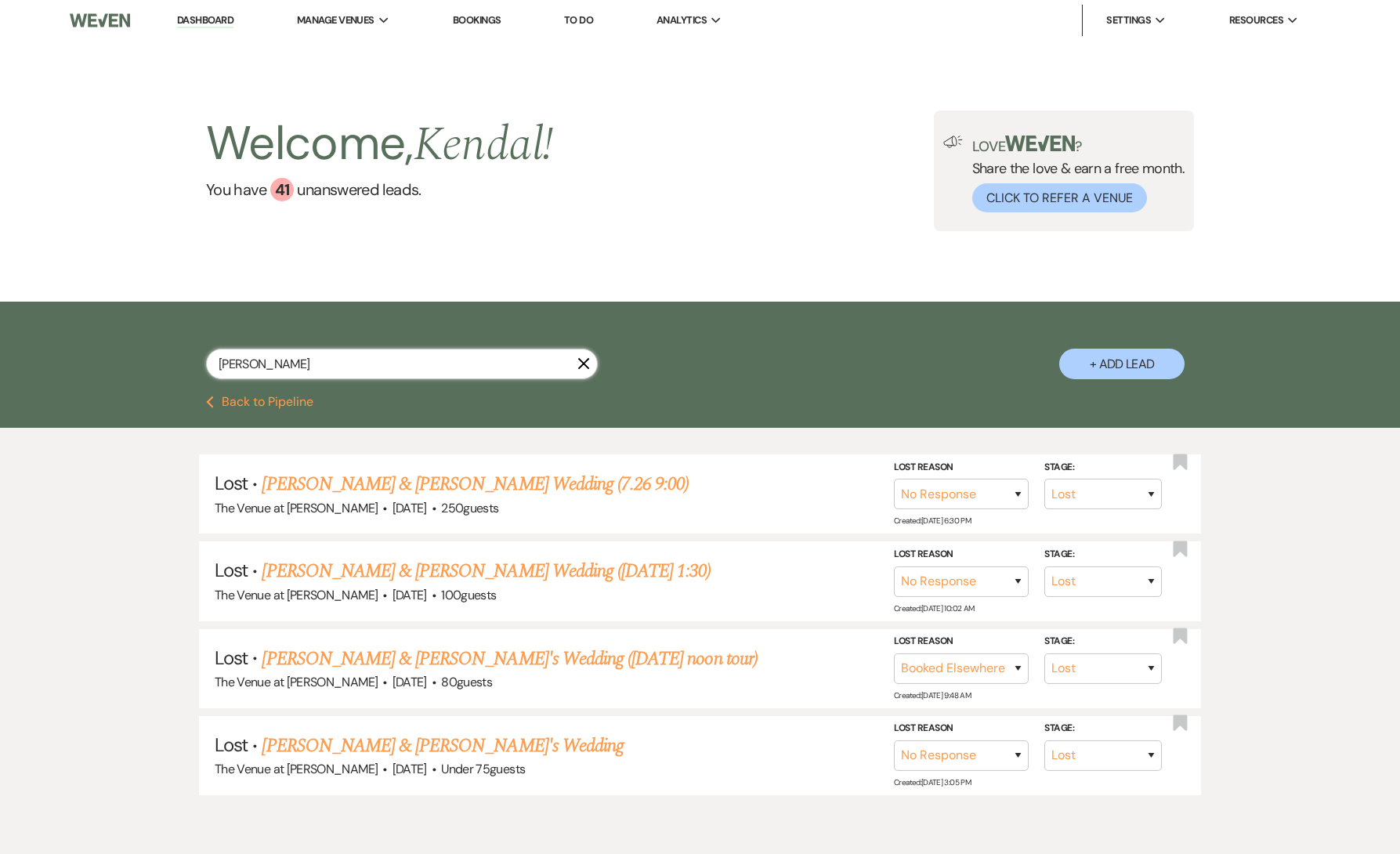
click at [384, 368] on input "[PERSON_NAME]" at bounding box center [402, 363] width 392 height 30
paste input "[PERSON_NAME]"
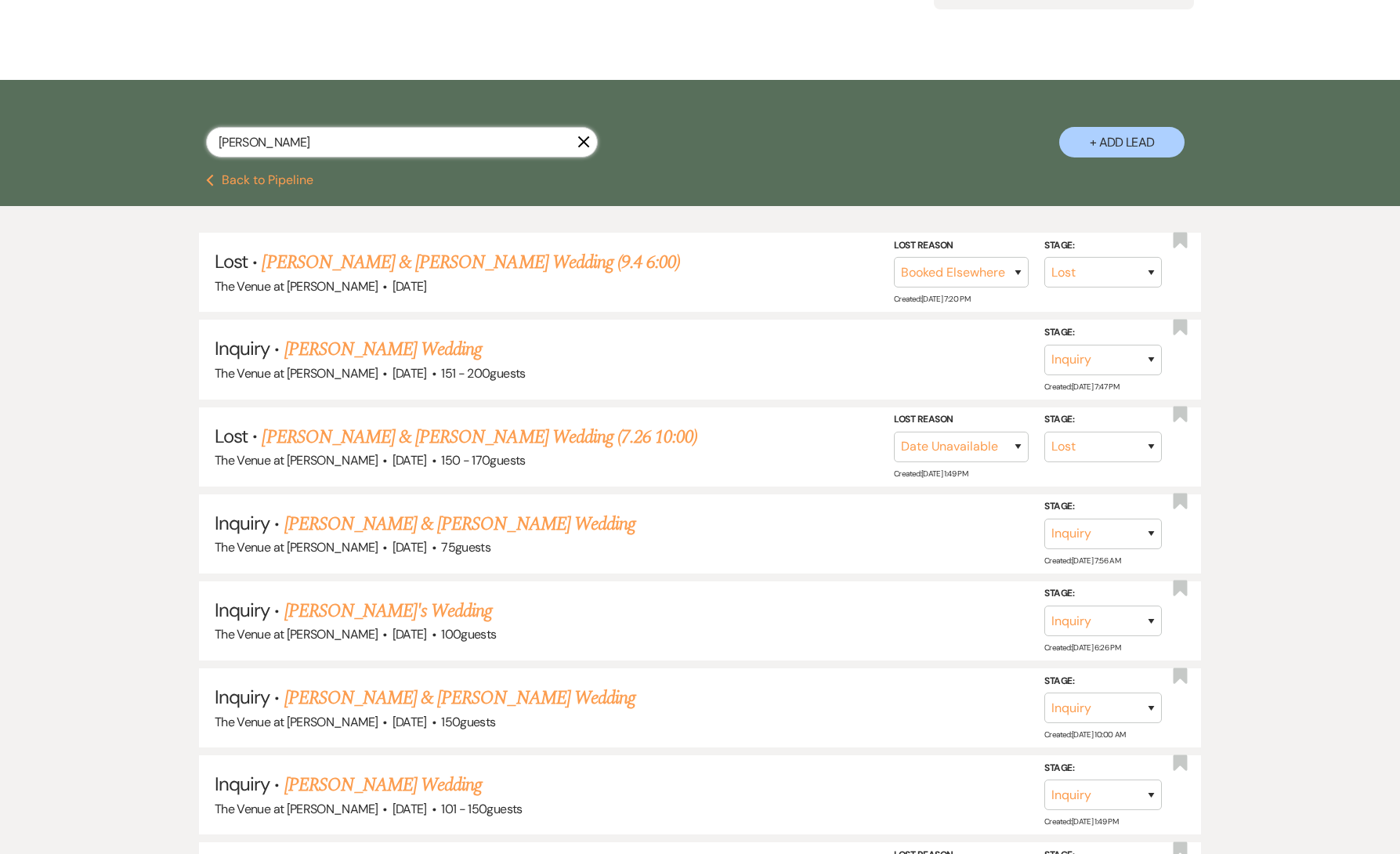
scroll to position [233, 0]
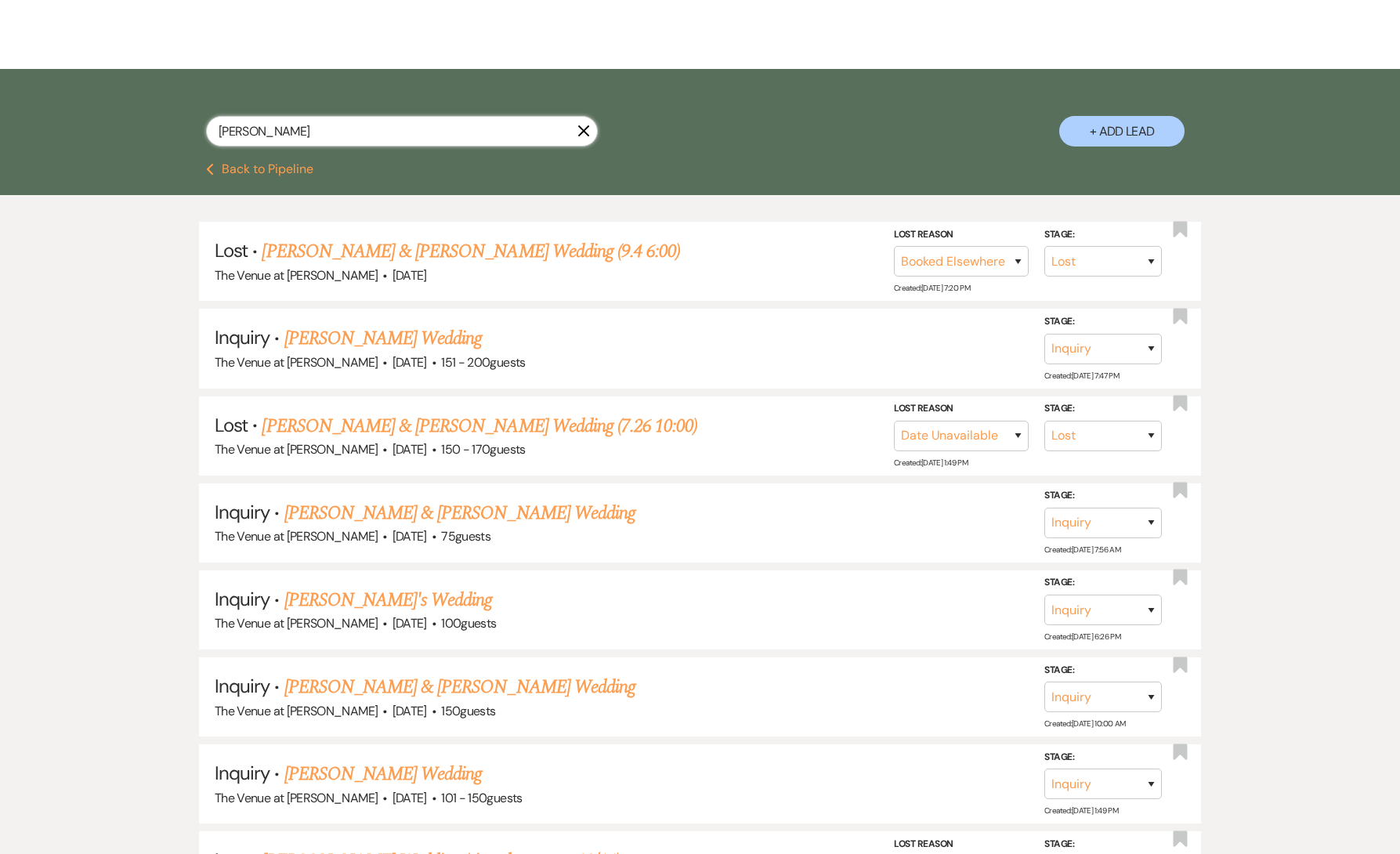
click at [343, 137] on input "[PERSON_NAME]" at bounding box center [402, 131] width 392 height 30
paste input "[PERSON_NAME]"
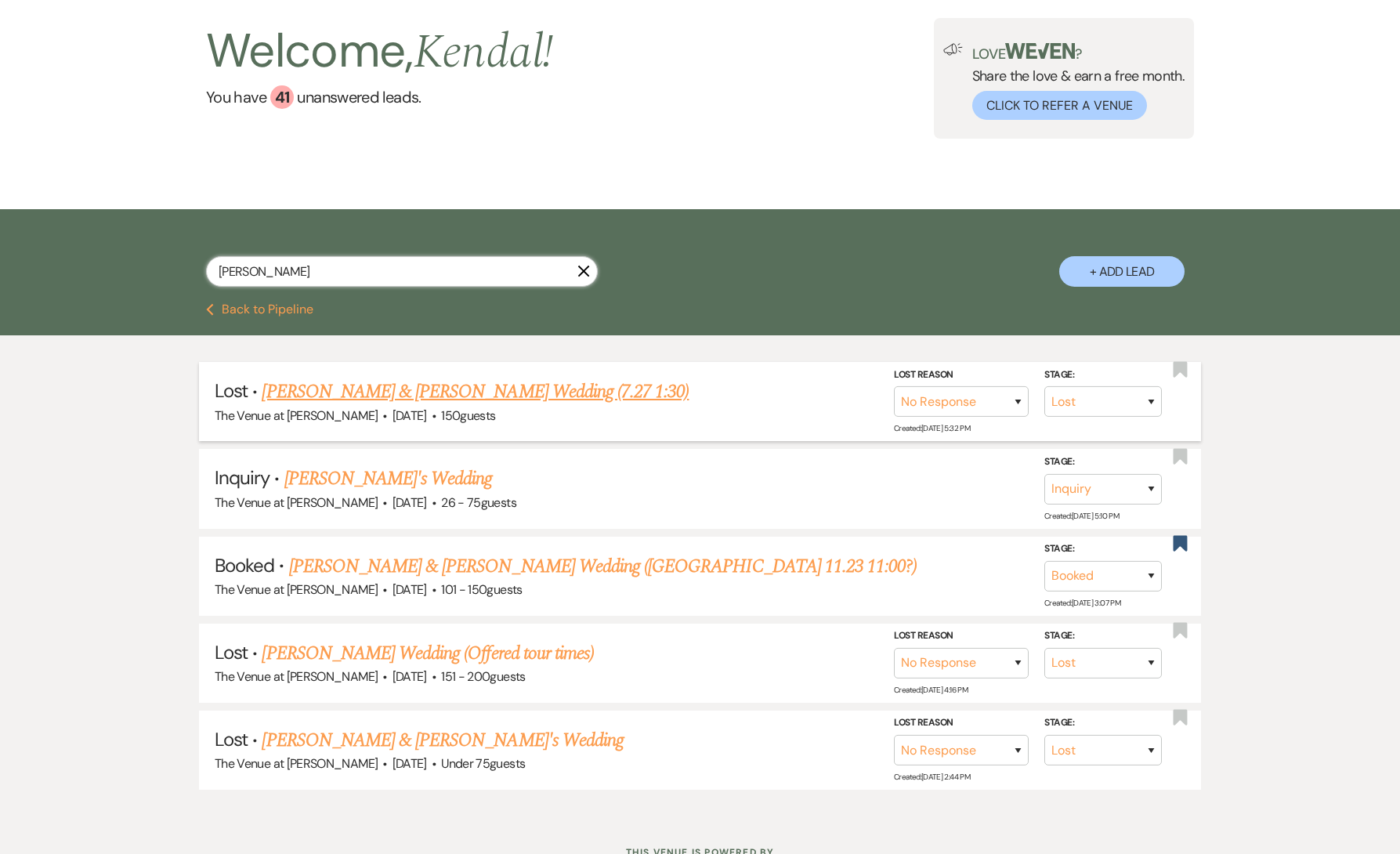
scroll to position [94, 0]
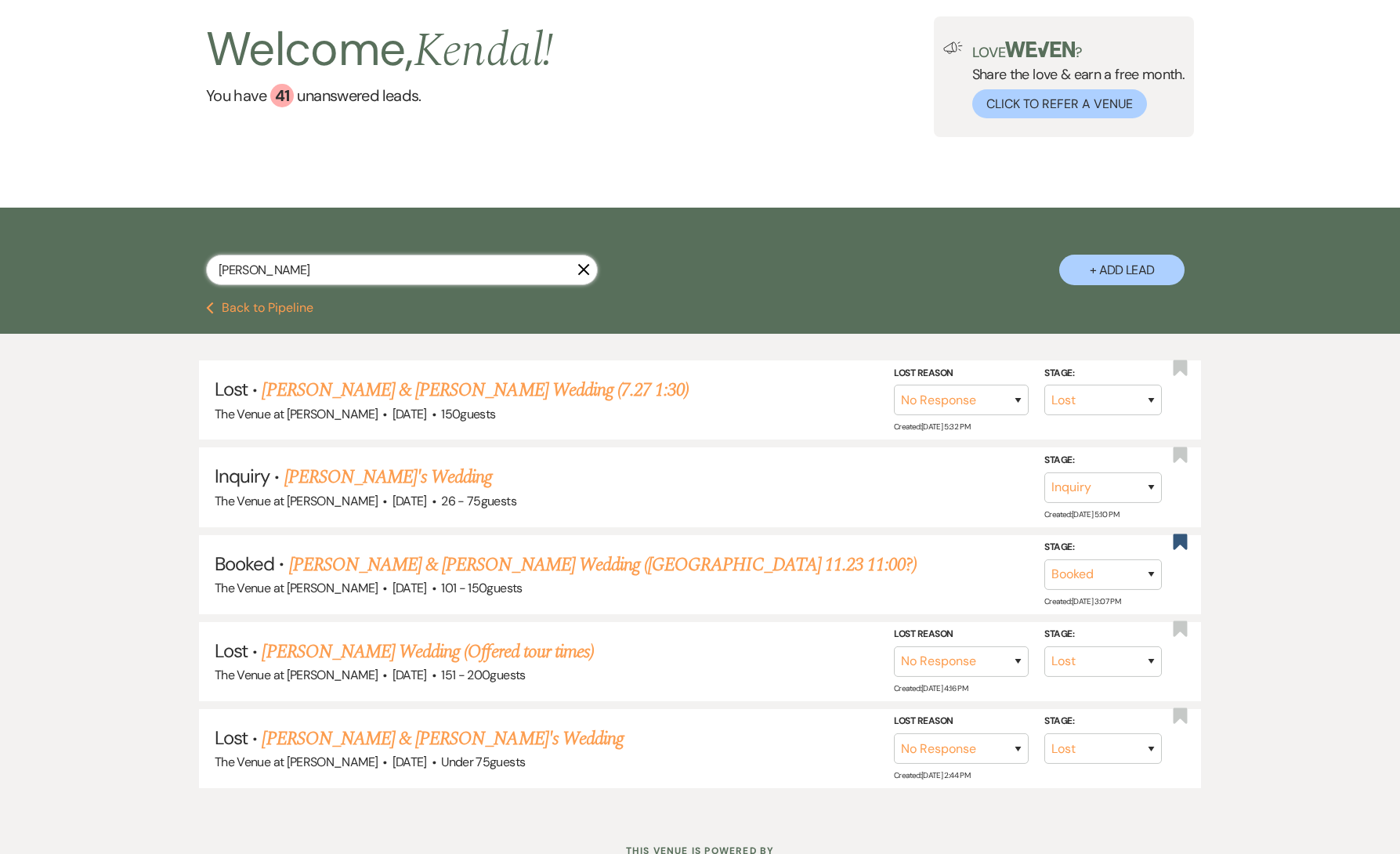
click at [386, 269] on input "[PERSON_NAME]" at bounding box center [402, 270] width 392 height 30
paste input "[PERSON_NAME]"
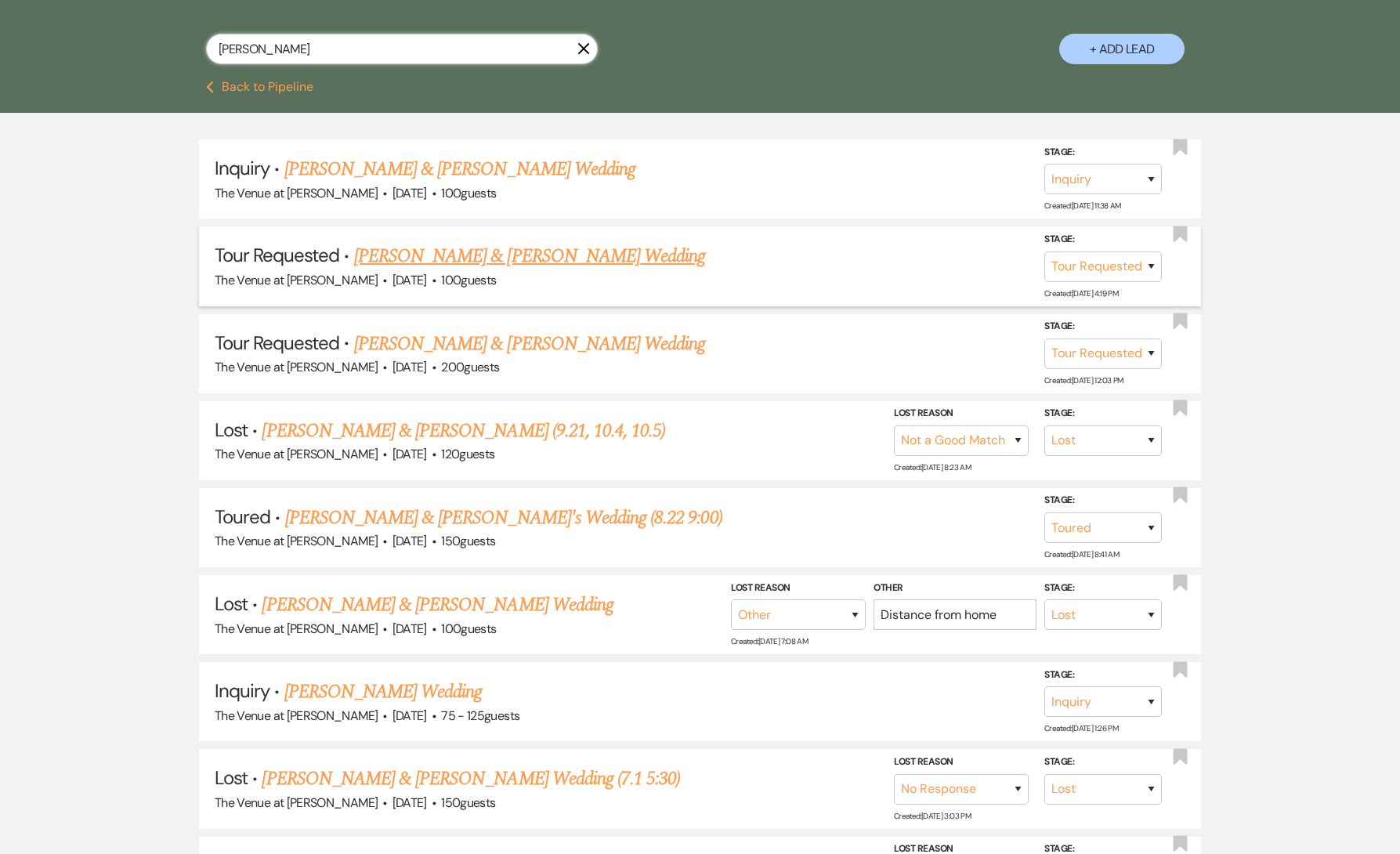
scroll to position [317, 0]
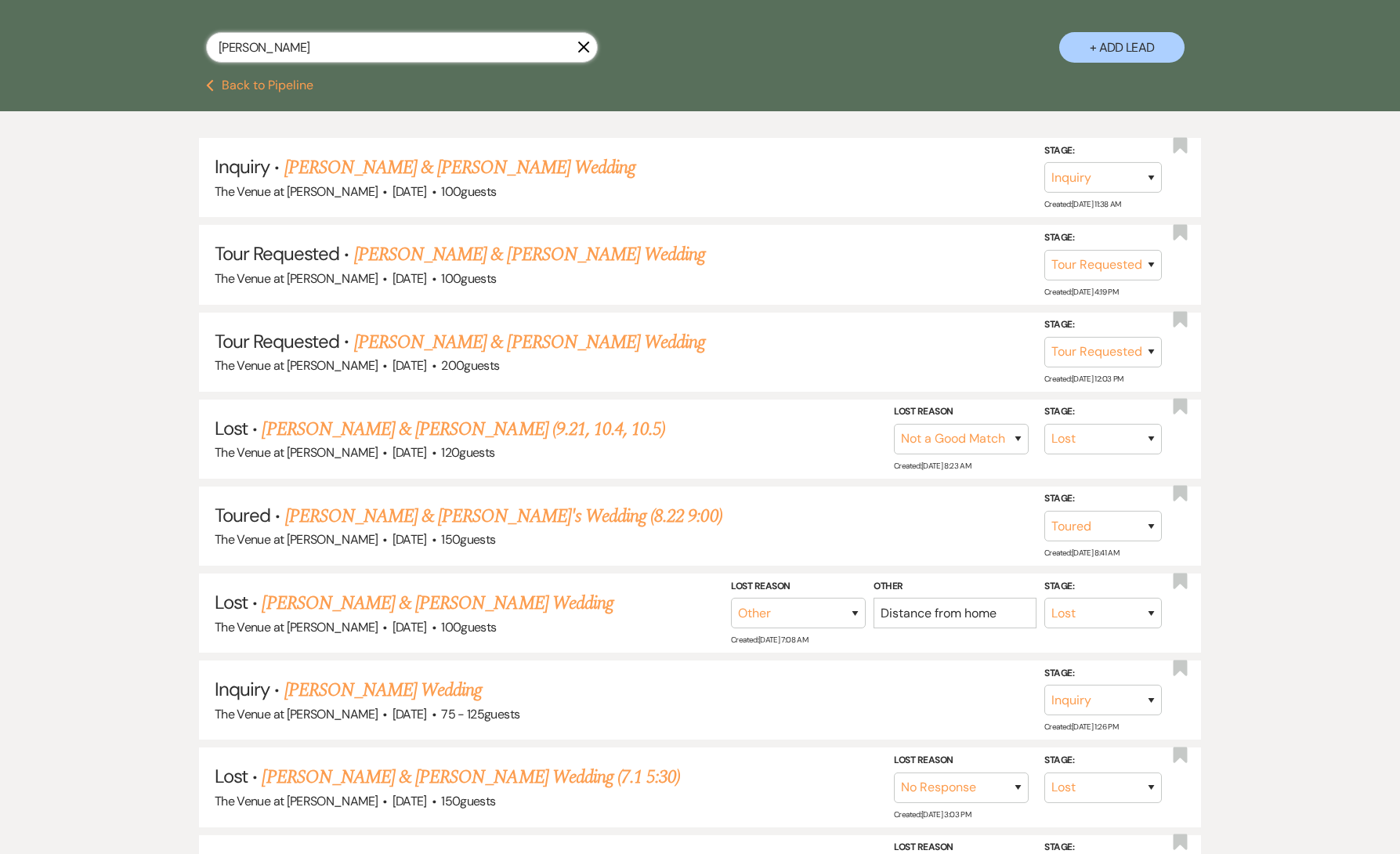
click at [291, 45] on input "[PERSON_NAME]" at bounding box center [402, 47] width 392 height 30
paste input "[PERSON_NAME] & [PERSON_NAME]"
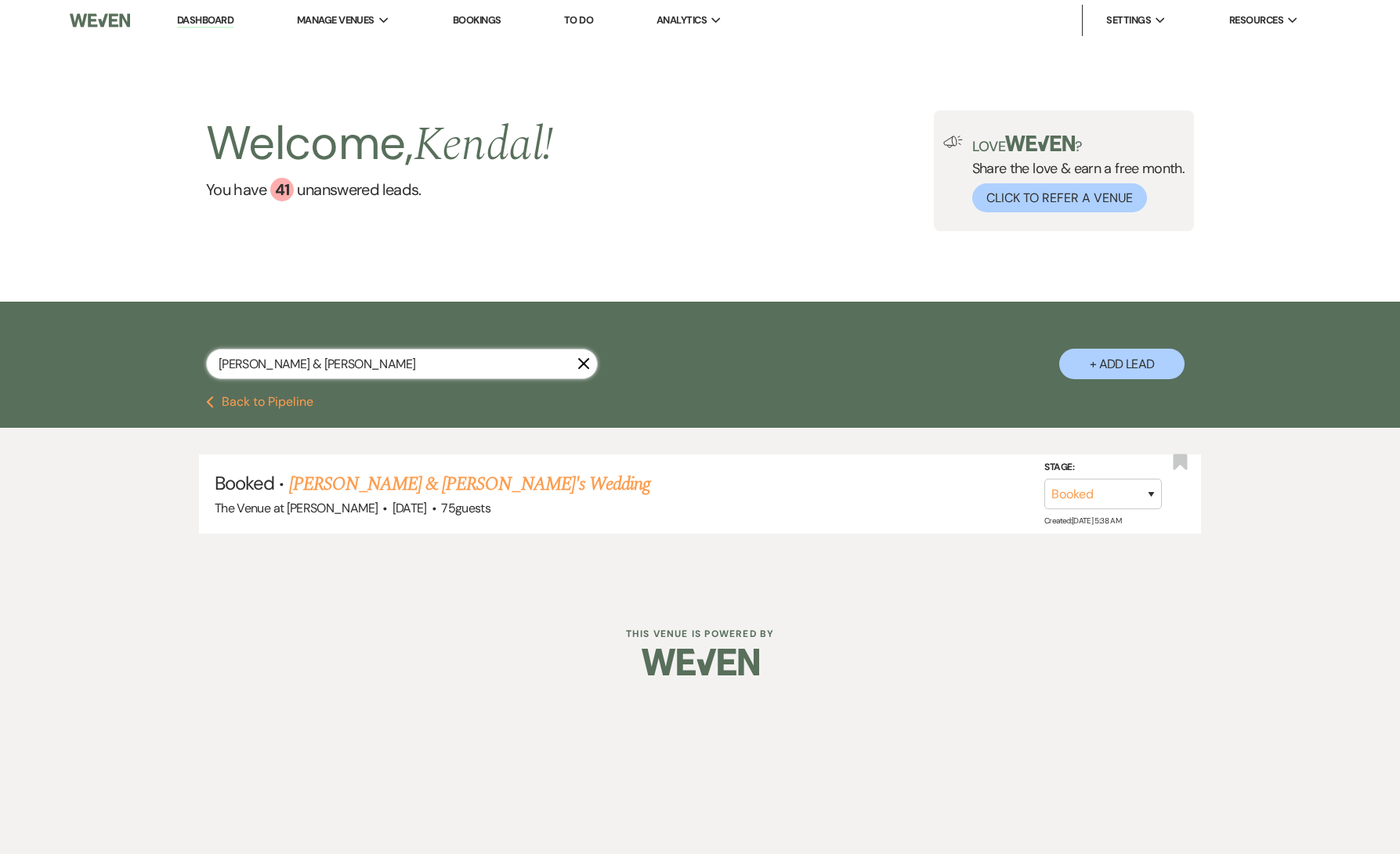
click at [529, 361] on input "[PERSON_NAME] & [PERSON_NAME]" at bounding box center [402, 363] width 392 height 30
paste input "[PERSON_NAME] & [PERSON_NAME]"
click at [420, 485] on link "[PERSON_NAME] & [PERSON_NAME]'s Wedding (8.3 1:30)" at bounding box center [476, 484] width 429 height 29
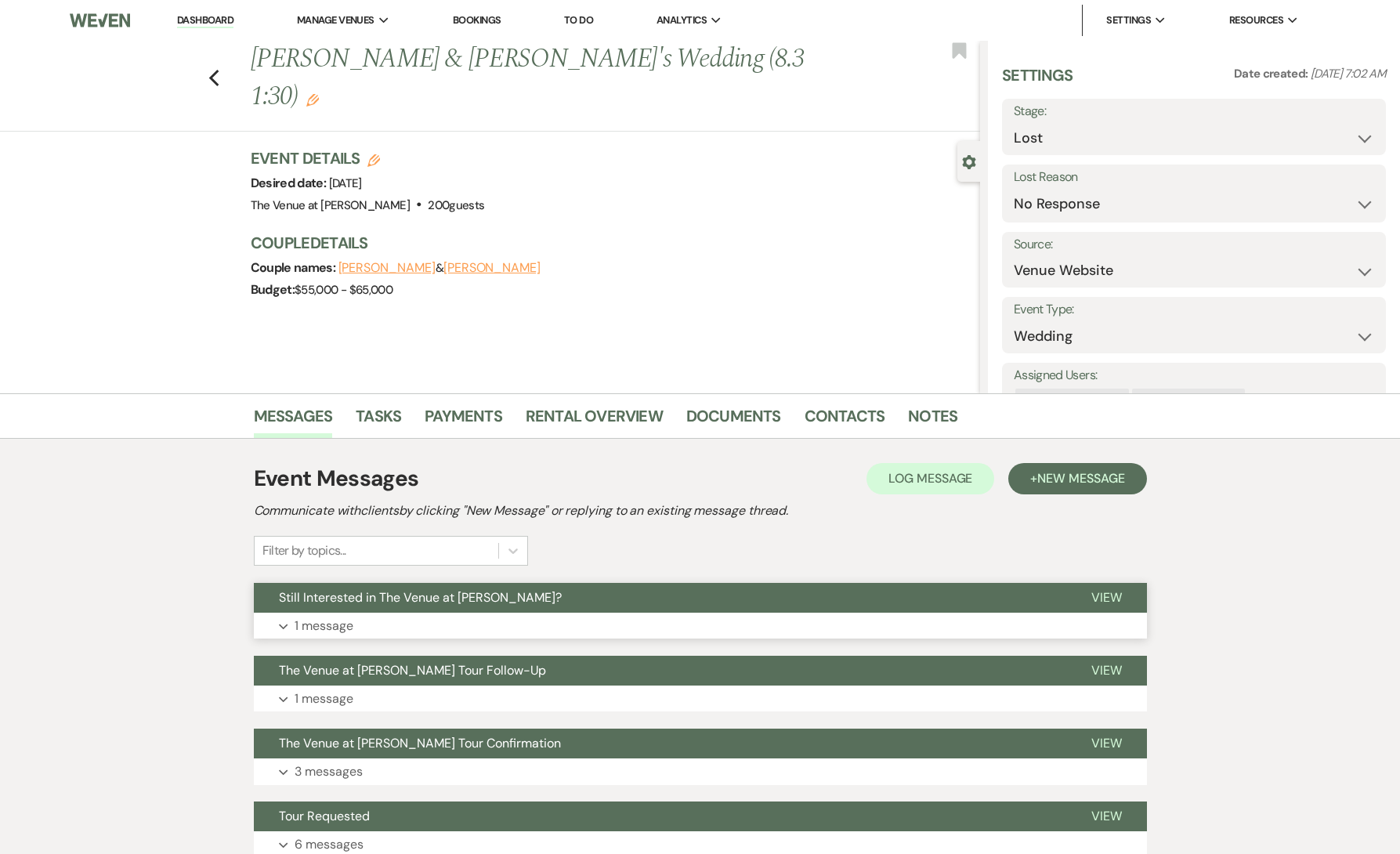
scroll to position [128, 0]
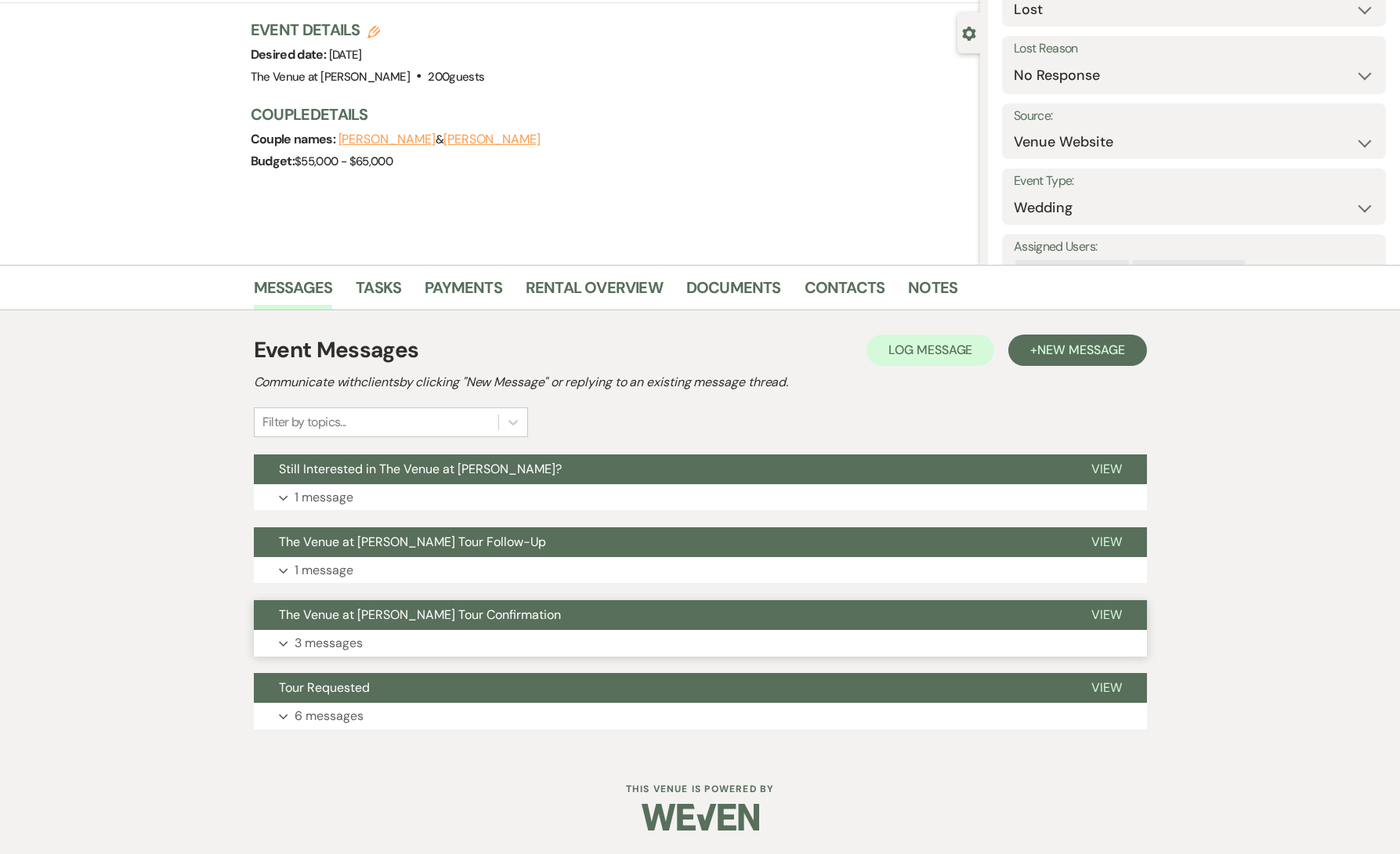
click at [374, 647] on button "Expand 3 messages" at bounding box center [700, 643] width 894 height 27
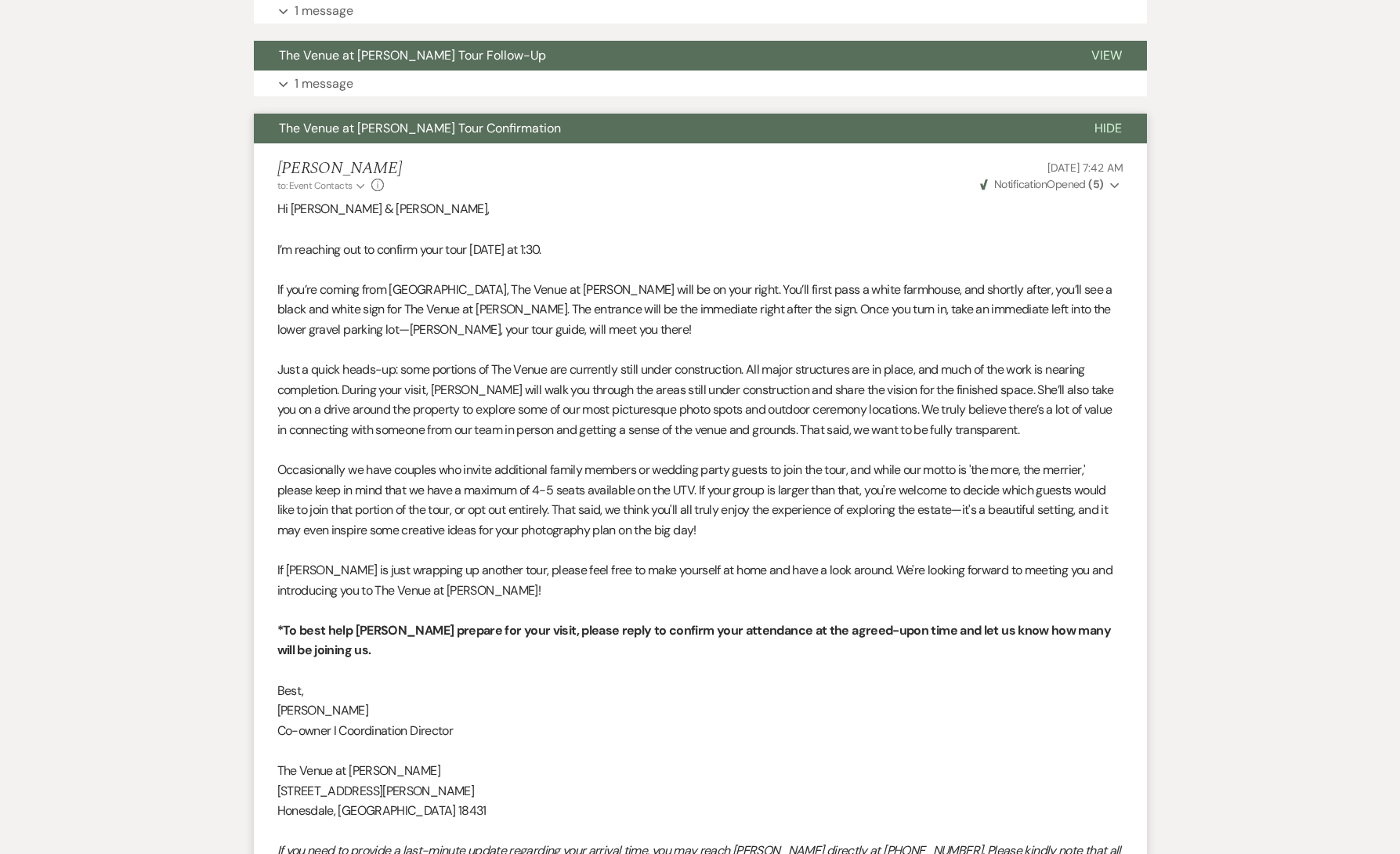
scroll to position [0, 0]
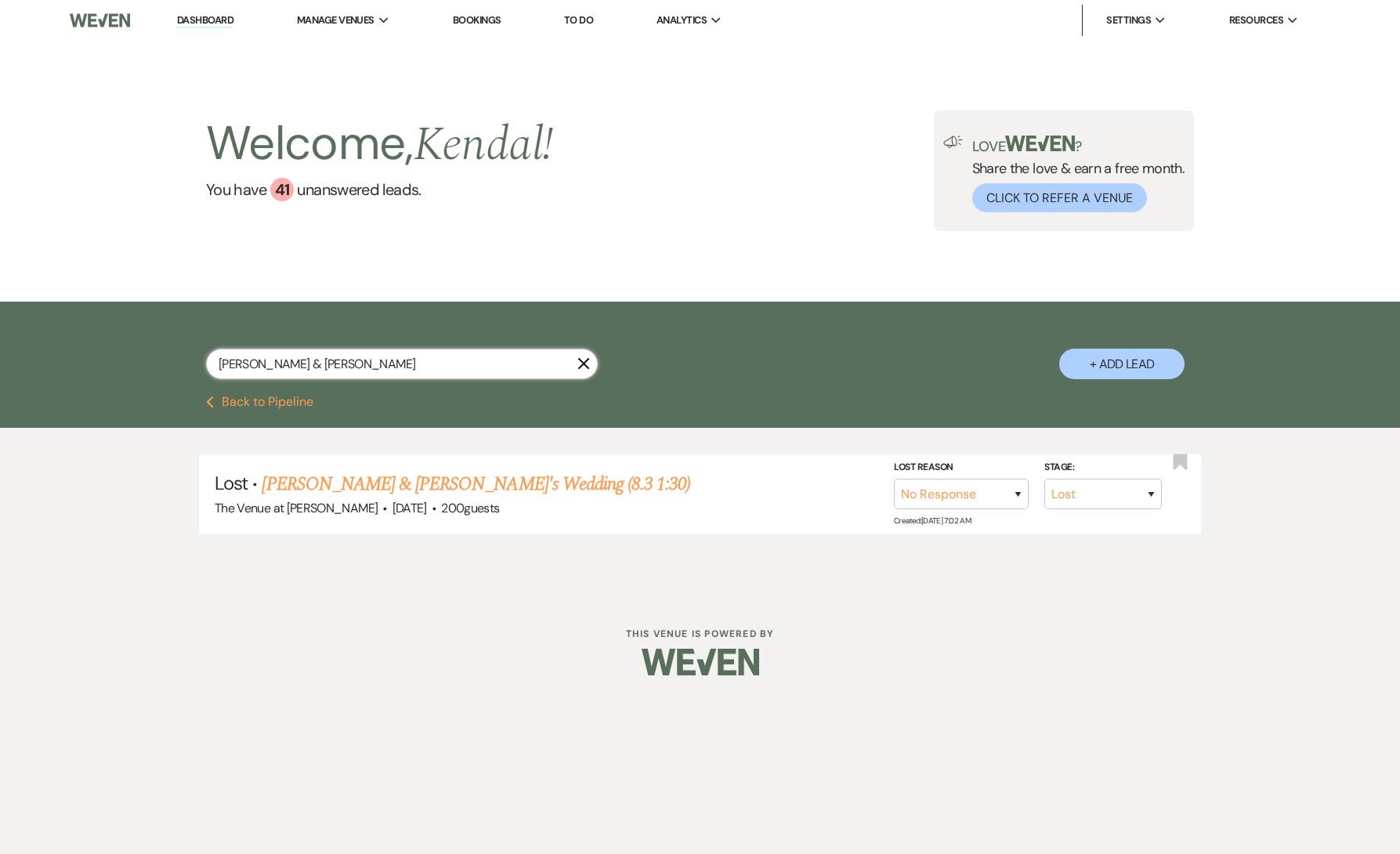
click at [433, 360] on input "[PERSON_NAME] & [PERSON_NAME]" at bounding box center [402, 363] width 392 height 30
paste input "[PERSON_NAME]"
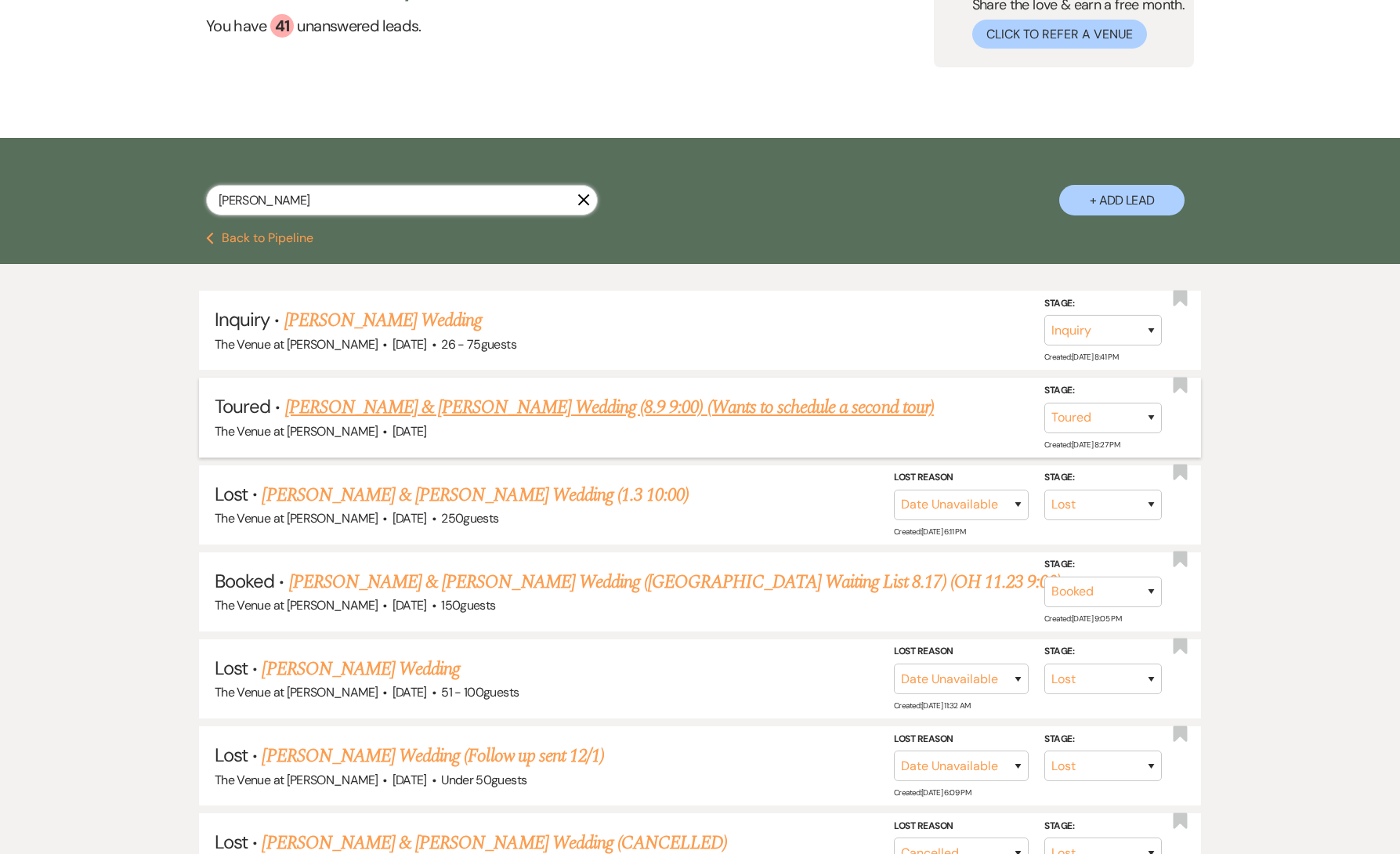
scroll to position [169, 0]
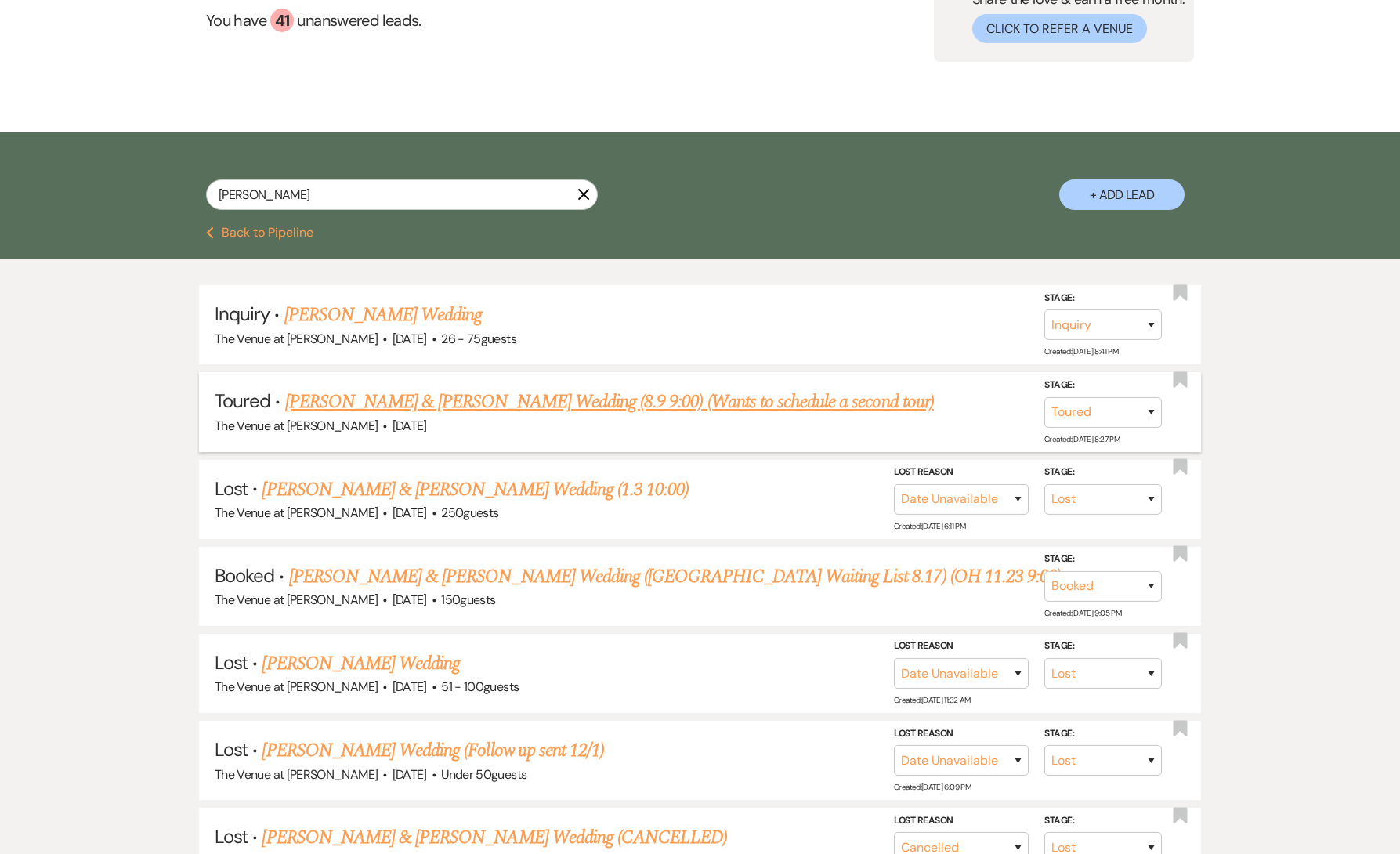
click at [474, 400] on link "[PERSON_NAME] & [PERSON_NAME] Wedding (8.9 9:00) (Wants to schedule a second to…" at bounding box center [610, 402] width 649 height 29
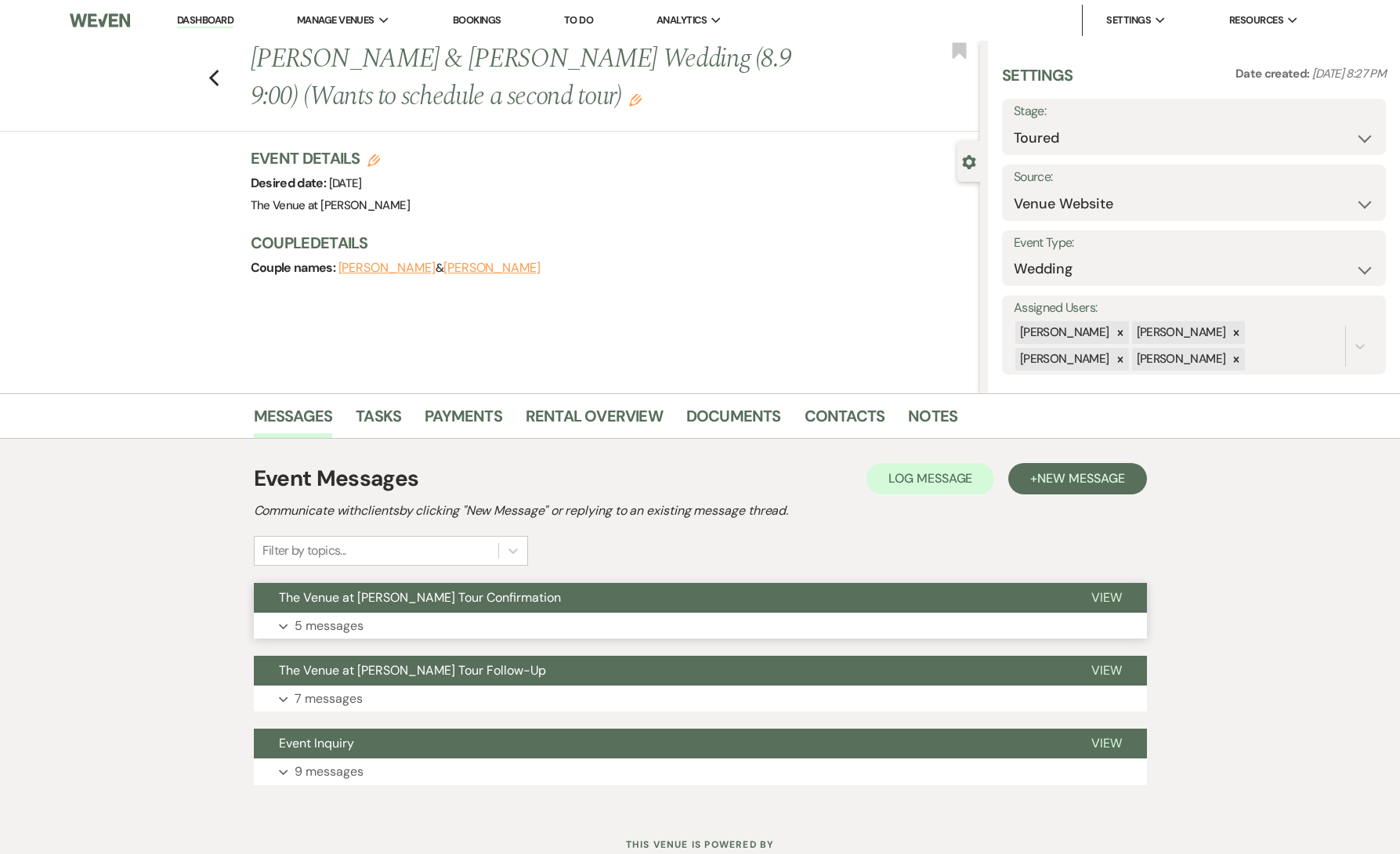
click at [409, 627] on button "Expand 5 messages" at bounding box center [700, 626] width 894 height 27
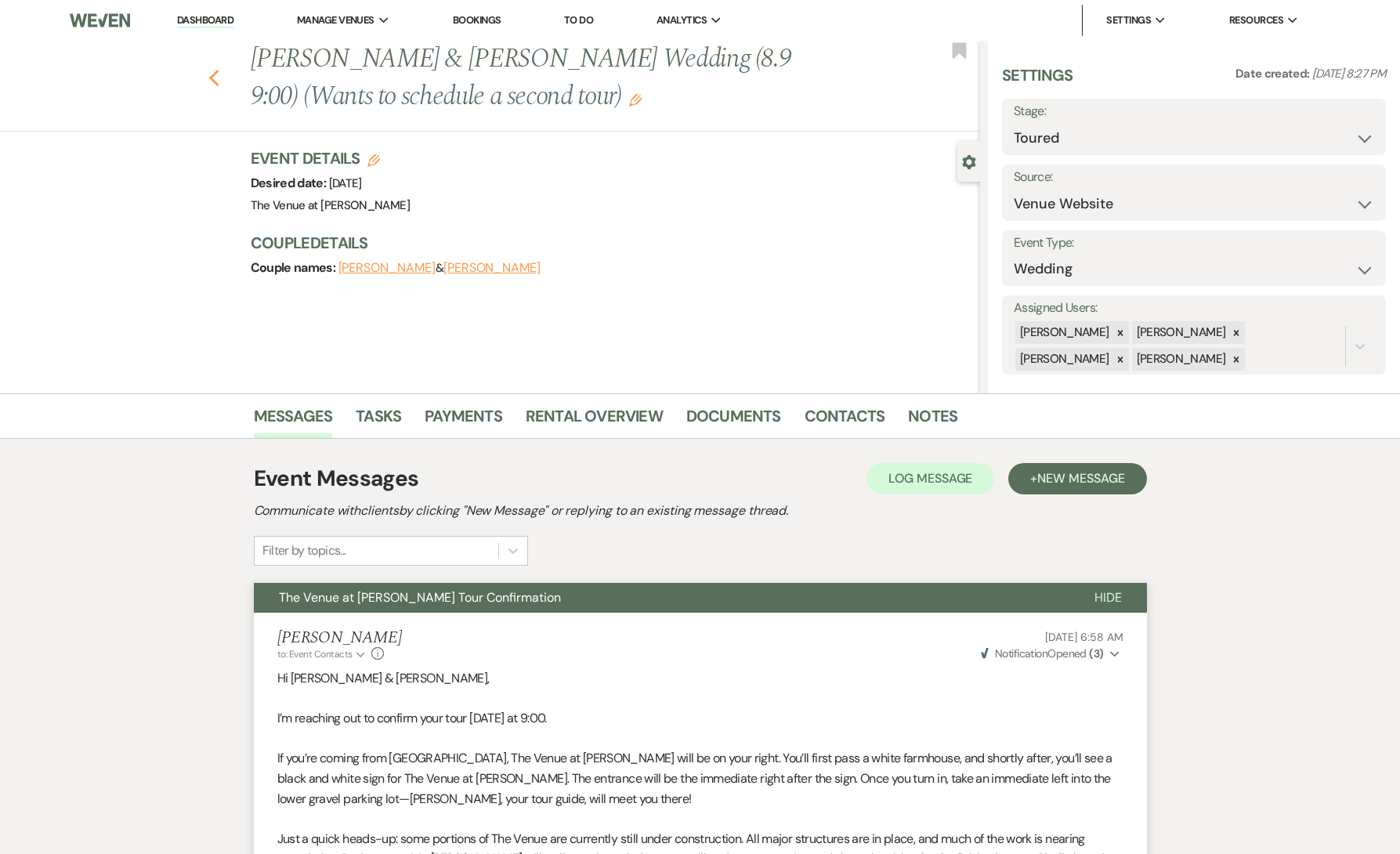
click at [216, 75] on icon "Previous" at bounding box center [214, 79] width 12 height 18
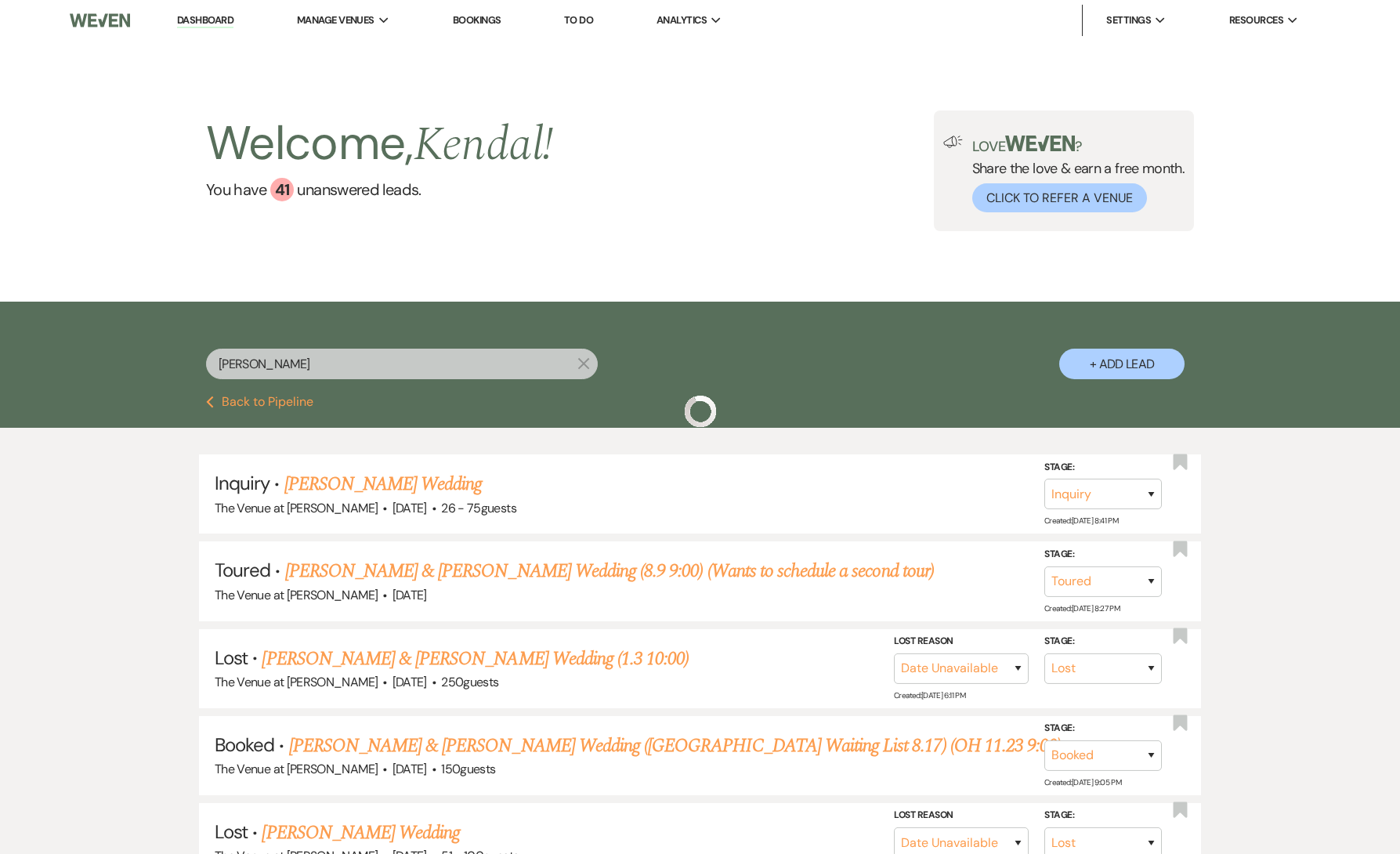
scroll to position [169, 0]
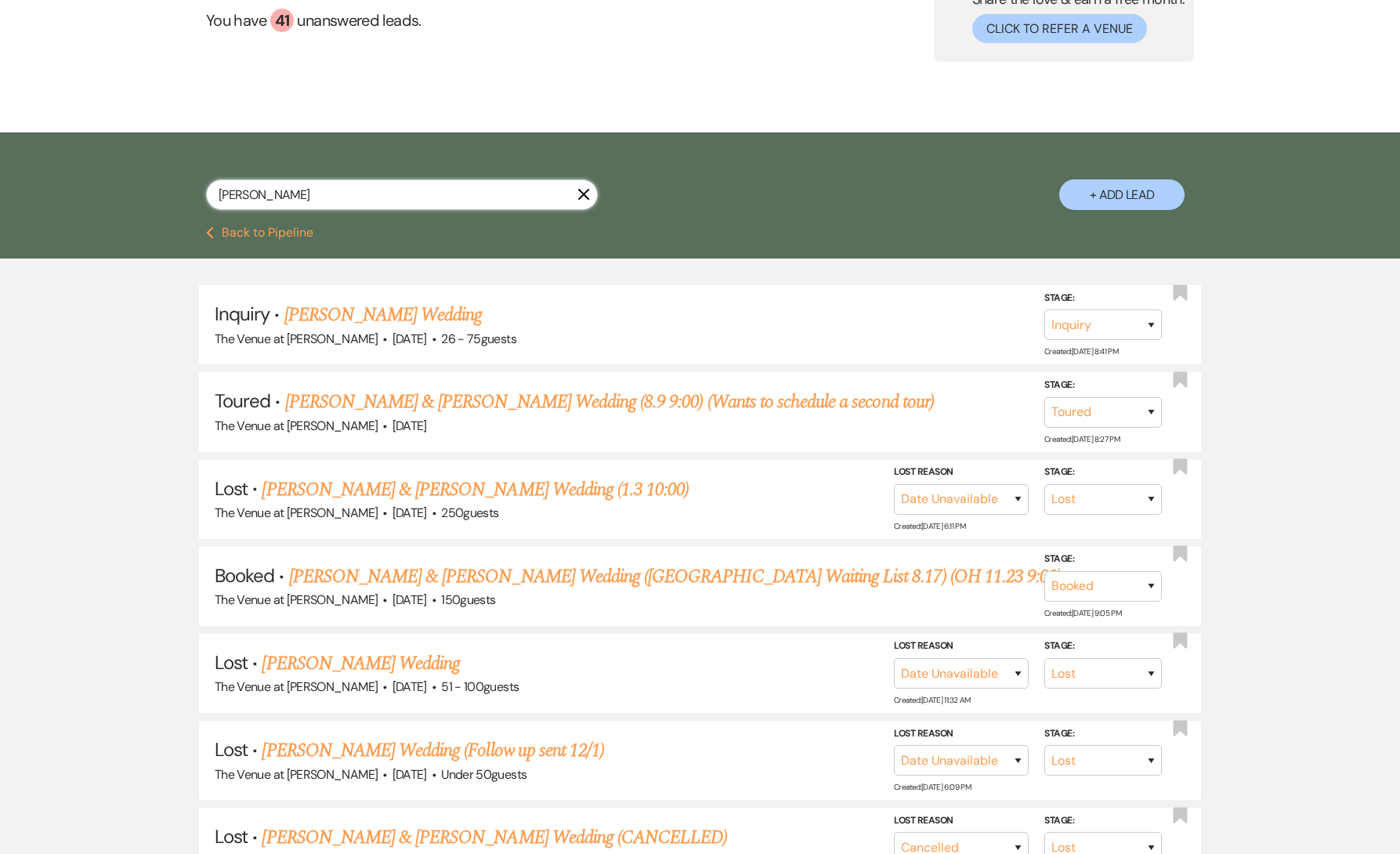
click at [415, 201] on input "[PERSON_NAME]" at bounding box center [402, 194] width 392 height 30
paste input "Nastagia [PERSON_NAME]"
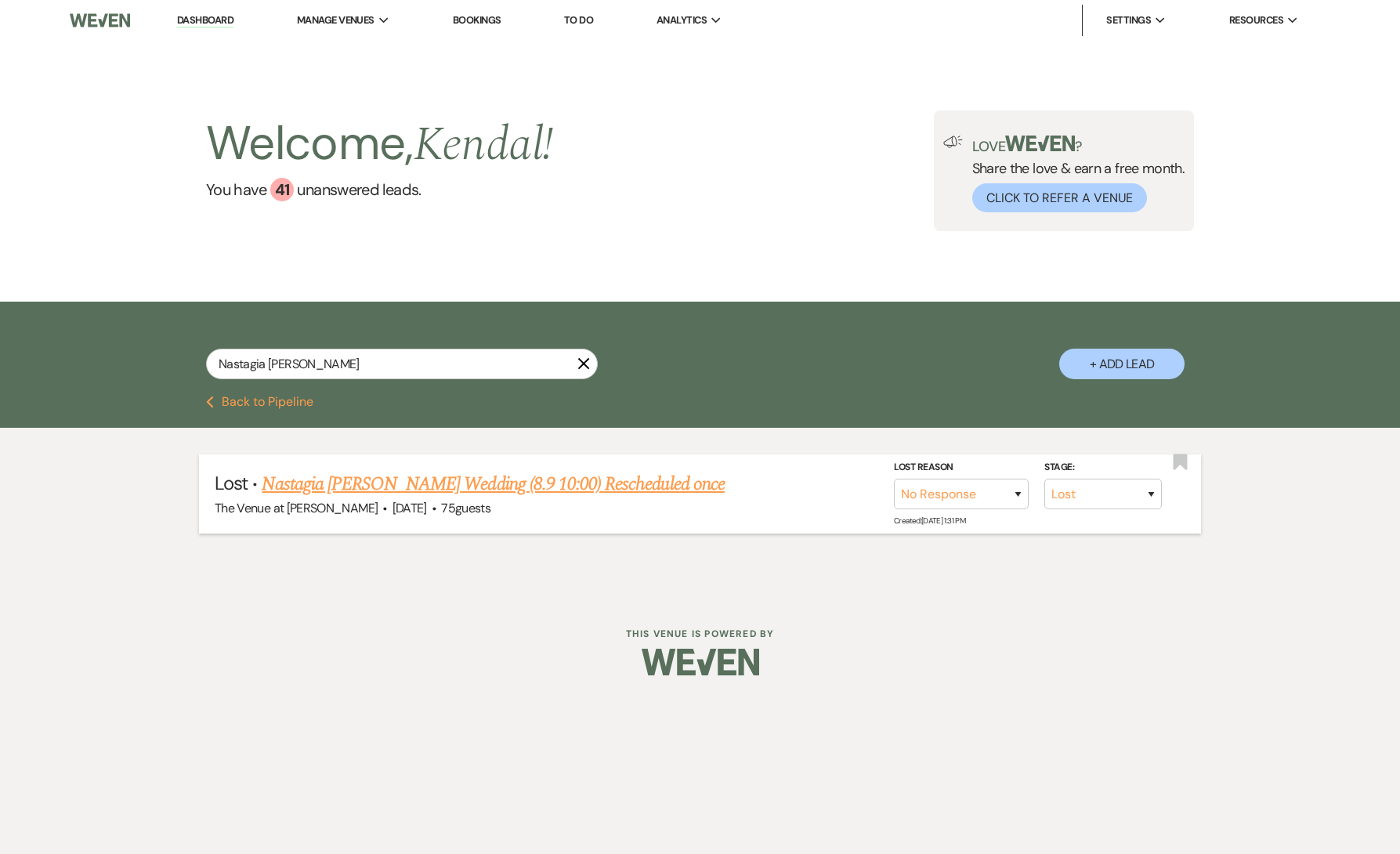
click at [473, 483] on link "Nastagia [PERSON_NAME] Wedding (8.9 10:00) Rescheduled once" at bounding box center [493, 484] width 462 height 29
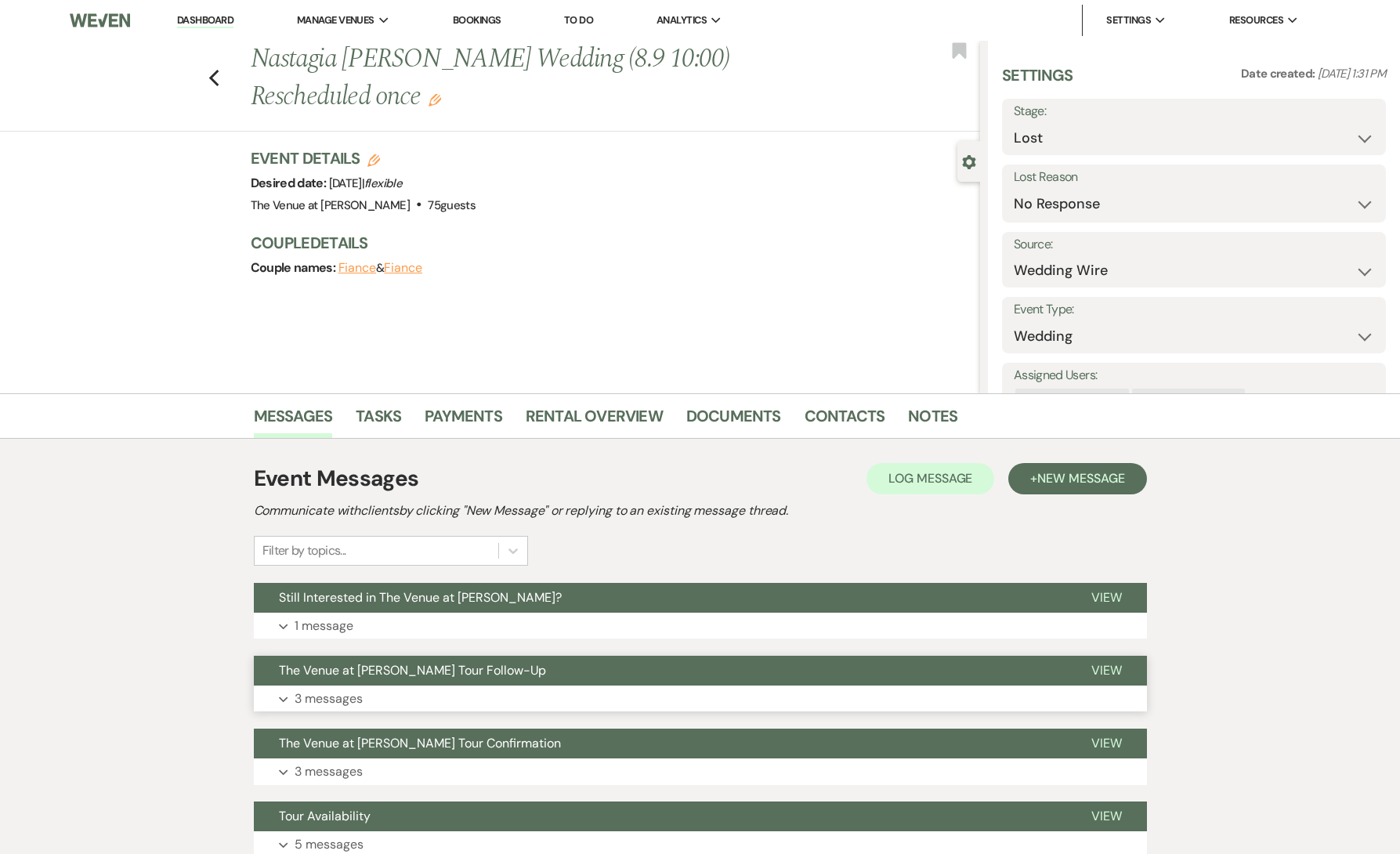
click at [469, 700] on button "Expand 3 messages" at bounding box center [700, 699] width 894 height 27
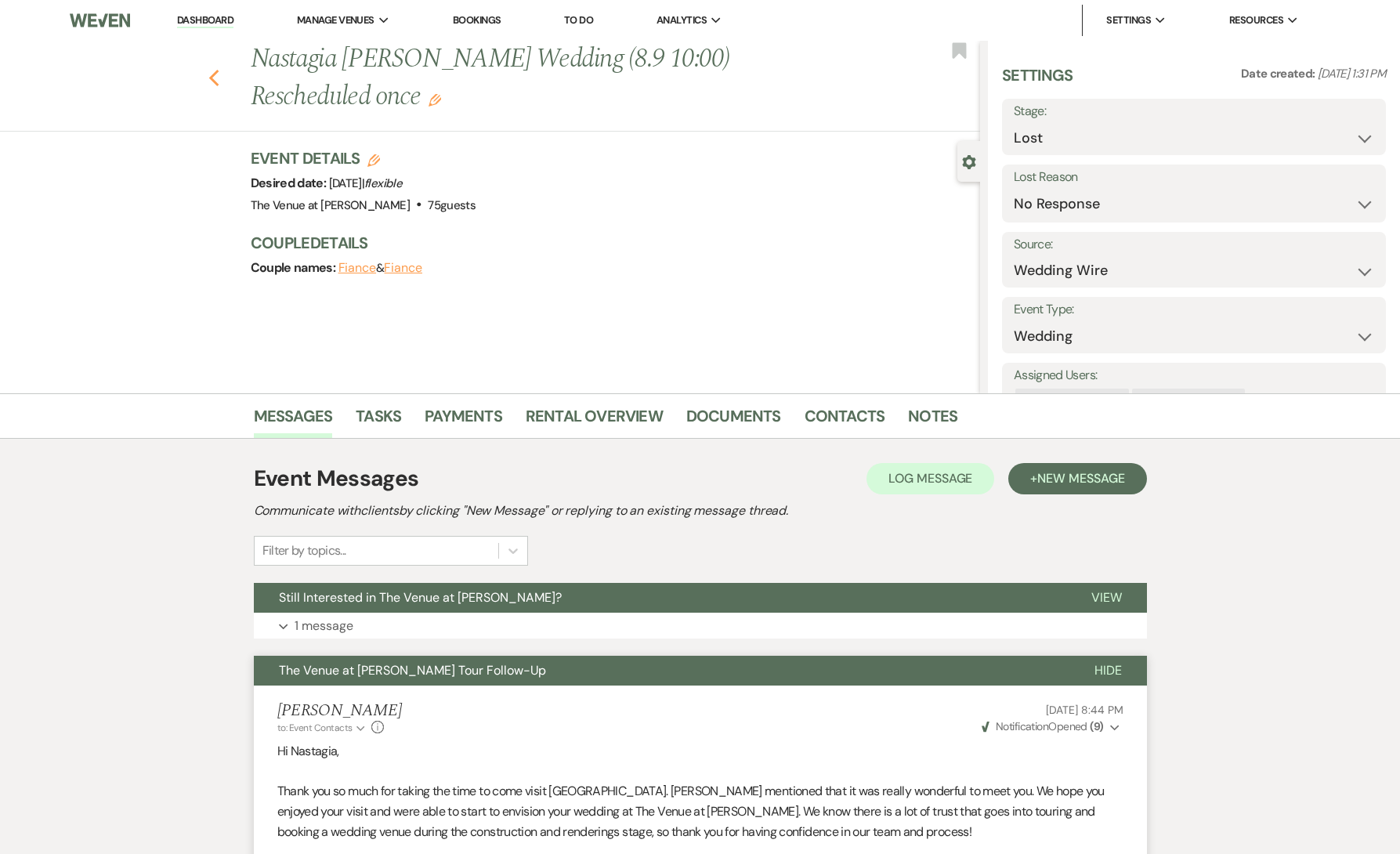
click at [213, 69] on icon "Previous" at bounding box center [214, 79] width 12 height 18
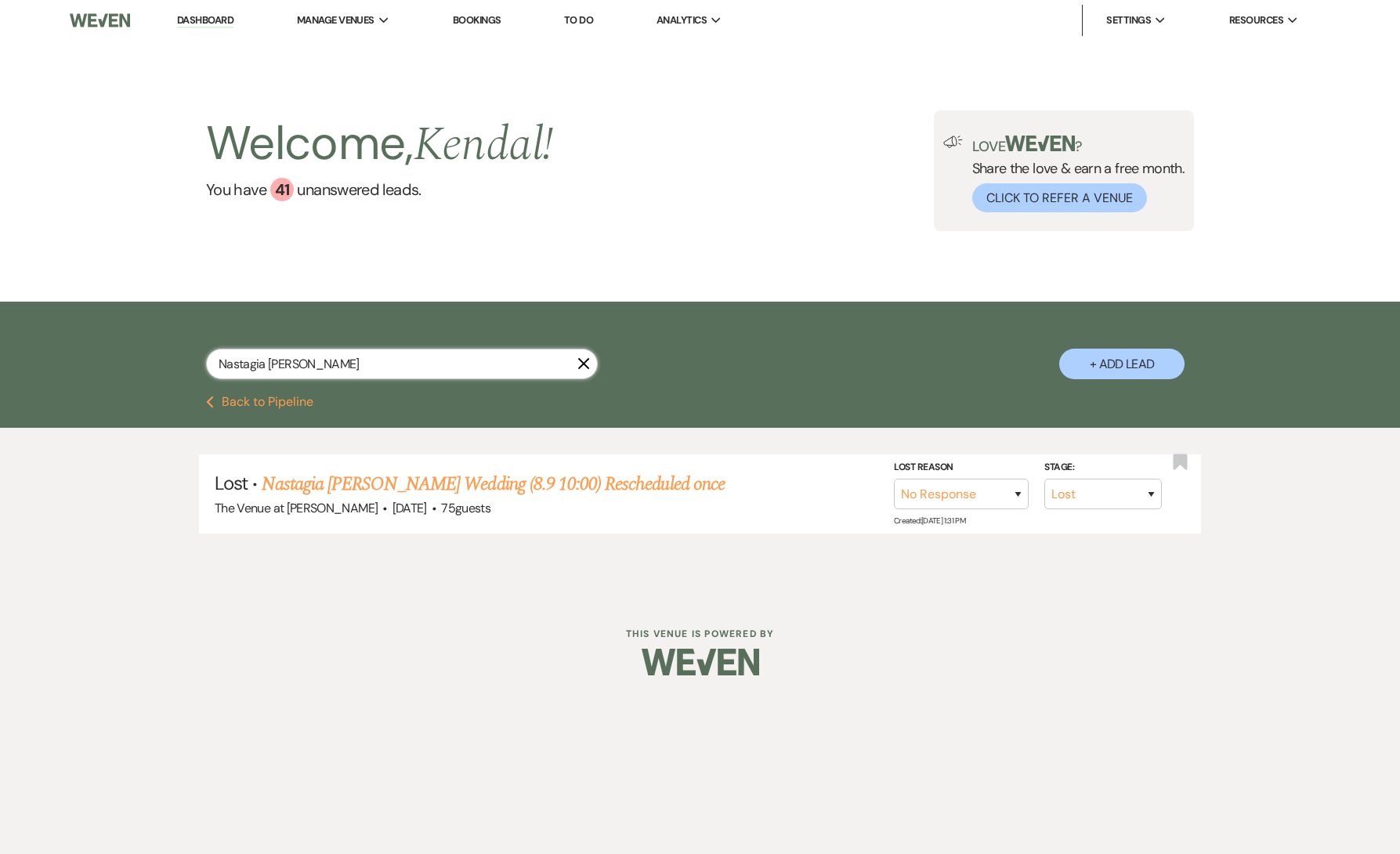
click at [312, 364] on input "Nastagia [PERSON_NAME]" at bounding box center [402, 363] width 392 height 30
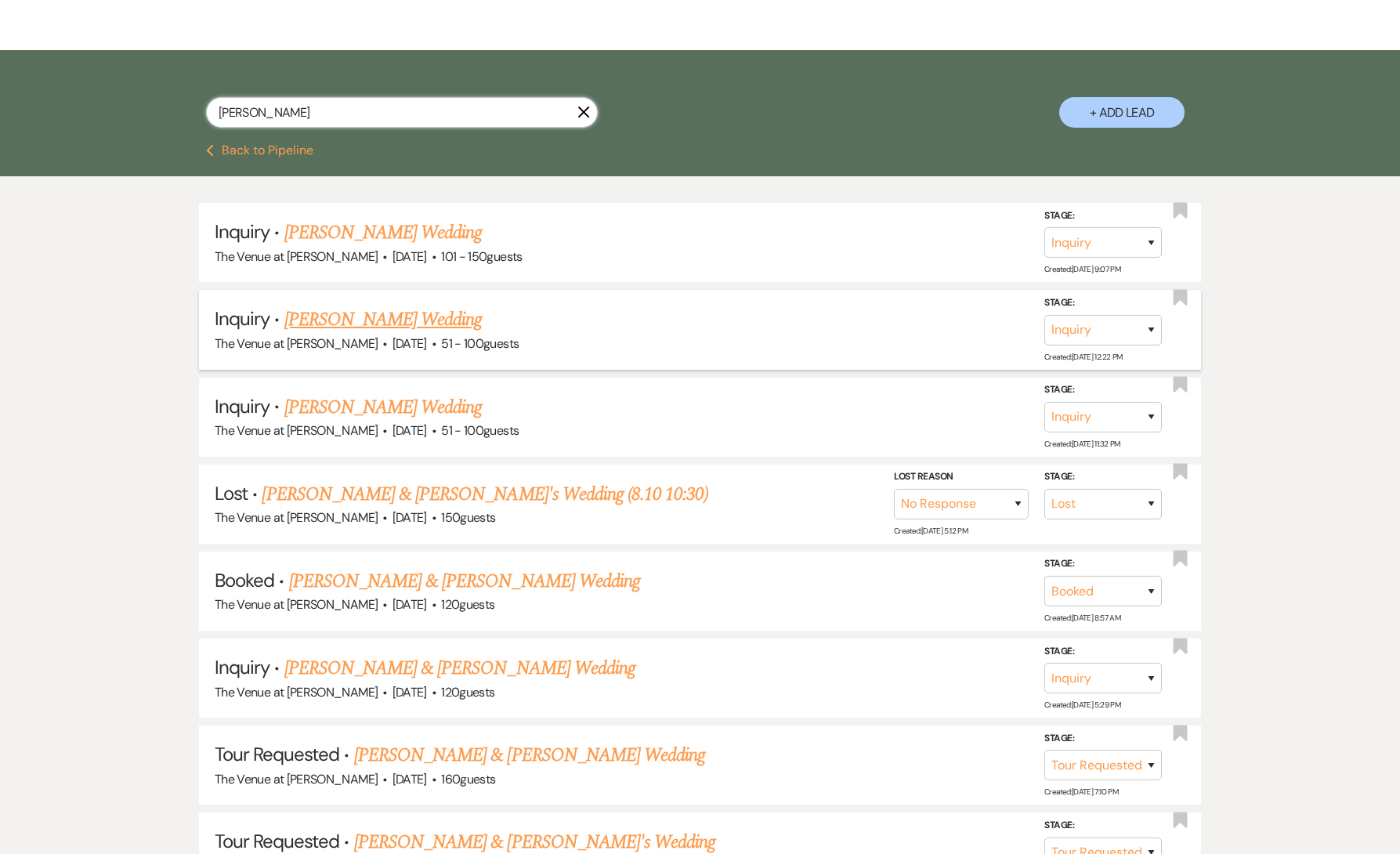
scroll to position [265, 0]
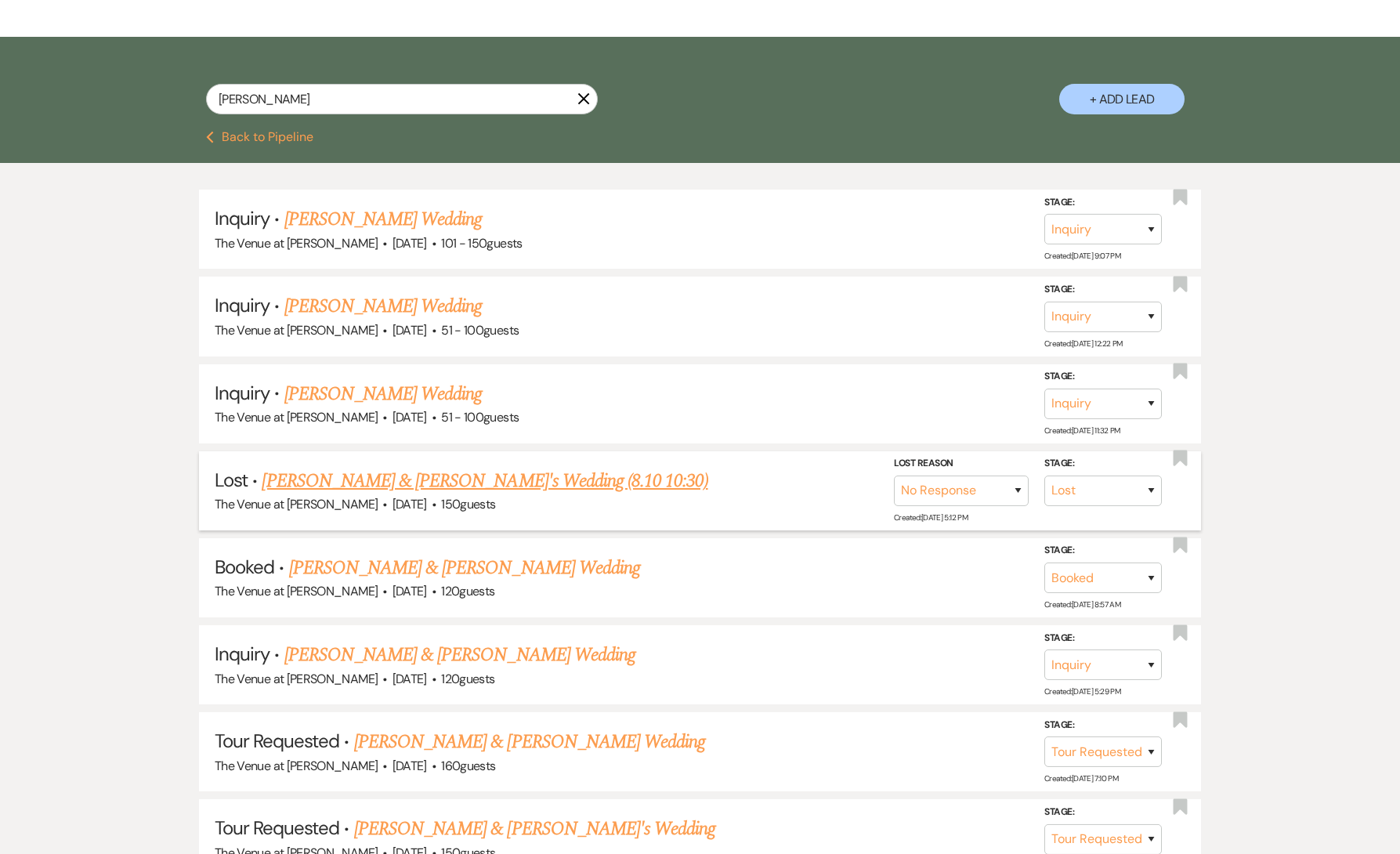
click at [408, 480] on link "[PERSON_NAME] & [PERSON_NAME]'s Wedding (8.10 10:30)" at bounding box center [484, 481] width 446 height 29
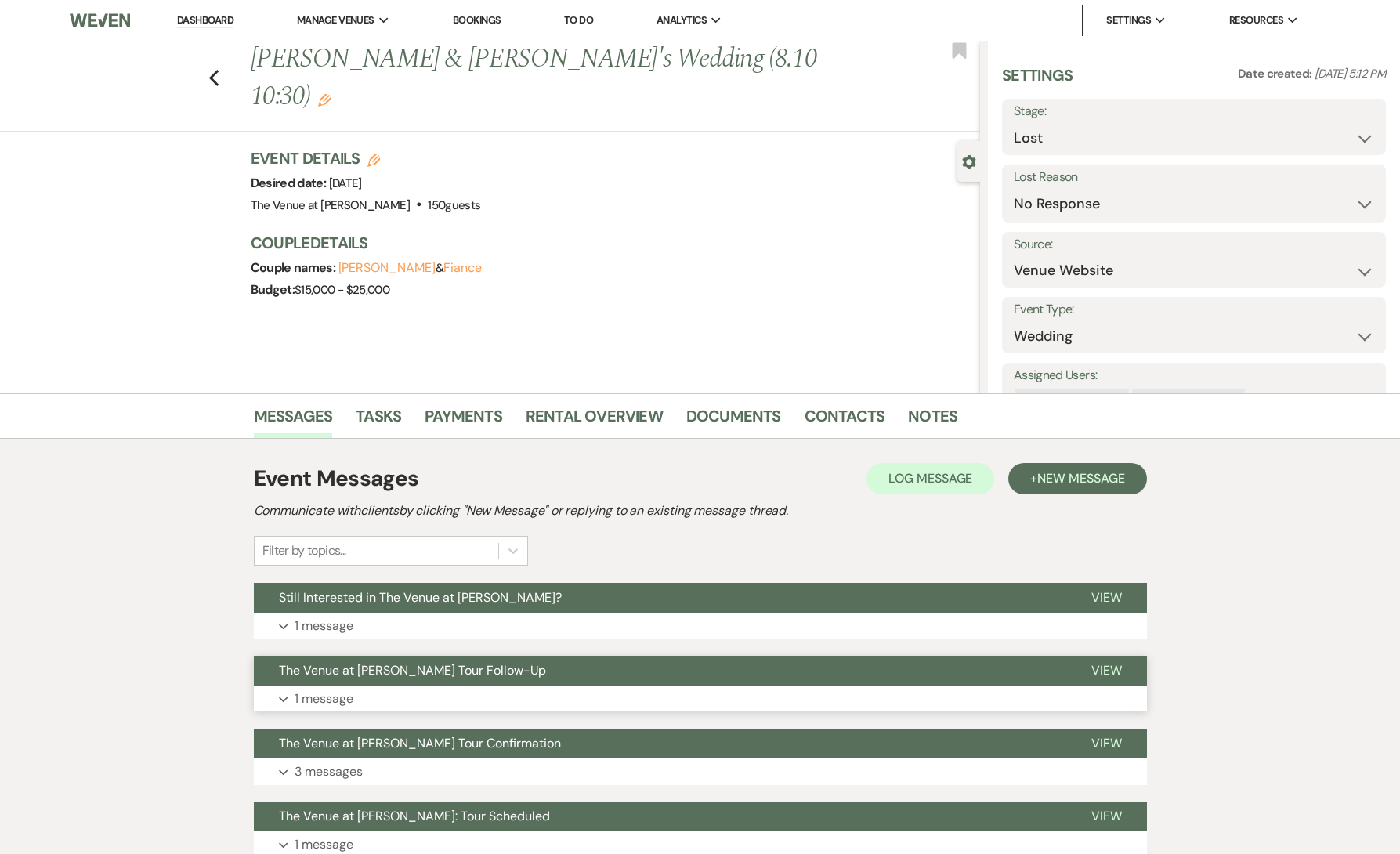
click at [414, 693] on button "Expand 1 message" at bounding box center [700, 699] width 894 height 27
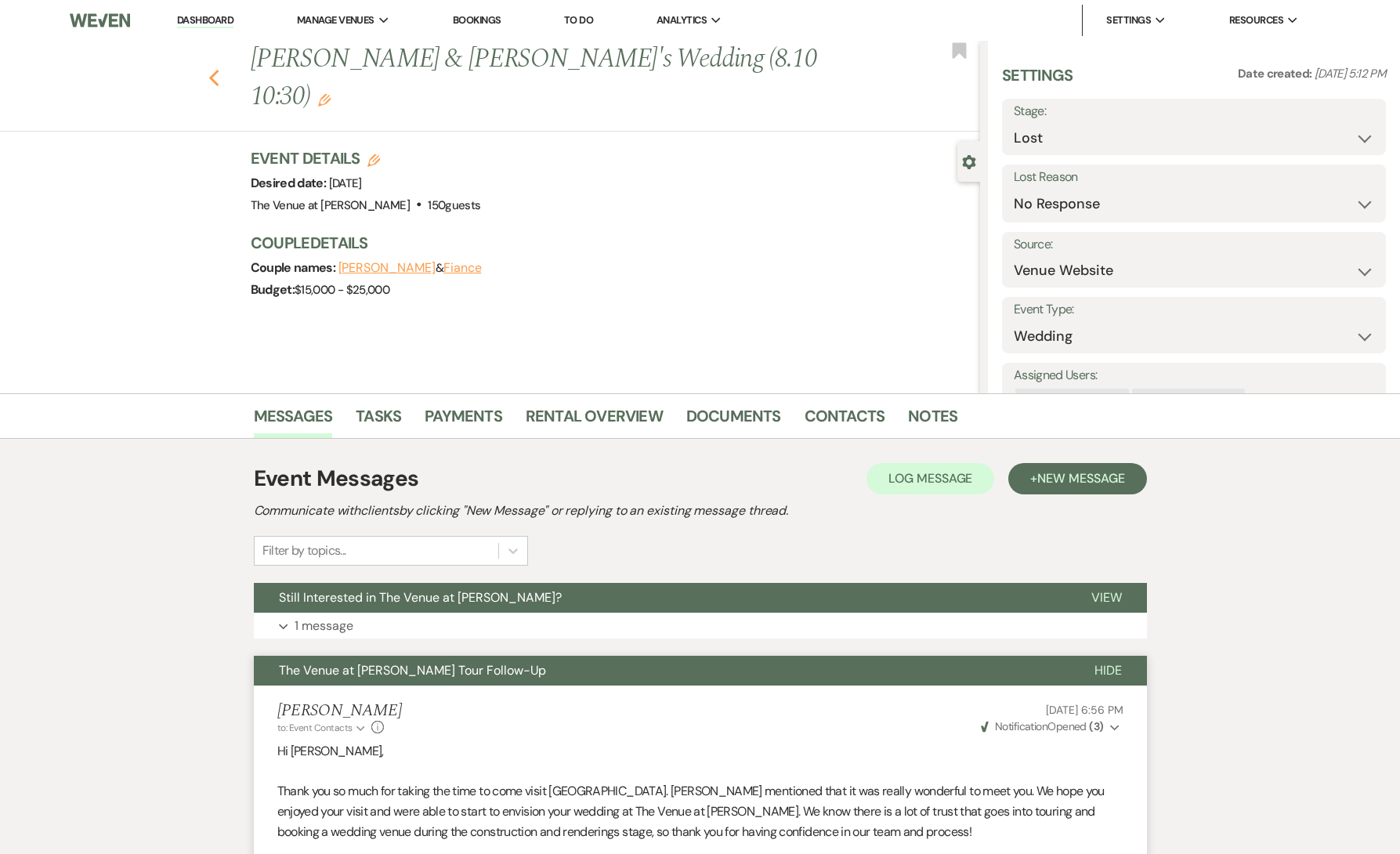
click at [213, 69] on use "button" at bounding box center [213, 78] width 10 height 18
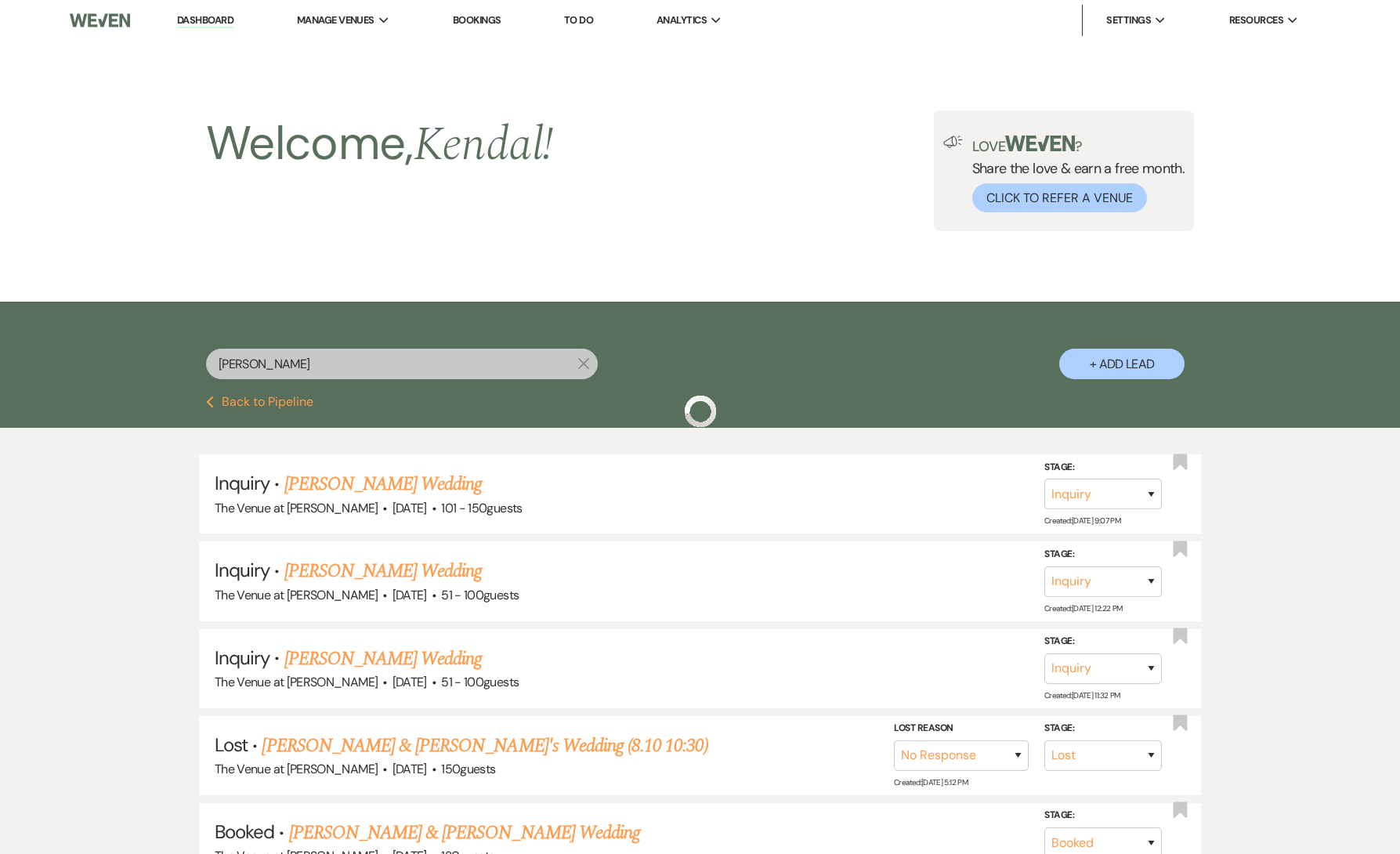
scroll to position [265, 0]
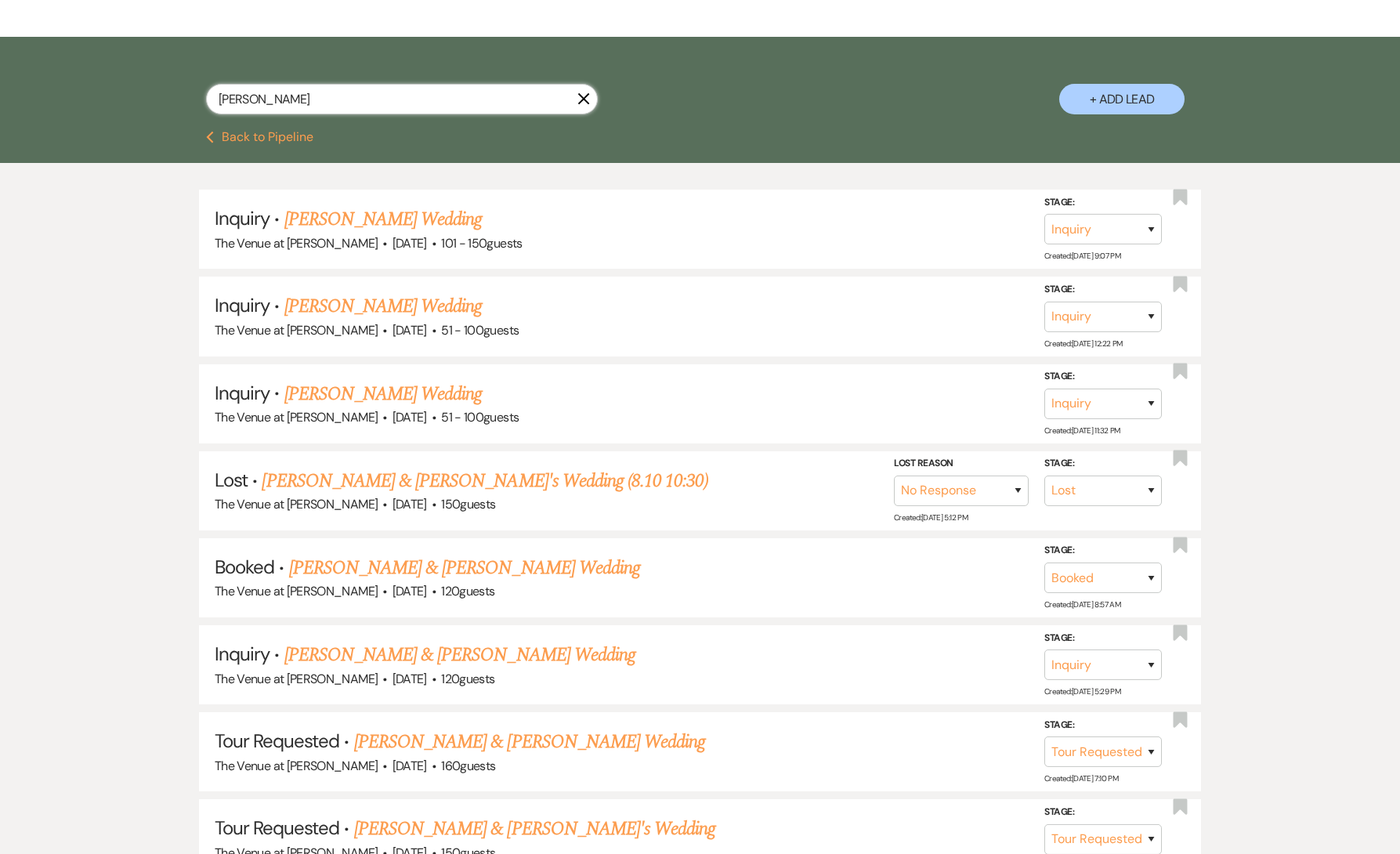
click at [294, 103] on input "[PERSON_NAME]" at bounding box center [402, 99] width 392 height 30
paste input "[PERSON_NAME]"
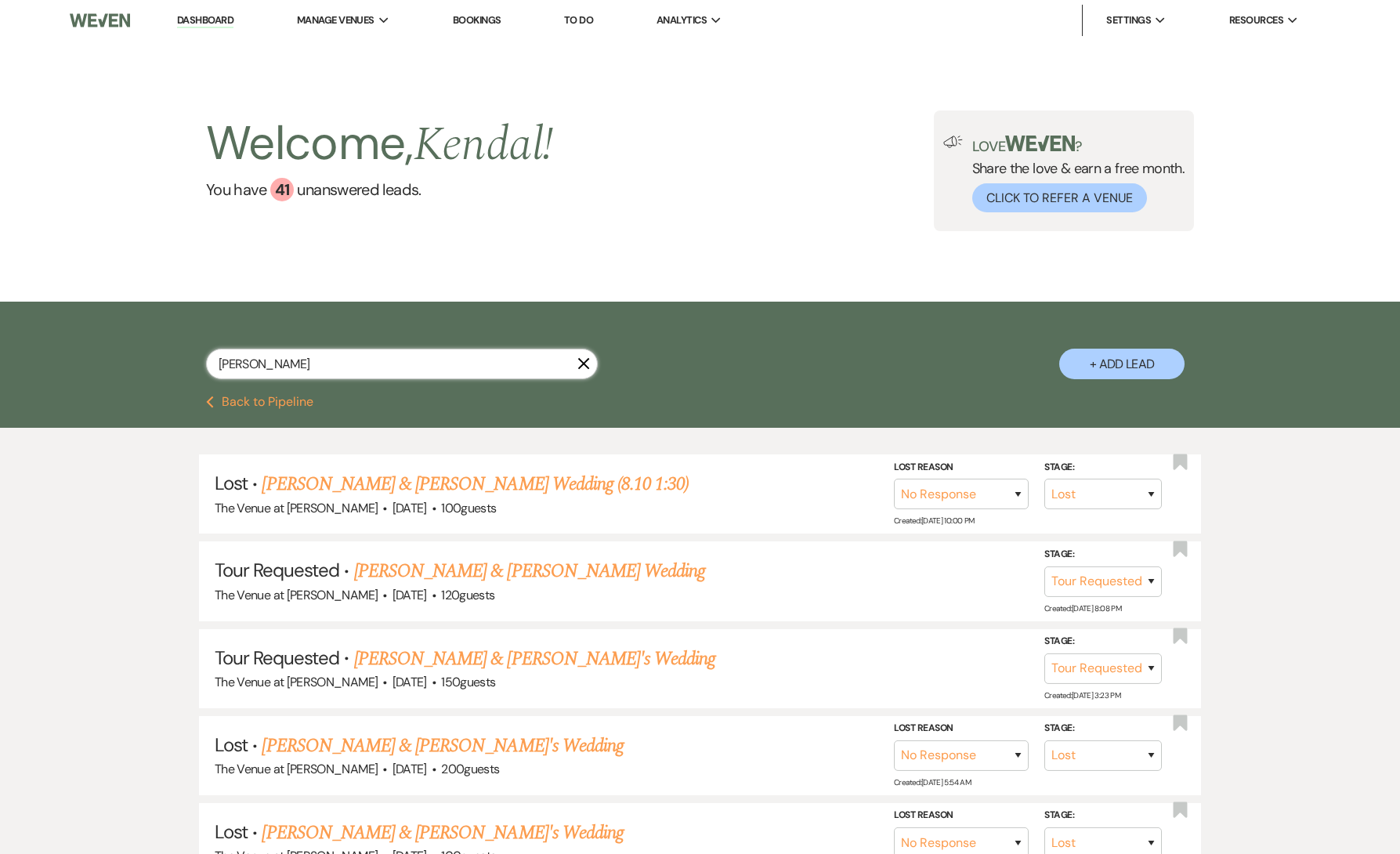
click at [308, 362] on input "[PERSON_NAME]" at bounding box center [402, 363] width 392 height 30
paste input "[PERSON_NAME]"
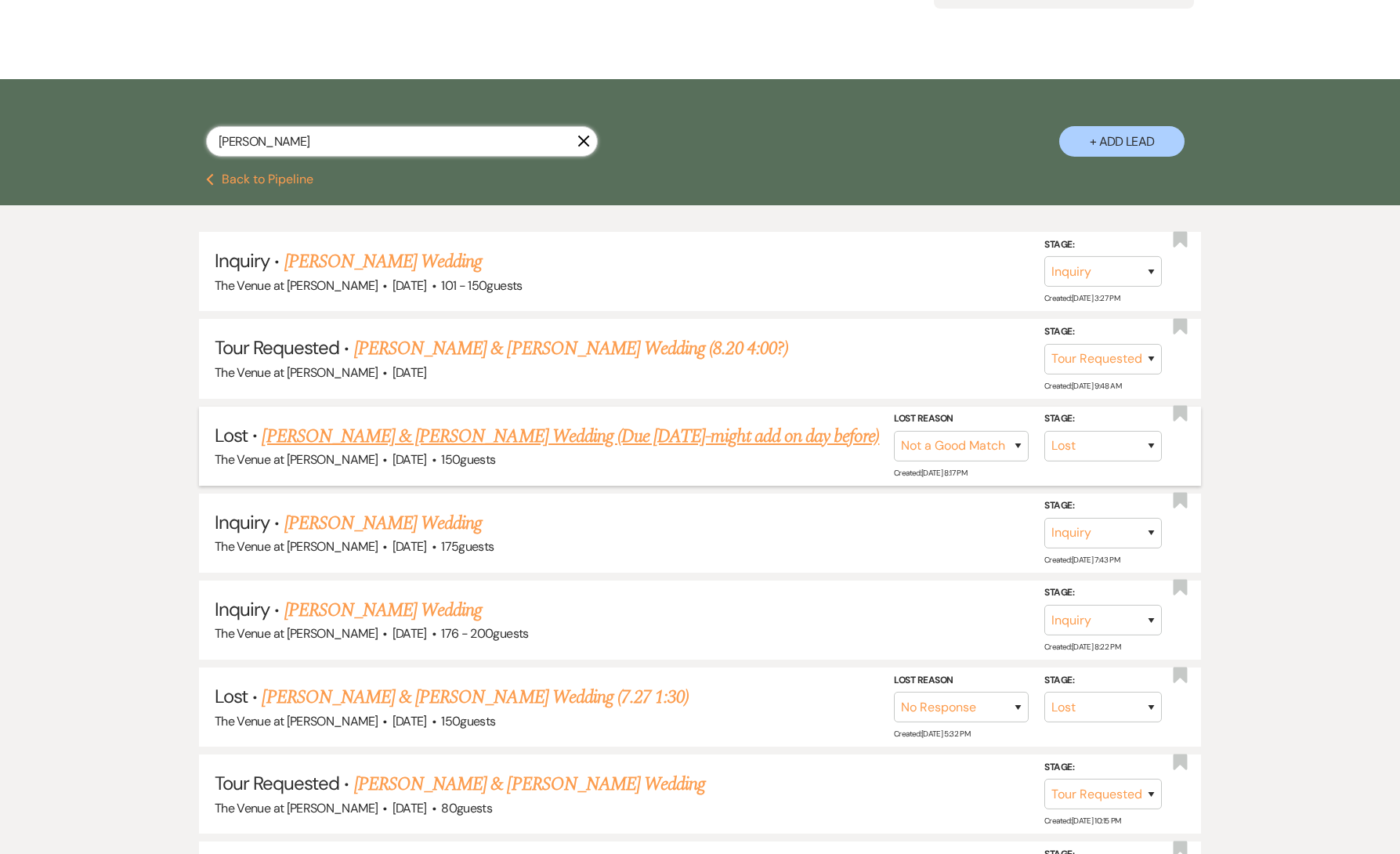
scroll to position [225, 0]
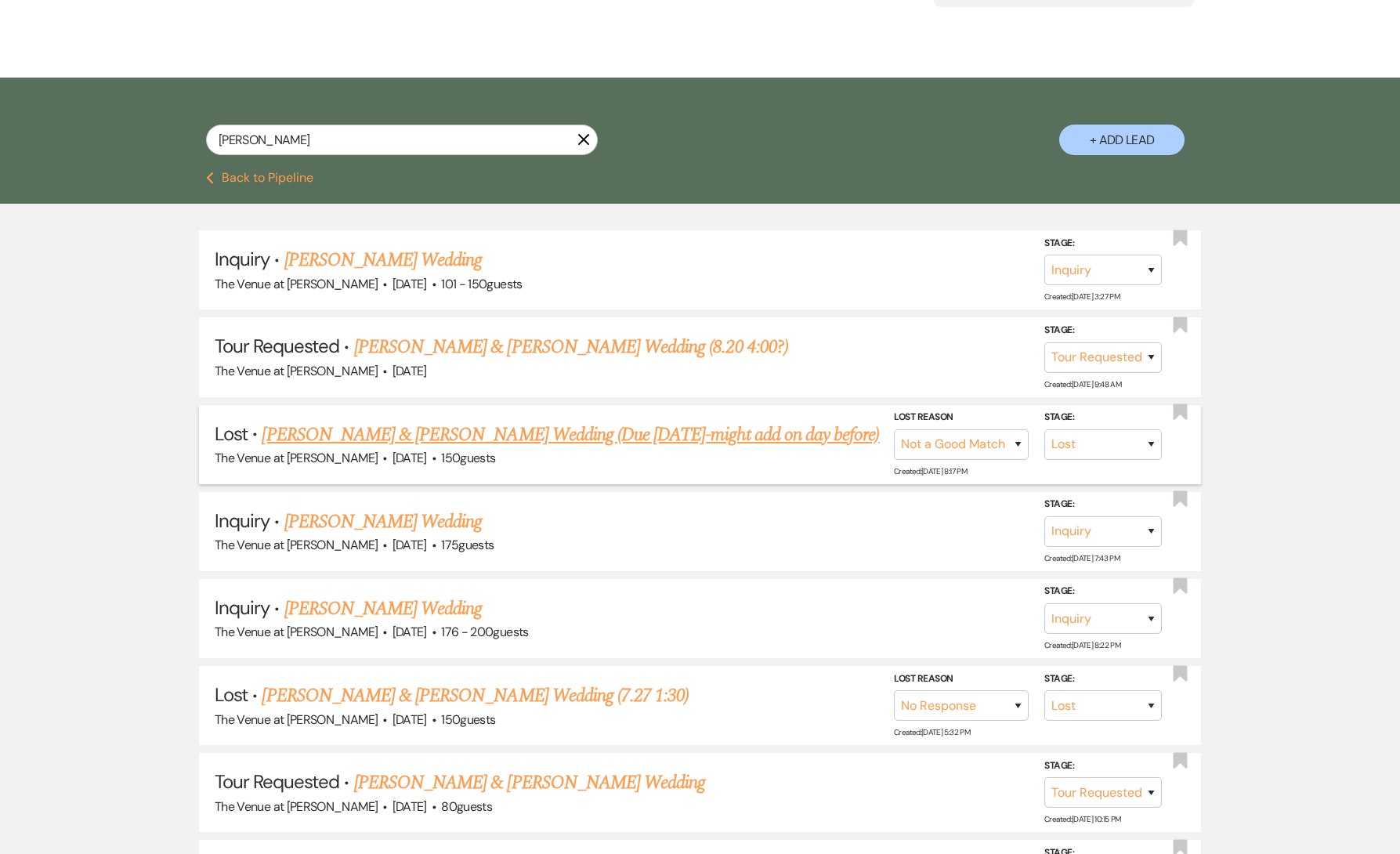
click at [418, 433] on link "[PERSON_NAME] & [PERSON_NAME] Wedding (Due [DATE]-might add on day before)" at bounding box center [570, 434] width 617 height 29
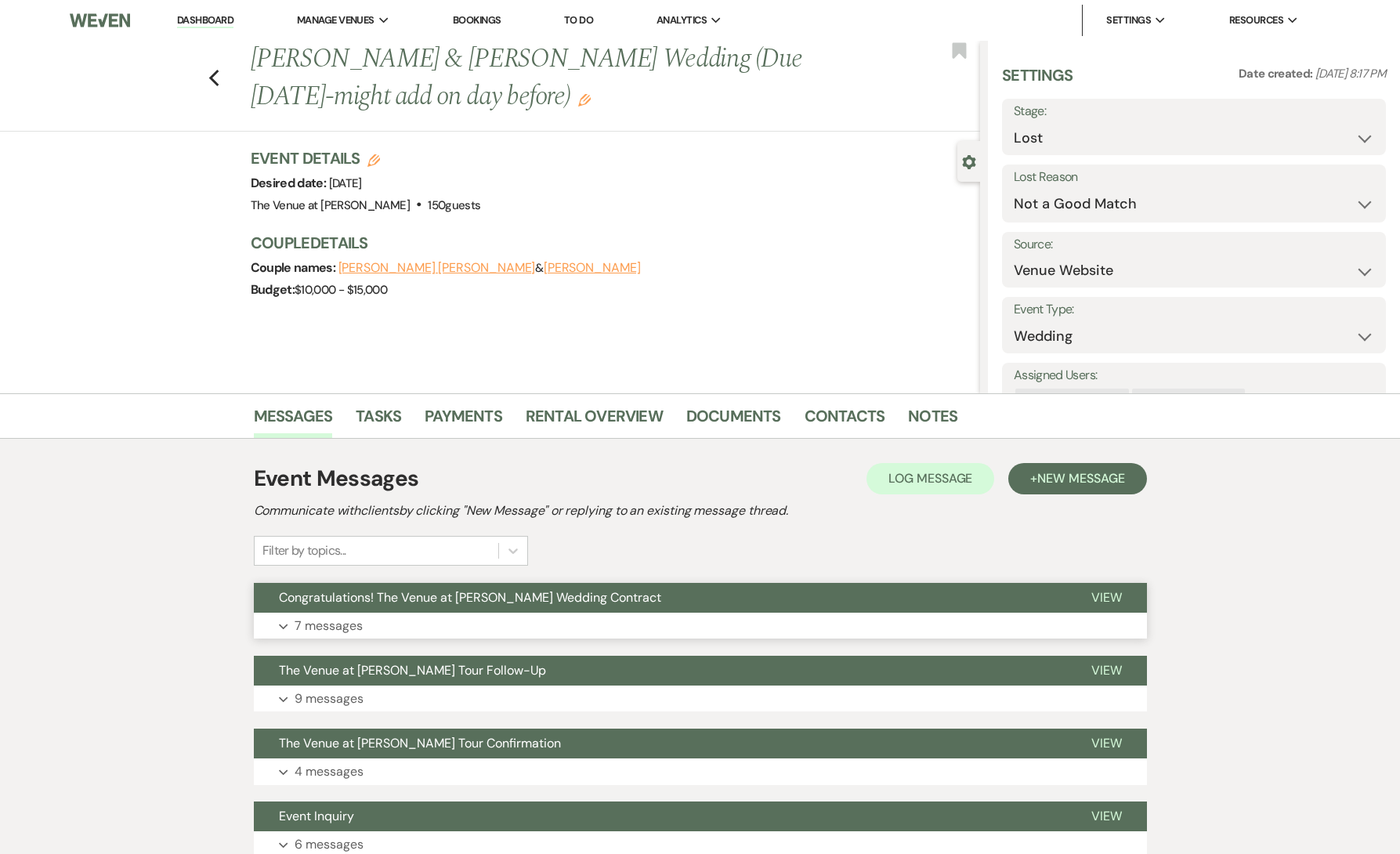
click at [360, 623] on p "7 messages" at bounding box center [329, 627] width 68 height 20
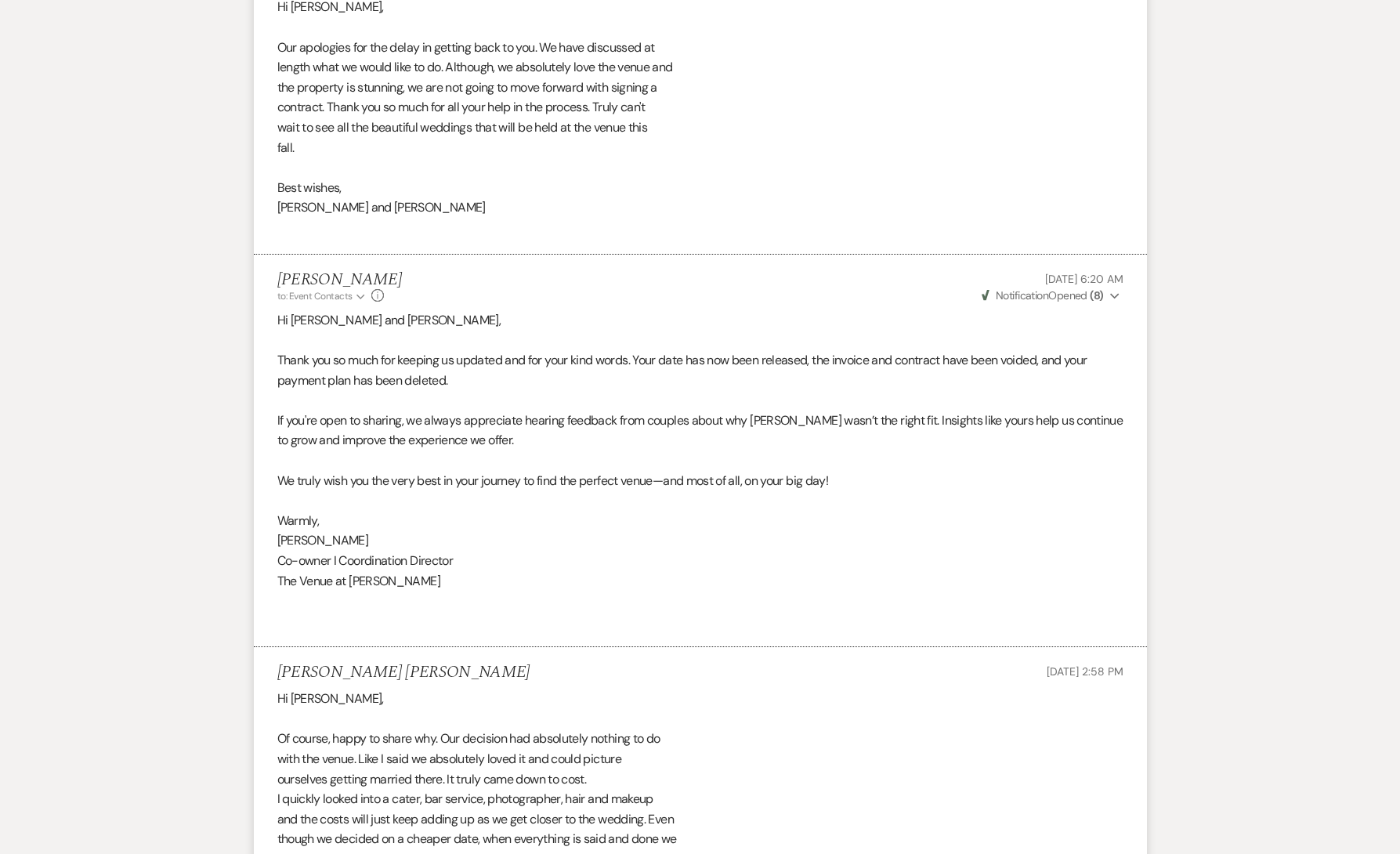
scroll to position [1912, 0]
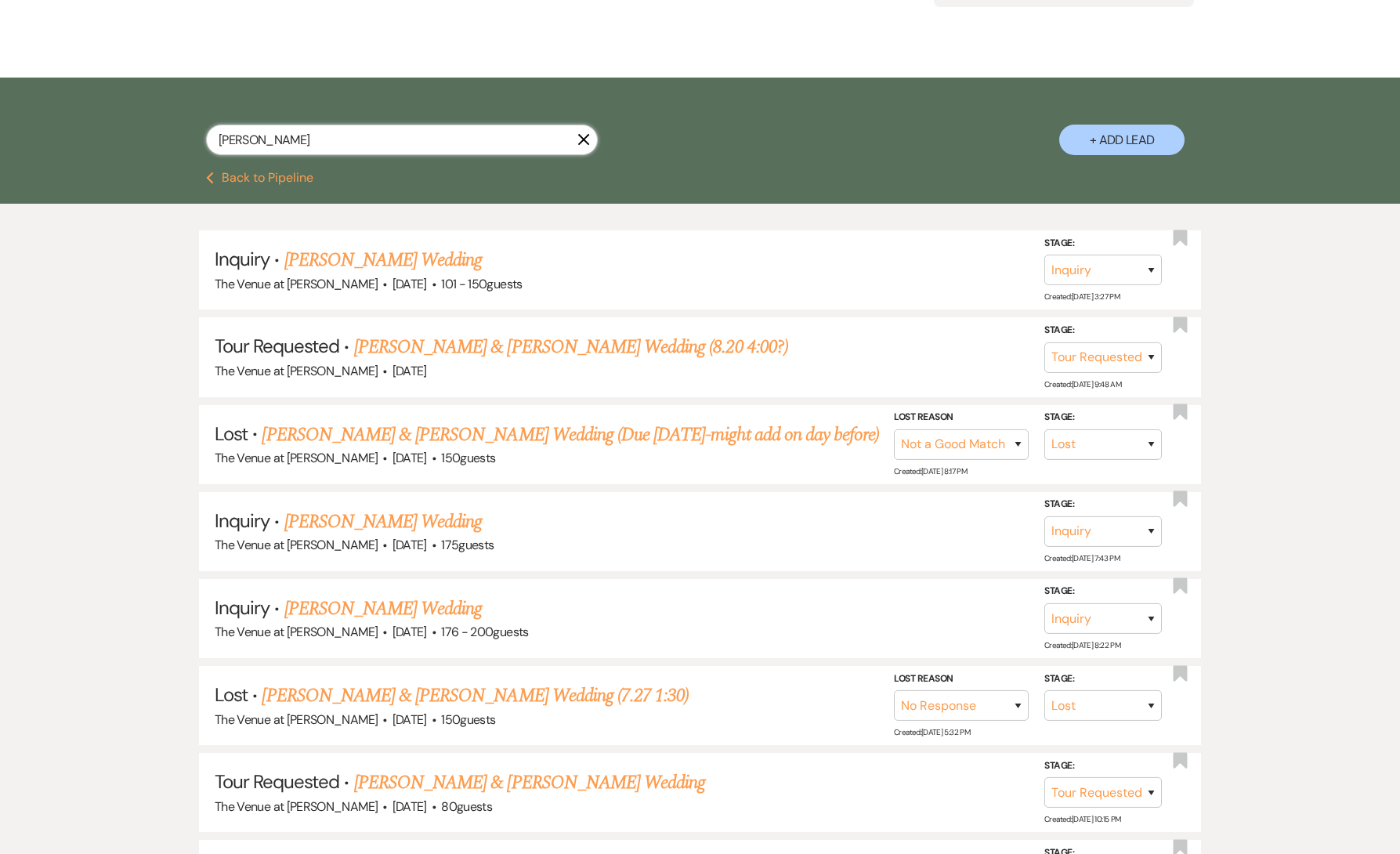
click at [427, 137] on input "[PERSON_NAME]" at bounding box center [402, 140] width 392 height 30
paste input "[PERSON_NAME]"
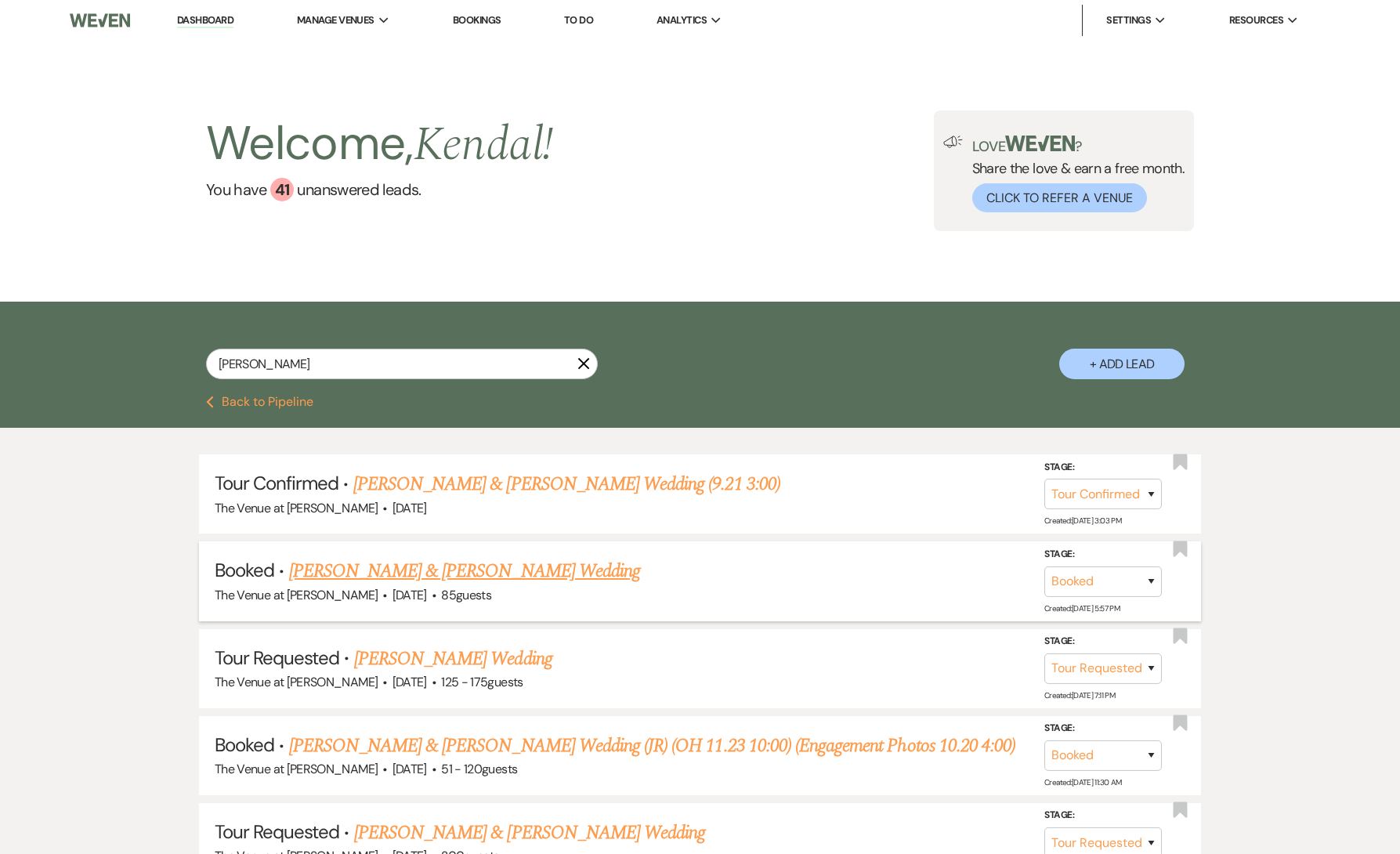
click at [460, 574] on link "[PERSON_NAME] & [PERSON_NAME] Wedding" at bounding box center [465, 571] width 351 height 29
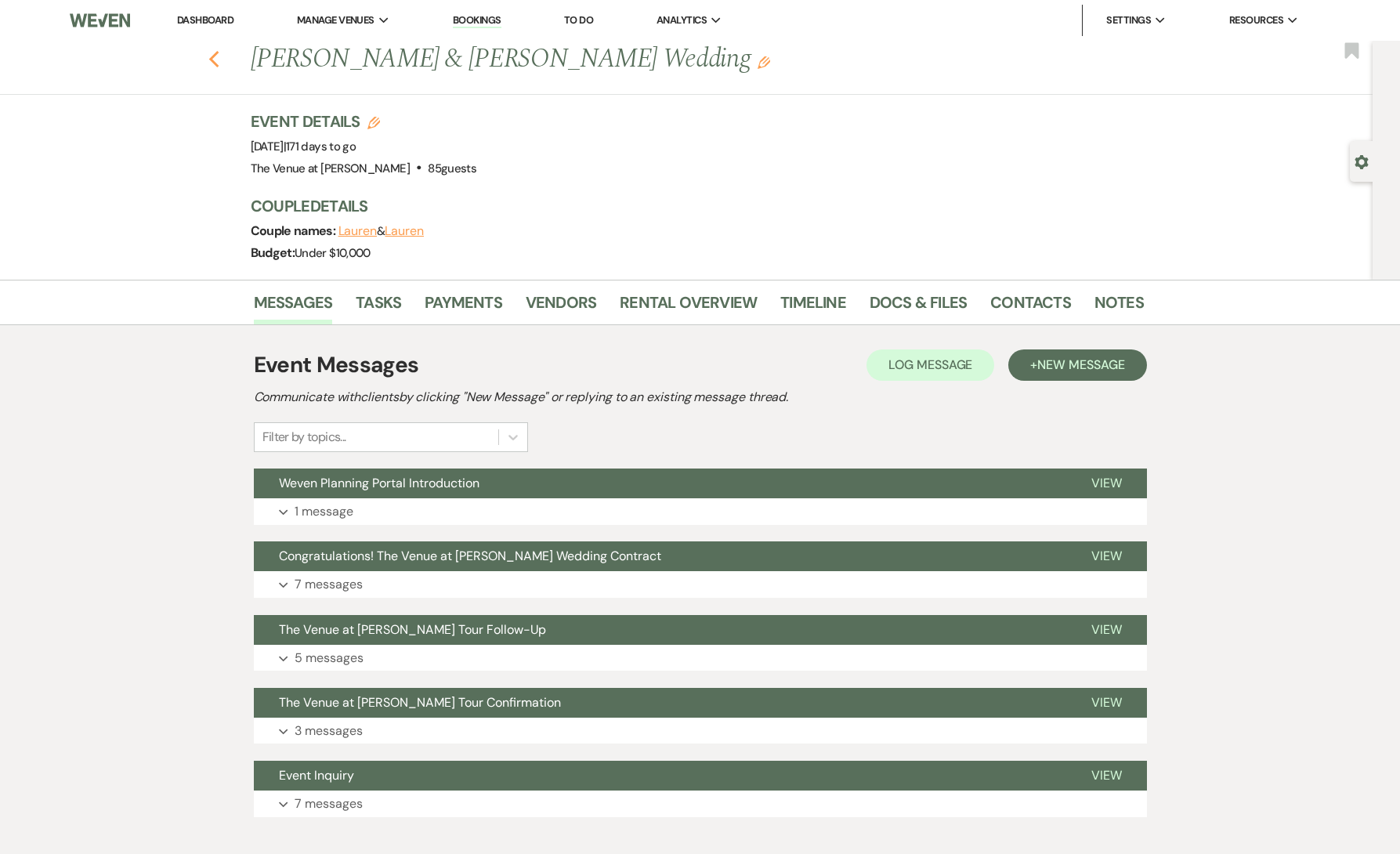
click at [219, 51] on icon "Previous" at bounding box center [214, 59] width 12 height 18
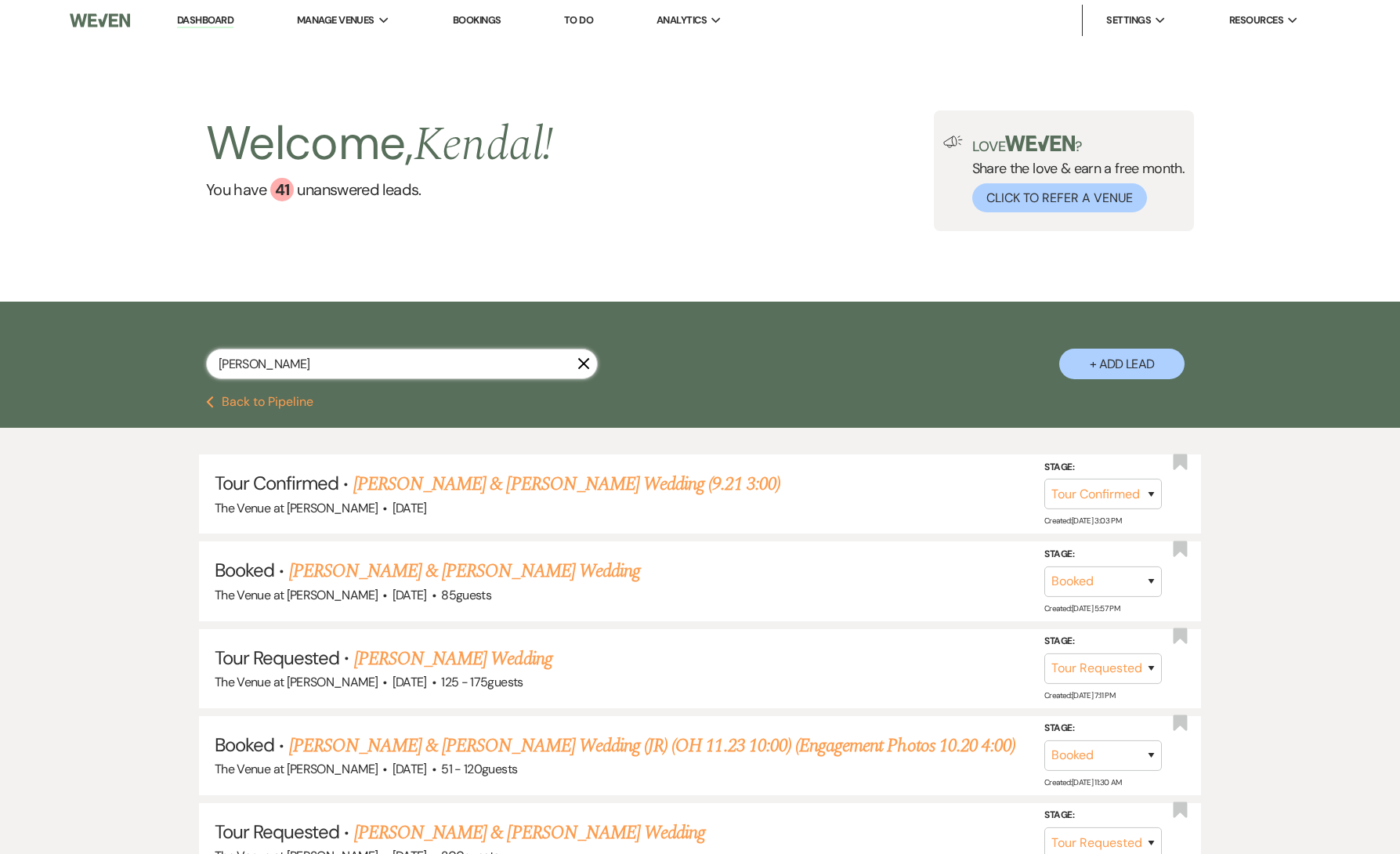
click at [290, 364] on input "[PERSON_NAME]" at bounding box center [402, 363] width 392 height 30
paste input "[PERSON_NAME]"
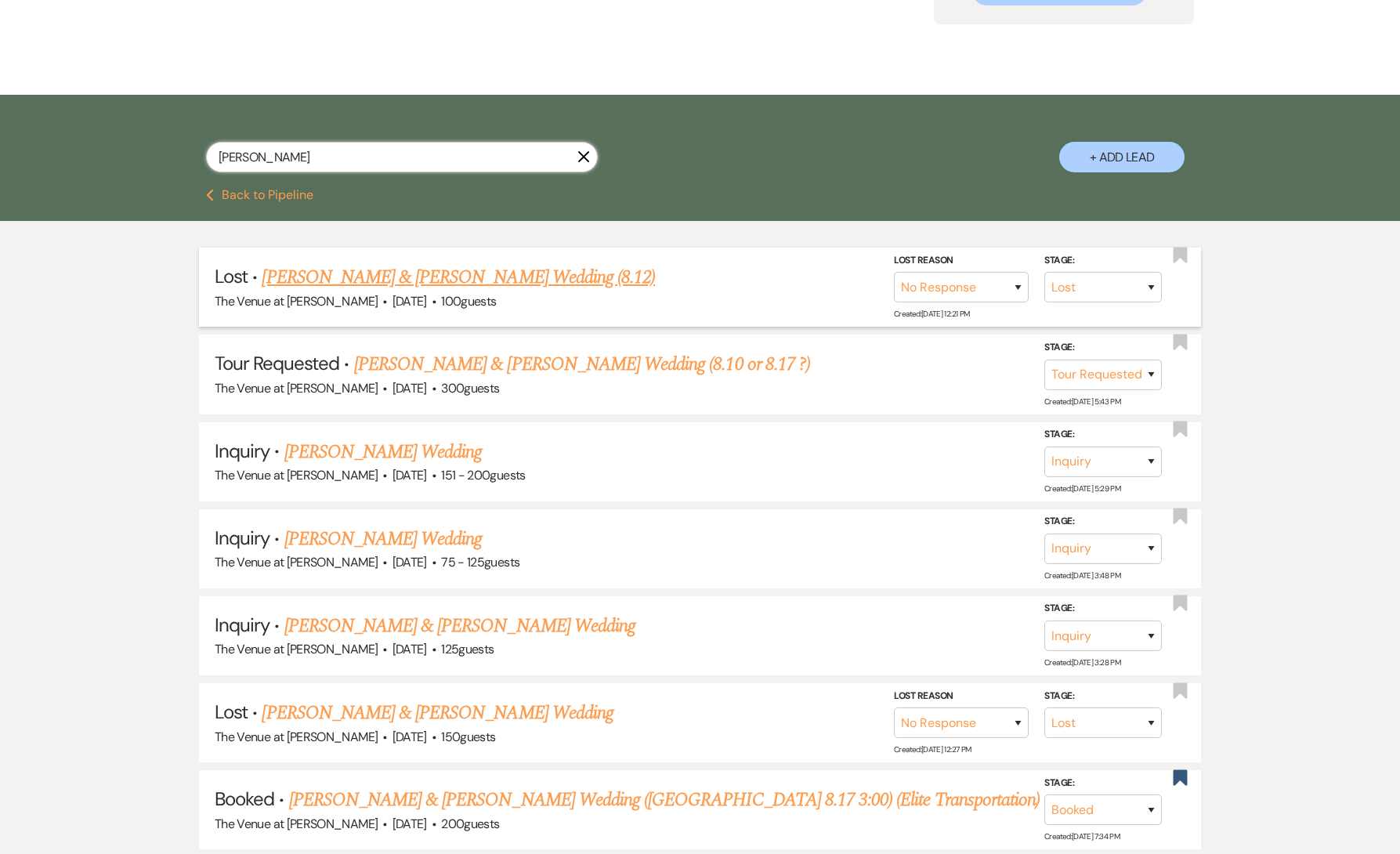
scroll to position [212, 0]
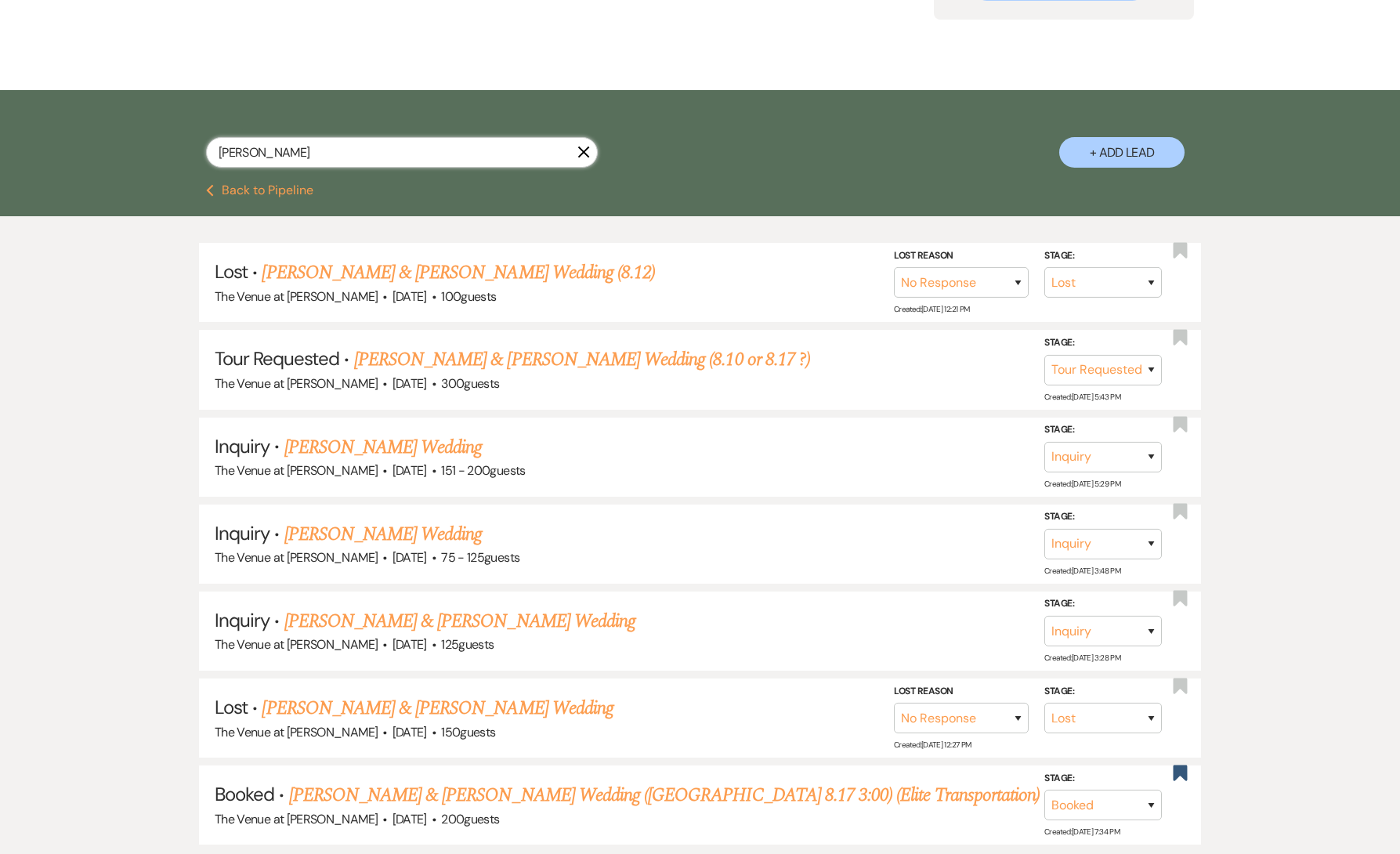
click at [324, 150] on input "[PERSON_NAME]" at bounding box center [402, 152] width 392 height 30
paste input "[PERSON_NAME]"
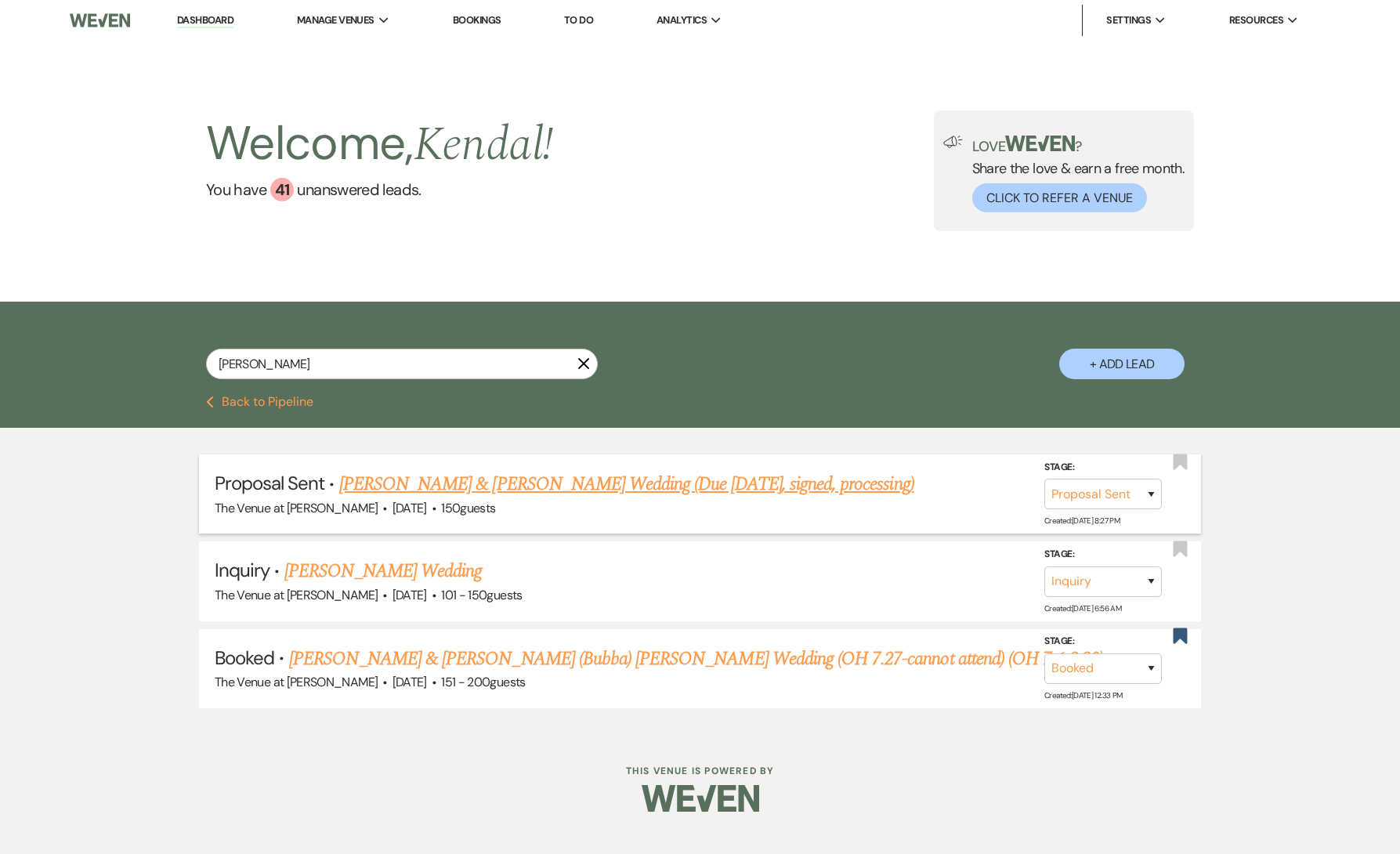
click at [500, 483] on link "[PERSON_NAME] & [PERSON_NAME] Wedding (Due [DATE], signed, processing)" at bounding box center [627, 484] width 575 height 29
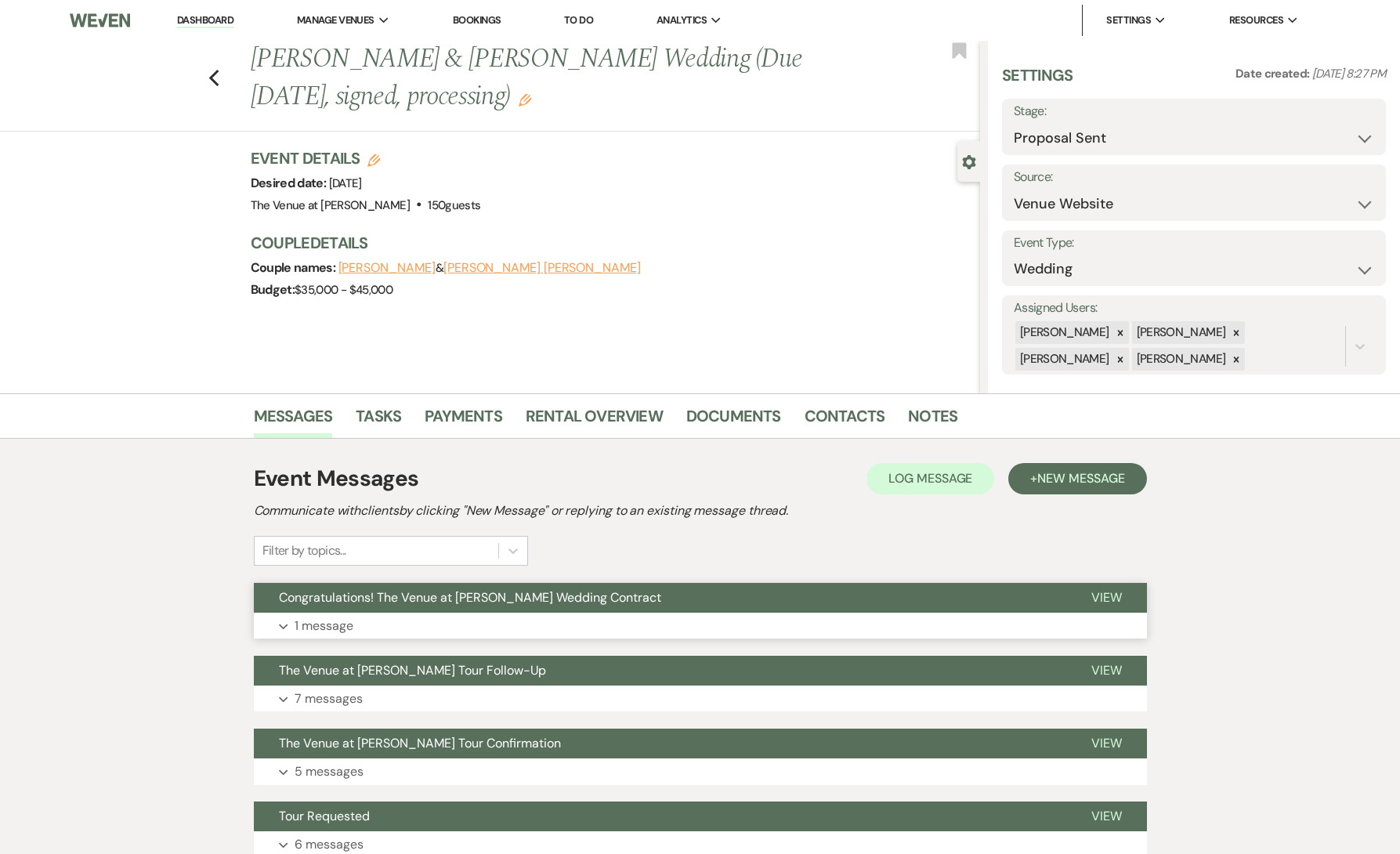
click at [437, 619] on button "Expand 1 message" at bounding box center [700, 626] width 894 height 27
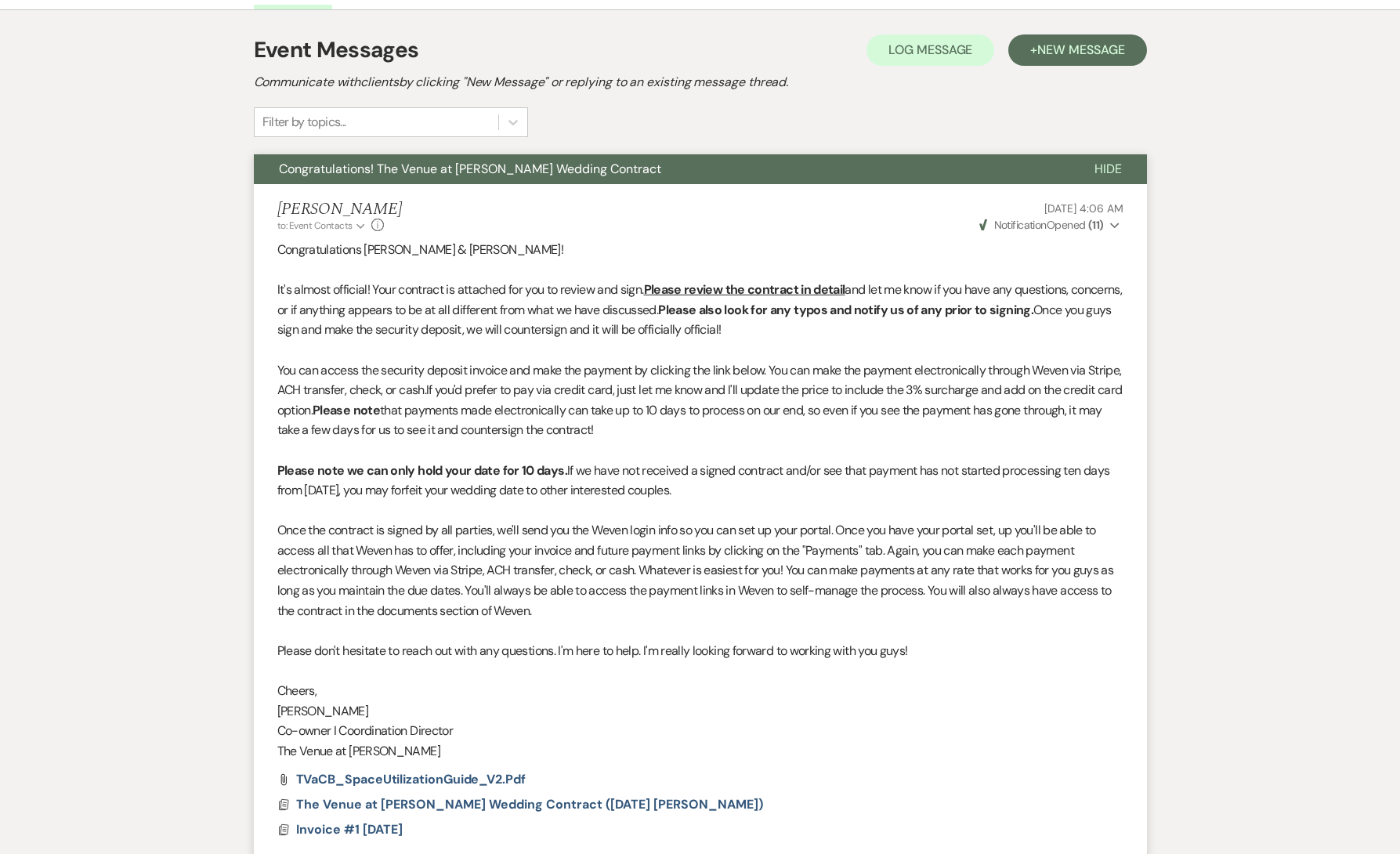
scroll to position [828, 0]
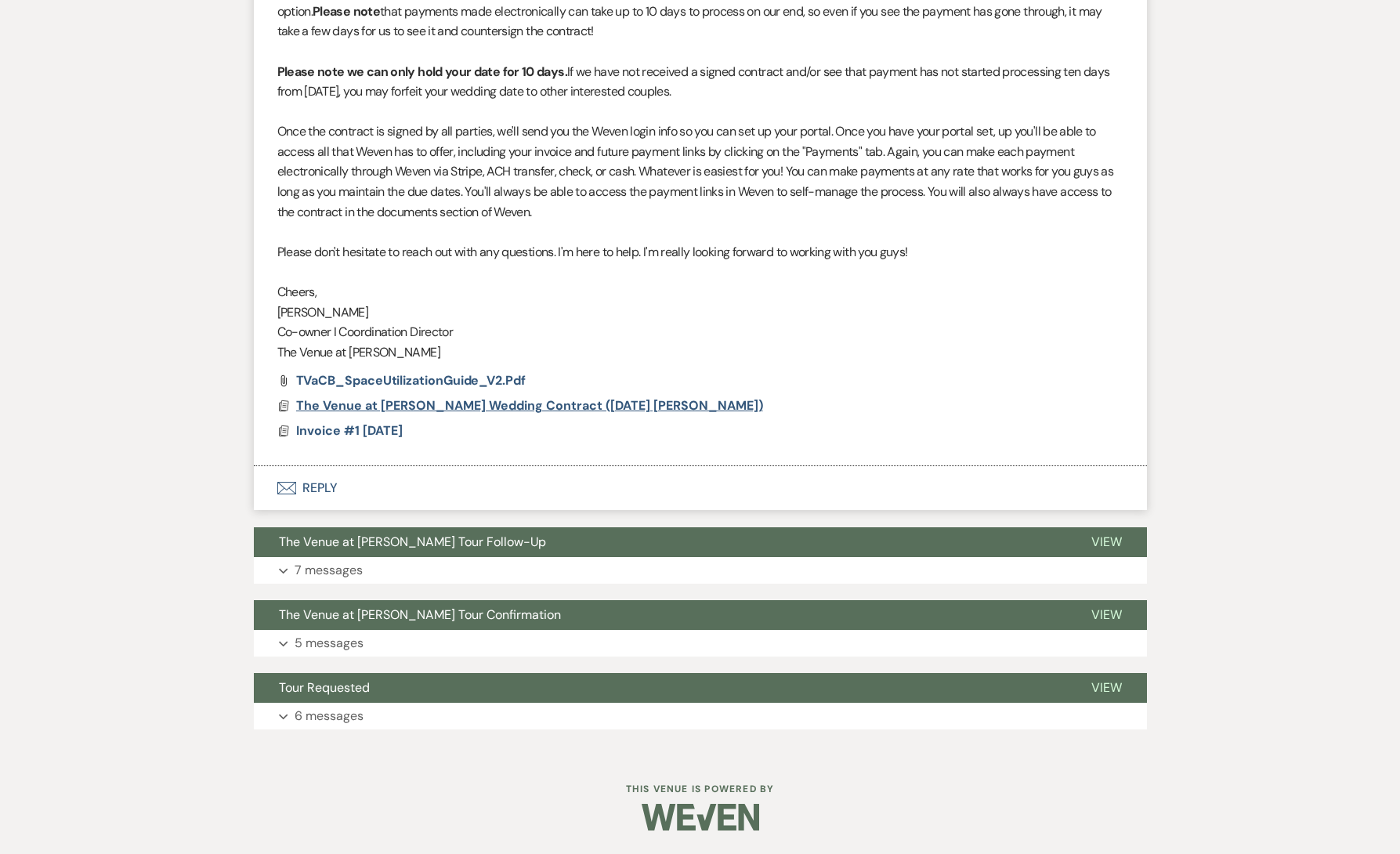
click at [450, 407] on span "The Venue at [PERSON_NAME] Wedding Contract ([DATE] [PERSON_NAME])" at bounding box center [530, 406] width 467 height 17
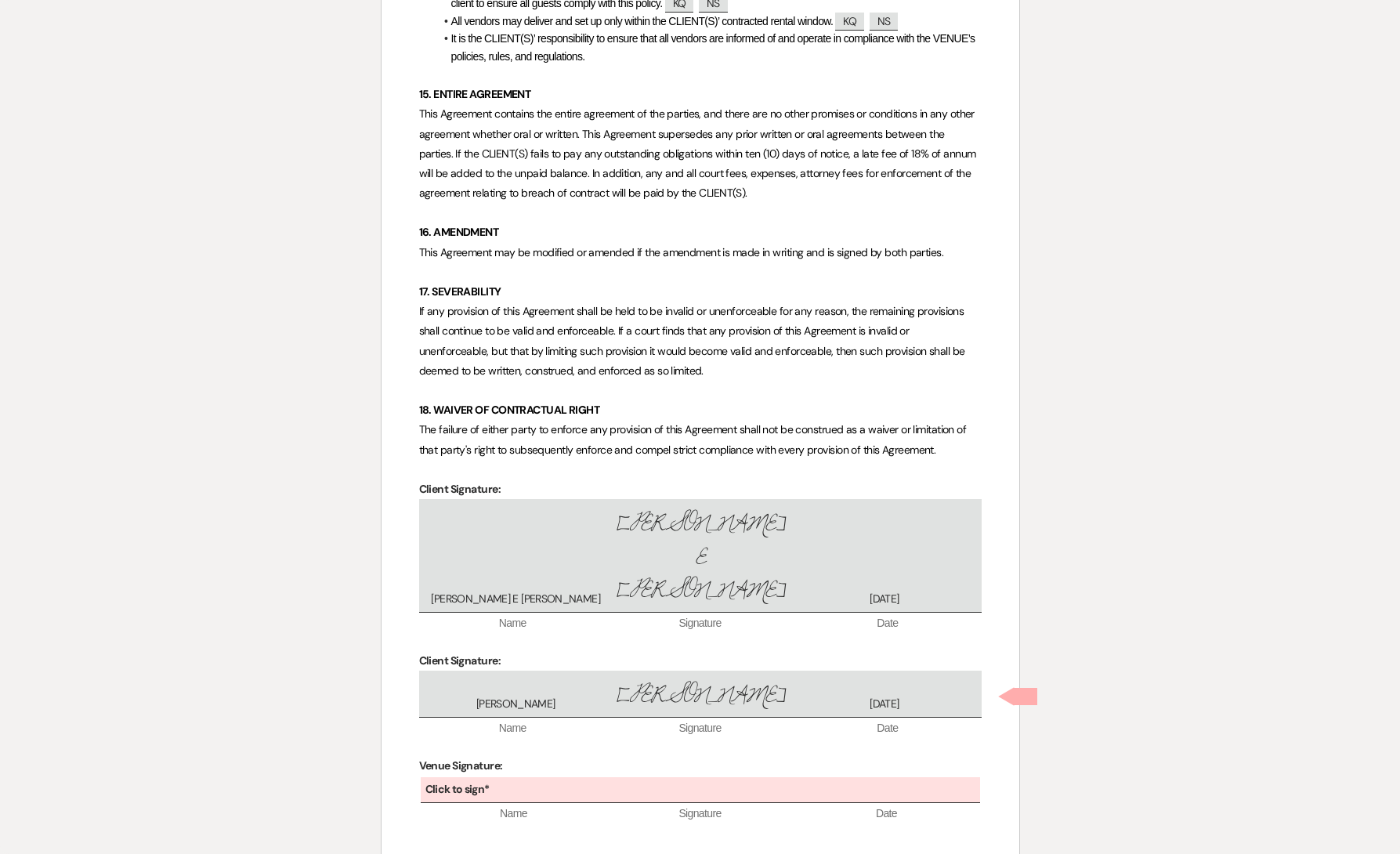
scroll to position [6072, 0]
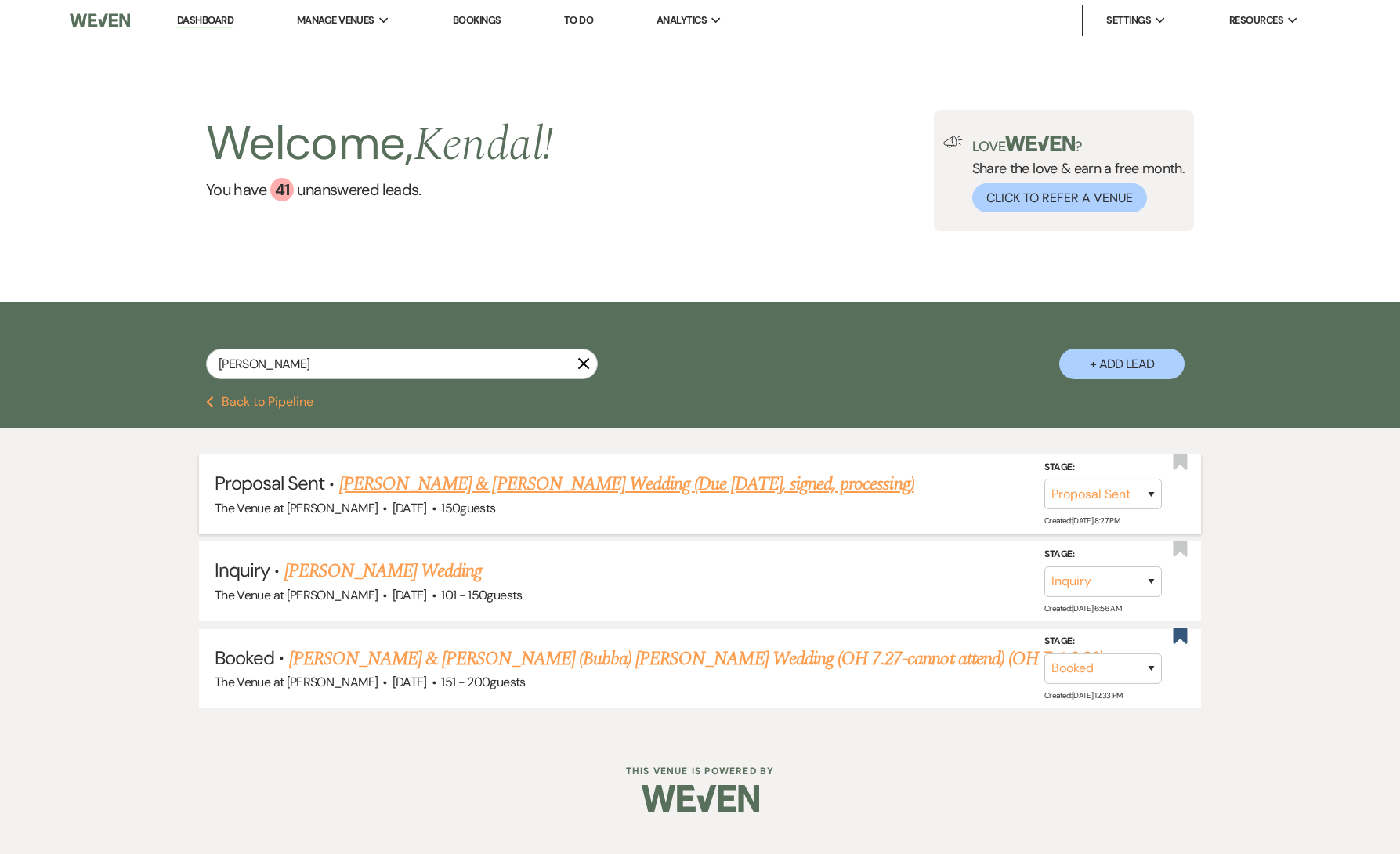
click at [577, 487] on link "[PERSON_NAME] & [PERSON_NAME] Wedding (Due [DATE], signed, processing)" at bounding box center [627, 484] width 575 height 29
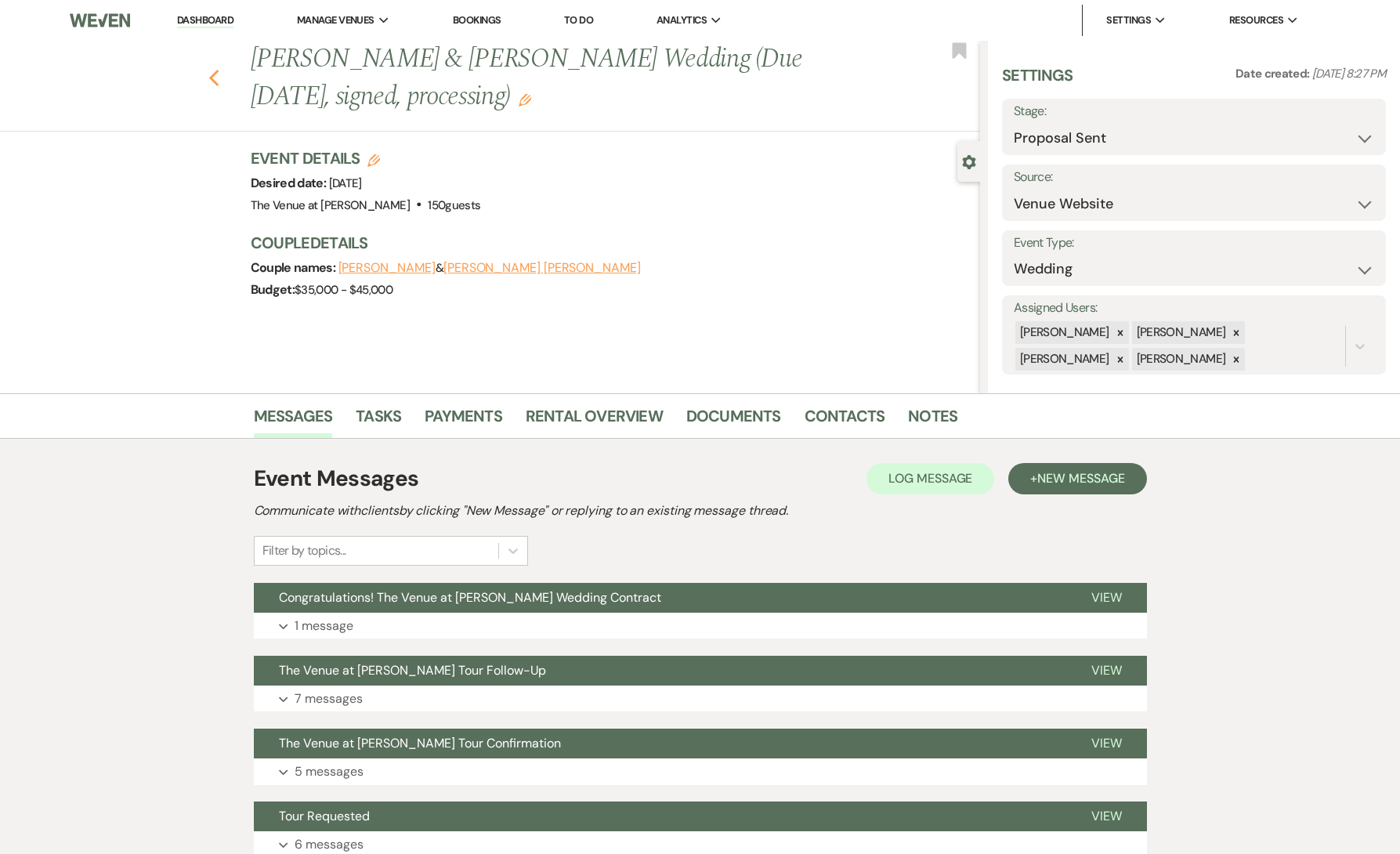
click at [217, 79] on icon "Previous" at bounding box center [214, 79] width 12 height 18
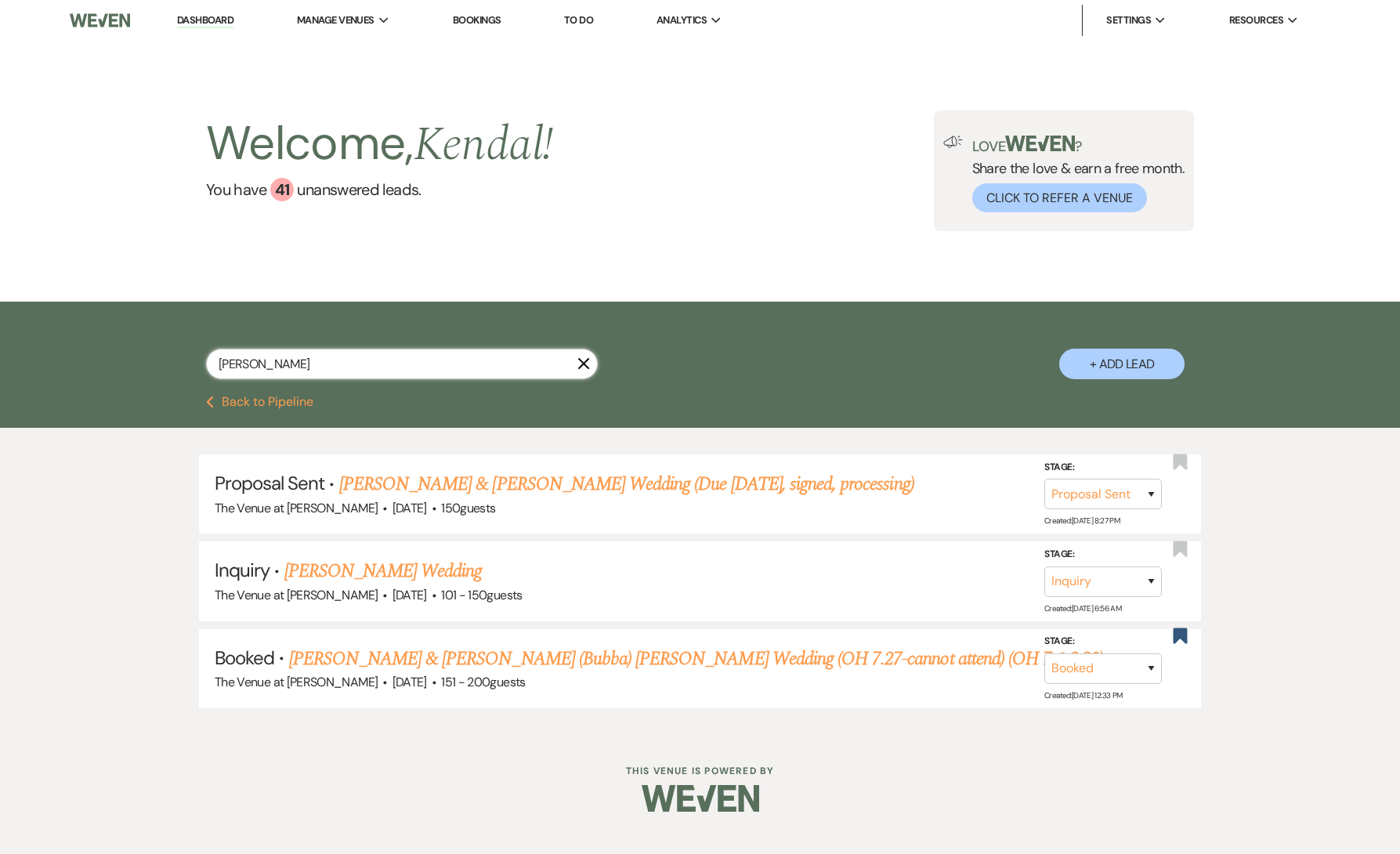
click at [313, 371] on input "[PERSON_NAME]" at bounding box center [402, 363] width 392 height 30
paste input "[PERSON_NAME]"
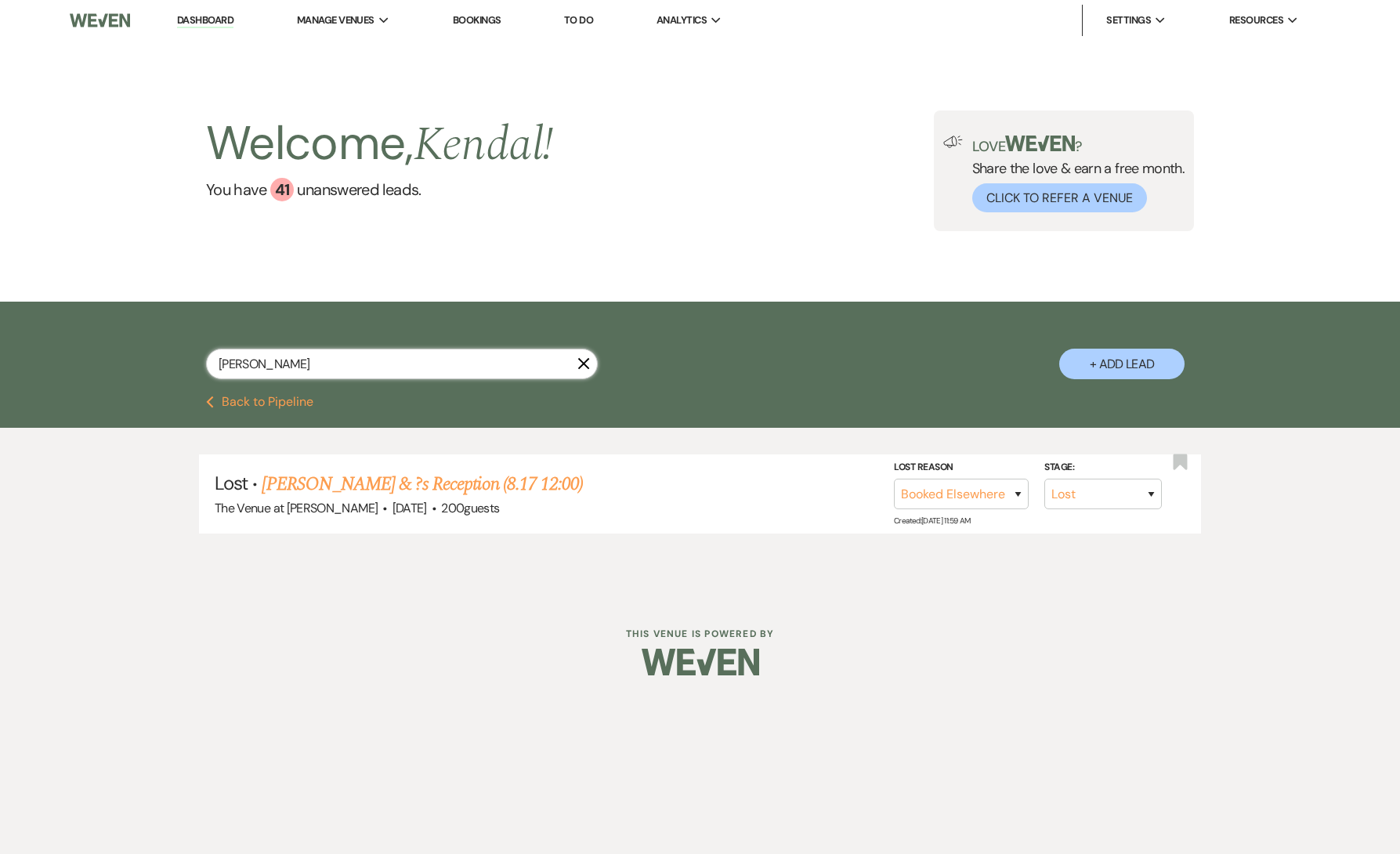
click at [500, 369] on input "[PERSON_NAME]" at bounding box center [402, 363] width 392 height 30
paste input "[PERSON_NAME]"
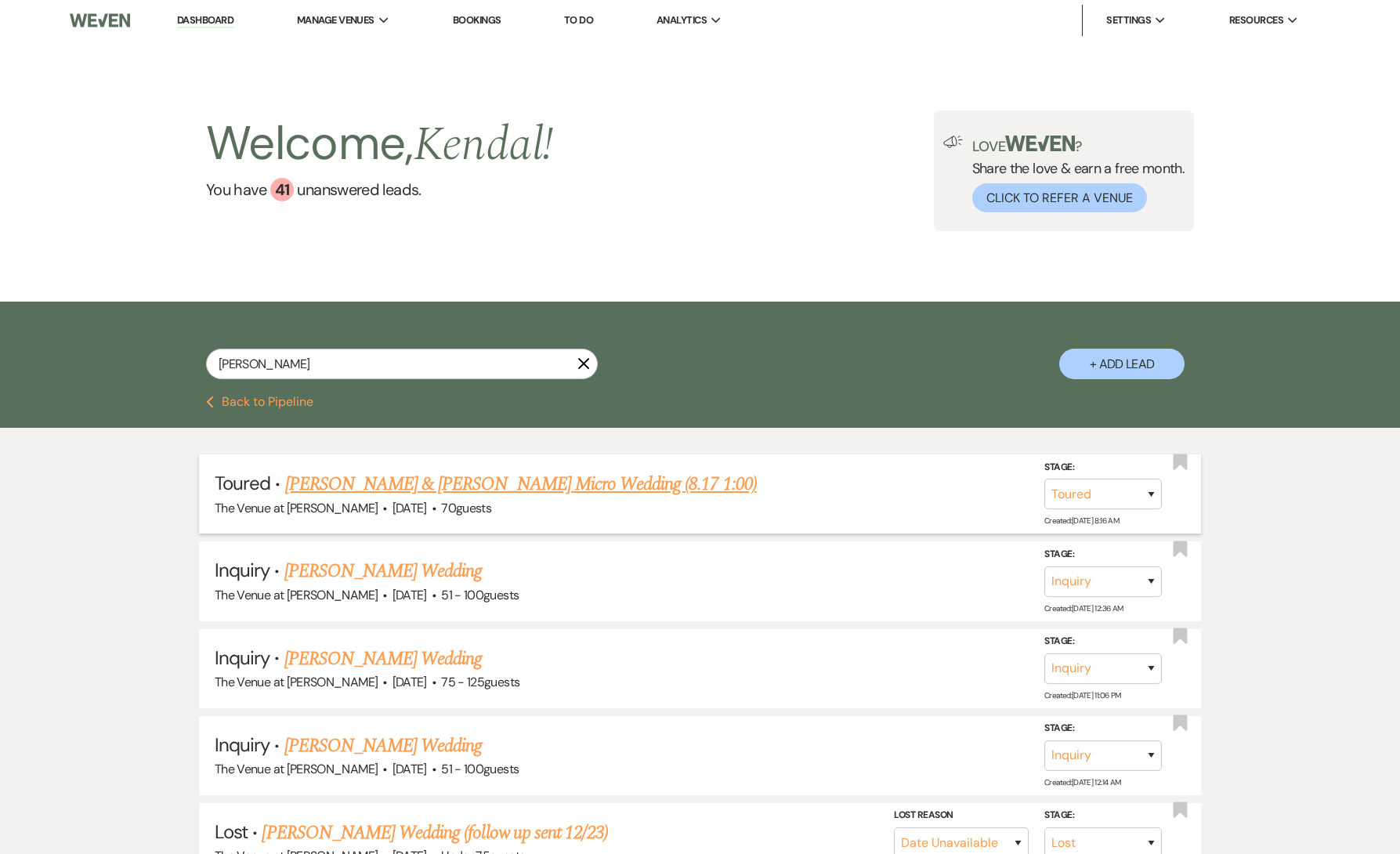
click at [521, 482] on link "[PERSON_NAME] & [PERSON_NAME] Micro Wedding (8.17 1:00)" at bounding box center [521, 484] width 472 height 29
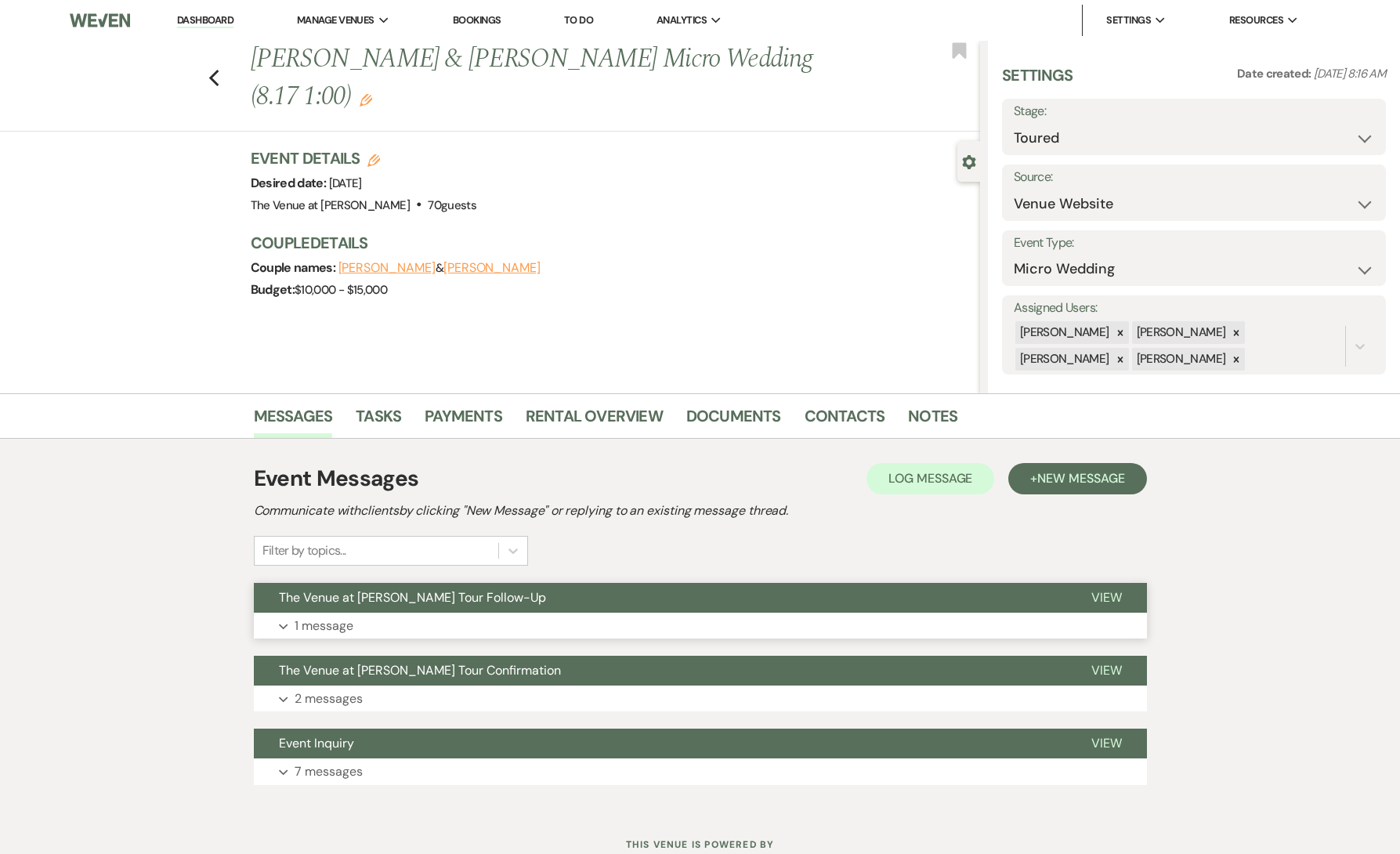
click at [454, 611] on button "The Venue at [PERSON_NAME] Tour Follow-Up" at bounding box center [660, 598] width 812 height 30
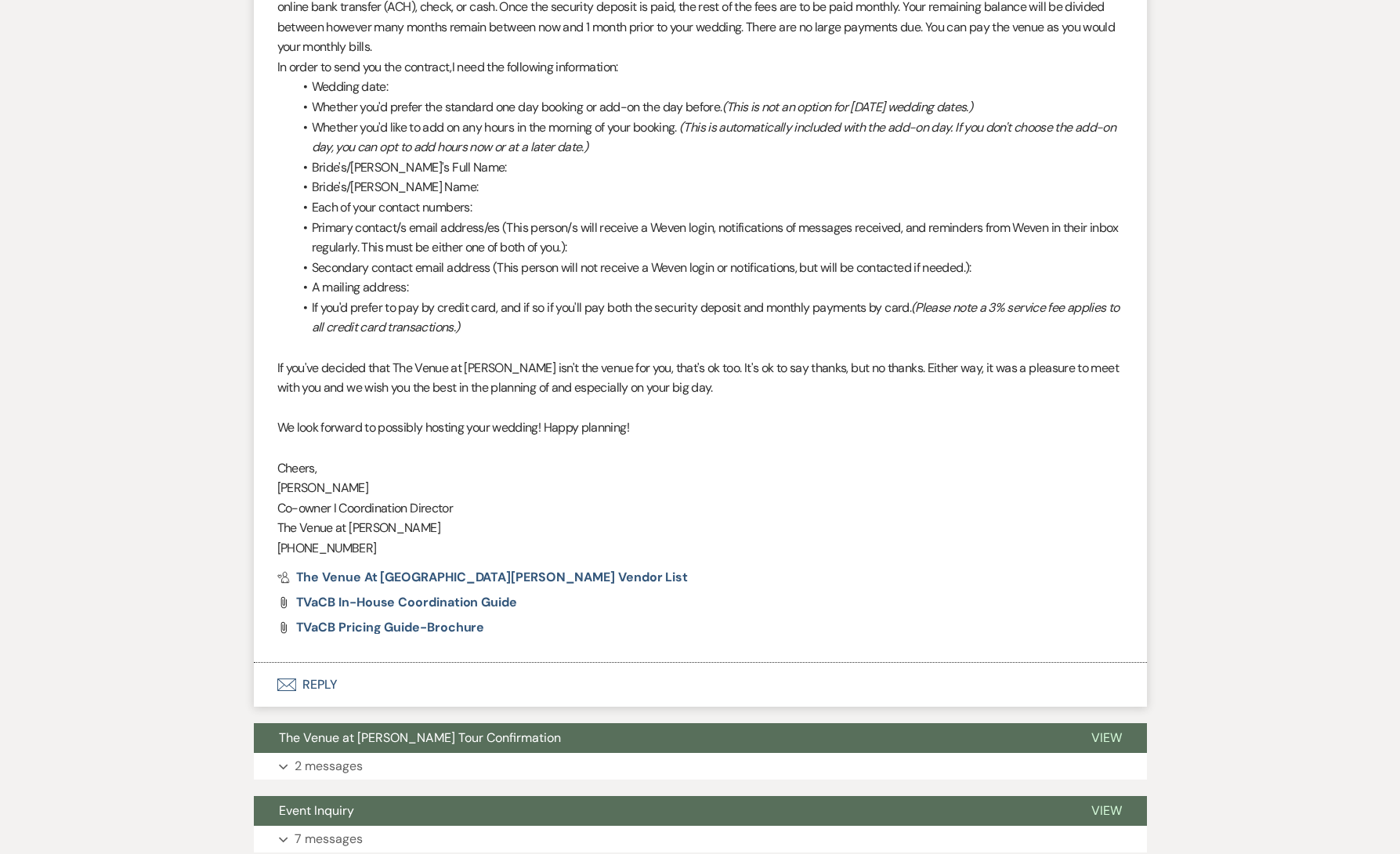
scroll to position [1436, 0]
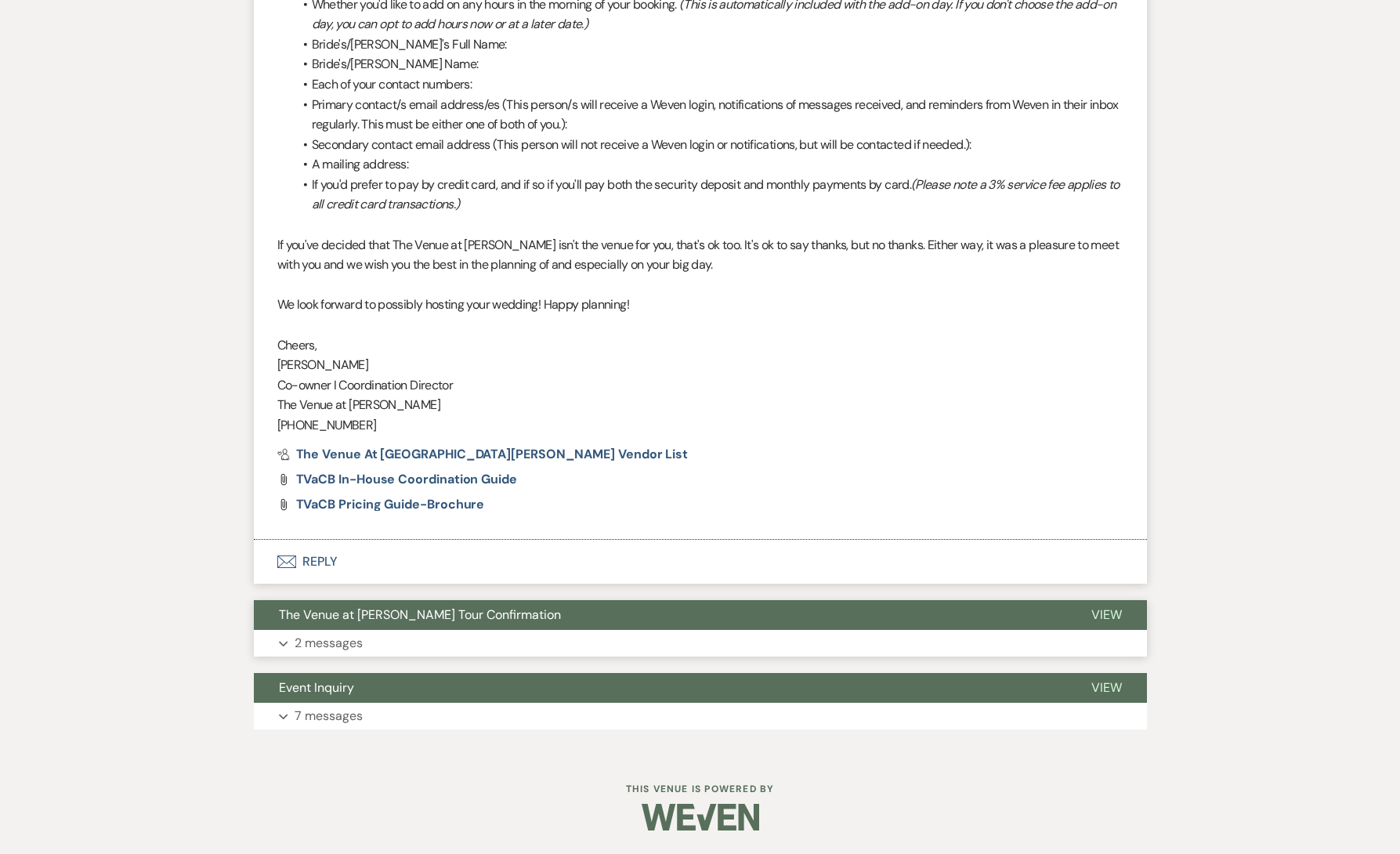
click at [430, 642] on button "Expand 2 messages" at bounding box center [700, 643] width 894 height 27
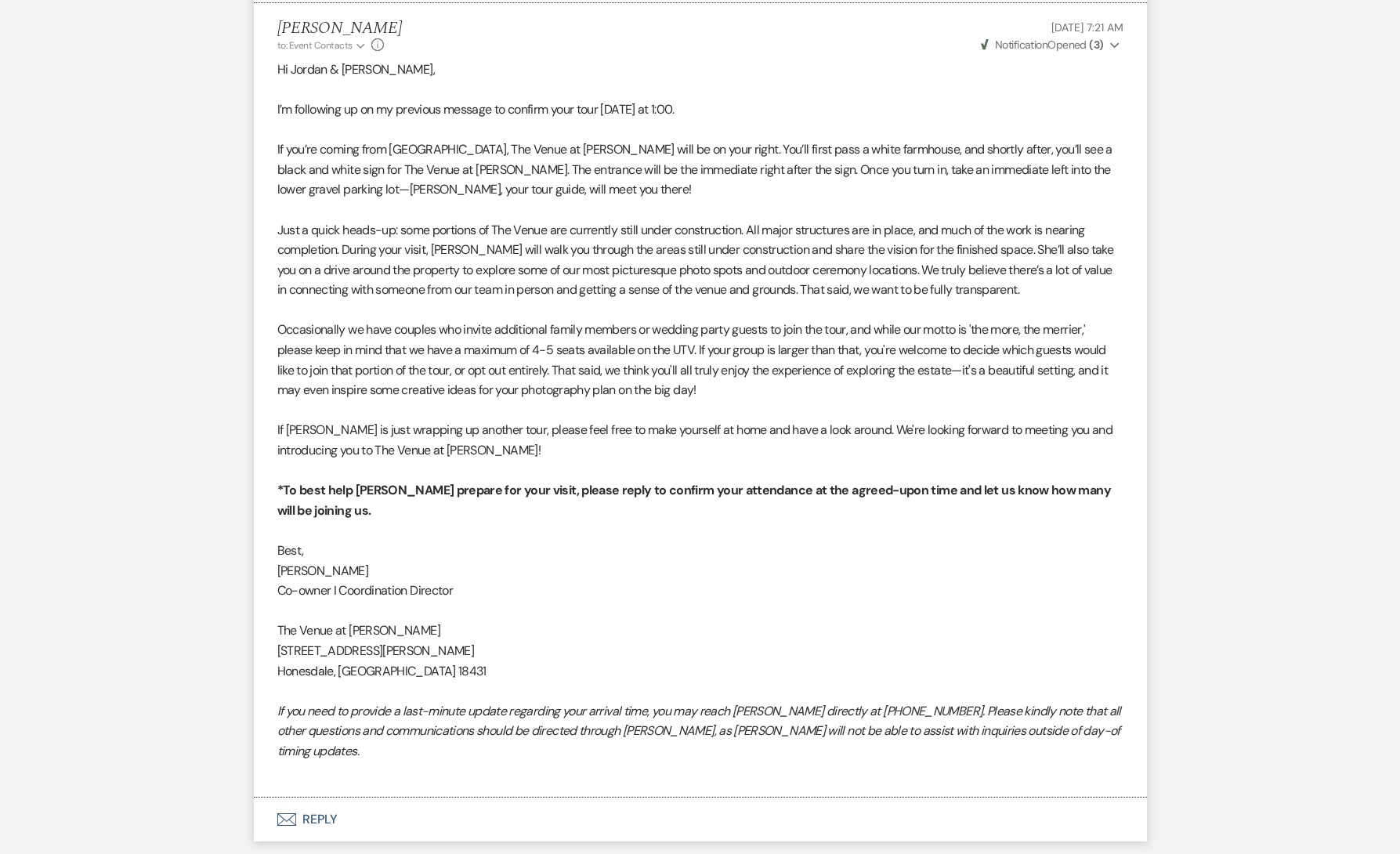
scroll to position [2918, 0]
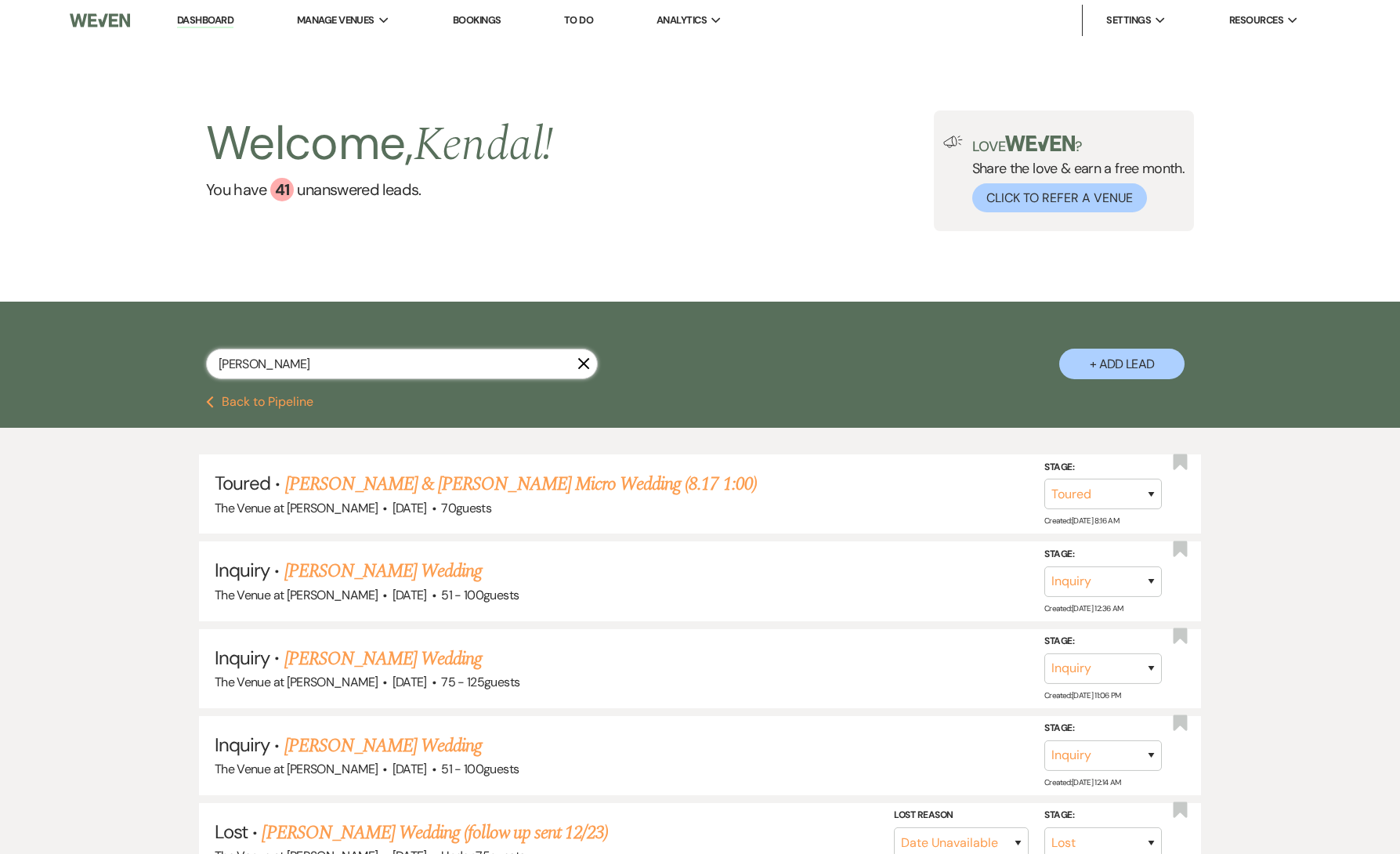
click at [433, 356] on input "[PERSON_NAME]" at bounding box center [402, 363] width 392 height 30
paste input "[PERSON_NAME]"
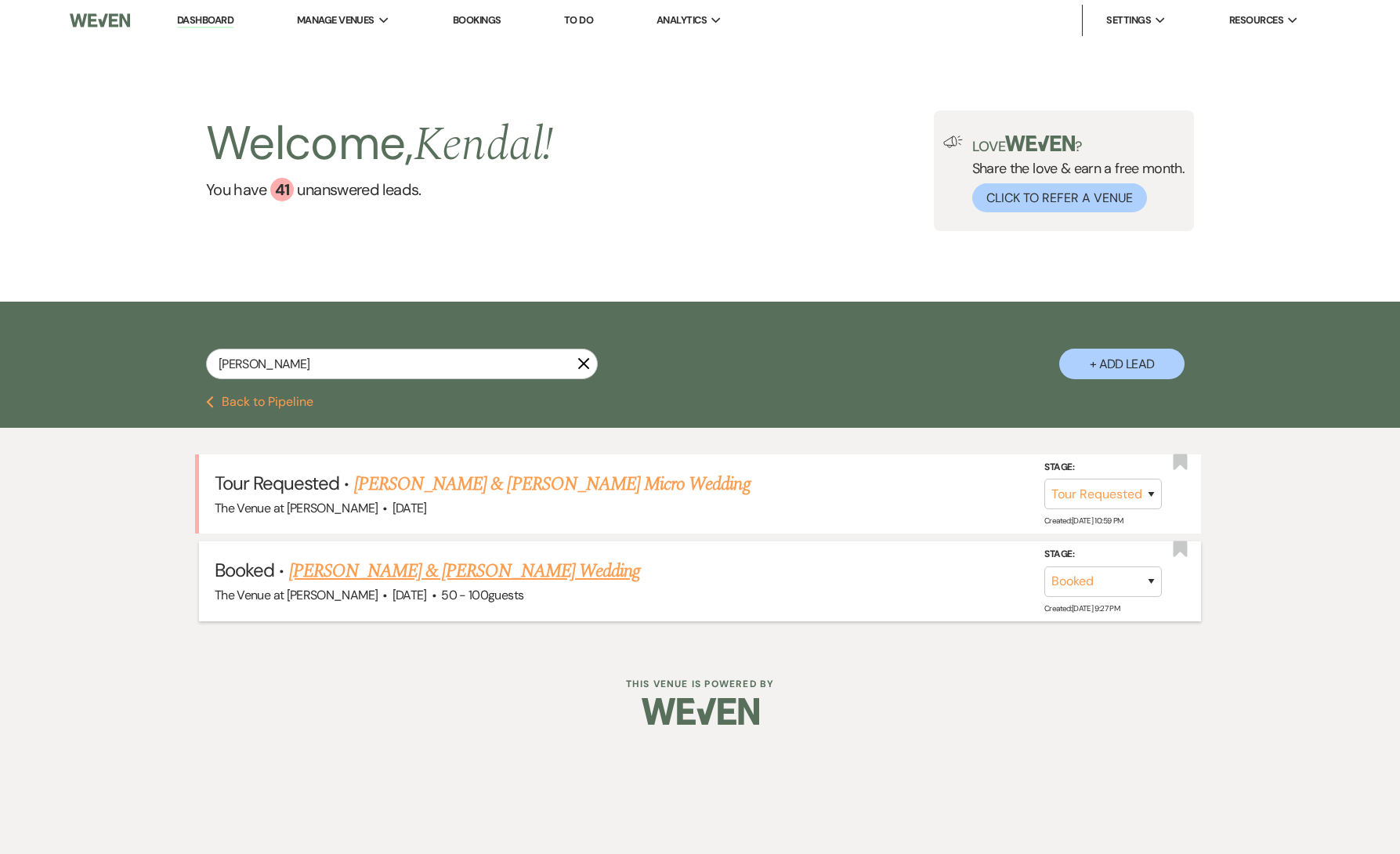
click at [491, 570] on link "[PERSON_NAME] & [PERSON_NAME] Wedding" at bounding box center [465, 571] width 351 height 29
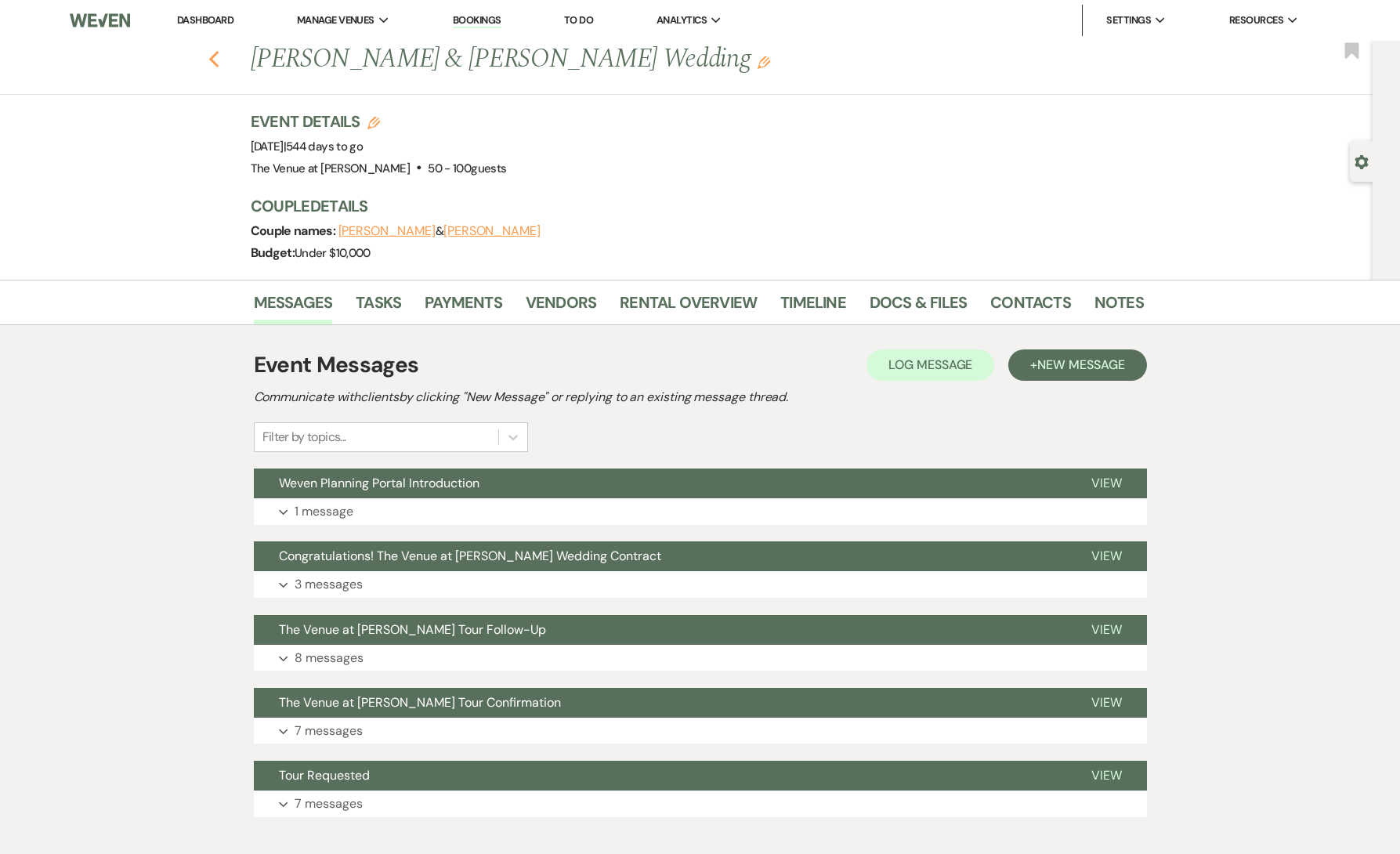
click at [211, 59] on use "button" at bounding box center [213, 59] width 10 height 18
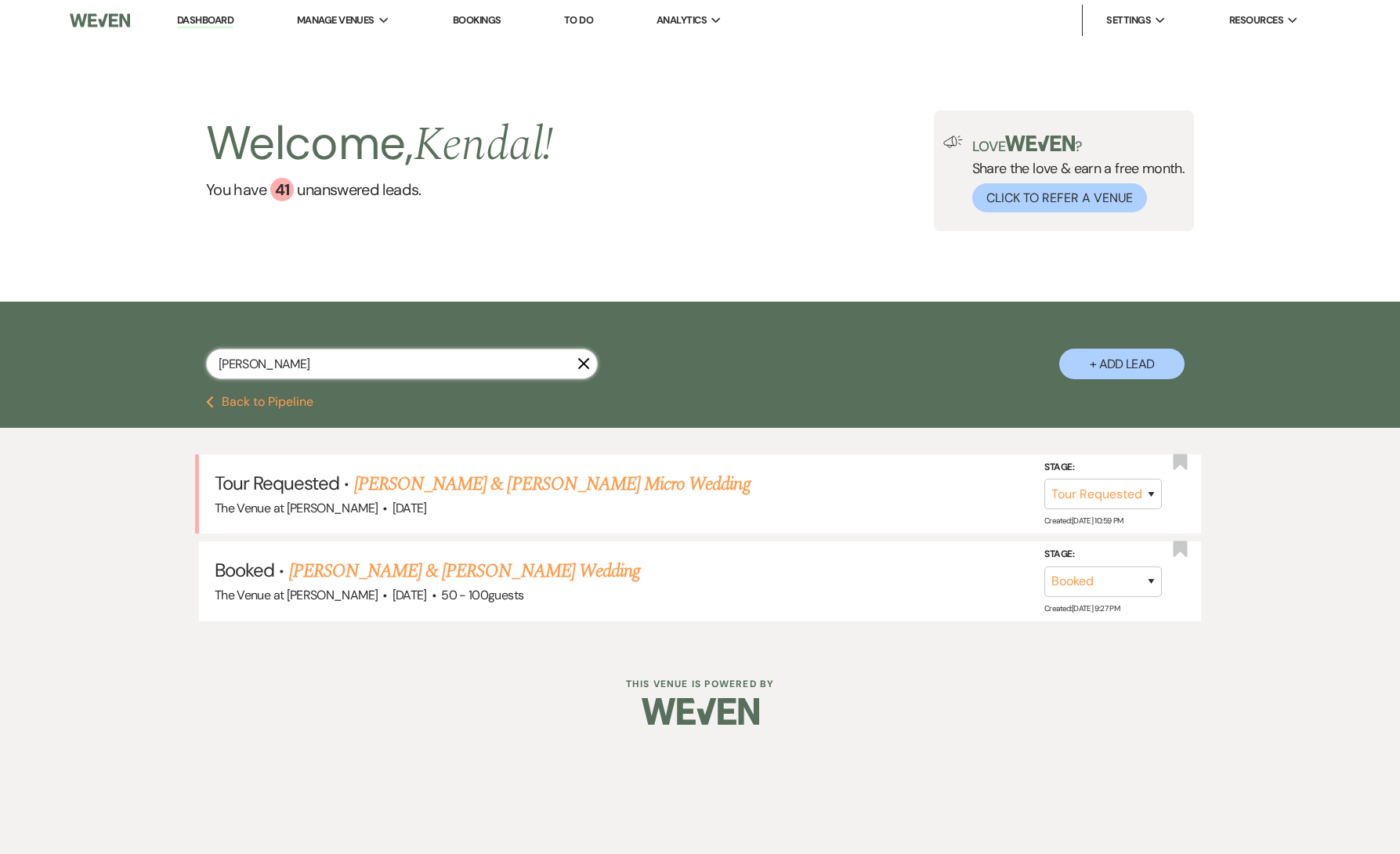
click at [316, 365] on input "[PERSON_NAME]" at bounding box center [402, 363] width 392 height 30
paste input "[PERSON_NAME]"
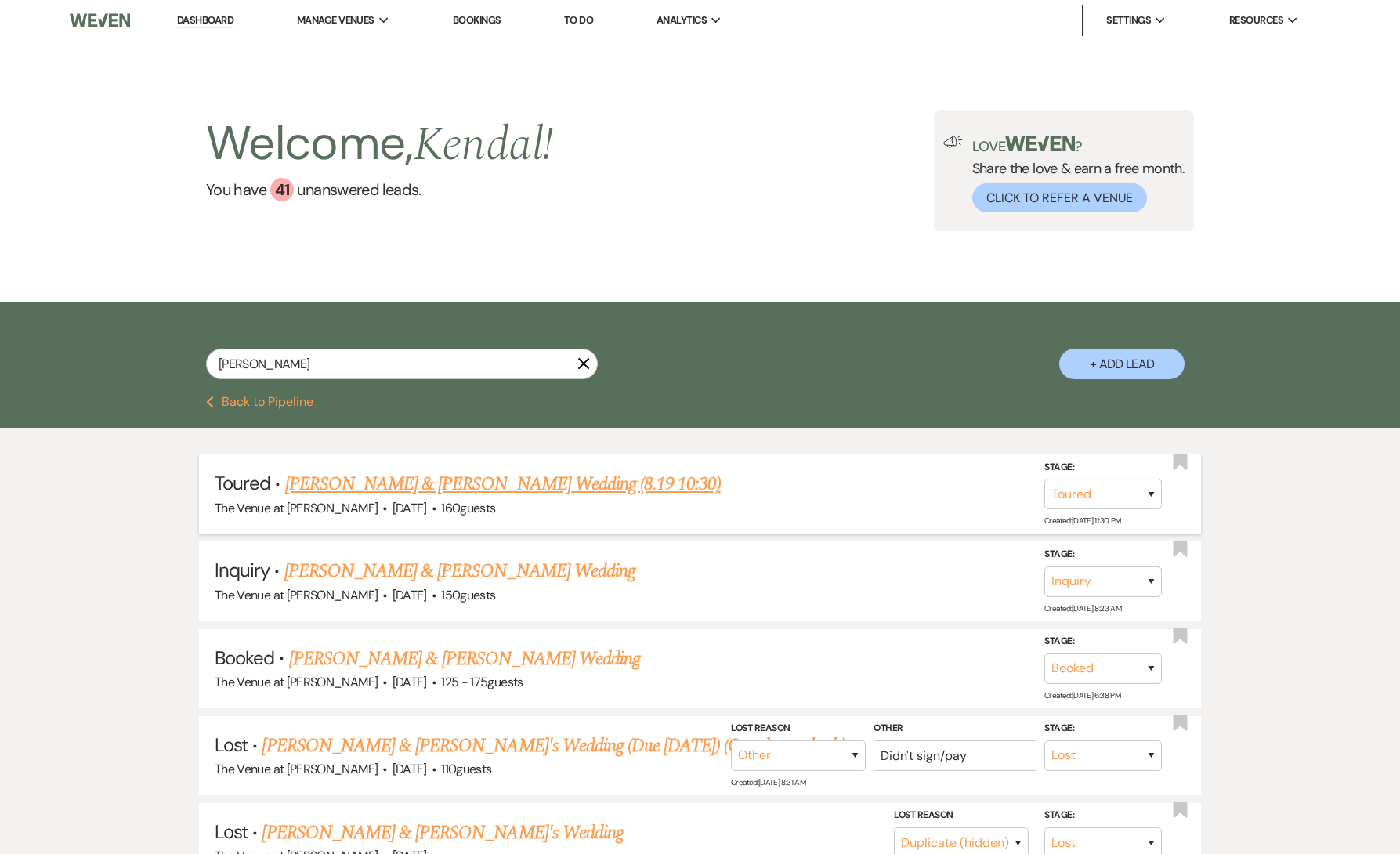
click at [390, 484] on link "[PERSON_NAME] & [PERSON_NAME] Wedding (8.19 10:30)" at bounding box center [504, 484] width 436 height 29
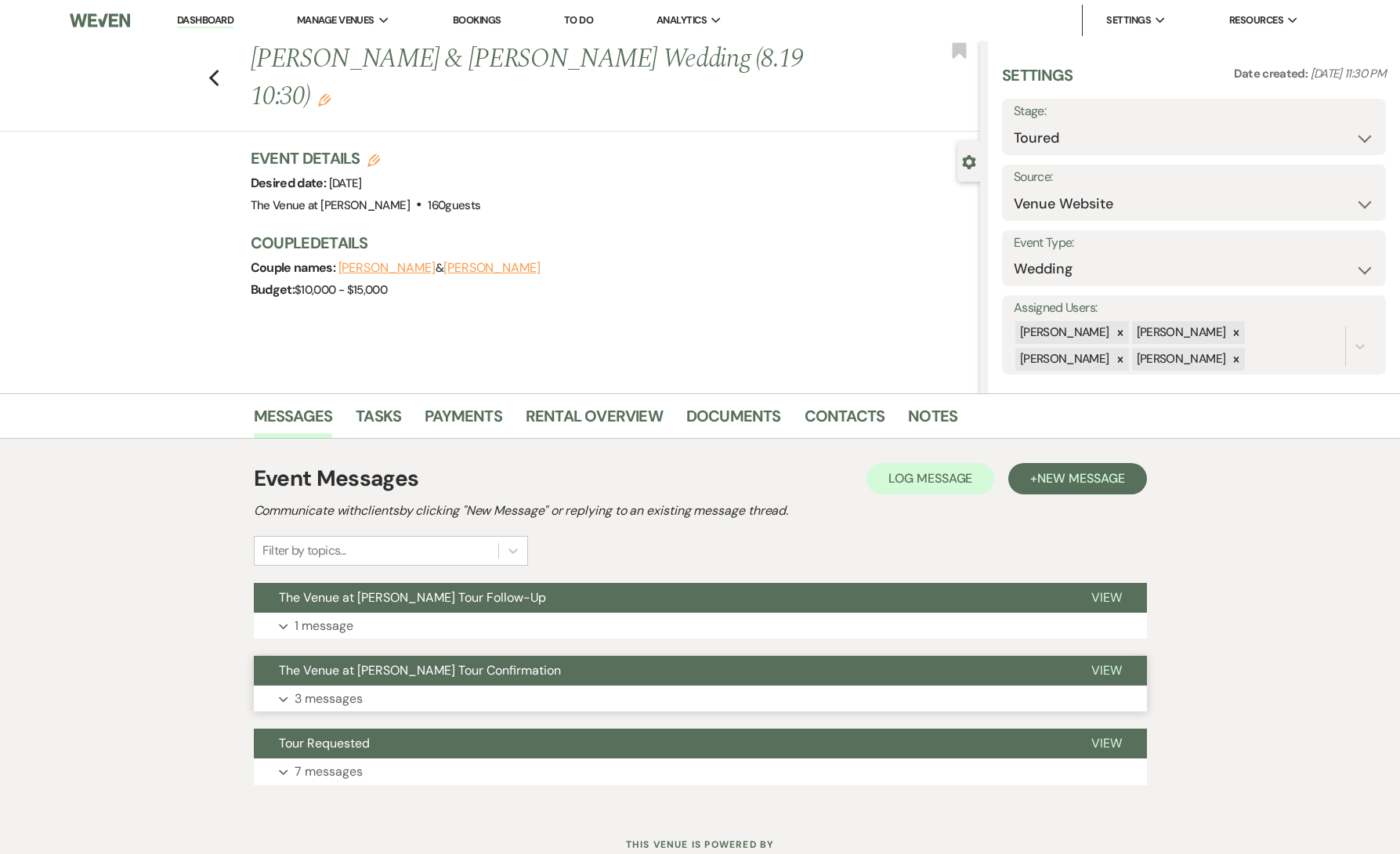
click at [363, 689] on button "Expand 3 messages" at bounding box center [700, 699] width 894 height 27
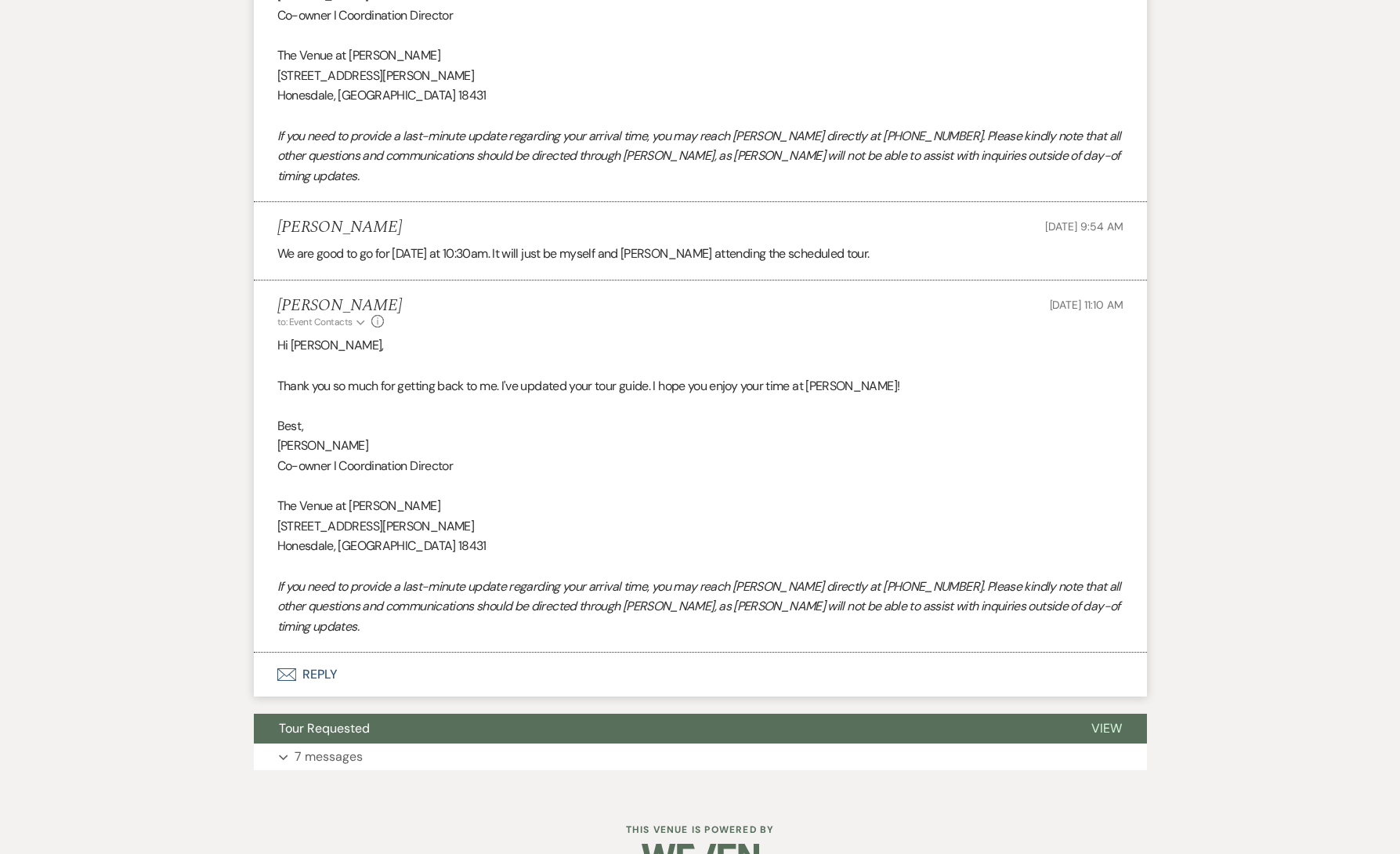
scroll to position [1258, 0]
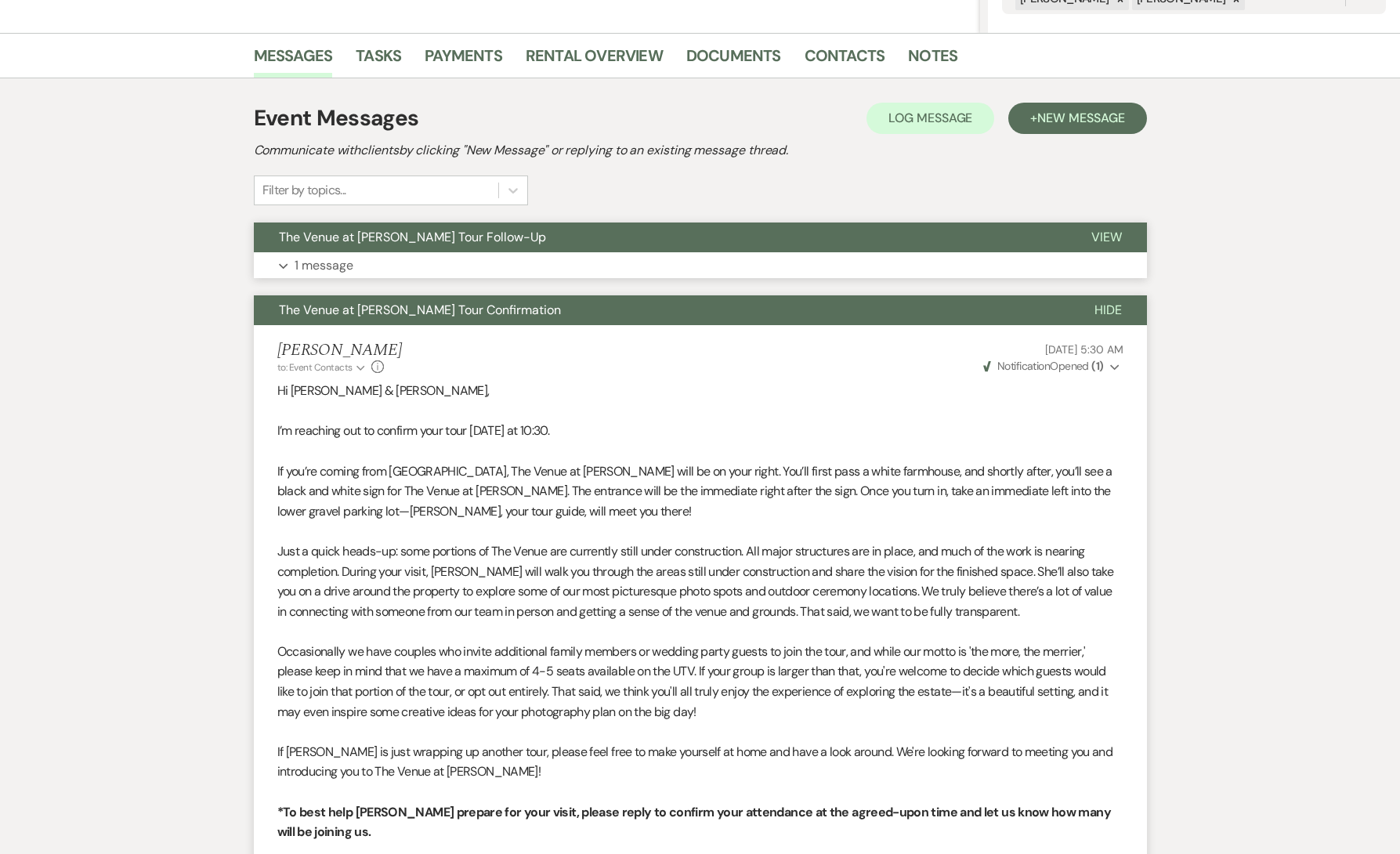
click at [310, 275] on button "Expand 1 message" at bounding box center [700, 265] width 894 height 27
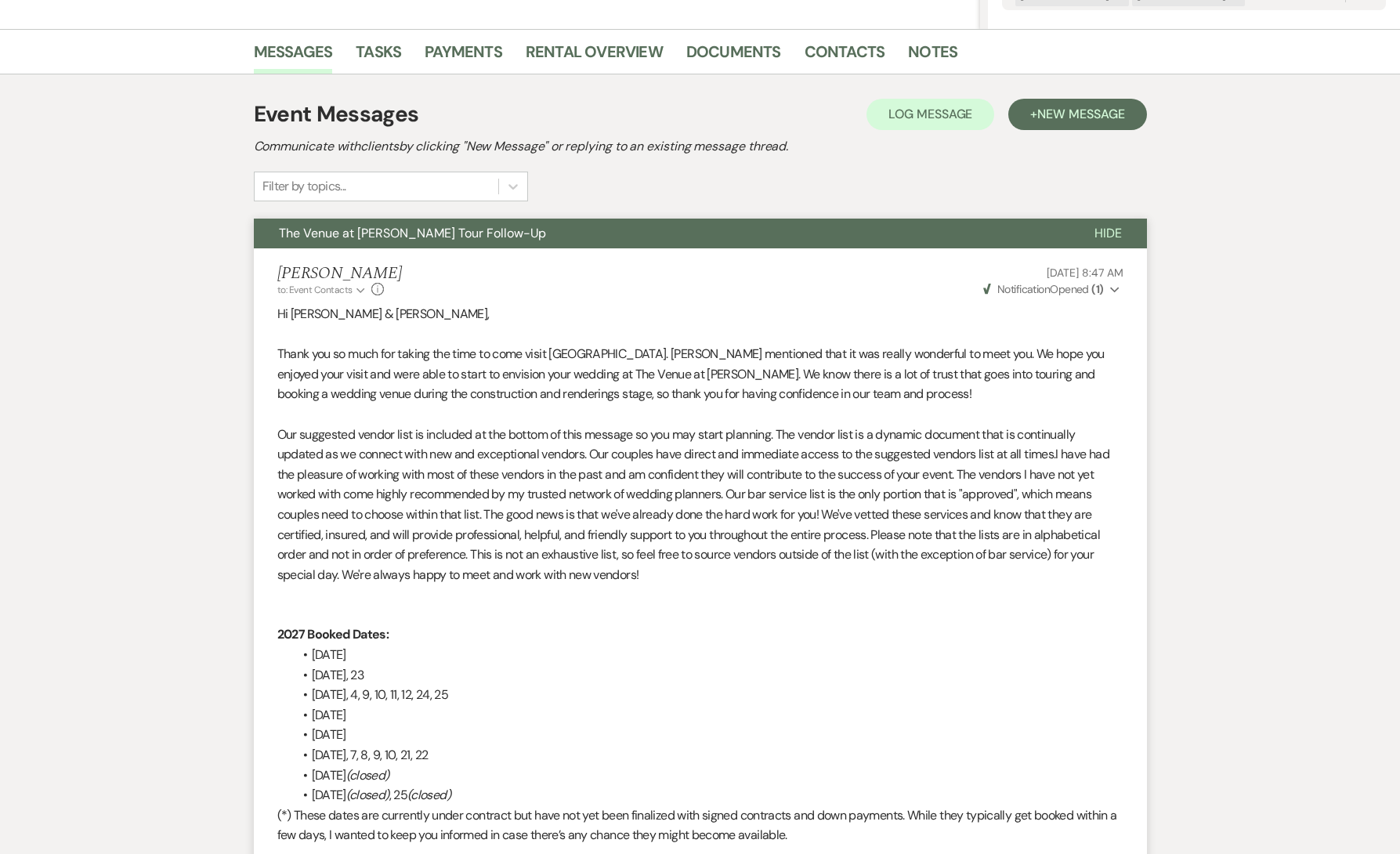
scroll to position [146, 0]
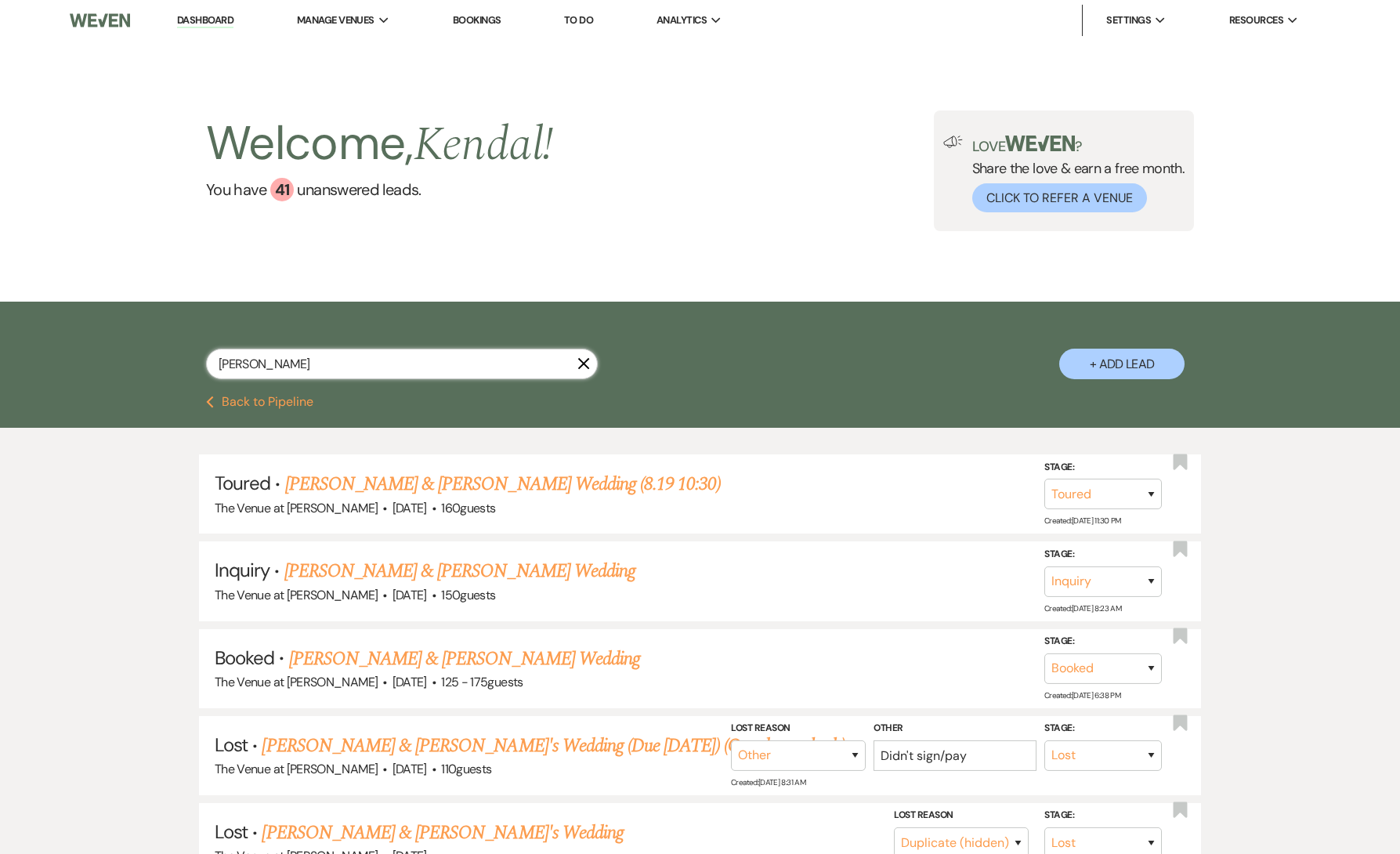
click at [381, 362] on input "[PERSON_NAME]" at bounding box center [402, 363] width 392 height 30
paste input "[PERSON_NAME]"
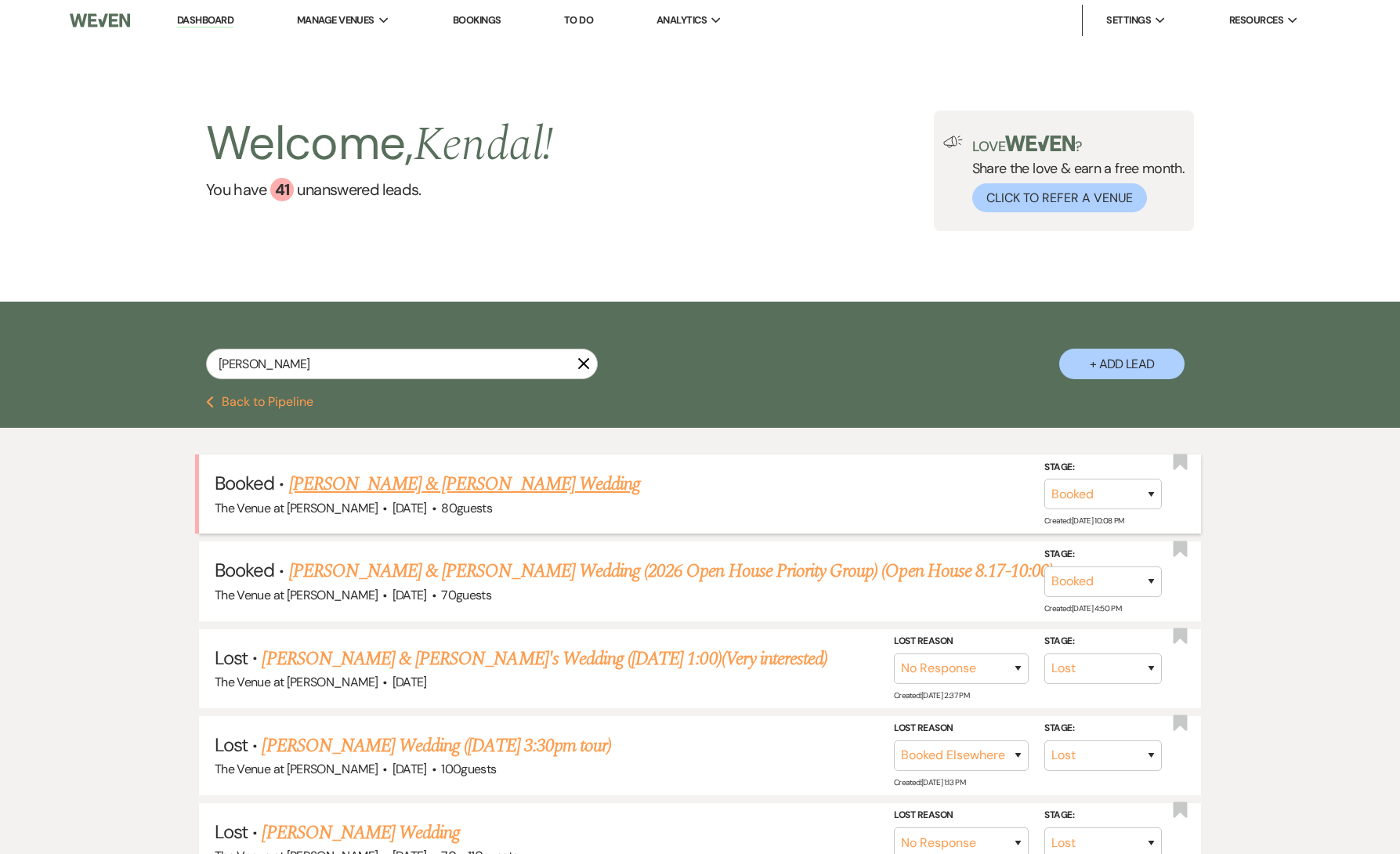
click at [481, 489] on link "[PERSON_NAME] & [PERSON_NAME] Wedding" at bounding box center [465, 484] width 351 height 29
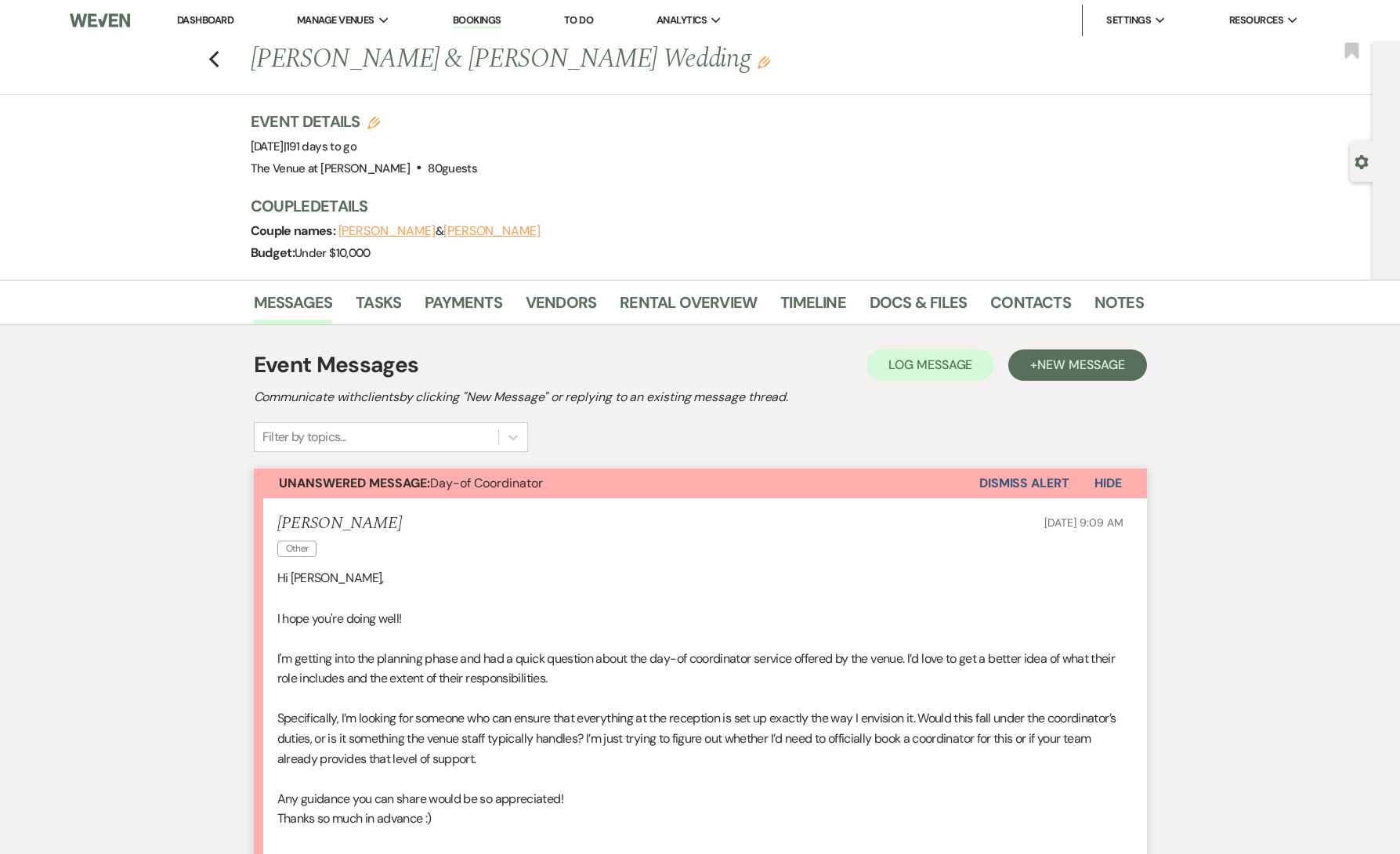
click at [1365, 156] on icon "Gear" at bounding box center [1361, 162] width 14 height 14
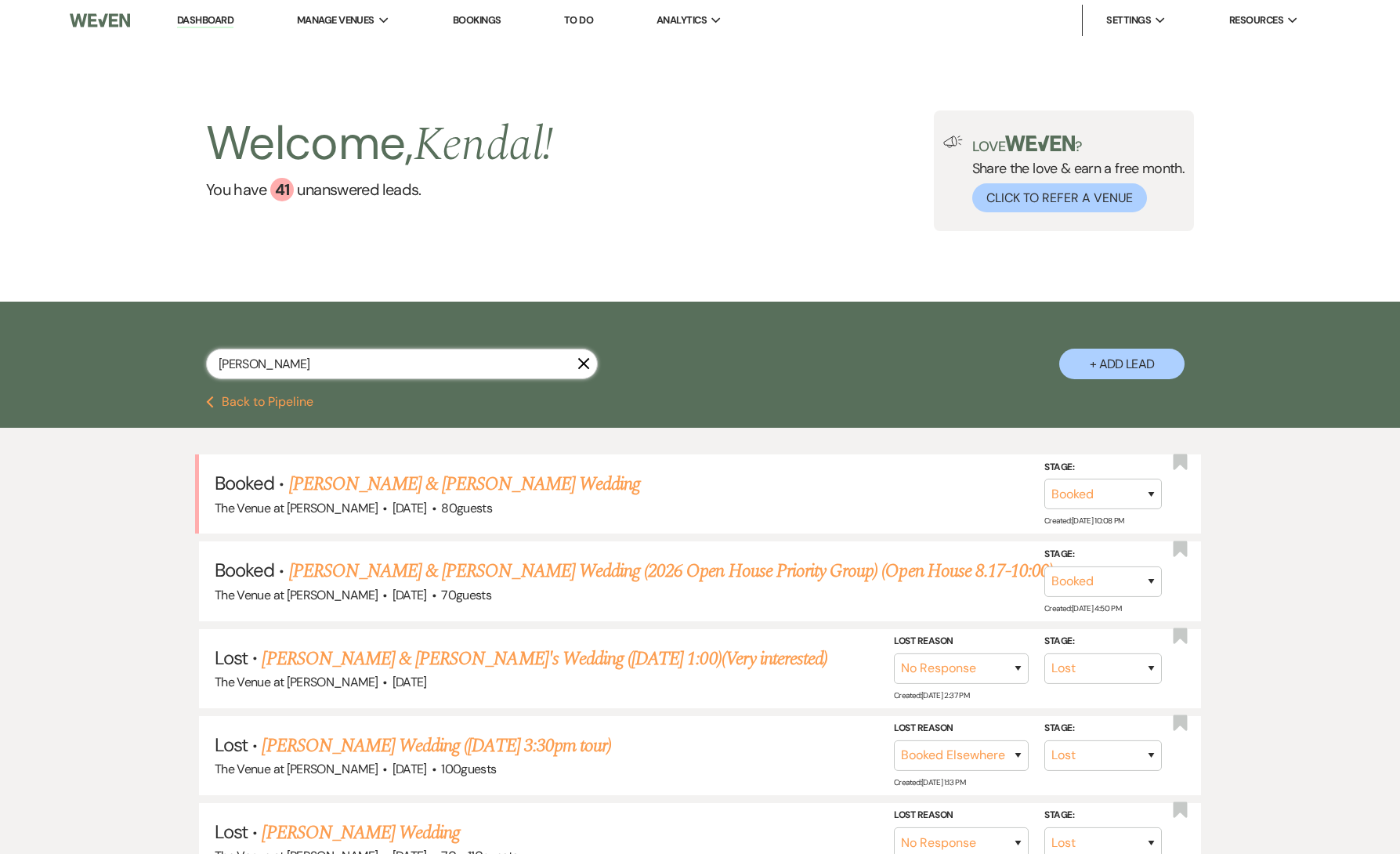
click at [485, 366] on input "[PERSON_NAME]" at bounding box center [402, 363] width 392 height 30
paste input "[PERSON_NAME]"
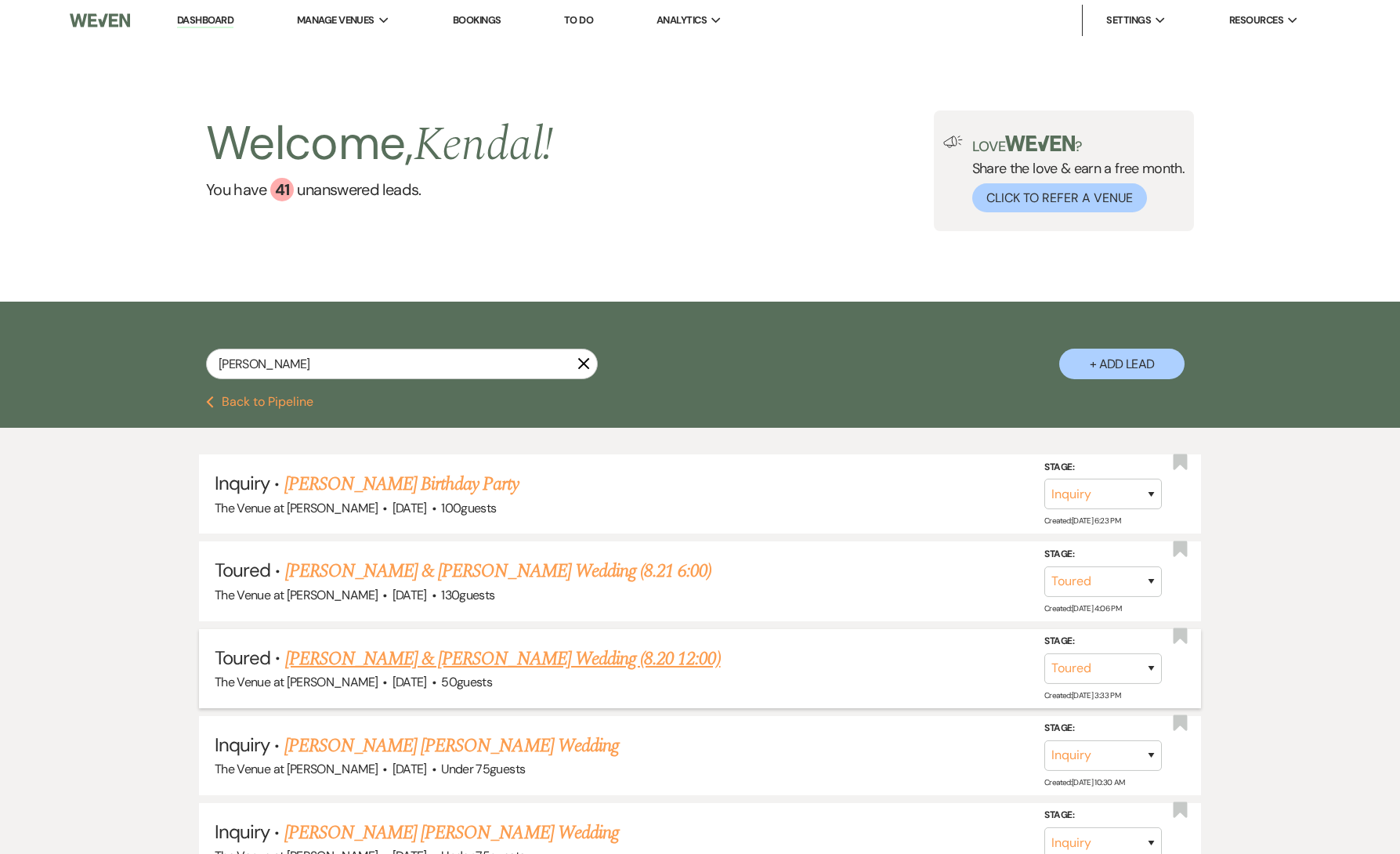
click at [505, 661] on link "[PERSON_NAME] & [PERSON_NAME] Wedding (8.20 12:00)" at bounding box center [504, 659] width 436 height 29
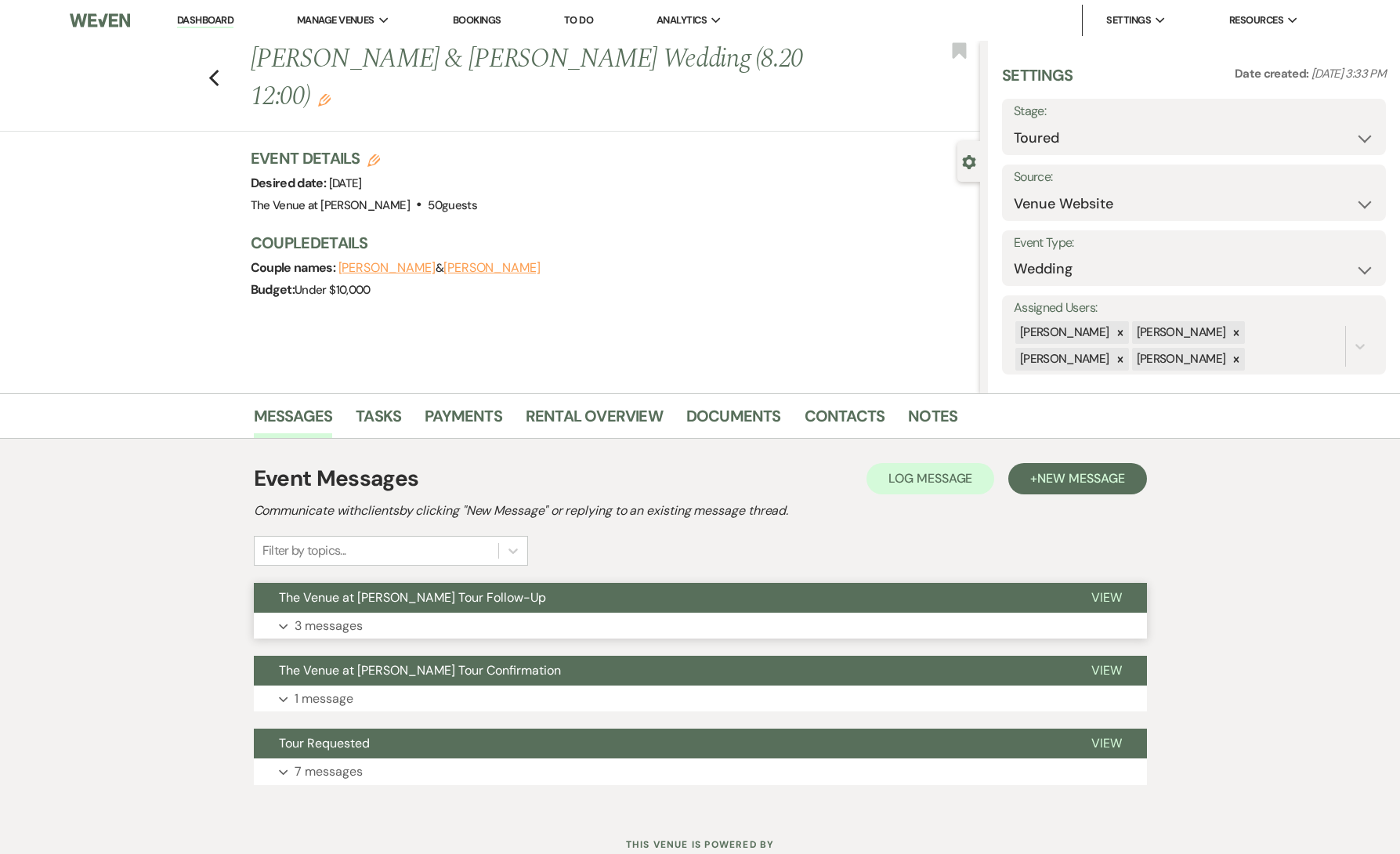
click at [457, 623] on button "Expand 3 messages" at bounding box center [700, 626] width 894 height 27
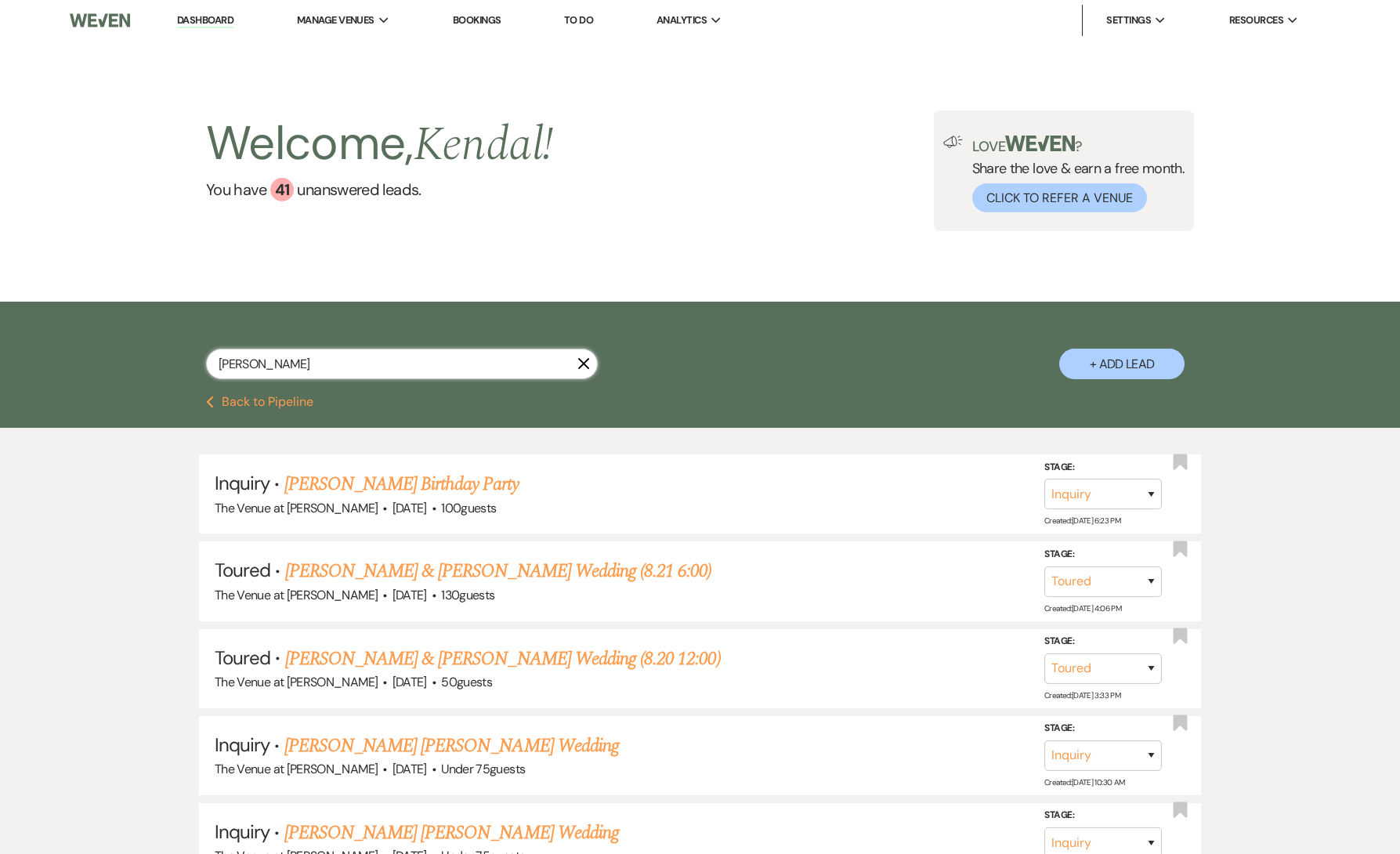
click at [467, 360] on input "[PERSON_NAME]" at bounding box center [402, 363] width 392 height 30
paste input "[PERSON_NAME]"
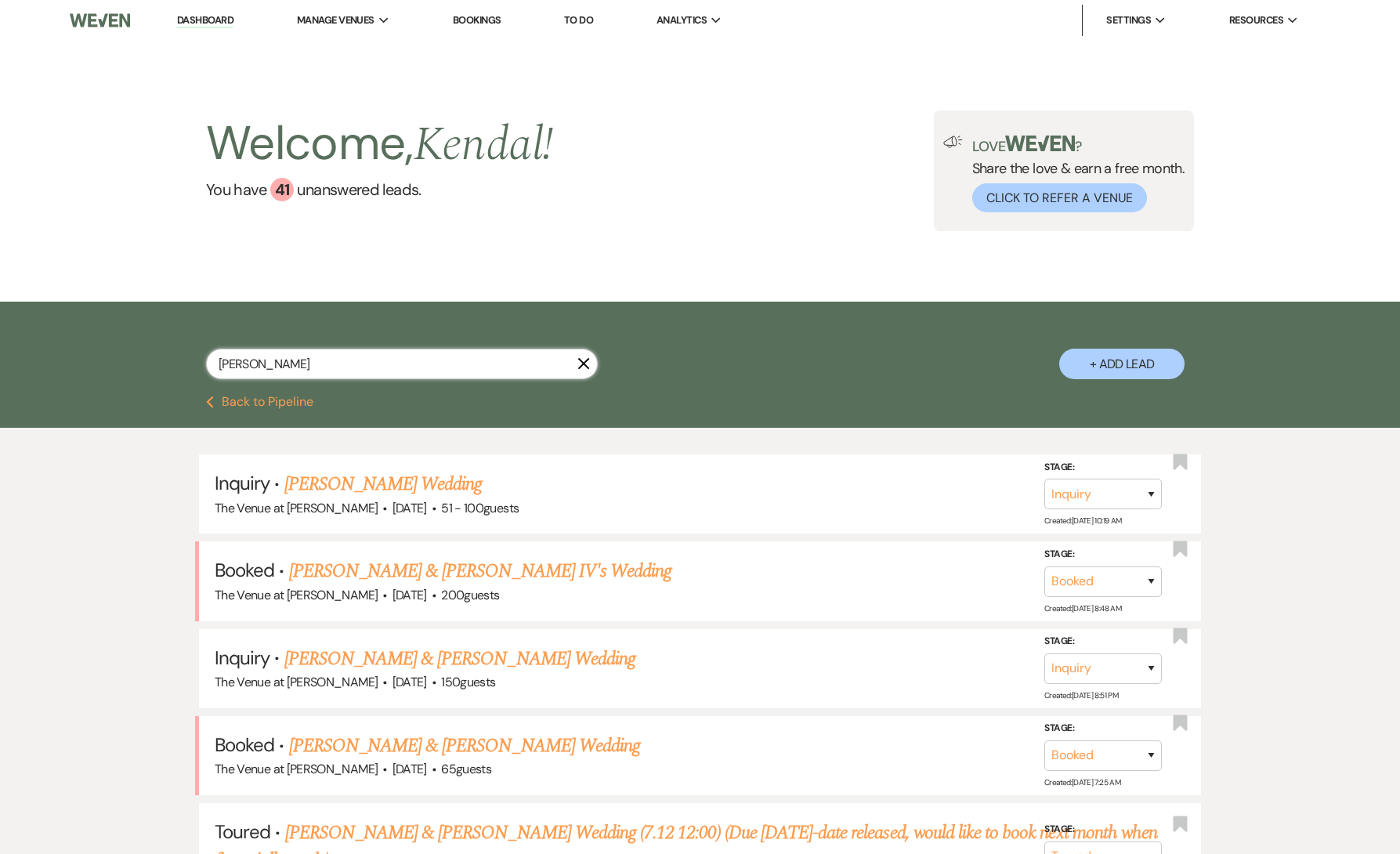
paste input "[PERSON_NAME]"
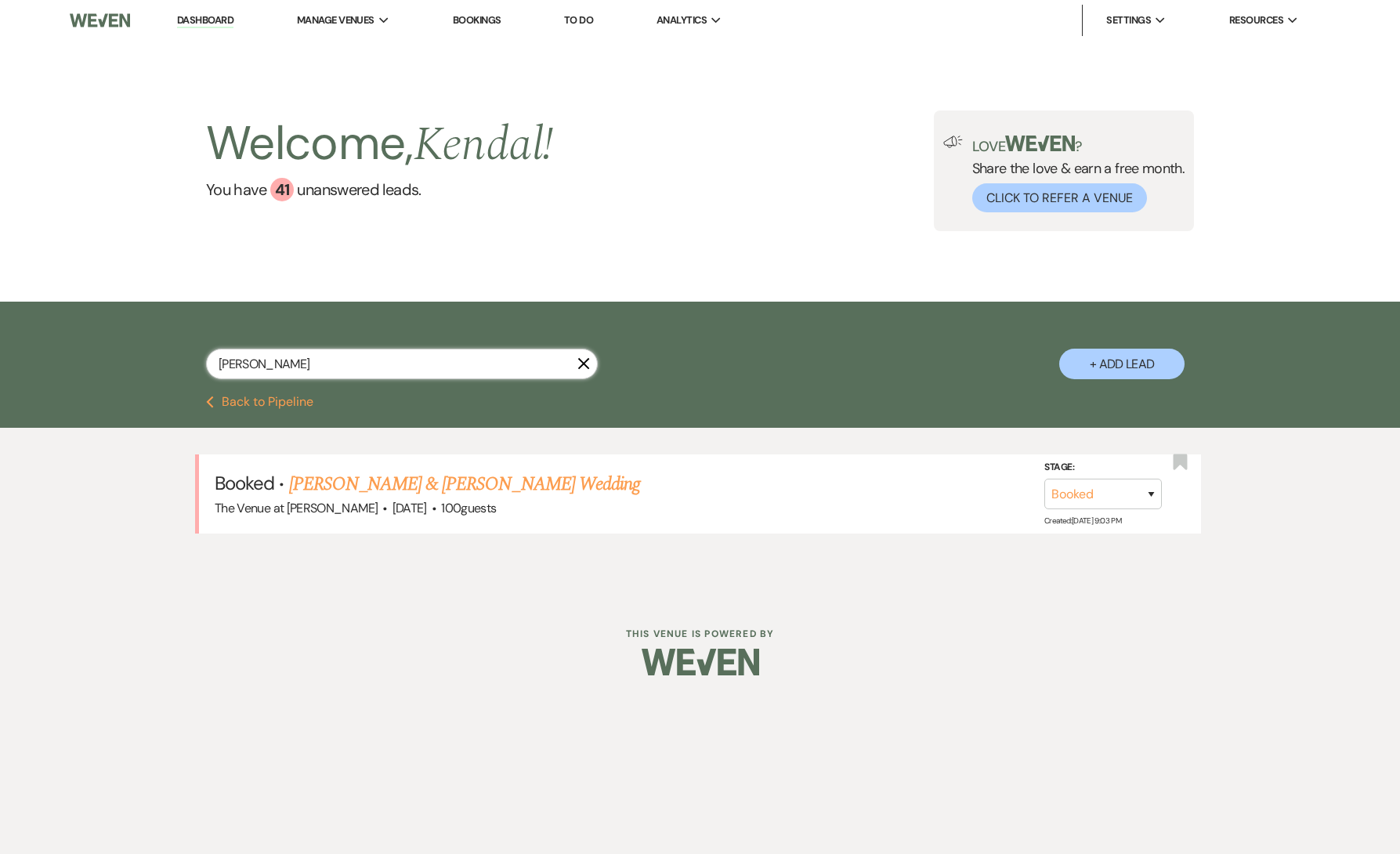
click at [403, 358] on input "[PERSON_NAME]" at bounding box center [402, 363] width 392 height 30
paste input "[PERSON_NAME]"
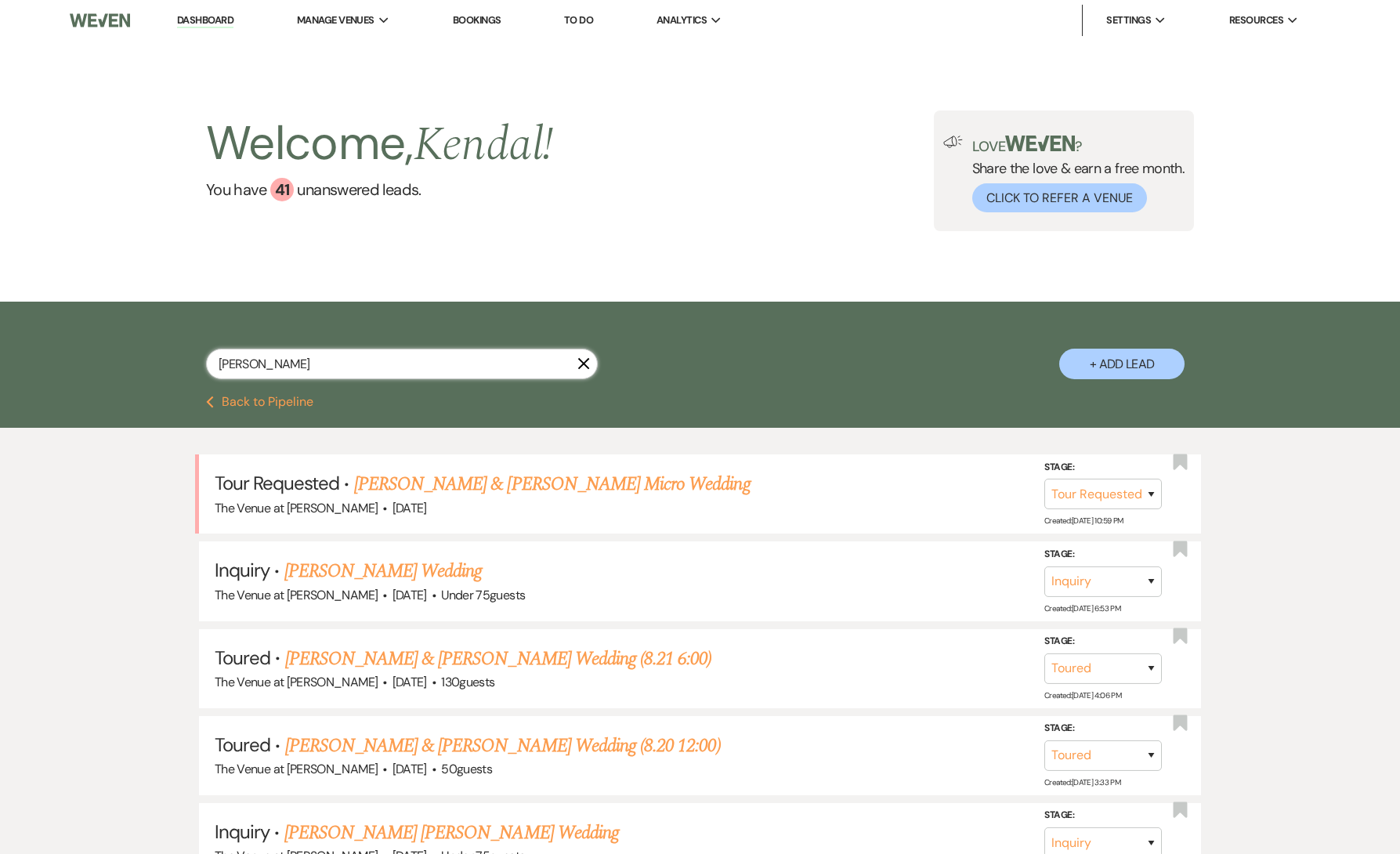
drag, startPoint x: 286, startPoint y: 363, endPoint x: 127, endPoint y: 342, distance: 160.4
click at [130, 350] on div "[PERSON_NAME] X + Add Lead" at bounding box center [700, 349] width 1400 height 94
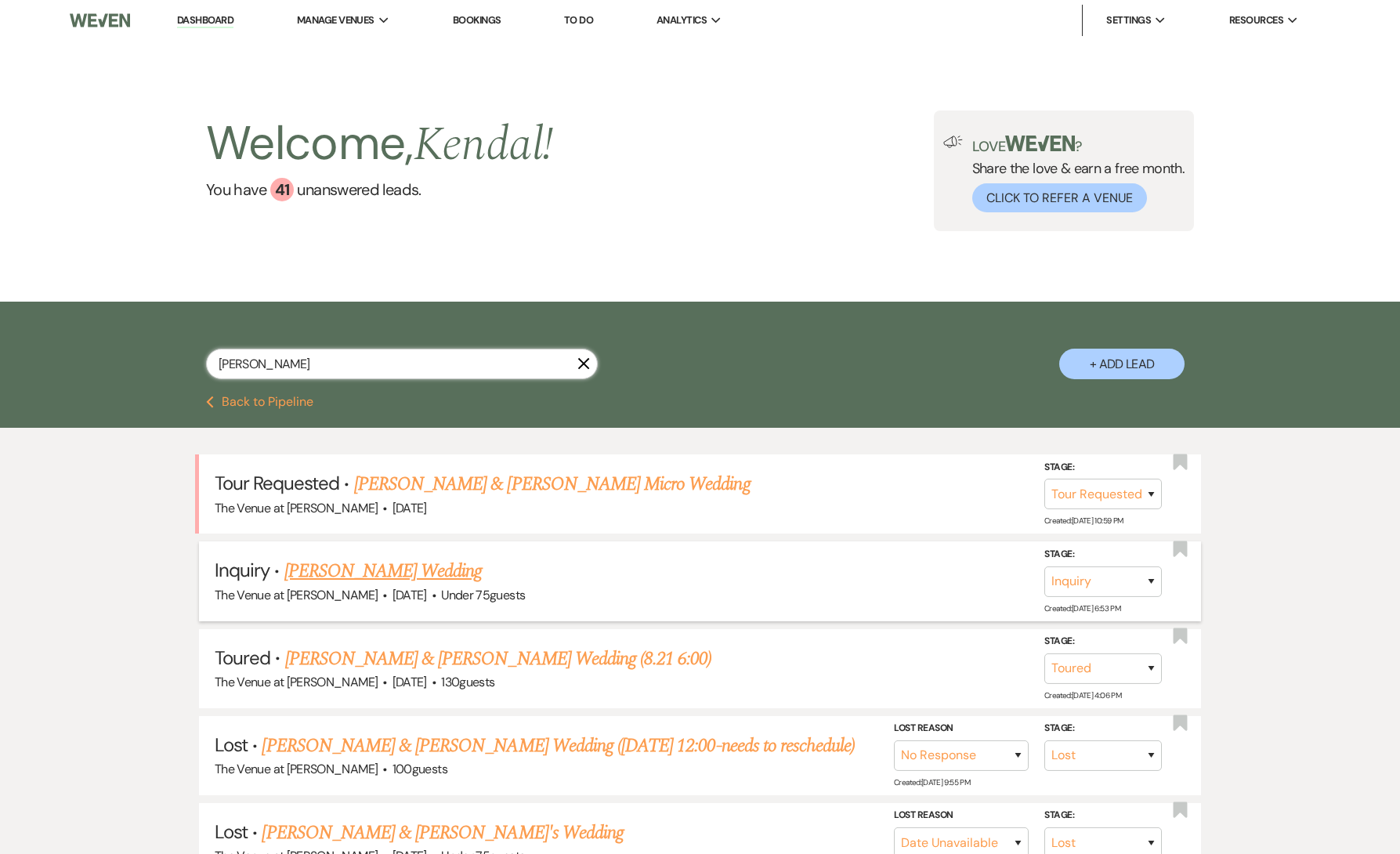
scroll to position [156, 0]
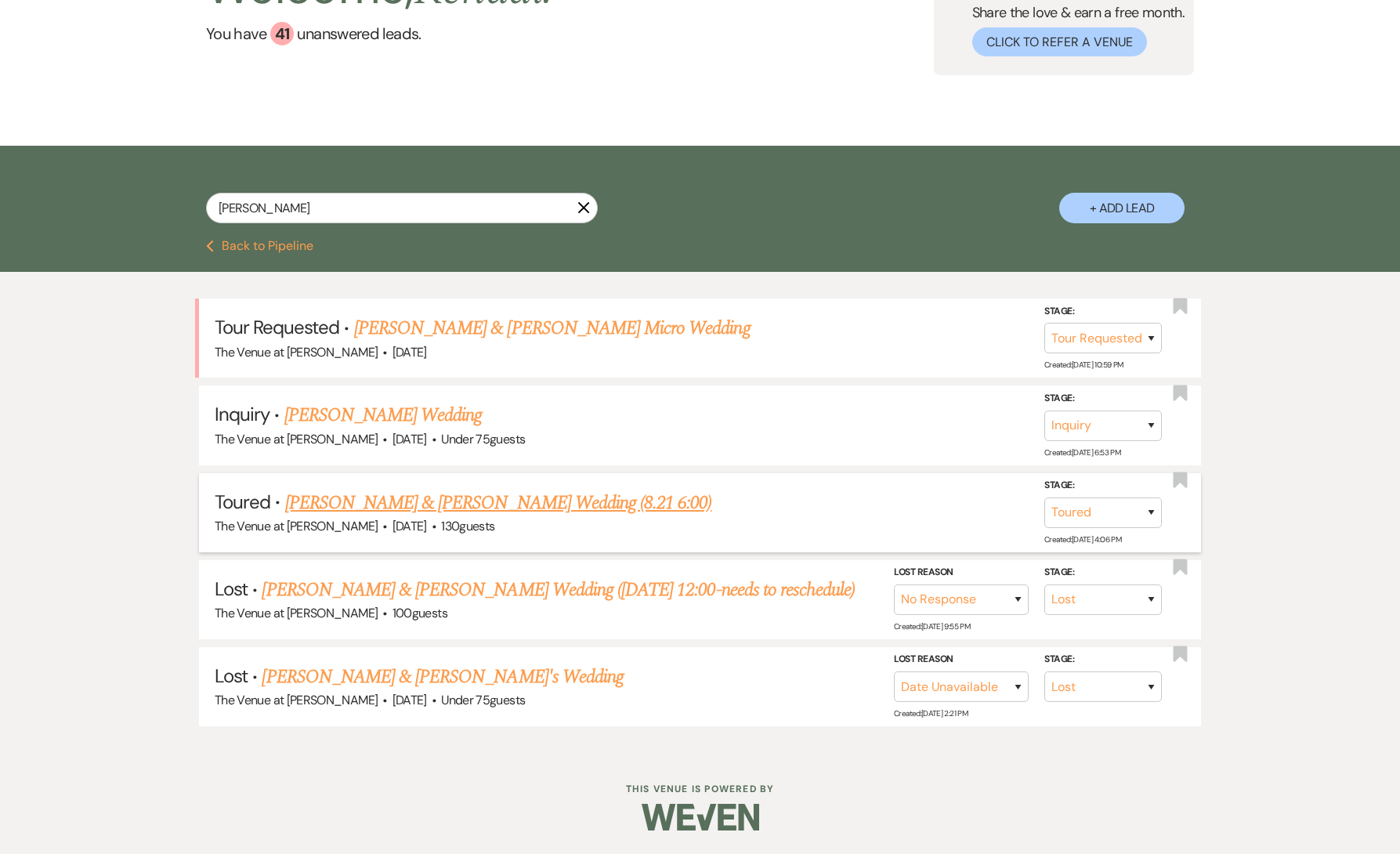
click at [408, 508] on link "[PERSON_NAME] & [PERSON_NAME] Wedding (8.21 6:00)" at bounding box center [499, 503] width 427 height 29
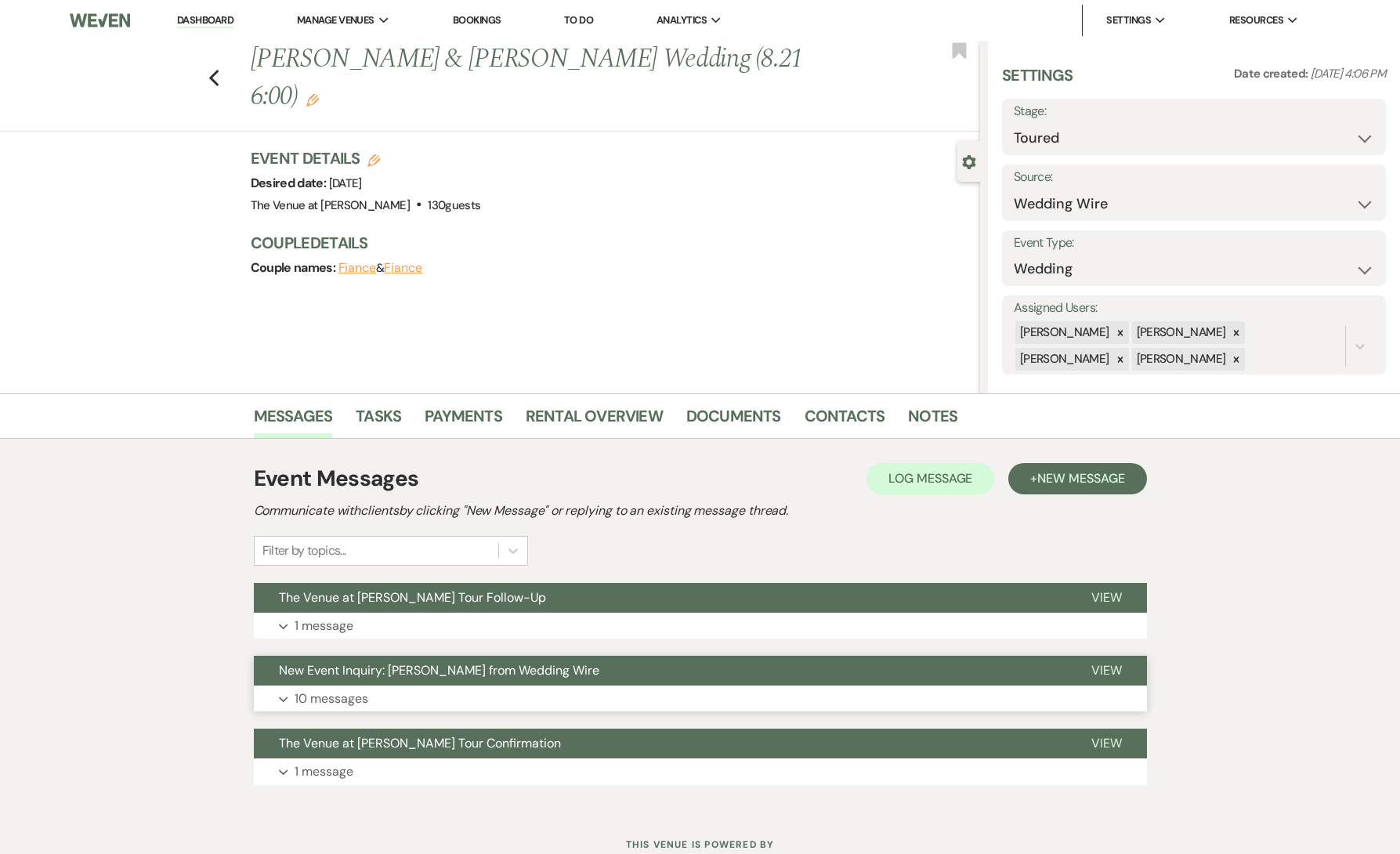
click at [356, 709] on button "Expand 10 messages" at bounding box center [700, 699] width 894 height 27
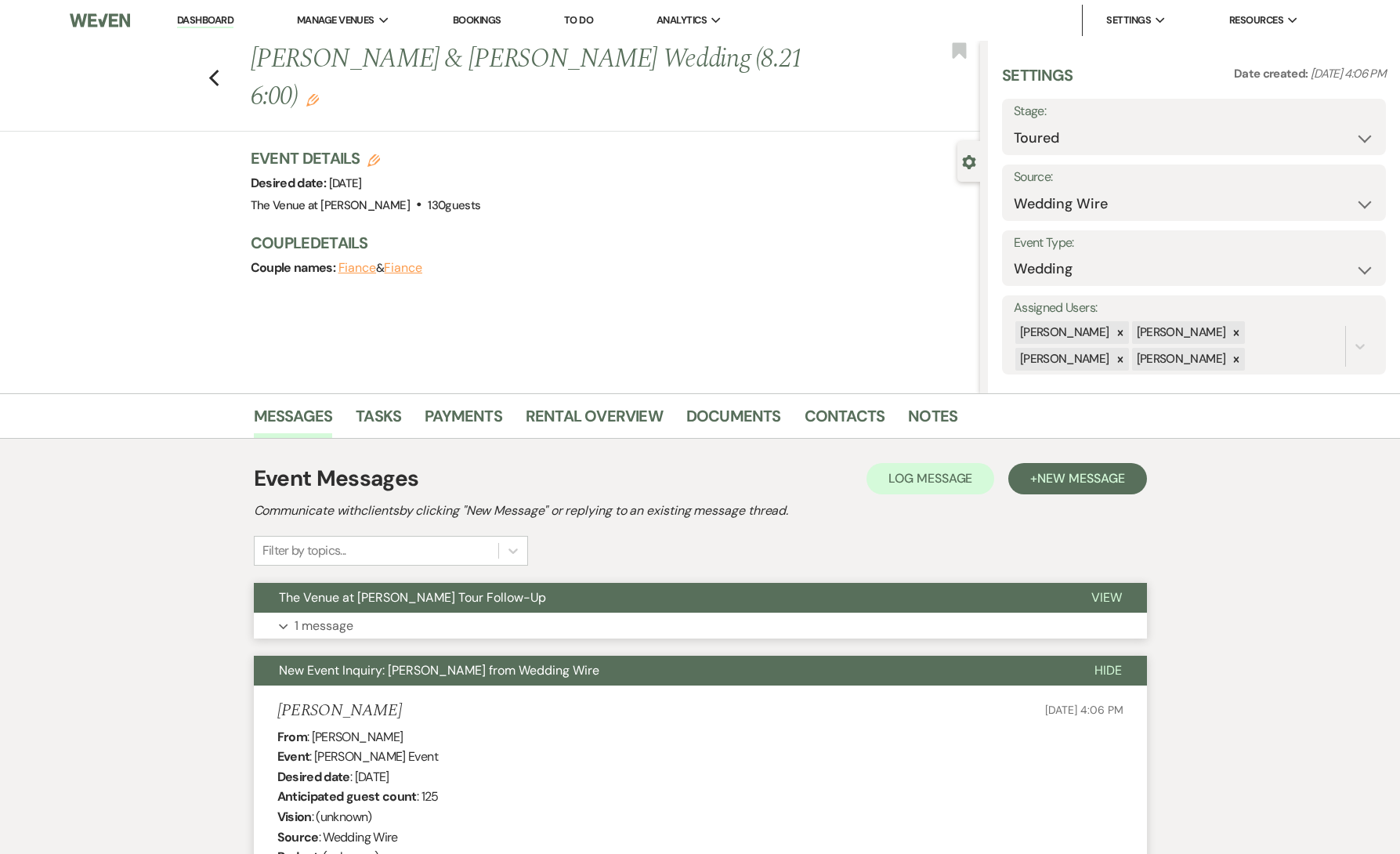
click at [348, 621] on p "1 message" at bounding box center [324, 627] width 59 height 20
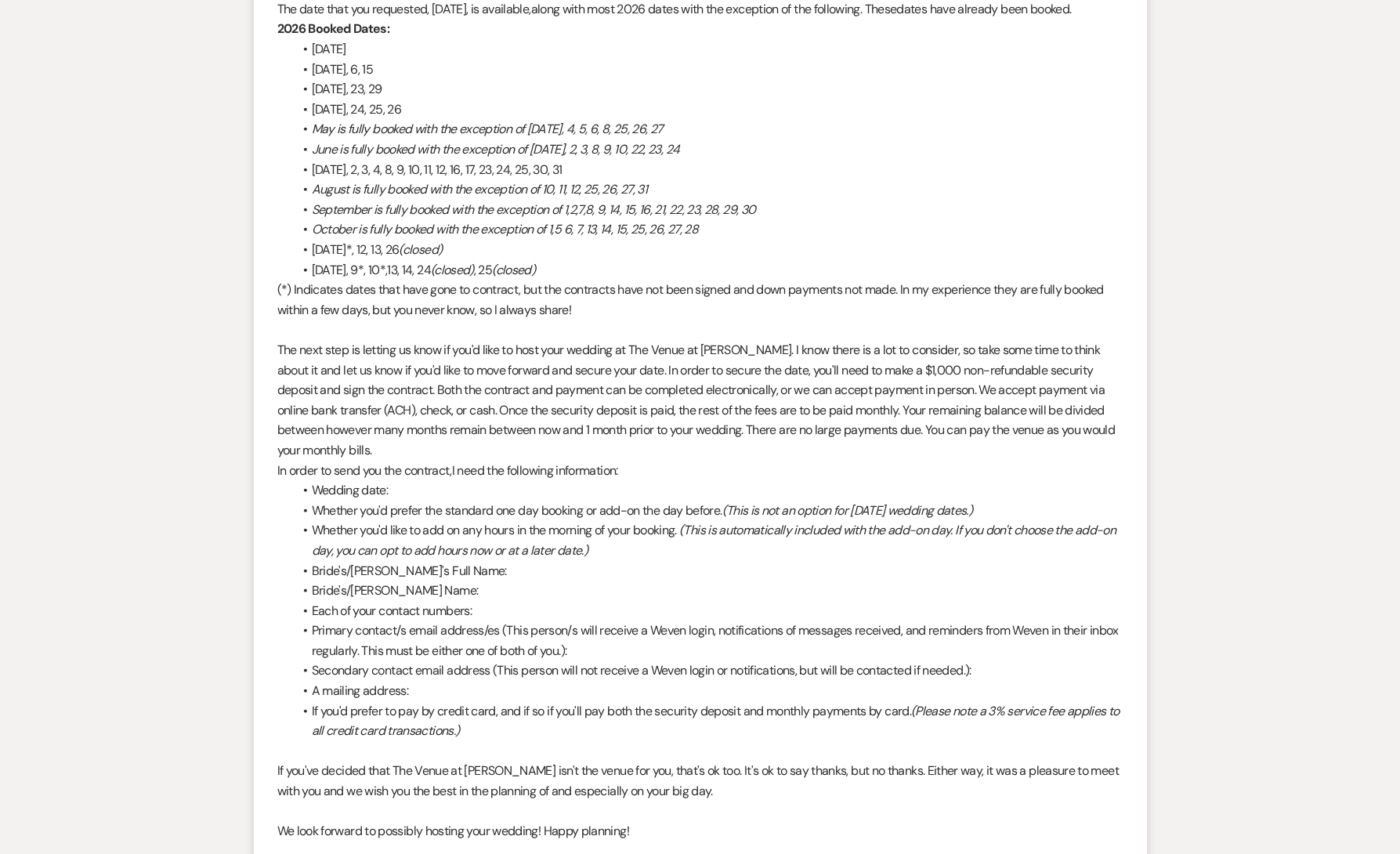
scroll to position [543, 0]
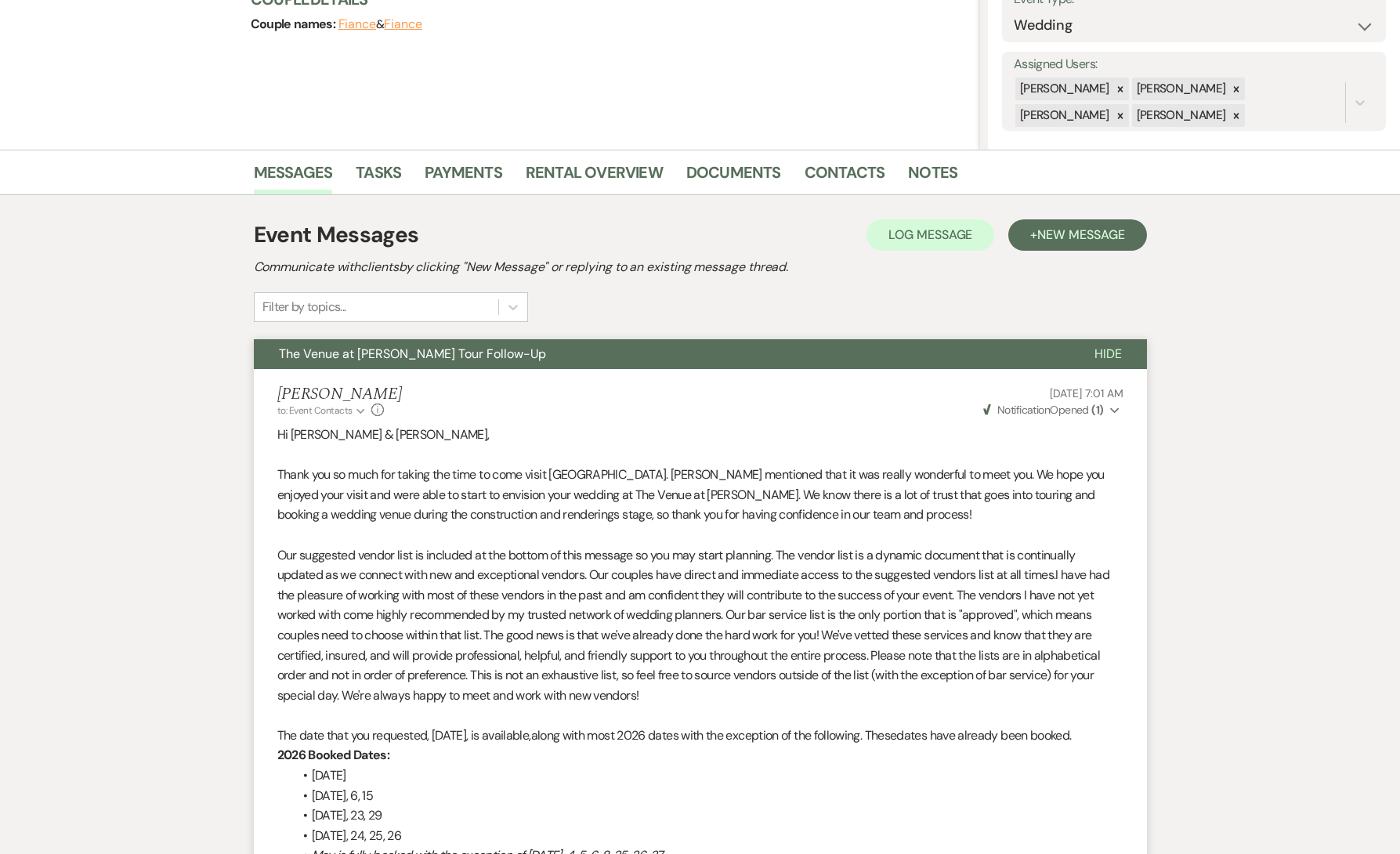
scroll to position [0, 0]
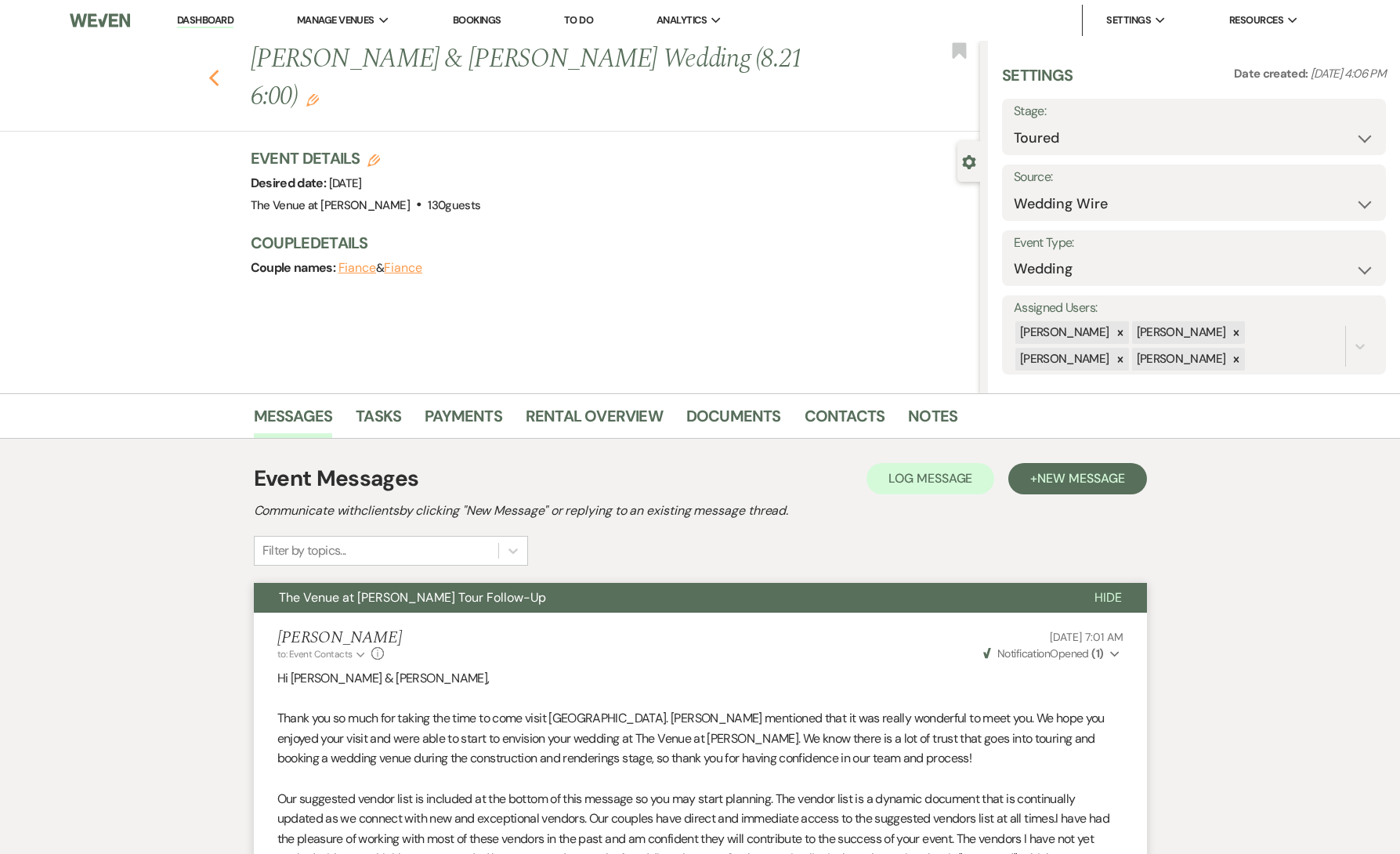
click at [215, 69] on icon "Previous" at bounding box center [214, 79] width 12 height 18
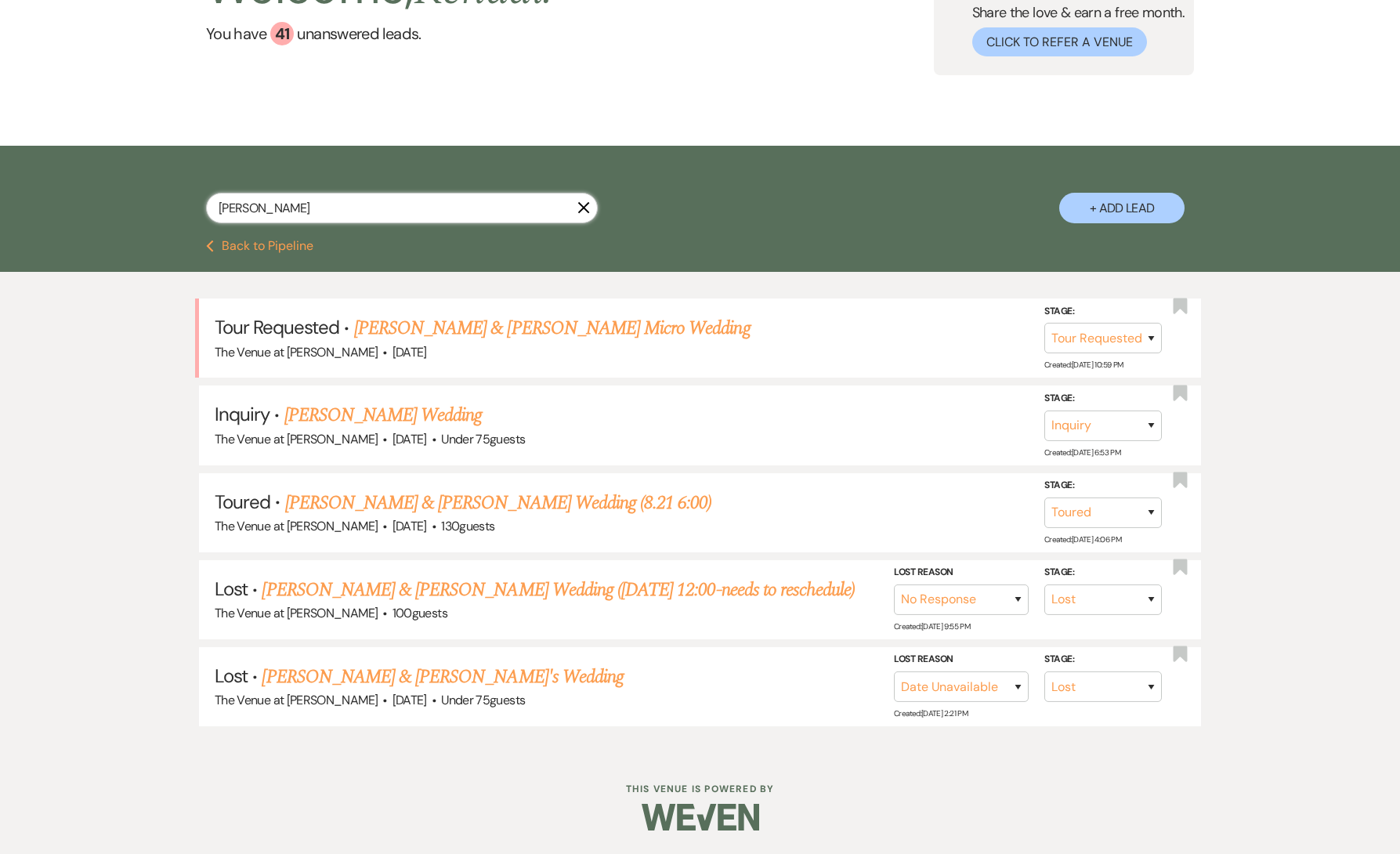
click at [450, 205] on input "[PERSON_NAME]" at bounding box center [402, 208] width 392 height 30
paste input "[PERSON_NAME] & [PERSON_NAME]"
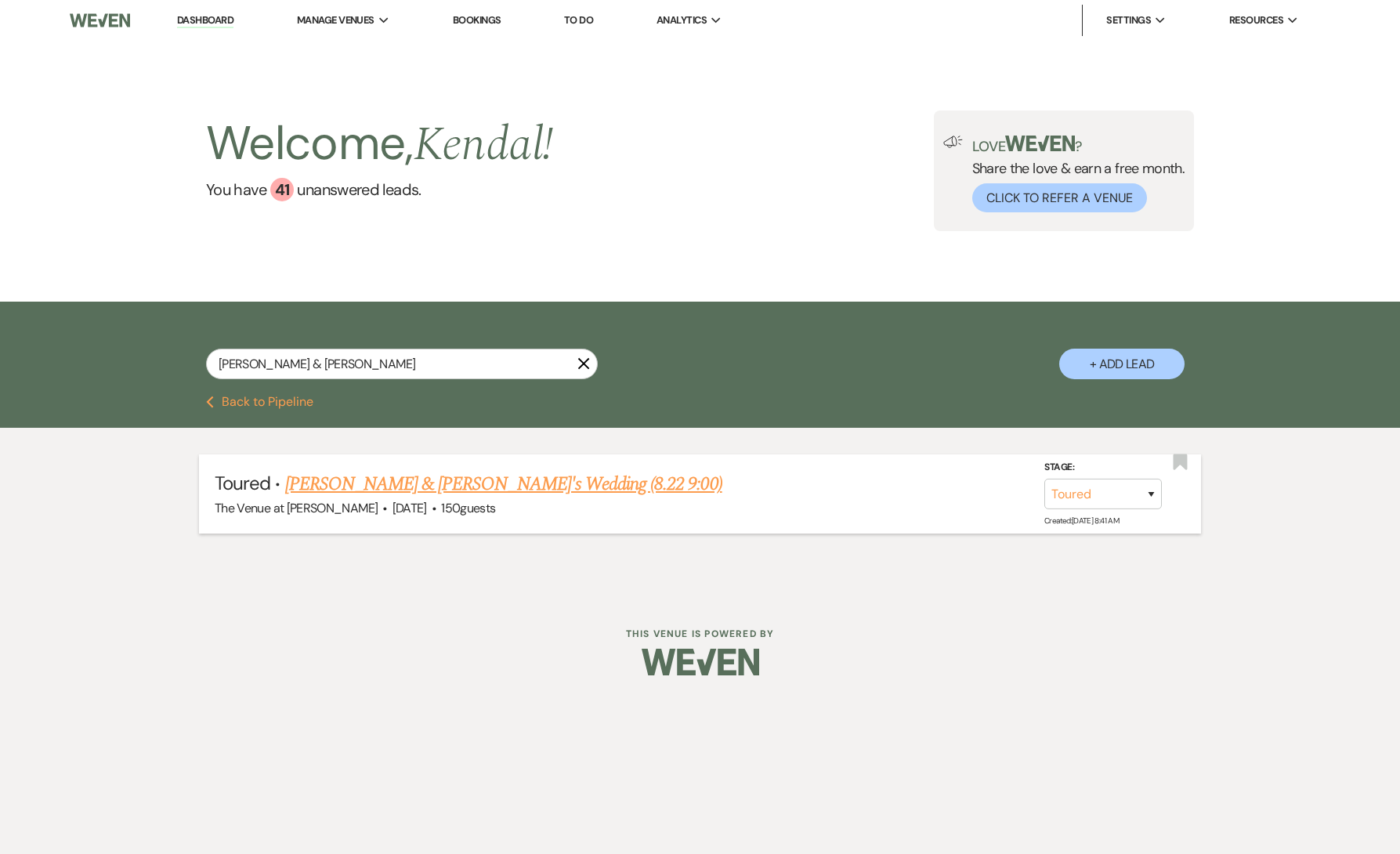
click at [479, 482] on link "[PERSON_NAME] & [PERSON_NAME]'s Wedding (8.22 9:00)" at bounding box center [504, 484] width 437 height 29
click at [386, 364] on input "[PERSON_NAME] & [PERSON_NAME]" at bounding box center [402, 363] width 392 height 30
paste input "Sherpinskas"
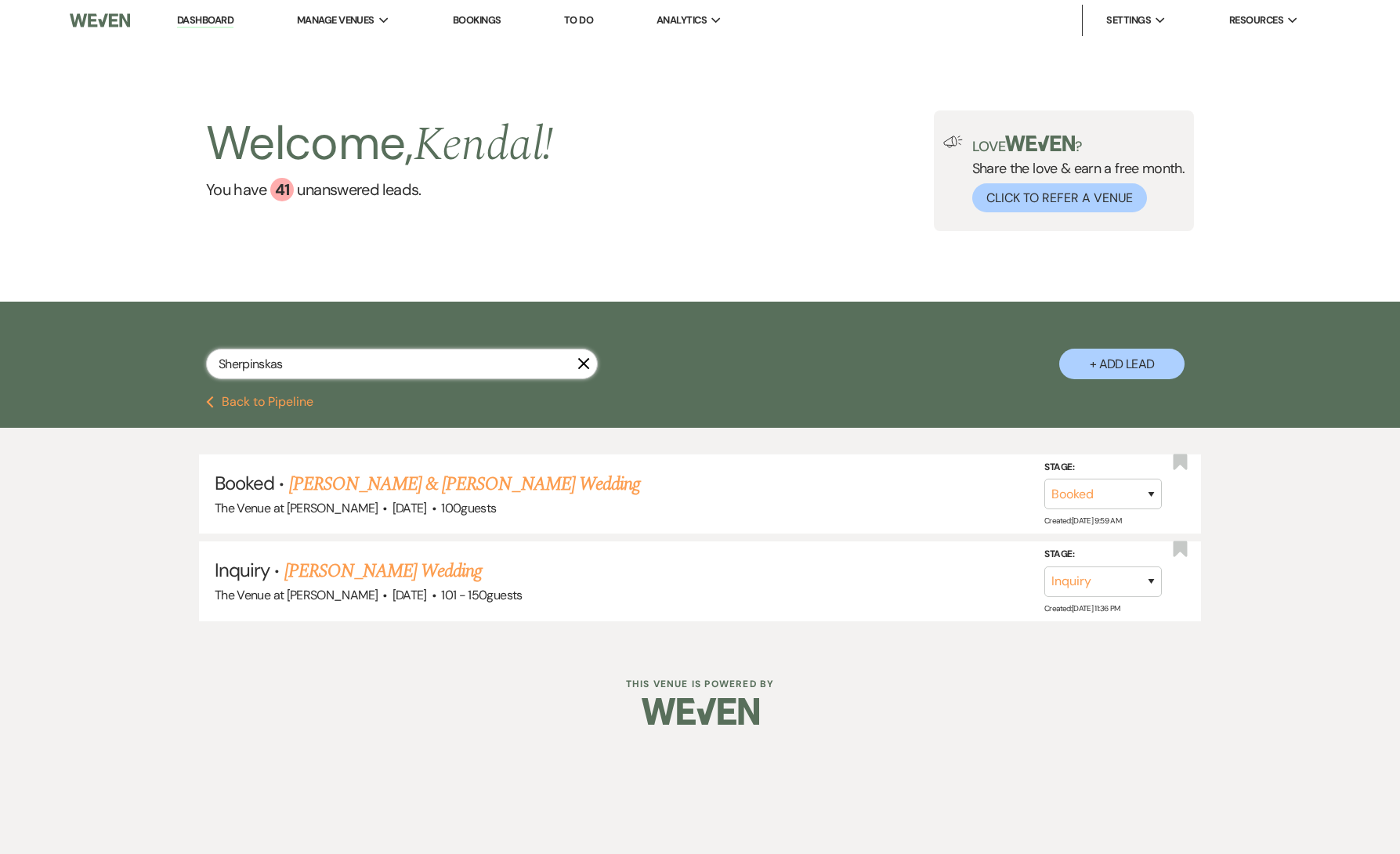
click at [367, 372] on input "Sherpinskas" at bounding box center [402, 363] width 392 height 30
paste input "[PERSON_NAME]"
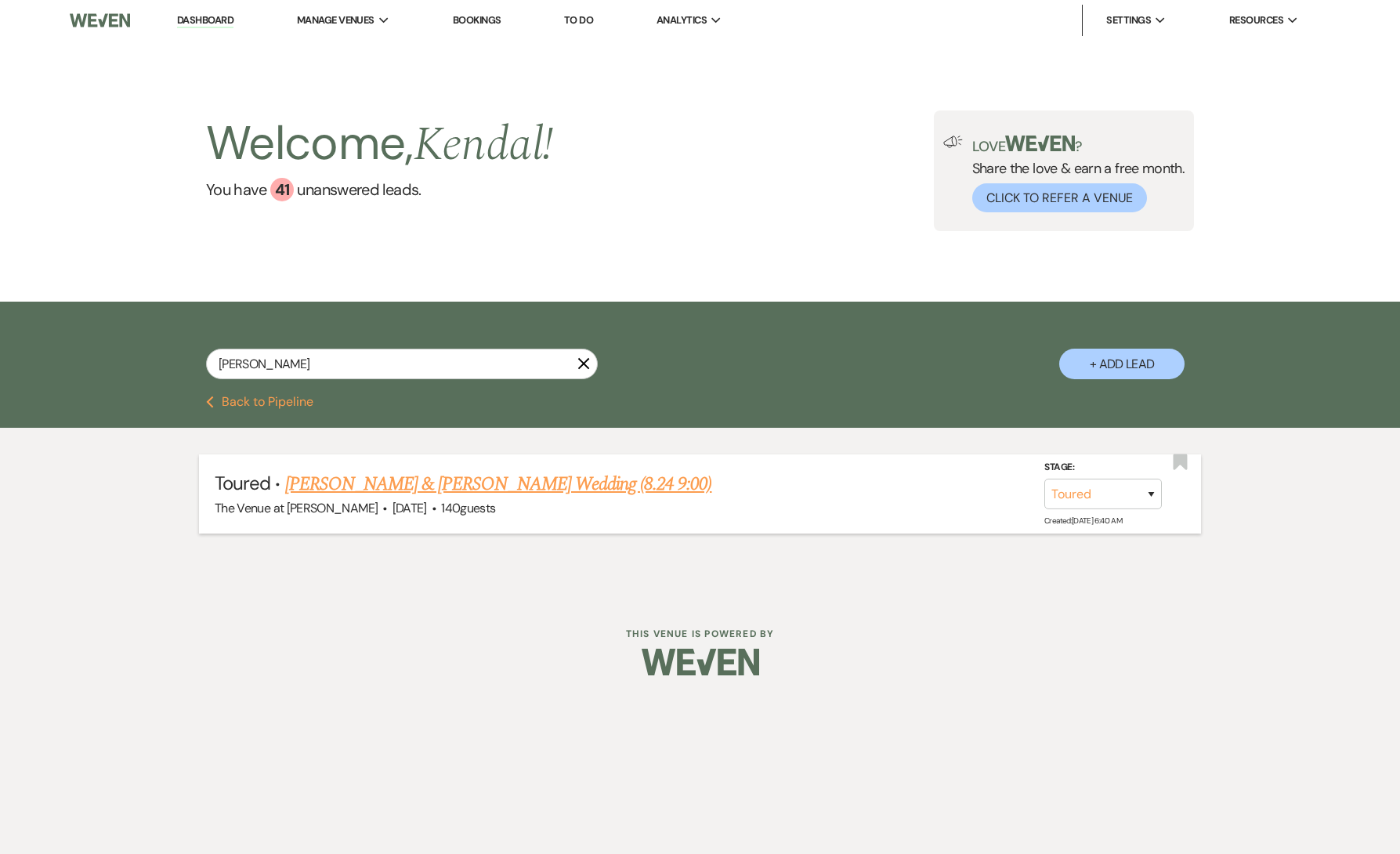
click at [431, 484] on link "[PERSON_NAME] & [PERSON_NAME] Wedding (8.24 9:00)" at bounding box center [499, 484] width 427 height 29
click at [500, 363] on input "[PERSON_NAME]" at bounding box center [402, 363] width 392 height 30
paste input "Klingle"
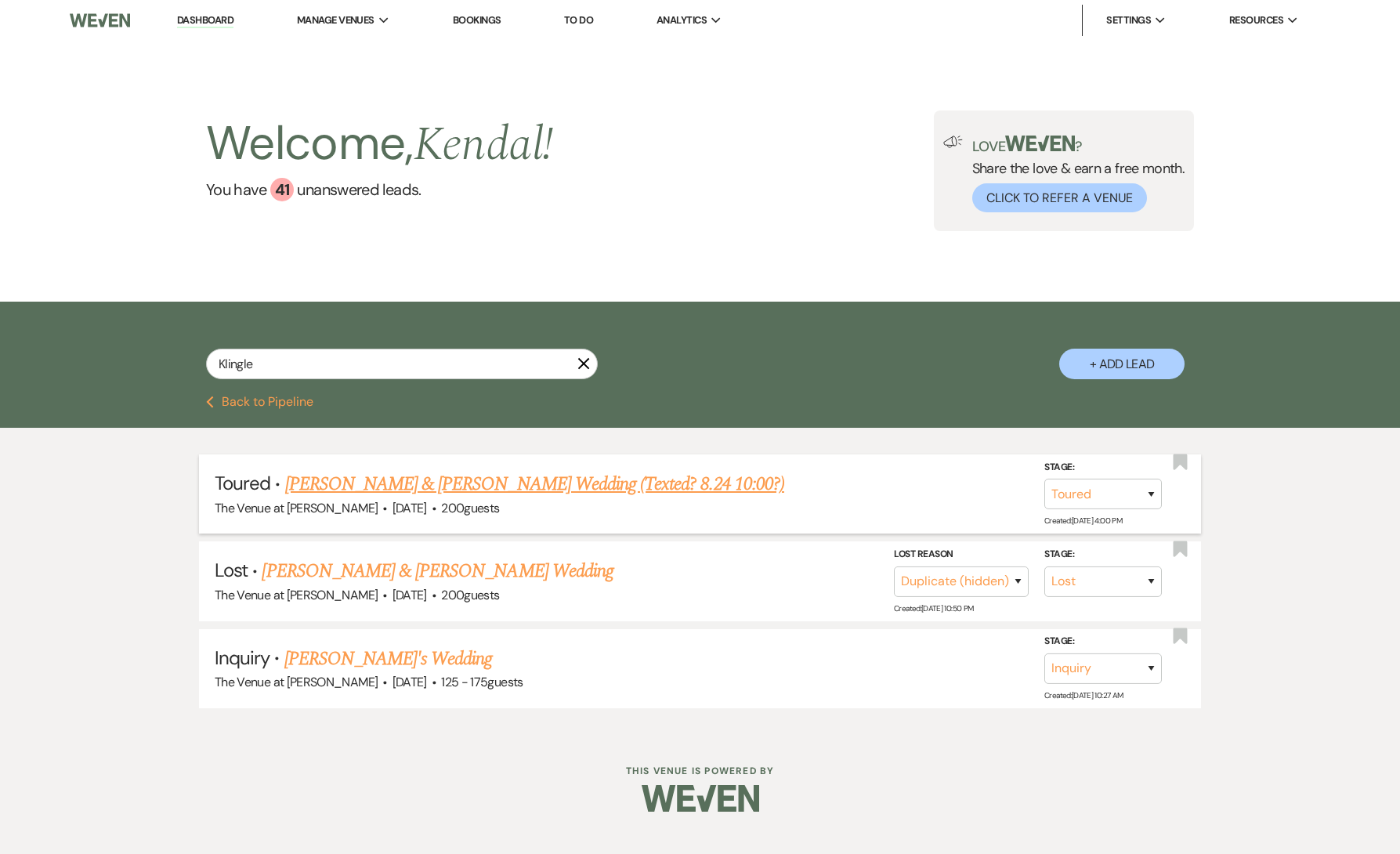
click at [523, 484] on link "[PERSON_NAME] & [PERSON_NAME] Wedding (Texted? 8.24 10:00?)" at bounding box center [535, 484] width 499 height 29
click at [259, 358] on input "Klingle" at bounding box center [402, 363] width 392 height 30
paste input "[PERSON_NAME]"
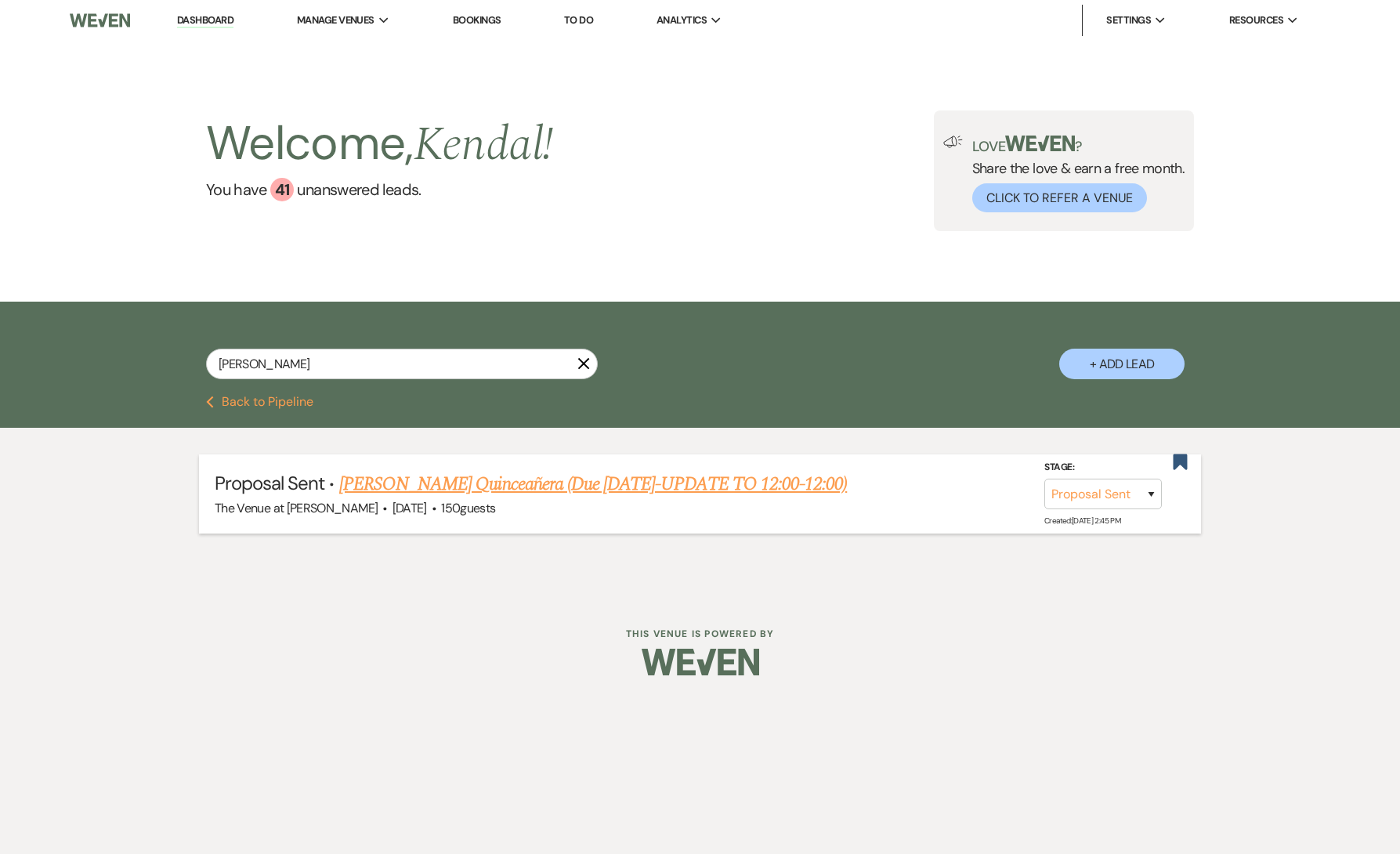
click at [436, 480] on link "[PERSON_NAME] Quinceañera (Due [DATE]-UPDATE TO 12:00-12:00)" at bounding box center [593, 484] width 508 height 29
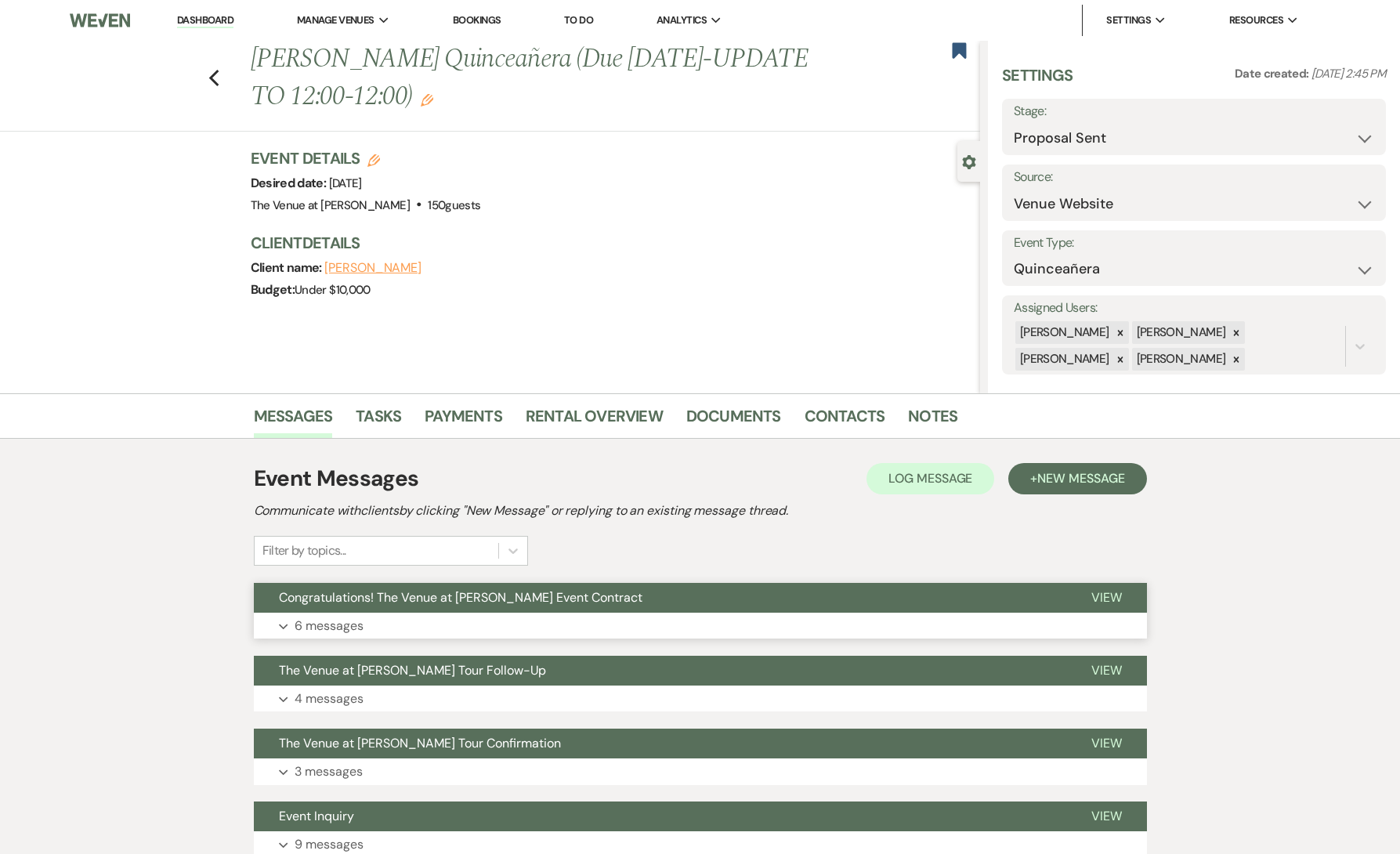
click at [414, 628] on button "Expand 6 messages" at bounding box center [700, 626] width 894 height 27
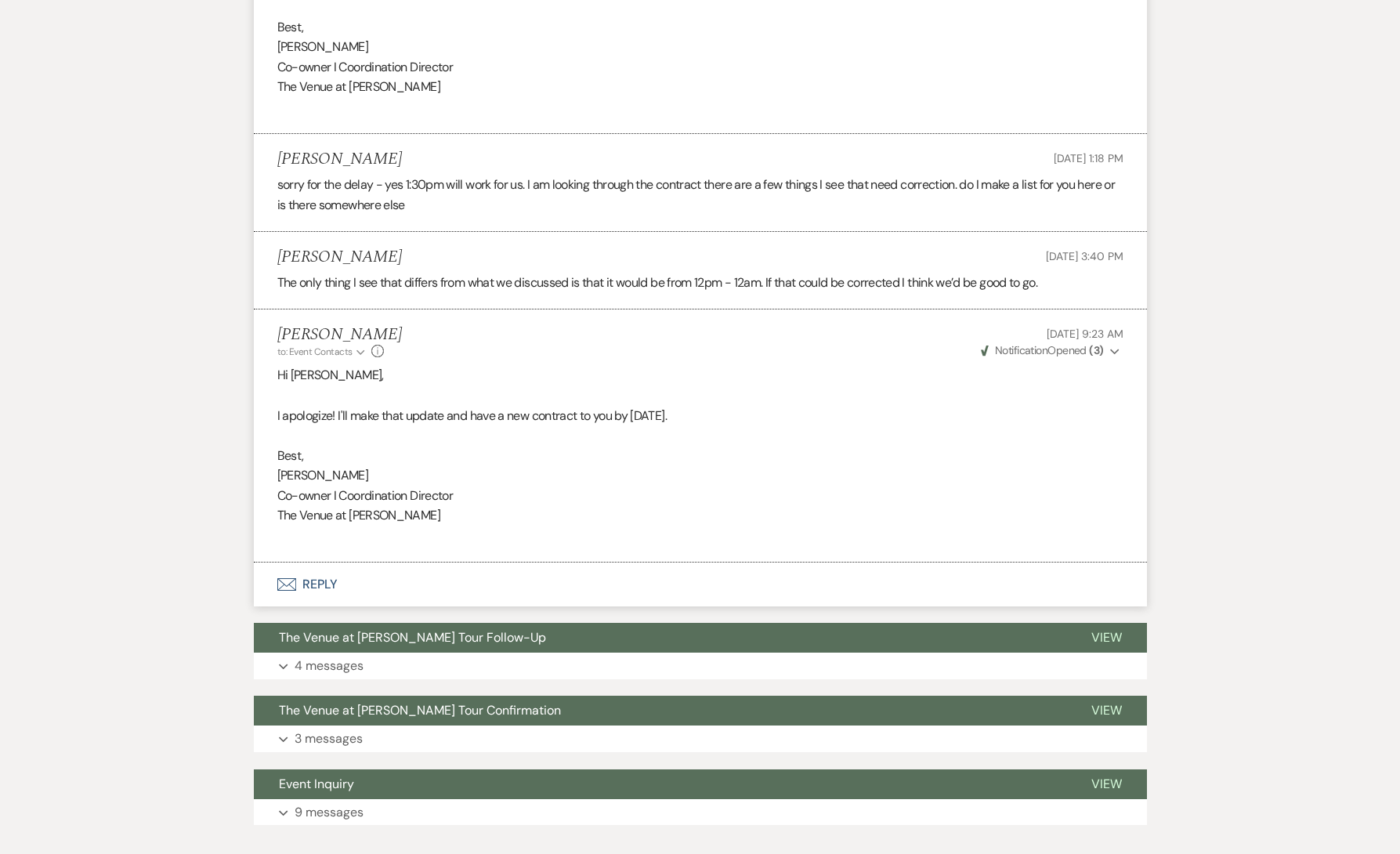
scroll to position [1727, 0]
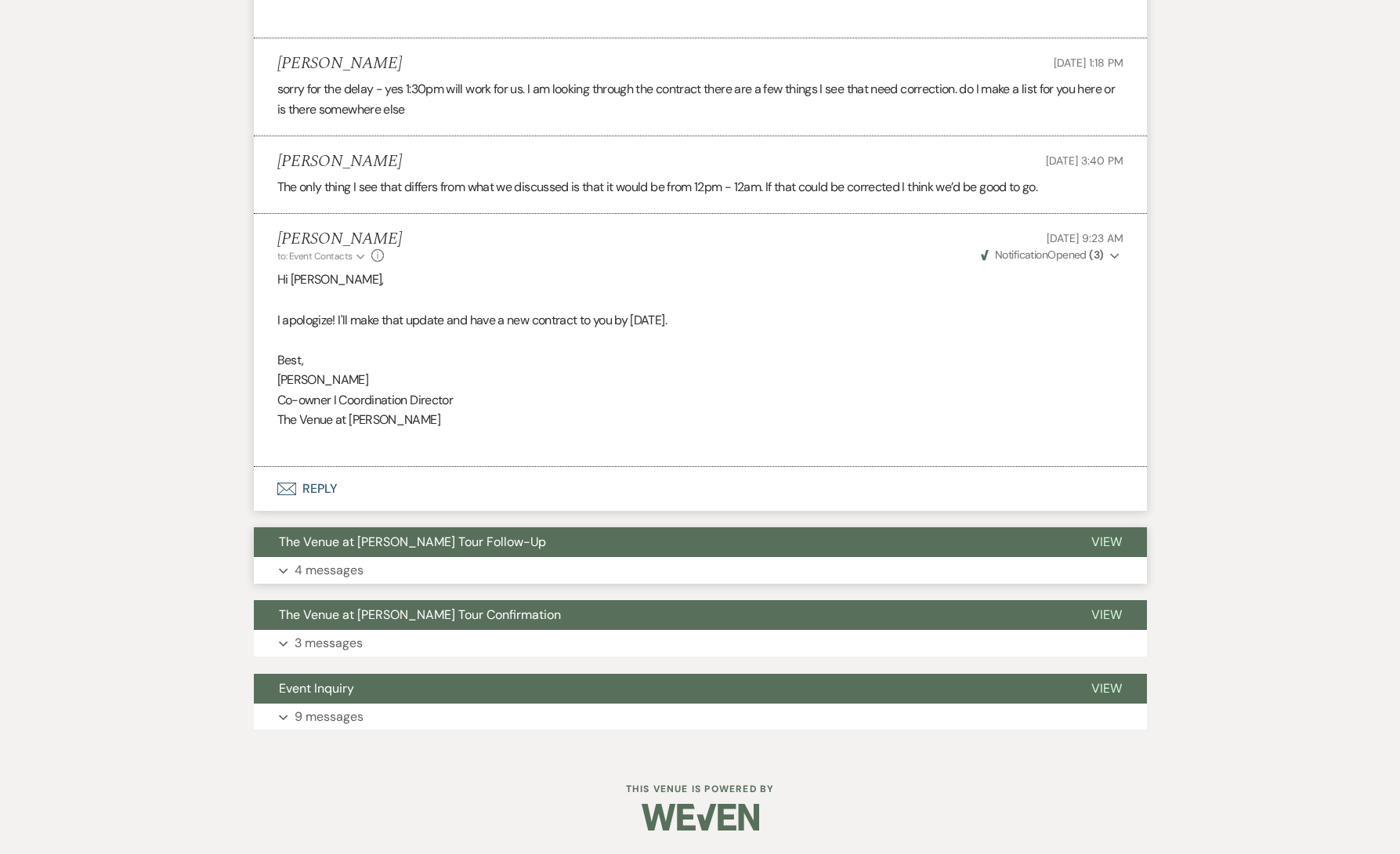
click at [343, 576] on p "4 messages" at bounding box center [329, 570] width 69 height 20
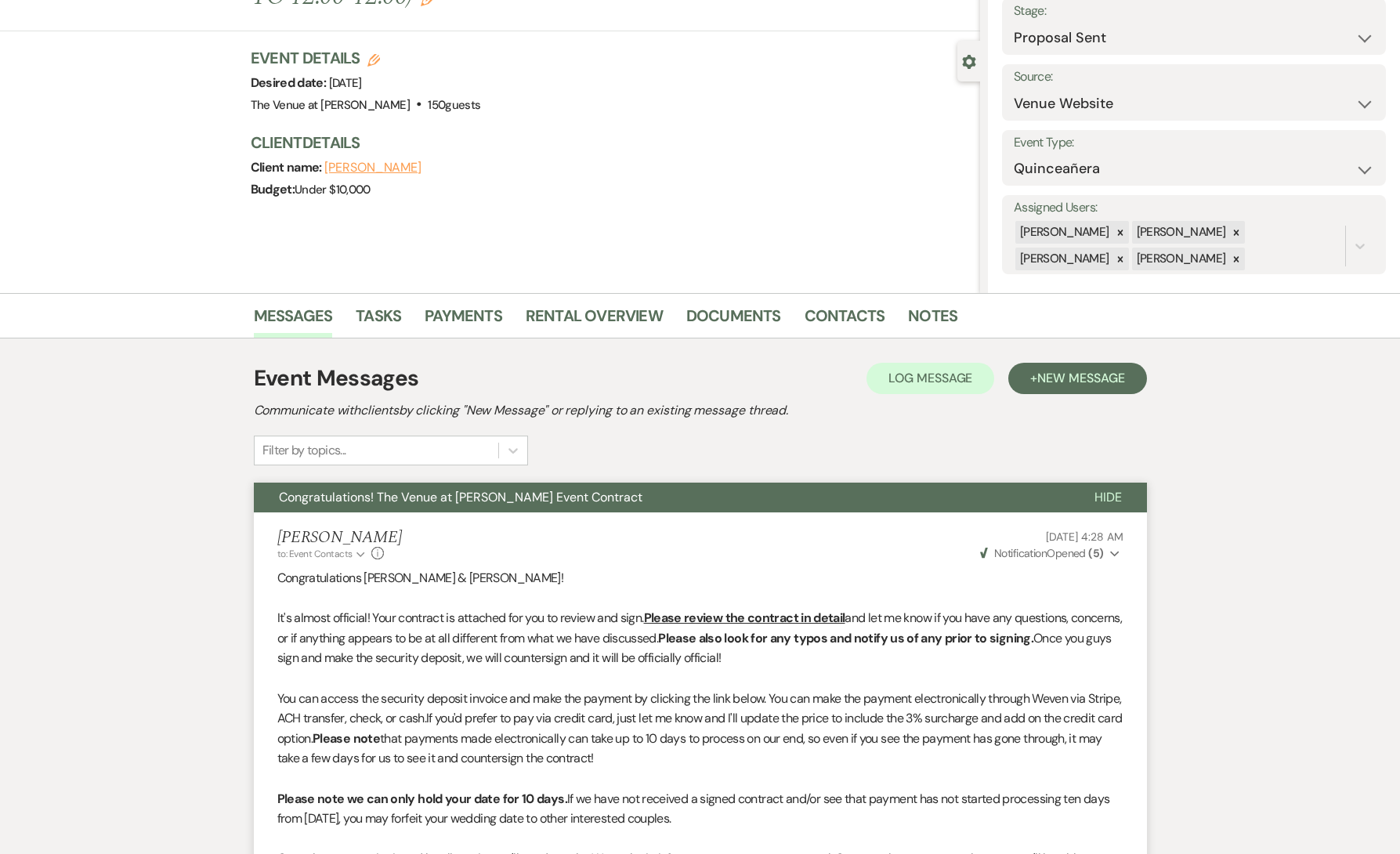
scroll to position [0, 0]
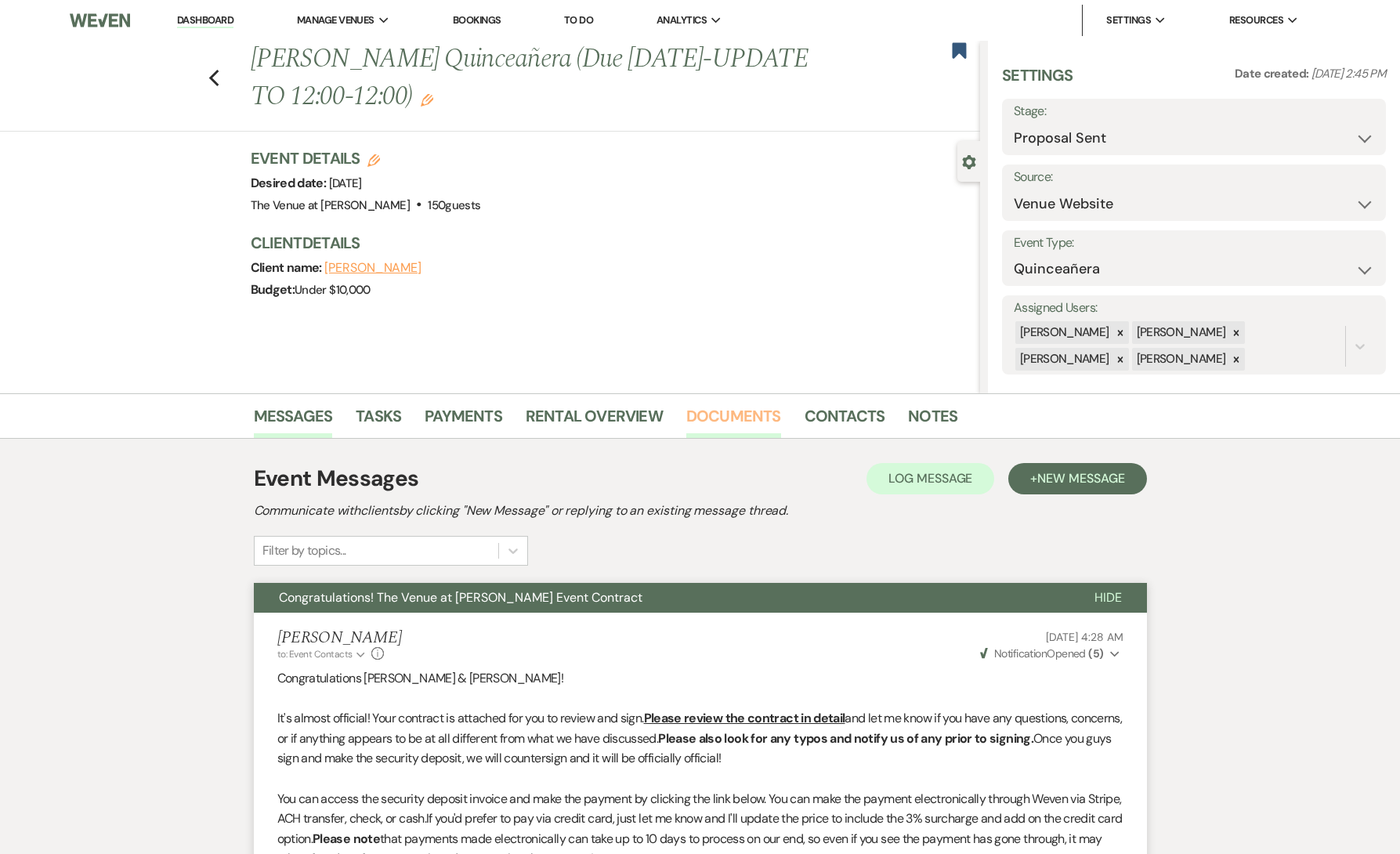
click at [739, 415] on link "Documents" at bounding box center [734, 421] width 95 height 34
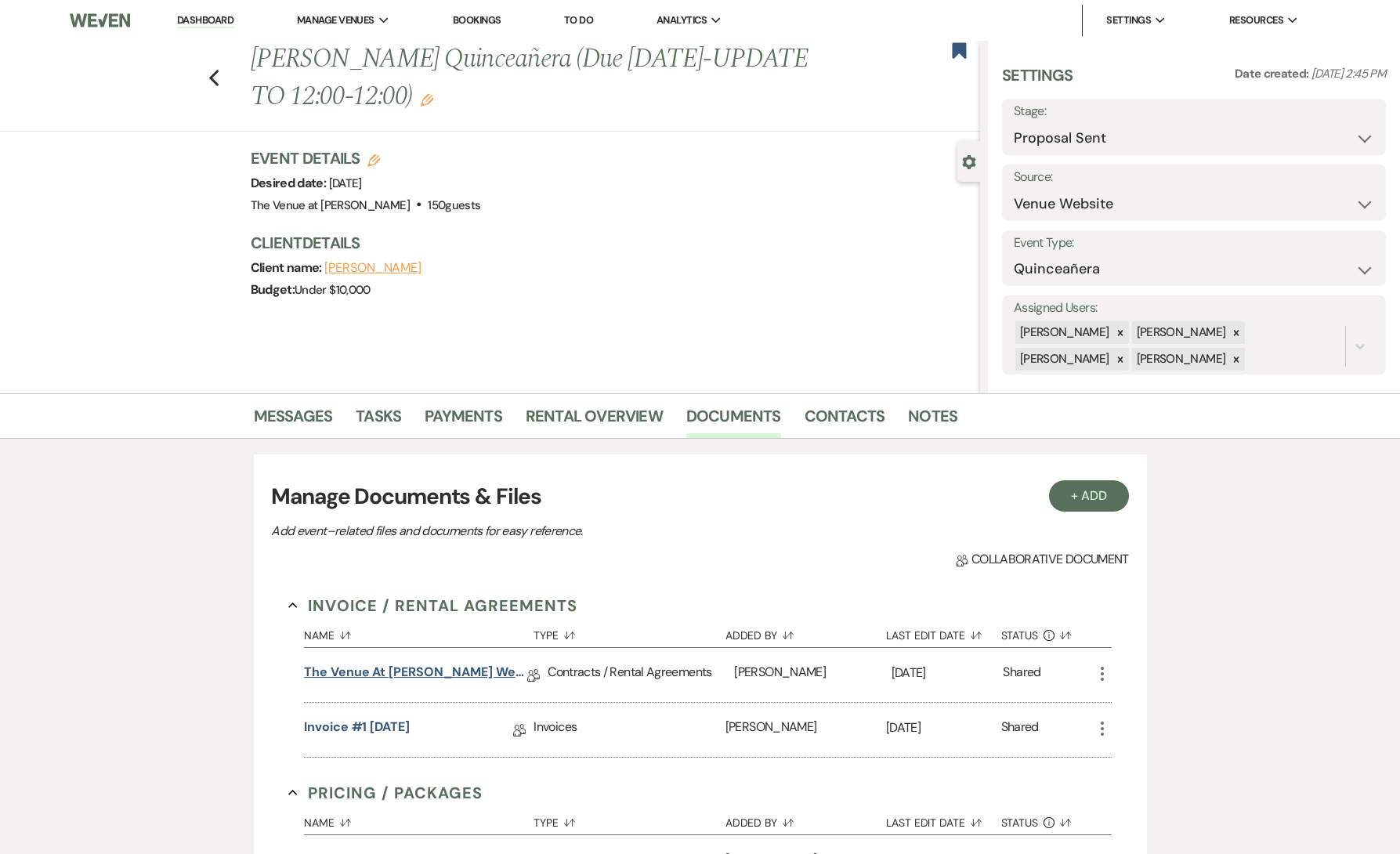
click at [443, 672] on link "The Venue at [PERSON_NAME] Wedding Contract ([DATE] [PERSON_NAME])" at bounding box center [416, 675] width 224 height 24
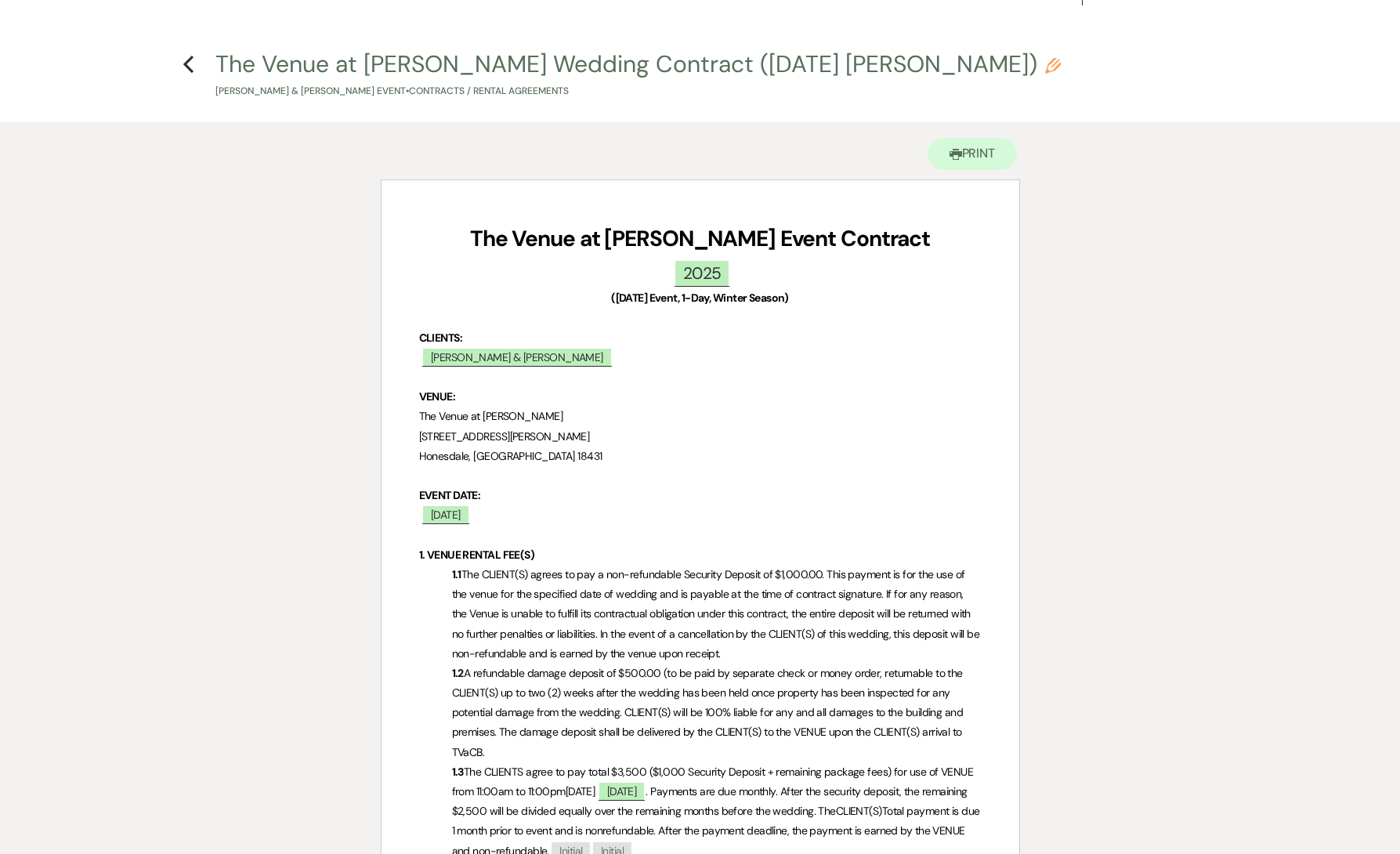
scroll to position [34, 0]
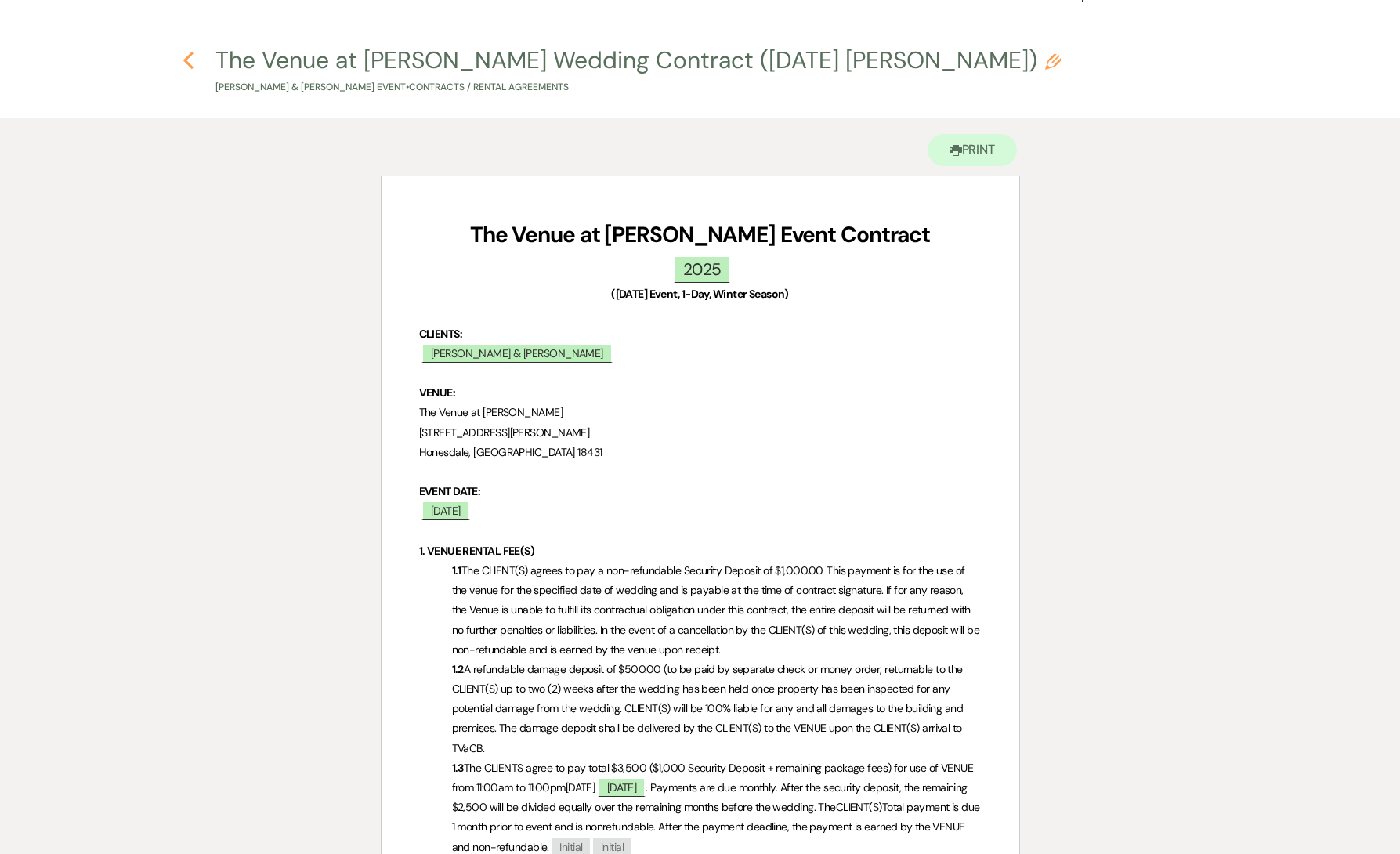
click at [190, 54] on use "button" at bounding box center [188, 60] width 10 height 18
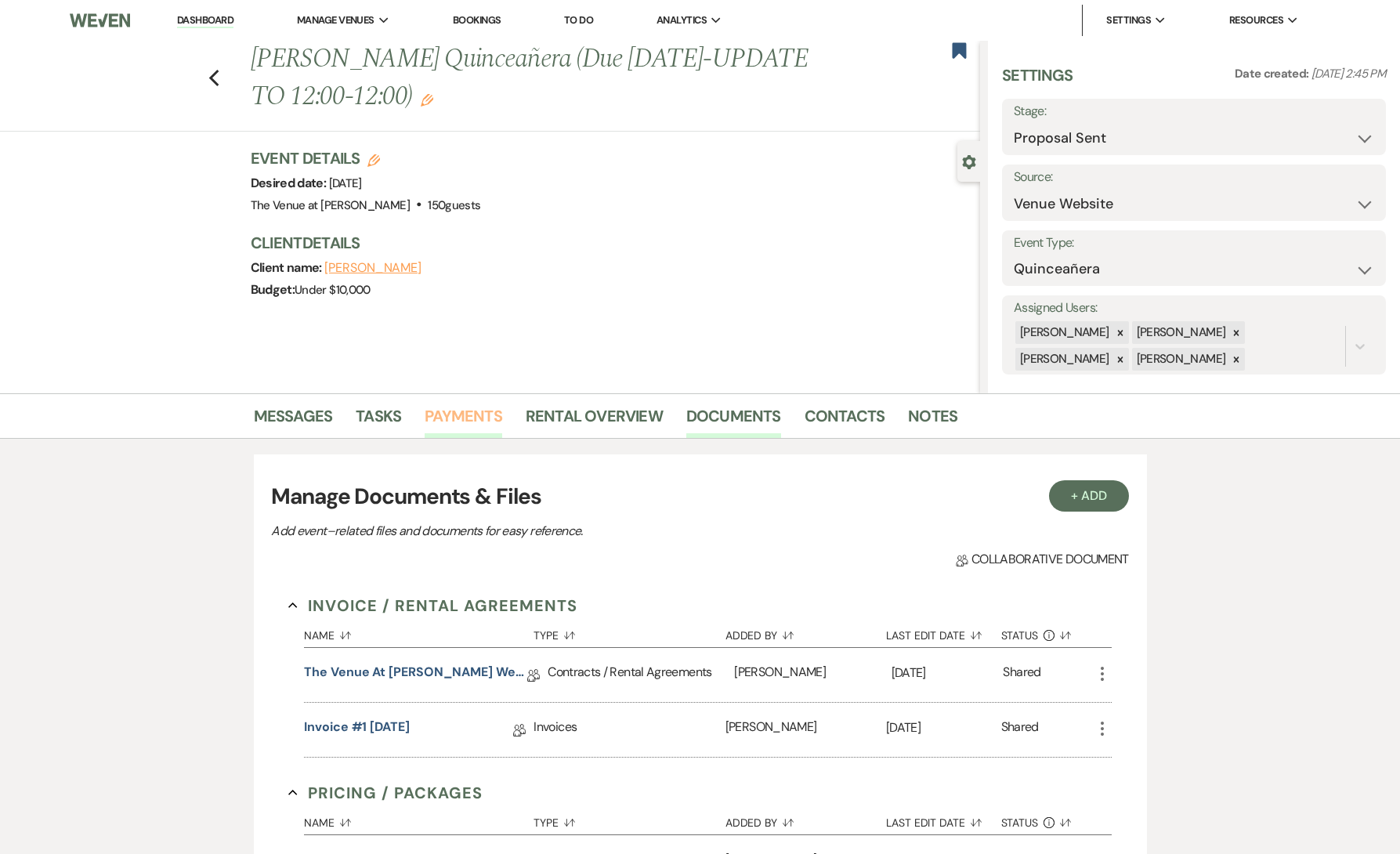
click at [447, 409] on link "Payments" at bounding box center [464, 421] width 78 height 34
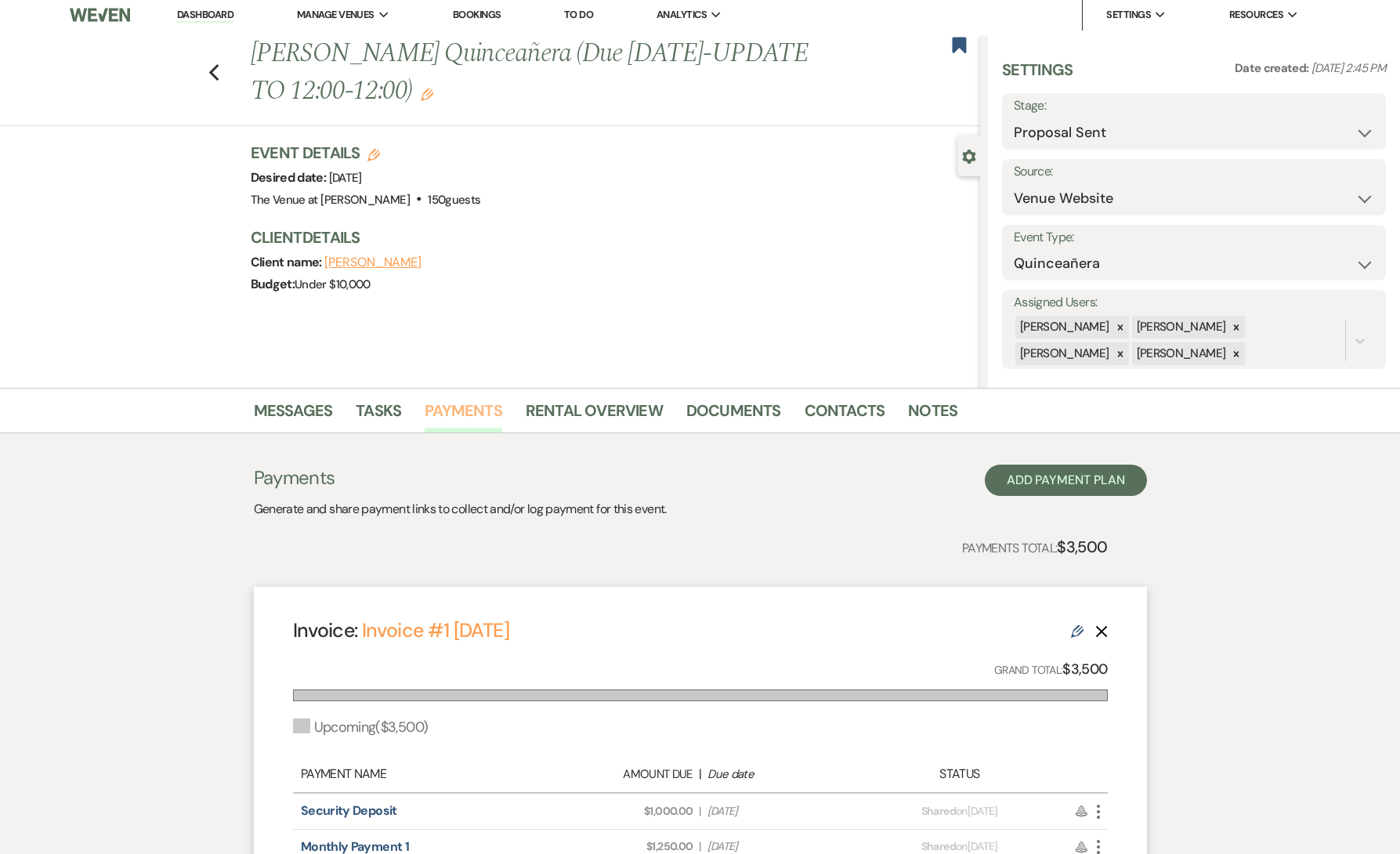
scroll to position [241, 0]
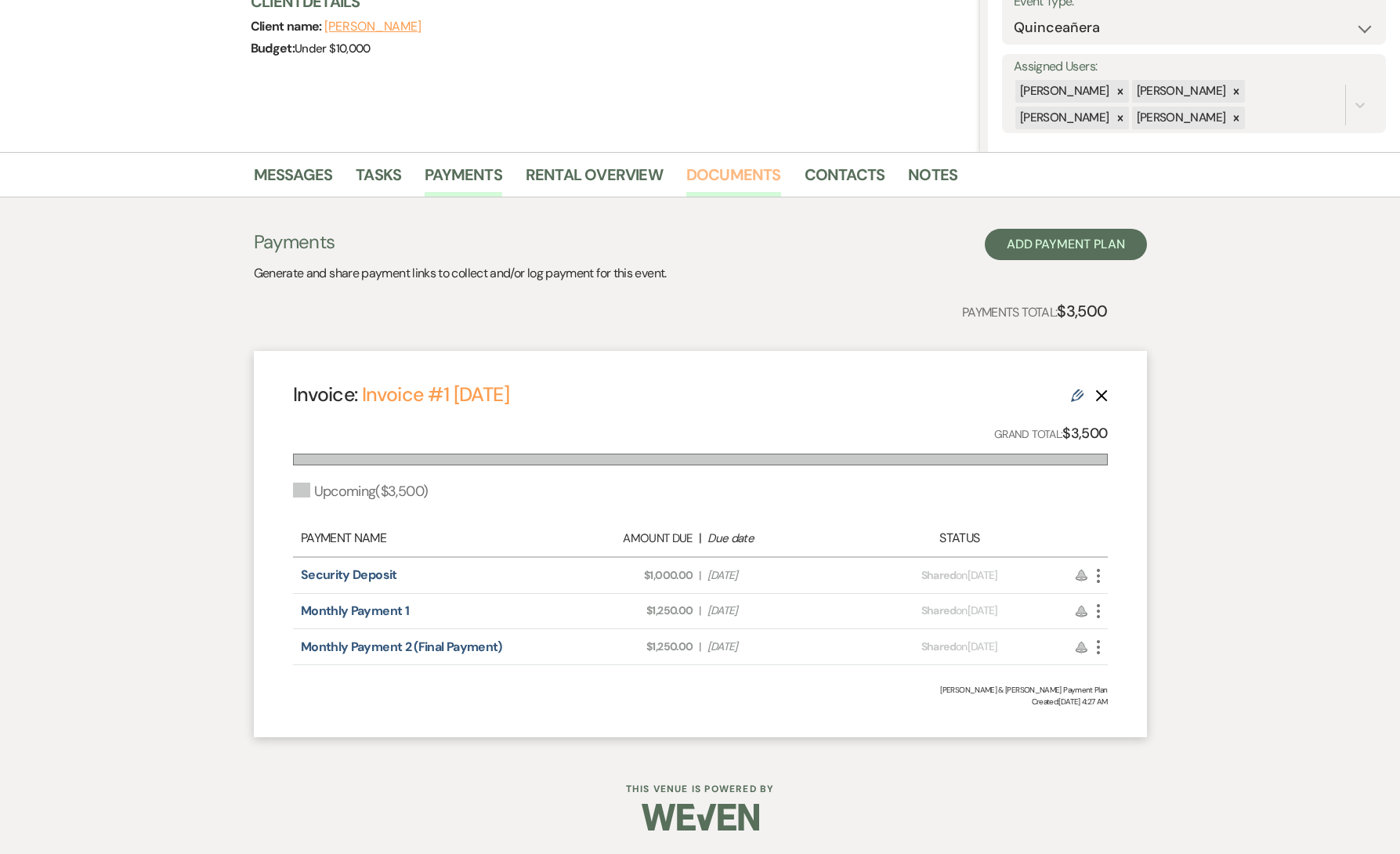
click at [736, 178] on link "Documents" at bounding box center [734, 179] width 95 height 34
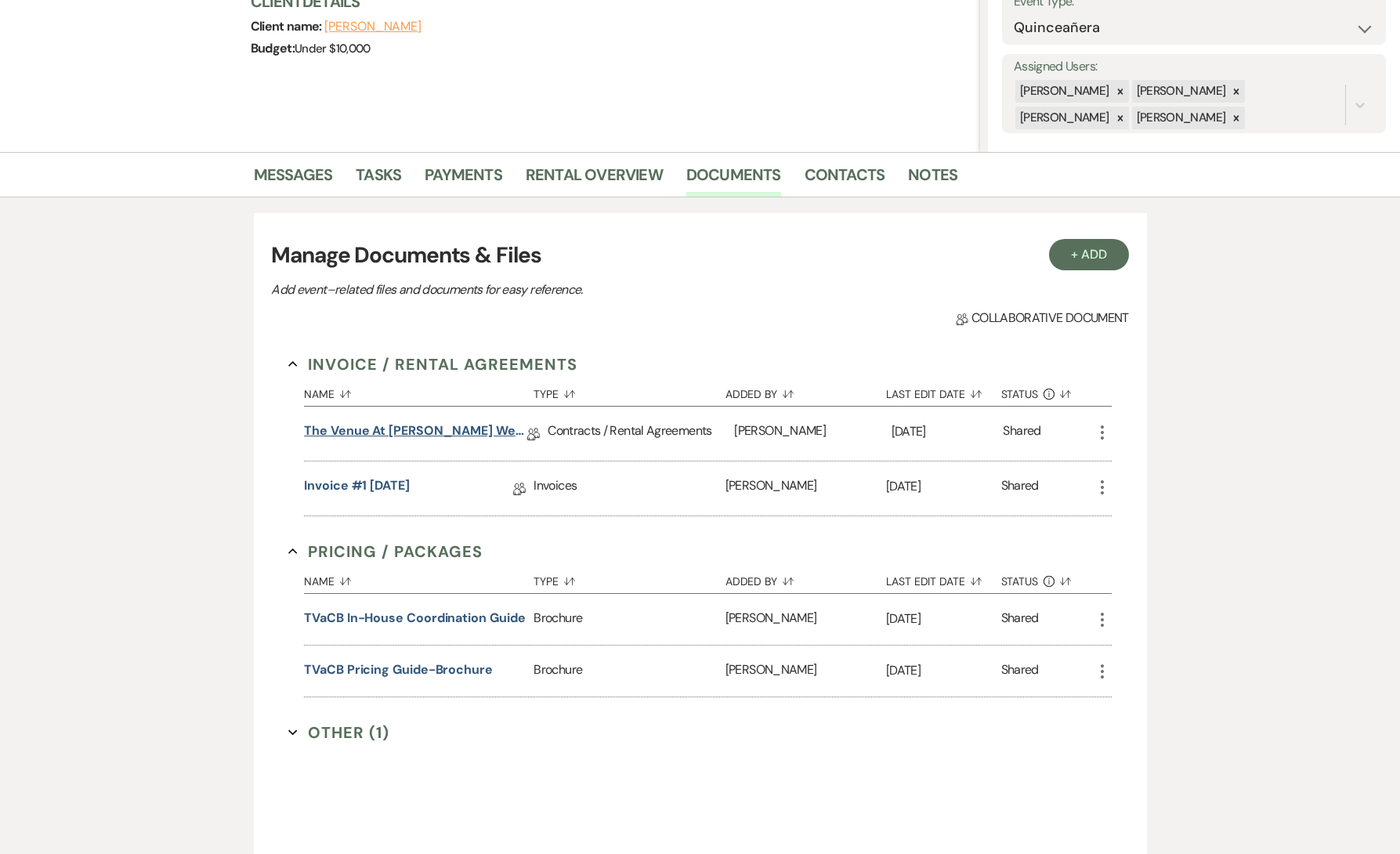
click at [462, 429] on link "The Venue at [PERSON_NAME] Wedding Contract ([DATE] [PERSON_NAME])" at bounding box center [416, 433] width 224 height 24
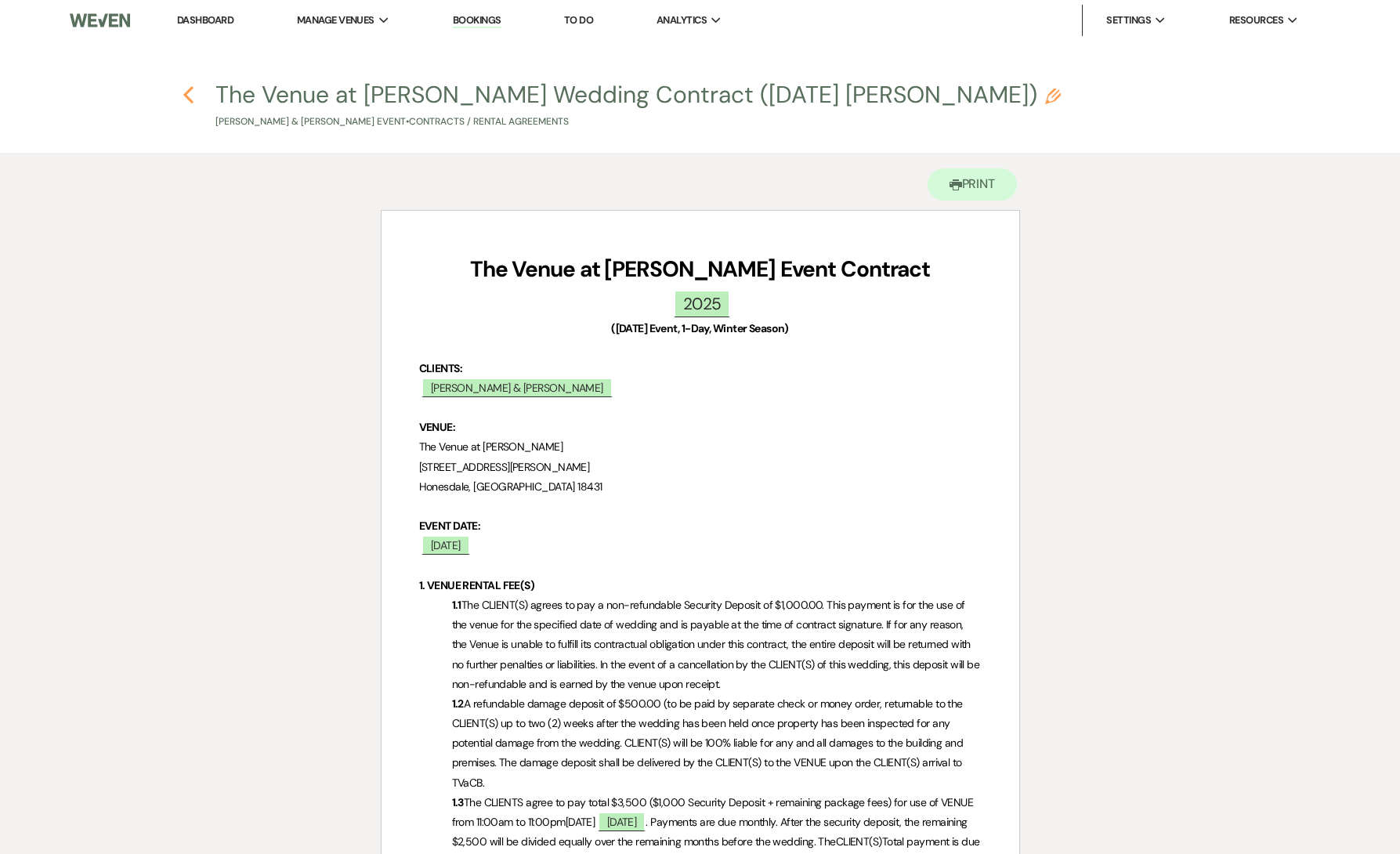
click at [193, 101] on icon "Previous" at bounding box center [189, 94] width 12 height 18
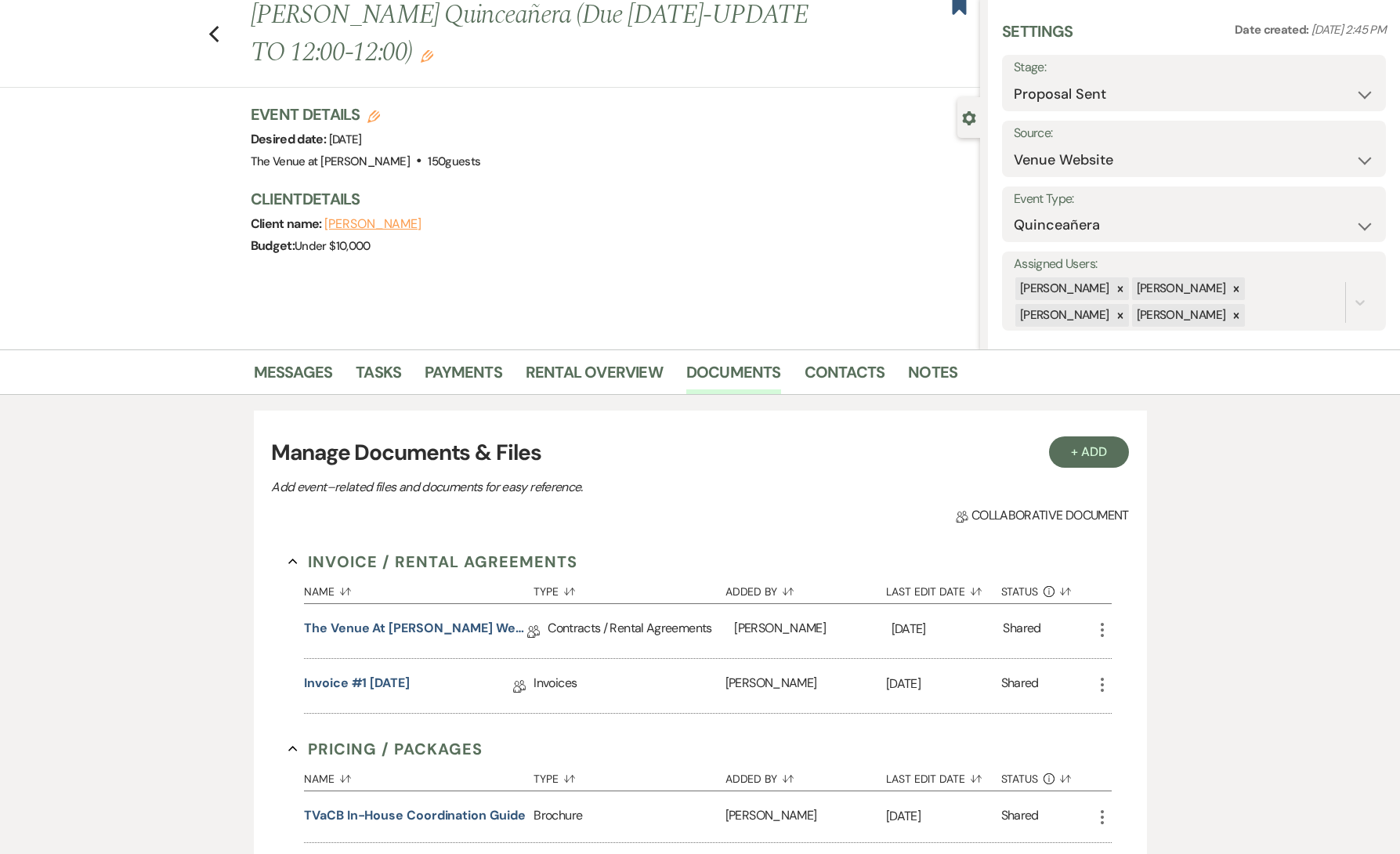
scroll to position [46, 0]
click at [307, 362] on link "Messages" at bounding box center [294, 374] width 79 height 34
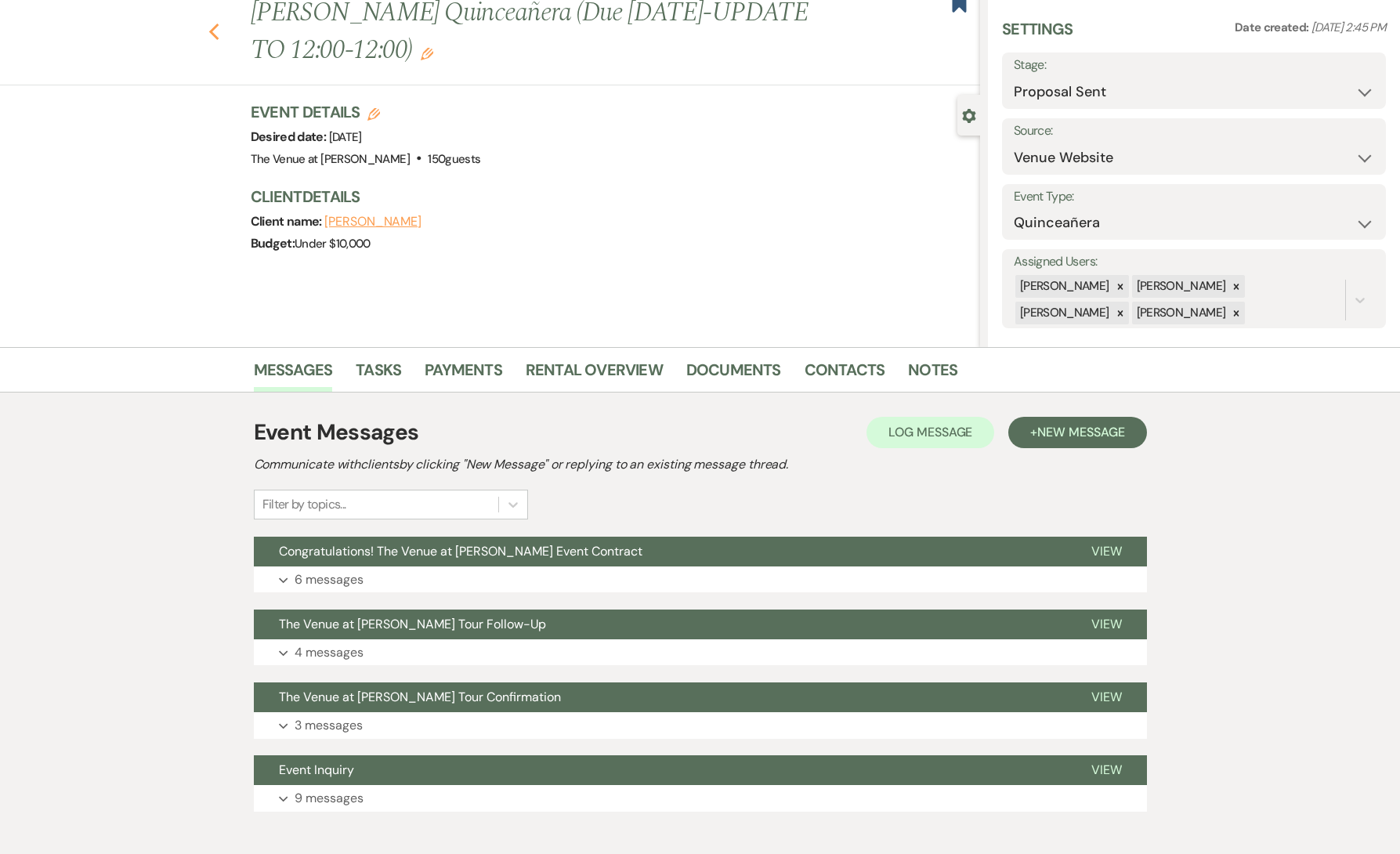
click at [214, 40] on icon "Previous" at bounding box center [214, 32] width 12 height 18
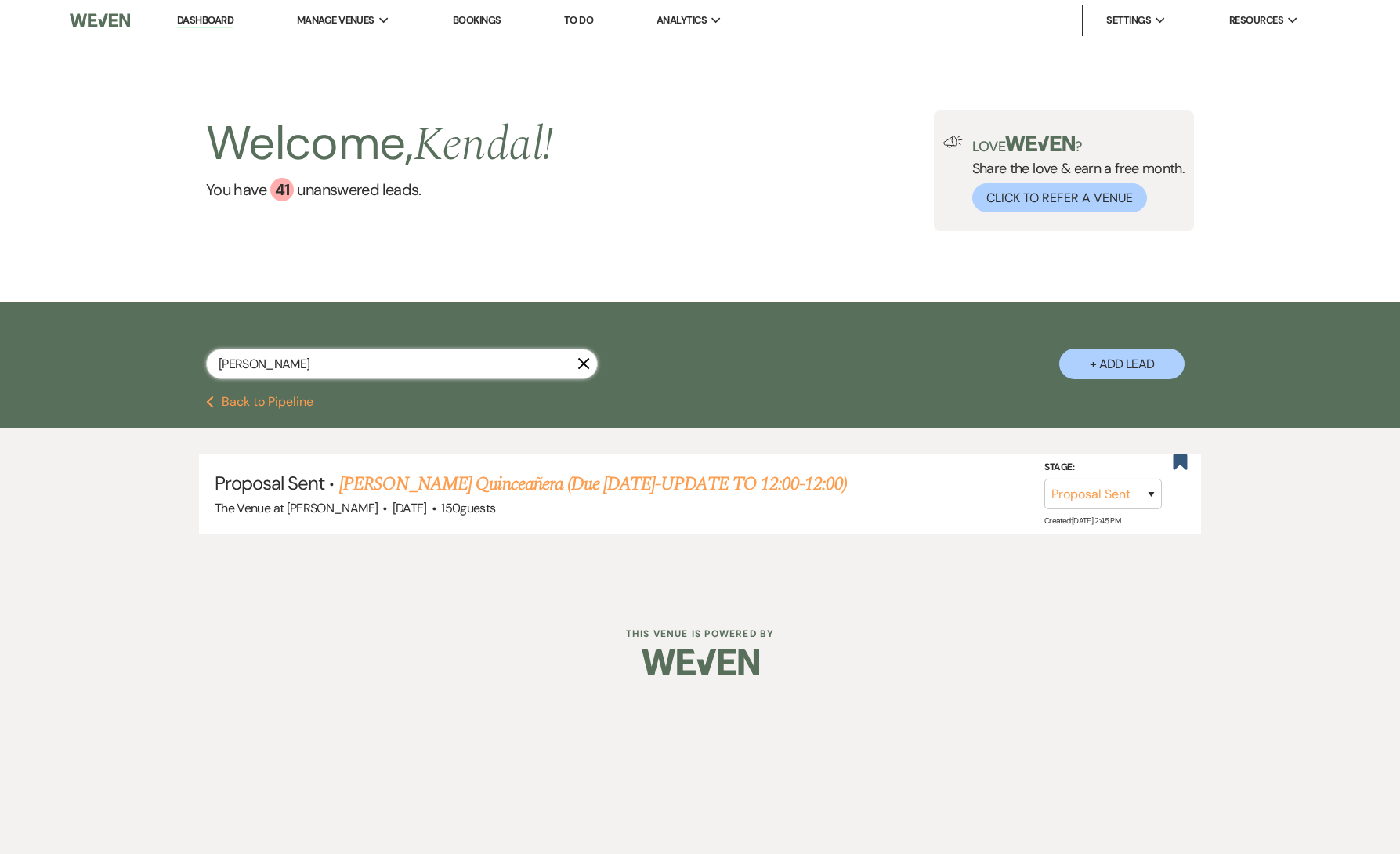
click at [271, 364] on input "[PERSON_NAME]" at bounding box center [402, 363] width 392 height 30
paste input "ellix"
click at [434, 484] on link "[PERSON_NAME] & [PERSON_NAME] Wedding (MAKE CONTRACT-Golden Season)" at bounding box center [594, 484] width 617 height 29
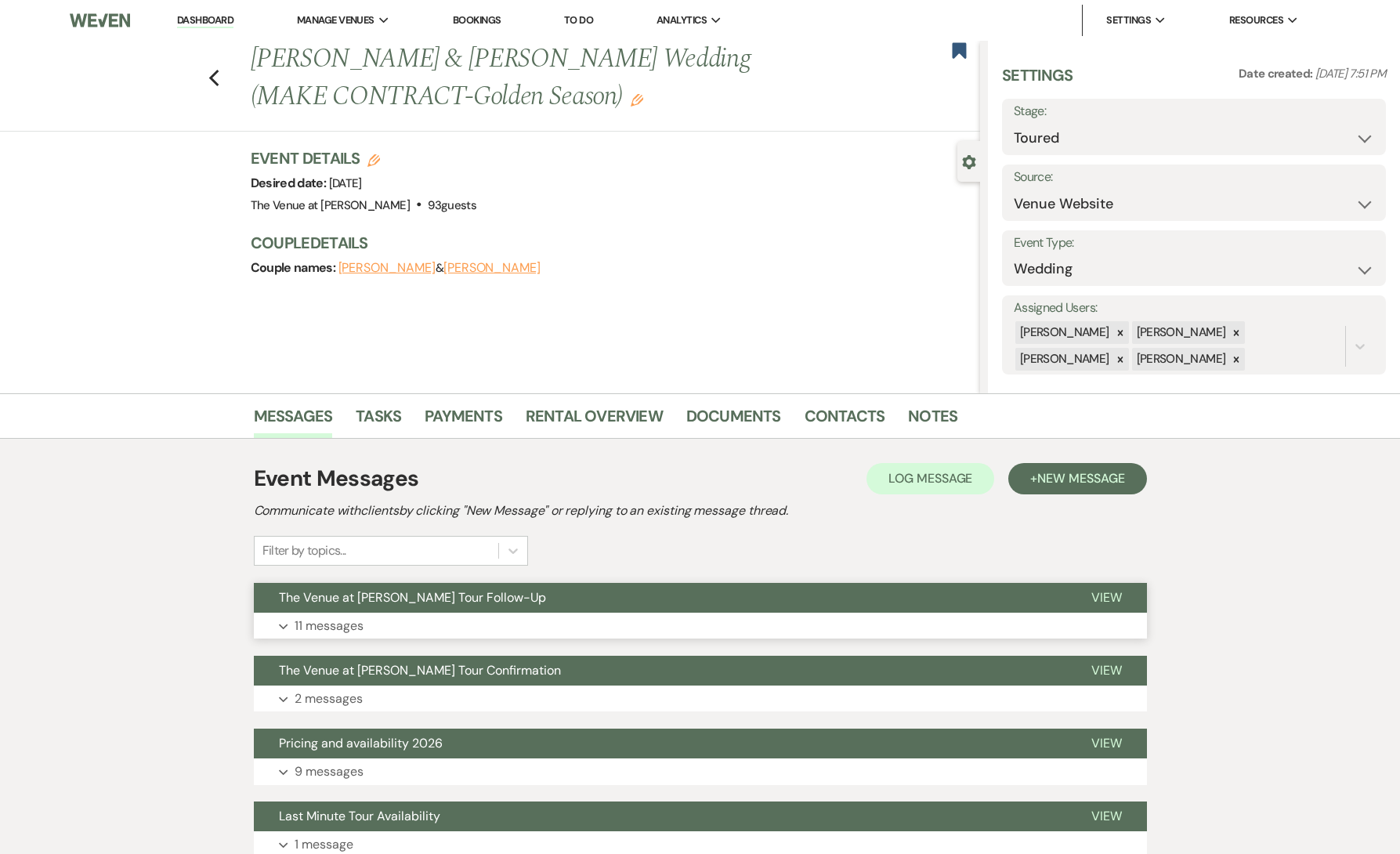
click at [379, 622] on button "Expand 11 messages" at bounding box center [700, 626] width 894 height 27
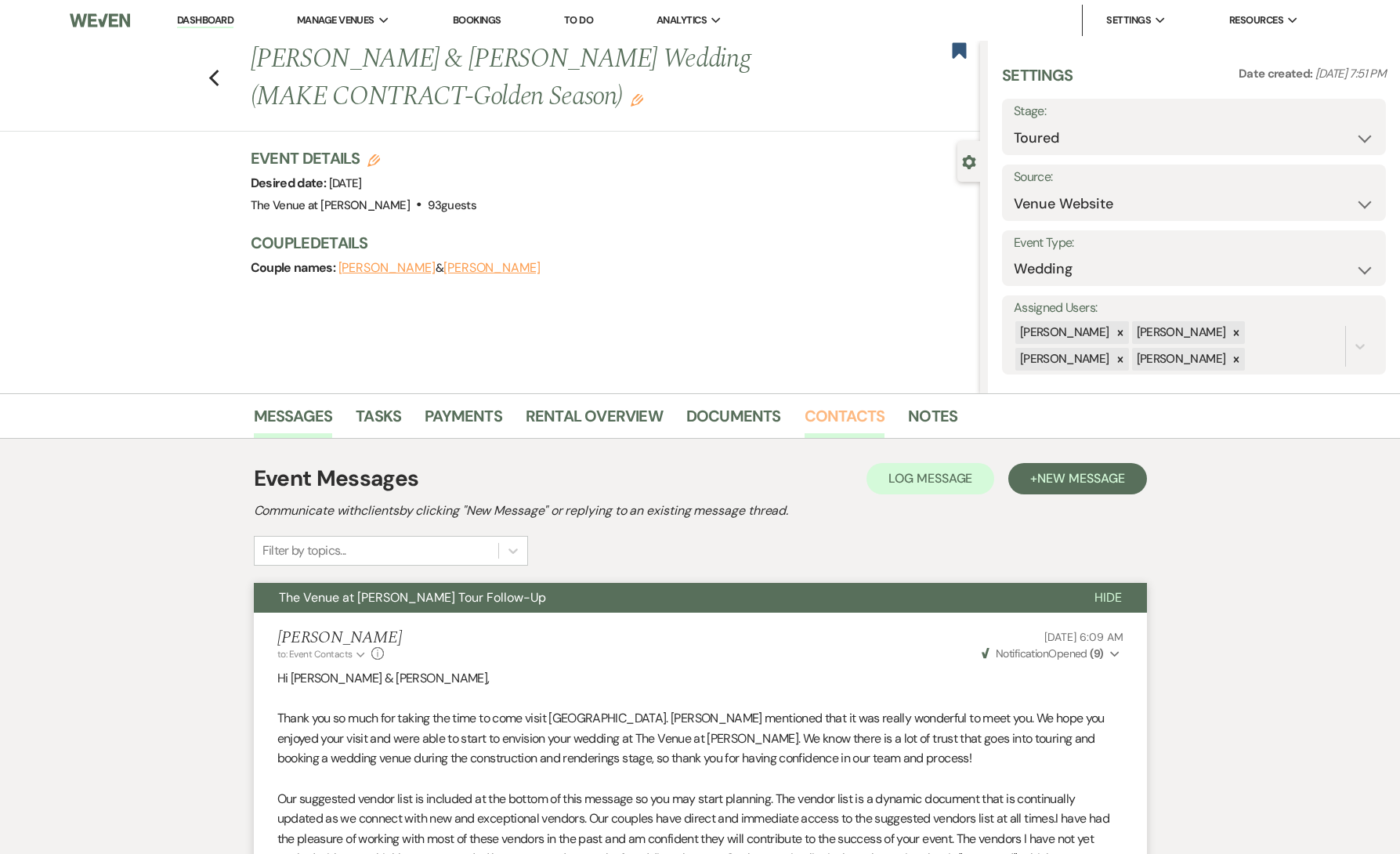
click at [838, 412] on link "Contacts" at bounding box center [845, 421] width 80 height 34
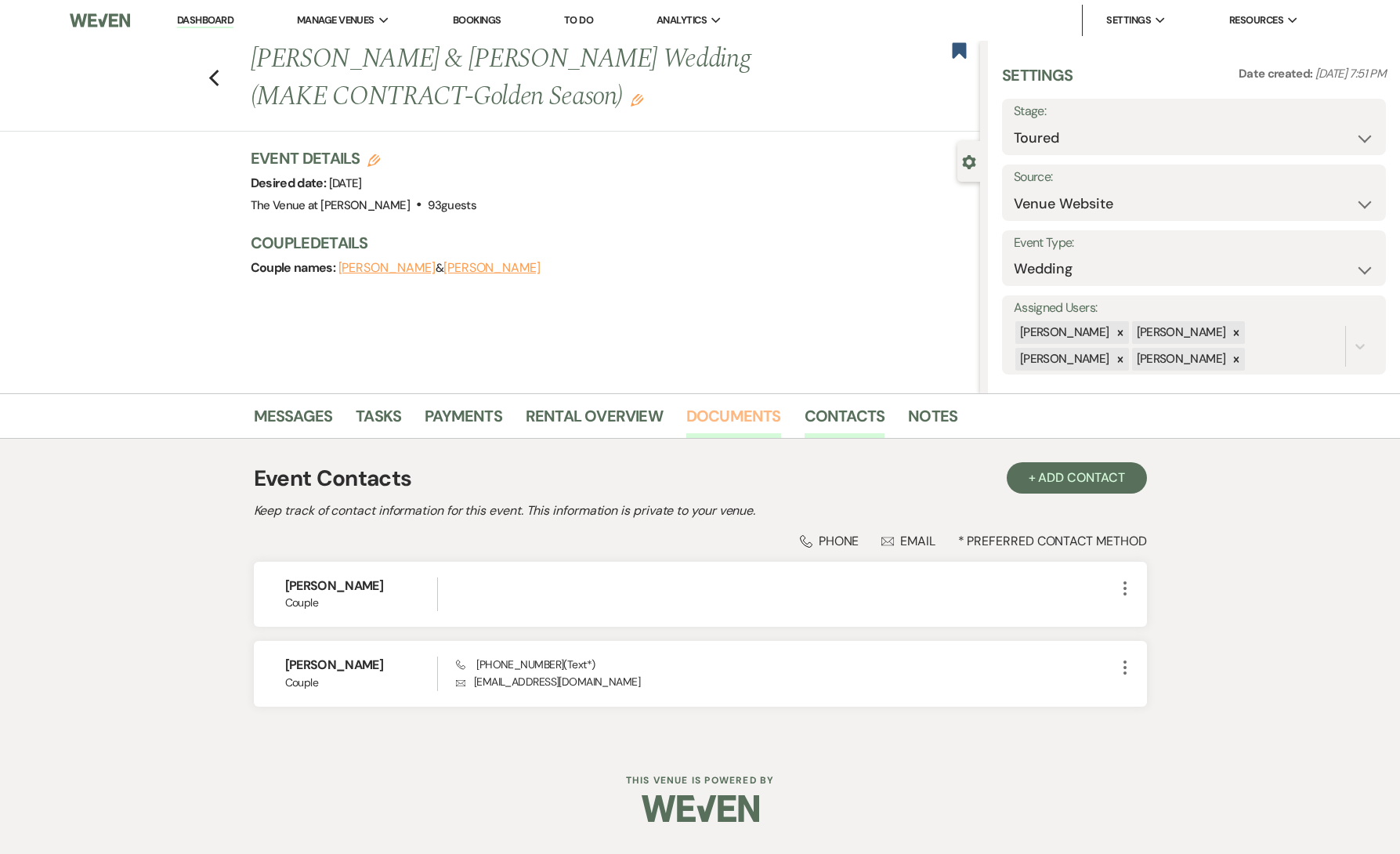
click at [742, 412] on link "Documents" at bounding box center [734, 421] width 95 height 34
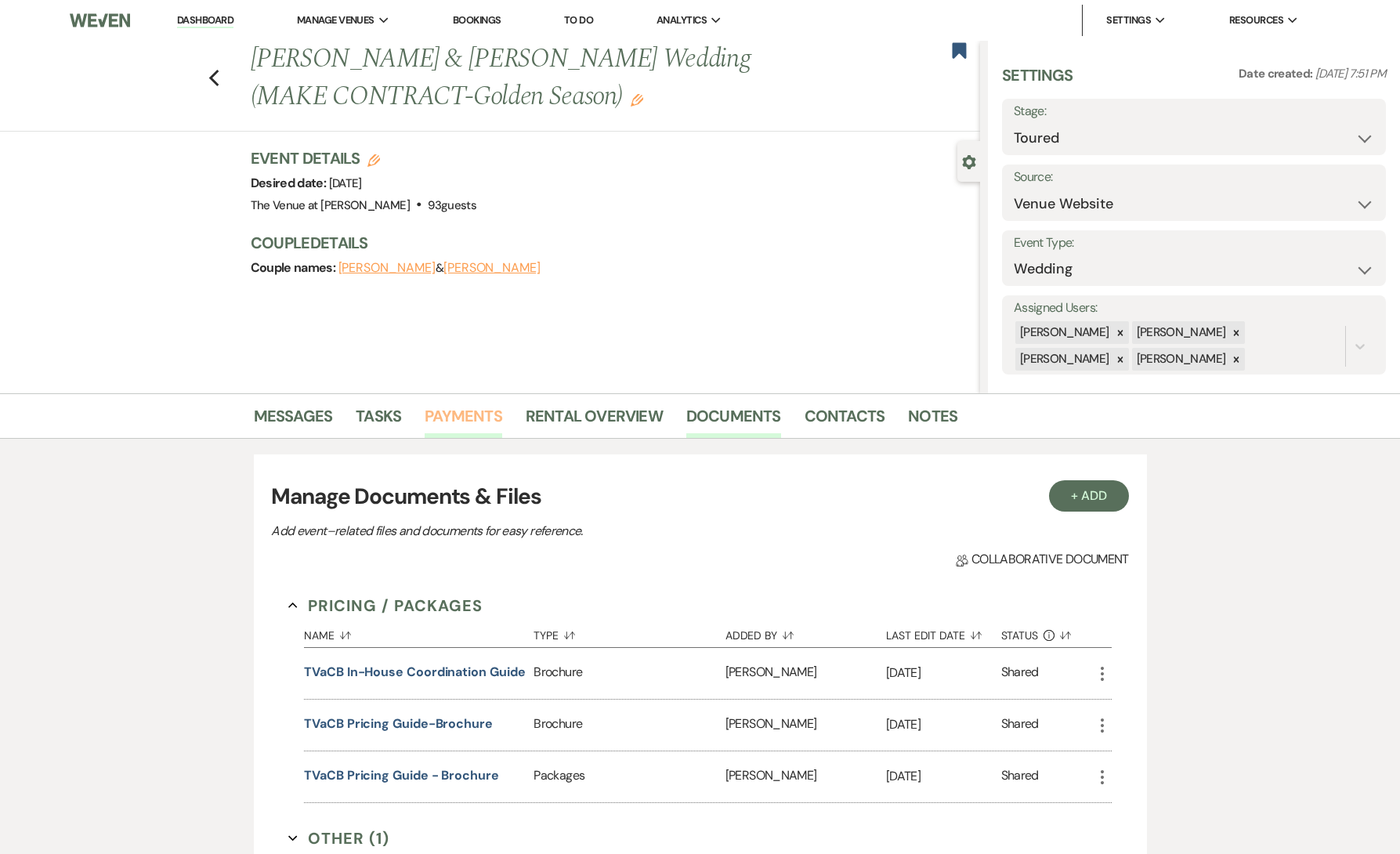
click at [451, 412] on link "Payments" at bounding box center [464, 421] width 78 height 34
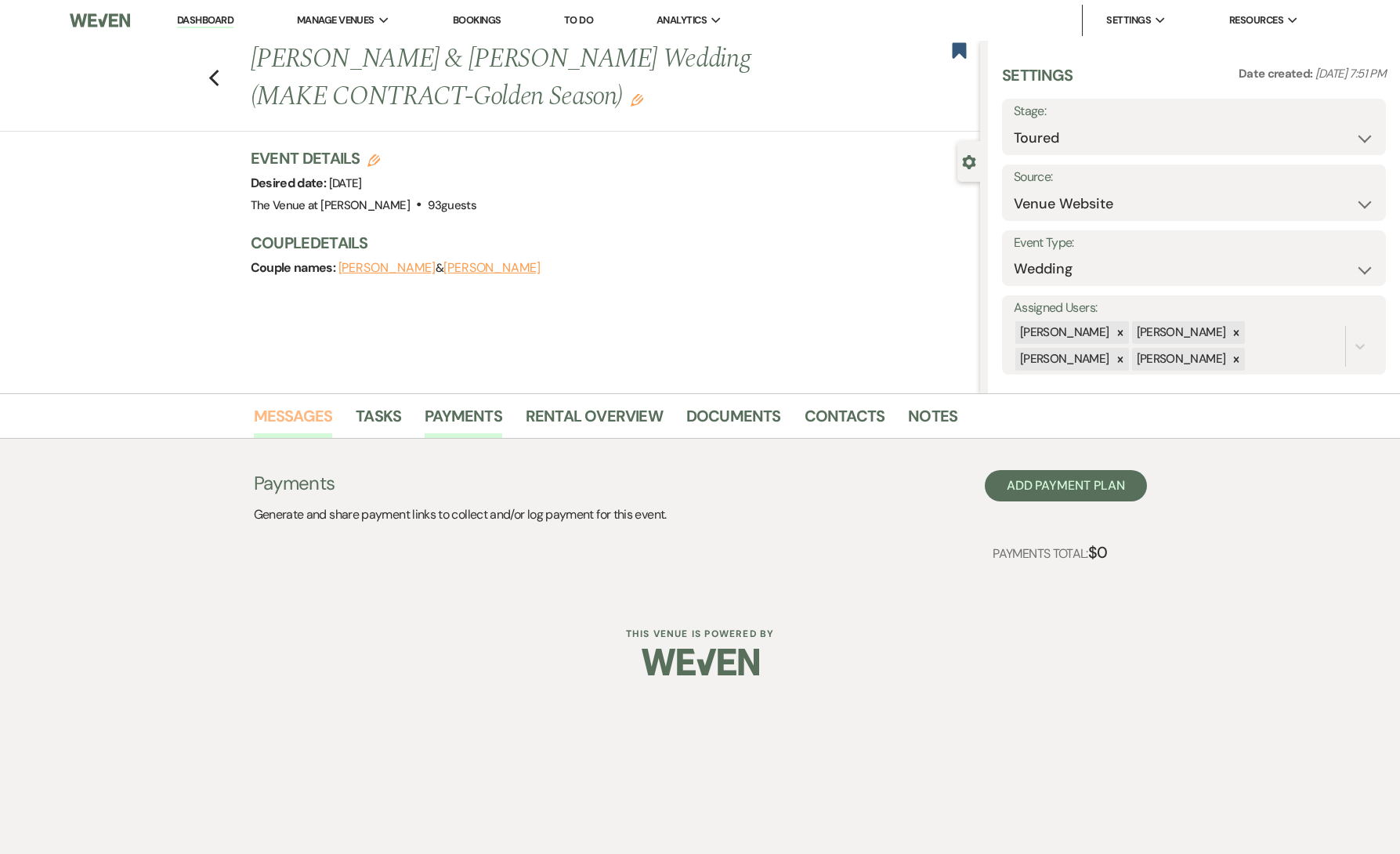
click at [286, 420] on link "Messages" at bounding box center [294, 421] width 79 height 34
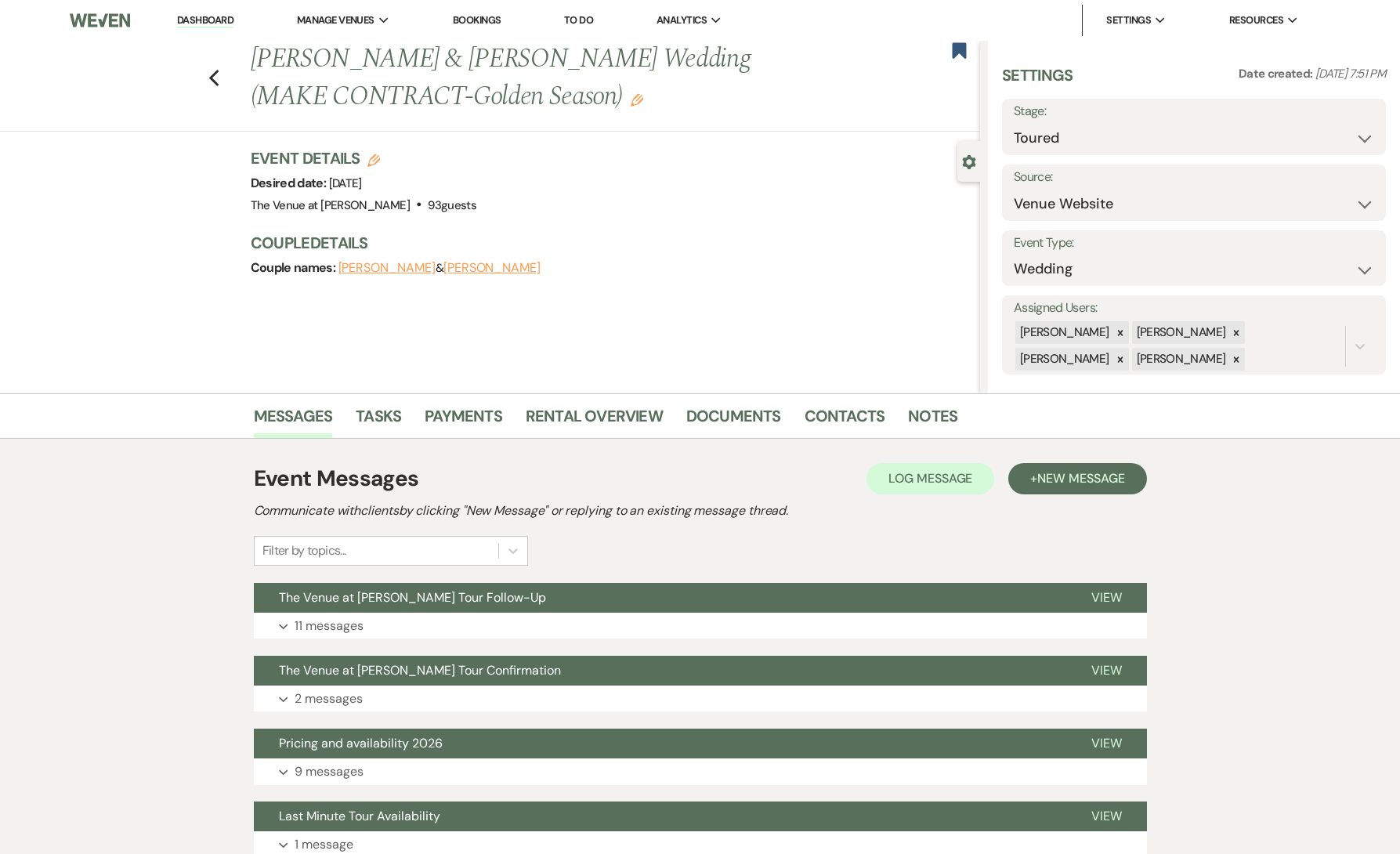
click at [337, 644] on div "Event Messages Log Log Message + New Message Communicate with clients by clicki…" at bounding box center [700, 733] width 894 height 557
click at [330, 623] on p "11 messages" at bounding box center [329, 627] width 69 height 20
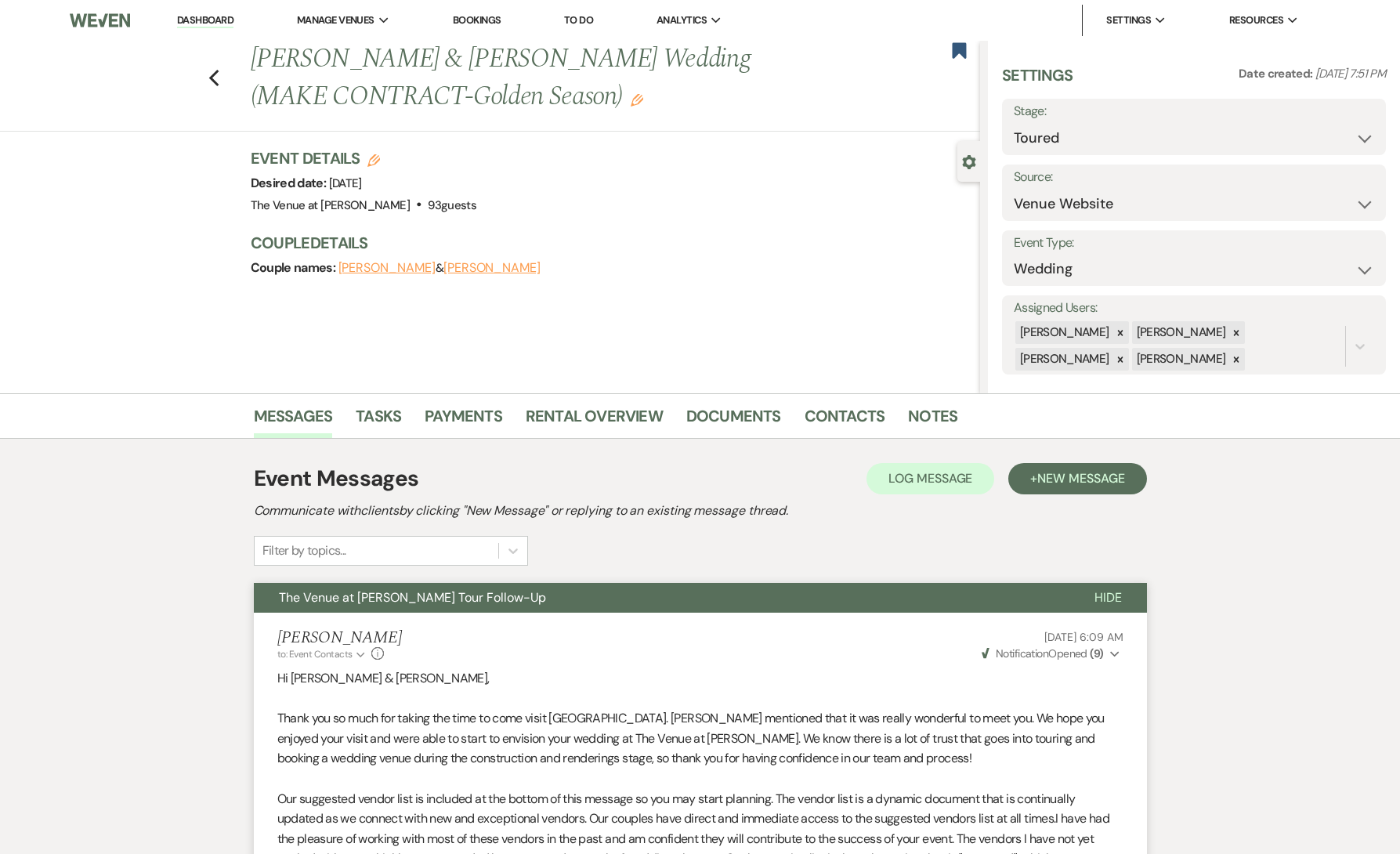
click at [215, 90] on div "Previous [PERSON_NAME] & [PERSON_NAME] Wedding (MAKE CONTRACT-Golden Season) Ed…" at bounding box center [486, 86] width 988 height 91
click at [214, 73] on use "button" at bounding box center [213, 78] width 10 height 18
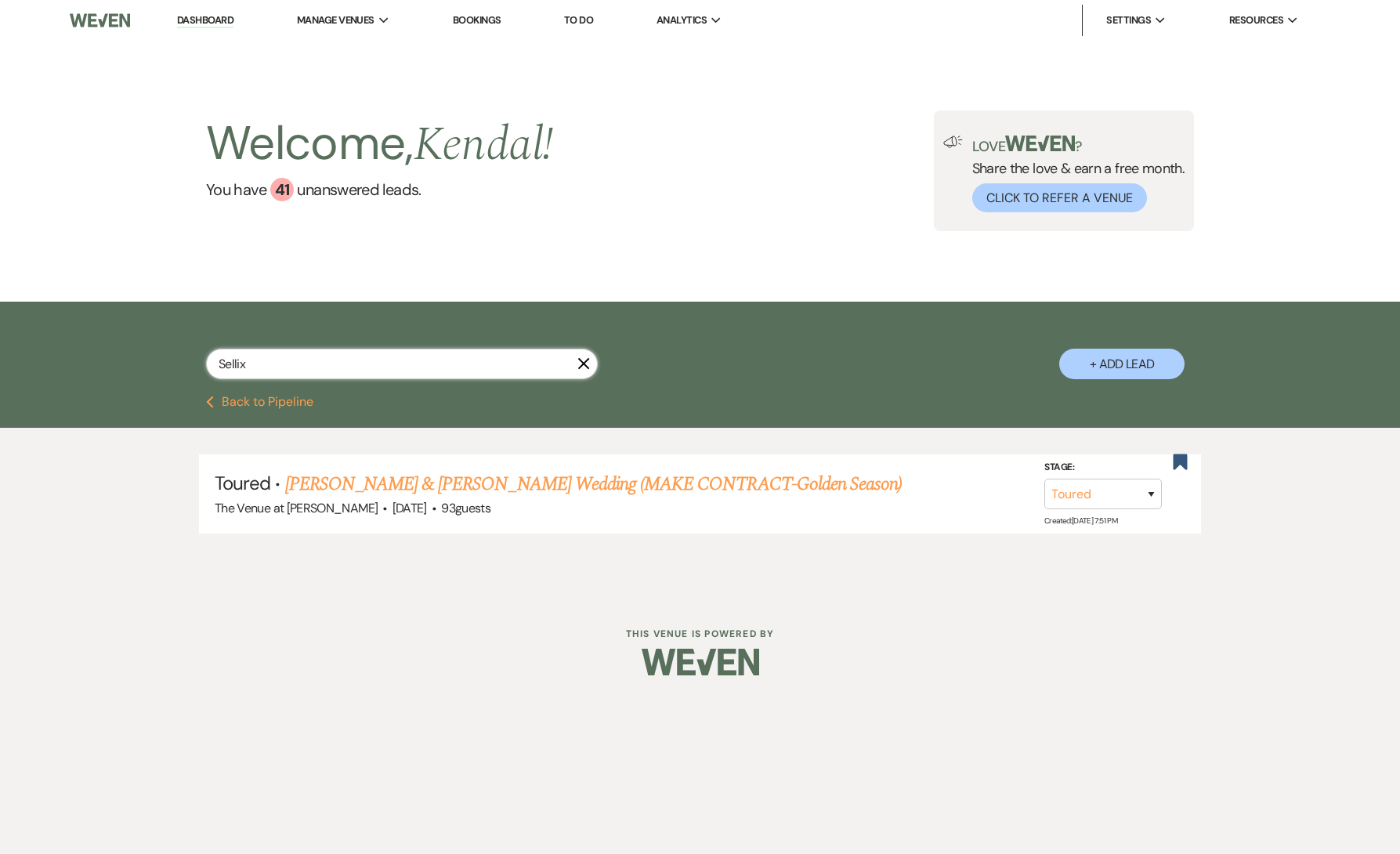
click at [288, 363] on input "Sellix" at bounding box center [402, 363] width 392 height 30
paste input "Fowsar"
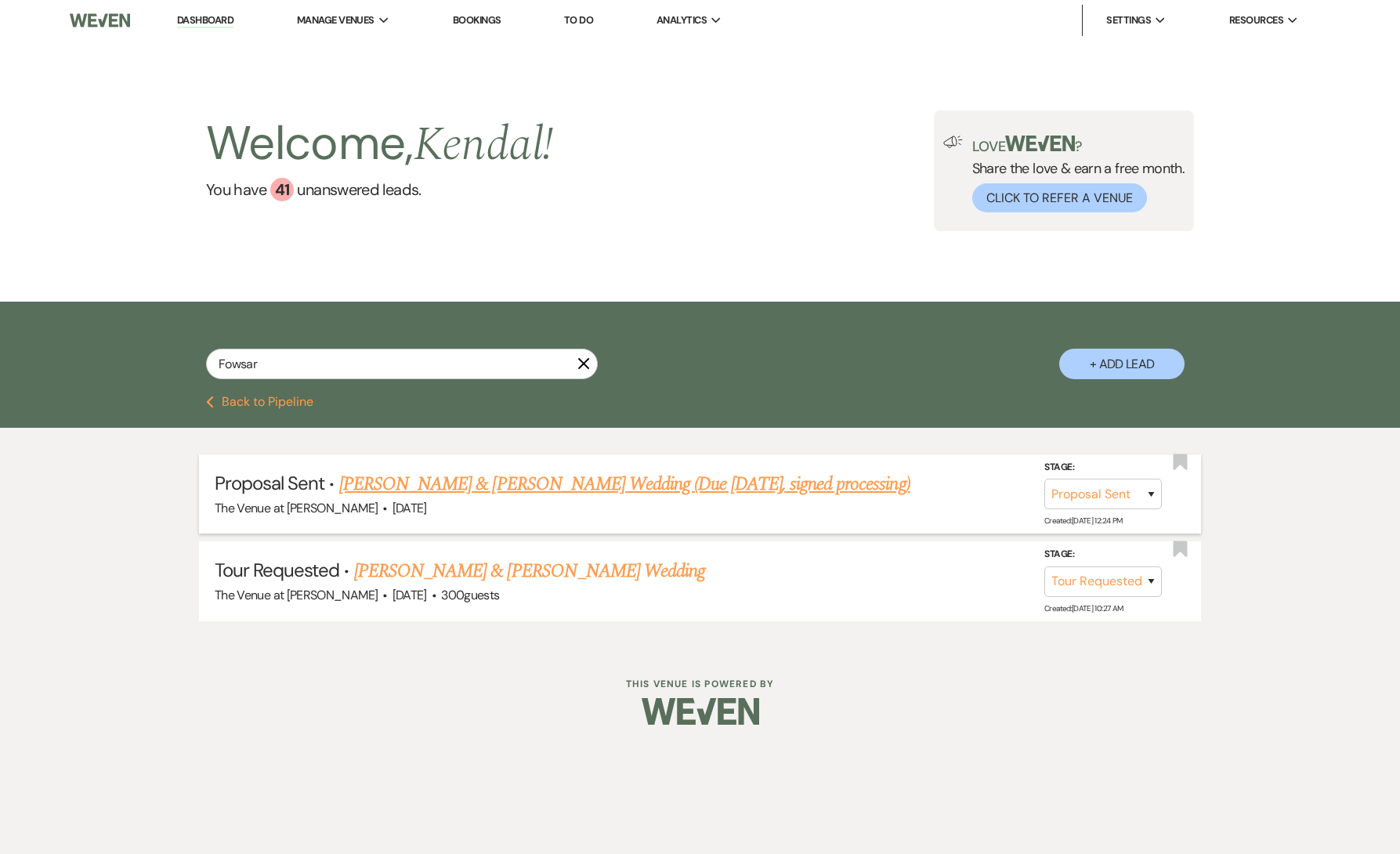
click at [406, 481] on link "[PERSON_NAME] & [PERSON_NAME] Wedding (Due [DATE], signed processing)" at bounding box center [625, 484] width 571 height 29
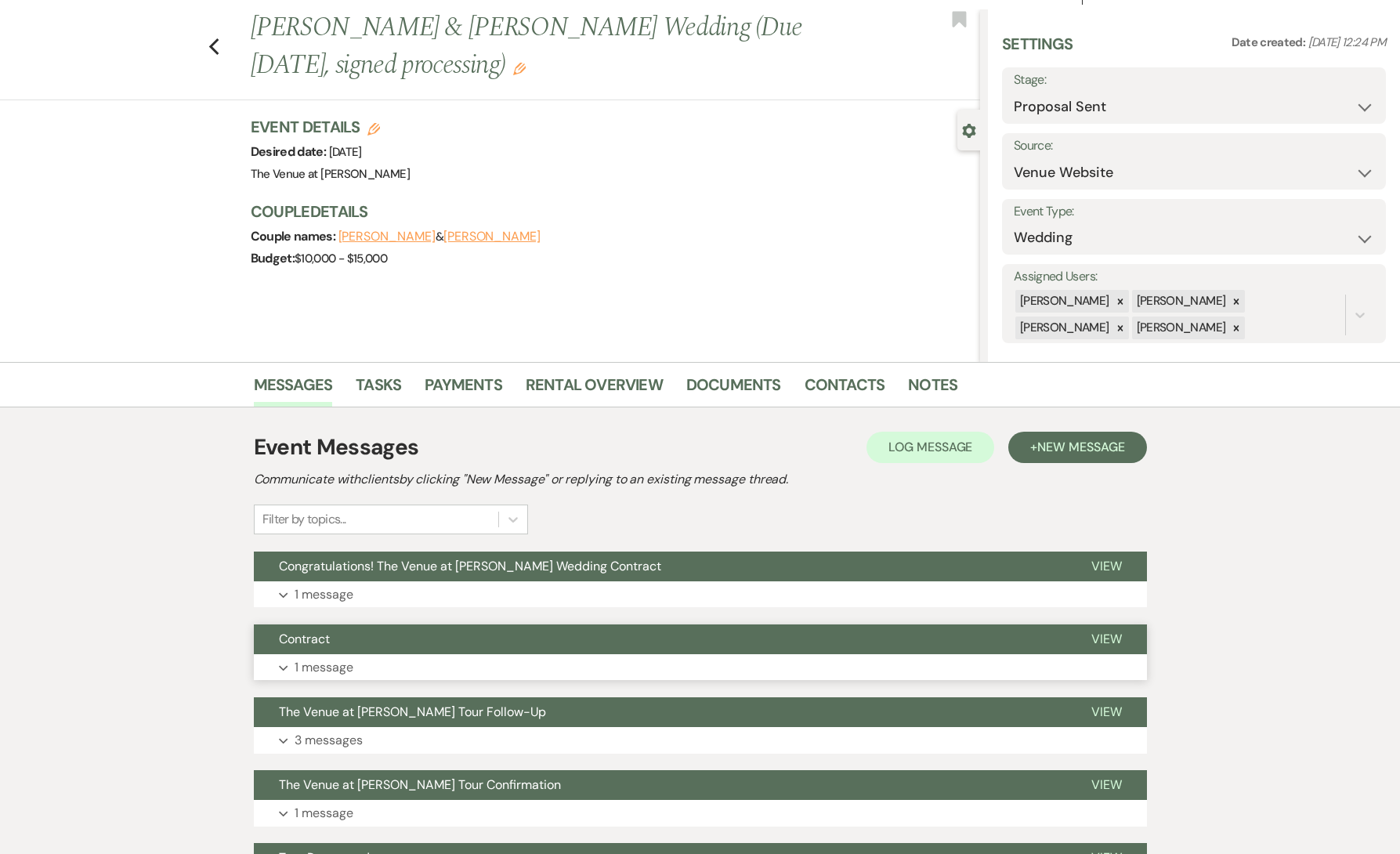
scroll to position [41, 0]
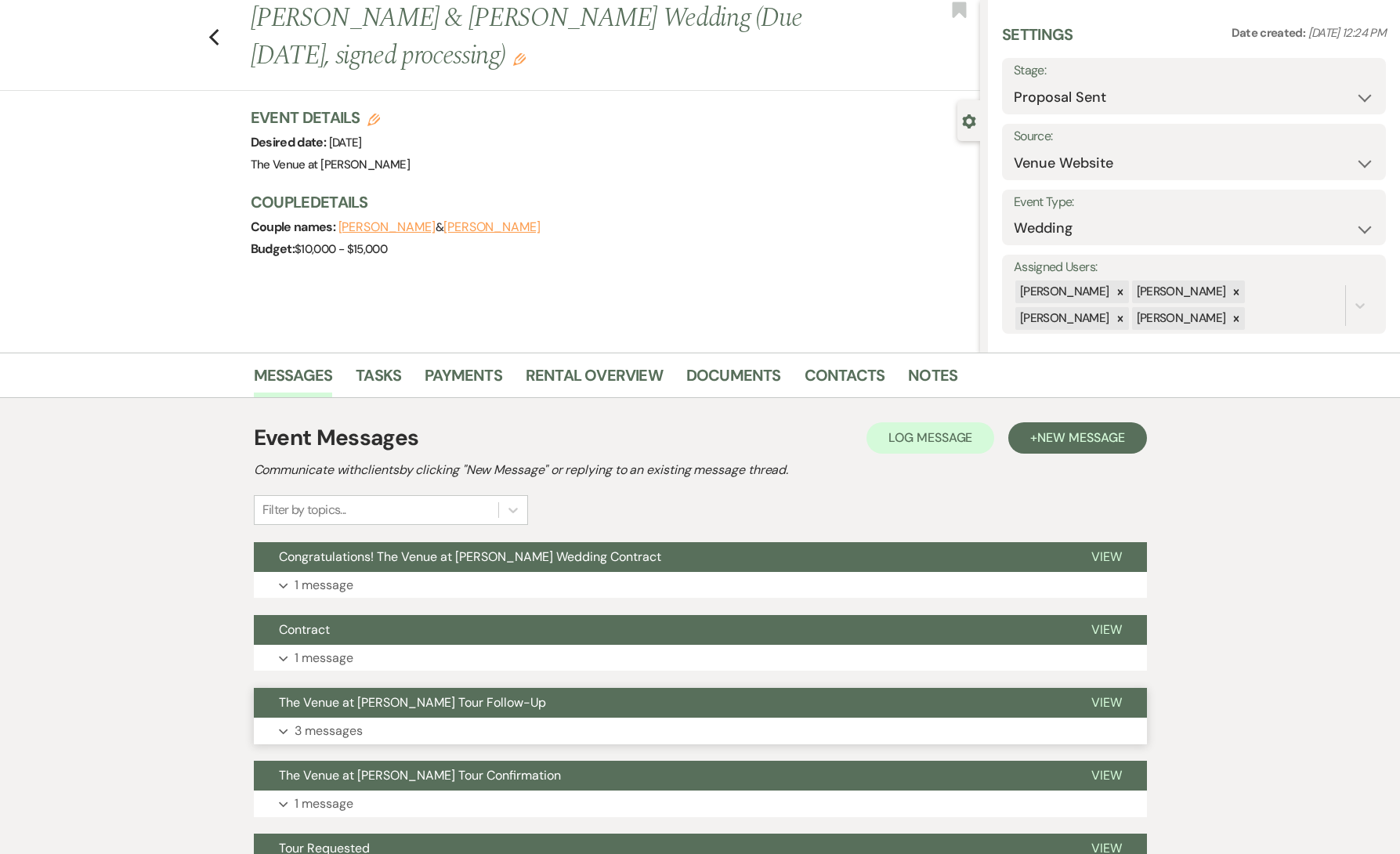
click at [341, 729] on p "3 messages" at bounding box center [329, 731] width 68 height 20
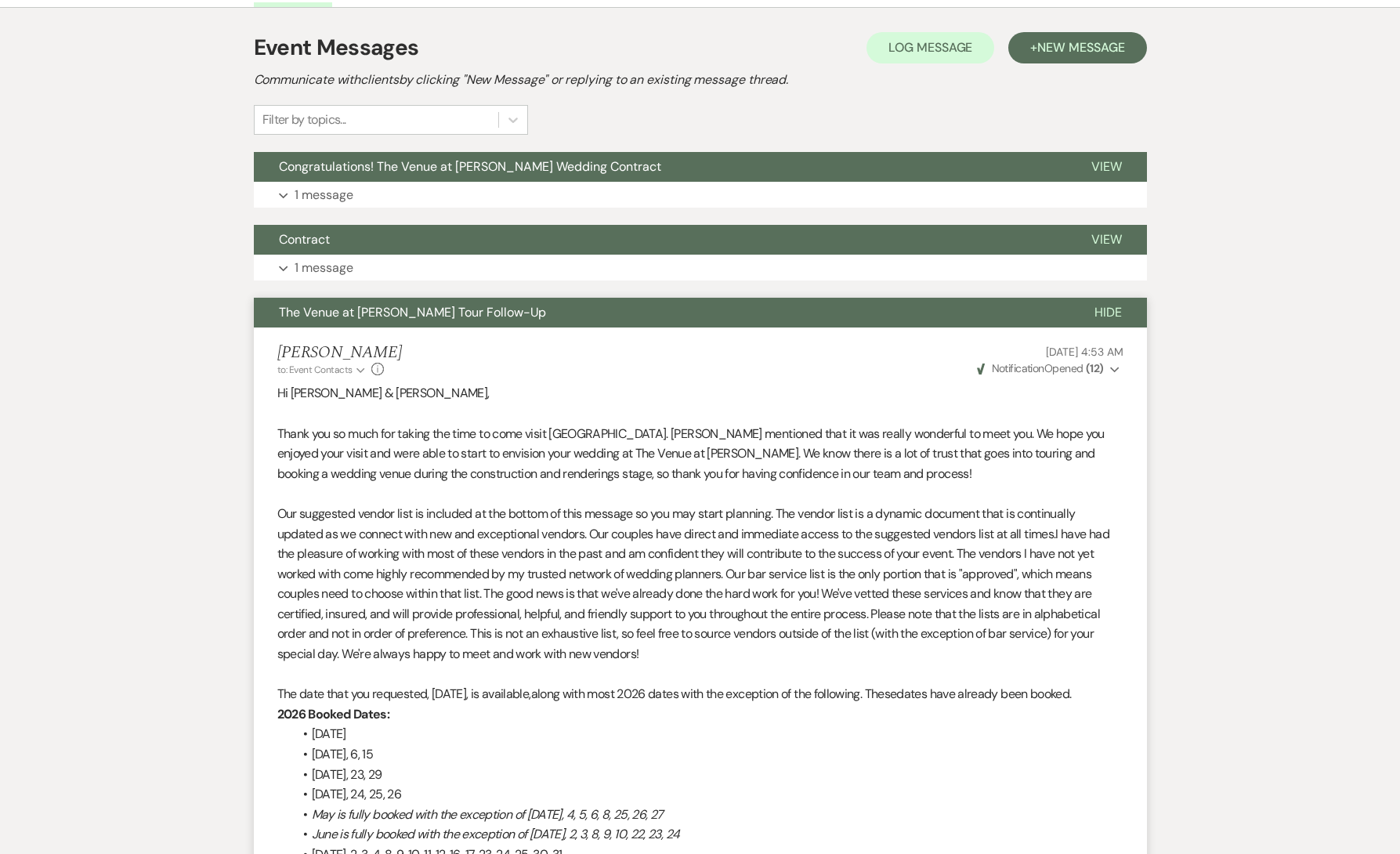
scroll to position [113, 0]
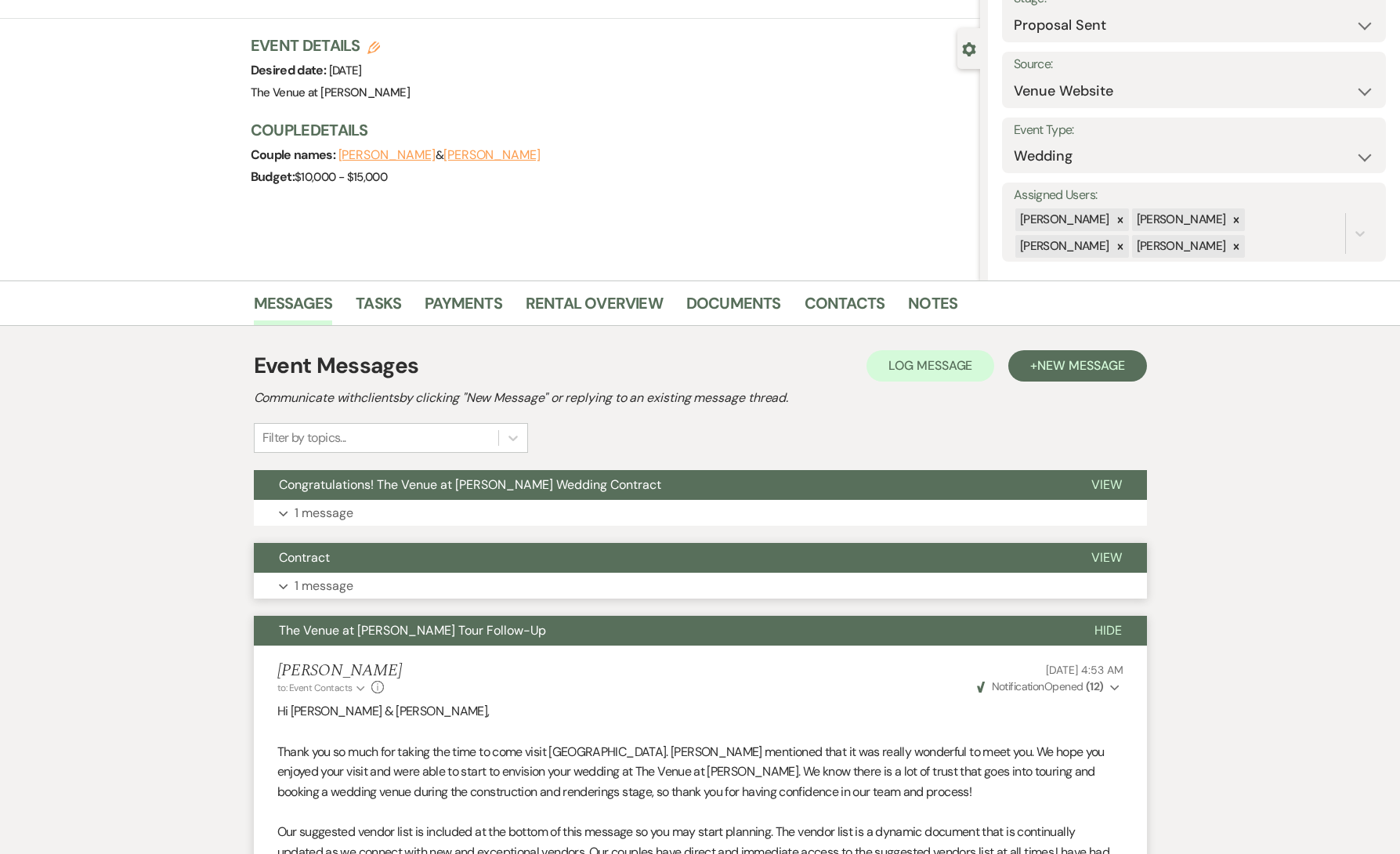
click at [327, 581] on p "1 message" at bounding box center [324, 586] width 59 height 20
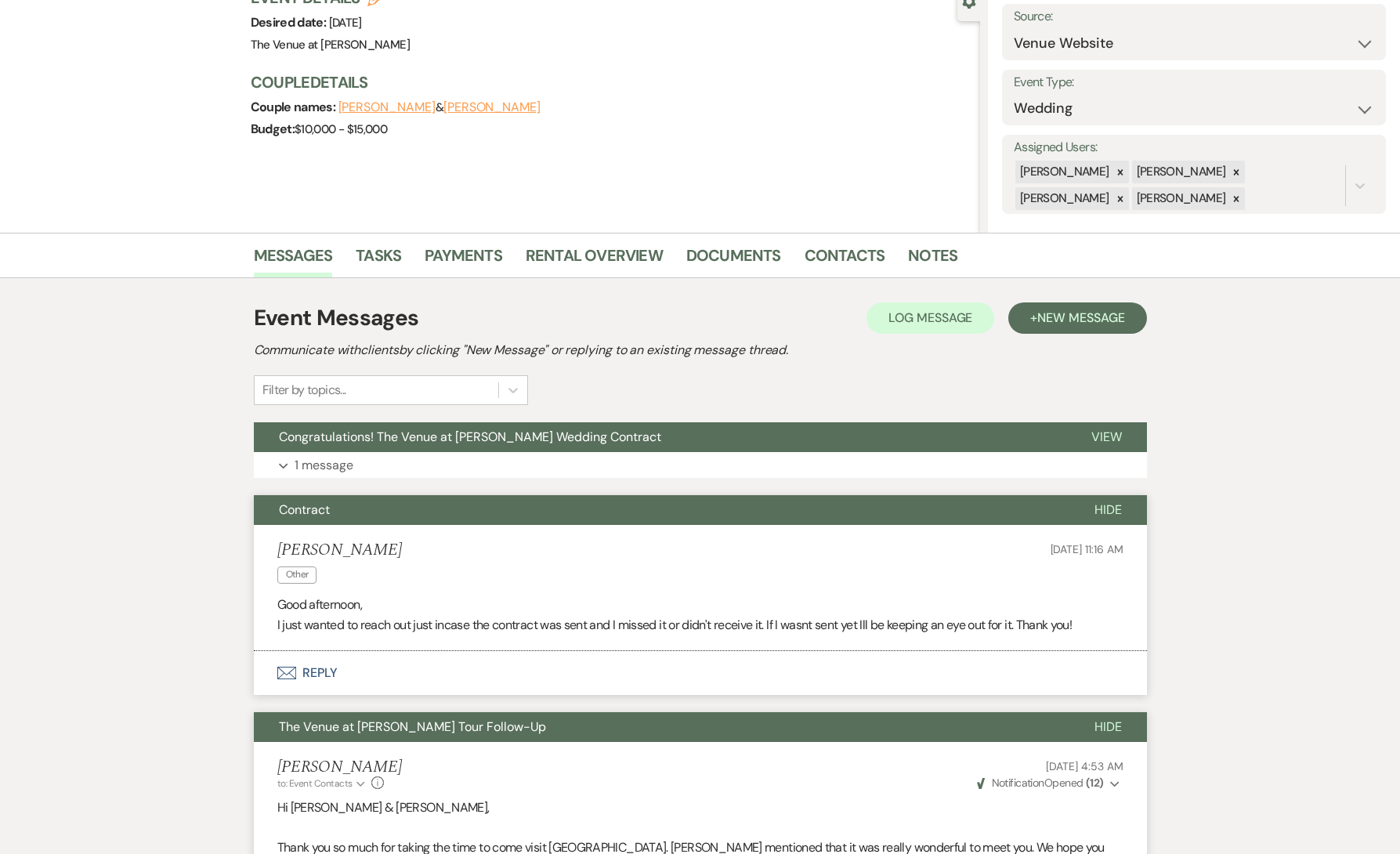
scroll to position [164, 0]
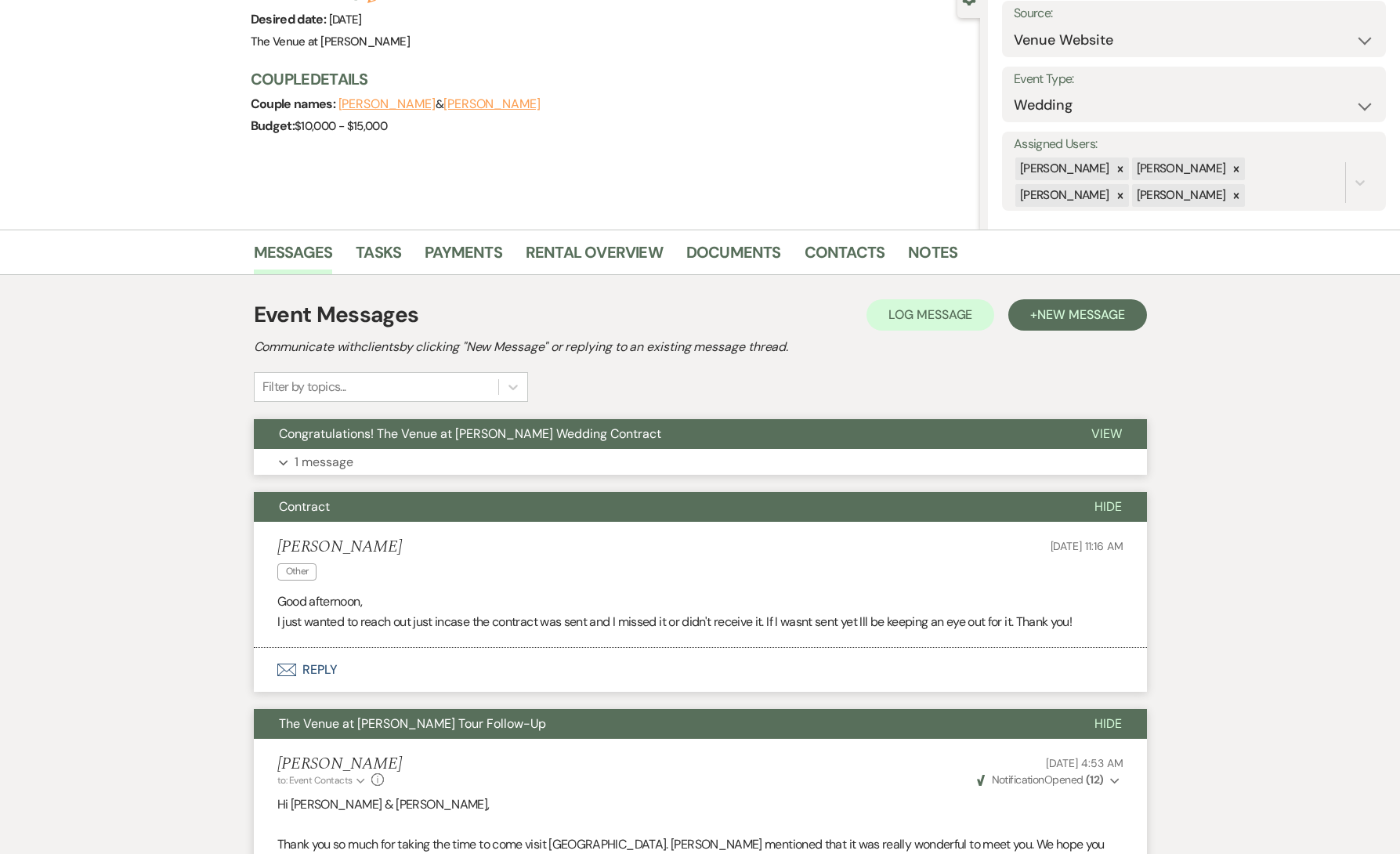
click at [337, 470] on p "1 message" at bounding box center [324, 462] width 59 height 20
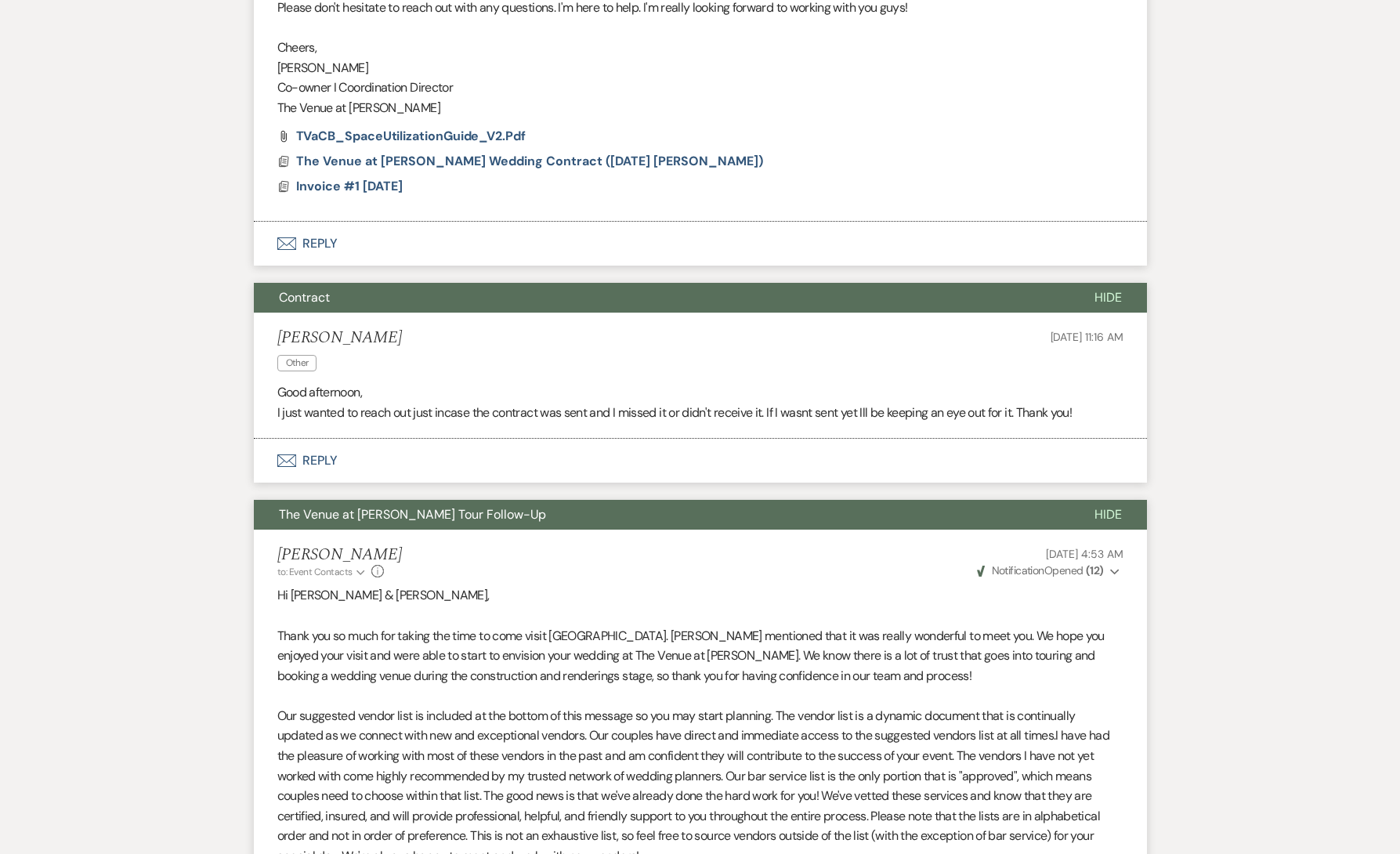
scroll to position [925, 0]
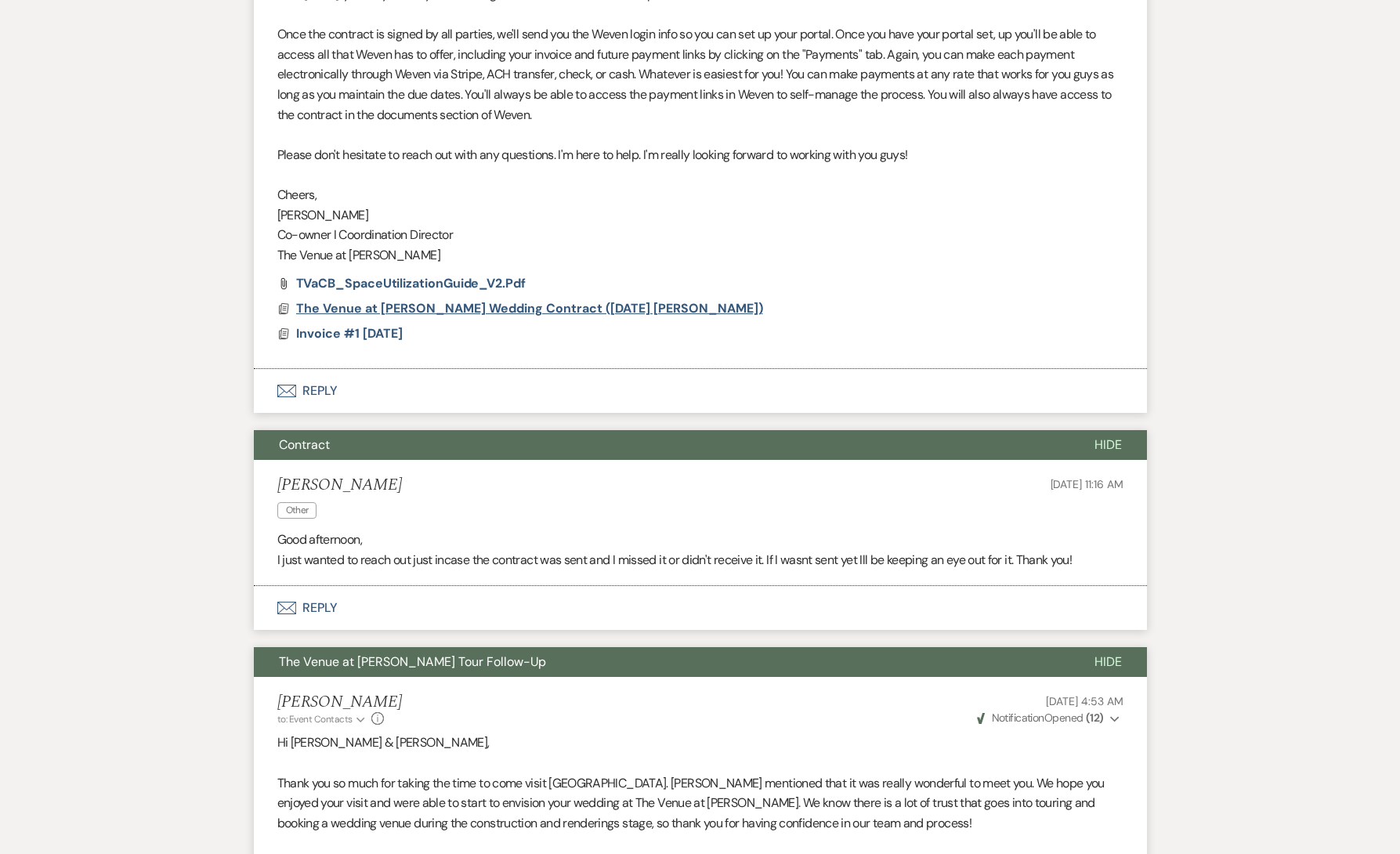
click at [396, 304] on span "The Venue at [PERSON_NAME] Wedding Contract ([DATE] [PERSON_NAME])" at bounding box center [530, 309] width 467 height 17
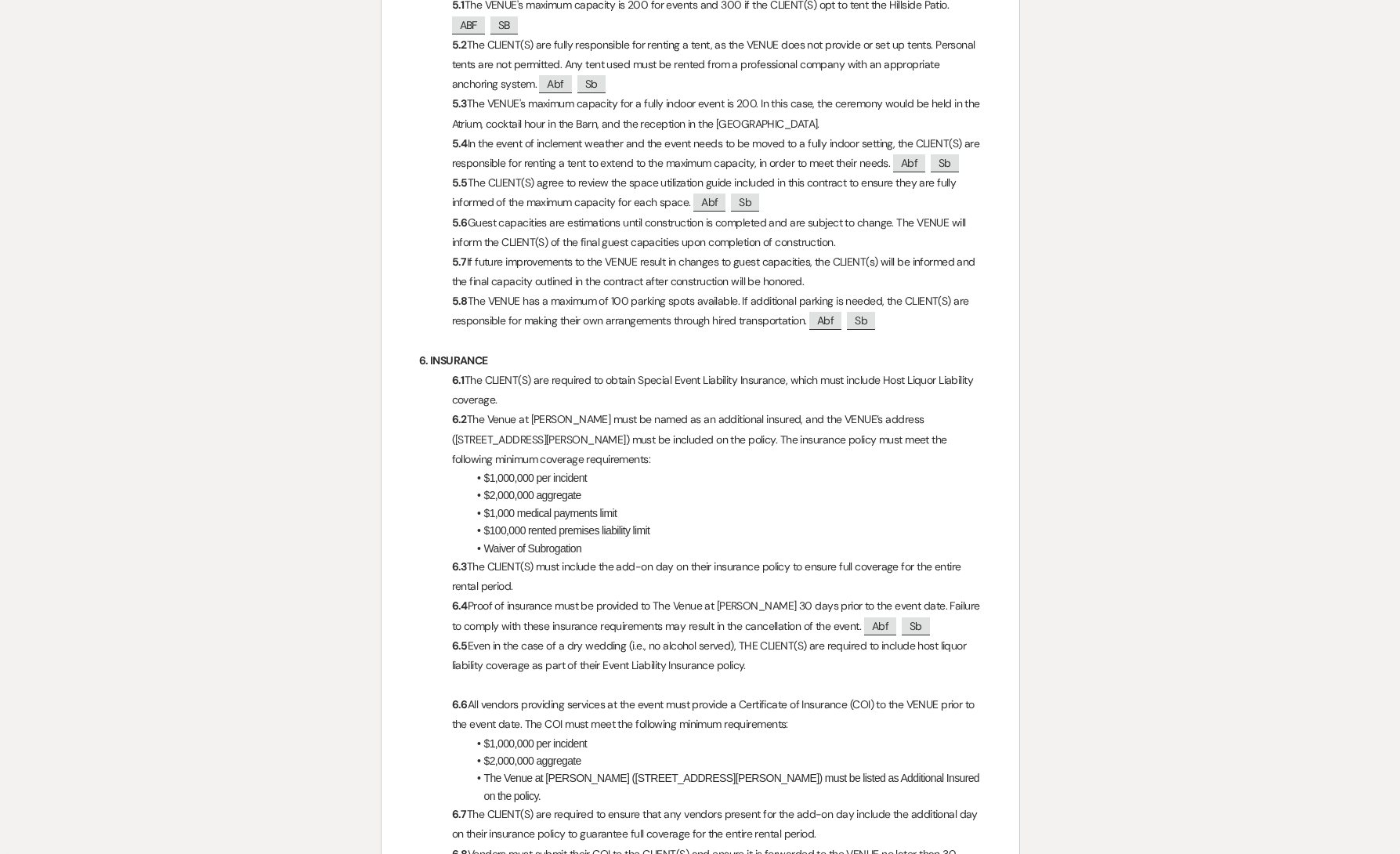
scroll to position [0, 0]
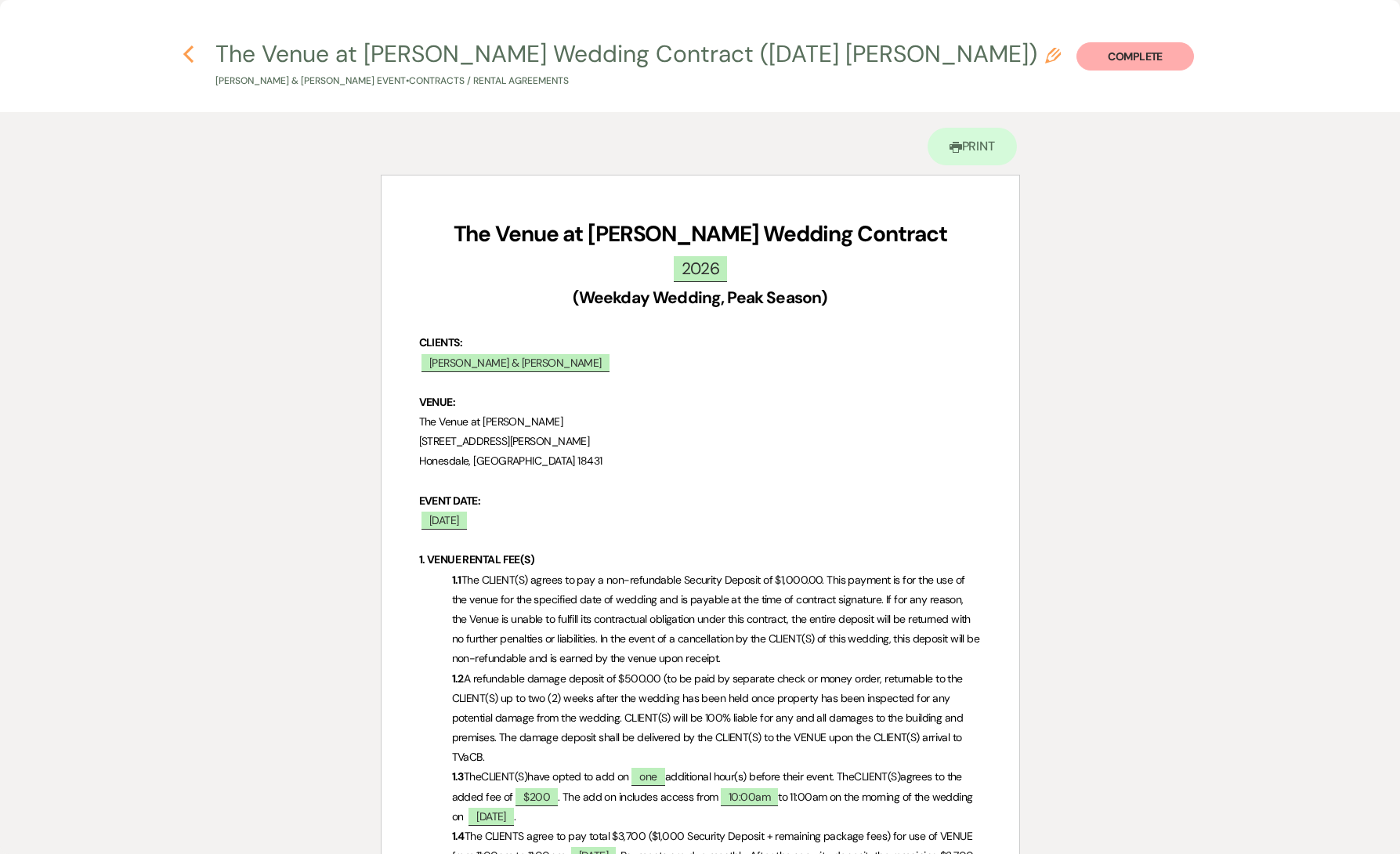
click at [192, 55] on icon "Previous" at bounding box center [189, 54] width 12 height 18
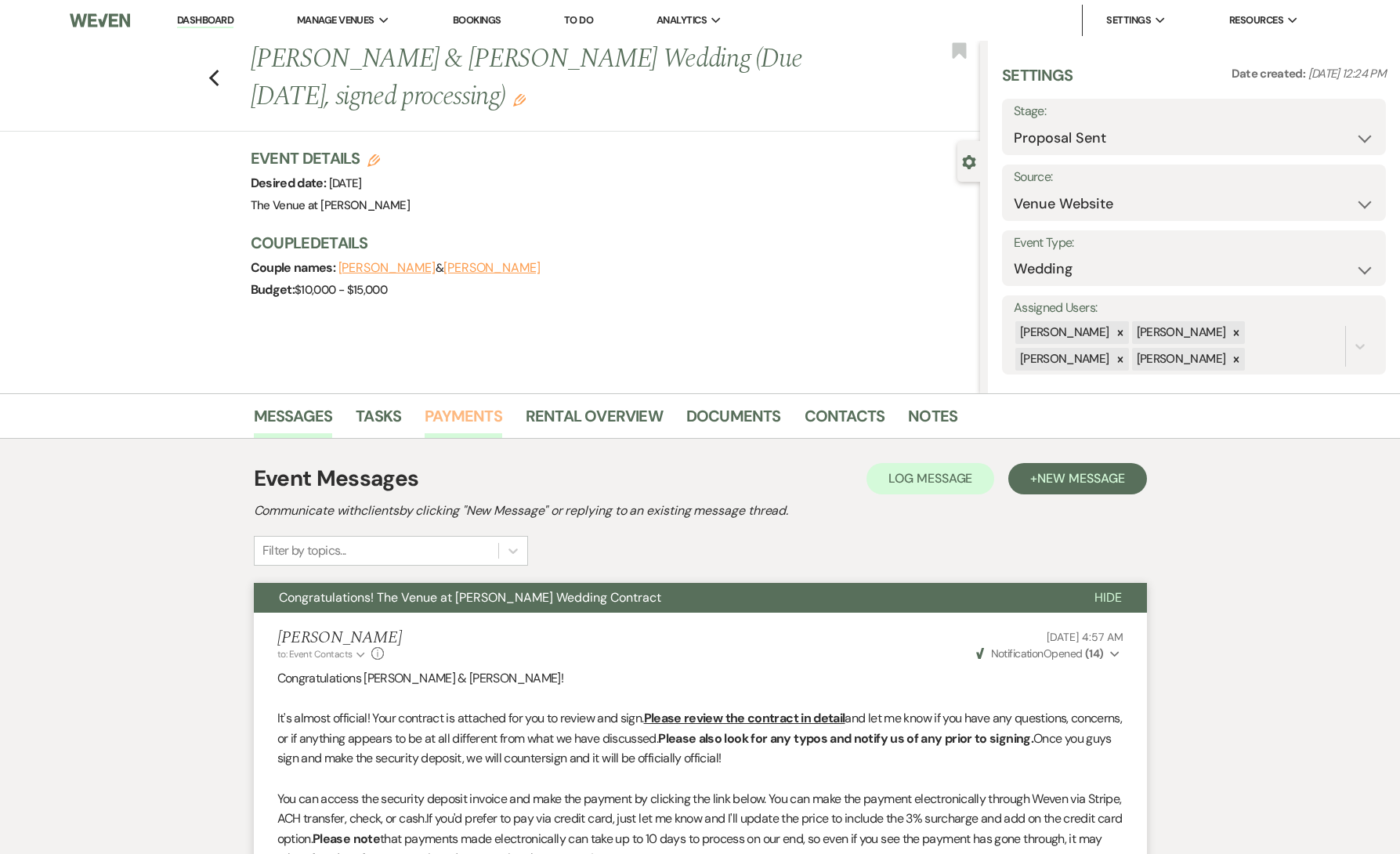
click at [438, 409] on link "Payments" at bounding box center [464, 421] width 78 height 34
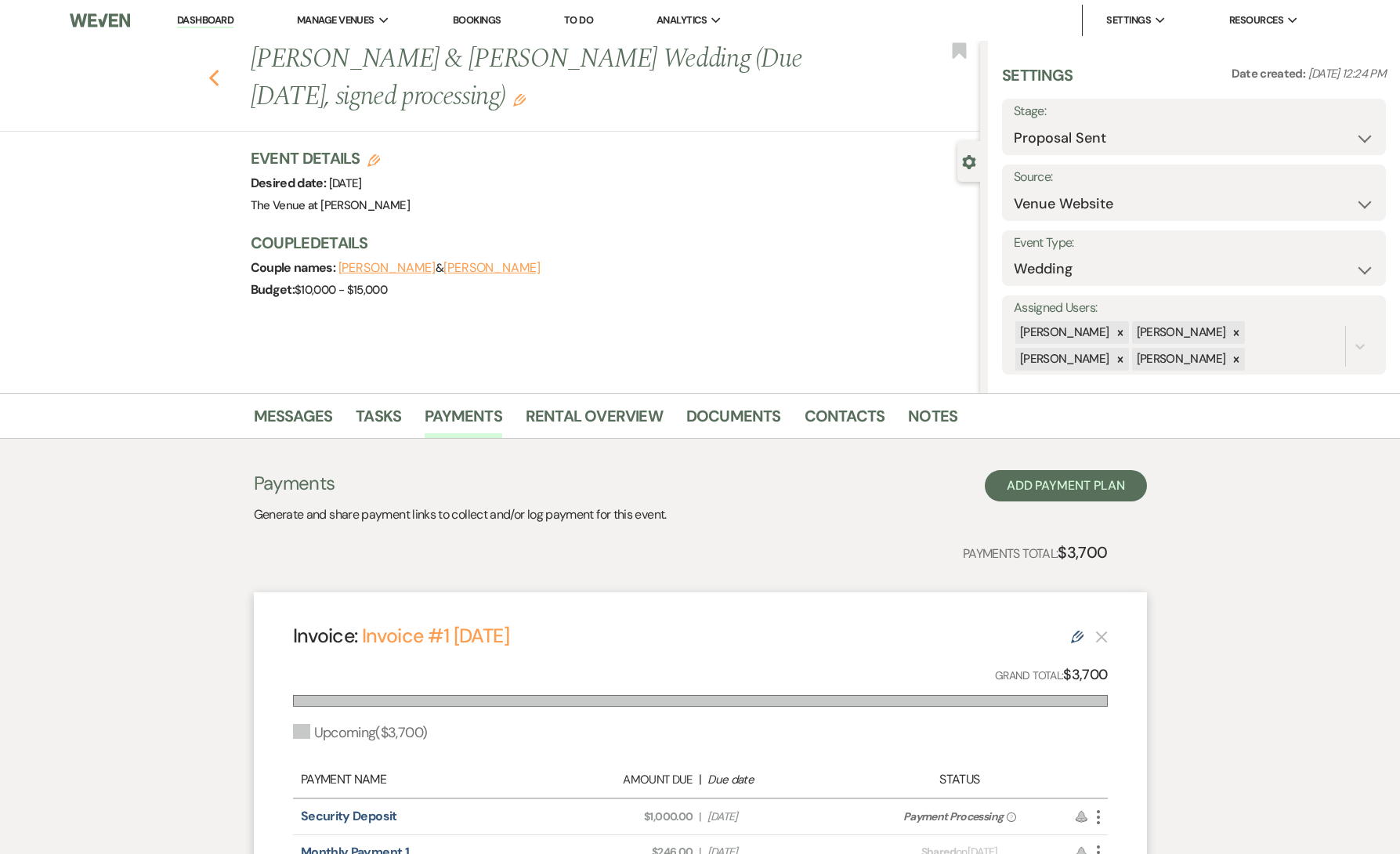
click at [213, 79] on use "button" at bounding box center [213, 78] width 10 height 18
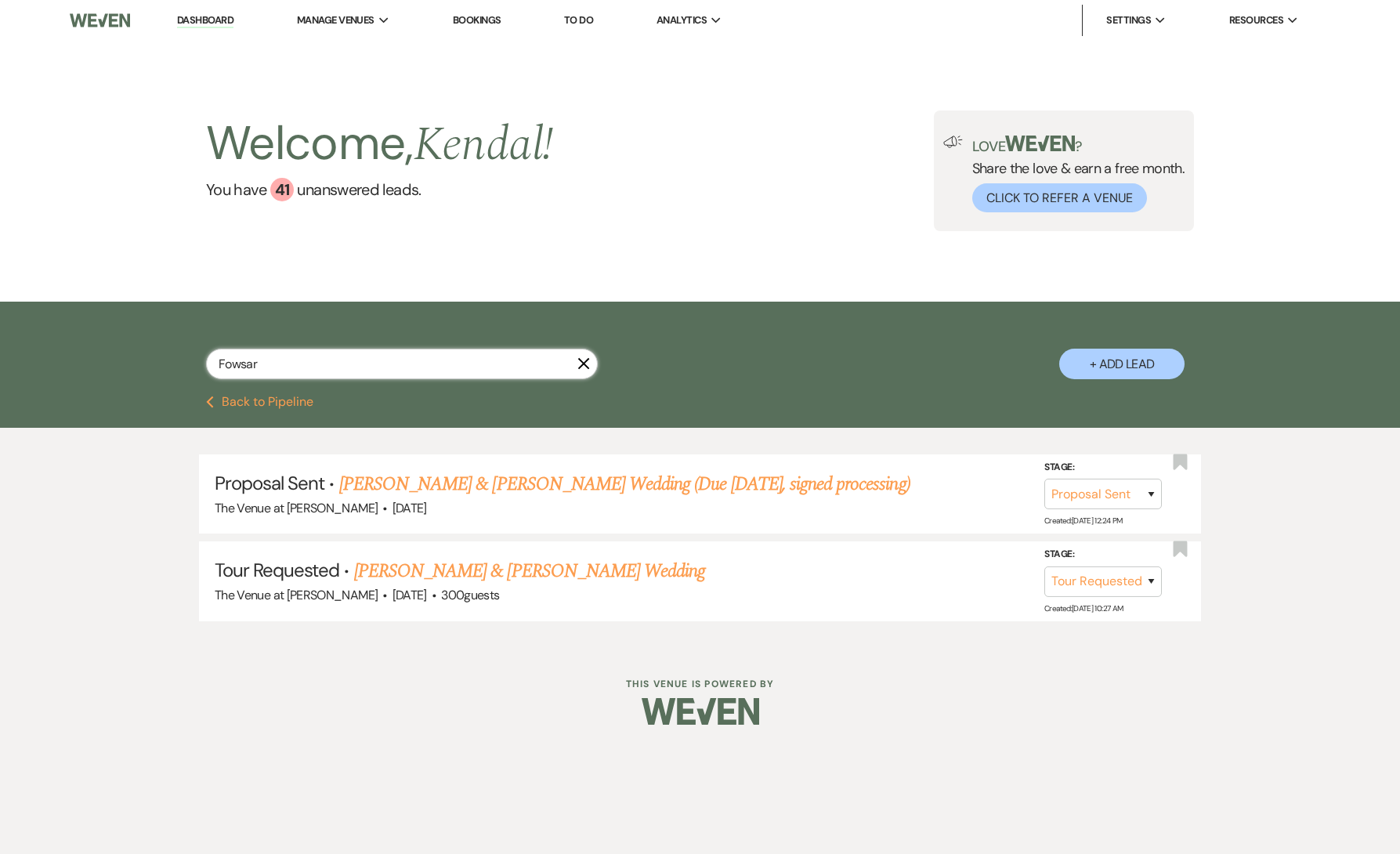
click at [359, 363] on input "Fowsar" at bounding box center [402, 363] width 392 height 30
paste input "[PERSON_NAME] & Aura"
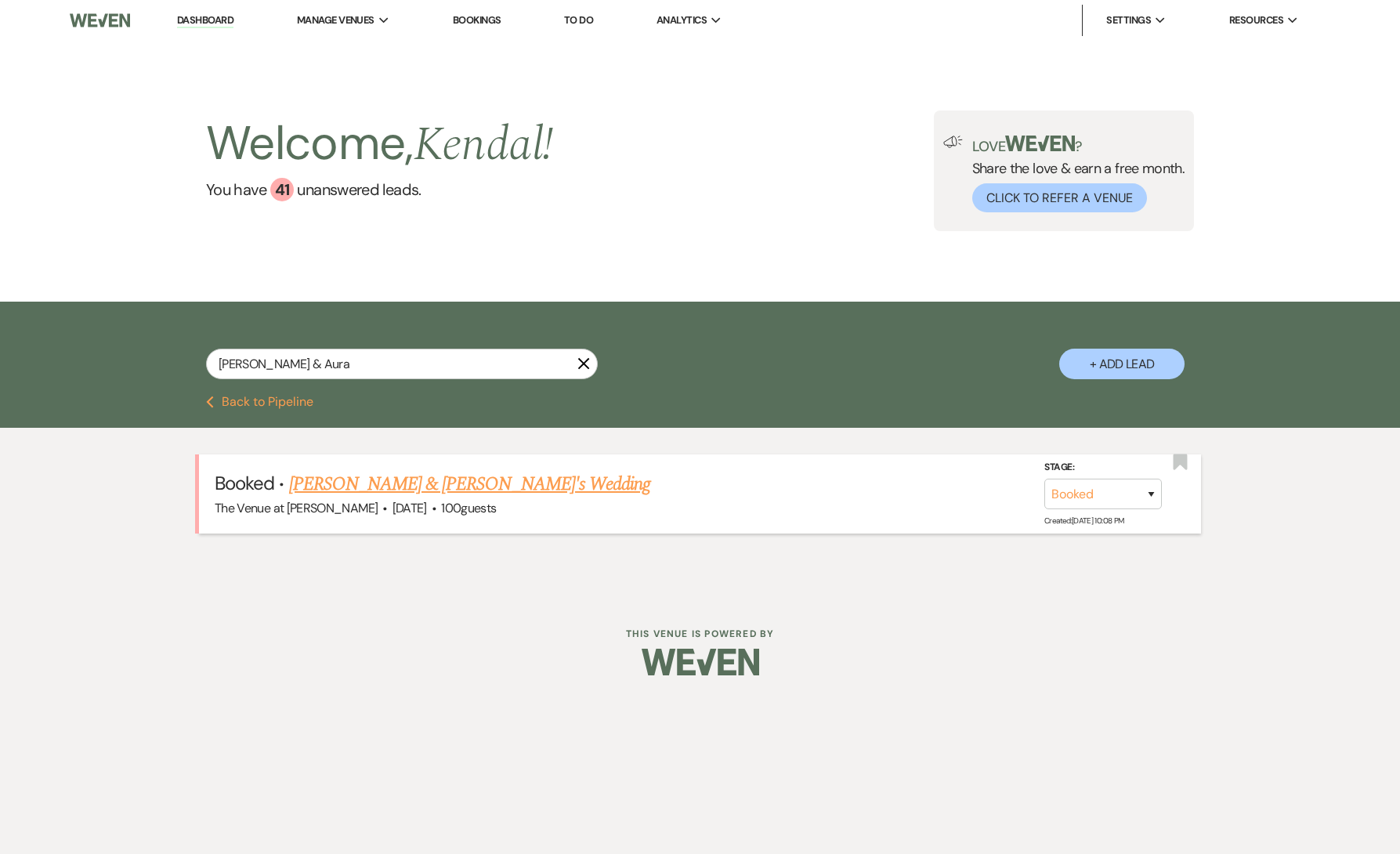
click at [384, 482] on link "[PERSON_NAME] & [PERSON_NAME]'s Wedding" at bounding box center [470, 484] width 362 height 29
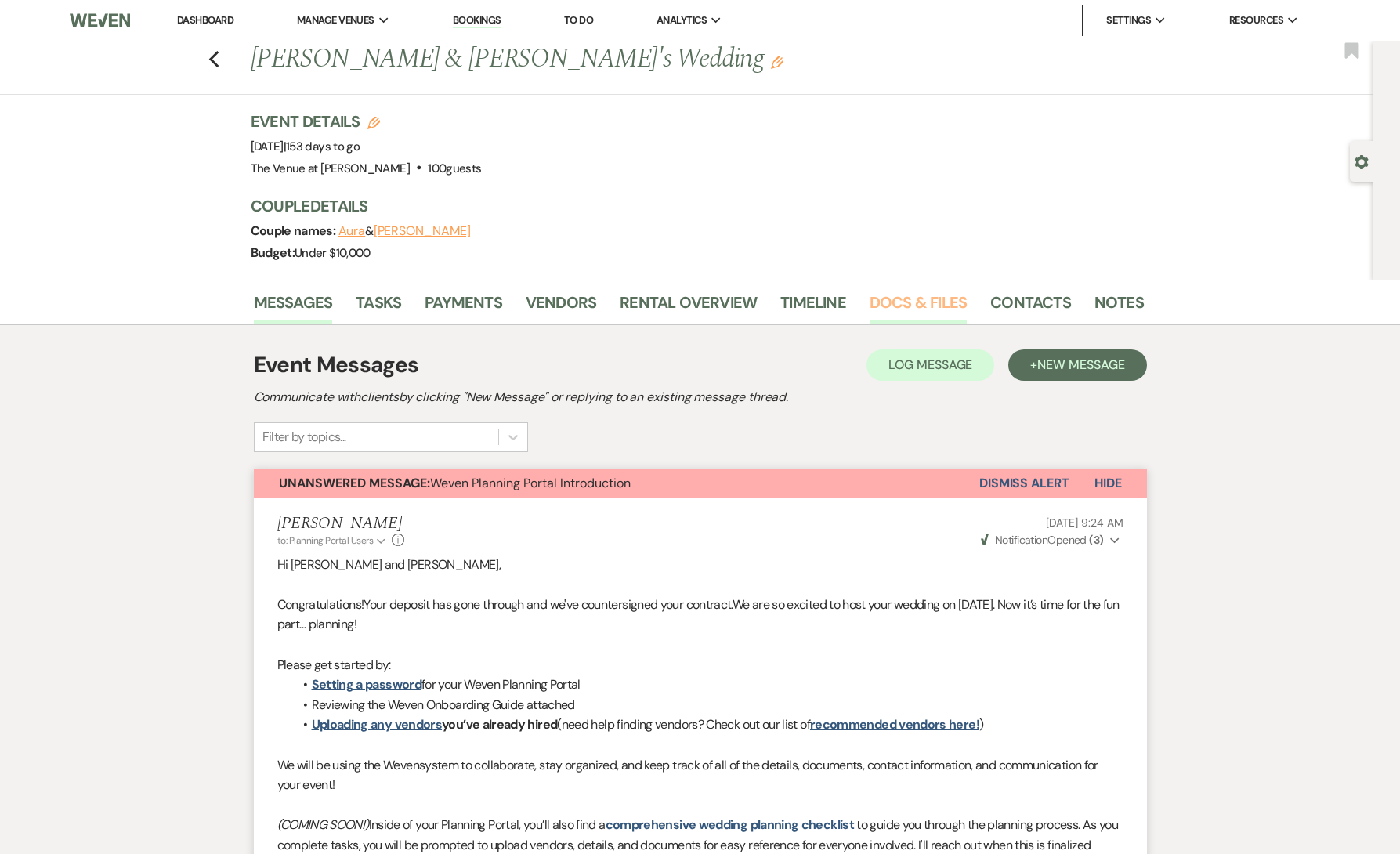
click at [933, 311] on link "Docs & Files" at bounding box center [918, 307] width 97 height 34
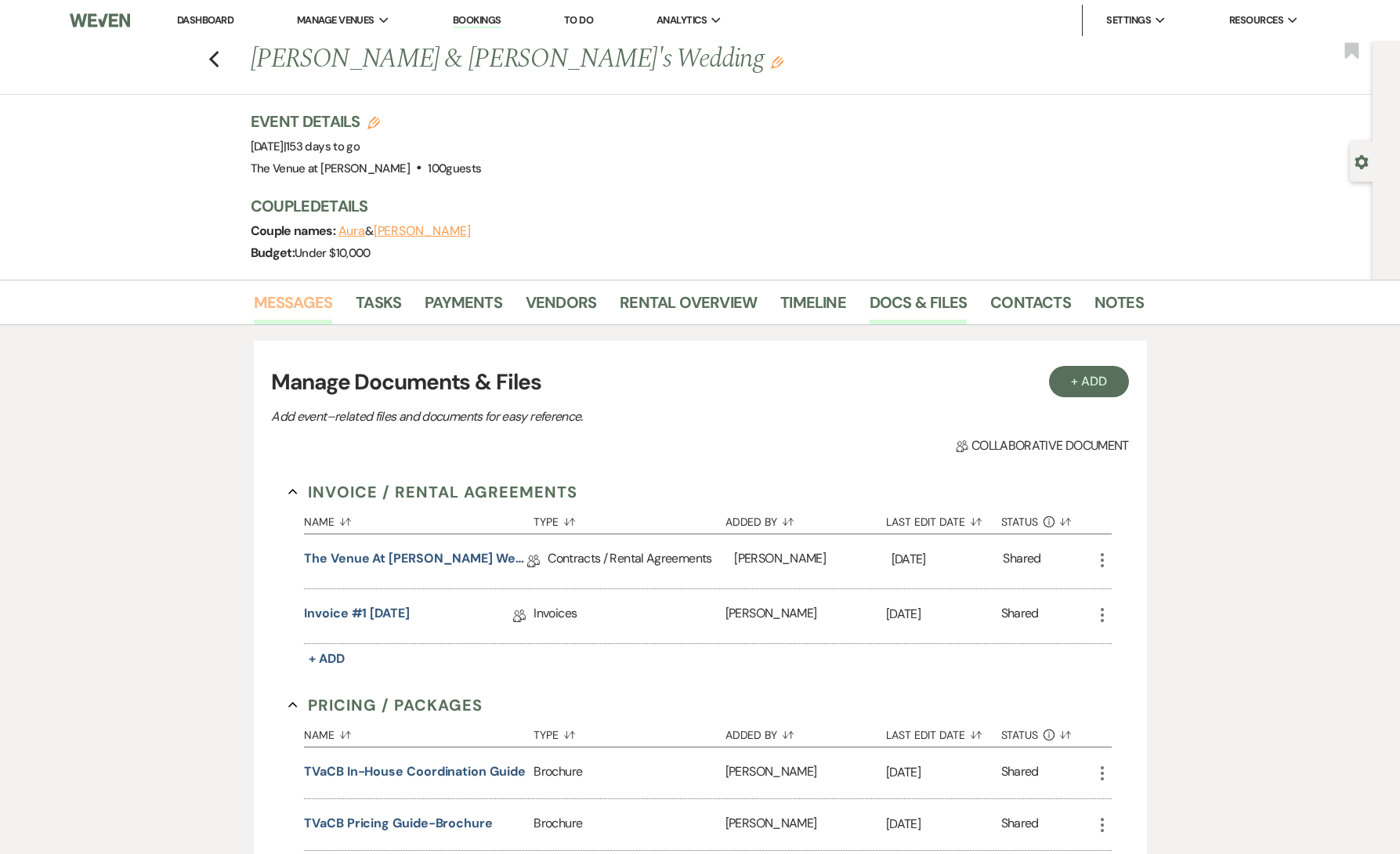
click at [300, 302] on link "Messages" at bounding box center [294, 307] width 79 height 34
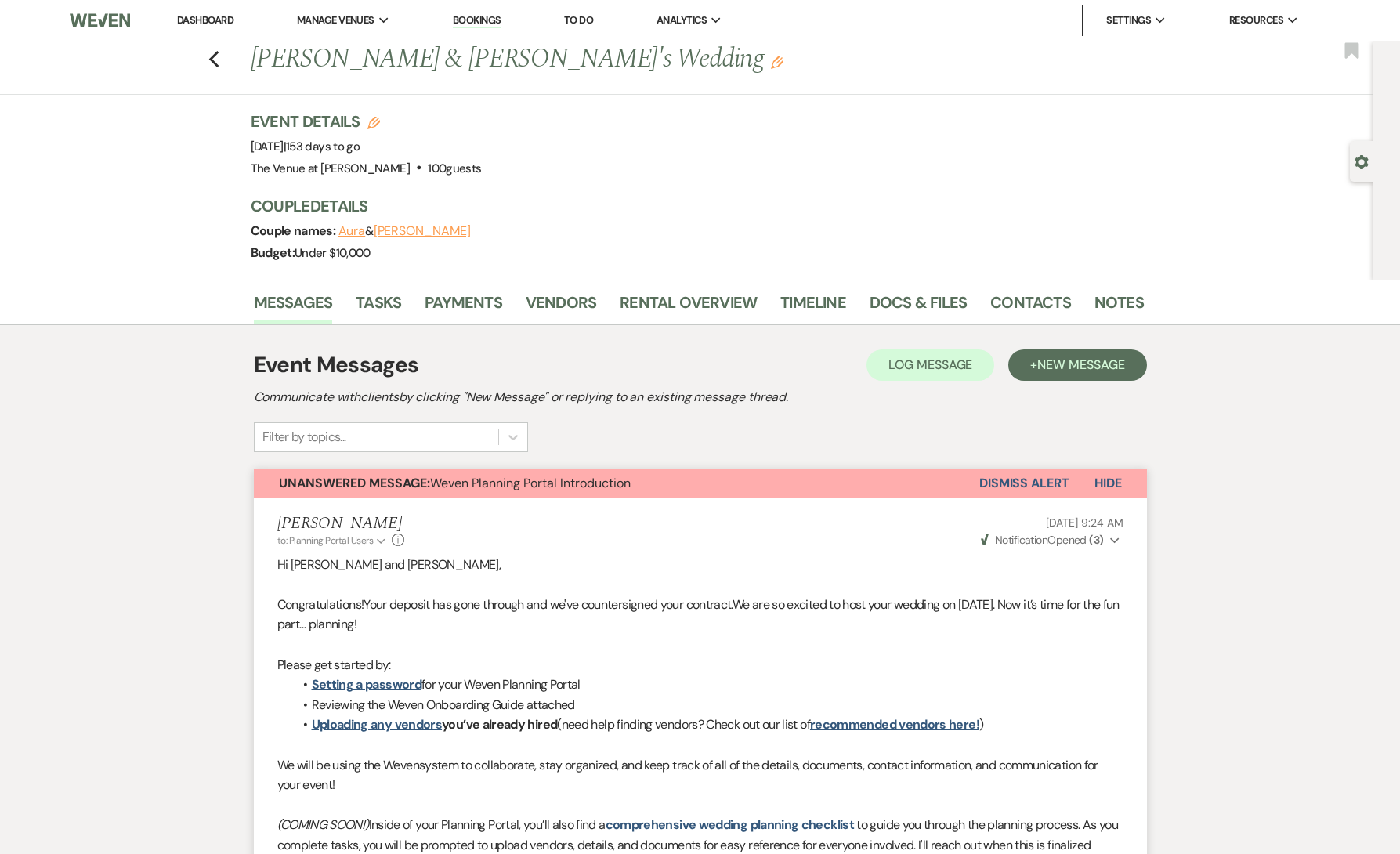
click at [1357, 159] on use "button" at bounding box center [1361, 162] width 13 height 14
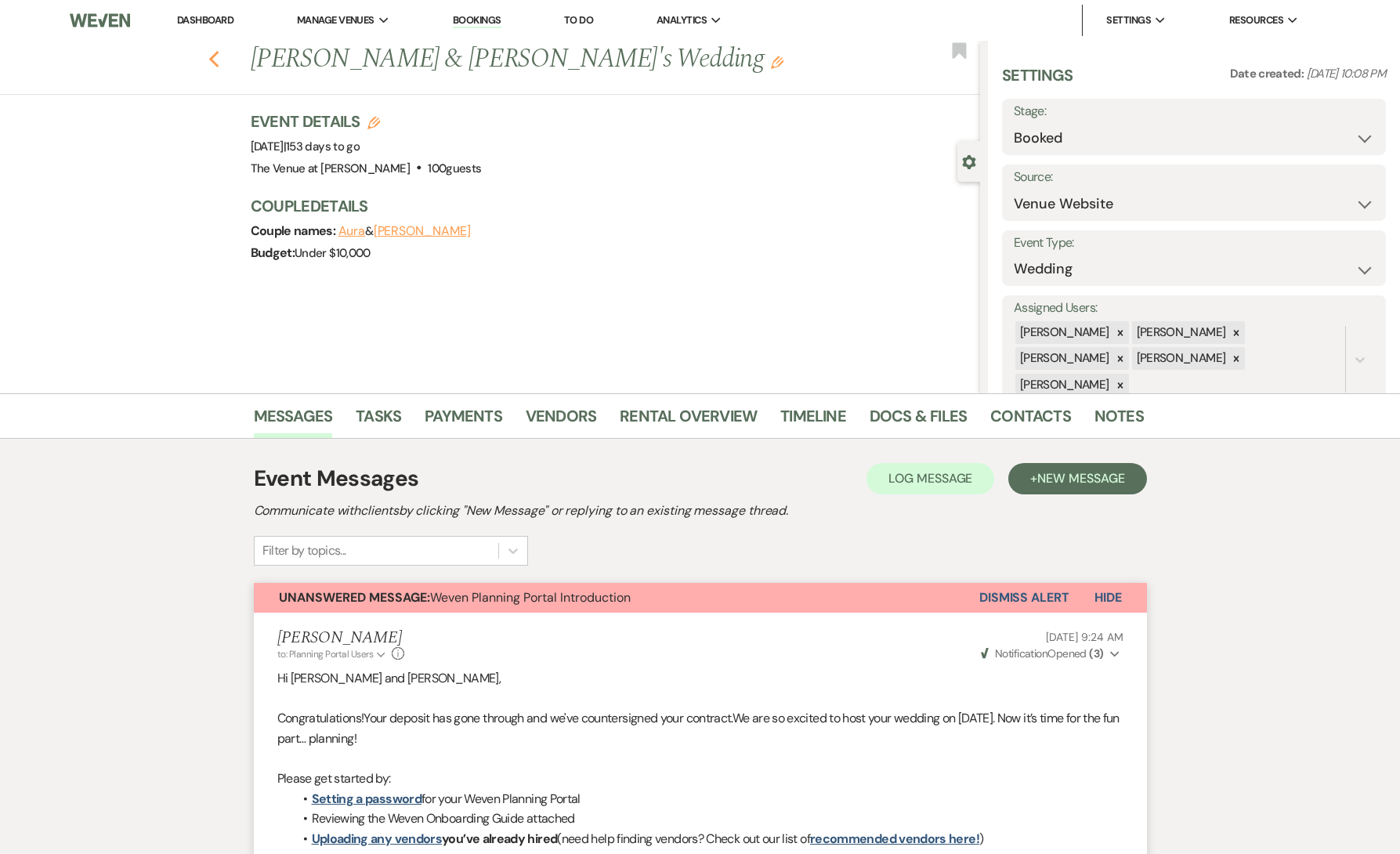
click at [219, 61] on icon "Previous" at bounding box center [214, 59] width 12 height 18
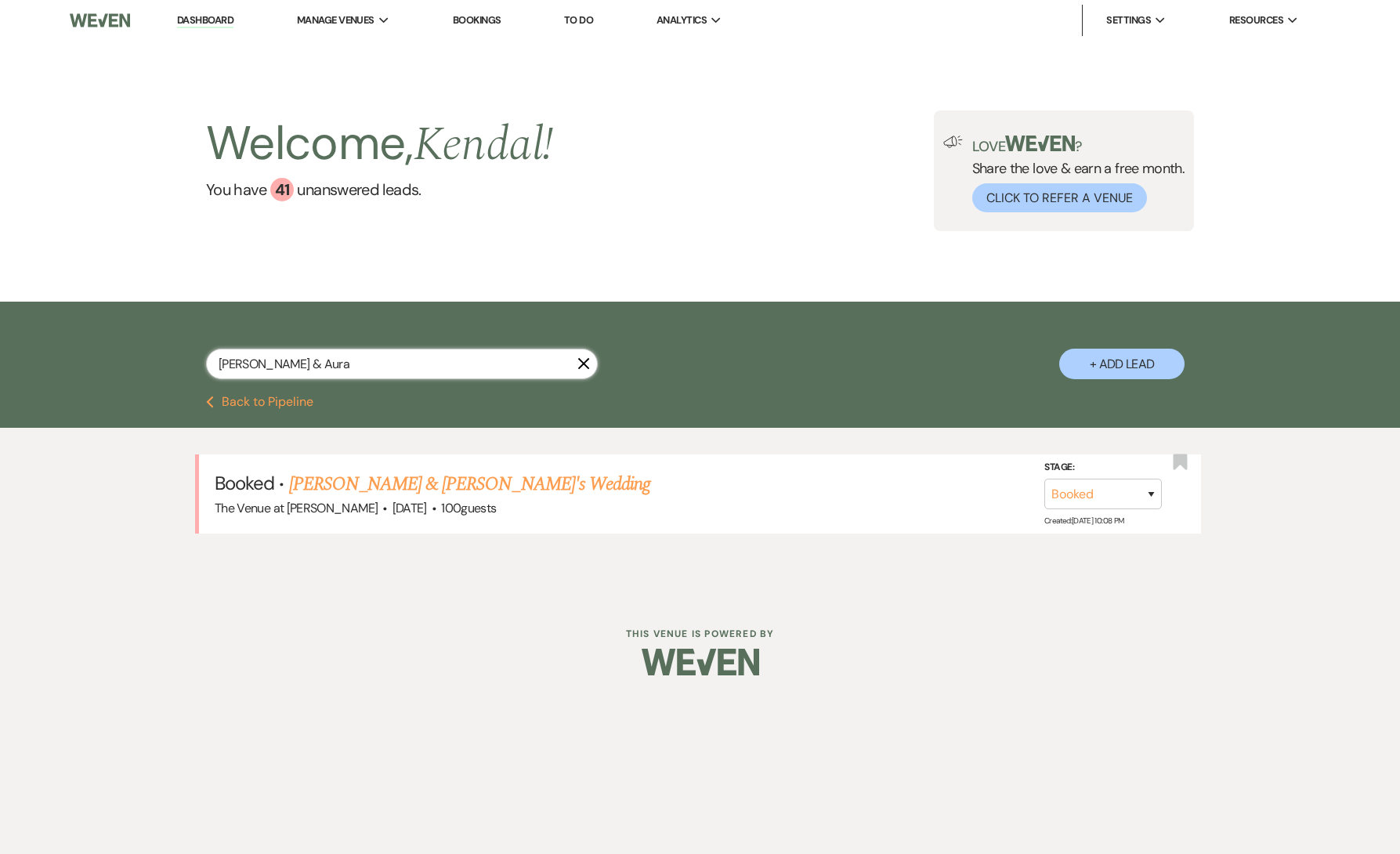
click at [298, 365] on input "[PERSON_NAME] & Aura" at bounding box center [402, 363] width 392 height 30
paste input "[PERSON_NAME]"
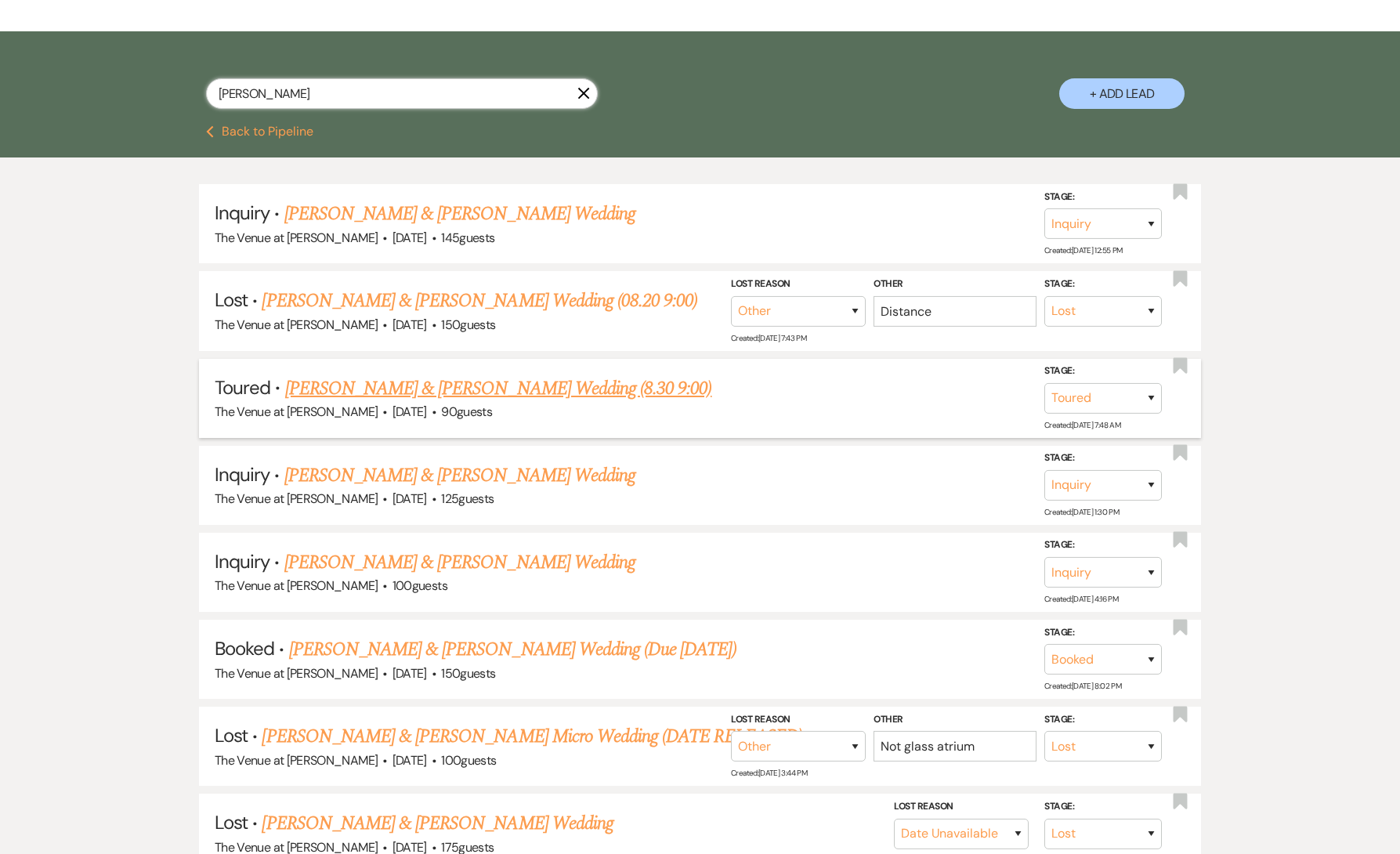
scroll to position [290, 0]
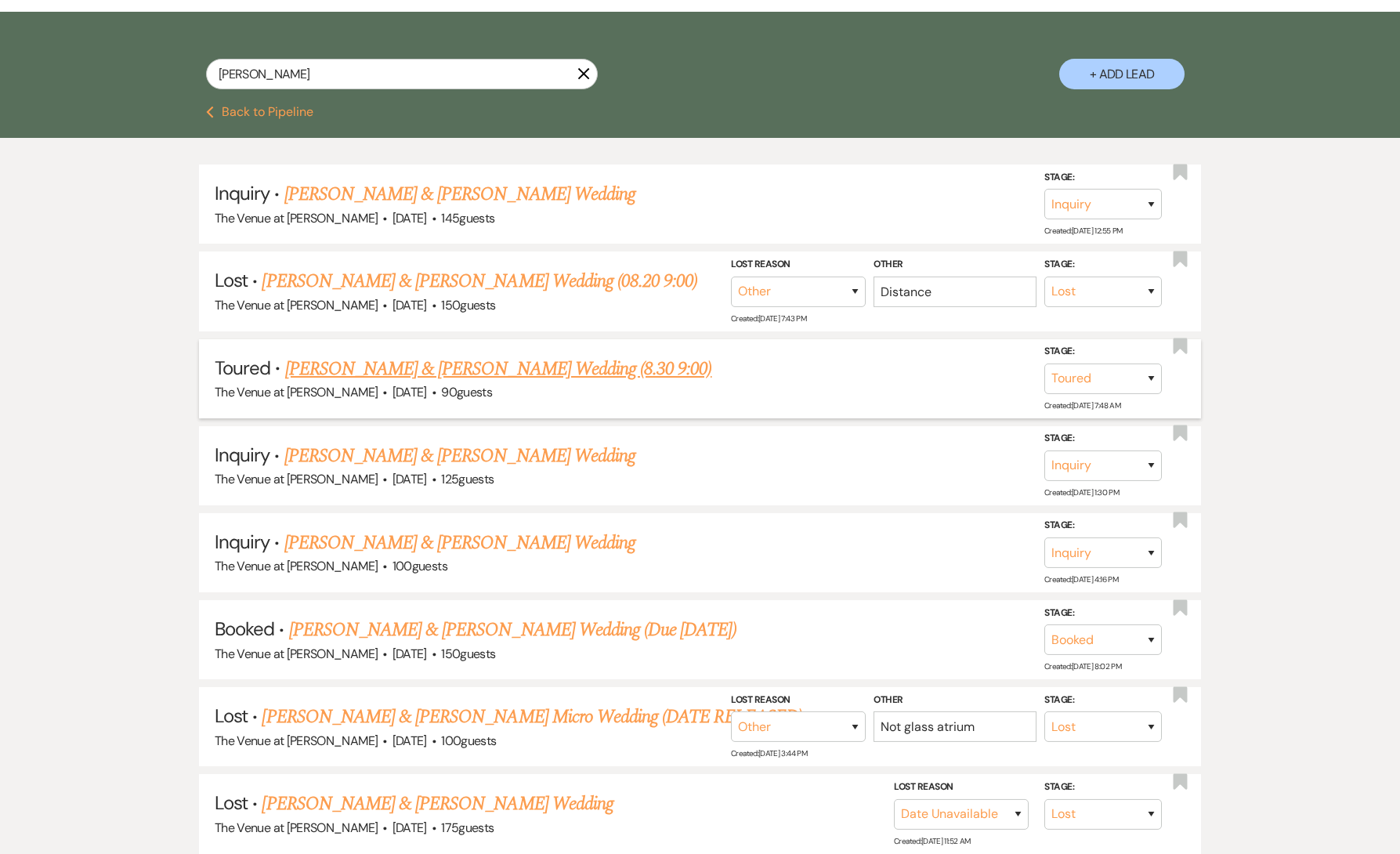
click at [361, 360] on link "[PERSON_NAME] & [PERSON_NAME] Wedding (8.30 9:00)" at bounding box center [499, 369] width 427 height 29
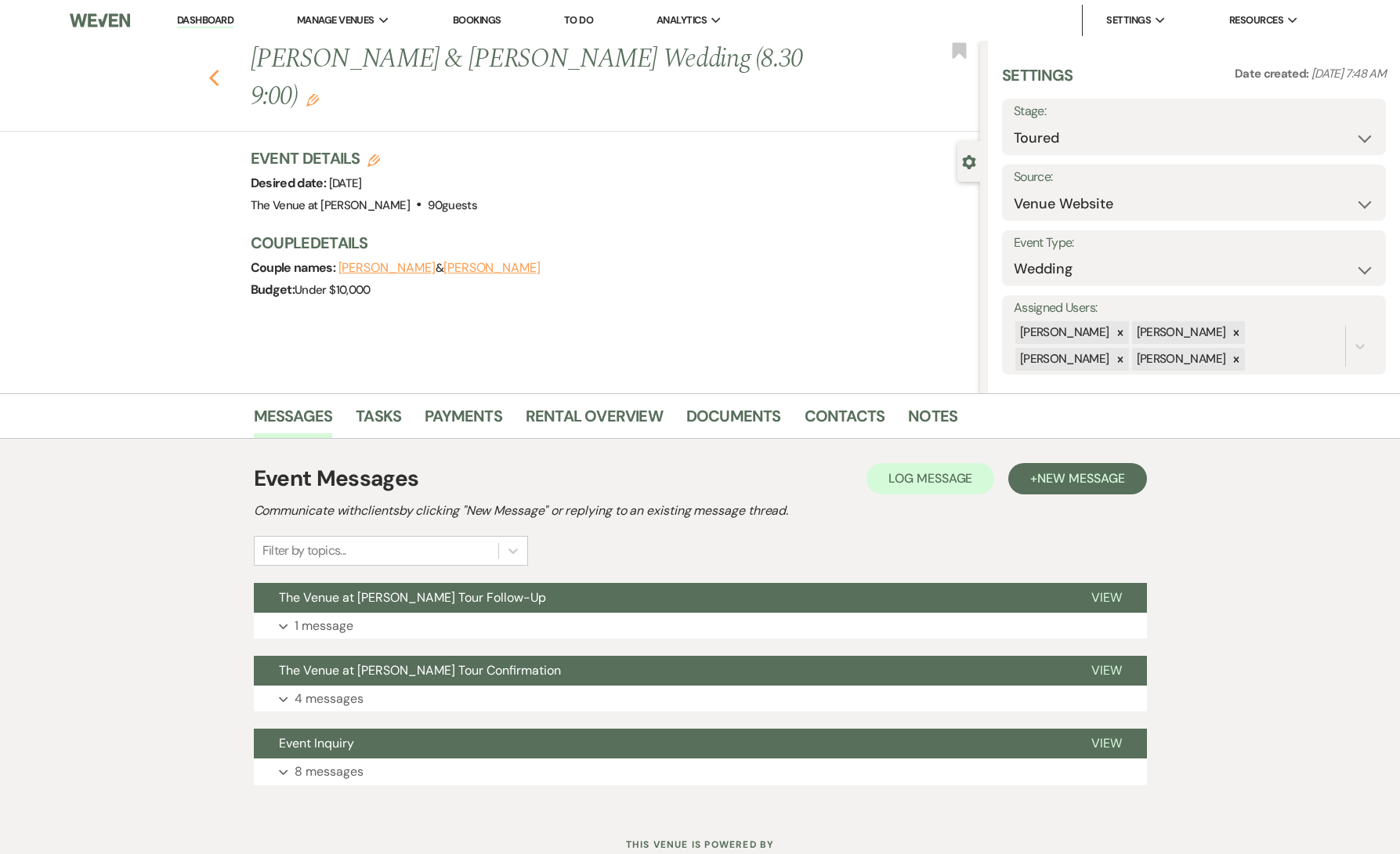
click at [215, 69] on icon "Previous" at bounding box center [214, 79] width 12 height 18
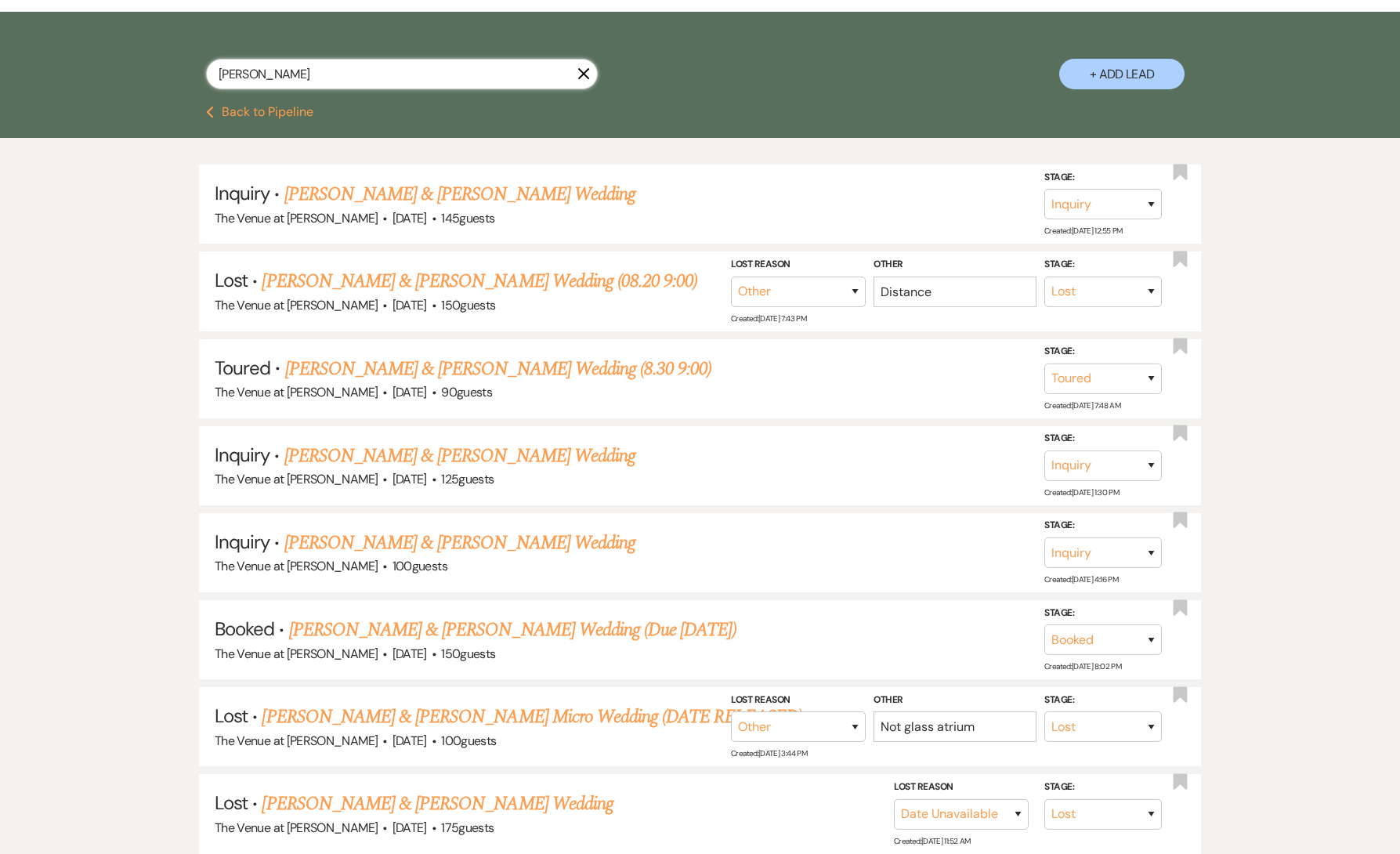
click at [419, 70] on input "[PERSON_NAME]" at bounding box center [402, 74] width 392 height 30
paste input "owalewski"
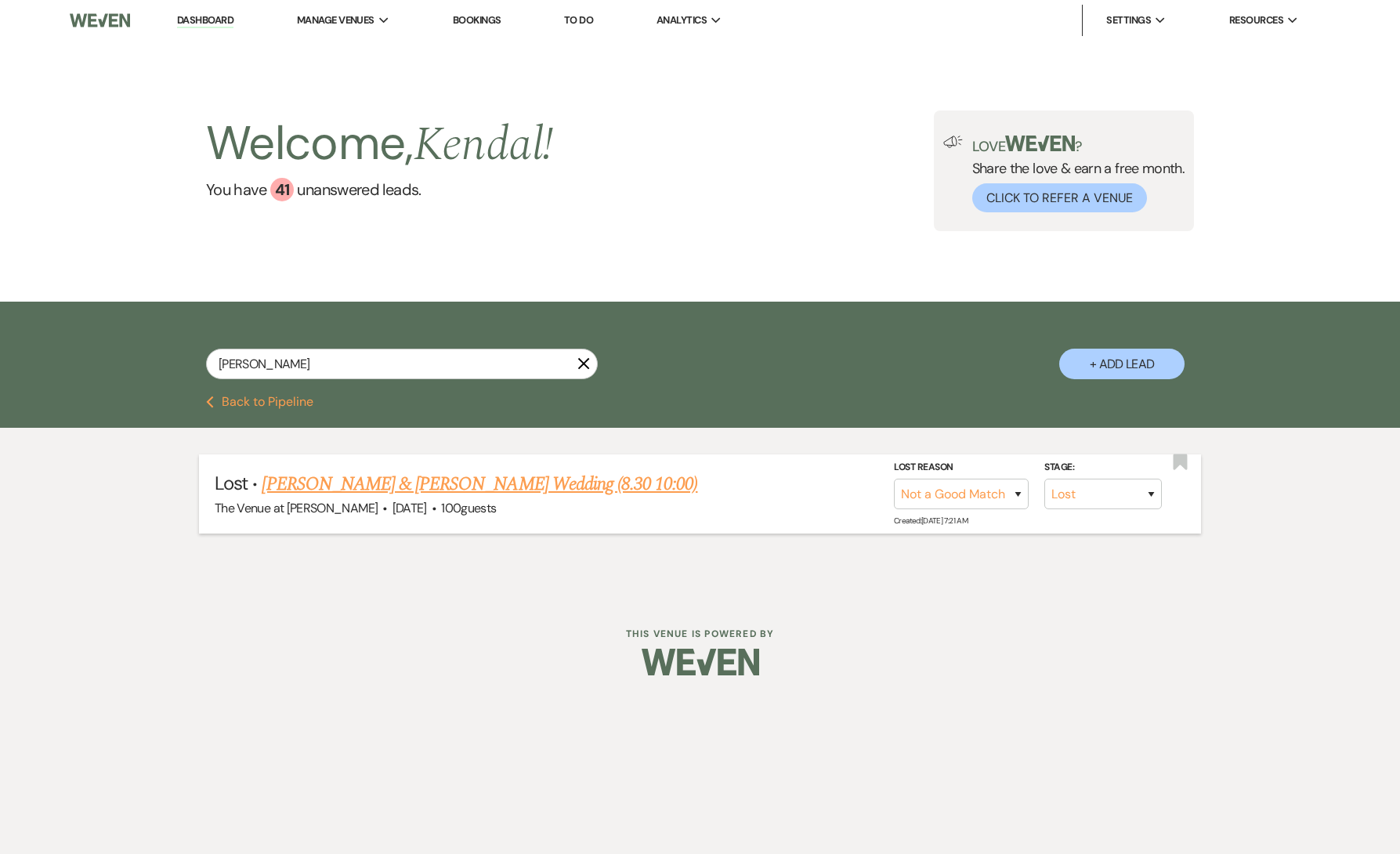
click at [465, 483] on link "[PERSON_NAME] & [PERSON_NAME] Wedding (8.30 10:00)" at bounding box center [480, 484] width 436 height 29
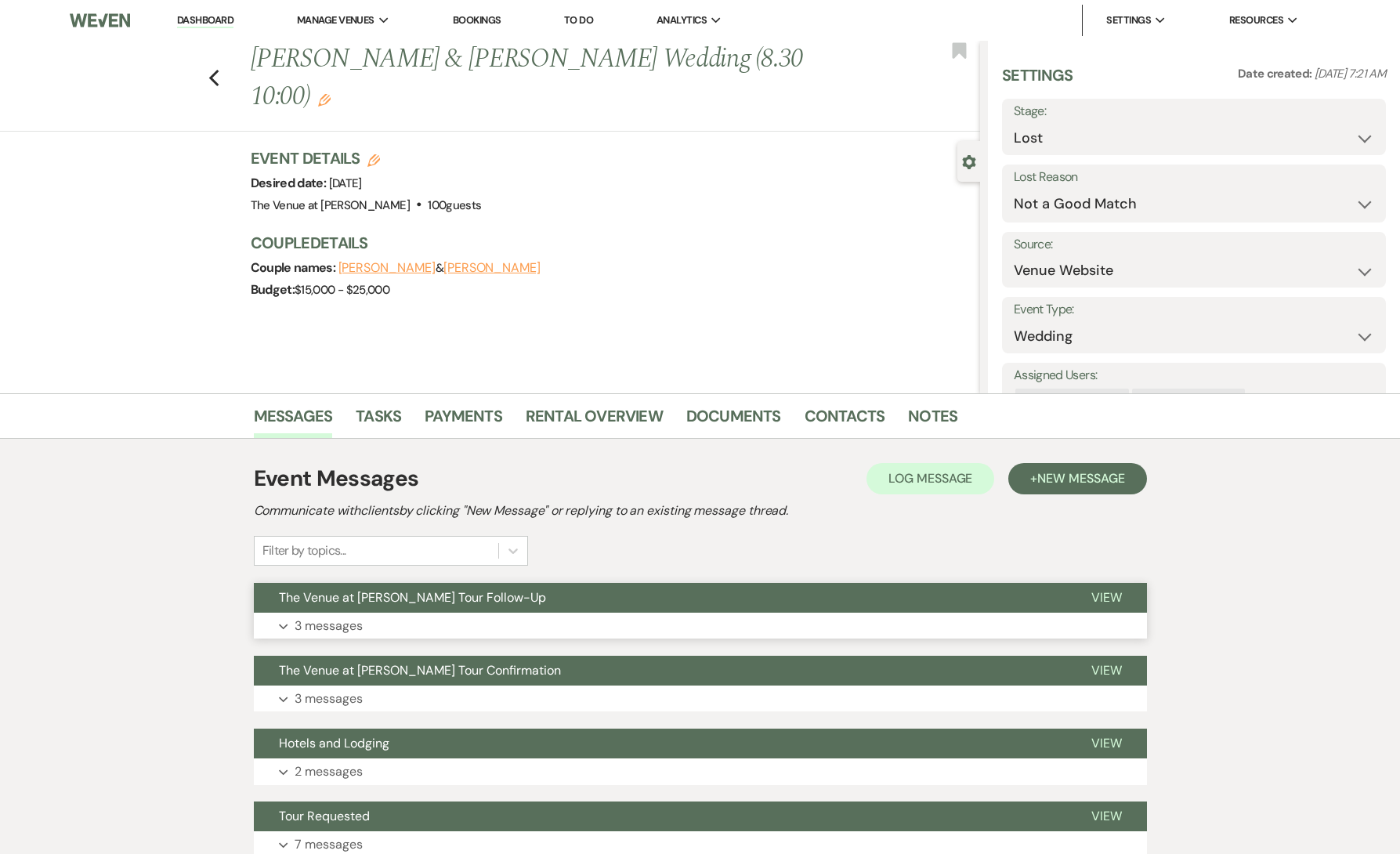
click at [402, 620] on button "Expand 3 messages" at bounding box center [700, 626] width 894 height 27
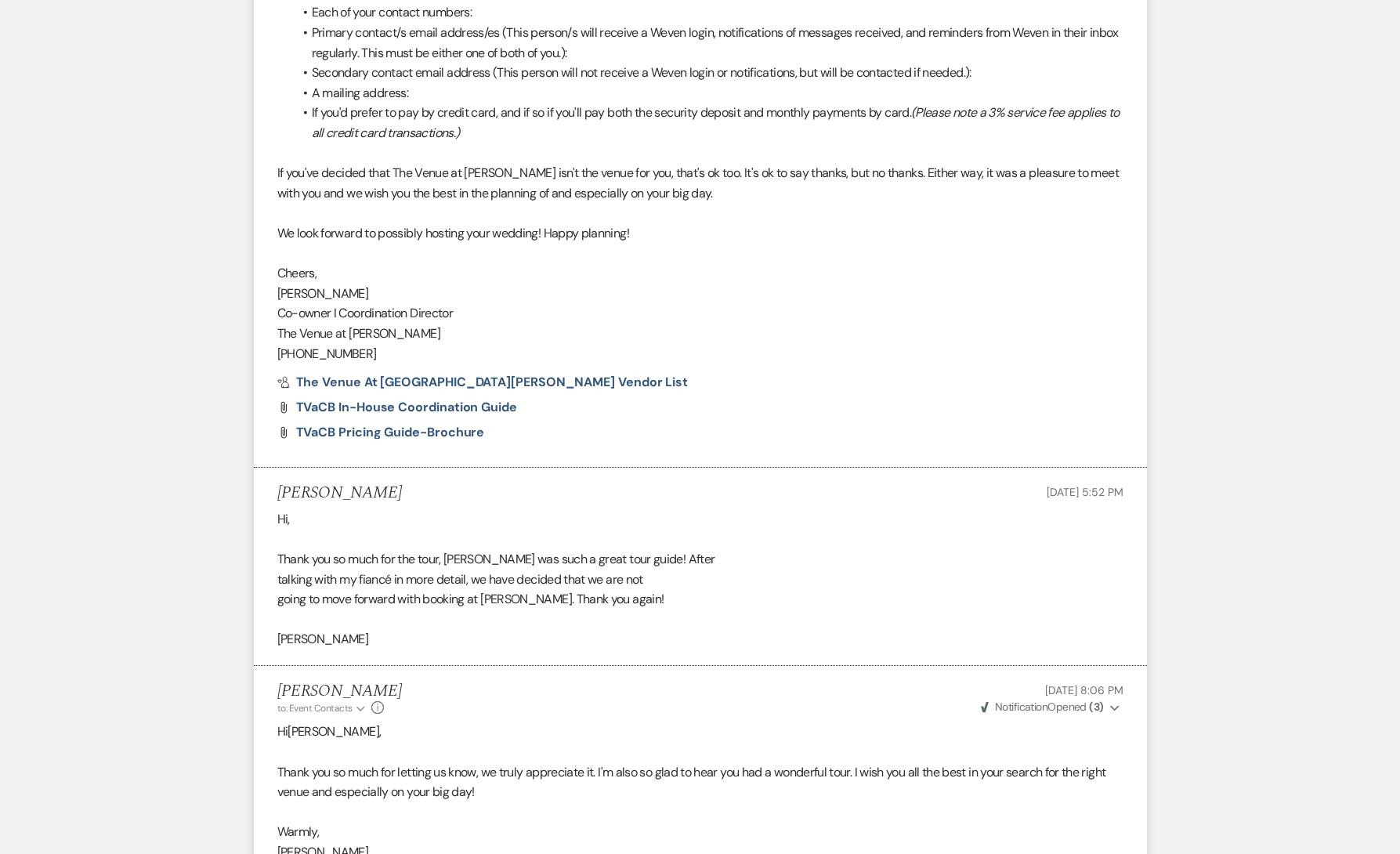
scroll to position [1656, 0]
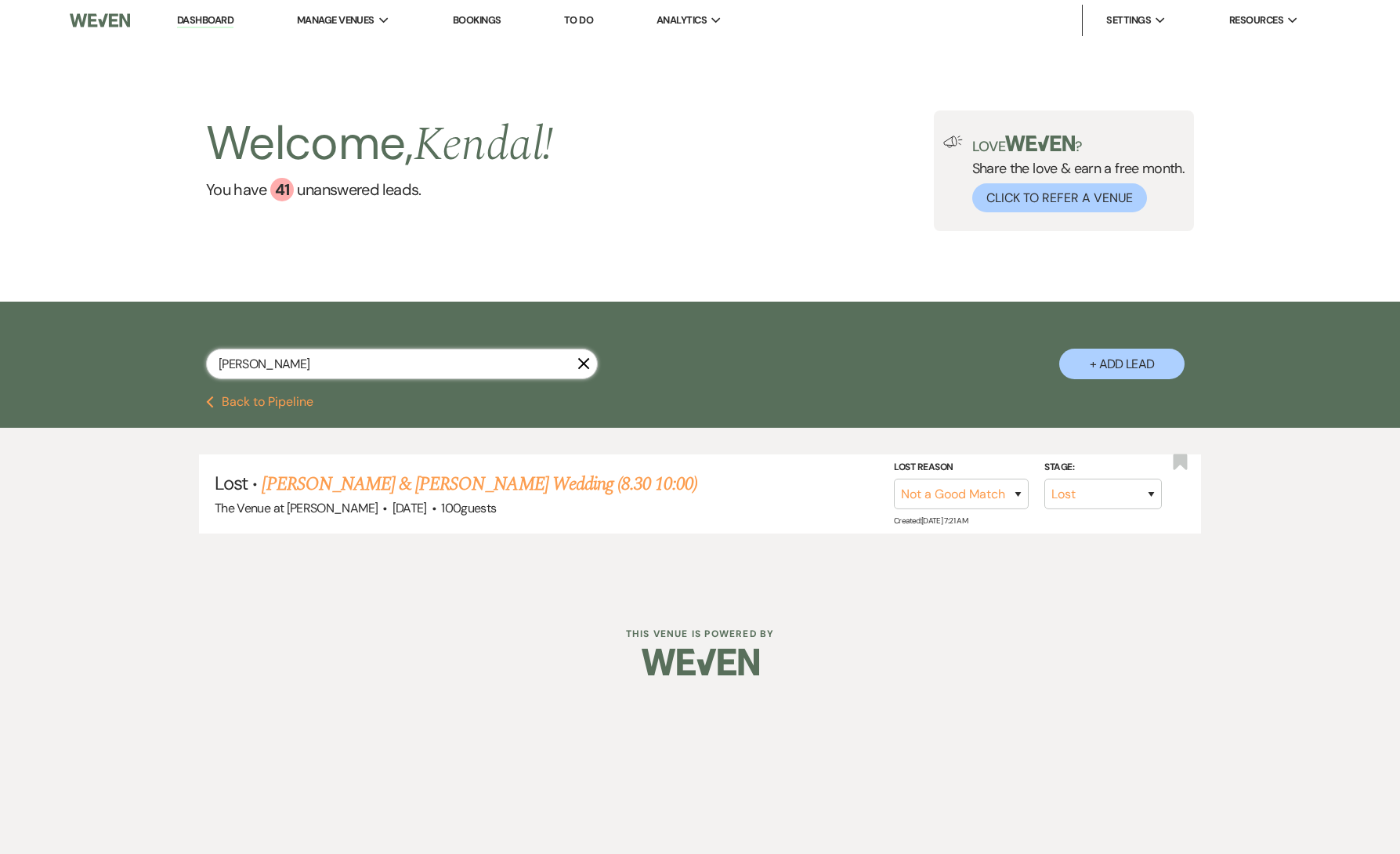
click at [380, 369] on input "[PERSON_NAME]" at bounding box center [402, 363] width 392 height 30
paste input "Percival"
click at [433, 486] on link "[PERSON_NAME] & [PERSON_NAME] Wedding" at bounding box center [465, 484] width 351 height 29
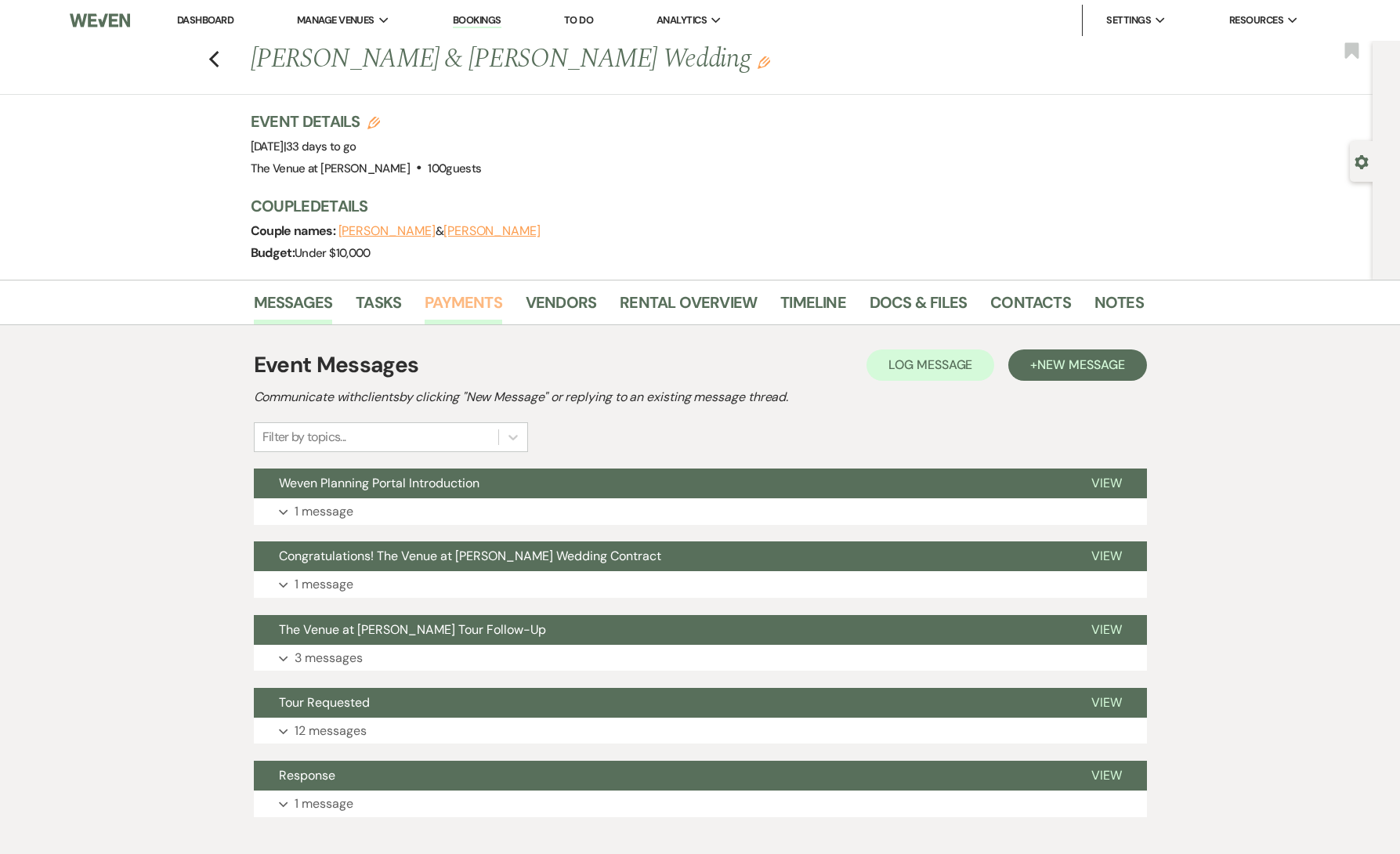
click at [460, 304] on link "Payments" at bounding box center [464, 307] width 78 height 34
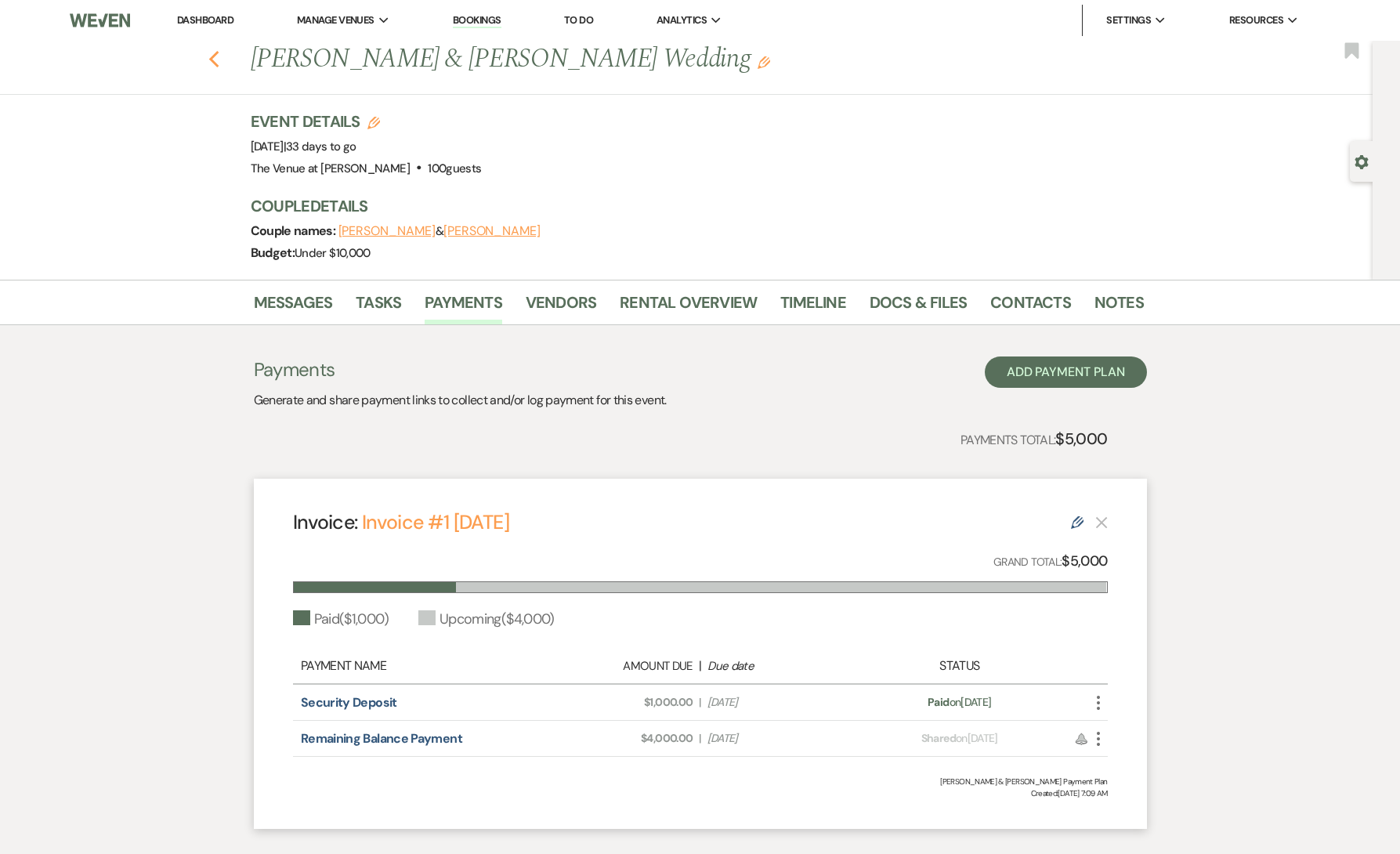
click at [214, 59] on icon "Previous" at bounding box center [214, 59] width 12 height 18
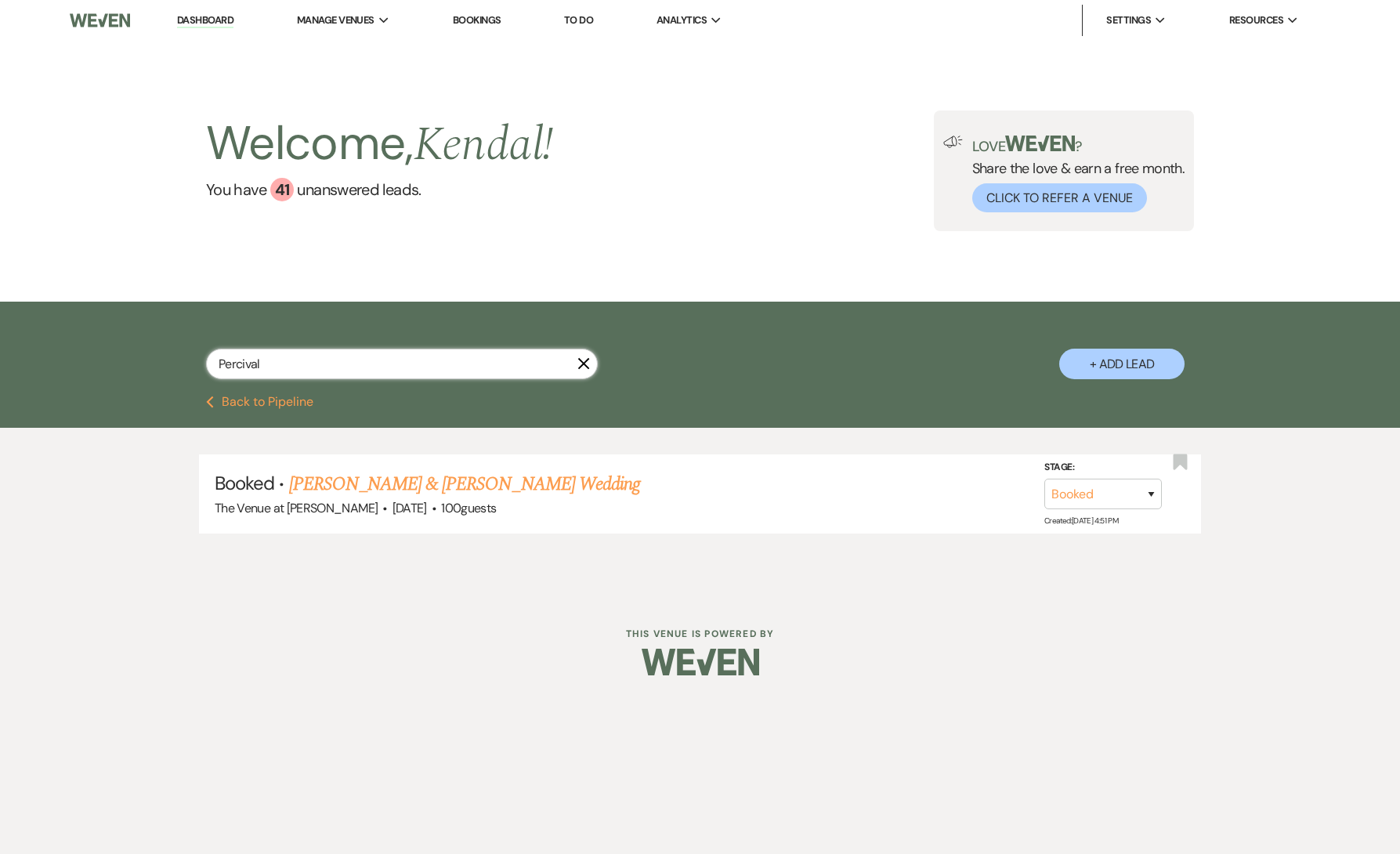
click at [300, 364] on input "Percival" at bounding box center [402, 363] width 392 height 30
click at [343, 358] on input "Percival" at bounding box center [402, 363] width 392 height 30
paste input "[PERSON_NAME] & [PERSON_NAME]"
click at [346, 487] on link "[PERSON_NAME] & [PERSON_NAME]'s Elopement (9.3 12:00)" at bounding box center [509, 484] width 448 height 29
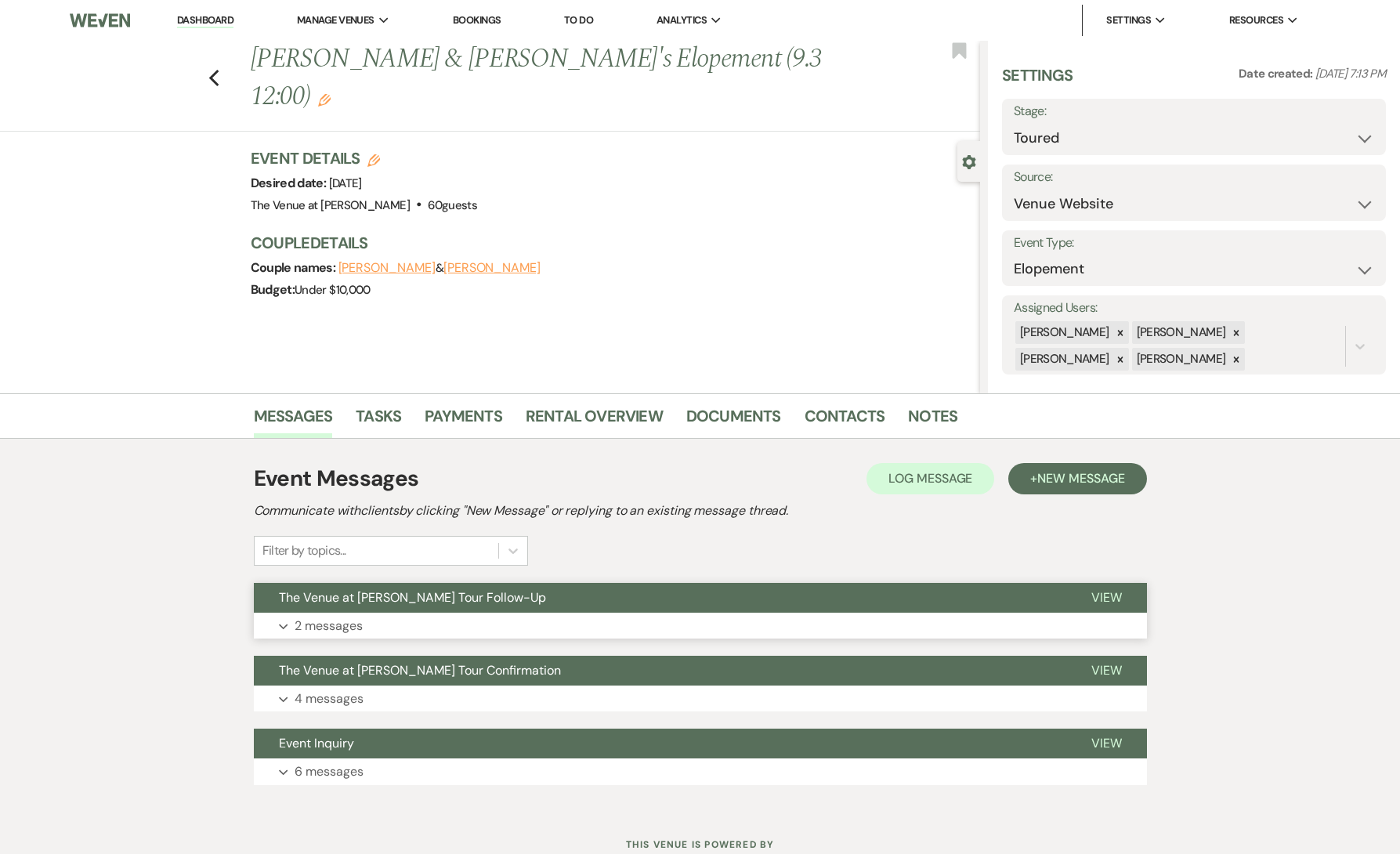
click at [358, 626] on p "2 messages" at bounding box center [329, 627] width 68 height 20
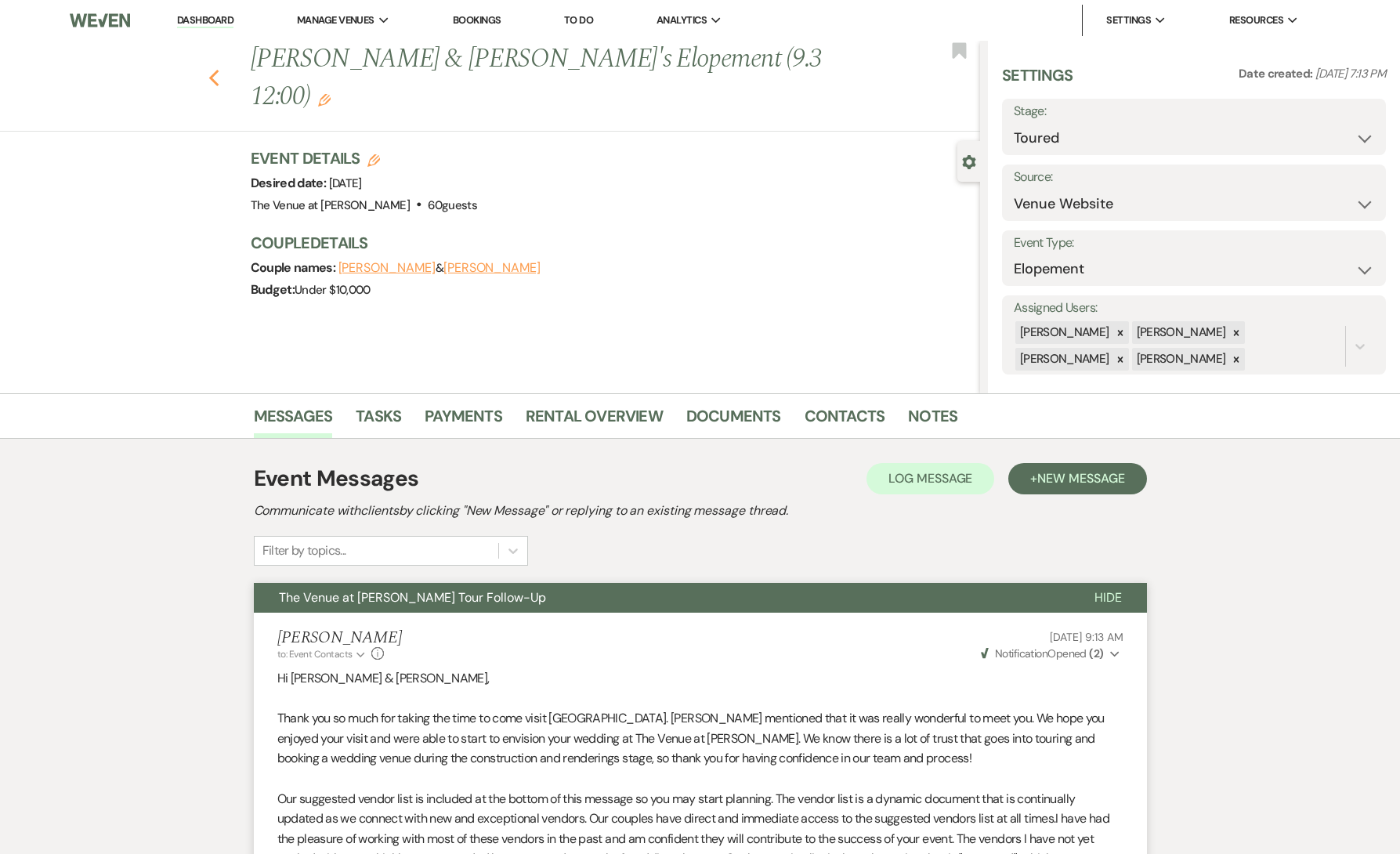
click at [215, 69] on use "button" at bounding box center [213, 78] width 10 height 18
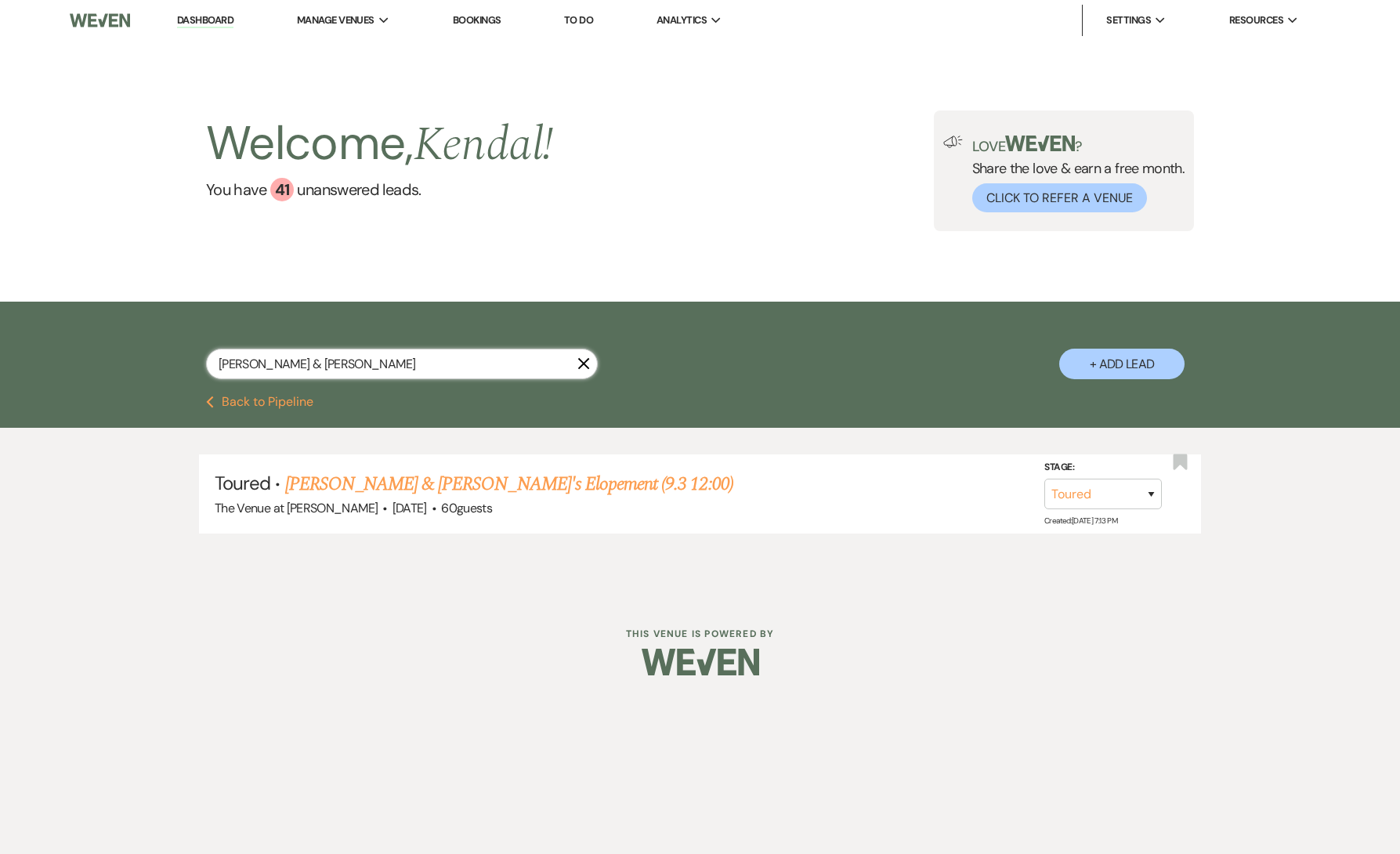
click at [437, 363] on input "[PERSON_NAME] & [PERSON_NAME]" at bounding box center [402, 363] width 392 height 30
paste input "atylewicz"
click at [486, 490] on link "[PERSON_NAME] & [PERSON_NAME] Wedding (9.3 4:30)" at bounding box center [494, 484] width 419 height 29
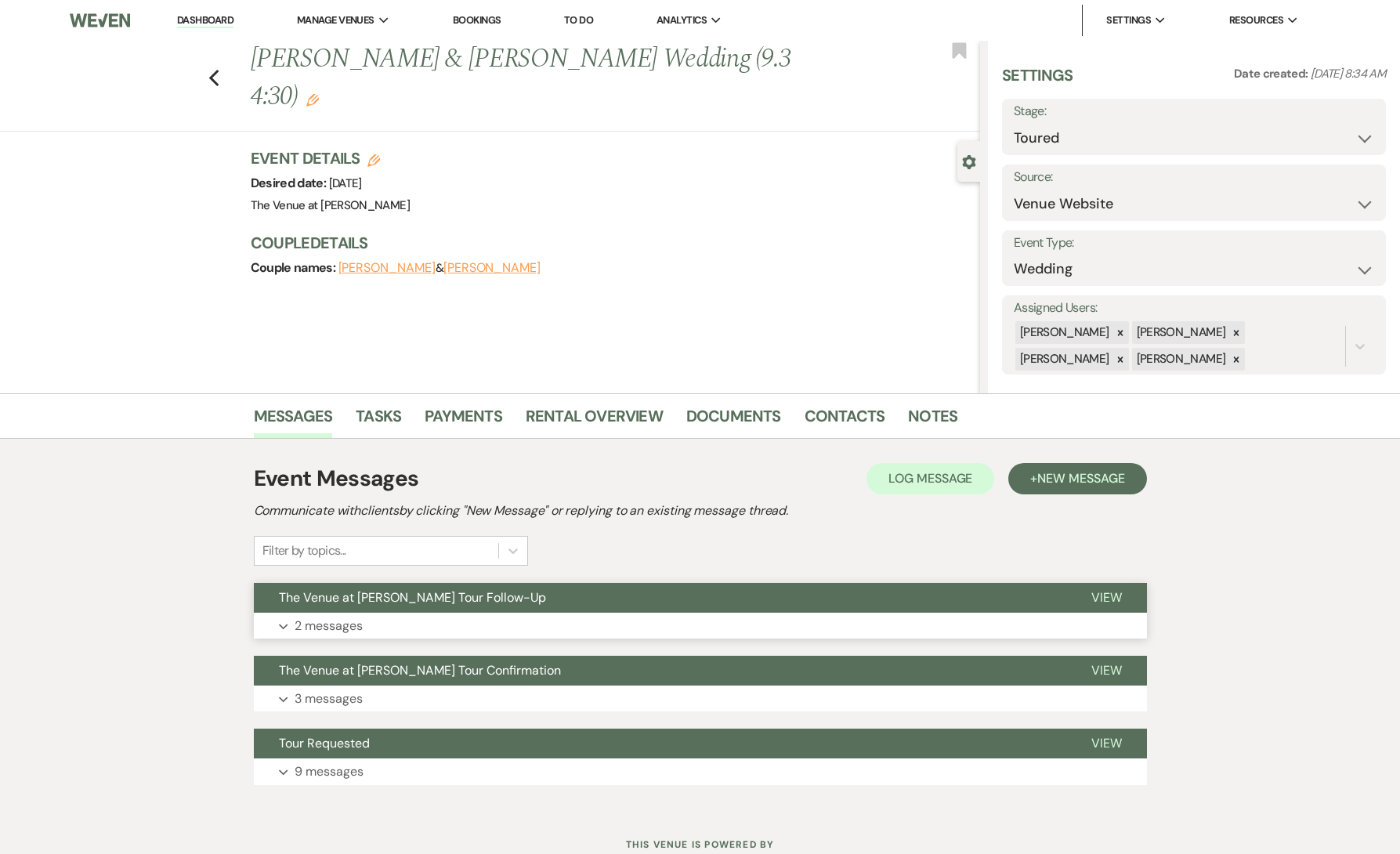
click at [424, 627] on button "Expand 2 messages" at bounding box center [700, 626] width 894 height 27
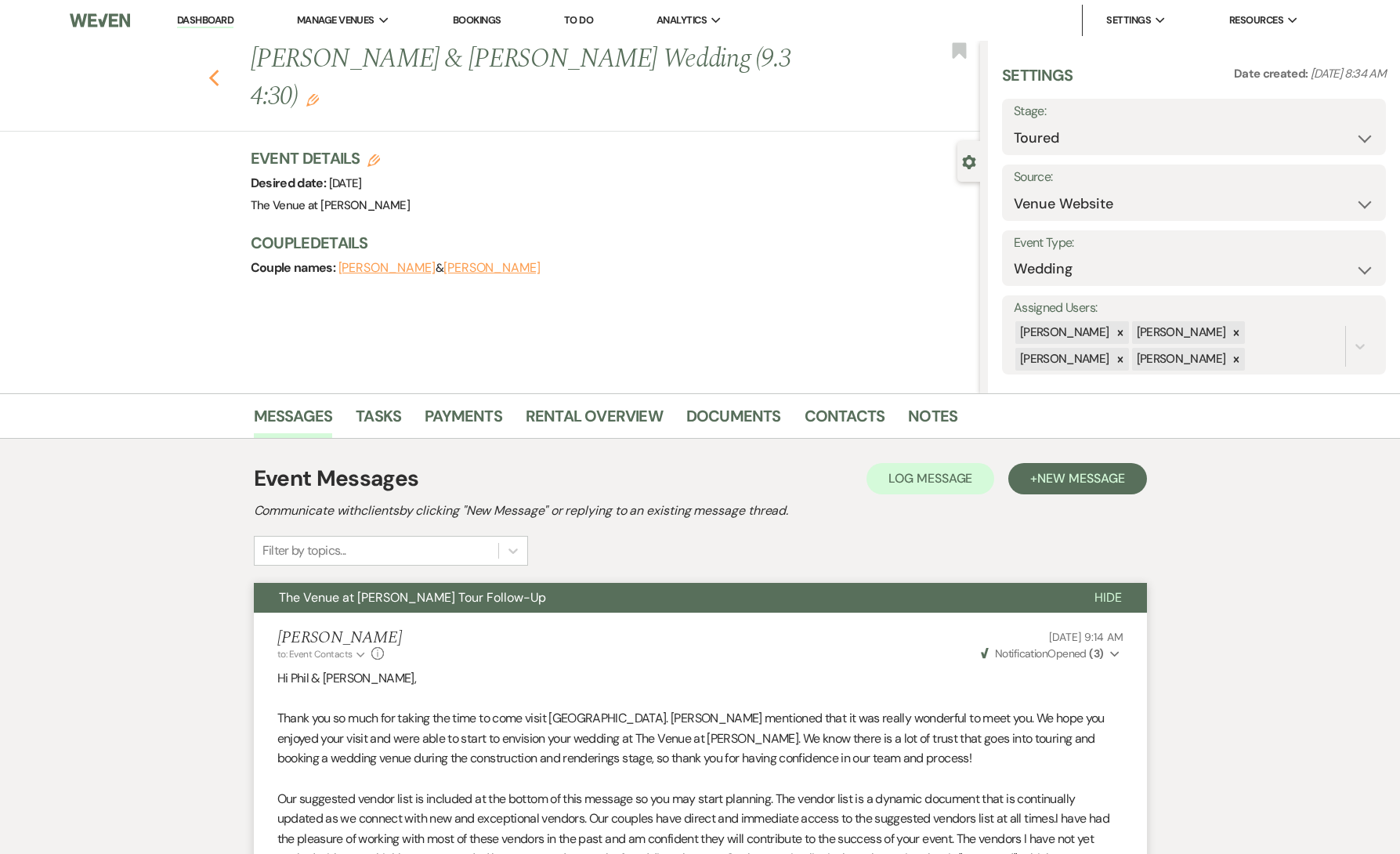
click at [215, 69] on use "button" at bounding box center [213, 78] width 10 height 18
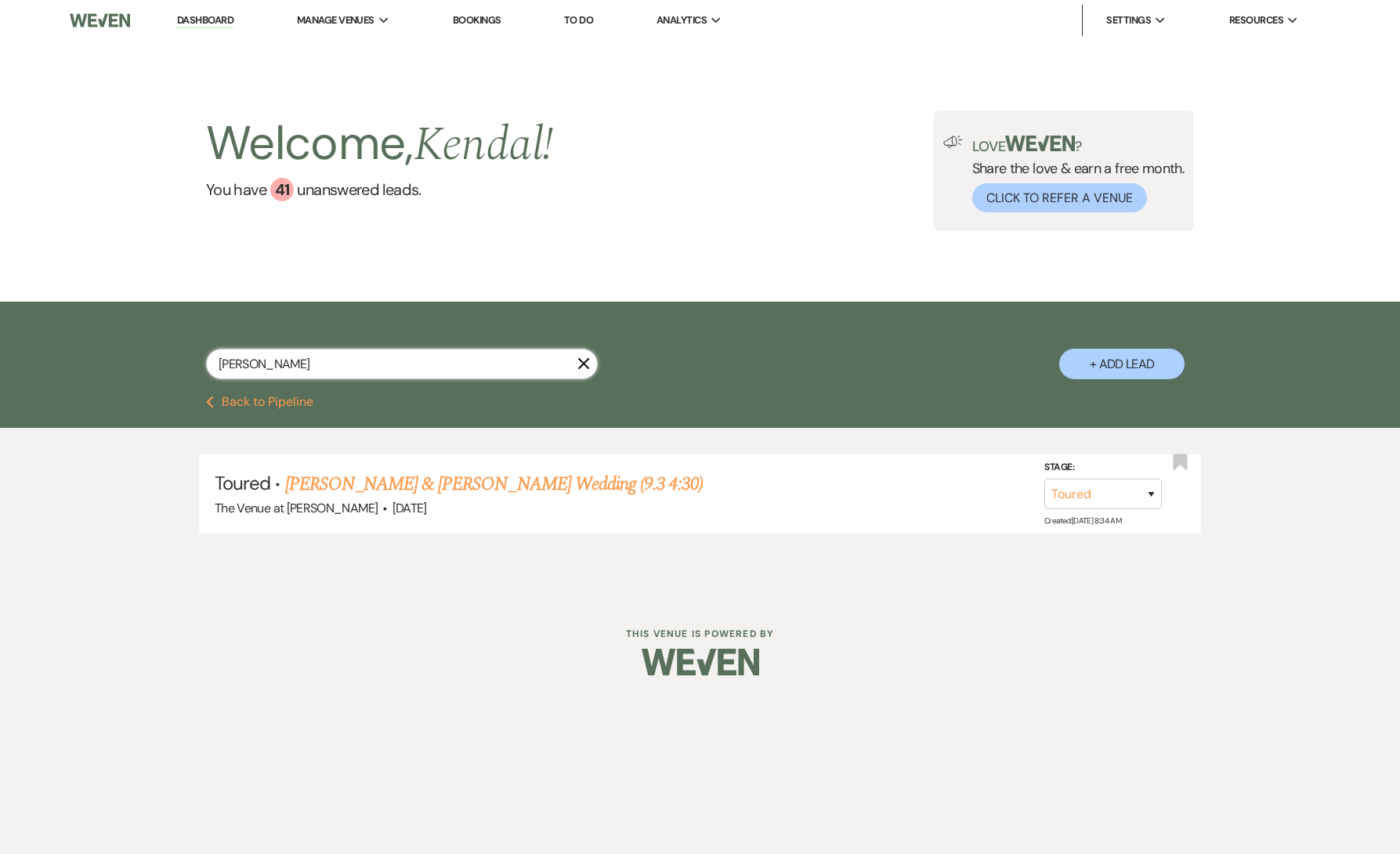
click at [317, 361] on input "[PERSON_NAME]" at bounding box center [402, 363] width 392 height 30
paste input "[PERSON_NAME]"
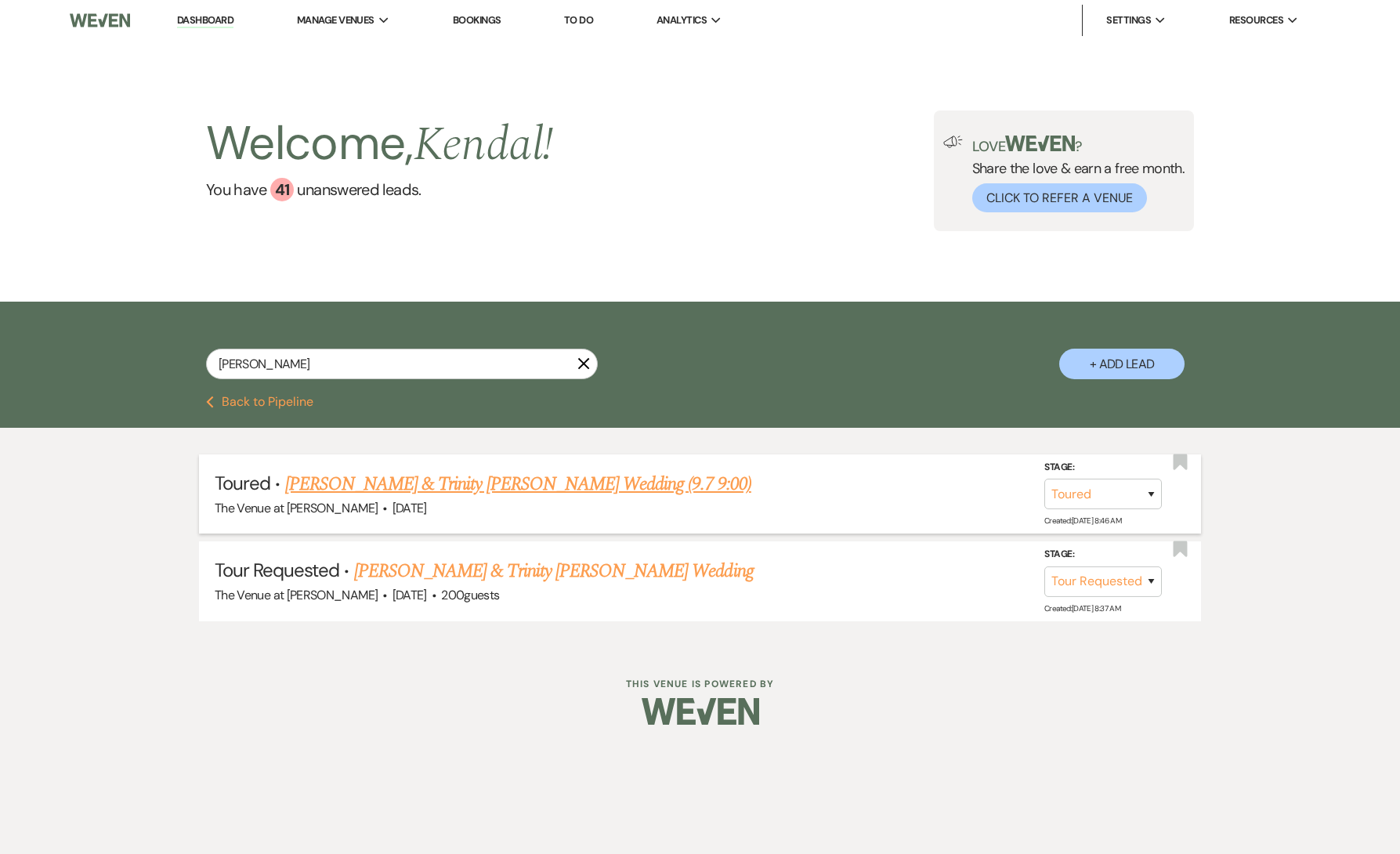
click at [447, 487] on link "[PERSON_NAME] & Trinity [PERSON_NAME] Wedding (9.7 9:00)" at bounding box center [518, 484] width 467 height 29
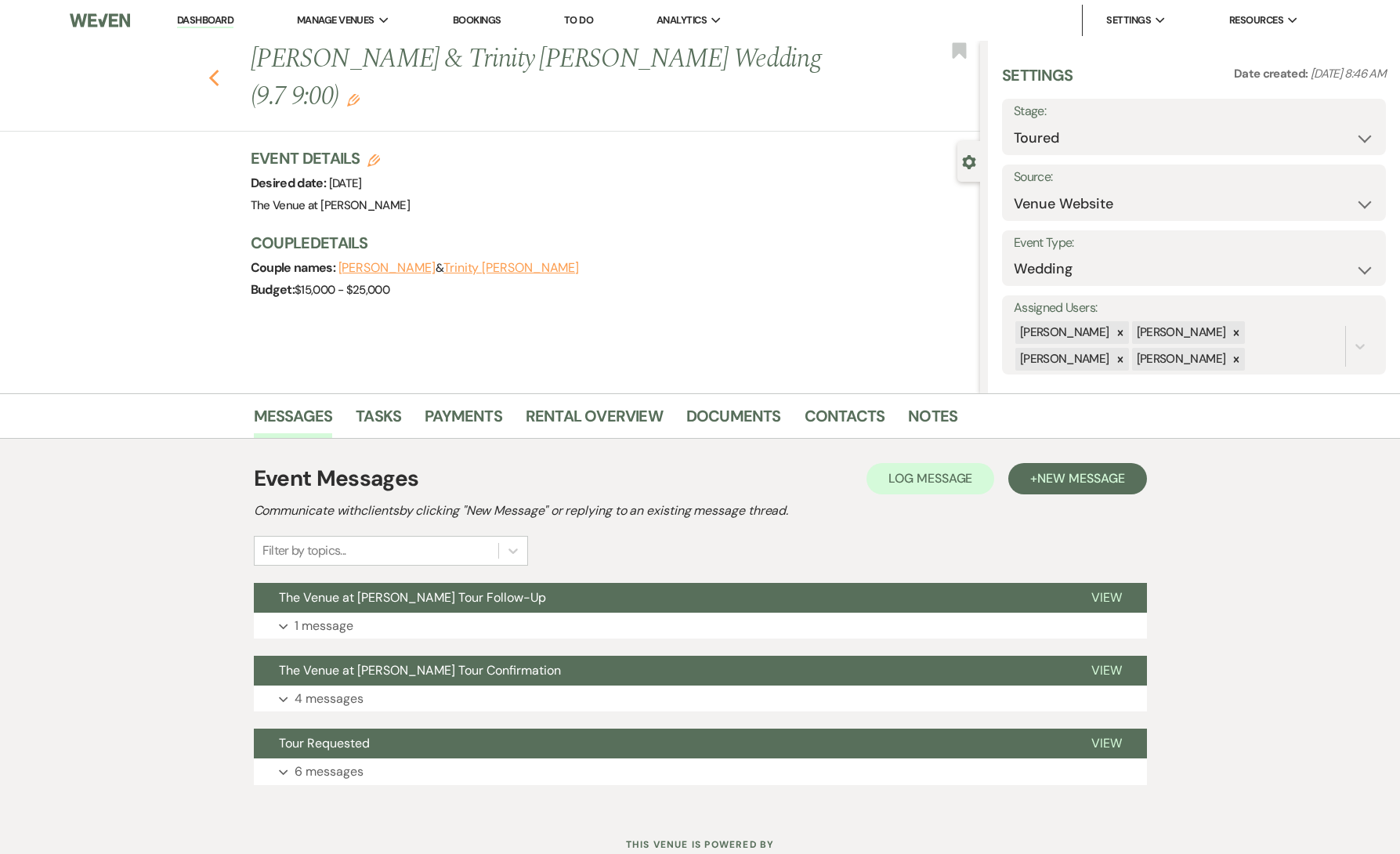
click at [217, 69] on icon "Previous" at bounding box center [214, 79] width 12 height 18
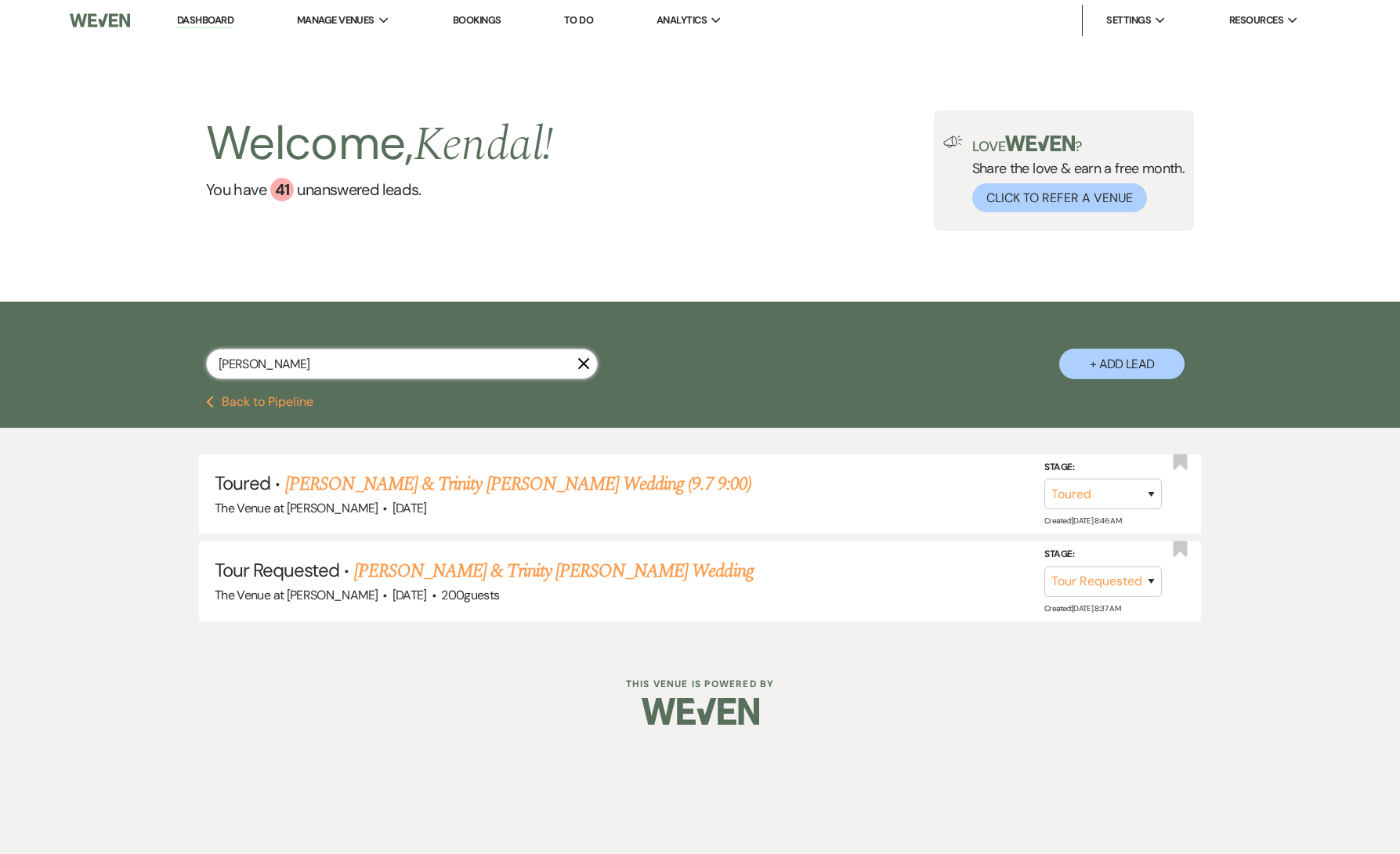
click at [493, 367] on input "[PERSON_NAME]" at bounding box center [402, 363] width 392 height 30
paste input "[PERSON_NAME]"
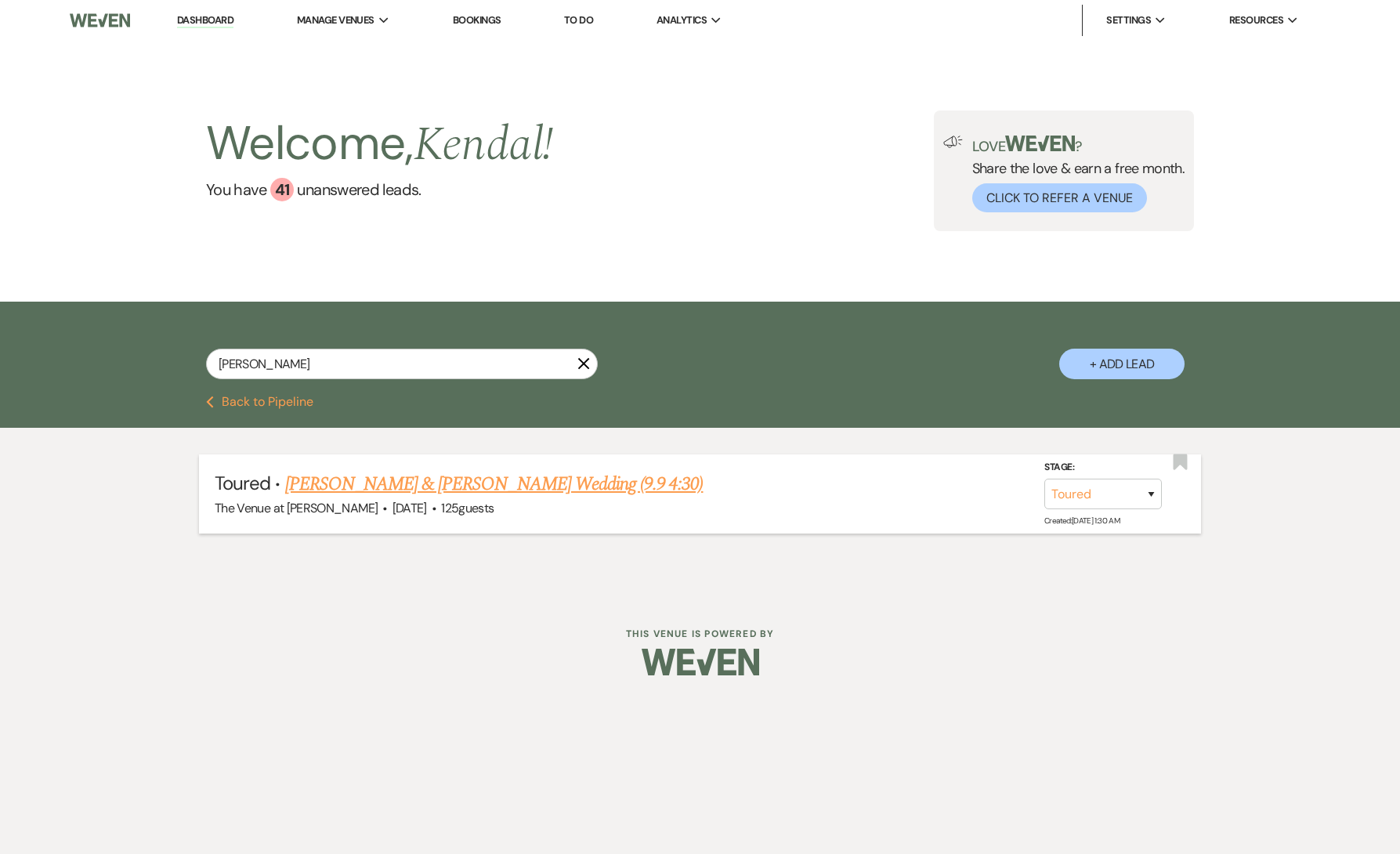
click at [505, 480] on link "[PERSON_NAME] & [PERSON_NAME] Wedding (9.9 4:30)" at bounding box center [494, 484] width 419 height 29
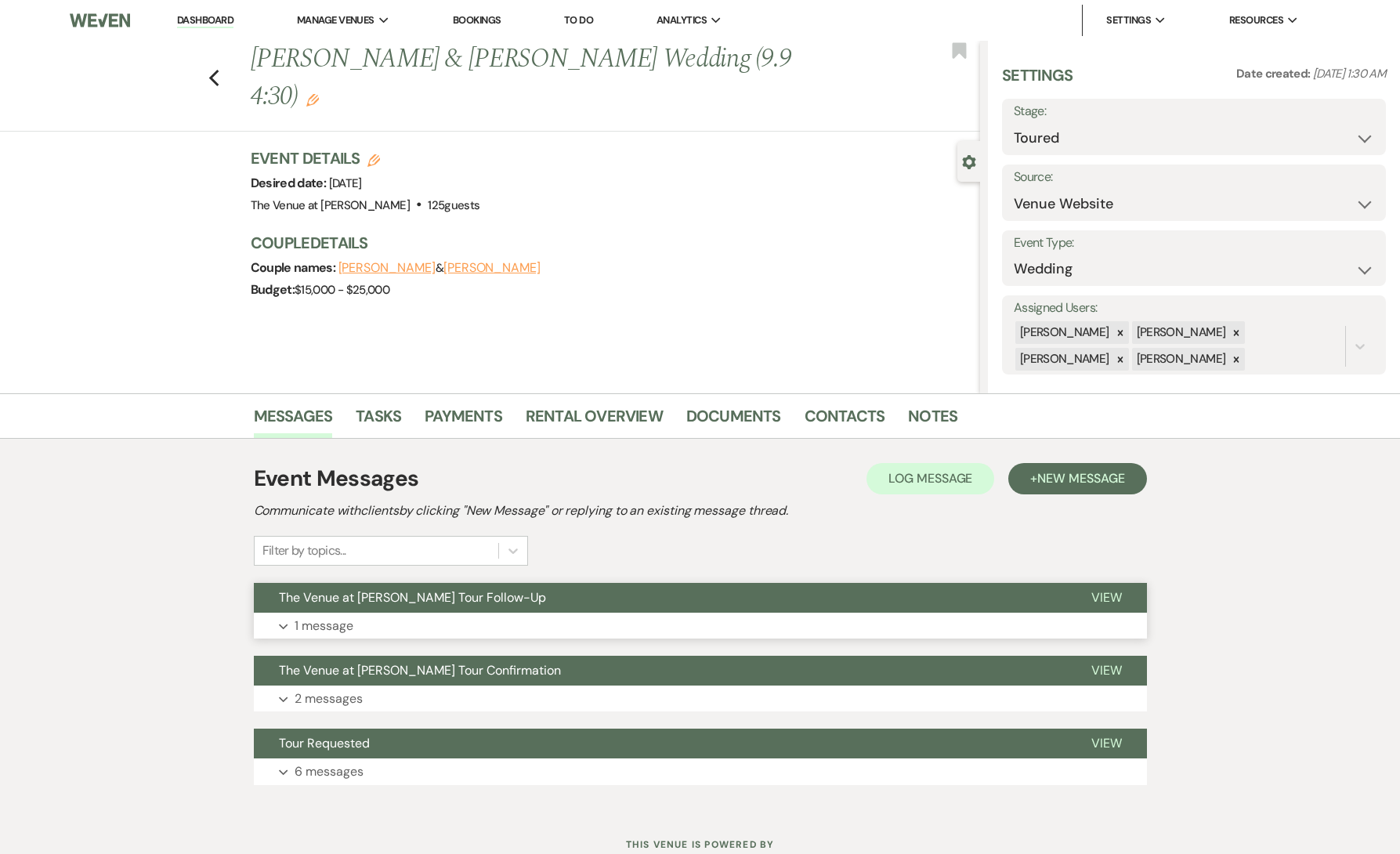
click at [405, 621] on button "Expand 1 message" at bounding box center [700, 626] width 894 height 27
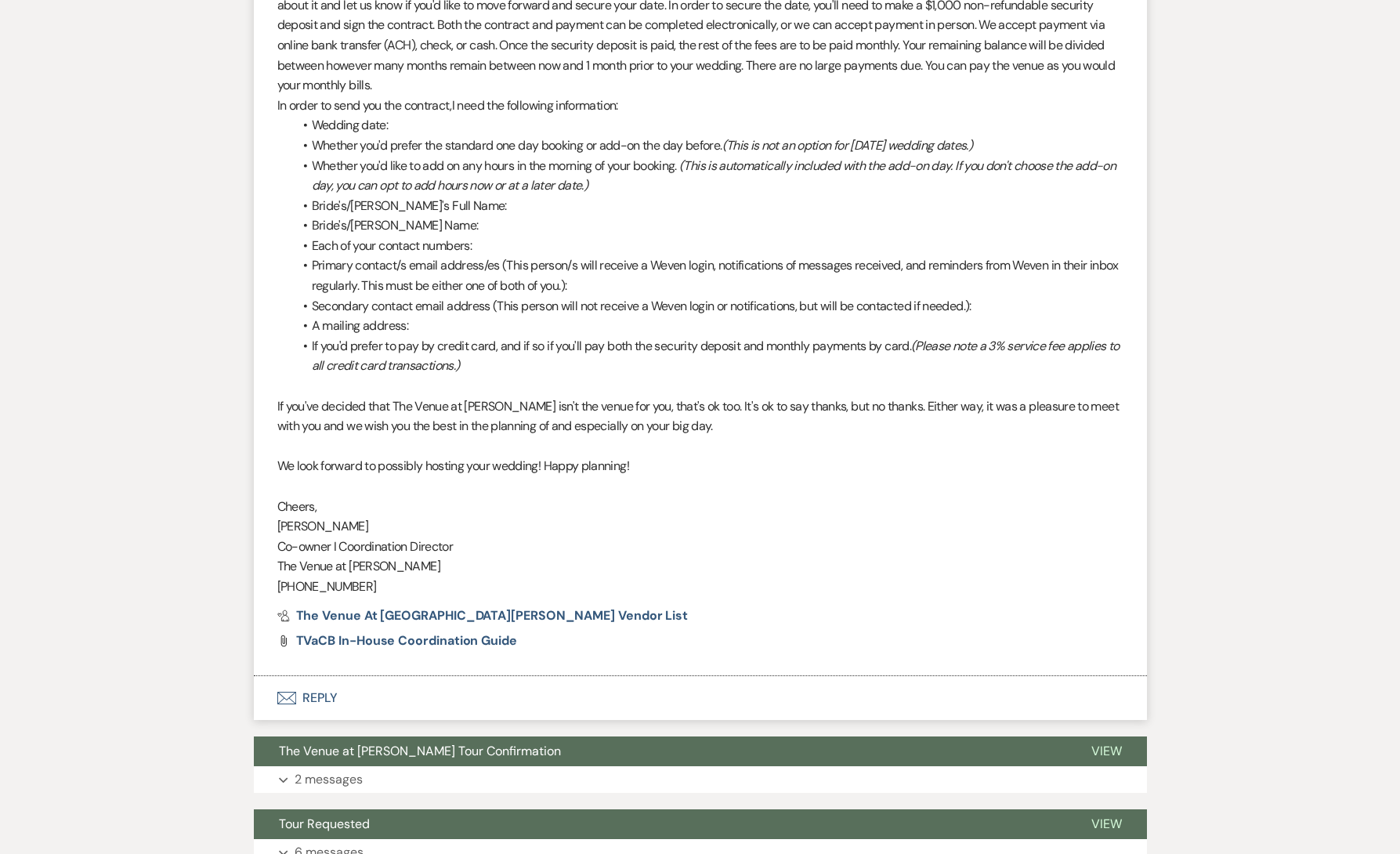
scroll to position [1414, 0]
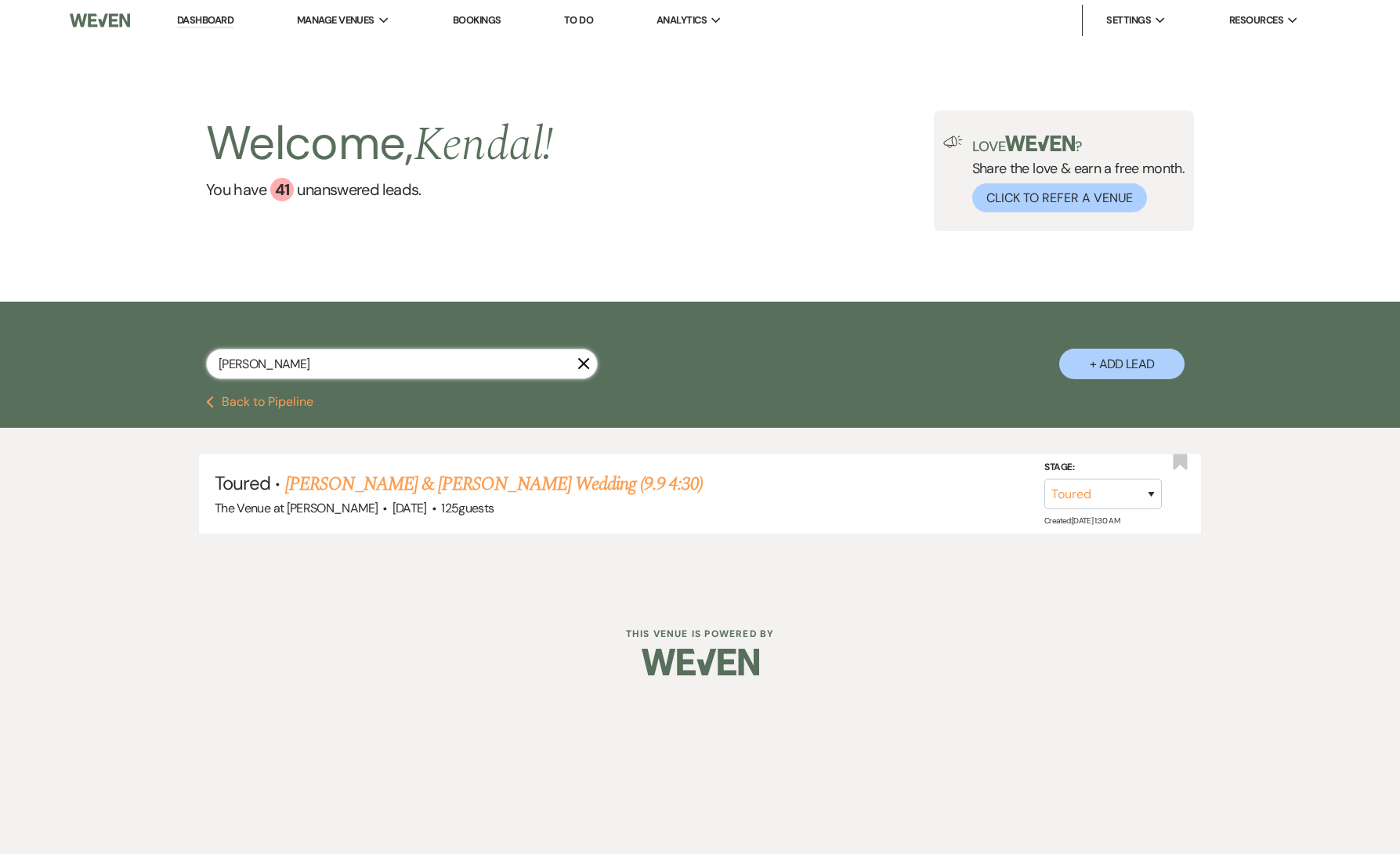
click at [420, 368] on input "[PERSON_NAME]" at bounding box center [402, 363] width 392 height 30
paste input "[PERSON_NAME]"
click at [436, 482] on link "[PERSON_NAME] Wedding (9.10 5:30)" at bounding box center [422, 484] width 274 height 29
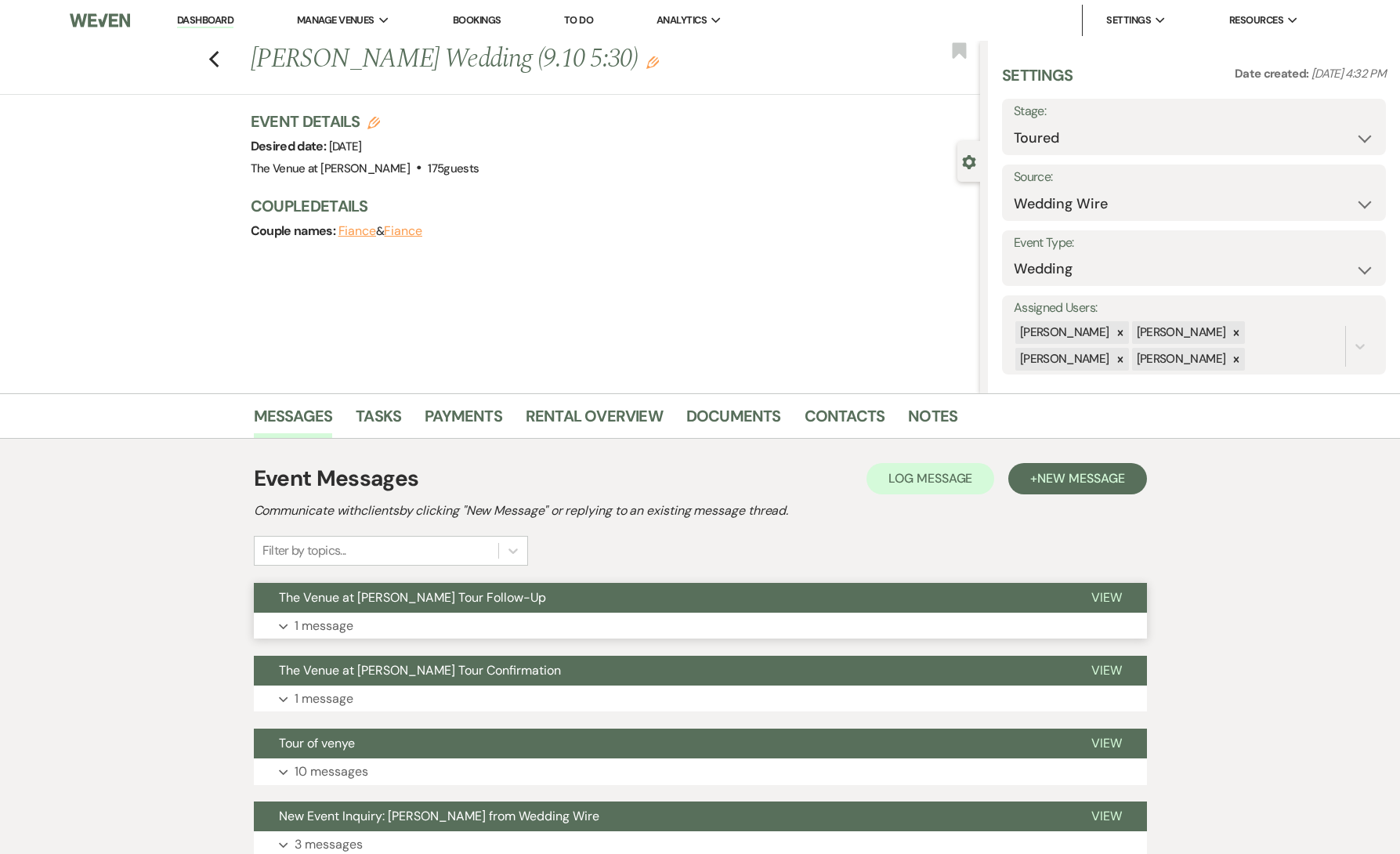
click at [381, 617] on button "Expand 1 message" at bounding box center [700, 626] width 894 height 27
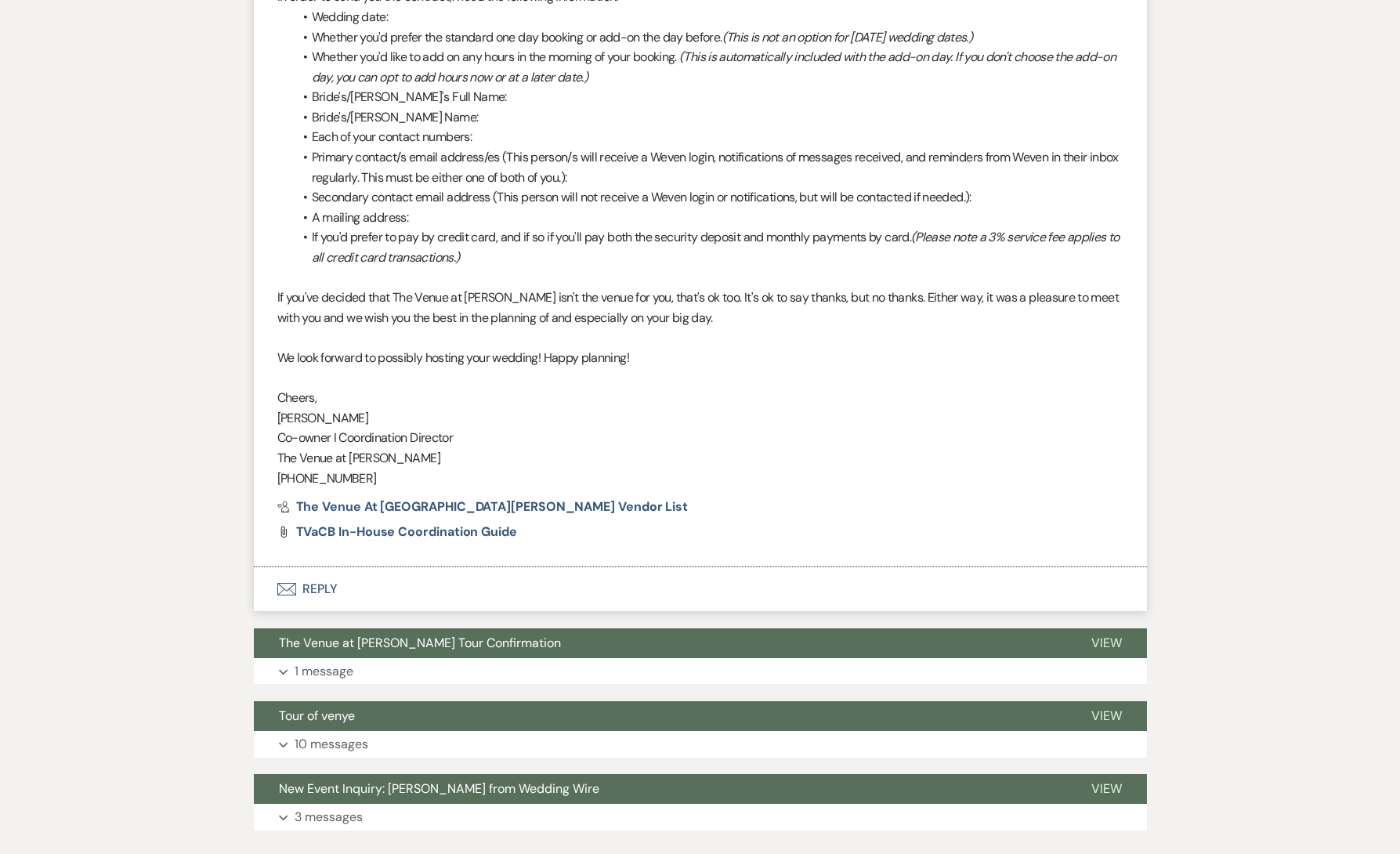
scroll to position [1524, 0]
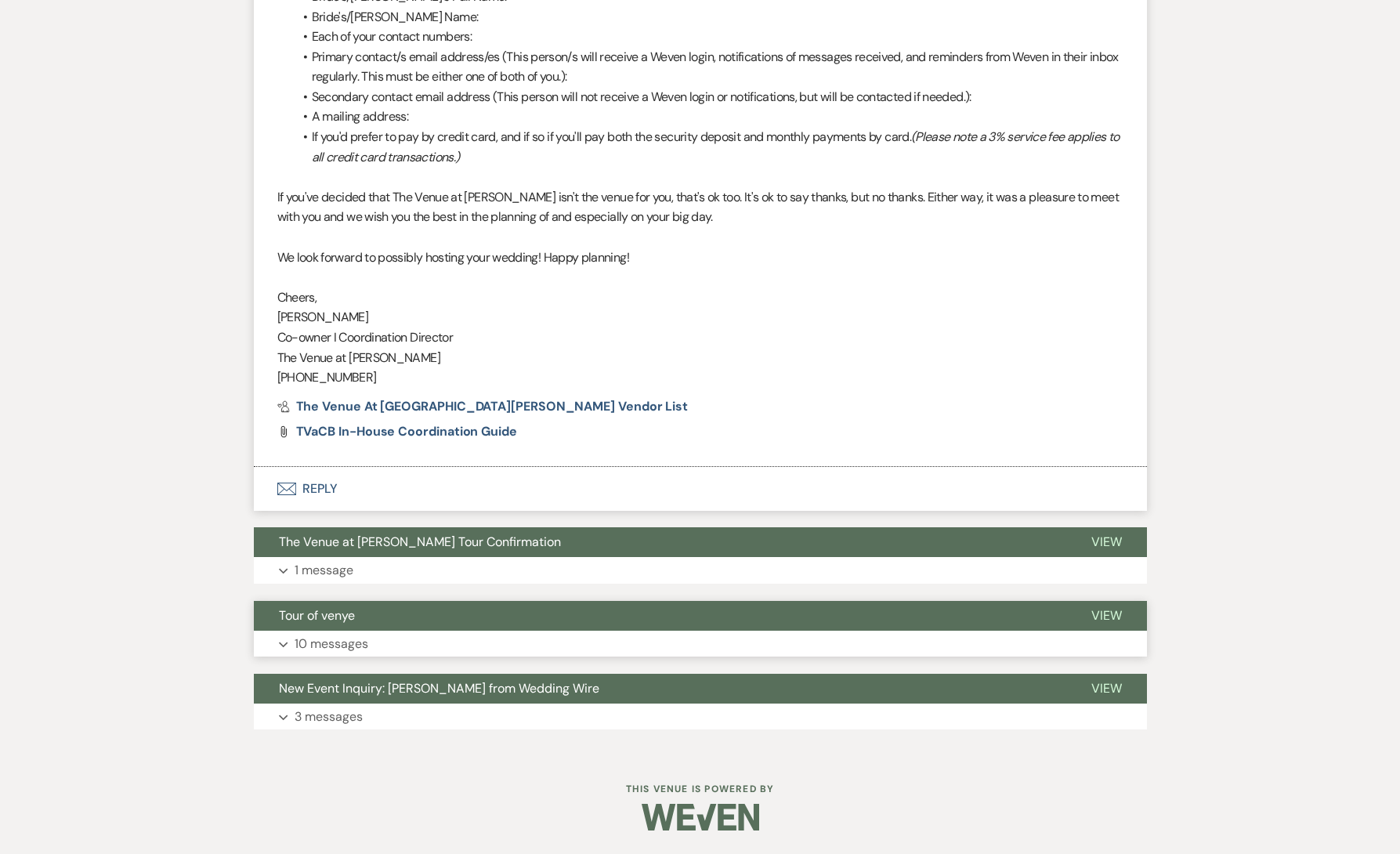
click at [392, 643] on button "Expand 10 messages" at bounding box center [700, 644] width 894 height 27
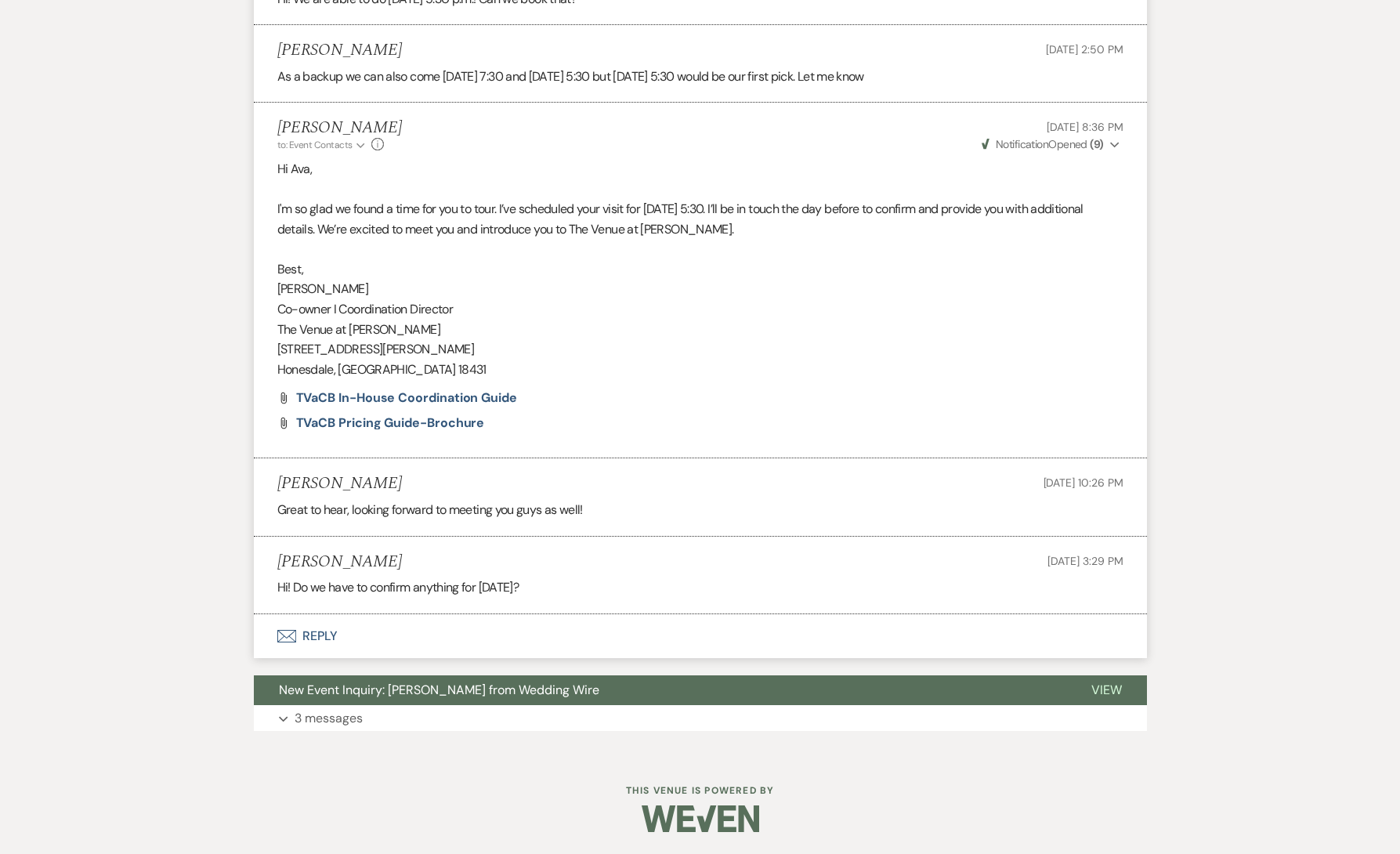
scroll to position [4642, 0]
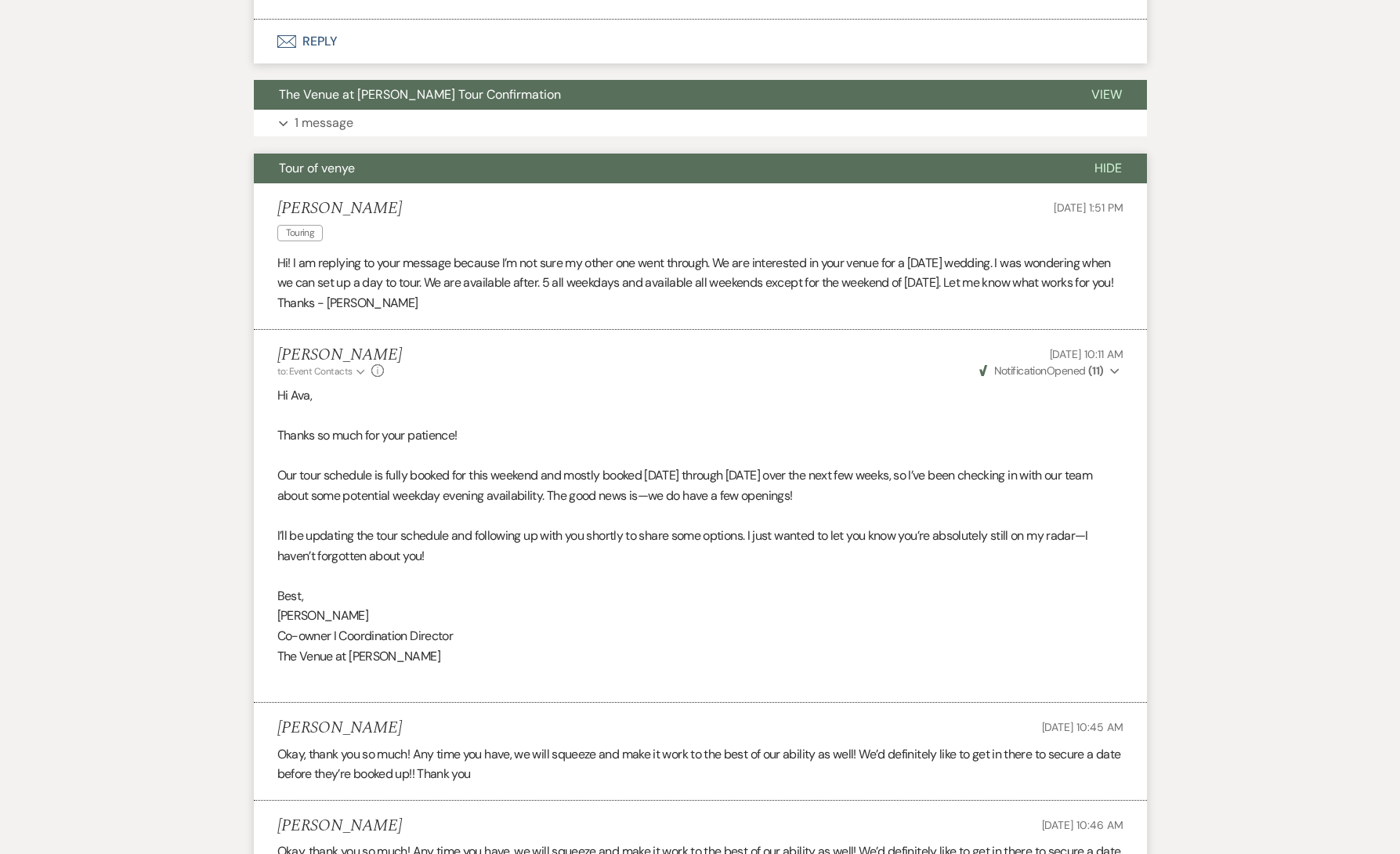
scroll to position [1692, 0]
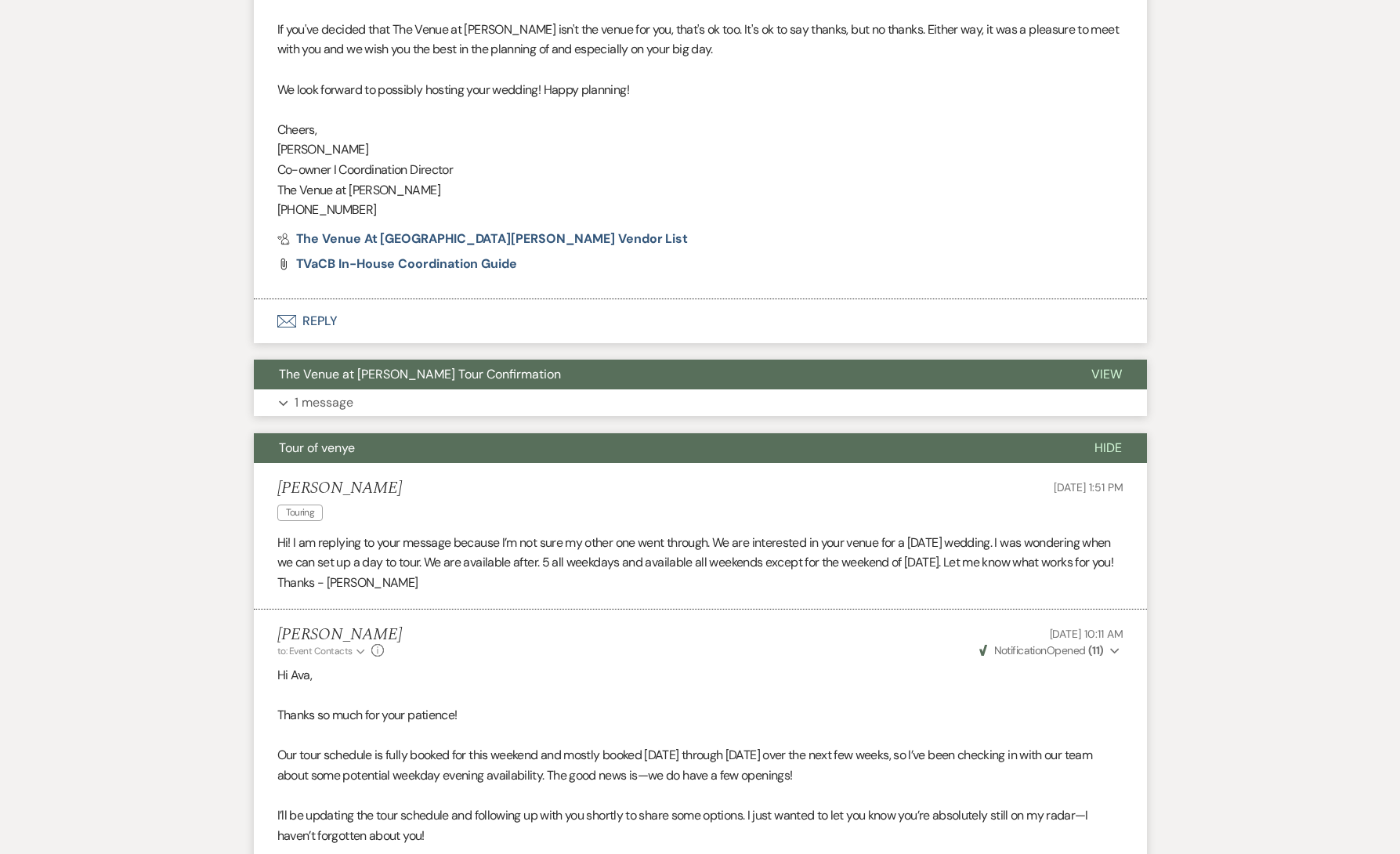
click at [320, 409] on p "1 message" at bounding box center [324, 403] width 59 height 20
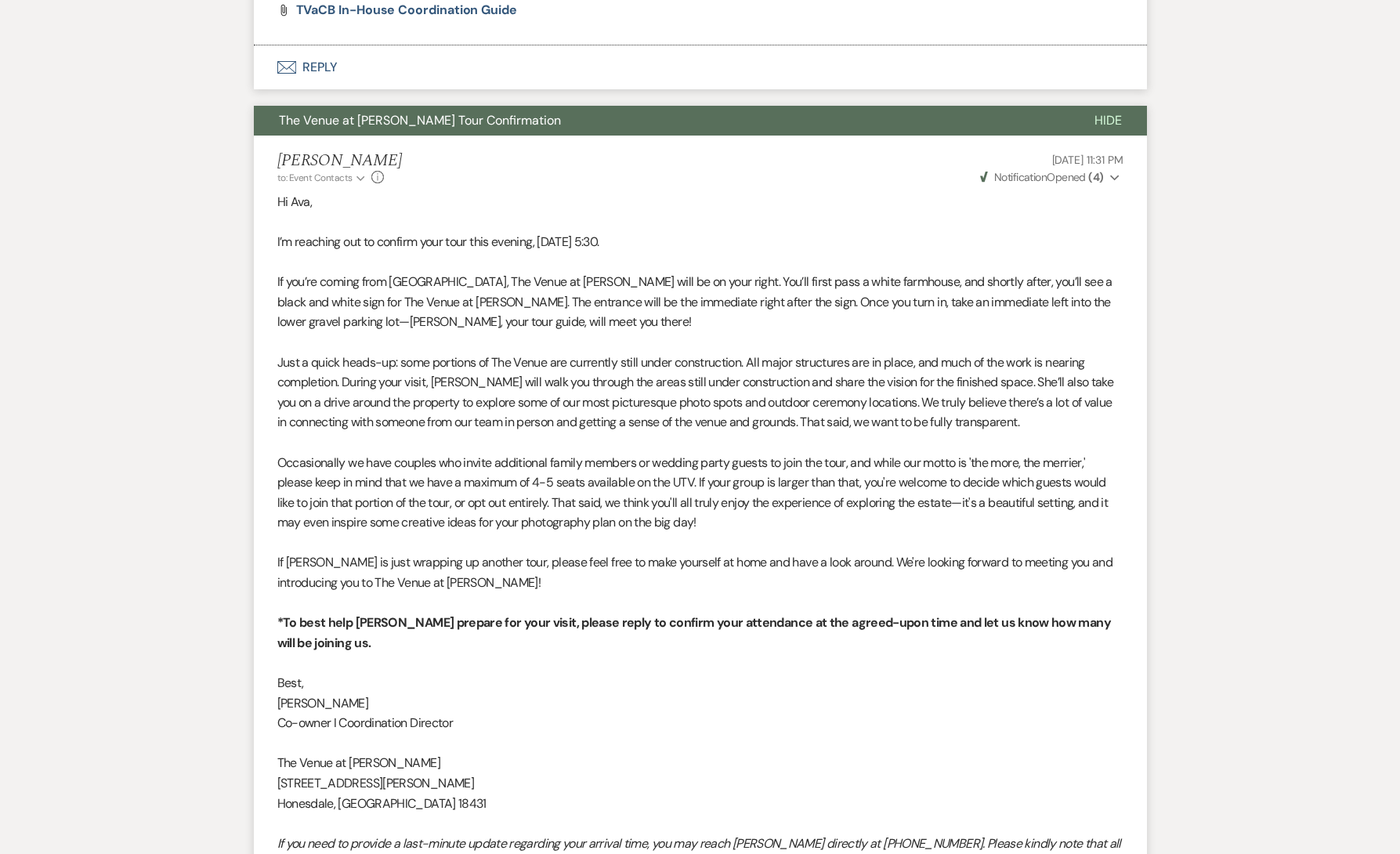
scroll to position [1963, 0]
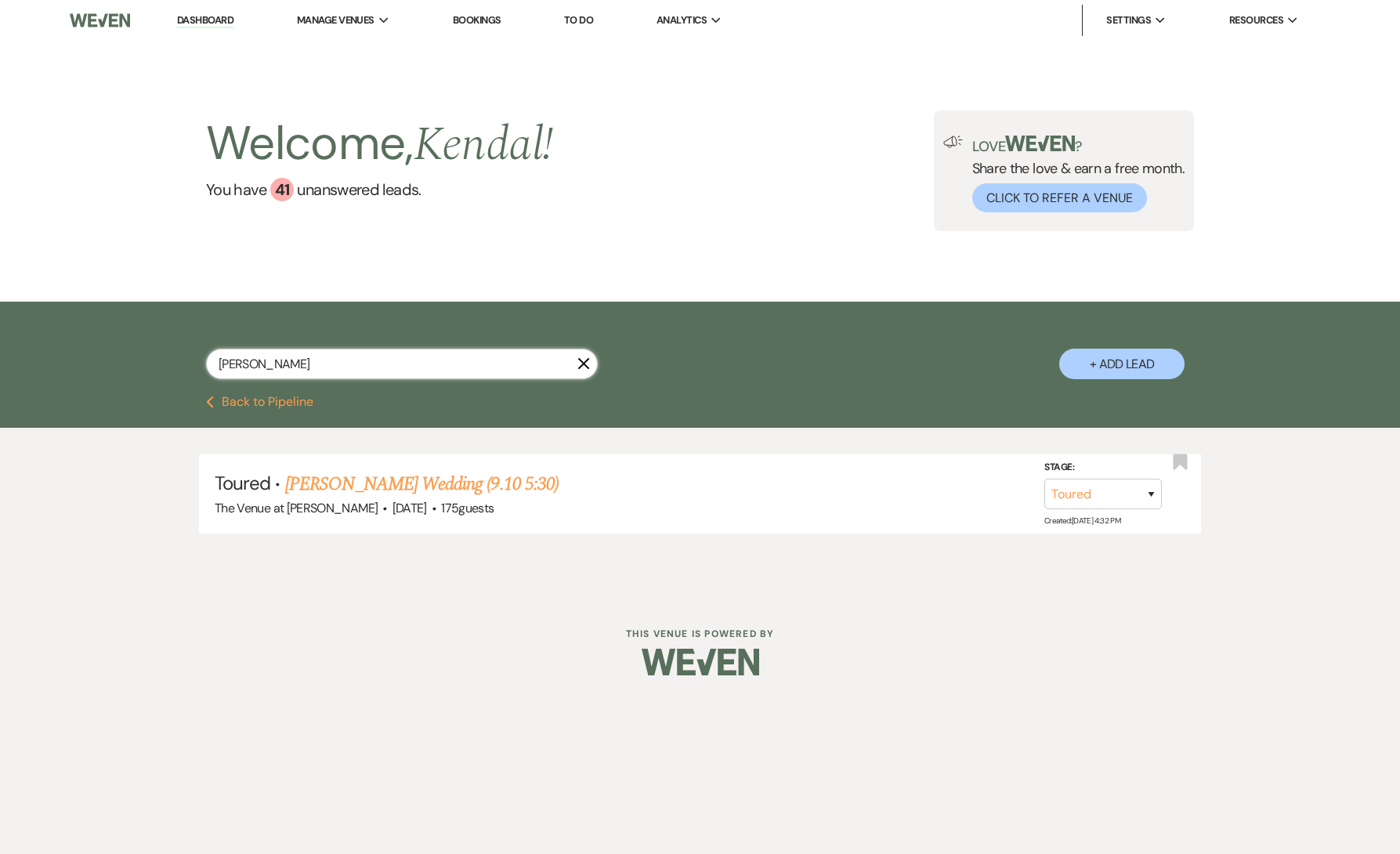
click at [415, 365] on input "[PERSON_NAME]" at bounding box center [402, 363] width 392 height 30
paste input "Caleya"
click at [472, 480] on link "[PERSON_NAME] & [PERSON_NAME] Wedding (9.10 7:30)" at bounding box center [499, 484] width 427 height 29
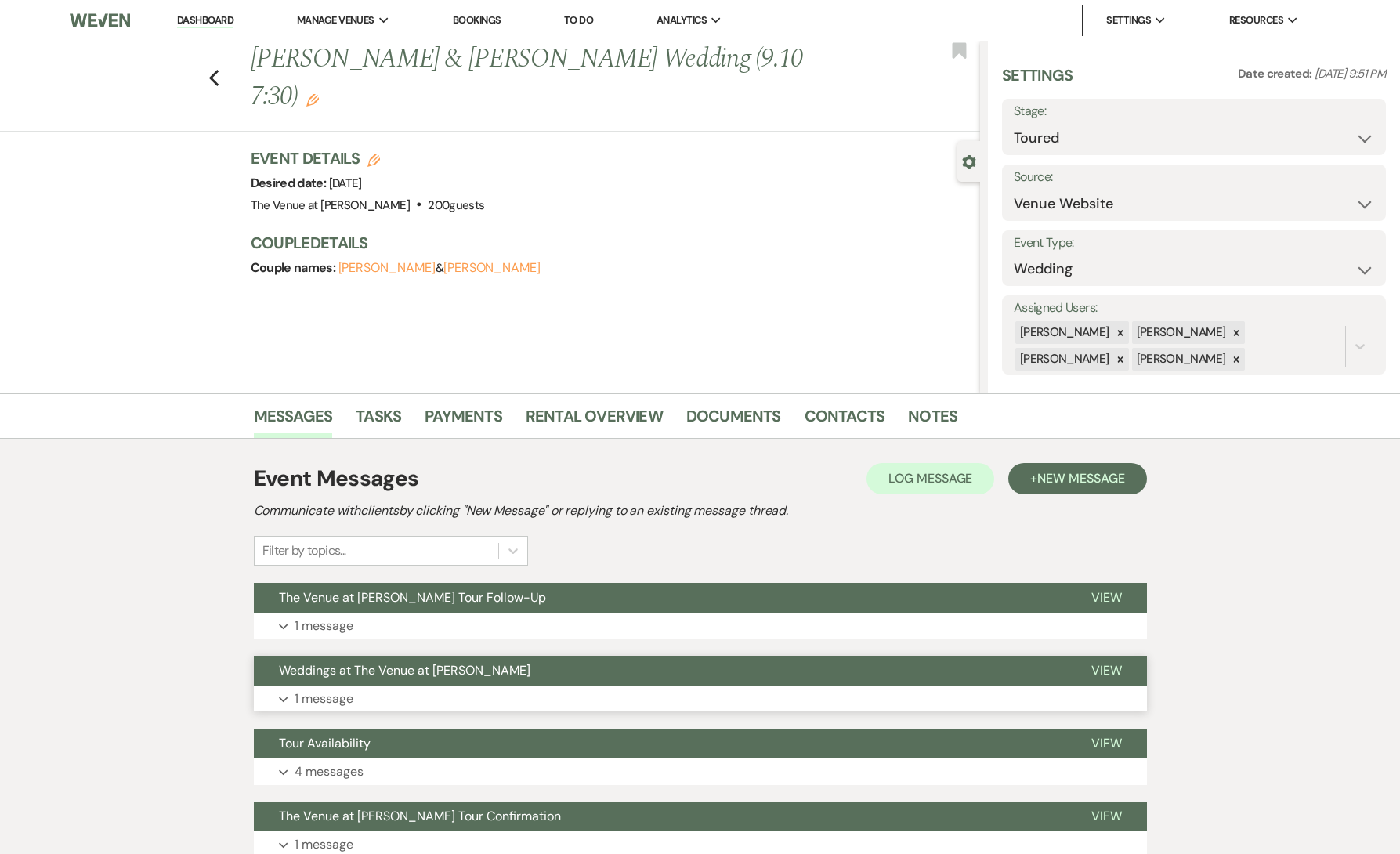
scroll to position [51, 0]
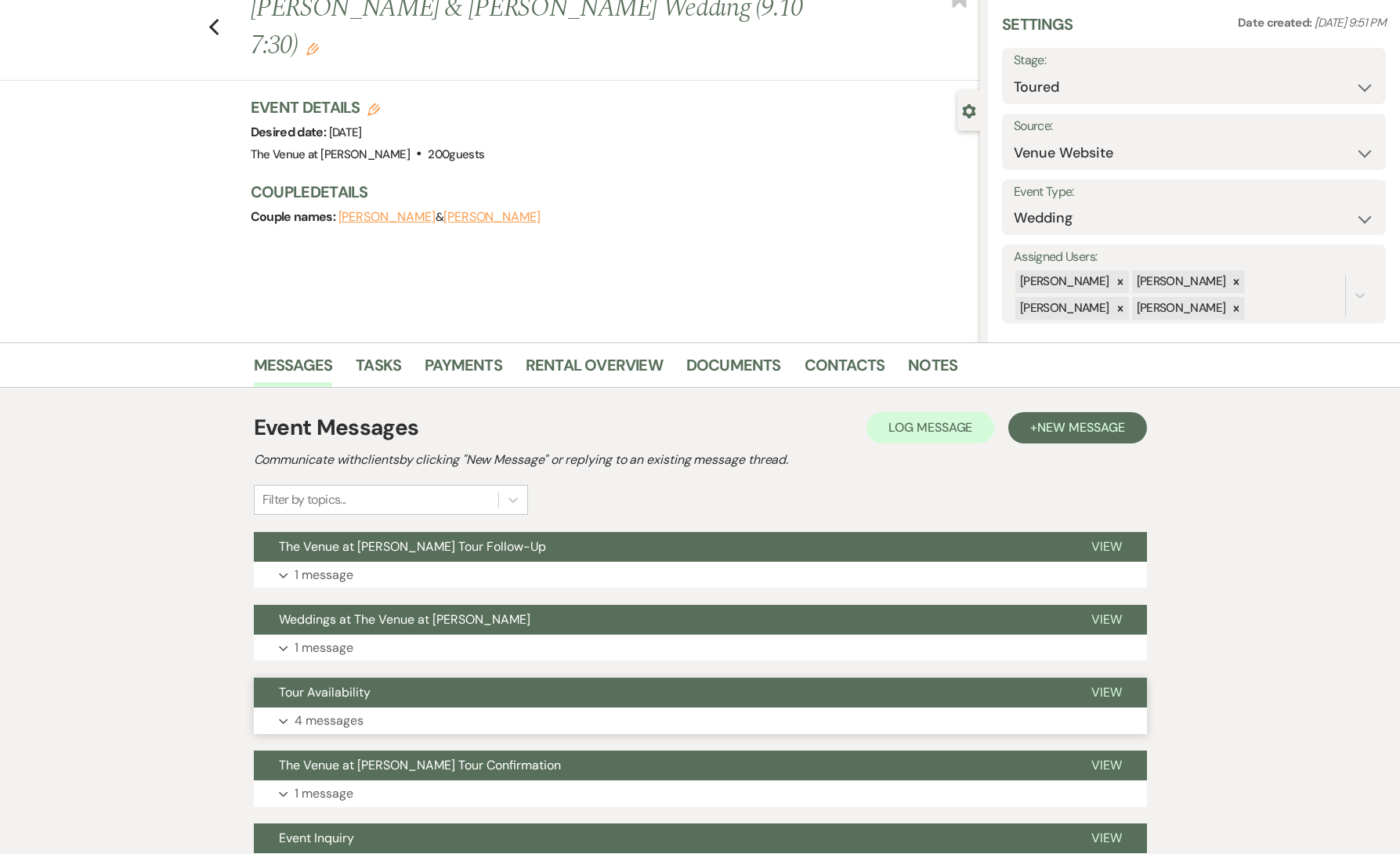
click at [383, 723] on button "Expand 4 messages" at bounding box center [700, 721] width 894 height 27
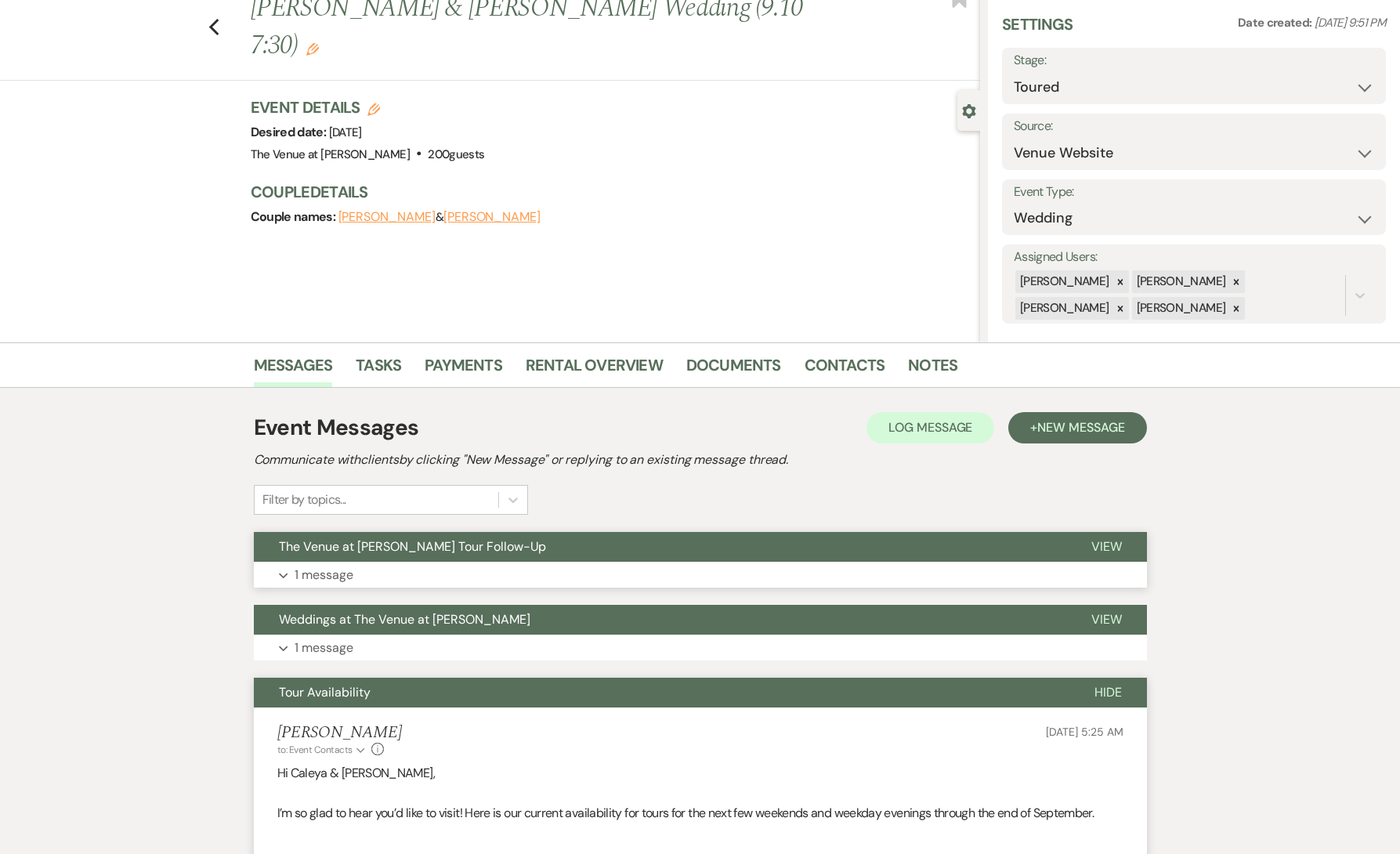
click at [346, 553] on span "The Venue at [PERSON_NAME] Tour Follow-Up" at bounding box center [412, 547] width 267 height 17
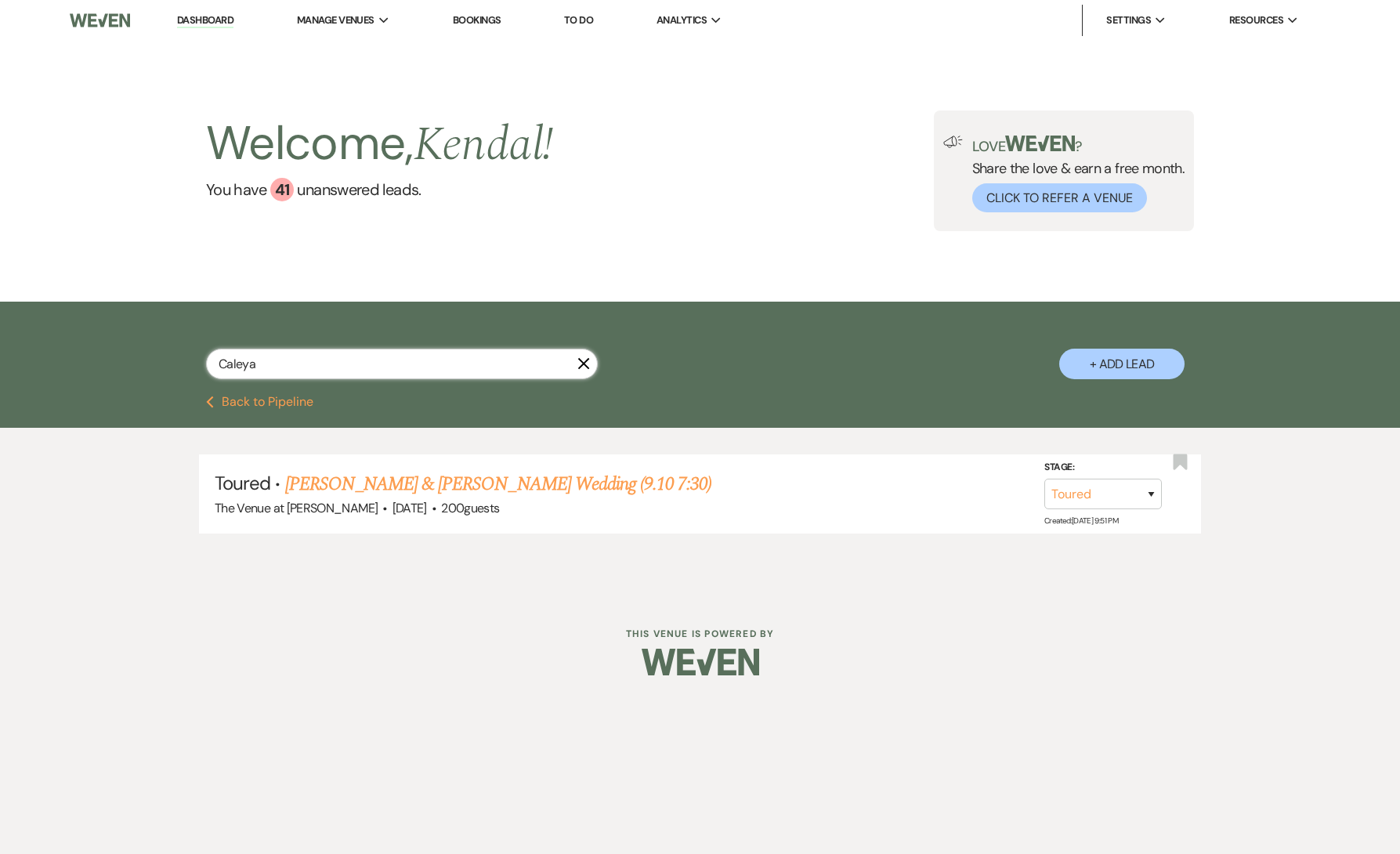
click at [405, 360] on input "Caleya" at bounding box center [402, 363] width 392 height 30
paste input "[PERSON_NAME]"
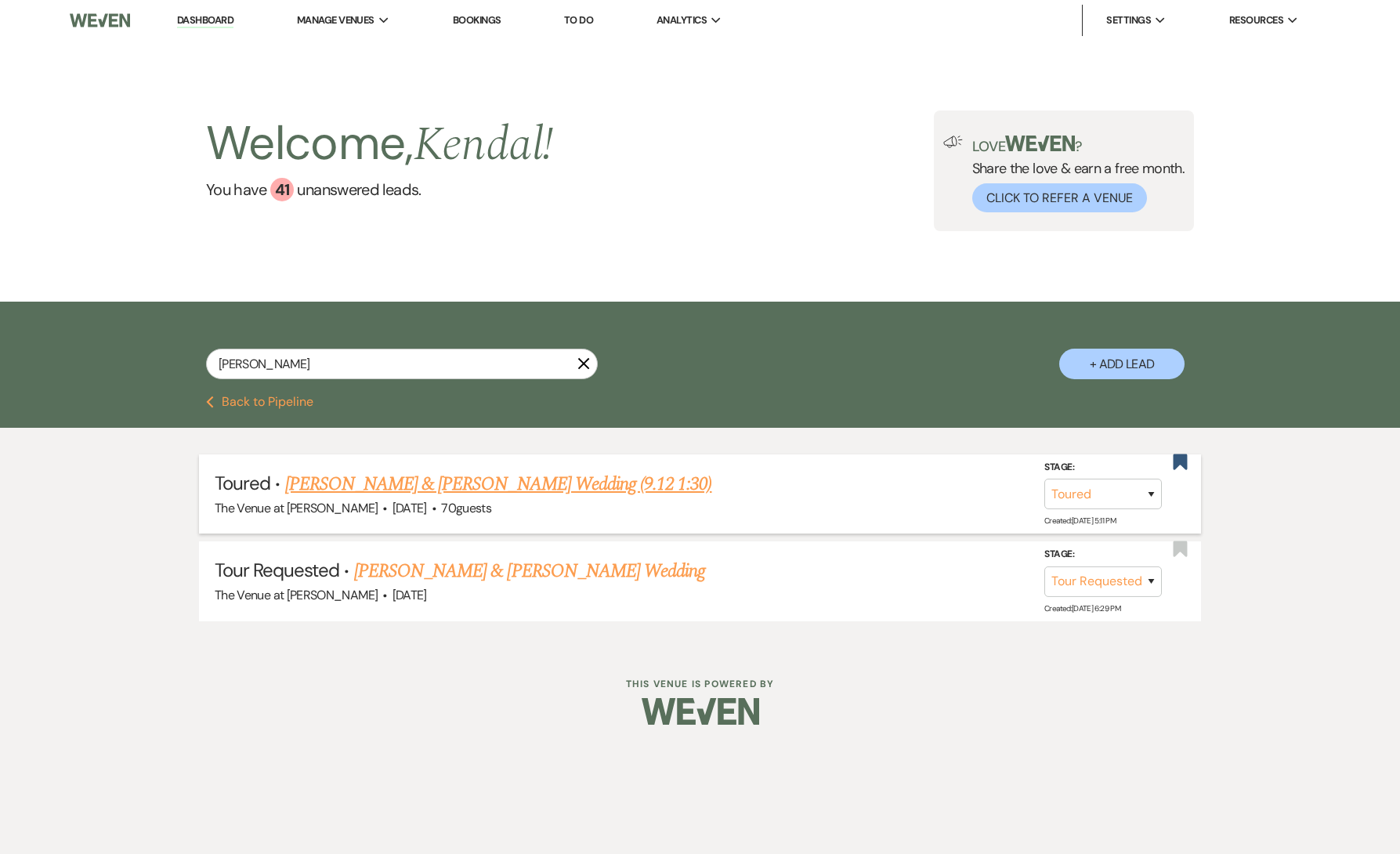
click at [460, 482] on link "[PERSON_NAME] & [PERSON_NAME] Wedding (9.12 1:30)" at bounding box center [499, 484] width 427 height 29
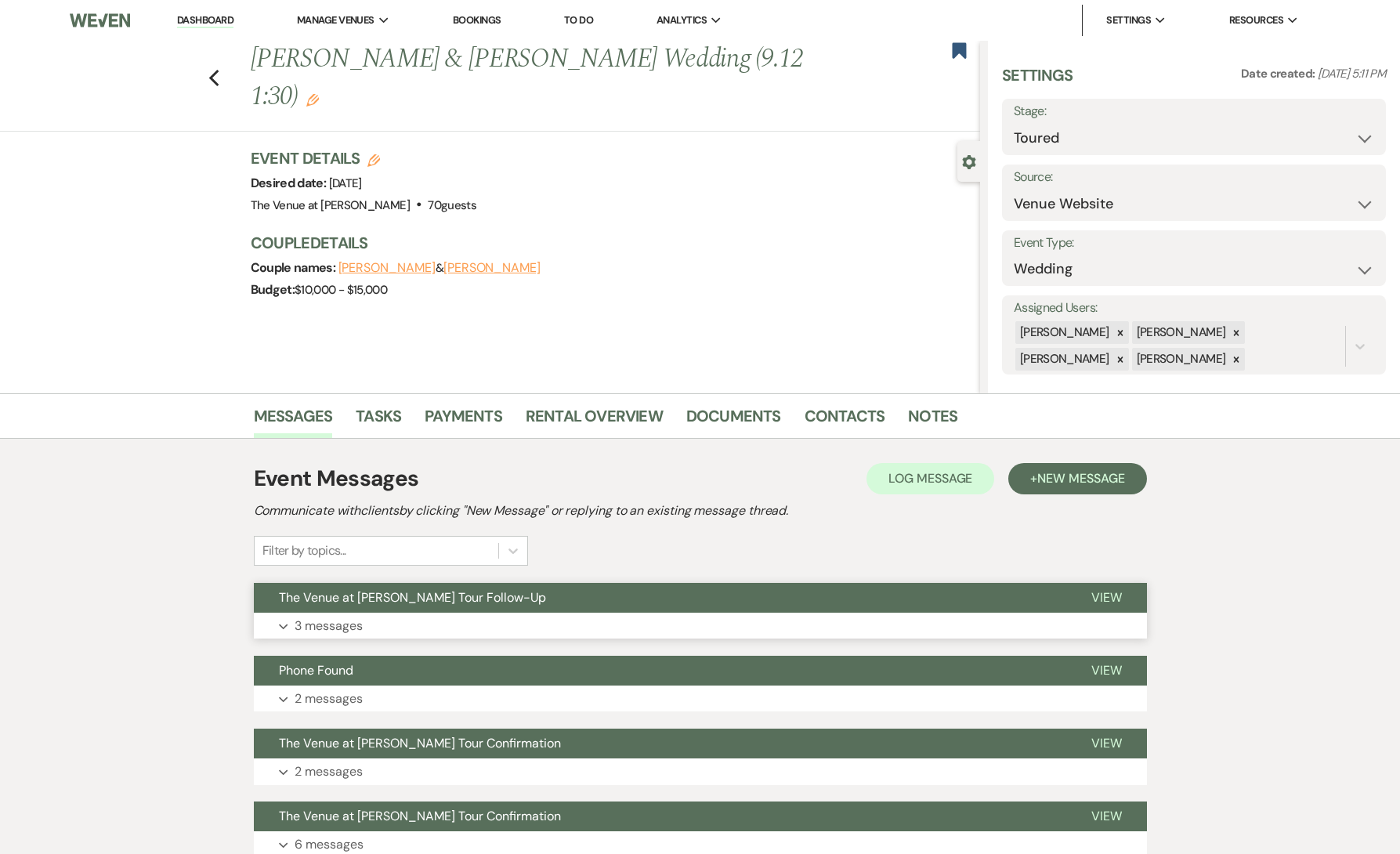
click at [408, 628] on button "Expand 3 messages" at bounding box center [700, 626] width 894 height 27
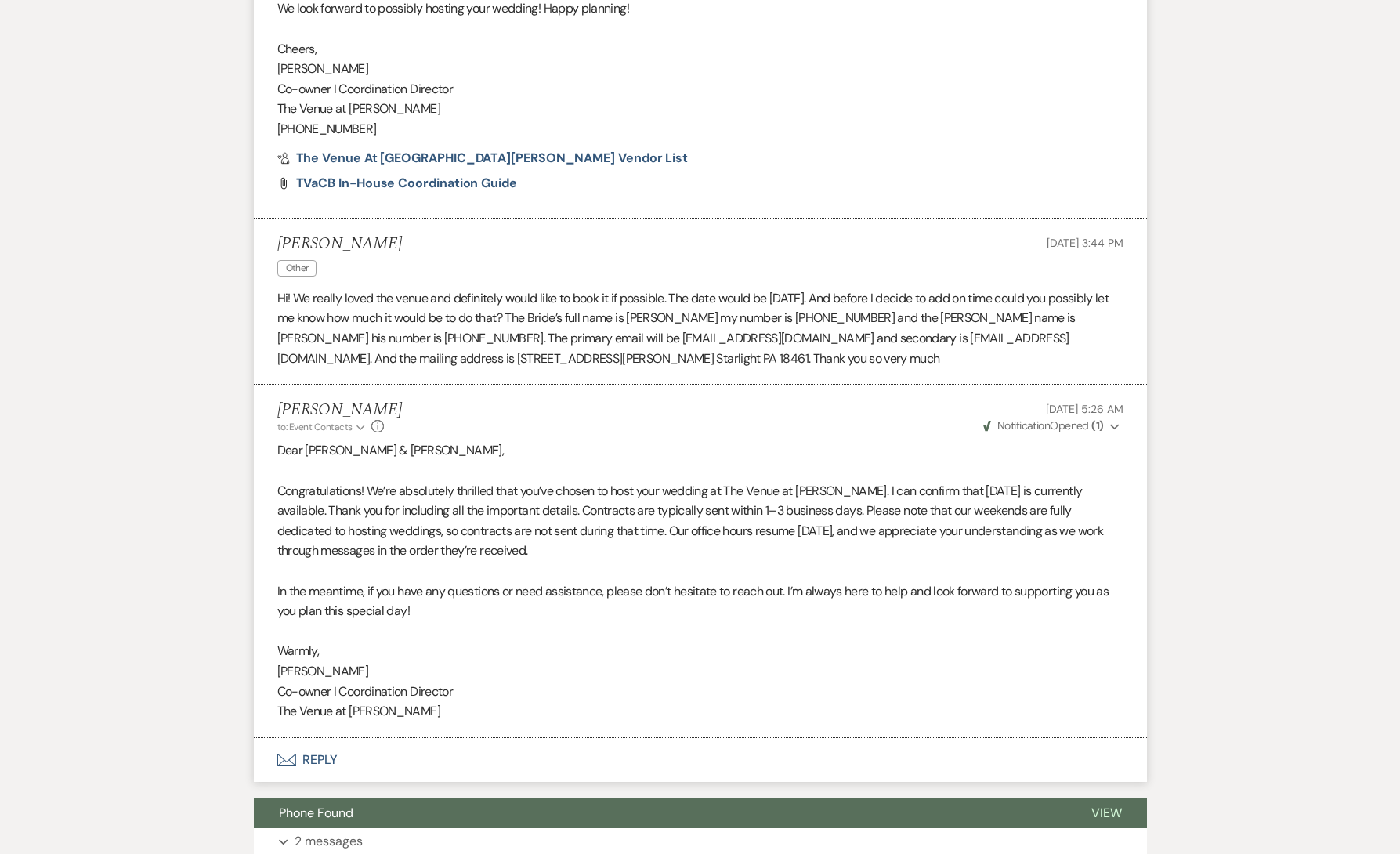
scroll to position [1835, 0]
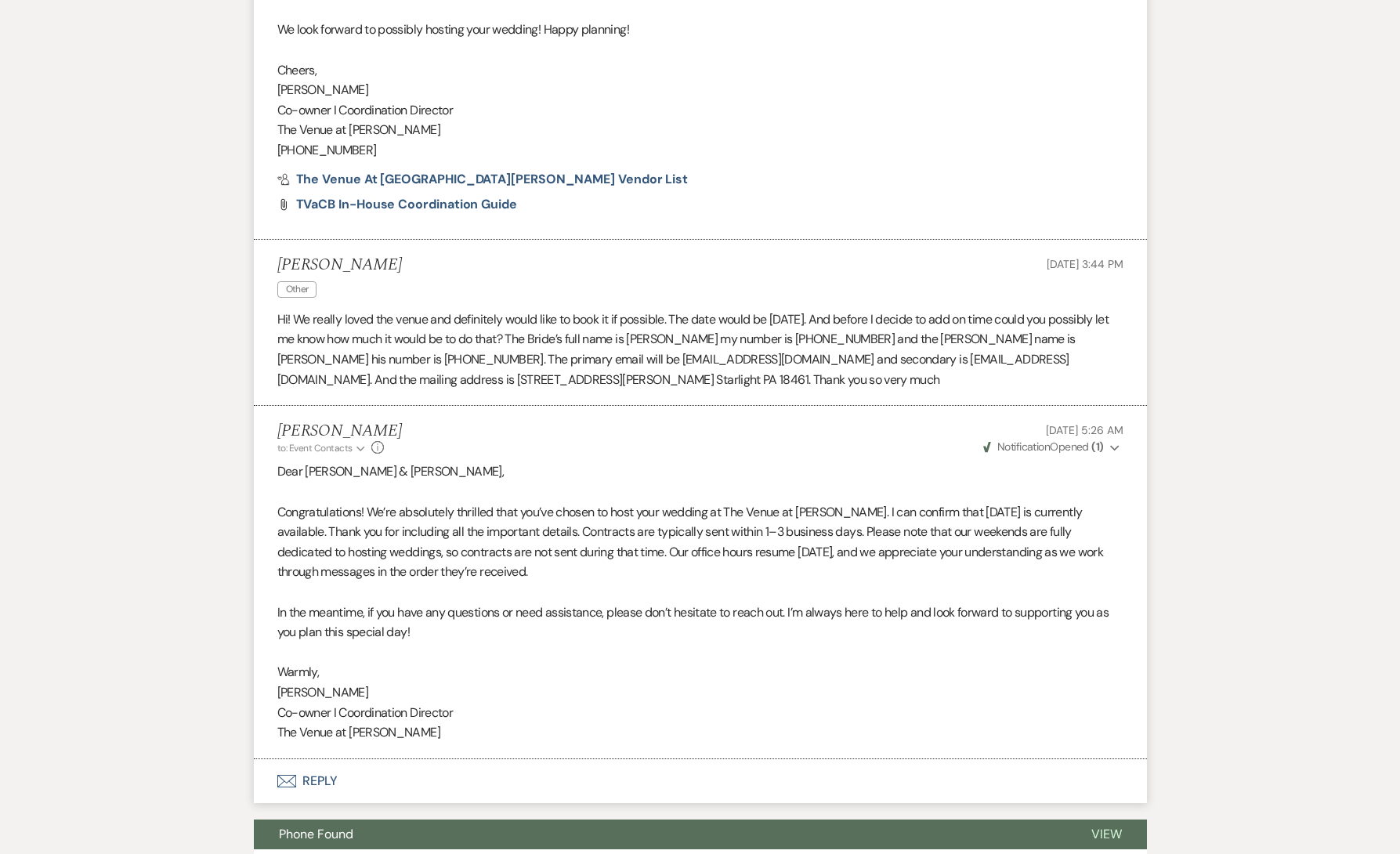
scroll to position [2178, 0]
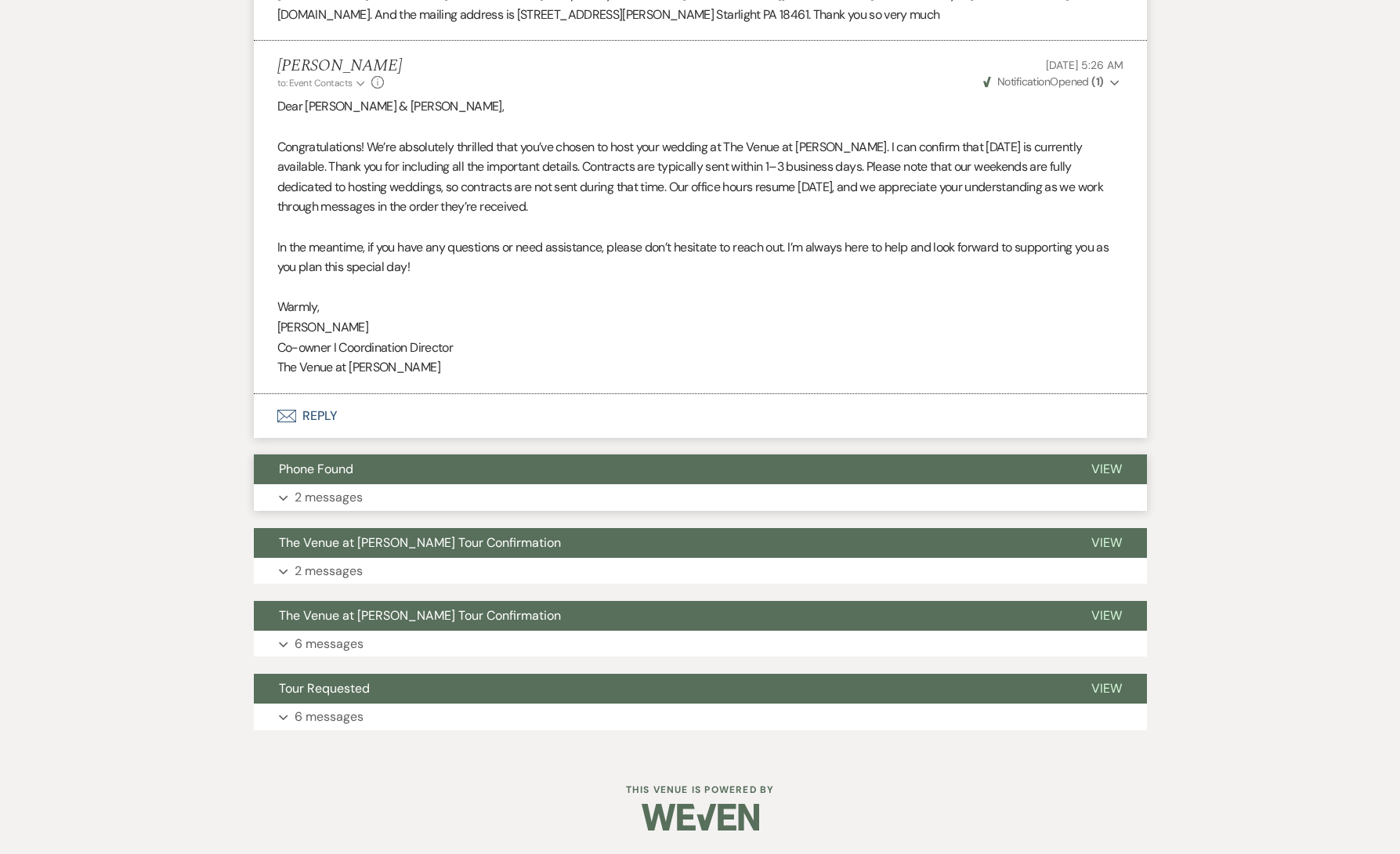
click at [346, 494] on p "2 messages" at bounding box center [329, 497] width 68 height 20
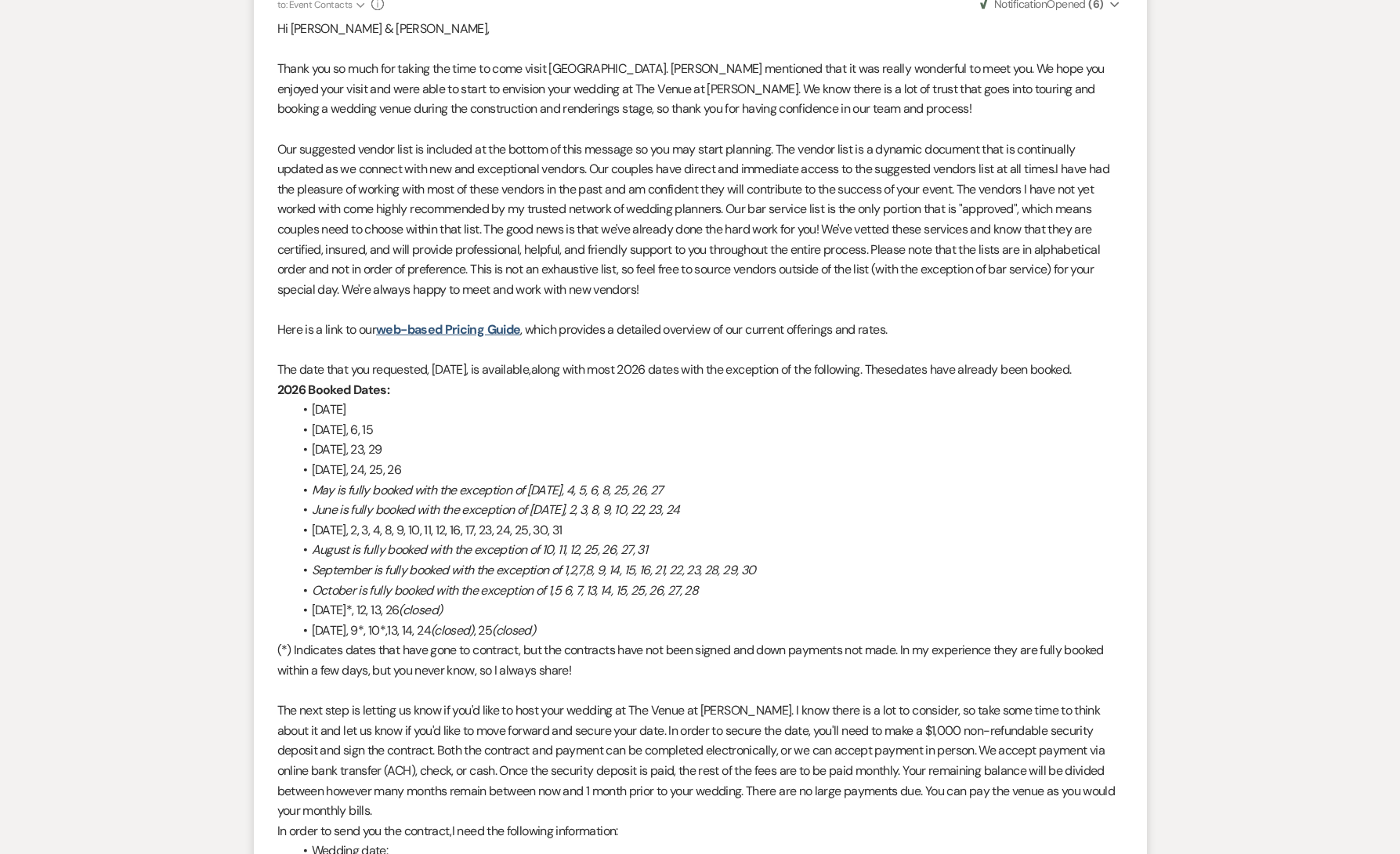
scroll to position [0, 0]
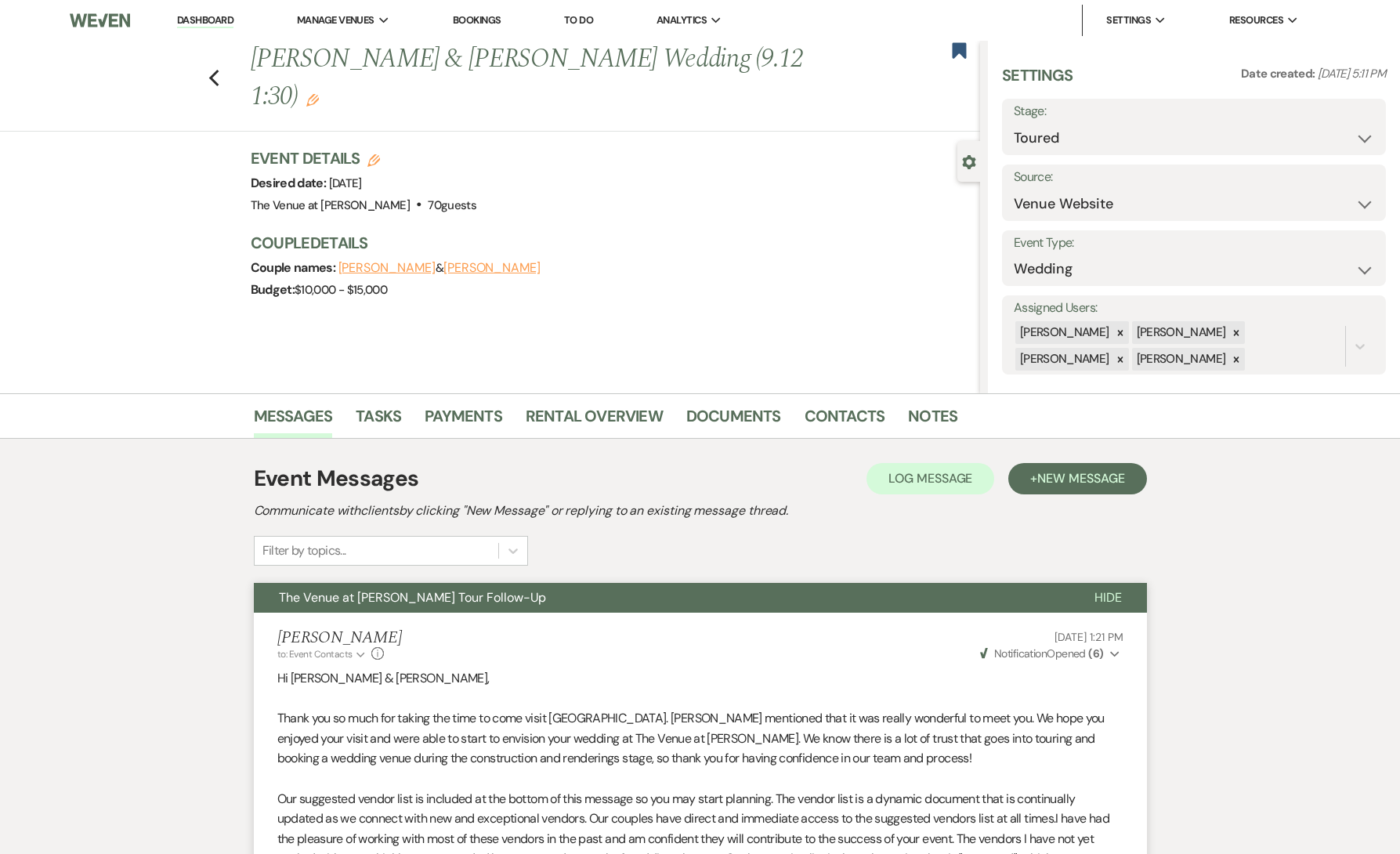
click at [196, 186] on div "Previous [PERSON_NAME] & [PERSON_NAME] Wedding (9.12 1:30) Edit Bookmark Gear S…" at bounding box center [490, 217] width 980 height 353
click at [465, 433] on link "Payments" at bounding box center [464, 421] width 78 height 34
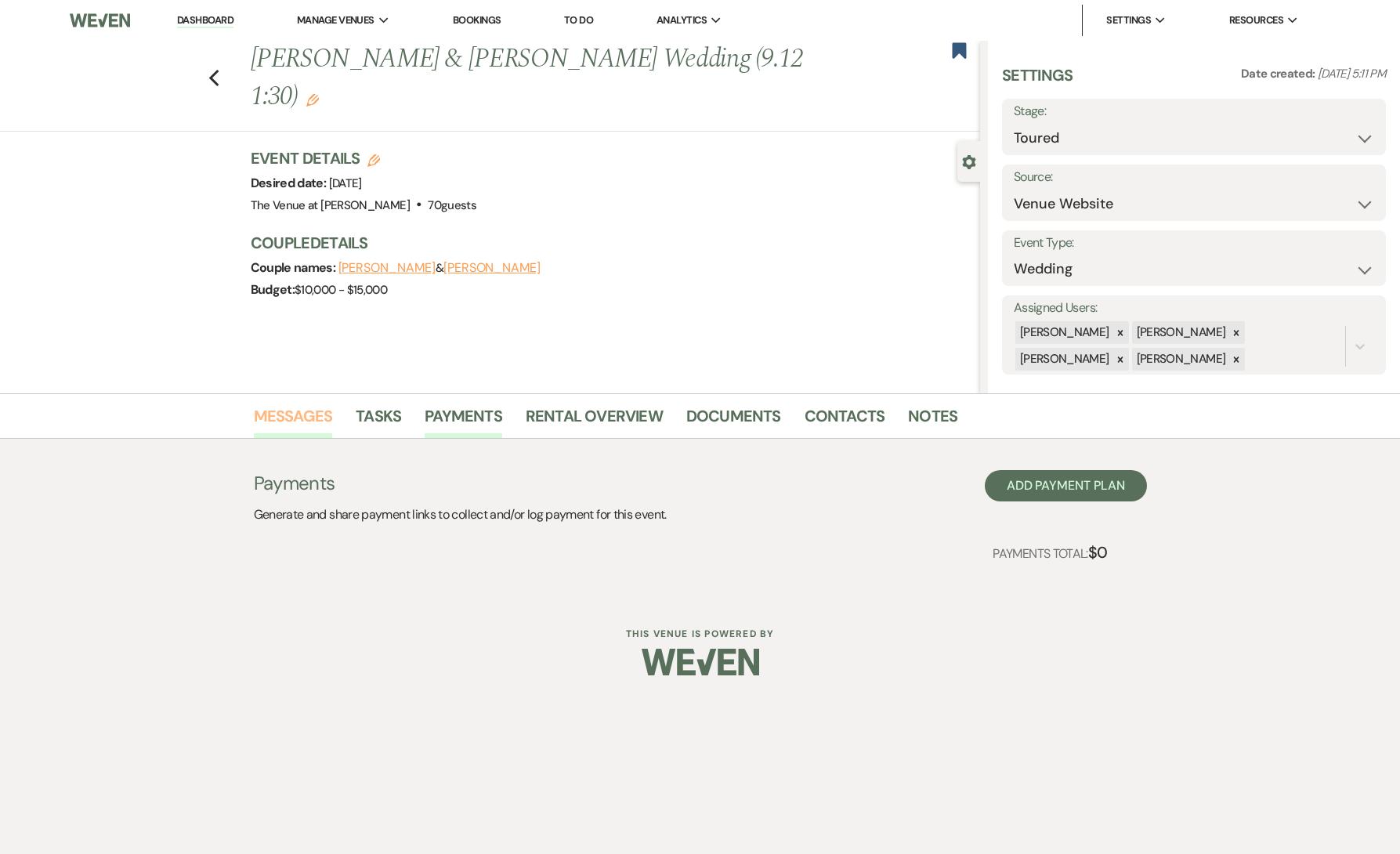
click at [257, 425] on link "Messages" at bounding box center [294, 421] width 79 height 34
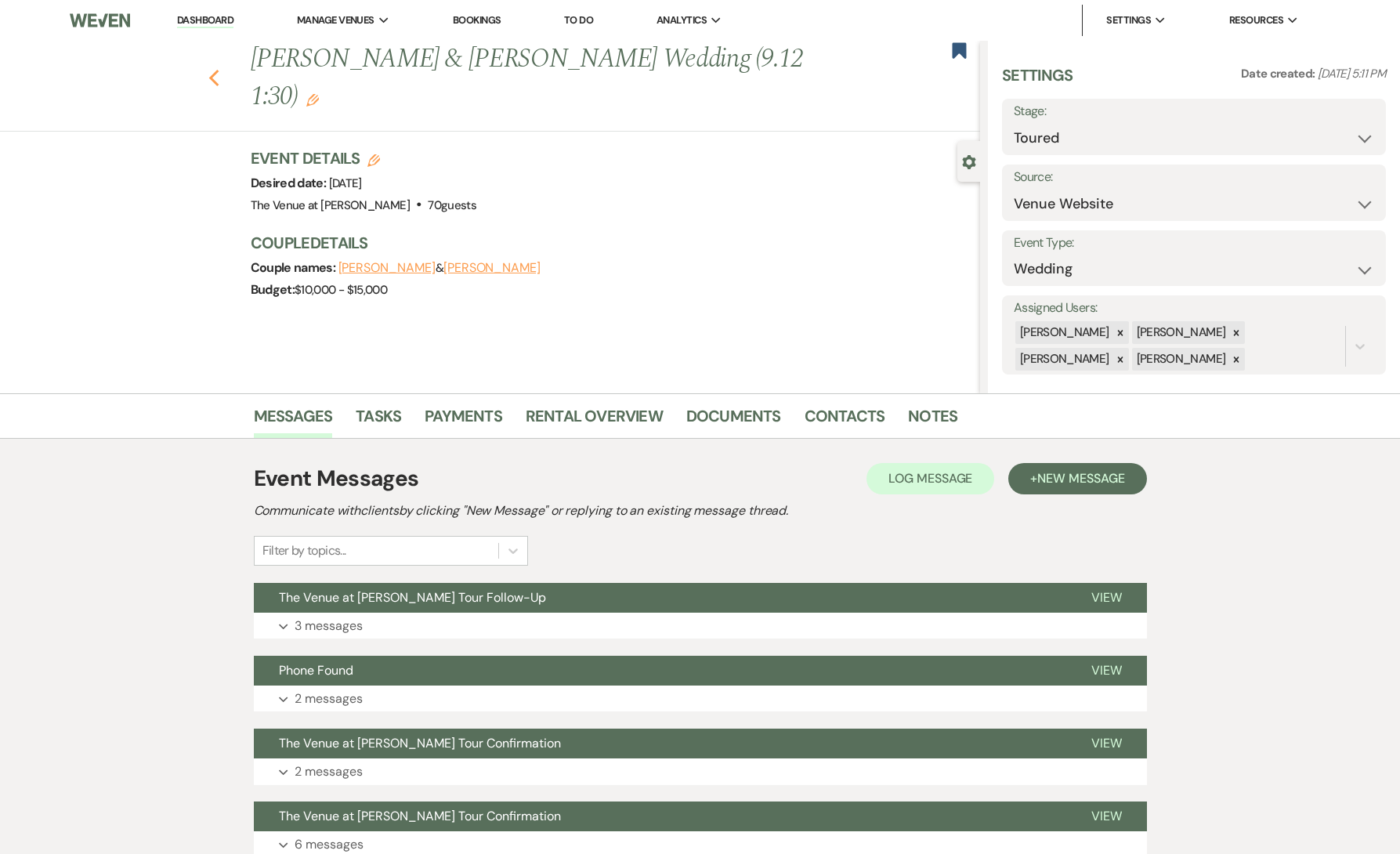
click at [212, 81] on icon "Previous" at bounding box center [214, 79] width 12 height 18
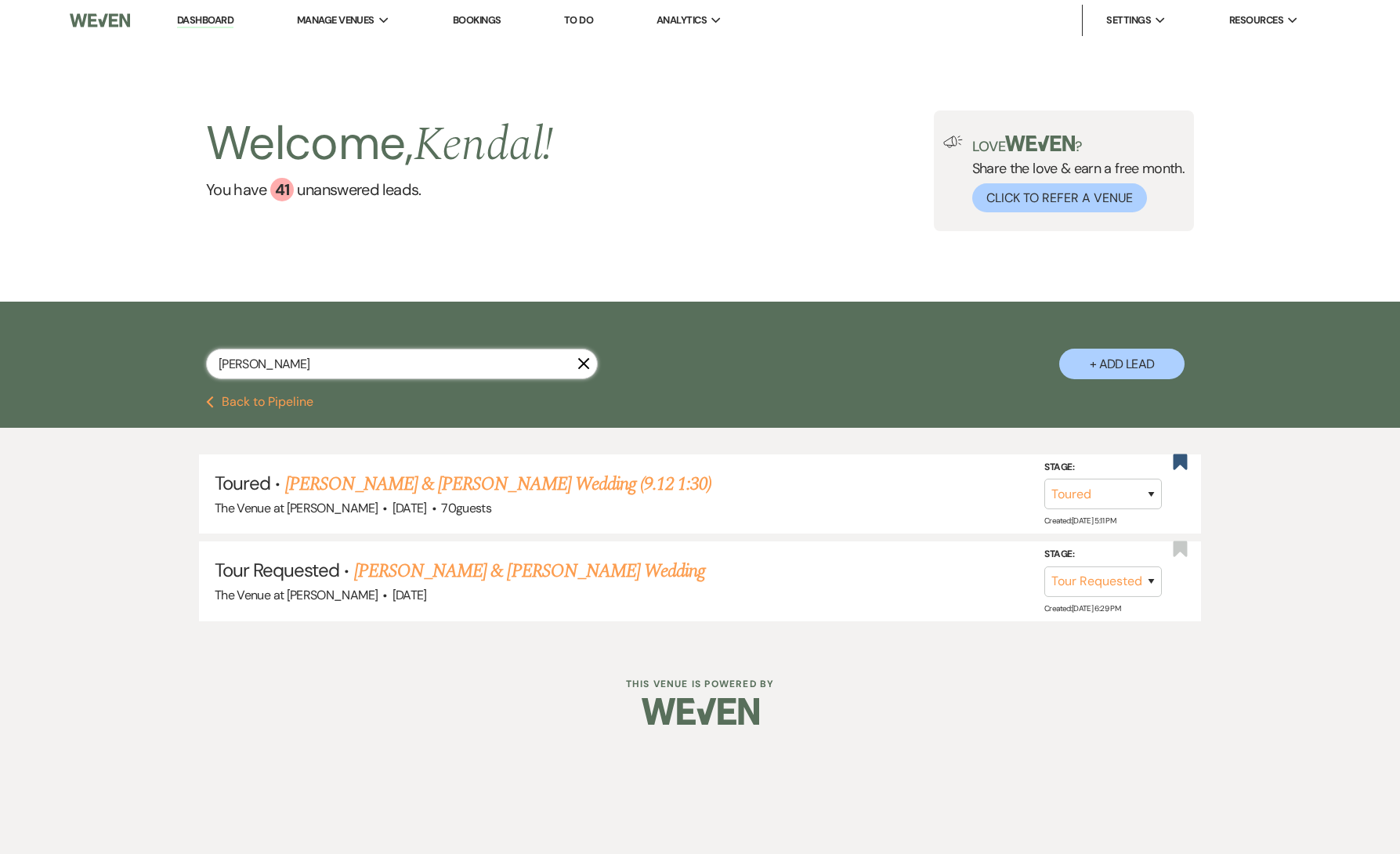
click at [415, 364] on input "[PERSON_NAME]" at bounding box center [402, 363] width 392 height 30
paste input "[PERSON_NAME]"
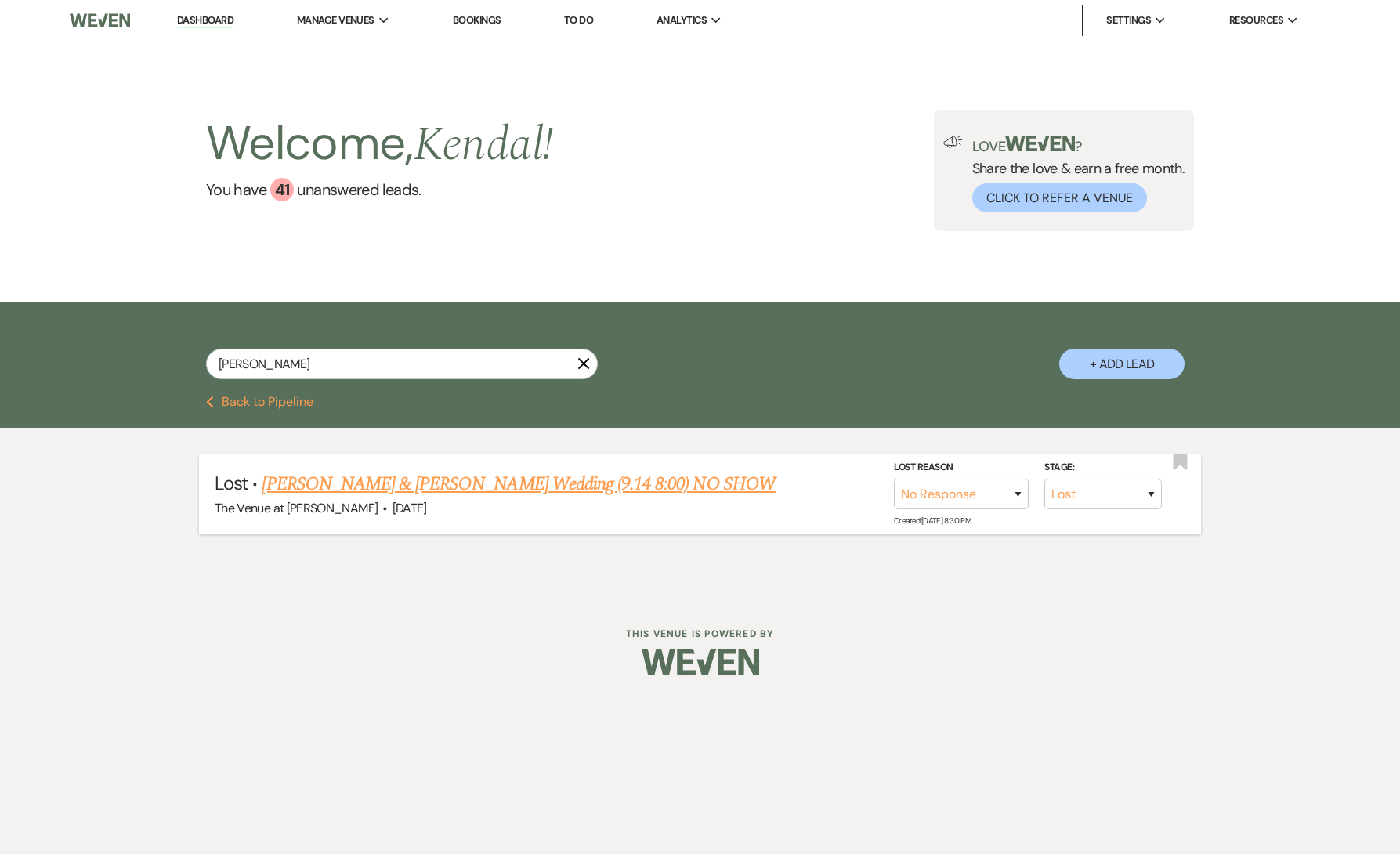
click at [472, 486] on link "[PERSON_NAME] & [PERSON_NAME] Wedding (9.14 8:00) NO SHOW" at bounding box center [517, 484] width 513 height 29
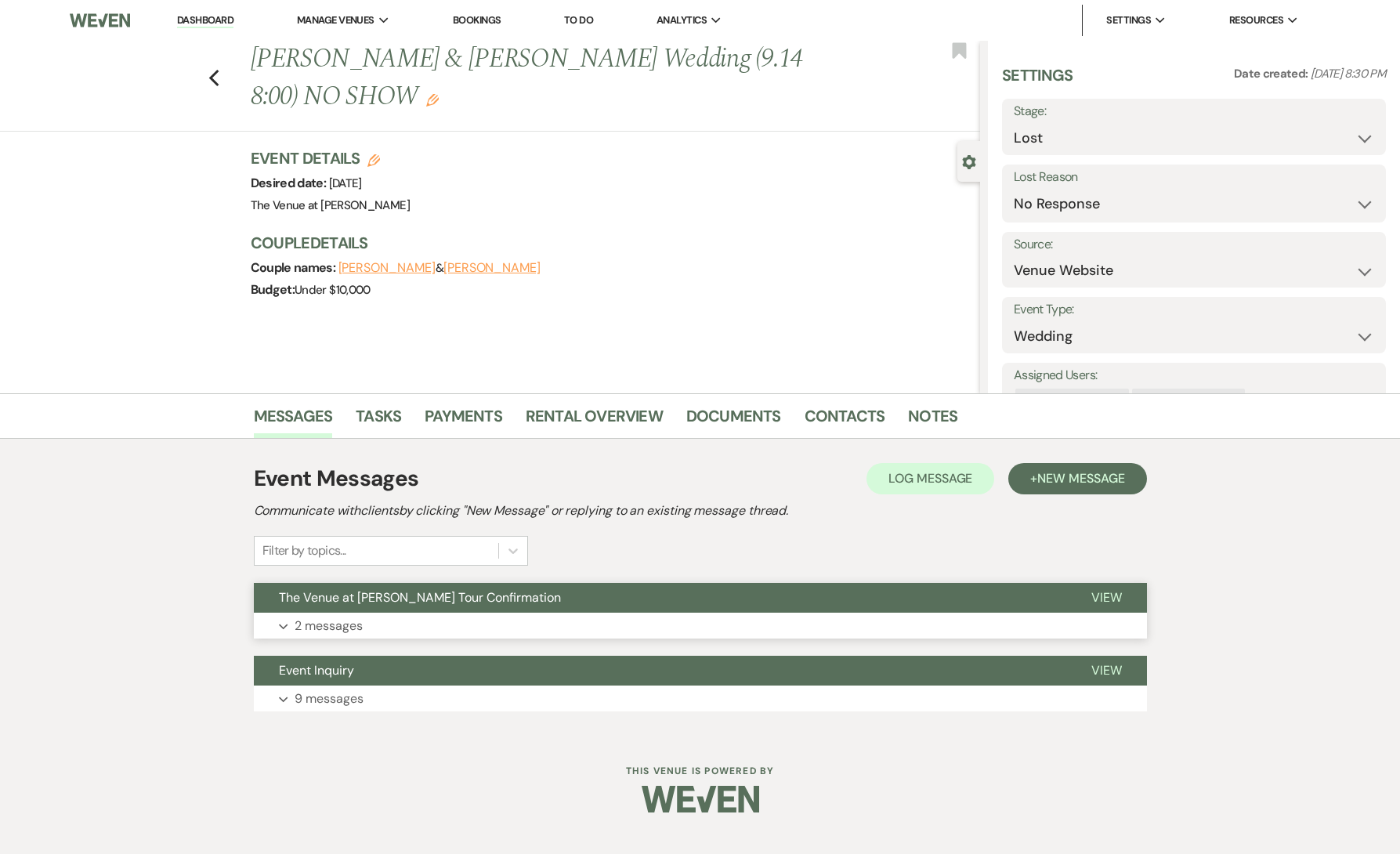
click at [419, 617] on button "Expand 2 messages" at bounding box center [700, 626] width 894 height 27
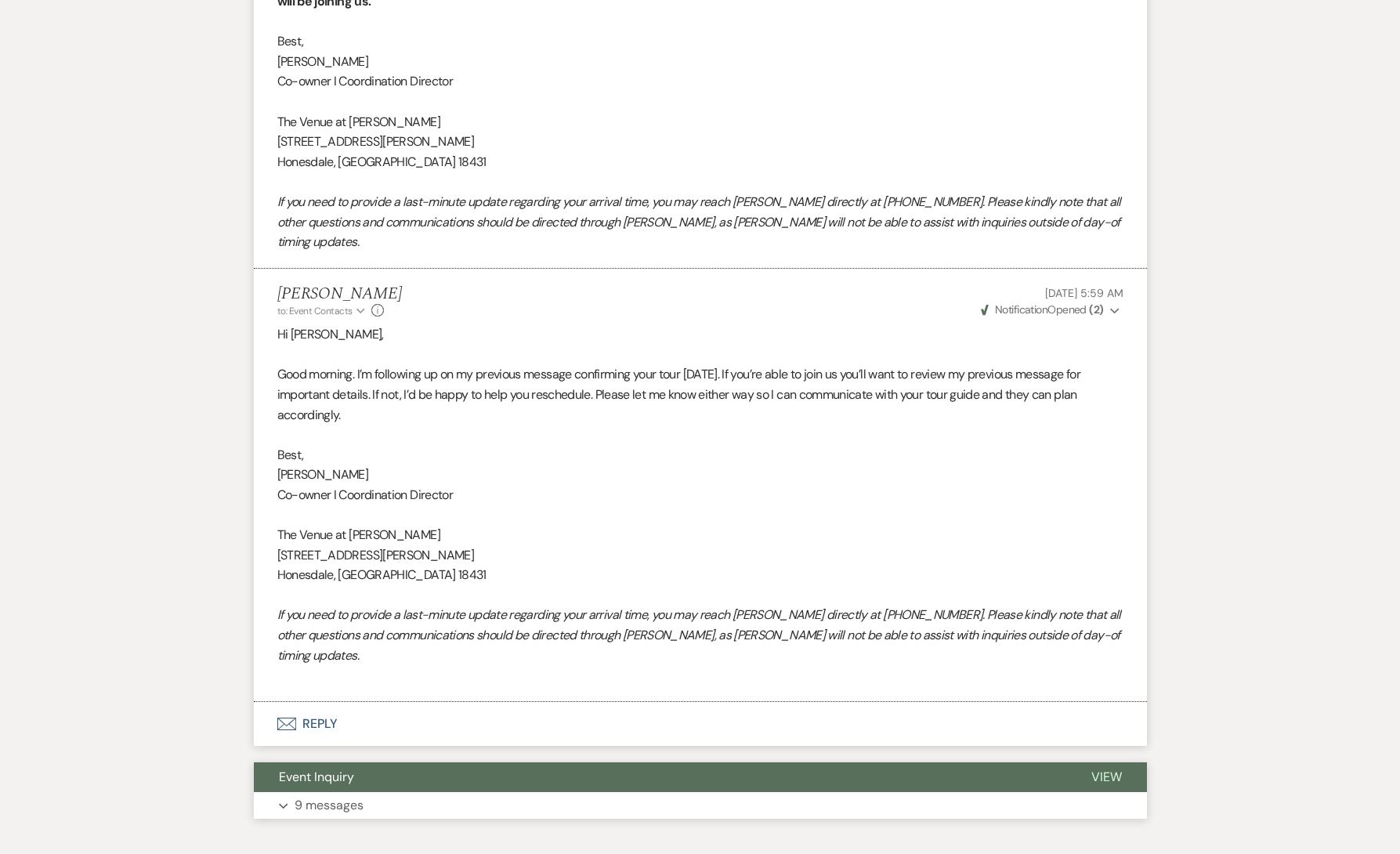
click at [369, 792] on button "Expand 9 messages" at bounding box center [700, 805] width 894 height 27
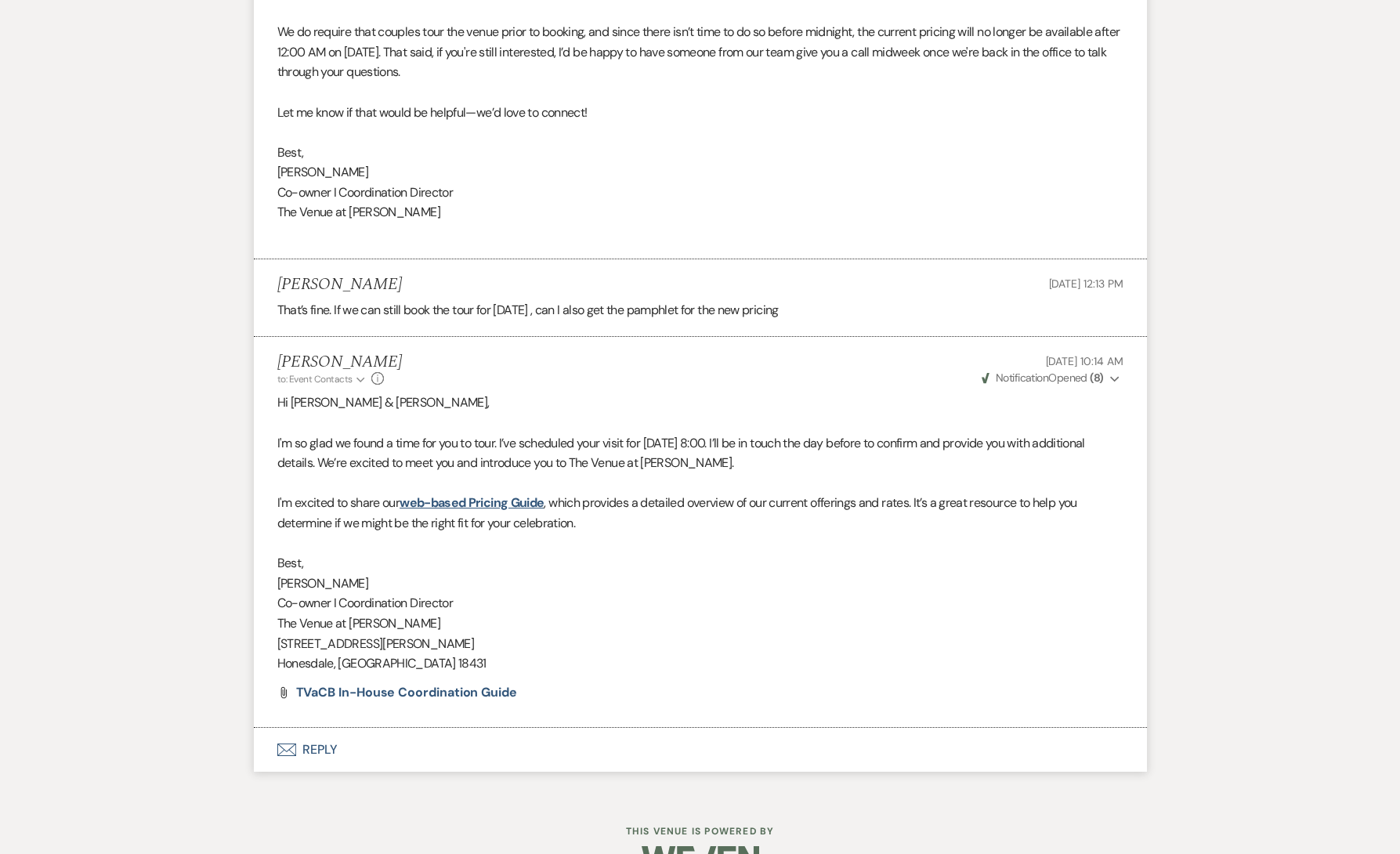
scroll to position [5174, 0]
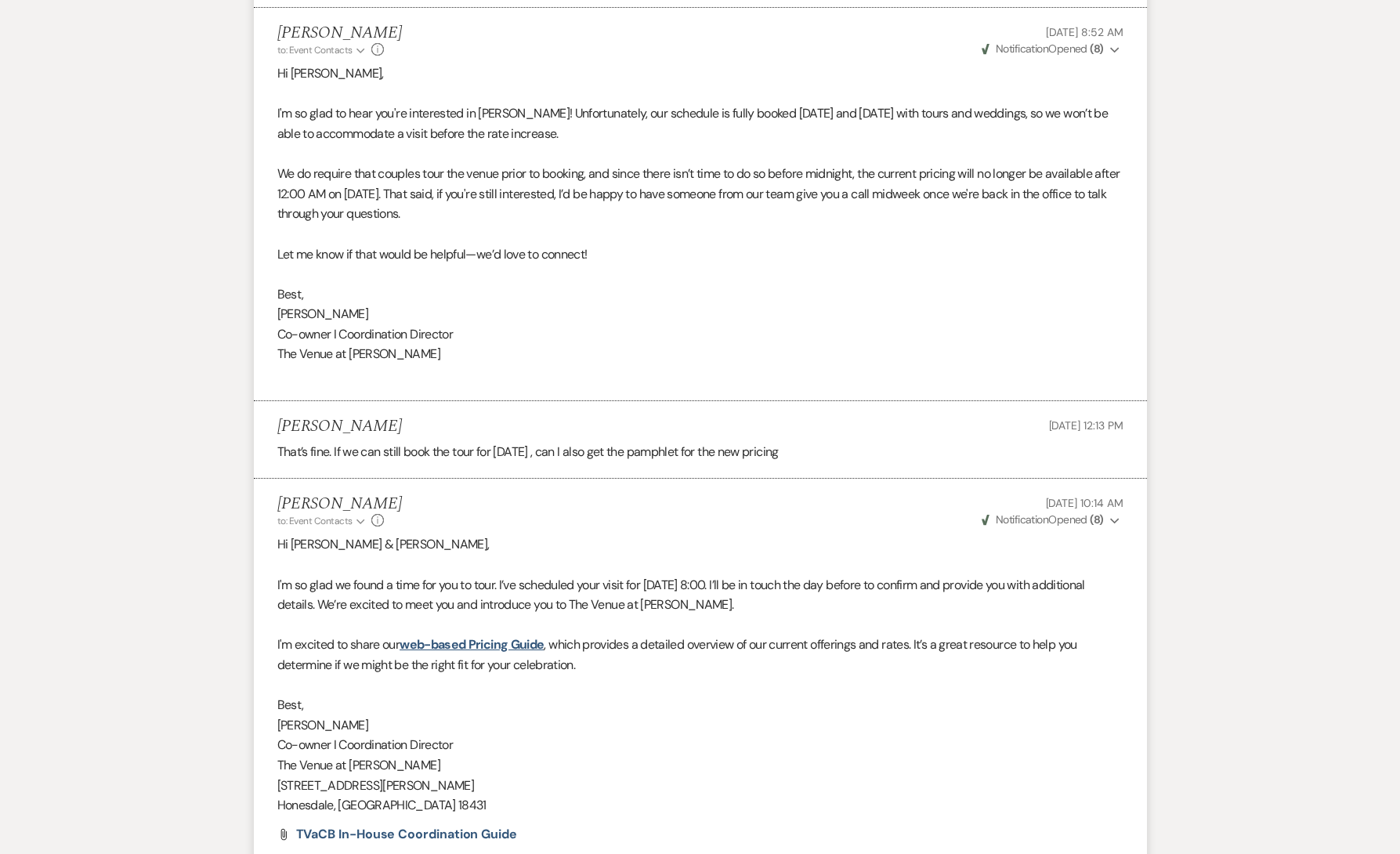
scroll to position [5024, 0]
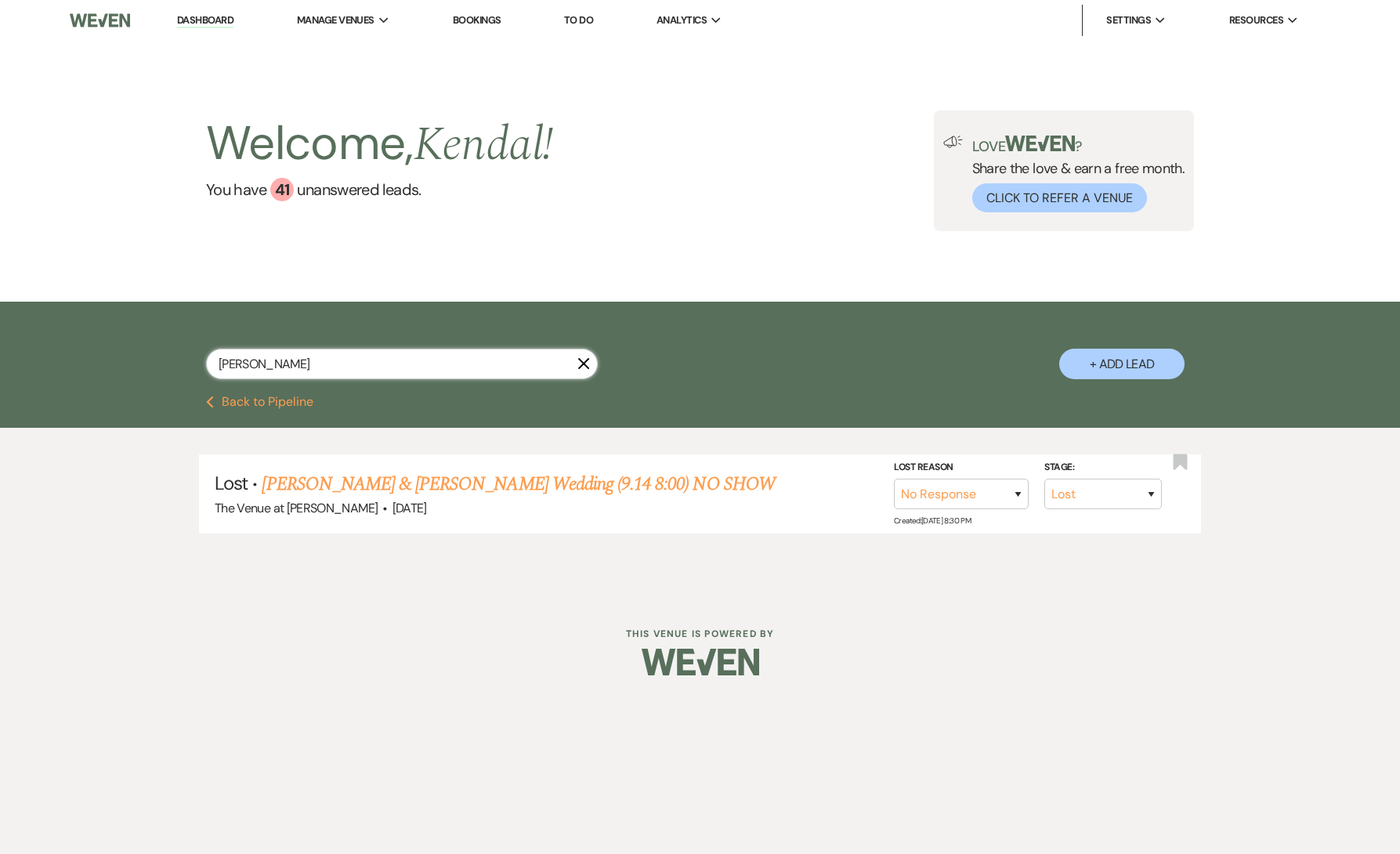
click at [415, 366] on input "[PERSON_NAME]" at bounding box center [402, 363] width 392 height 30
paste input "[PERSON_NAME]"
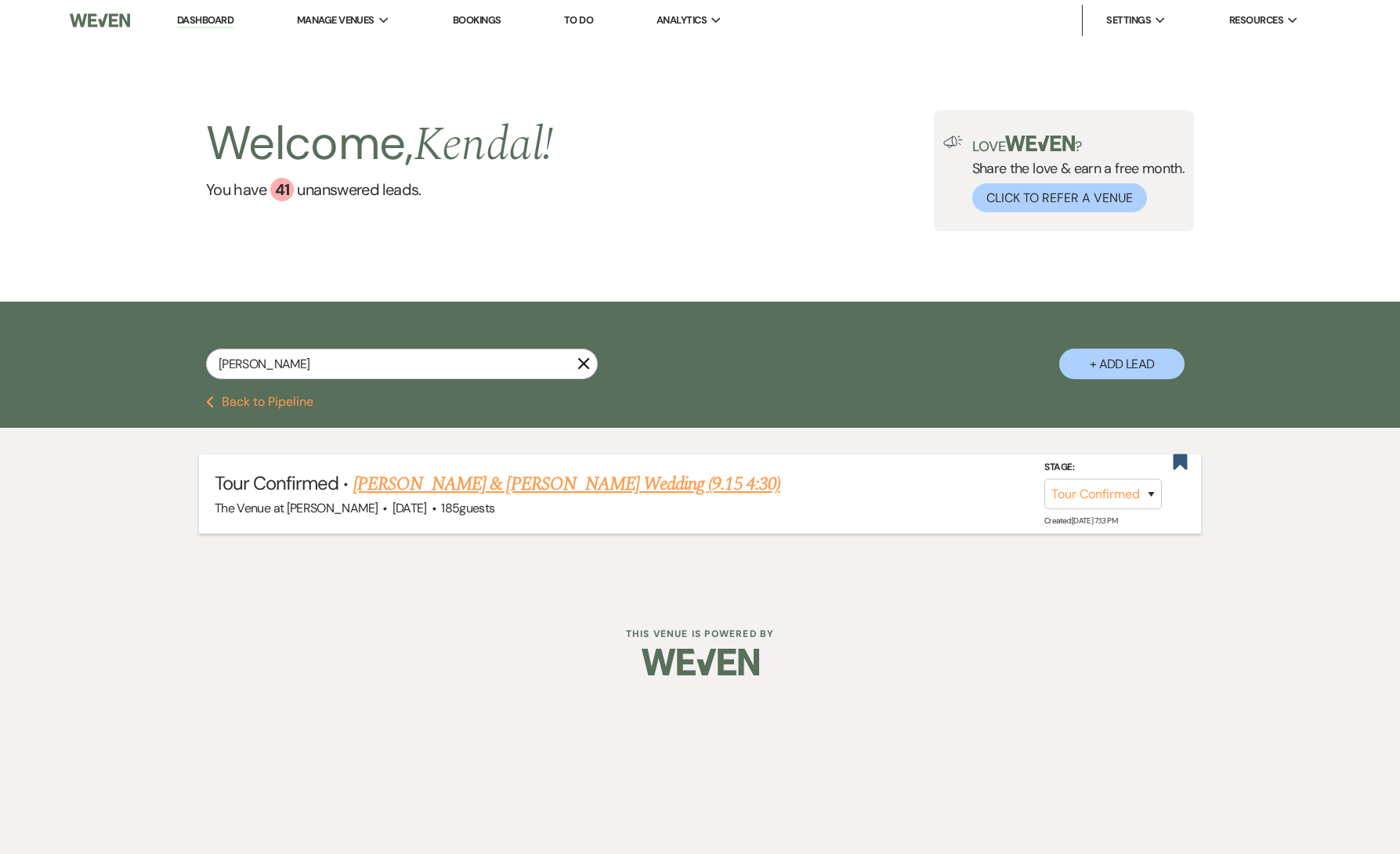
click at [497, 480] on link "[PERSON_NAME] & [PERSON_NAME] Wedding (9.15 4:30)" at bounding box center [566, 484] width 427 height 29
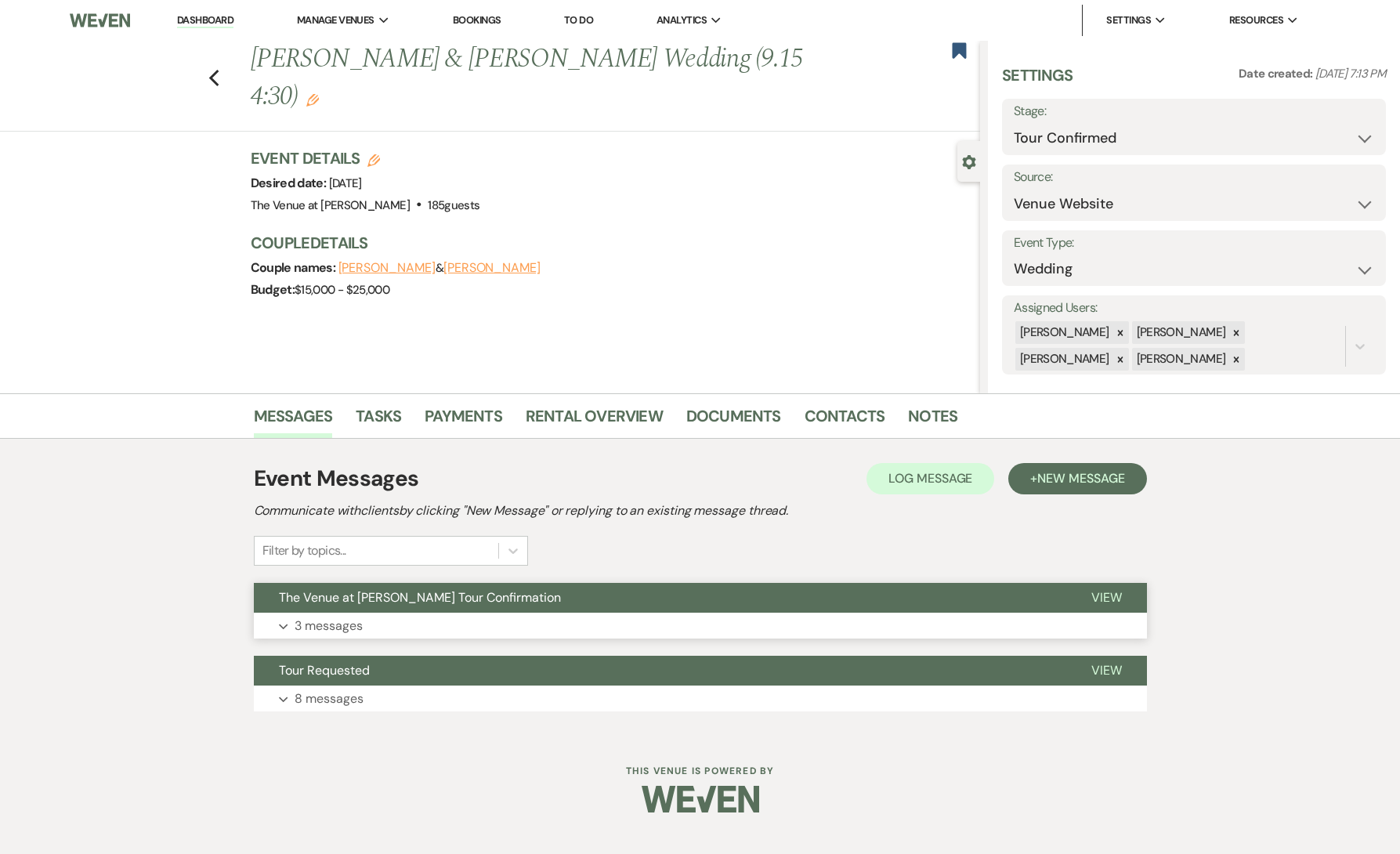
click at [393, 634] on button "Expand 3 messages" at bounding box center [700, 626] width 894 height 27
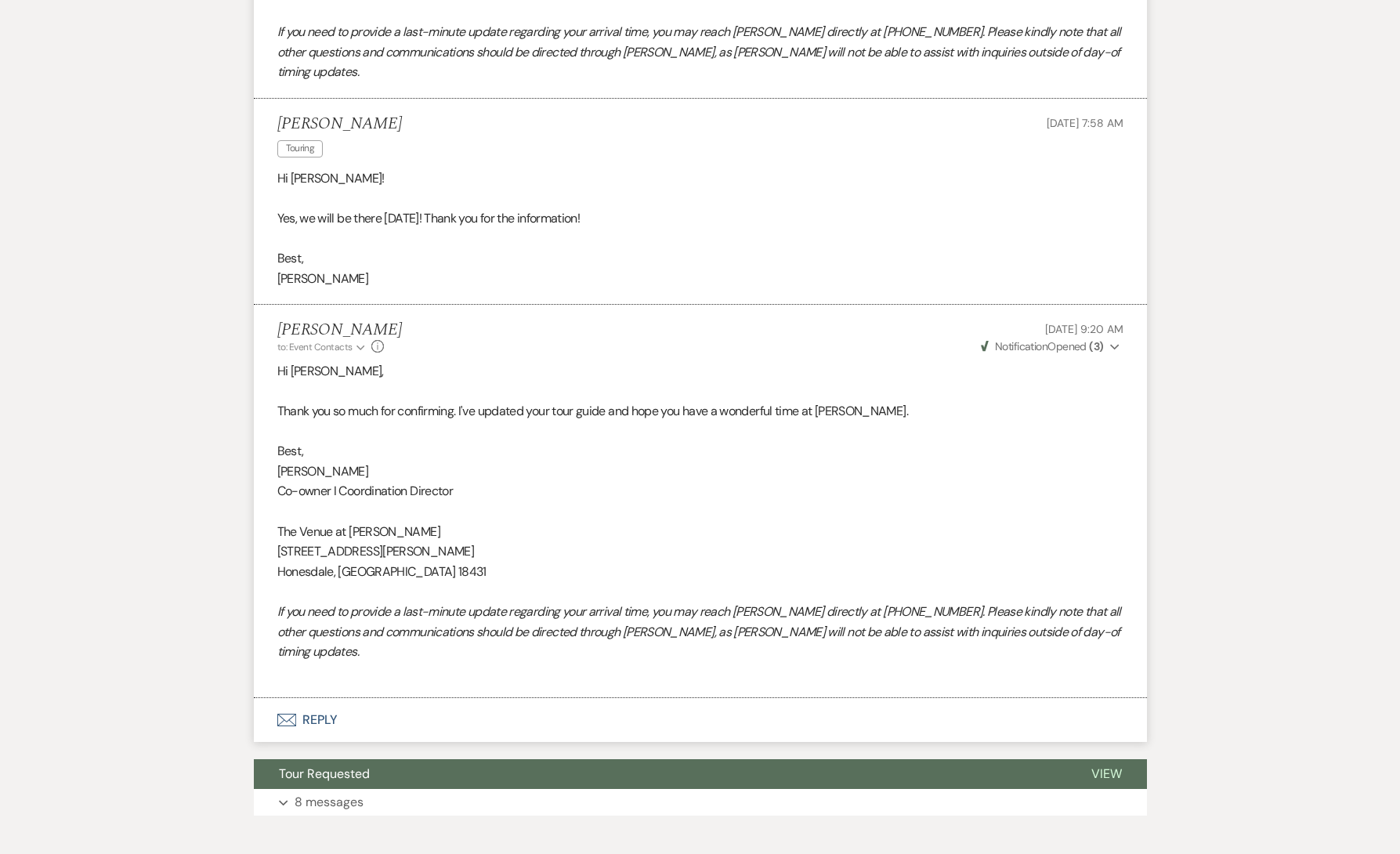
scroll to position [1334, 0]
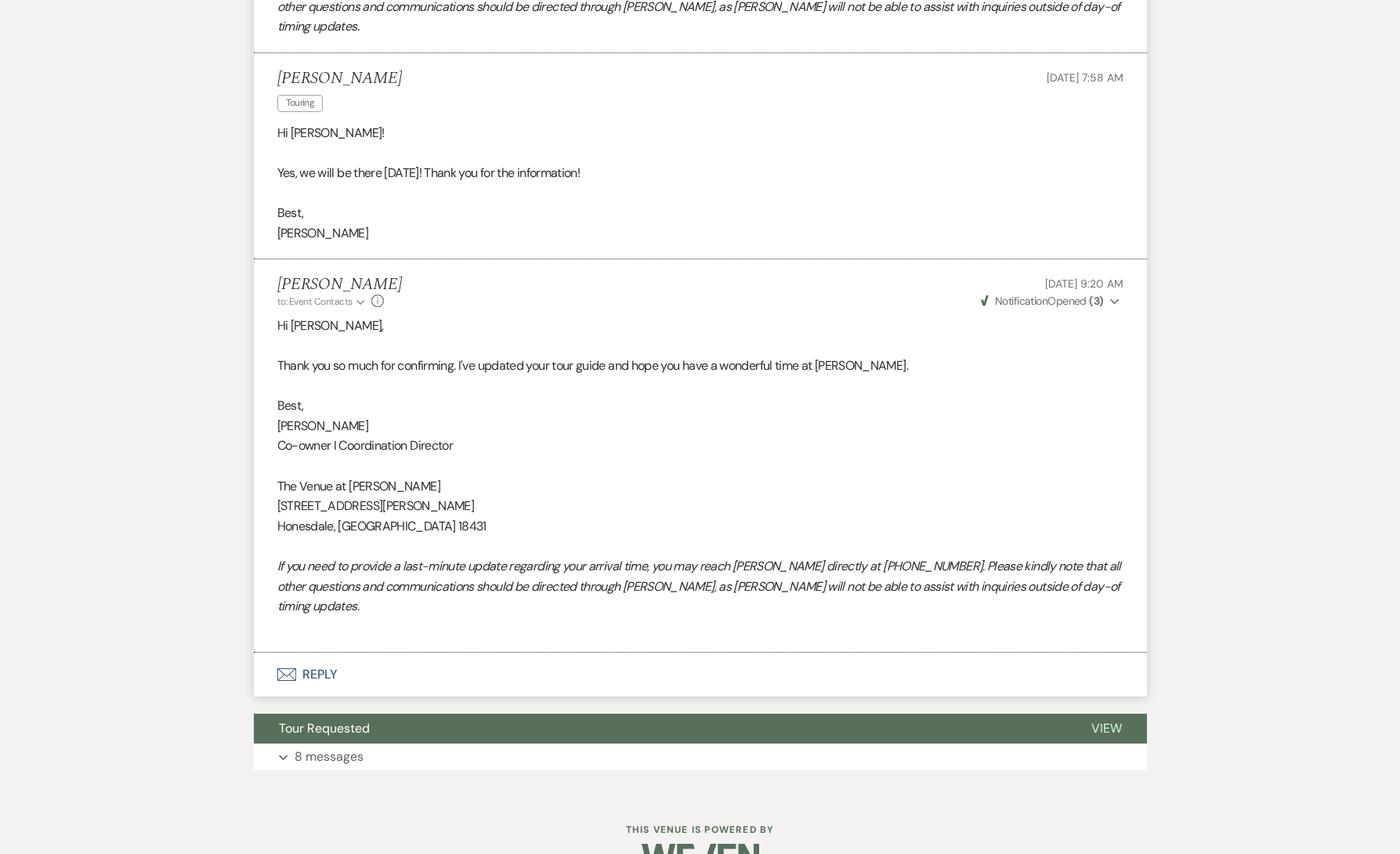
click at [333, 747] on p "8 messages" at bounding box center [329, 757] width 69 height 20
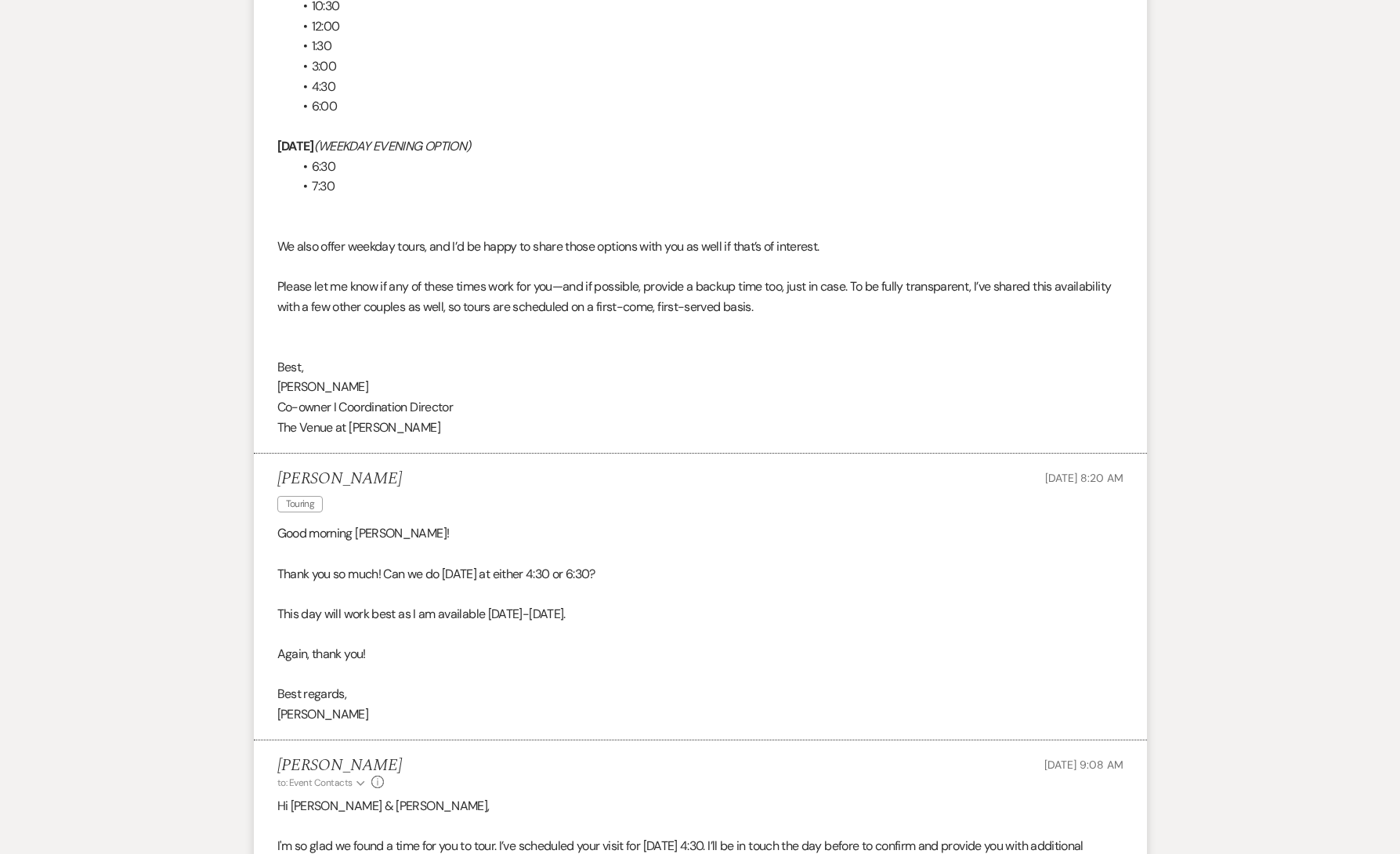
scroll to position [5406, 0]
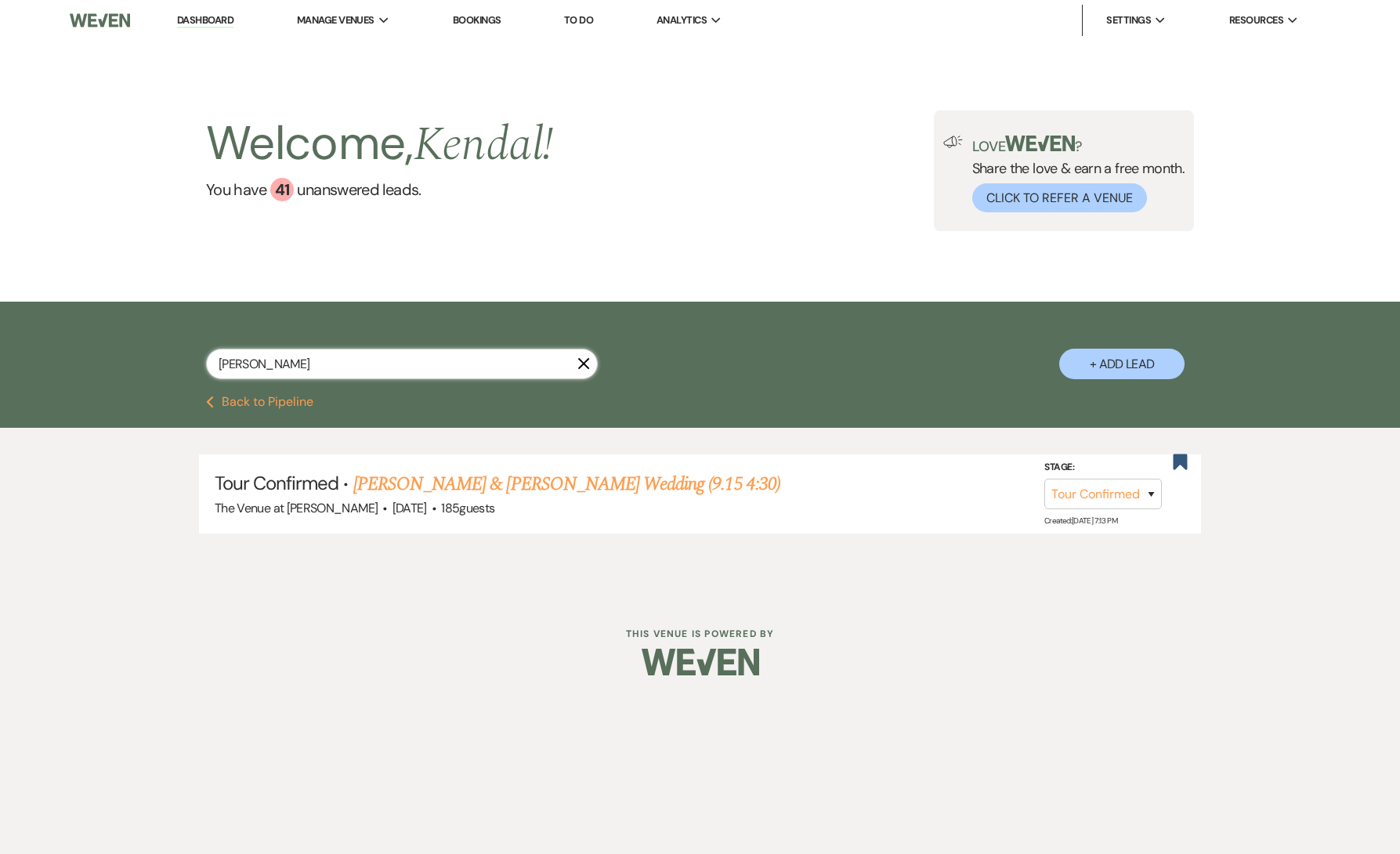
click at [457, 361] on input "[PERSON_NAME]" at bounding box center [402, 363] width 392 height 30
paste input "[PERSON_NAME]"
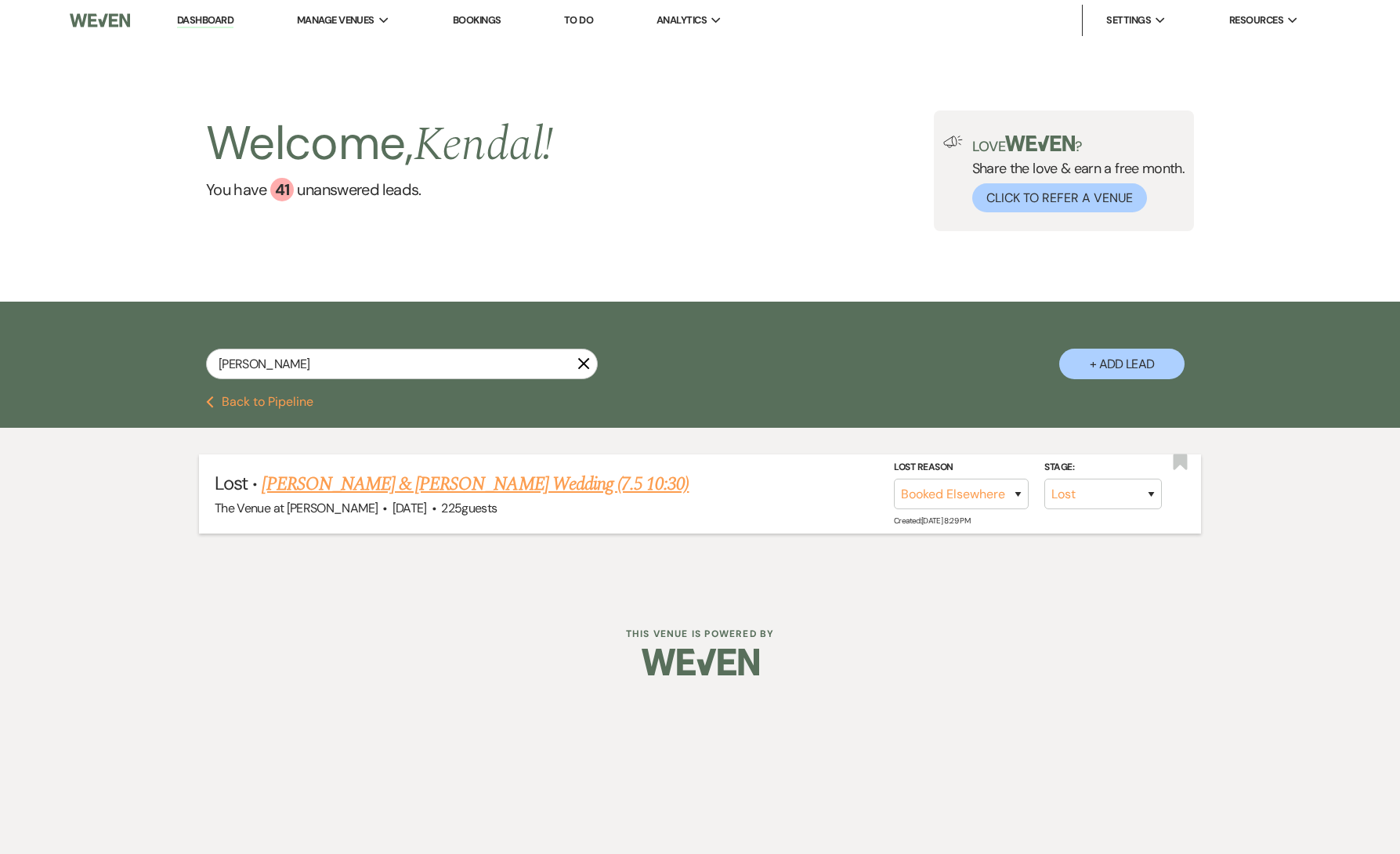
click at [517, 493] on link "[PERSON_NAME] & [PERSON_NAME] Wedding (7.5 10:30)" at bounding box center [475, 484] width 427 height 29
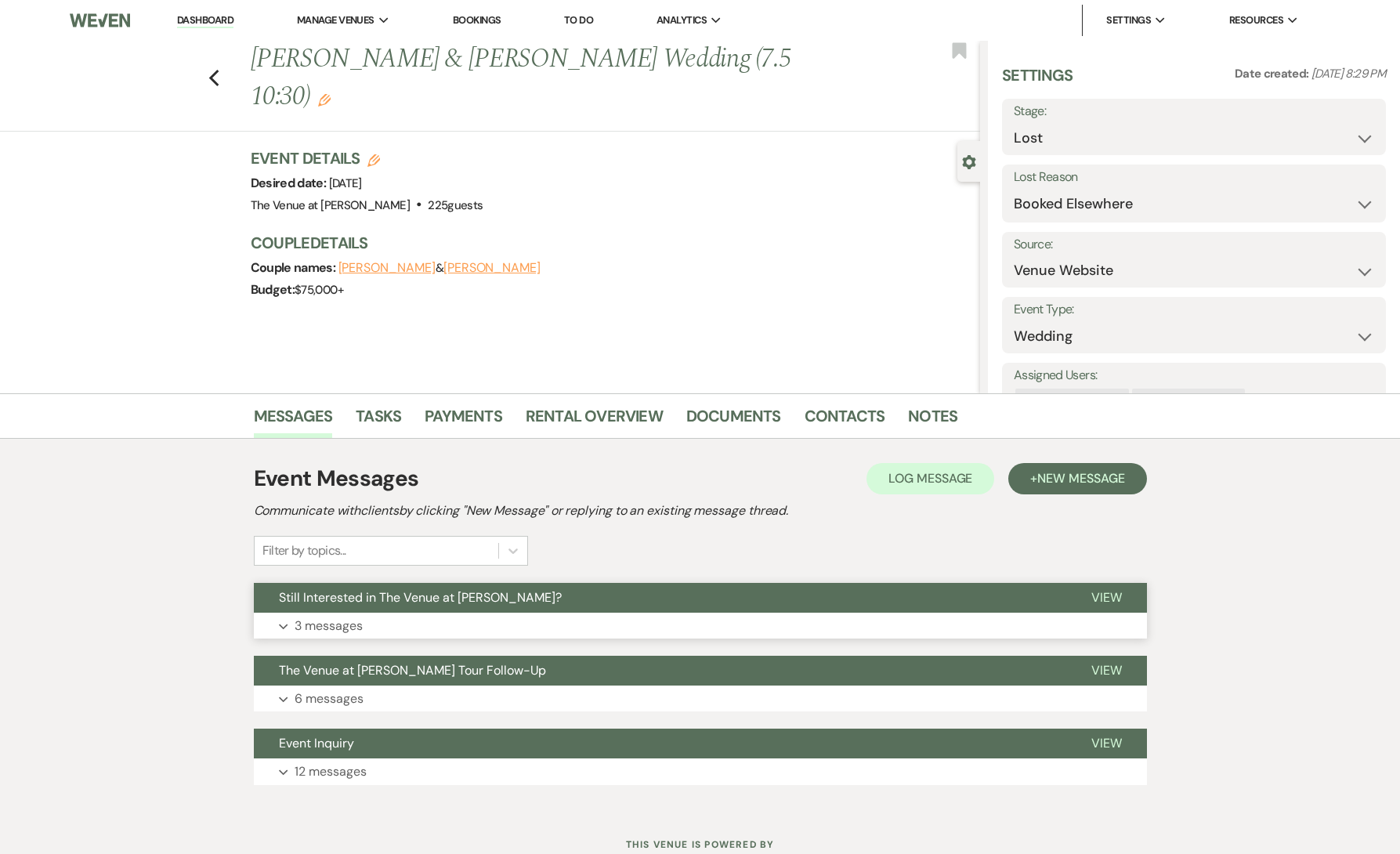
click at [379, 627] on button "Expand 3 messages" at bounding box center [700, 626] width 894 height 27
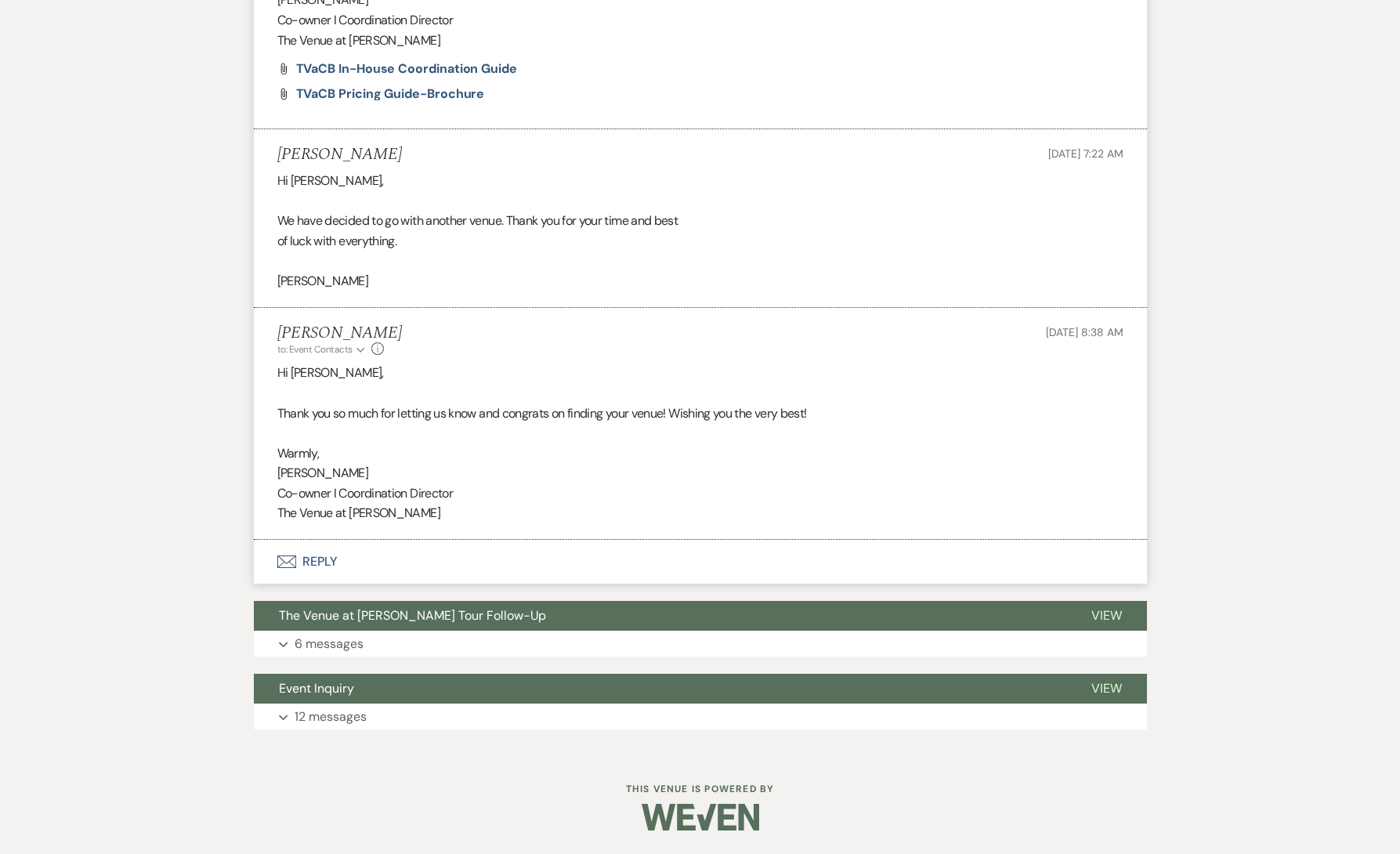
scroll to position [920, 0]
click at [158, 220] on div "Messages Tasks Payments Rental Overview Documents Contacts Notes Event Messages…" at bounding box center [700, 114] width 1400 height 1280
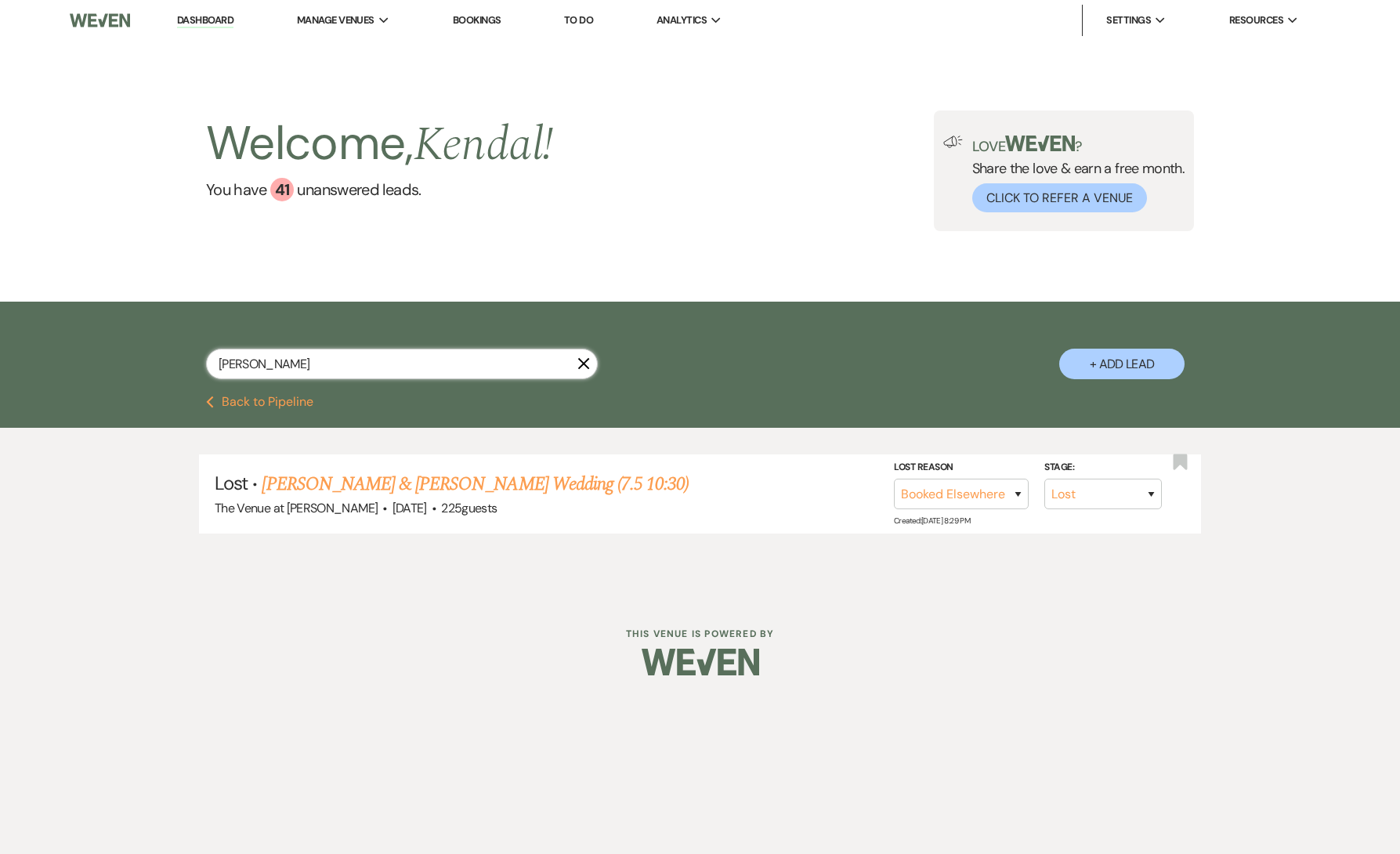
click at [339, 369] on input "[PERSON_NAME]" at bounding box center [402, 363] width 392 height 30
paste input "[PERSON_NAME] & [PERSON_NAME]"
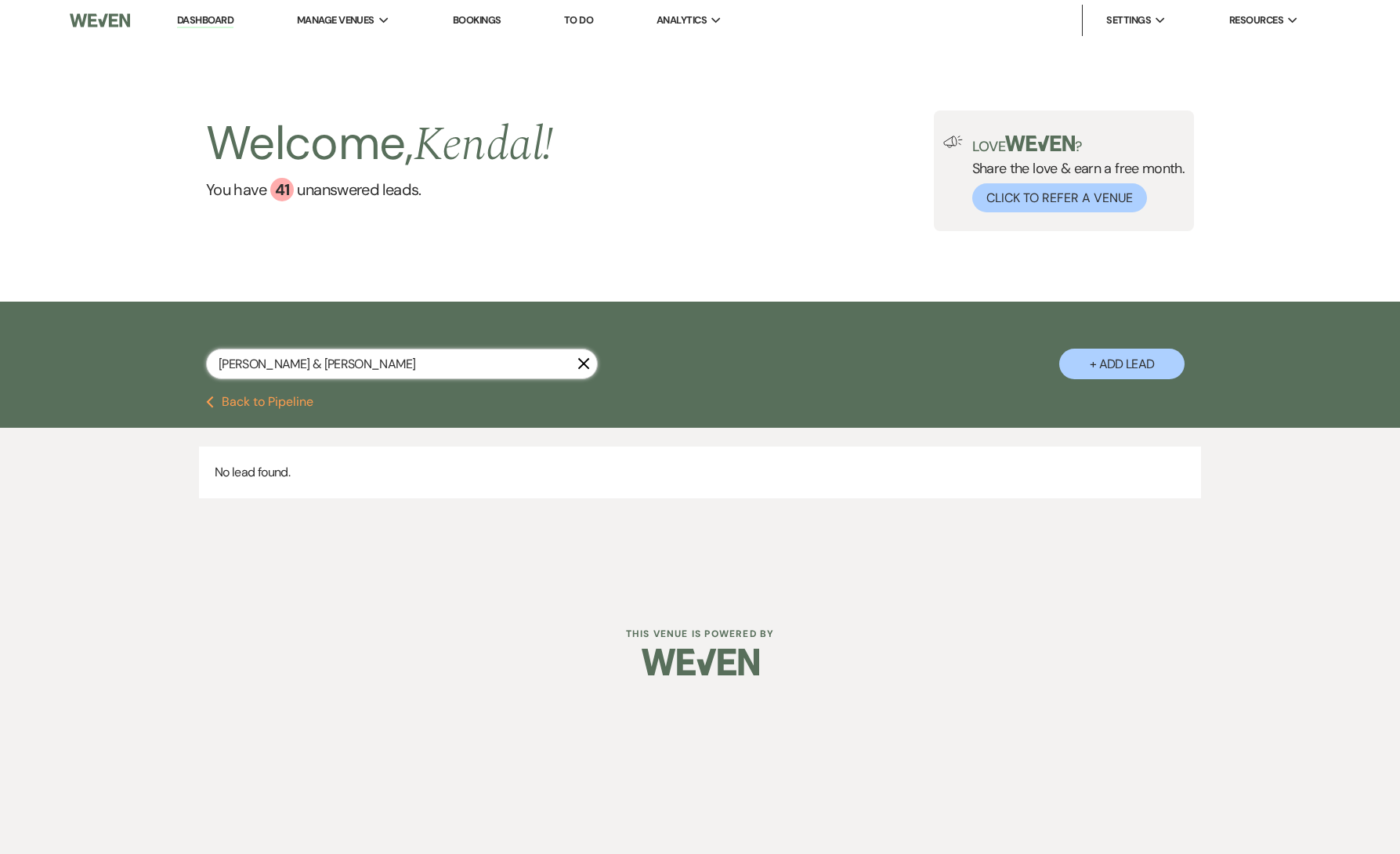
drag, startPoint x: 254, startPoint y: 361, endPoint x: 154, endPoint y: 361, distance: 100.0
click at [154, 361] on div "[PERSON_NAME] & [PERSON_NAME] X + Add Lead" at bounding box center [700, 350] width 1128 height 82
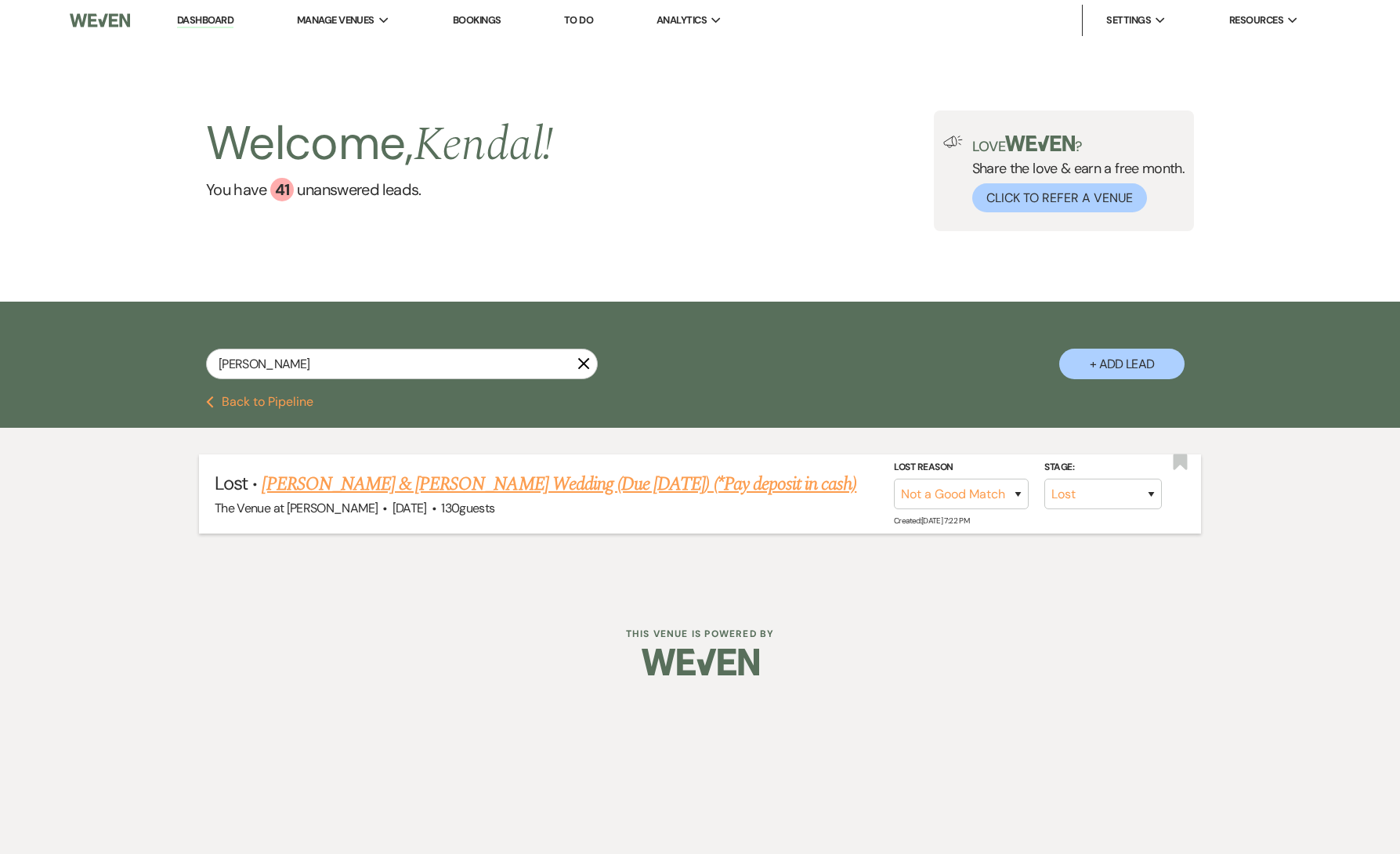
click at [445, 473] on link "[PERSON_NAME] & [PERSON_NAME] Wedding (Due [DATE]) (*Pay deposit in cash)" at bounding box center [559, 484] width 595 height 29
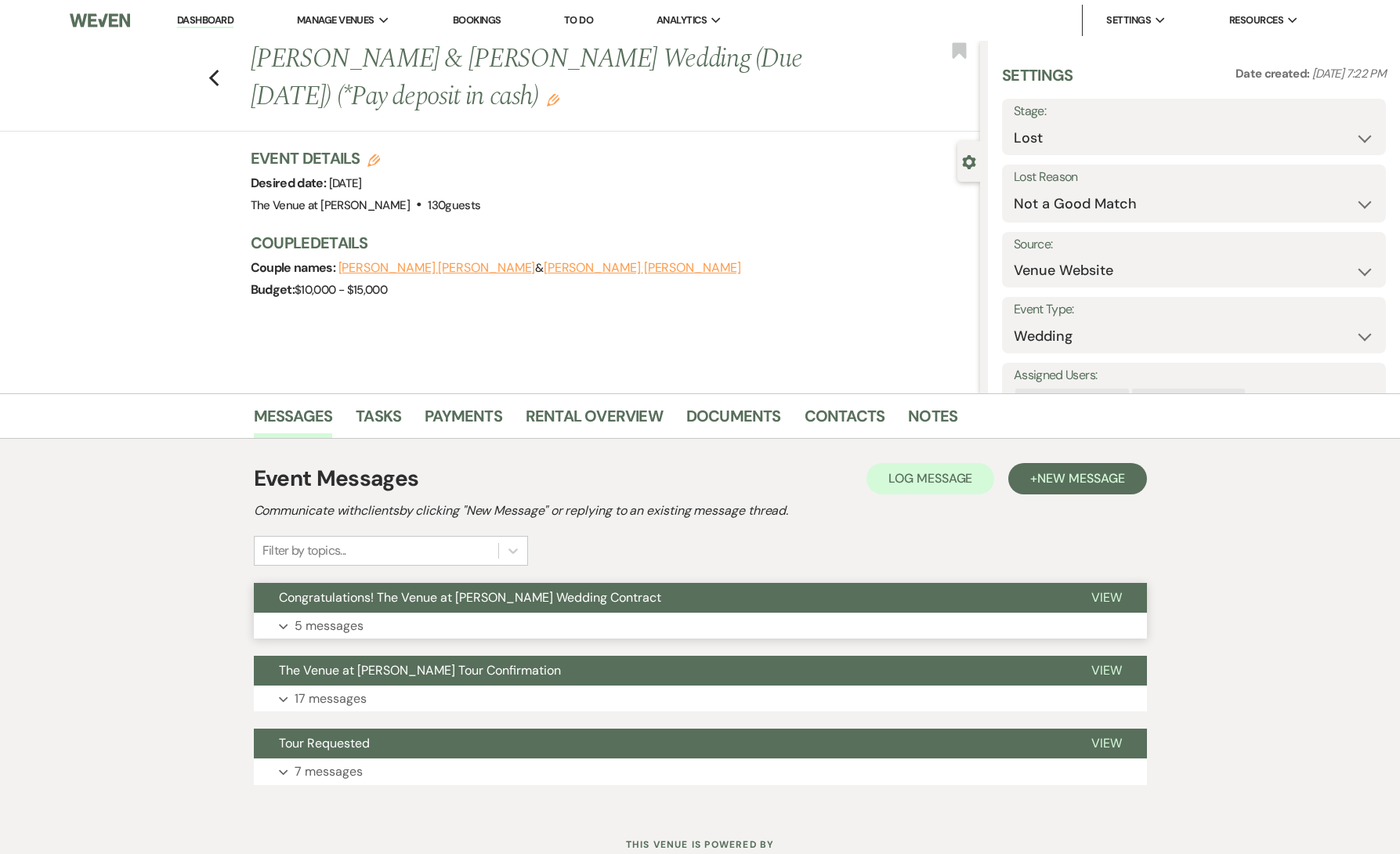
click at [378, 631] on button "Expand 5 messages" at bounding box center [700, 626] width 894 height 27
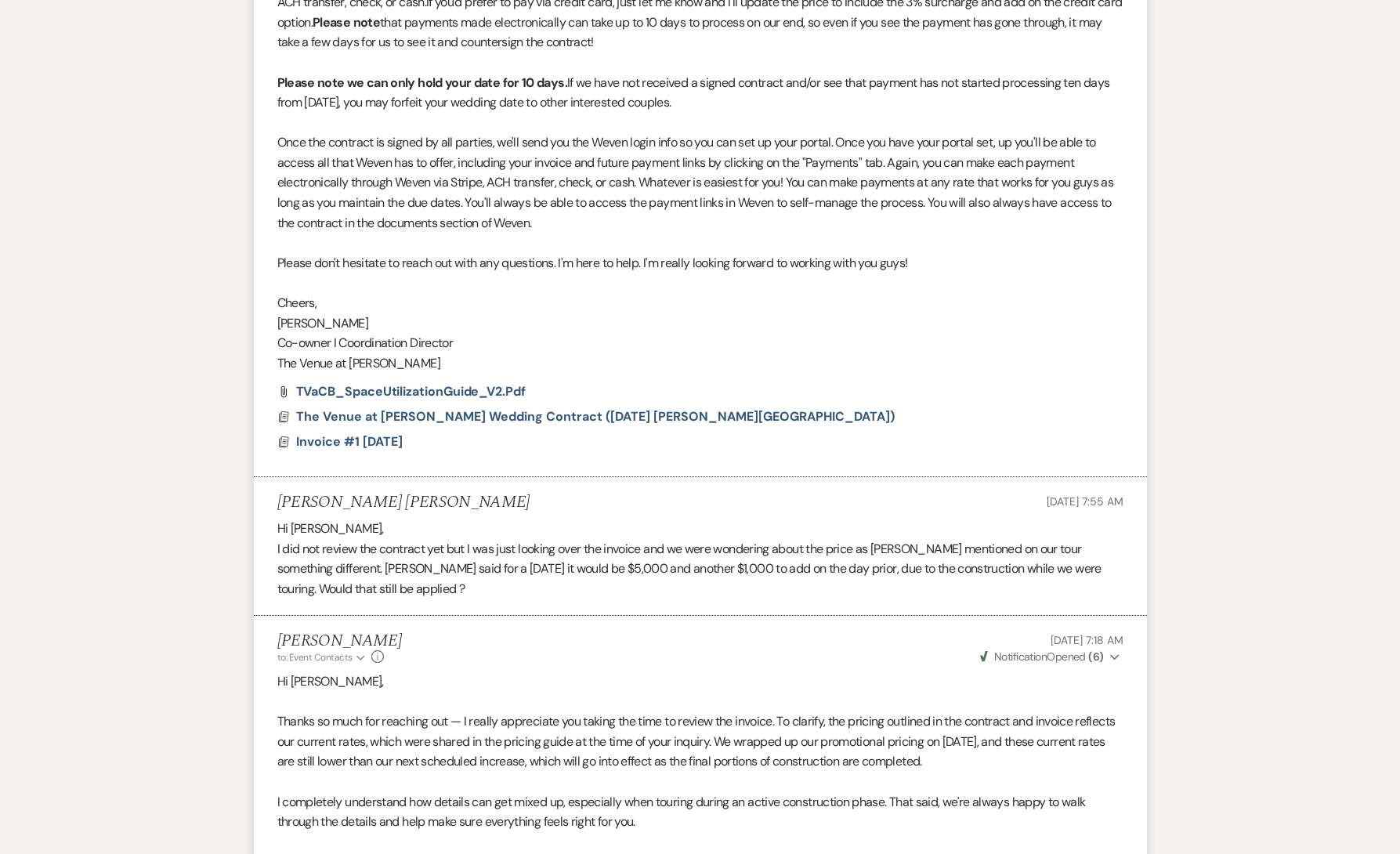
scroll to position [772, 0]
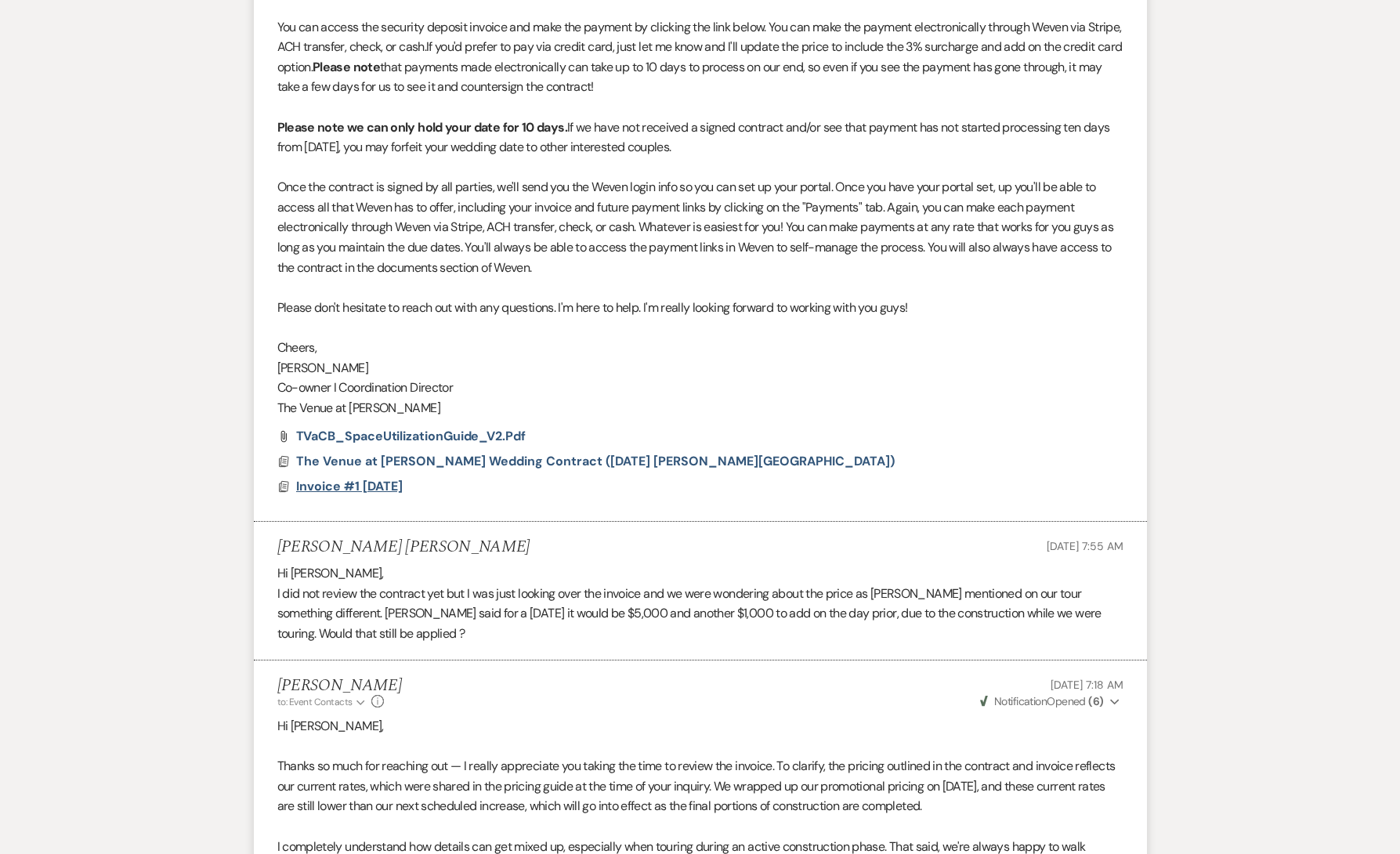
click at [369, 487] on span "Invoice #1 [DATE]" at bounding box center [349, 486] width 106 height 17
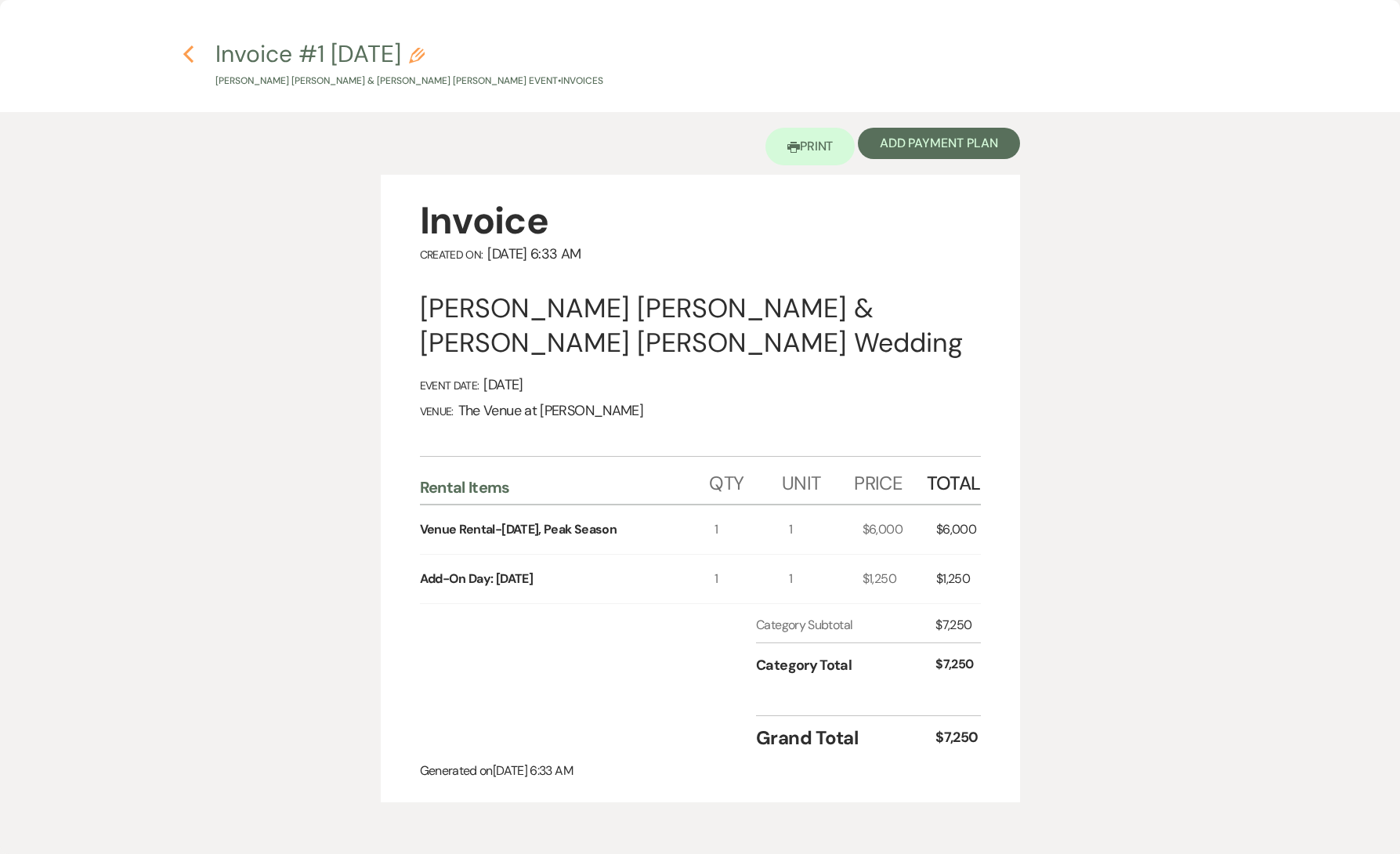
click at [188, 51] on use "button" at bounding box center [188, 54] width 10 height 18
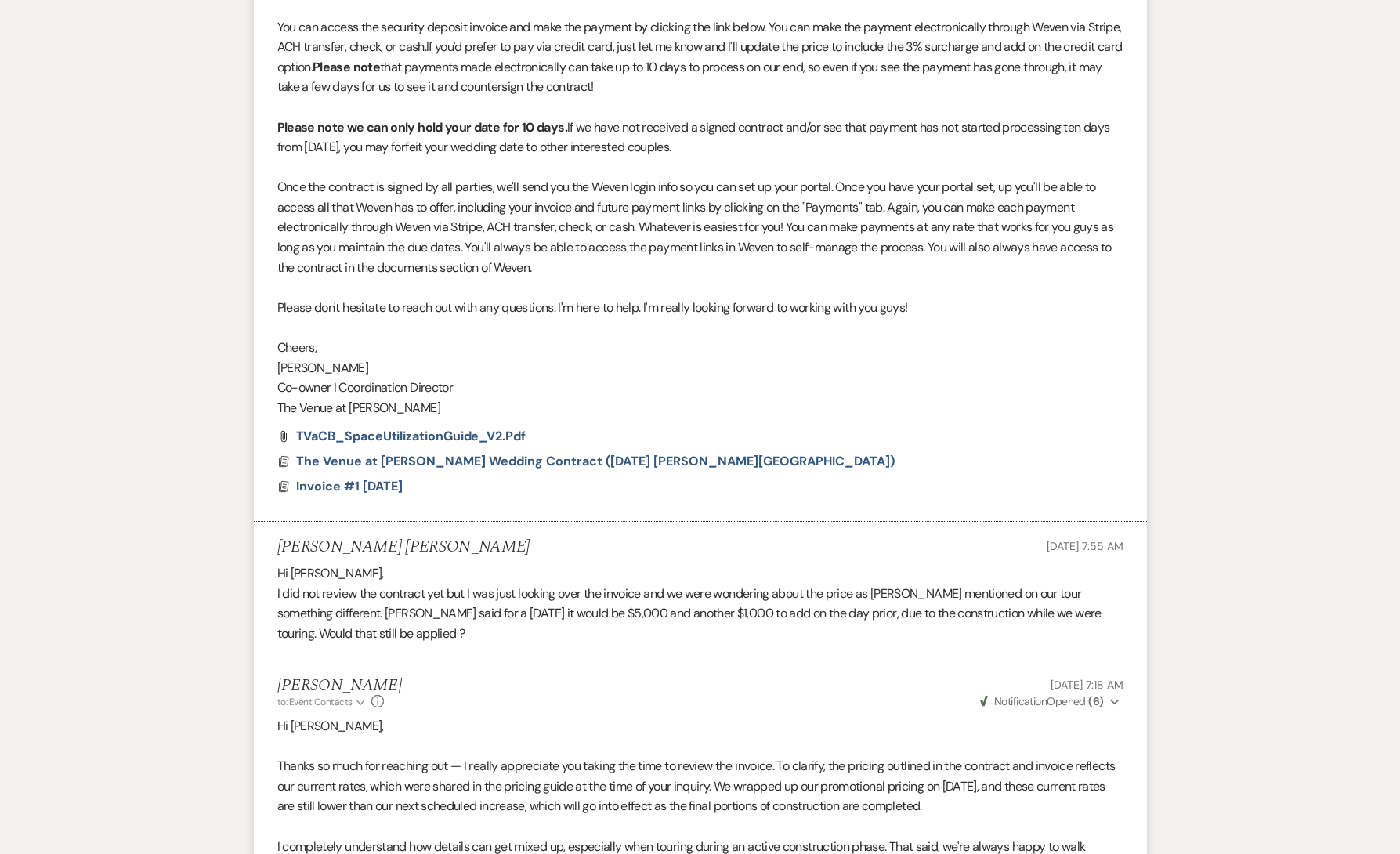
scroll to position [0, 0]
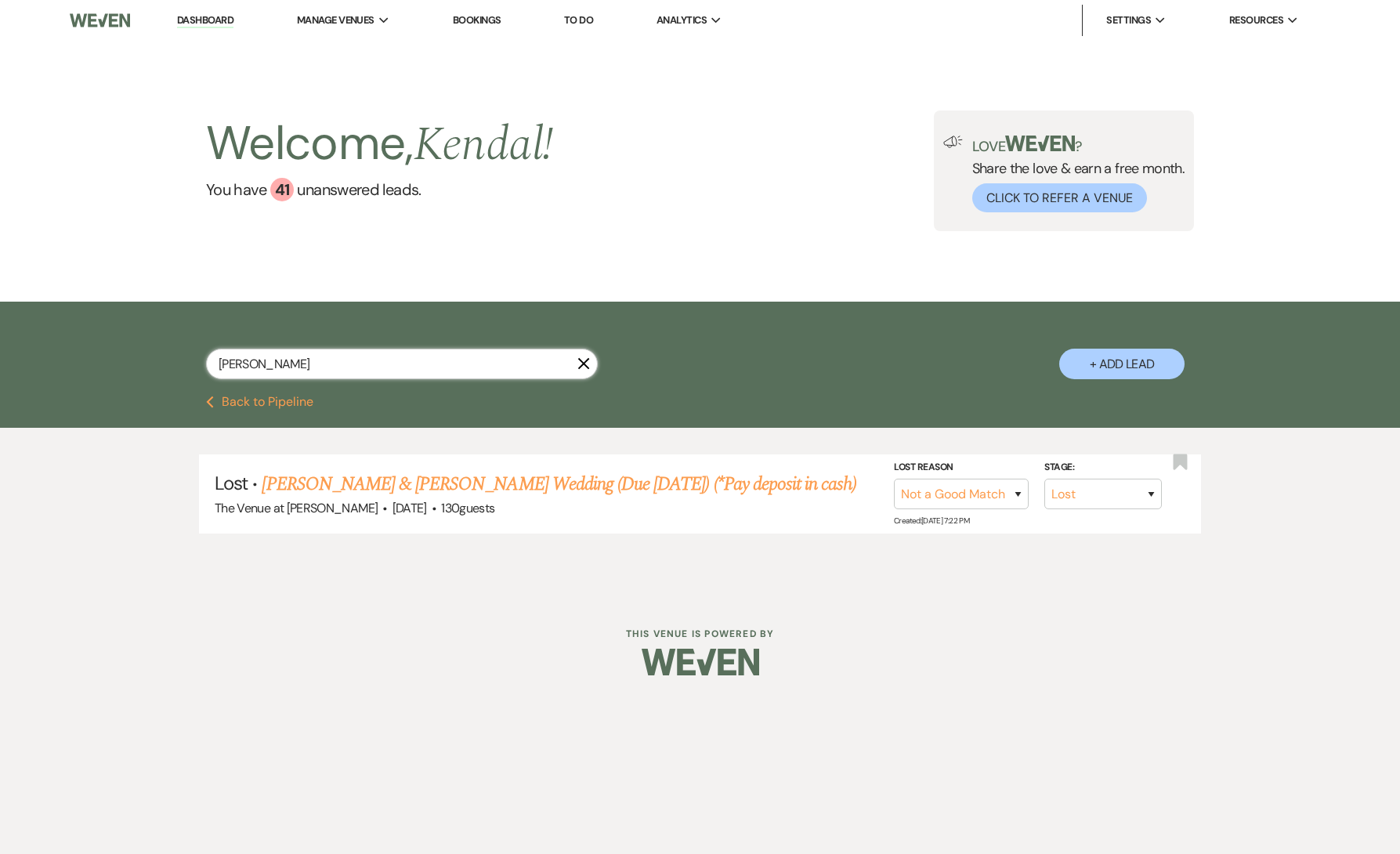
click at [411, 365] on input "[PERSON_NAME]" at bounding box center [402, 363] width 392 height 30
paste input "[PERSON_NAME]"
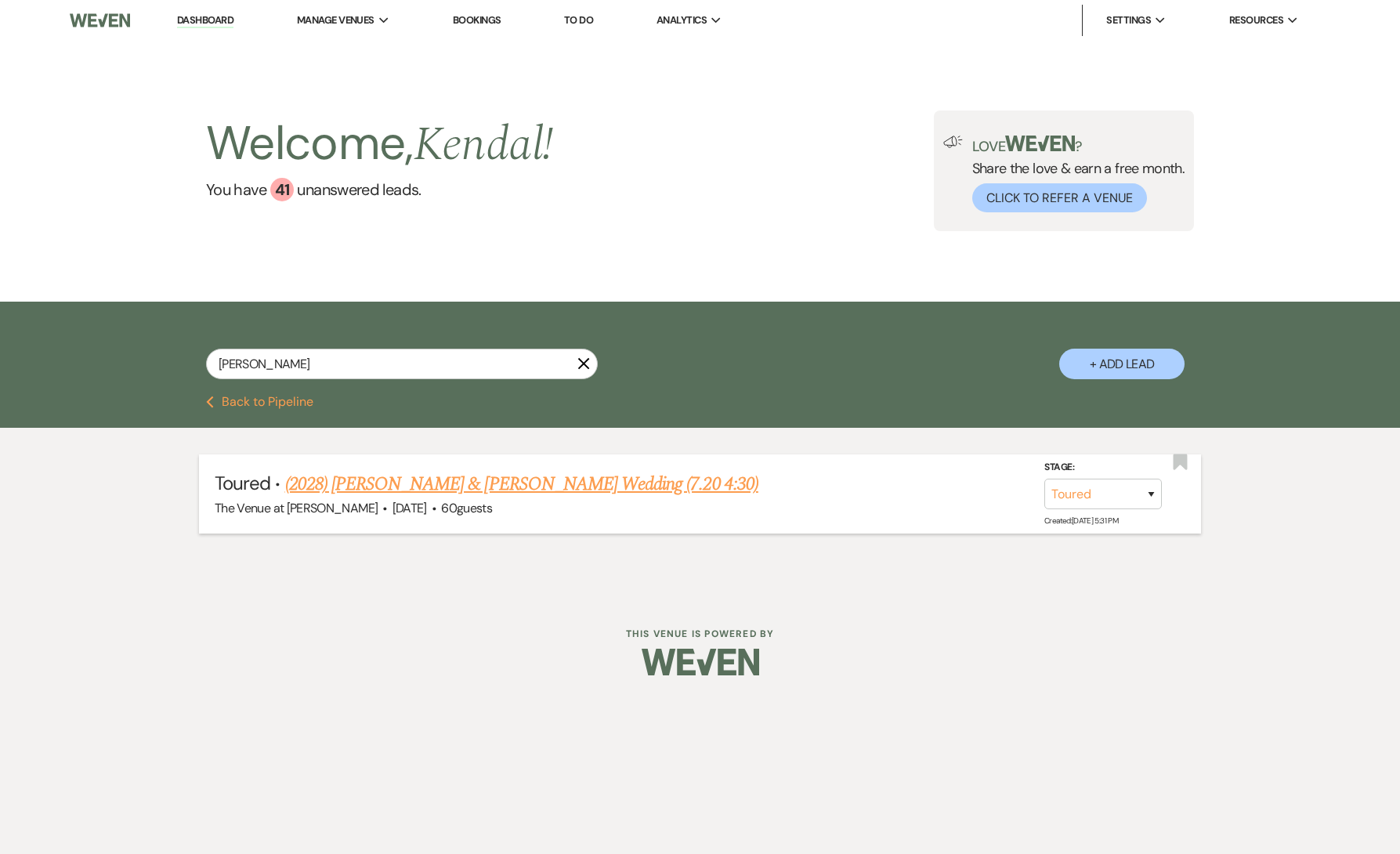
click at [487, 488] on link "(2028) [PERSON_NAME] & [PERSON_NAME] Wedding (7.20 4:30)" at bounding box center [522, 484] width 473 height 29
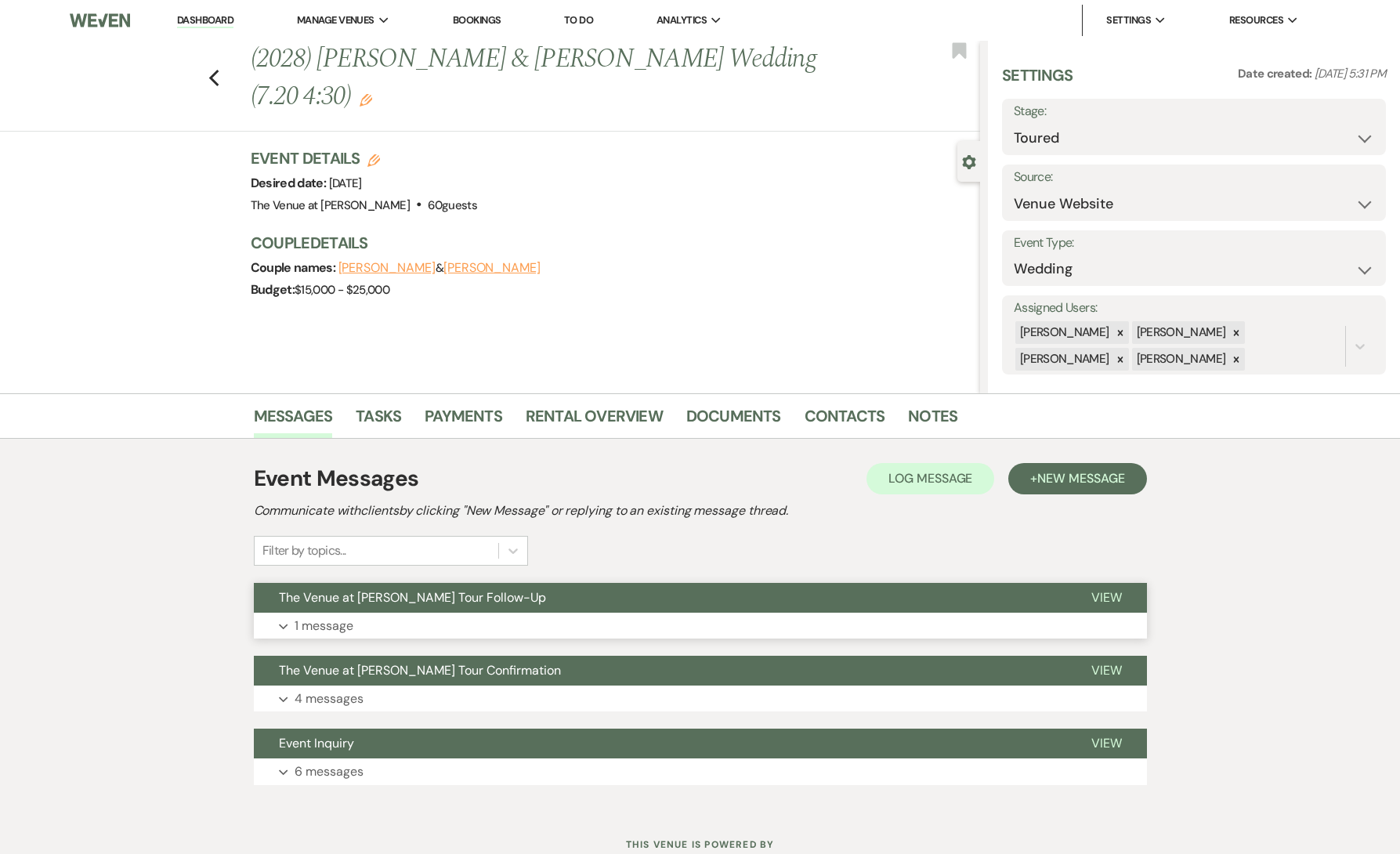
click at [399, 613] on button "Expand 1 message" at bounding box center [700, 626] width 894 height 27
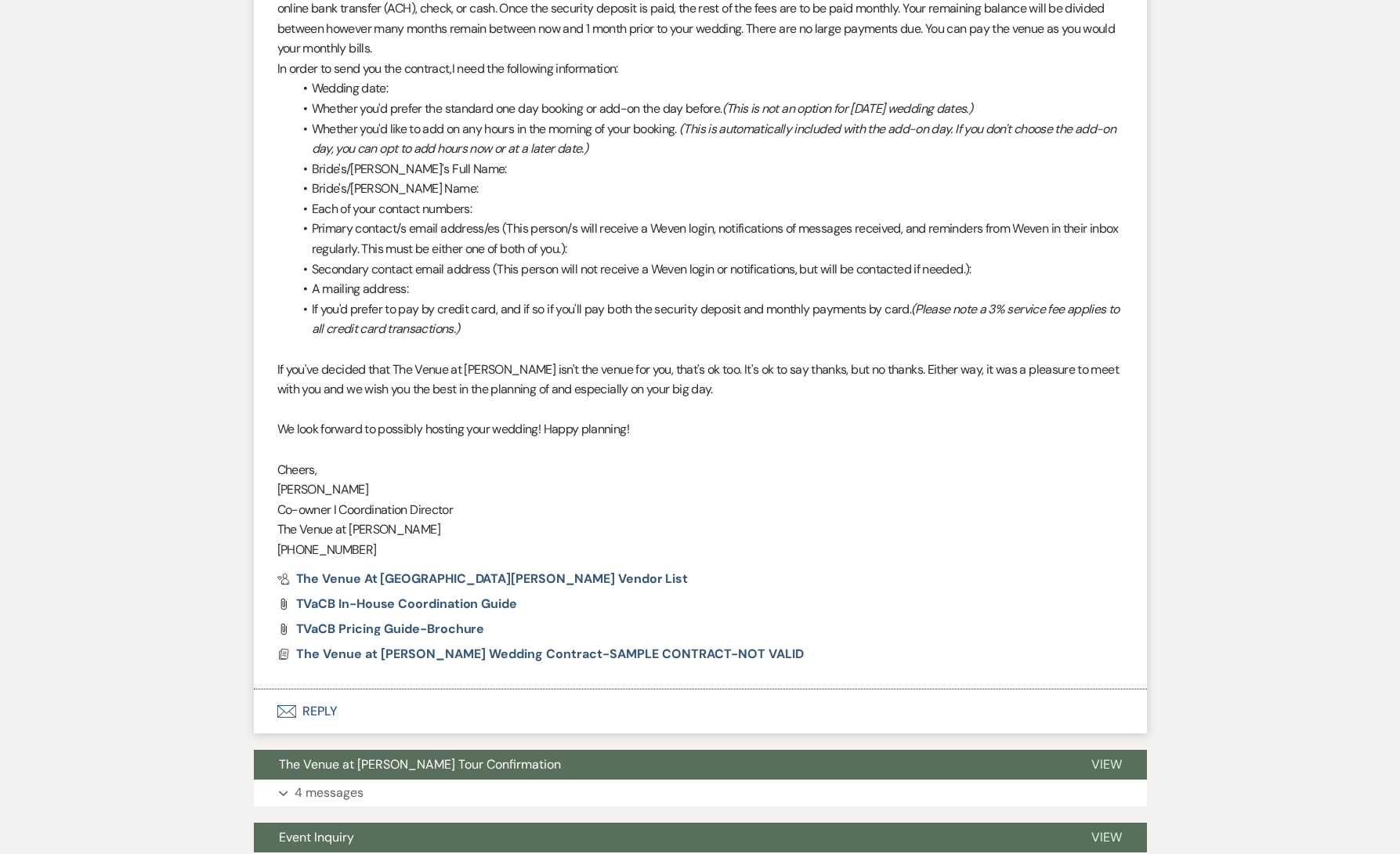
scroll to position [1482, 0]
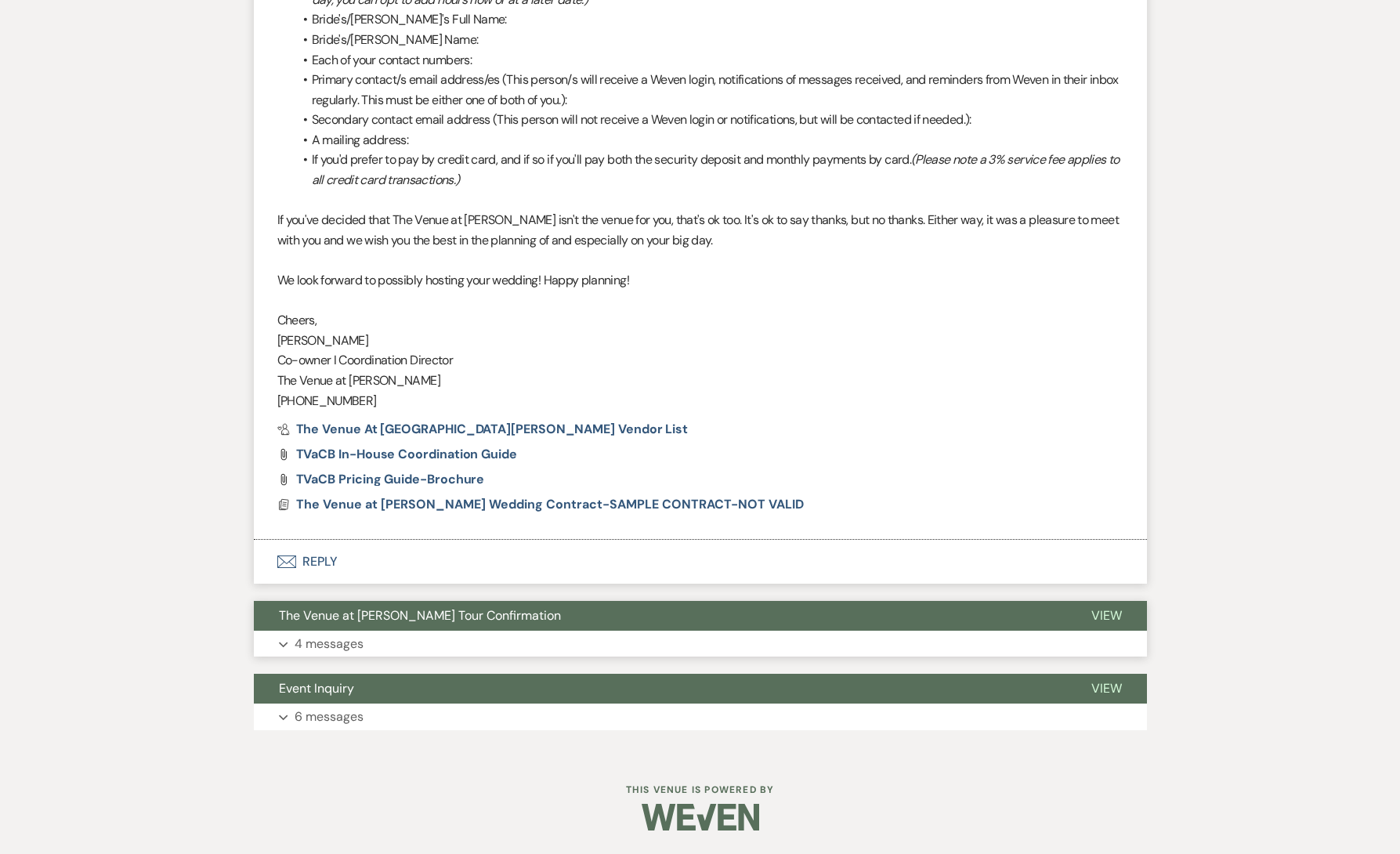
click at [384, 650] on button "Expand 4 messages" at bounding box center [700, 644] width 894 height 27
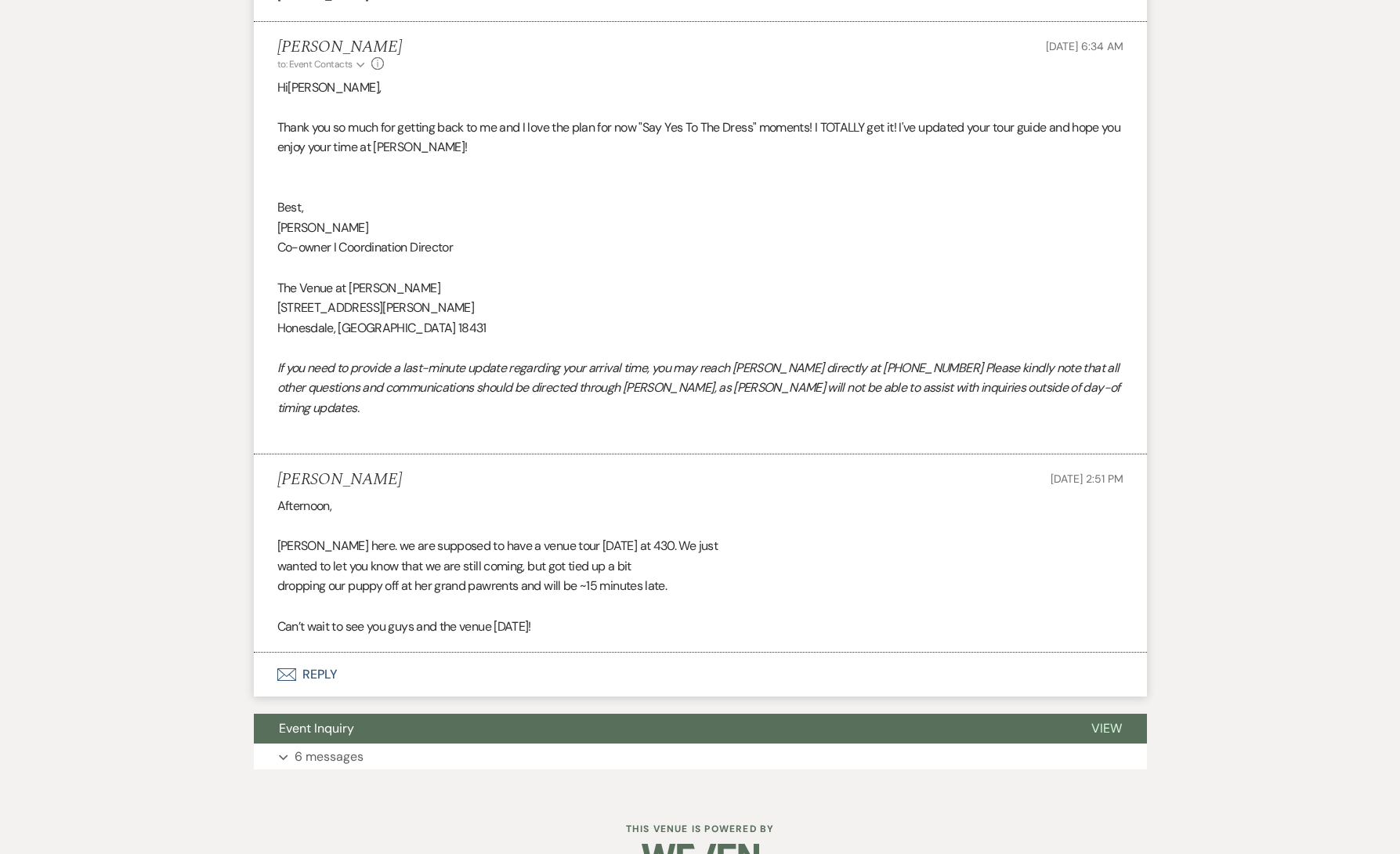
scroll to position [3083, 0]
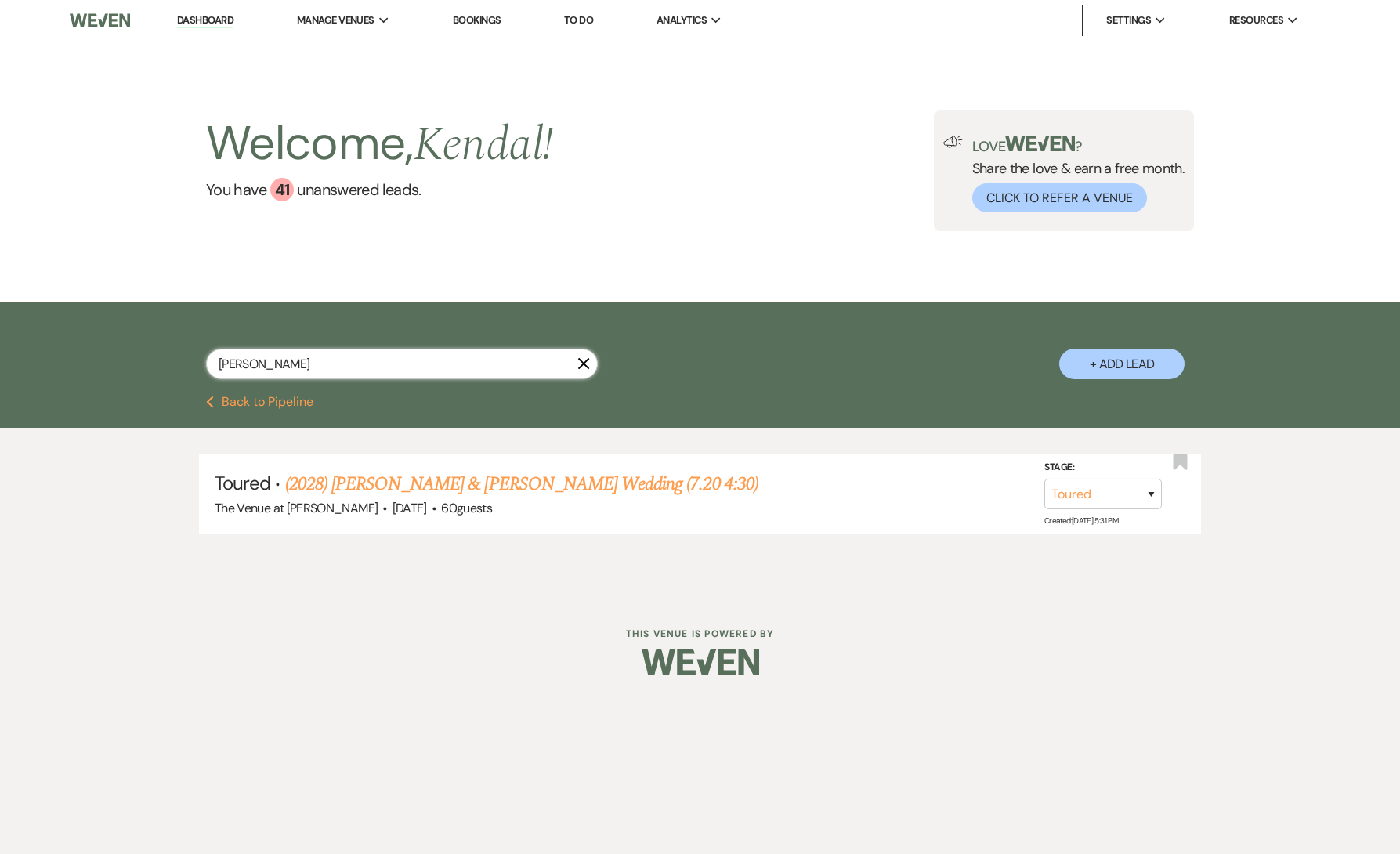
click at [464, 362] on input "[PERSON_NAME]" at bounding box center [402, 363] width 392 height 30
paste input "Kolyn"
click at [449, 360] on input "Kolyn" at bounding box center [402, 363] width 392 height 30
paste input "[PERSON_NAME]"
click at [469, 489] on link "[PERSON_NAME] & [PERSON_NAME] Wedding (Due [DATE] signed, processing)" at bounding box center [625, 484] width 572 height 29
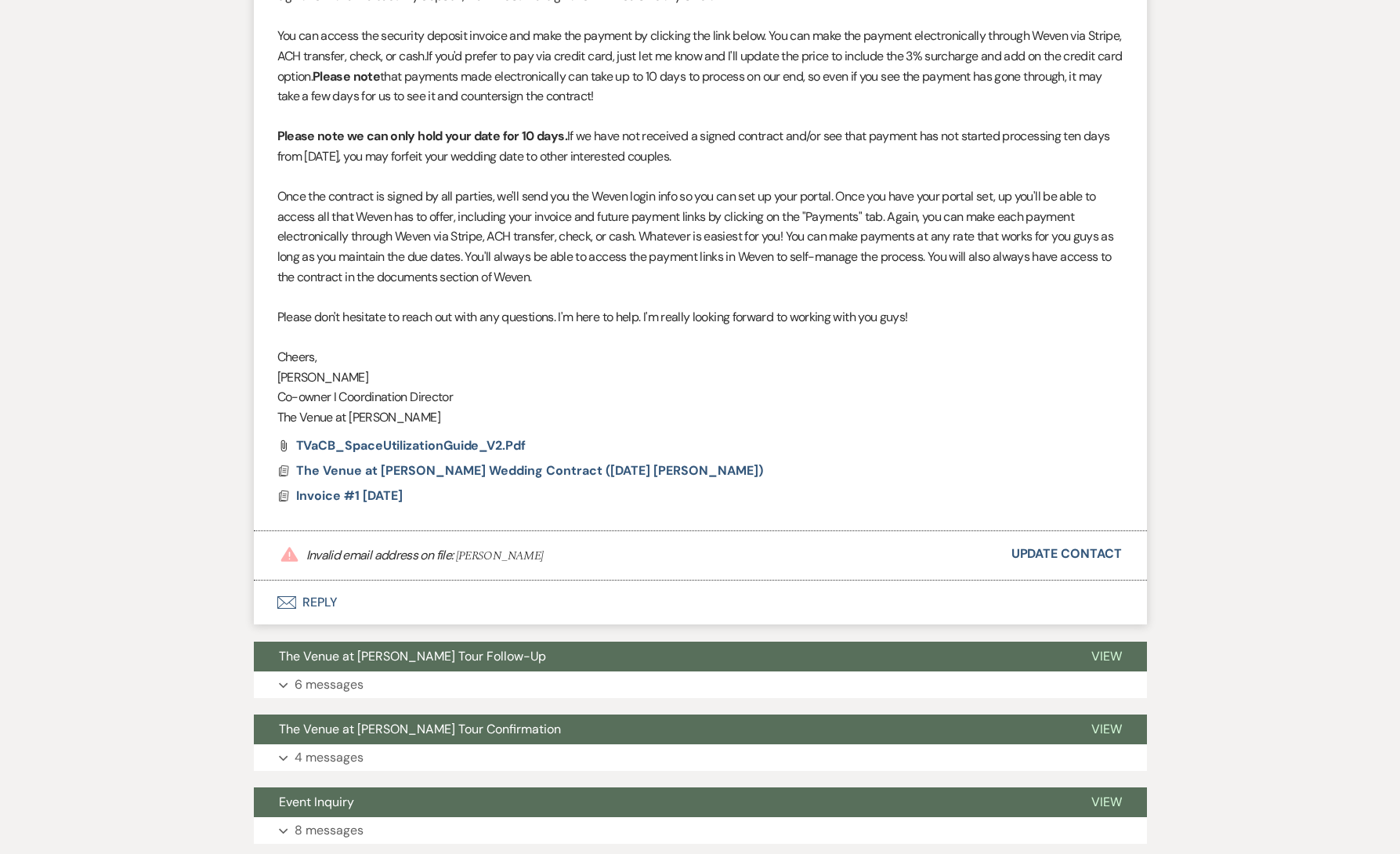
scroll to position [909, 0]
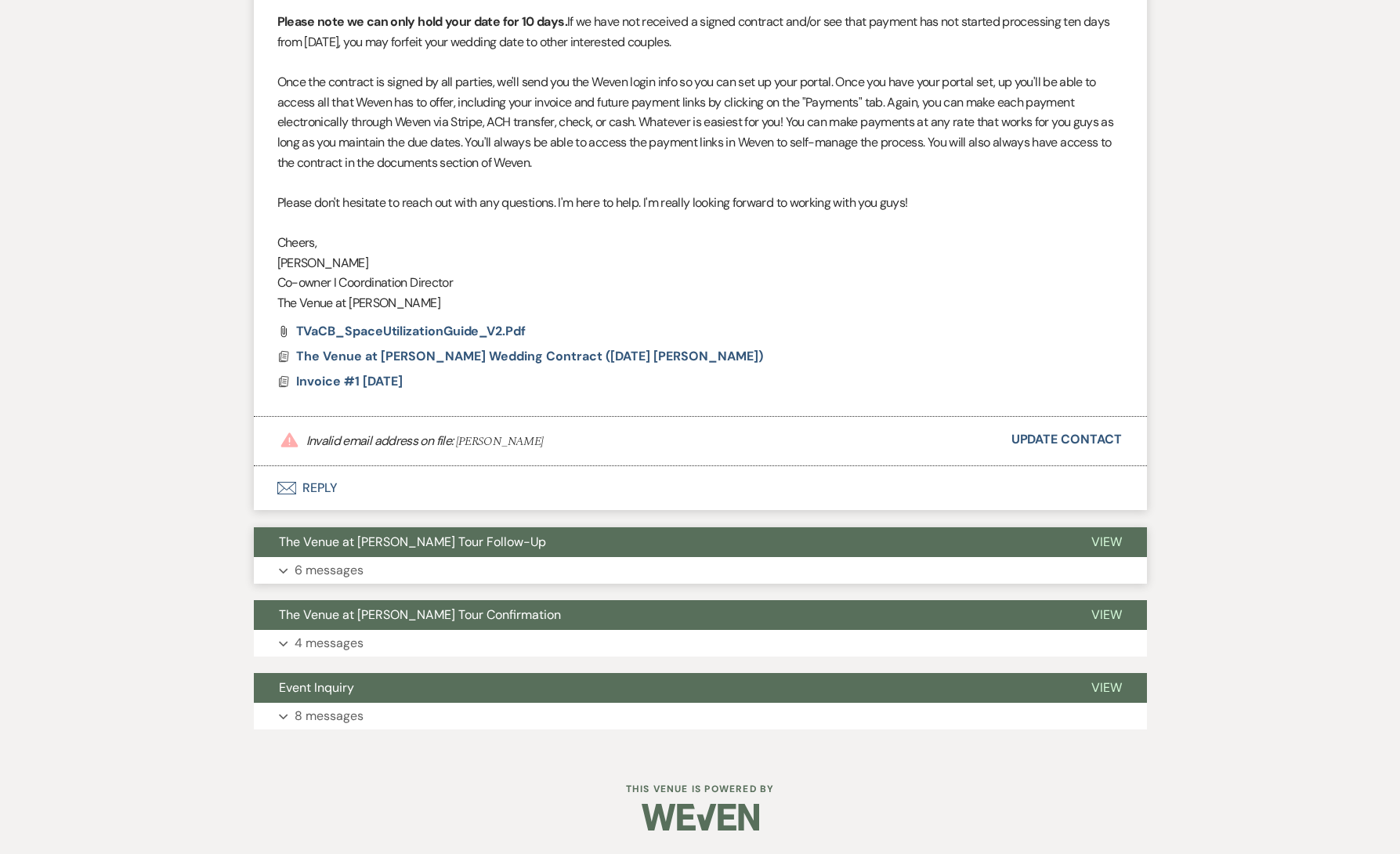
click at [431, 574] on button "Expand 6 messages" at bounding box center [700, 570] width 894 height 27
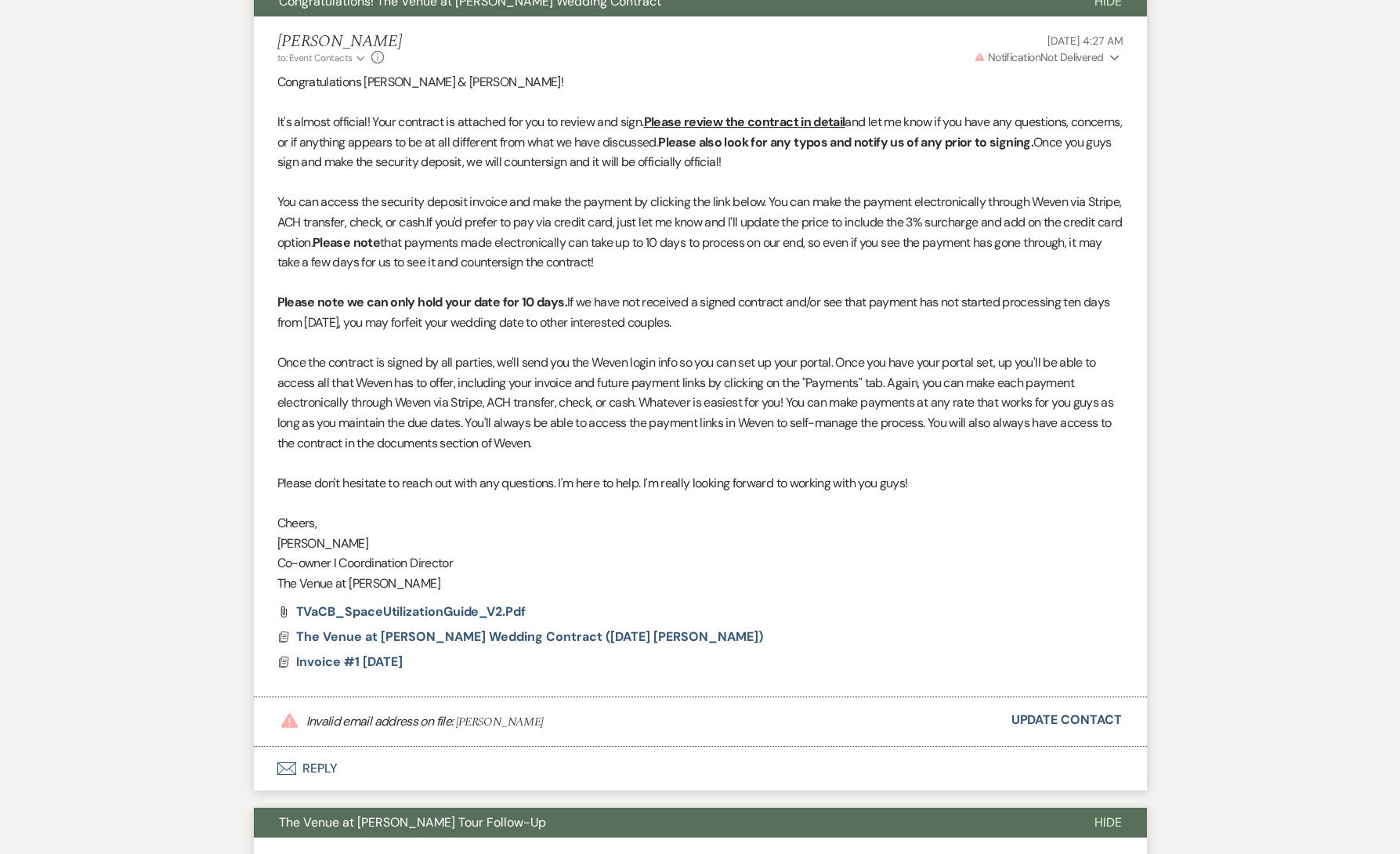
scroll to position [566, 0]
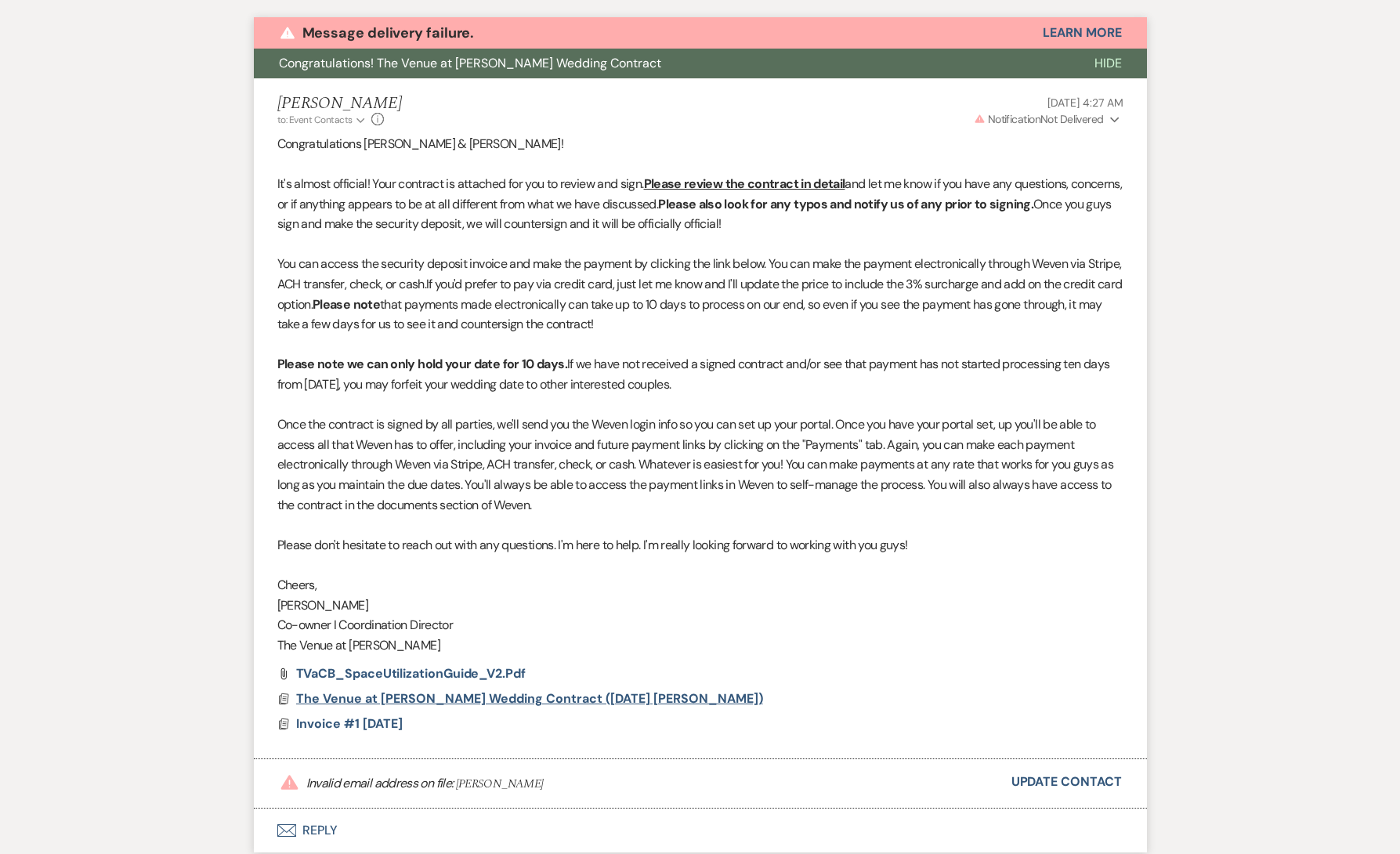
click at [412, 698] on span "The Venue at [PERSON_NAME] Wedding Contract ([DATE] [PERSON_NAME])" at bounding box center [530, 699] width 467 height 17
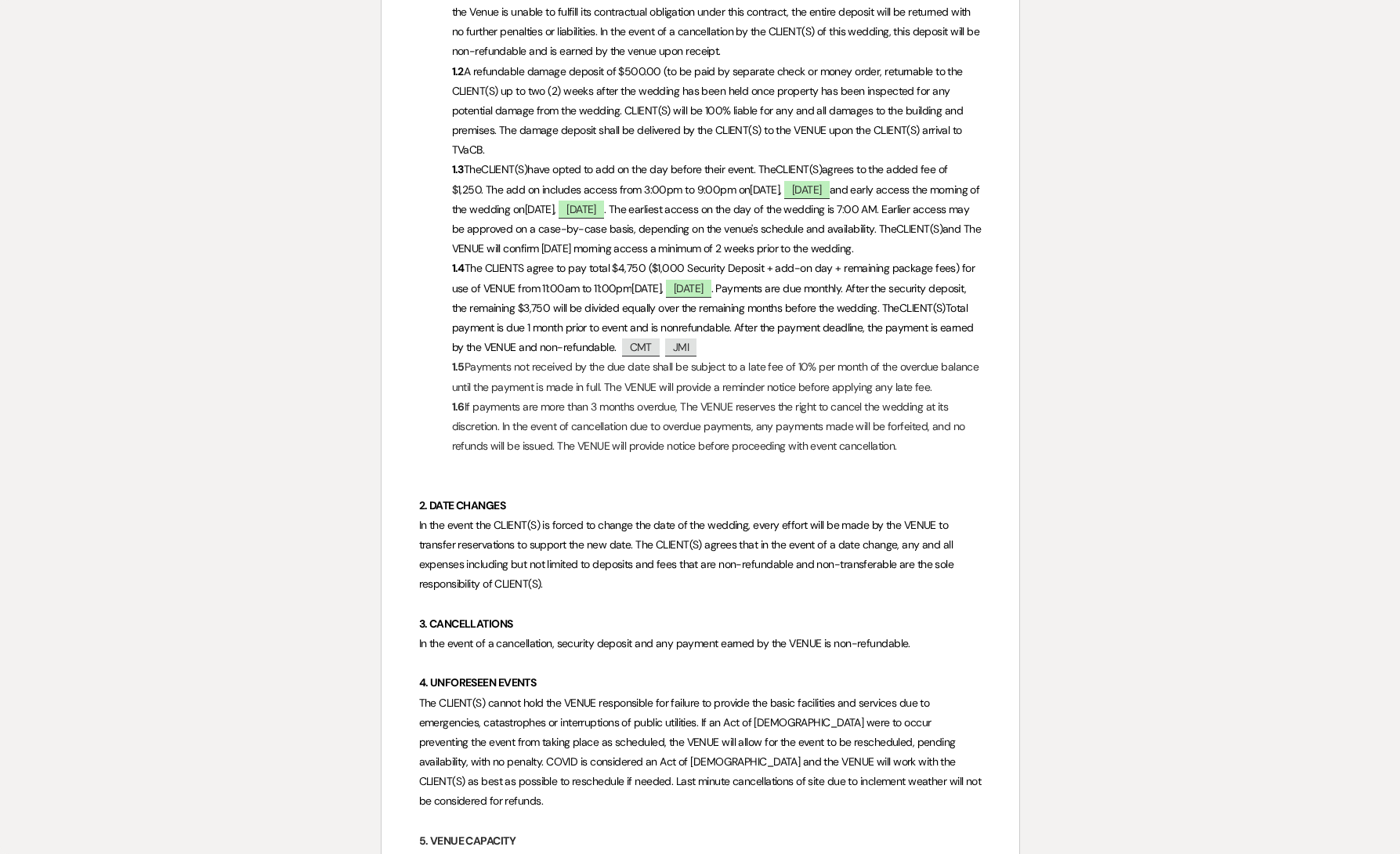
scroll to position [0, 0]
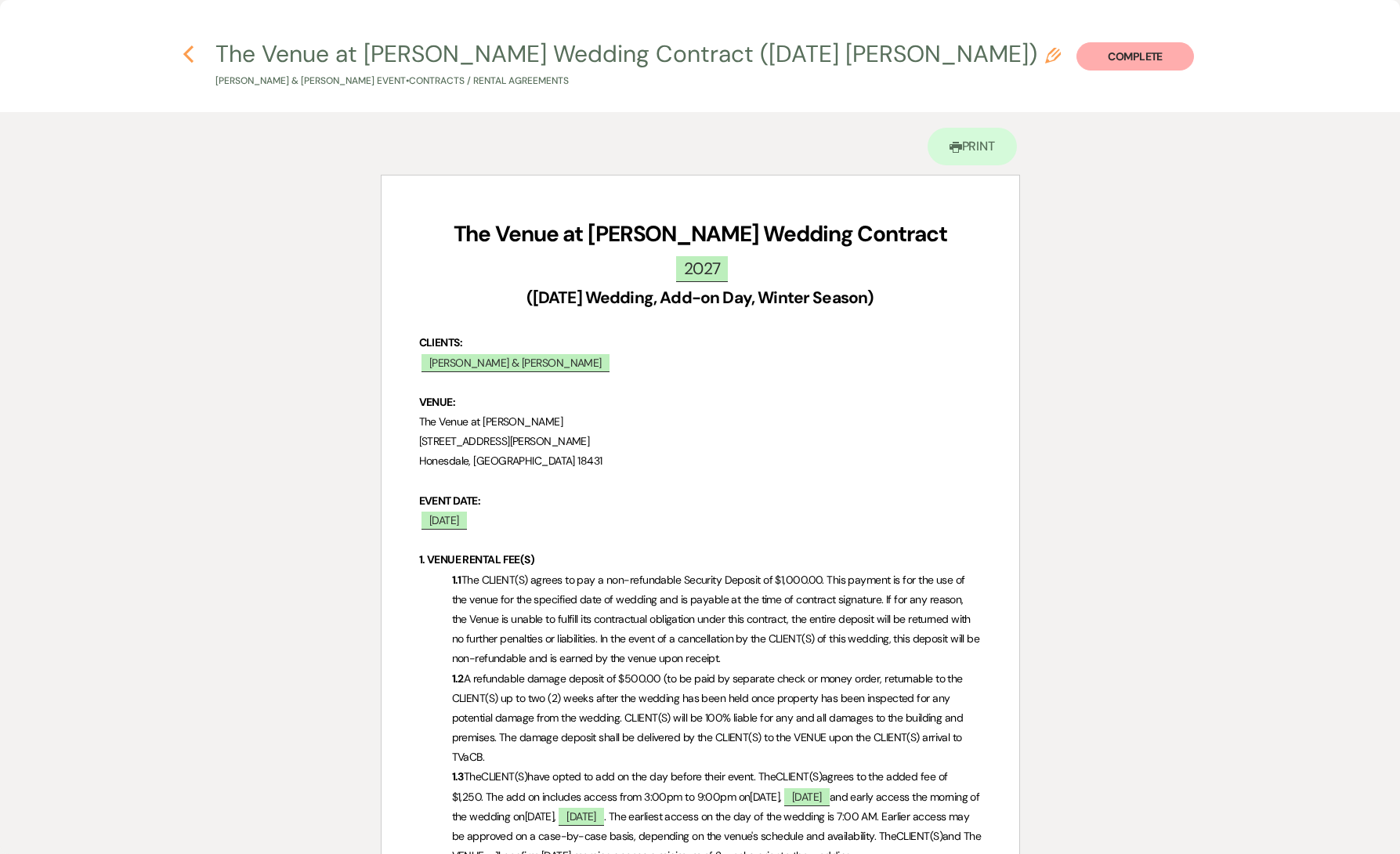
click at [185, 57] on icon "Previous" at bounding box center [189, 54] width 12 height 18
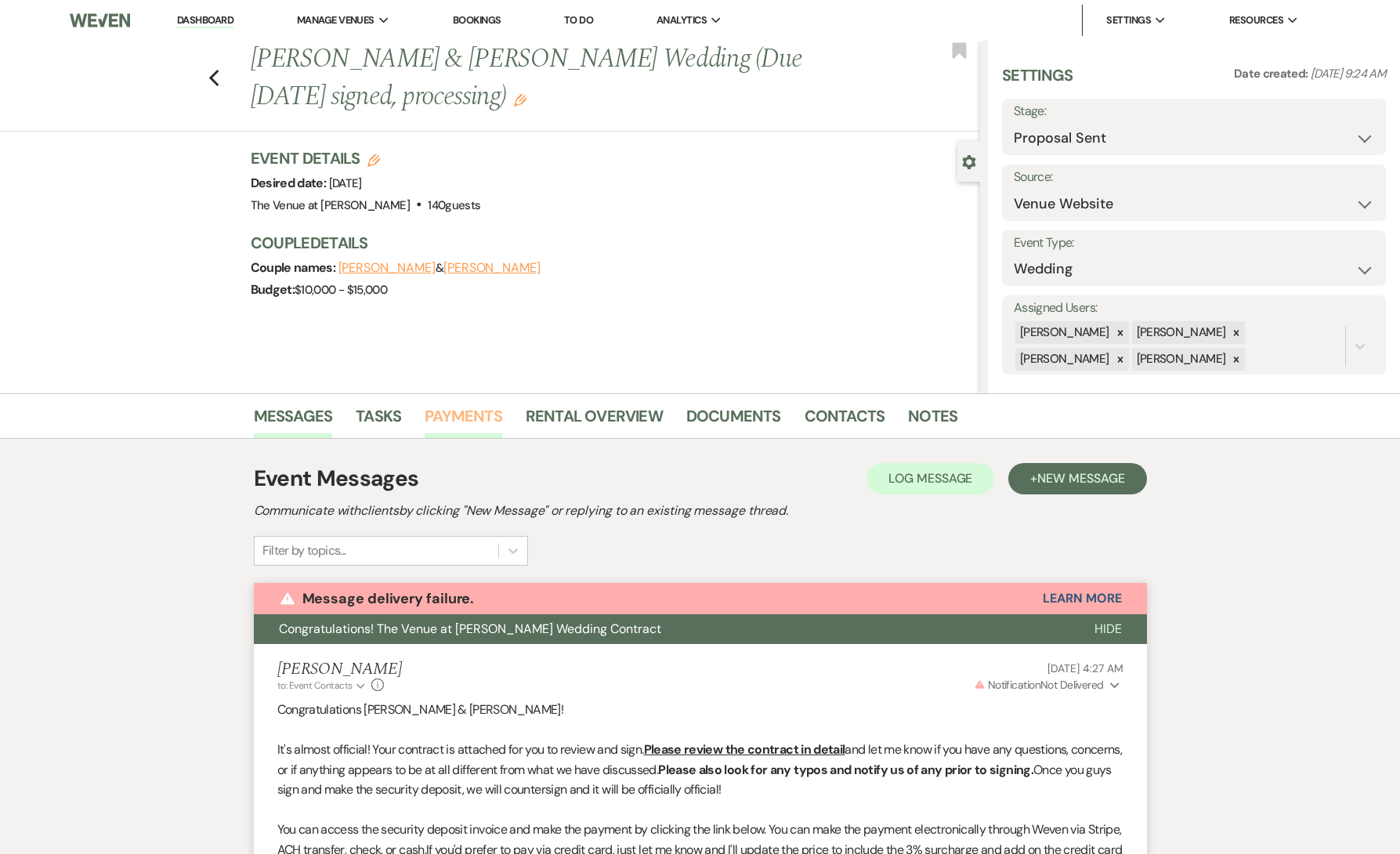
click at [457, 415] on link "Payments" at bounding box center [464, 421] width 78 height 34
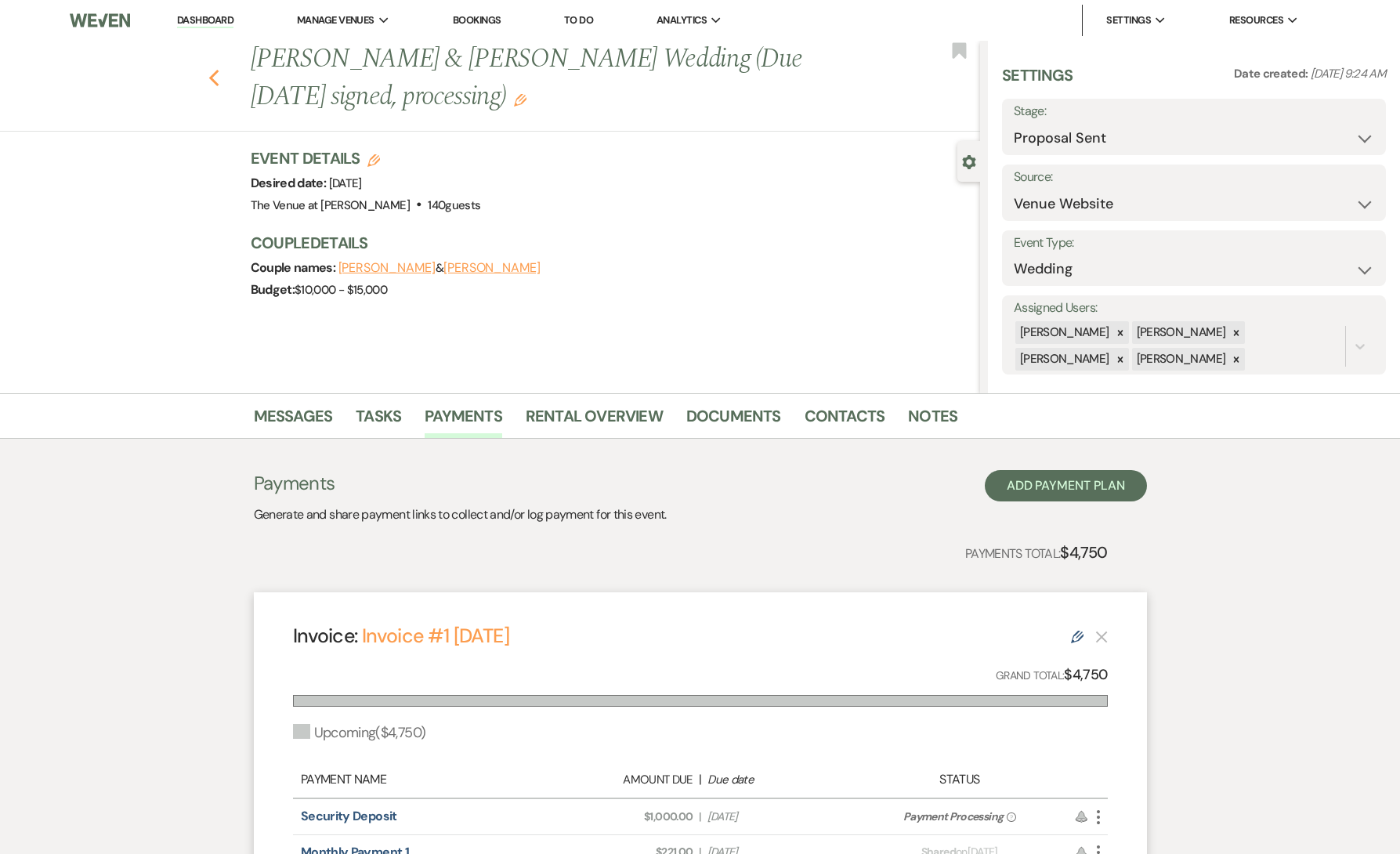
click at [214, 80] on use "button" at bounding box center [213, 78] width 10 height 18
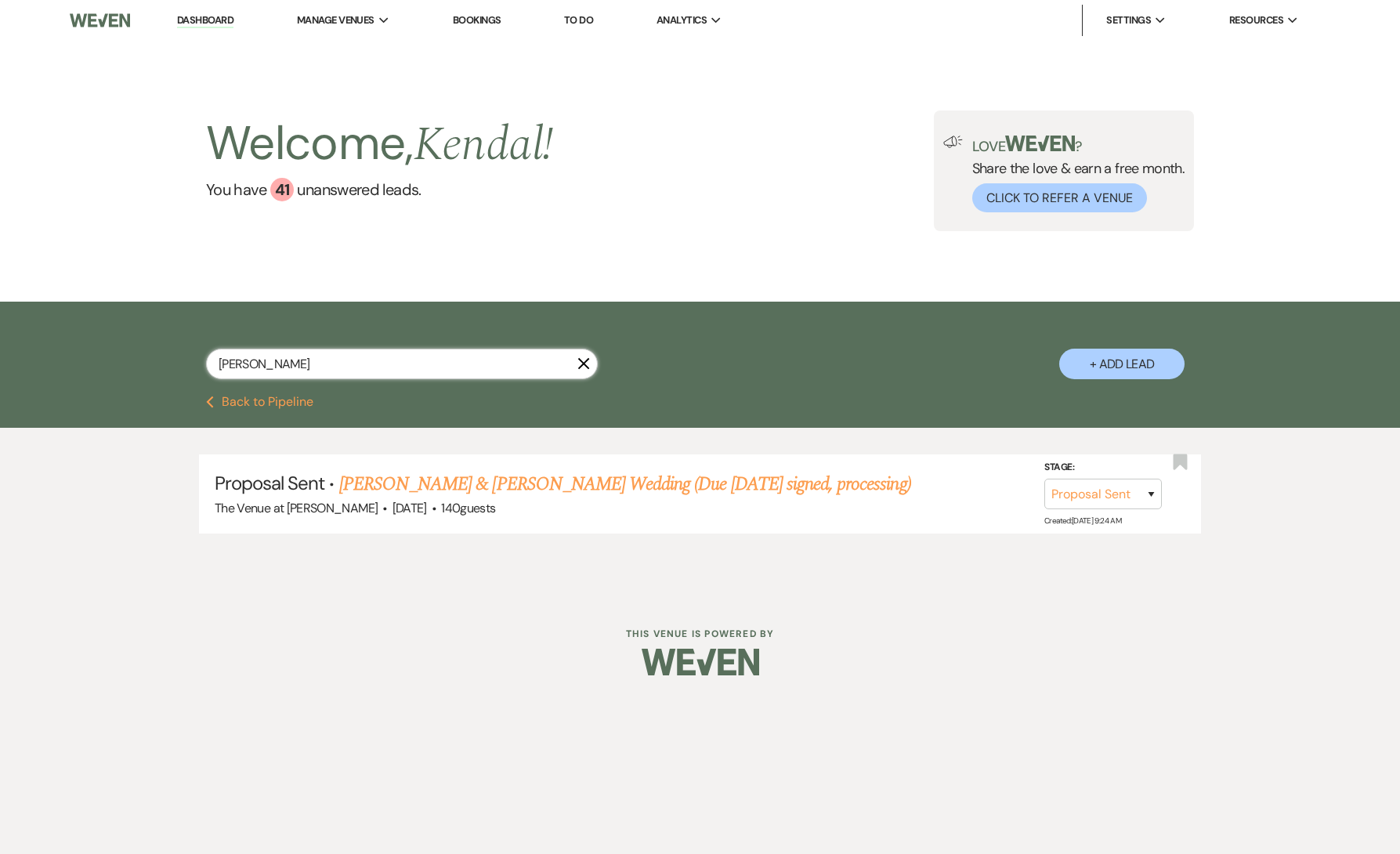
click at [290, 373] on input "[PERSON_NAME]" at bounding box center [402, 363] width 392 height 30
paste input "[PERSON_NAME]"
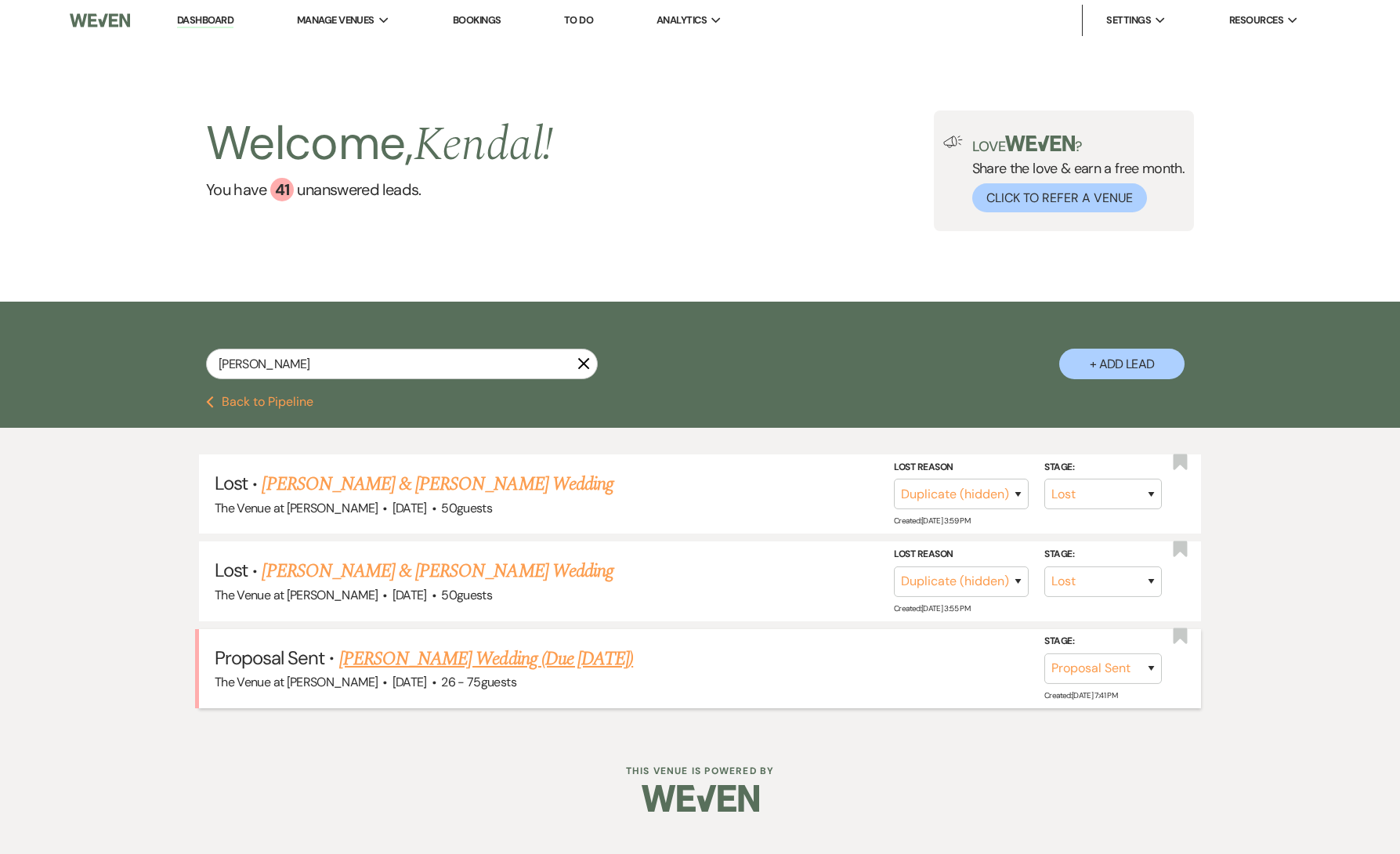
click at [475, 661] on link "[PERSON_NAME] Wedding (Due [DATE])" at bounding box center [486, 659] width 294 height 29
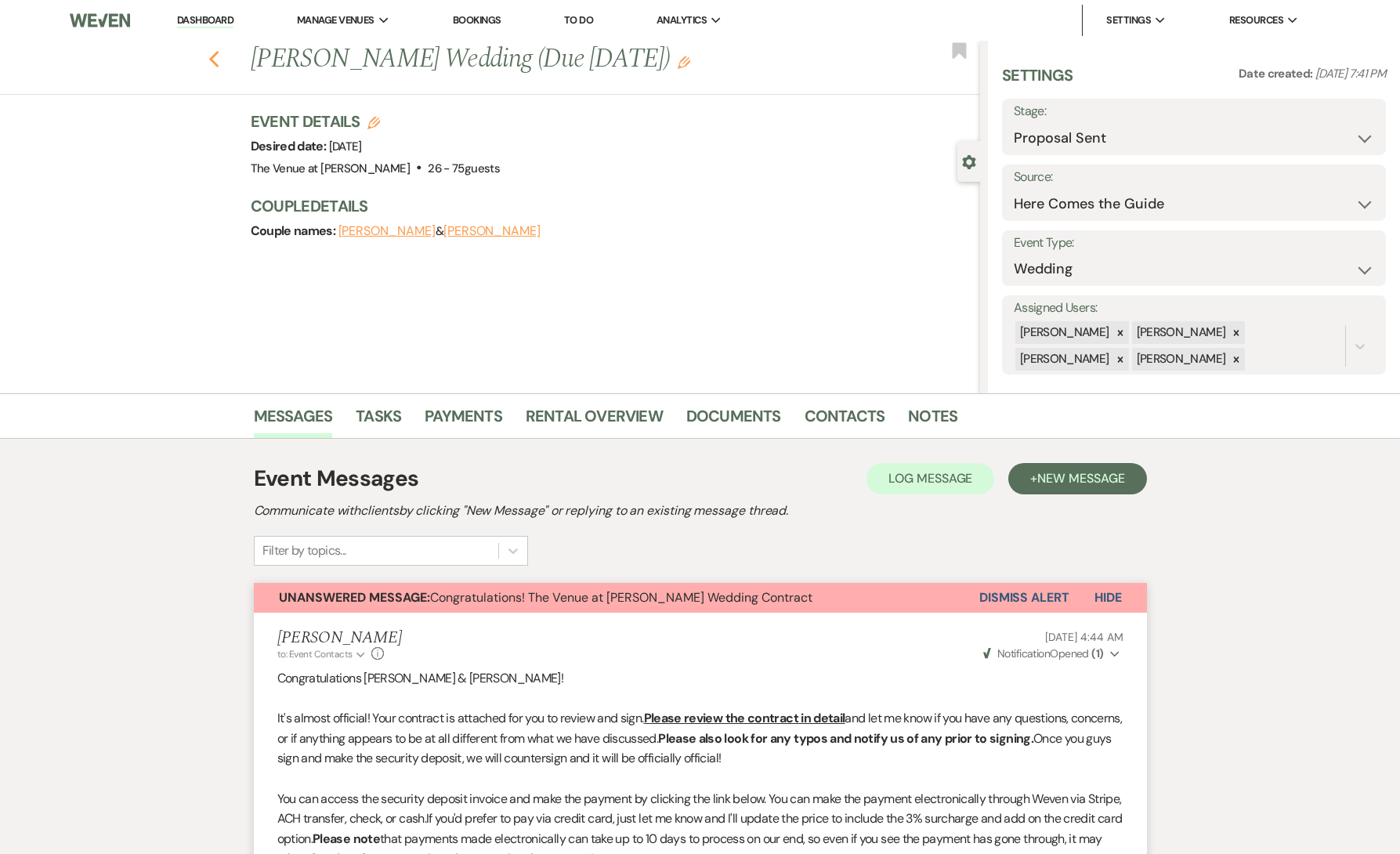
click at [218, 61] on icon "Previous" at bounding box center [214, 59] width 12 height 18
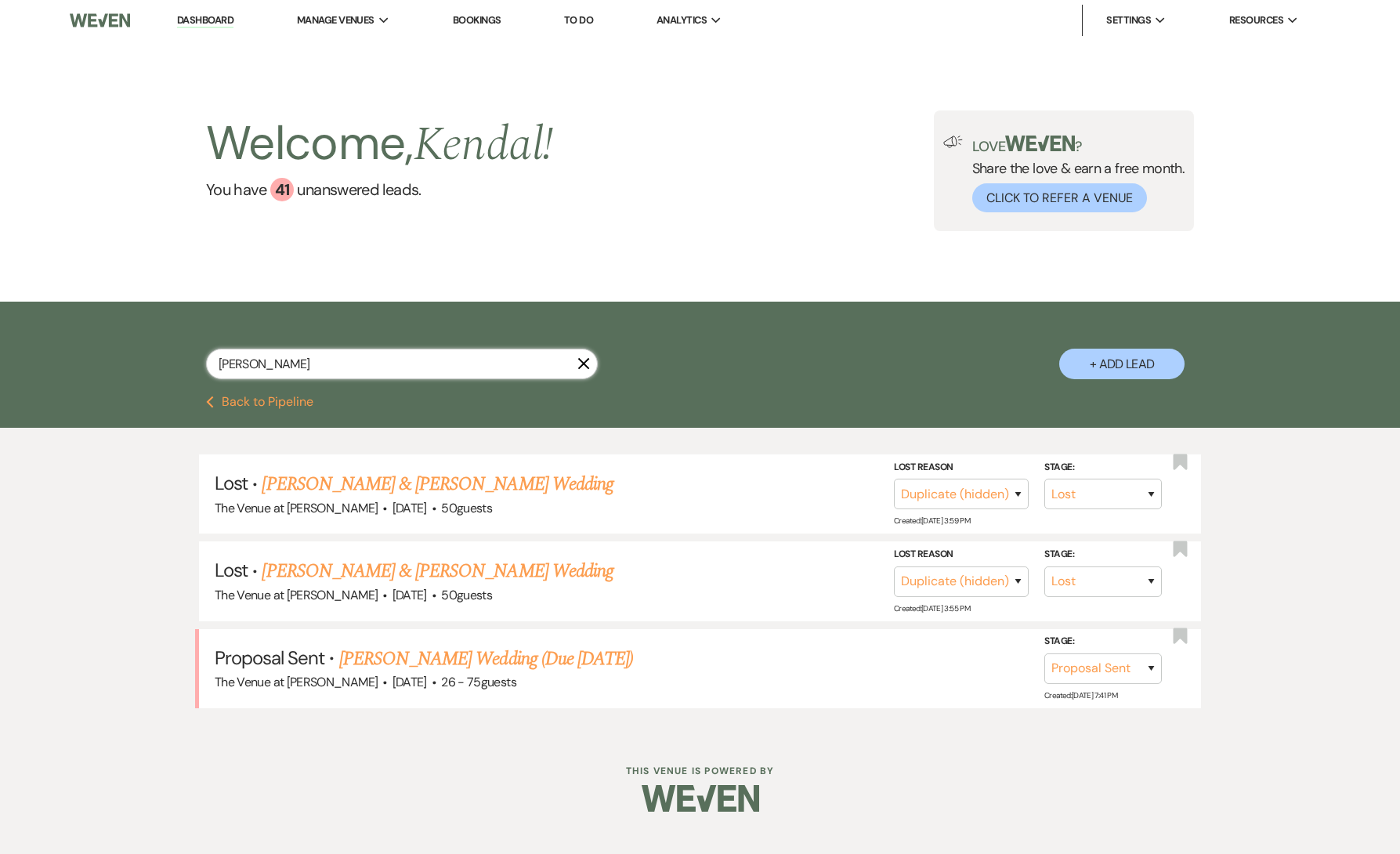
click at [267, 361] on input "[PERSON_NAME]" at bounding box center [402, 363] width 392 height 30
paste input "Rubenz"
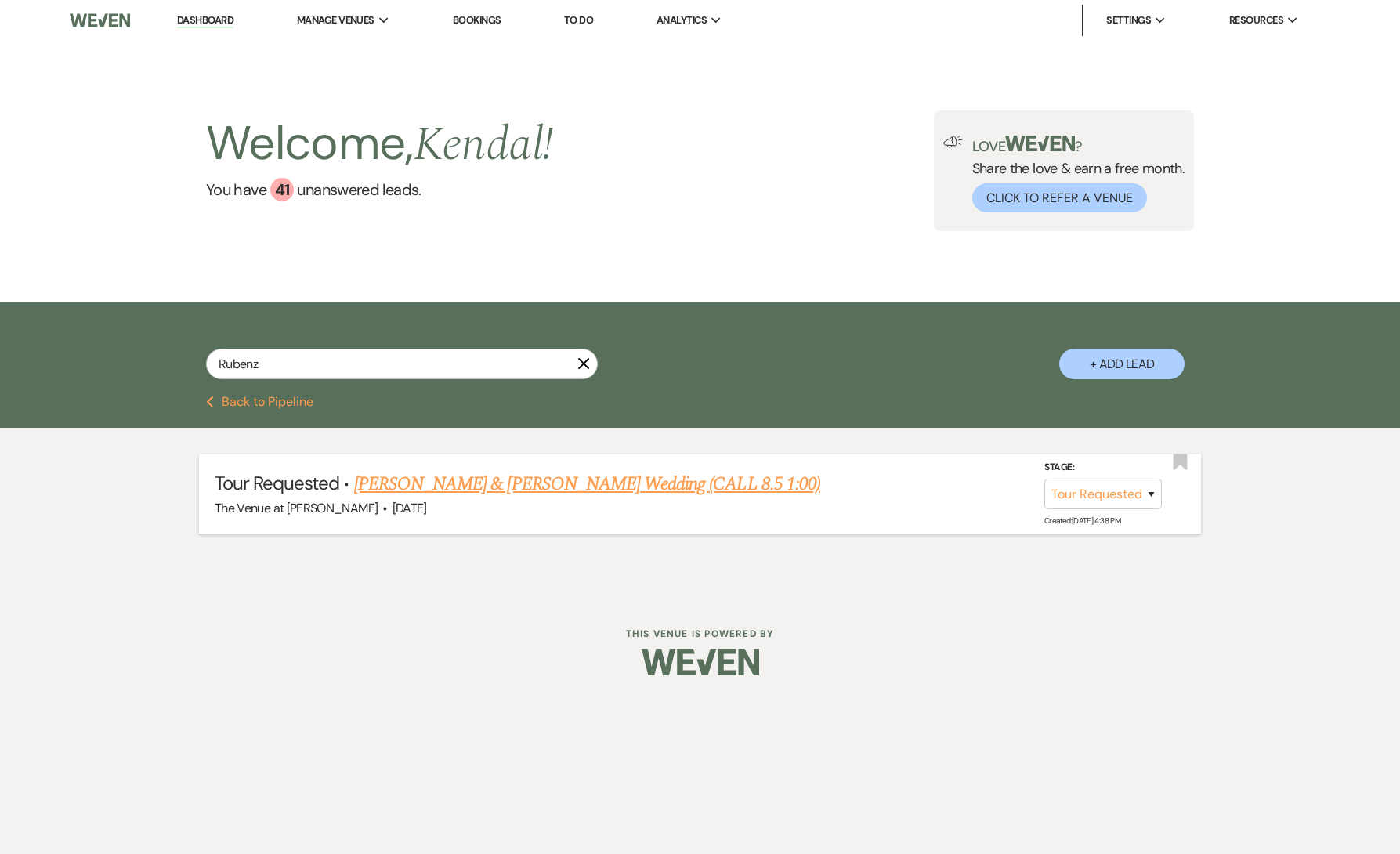
click at [469, 488] on link "[PERSON_NAME] & [PERSON_NAME] Wedding (CALL 8.5 1:00)" at bounding box center [587, 484] width 467 height 29
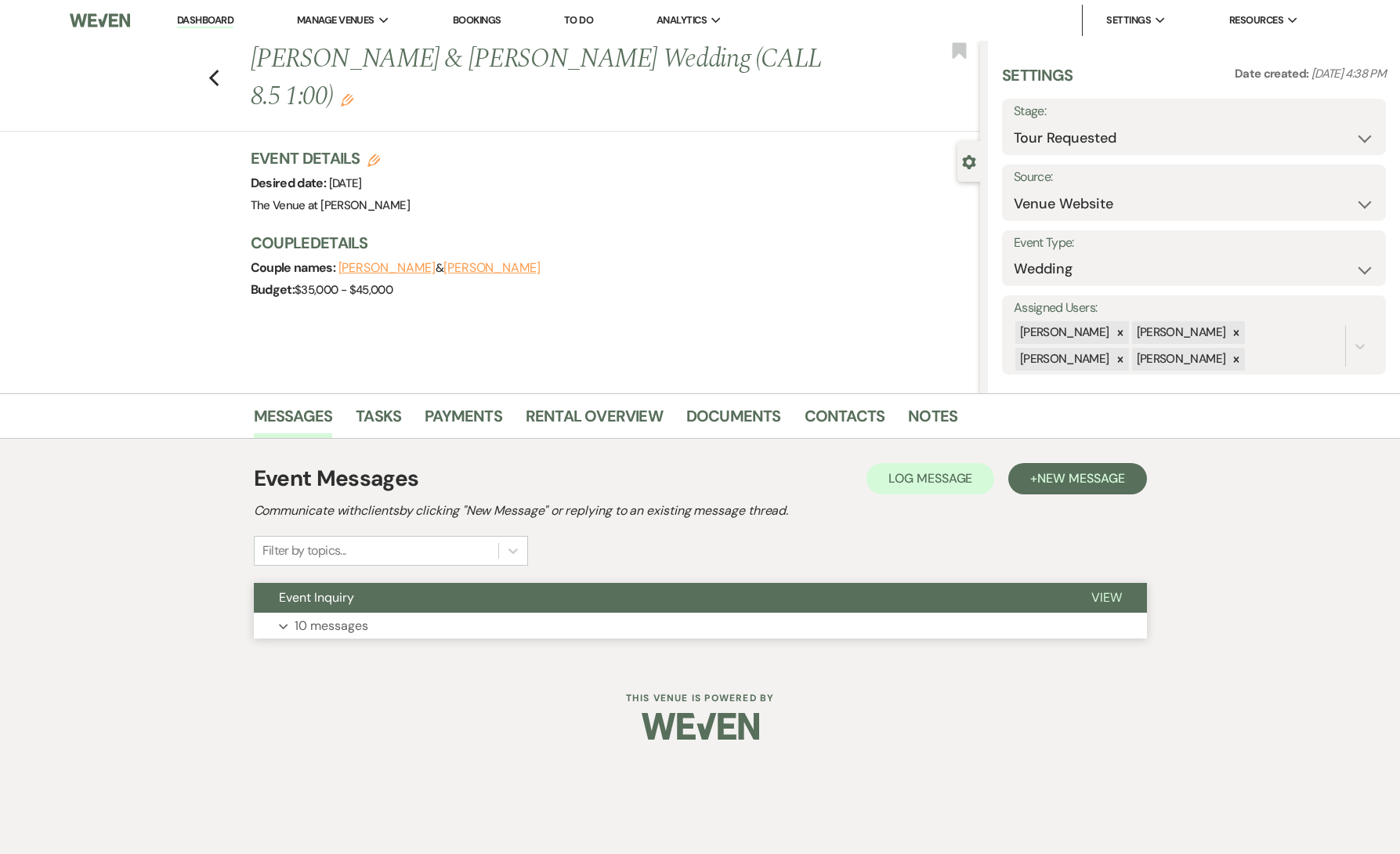
click at [397, 637] on button "Expand 10 messages" at bounding box center [700, 626] width 894 height 27
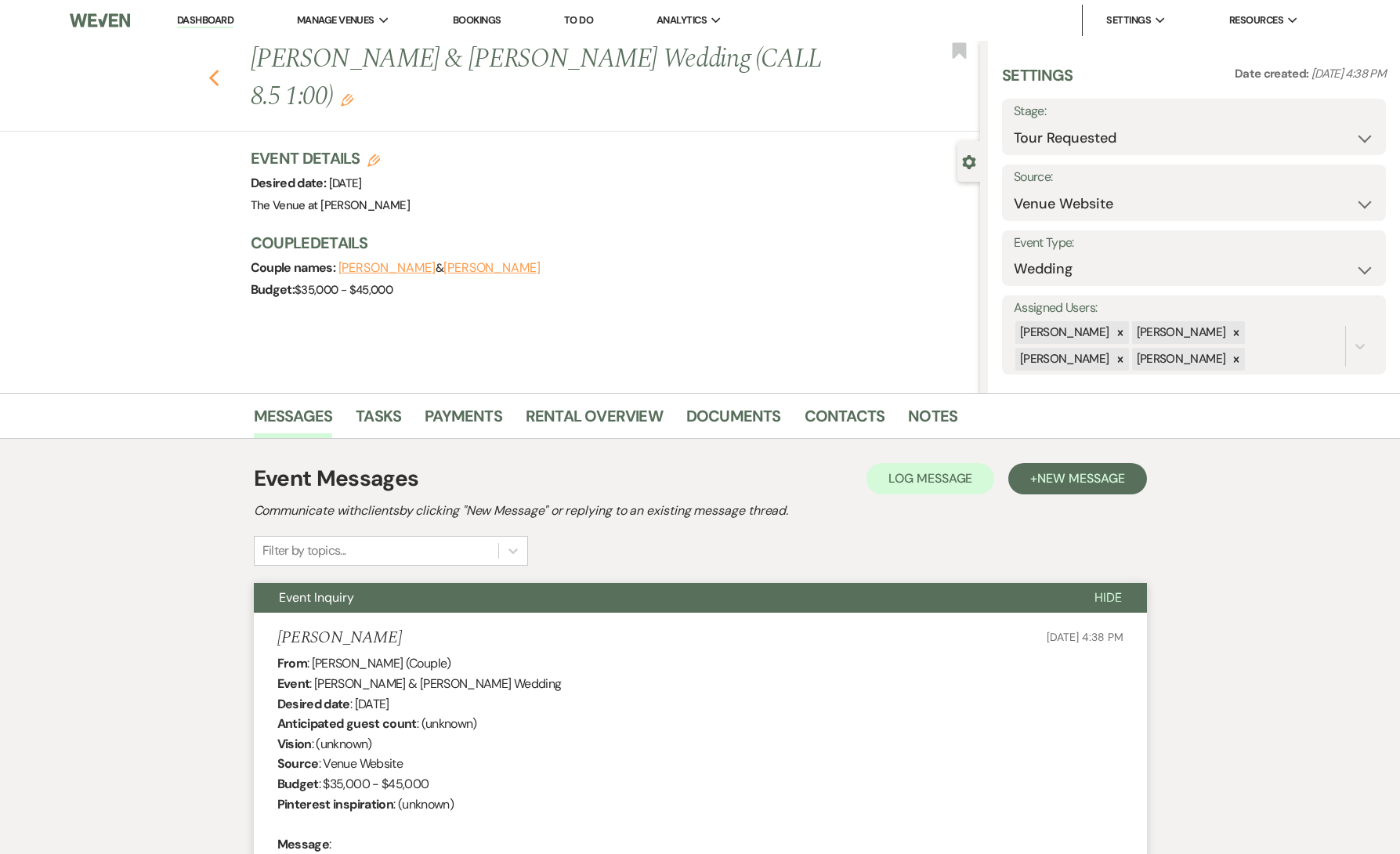
click at [217, 72] on use "button" at bounding box center [213, 78] width 10 height 18
